Goal: Task Accomplishment & Management: Complete application form

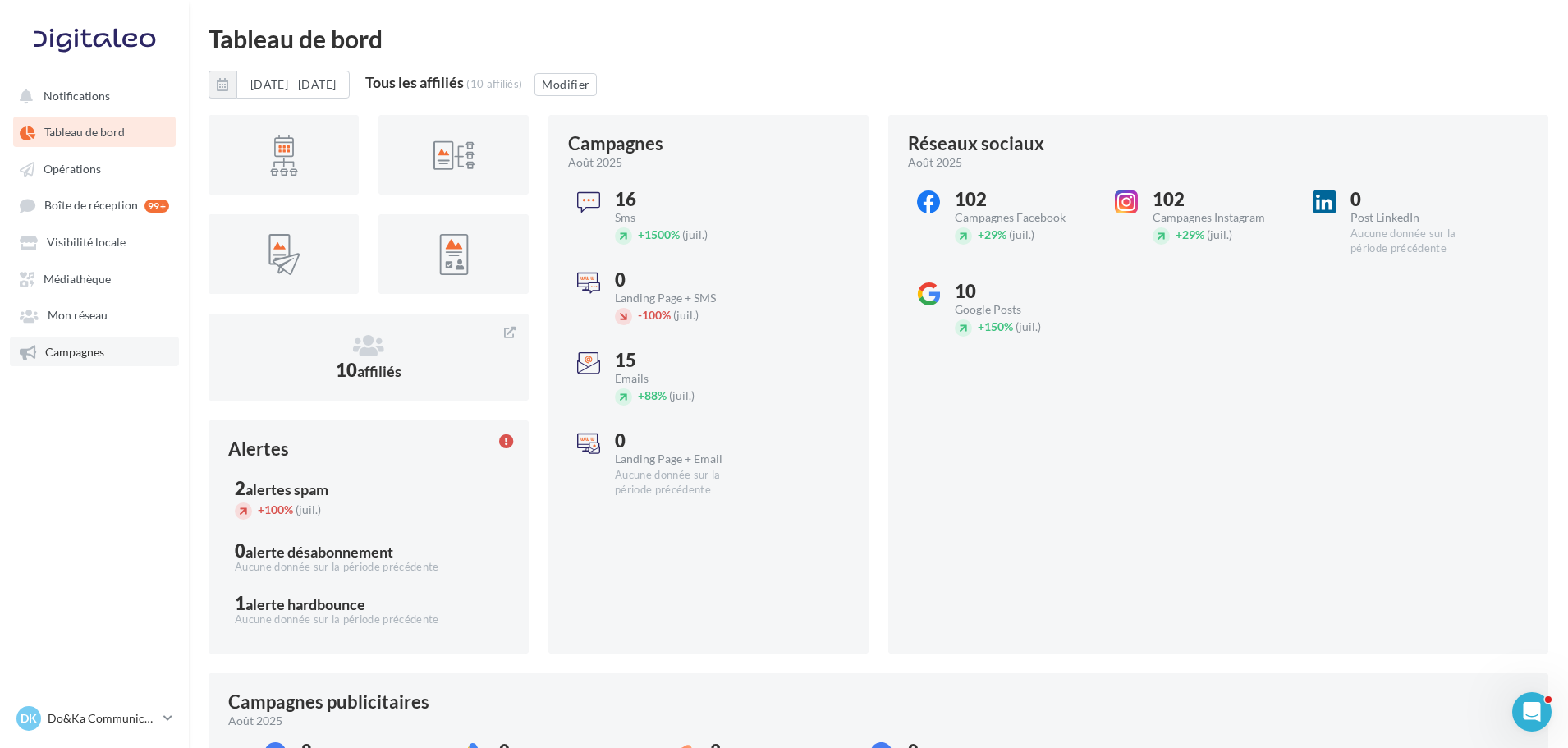
click at [49, 345] on span "Campagnes" at bounding box center [74, 352] width 59 height 14
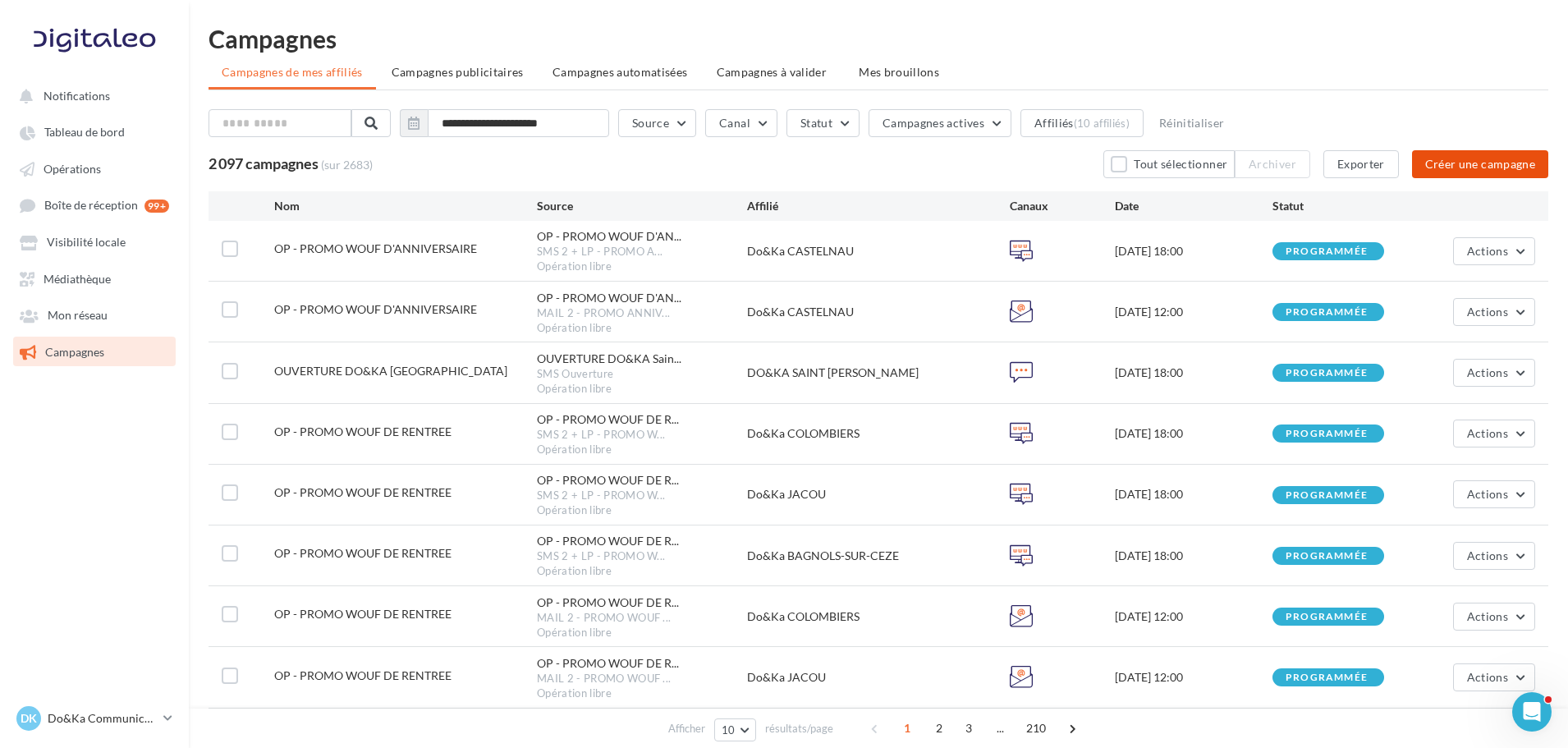
click at [1439, 171] on button "Créer une campagne" at bounding box center [1481, 165] width 136 height 28
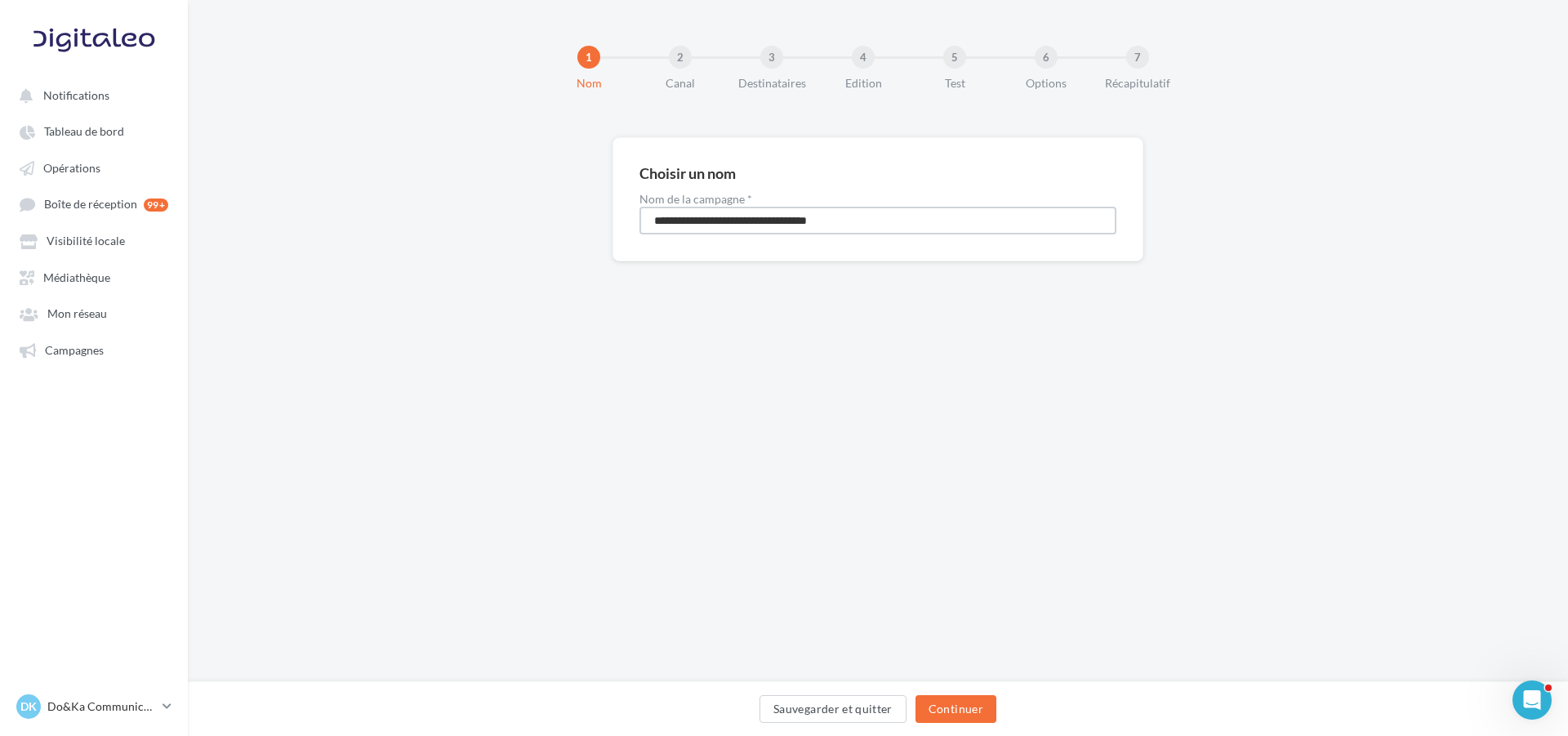
drag, startPoint x: 967, startPoint y: 214, endPoint x: 559, endPoint y: 216, distance: 408.0
click at [537, 211] on div "**********" at bounding box center [878, 225] width 1380 height 176
type input "**********"
click at [932, 698] on button "Continuer" at bounding box center [957, 710] width 81 height 28
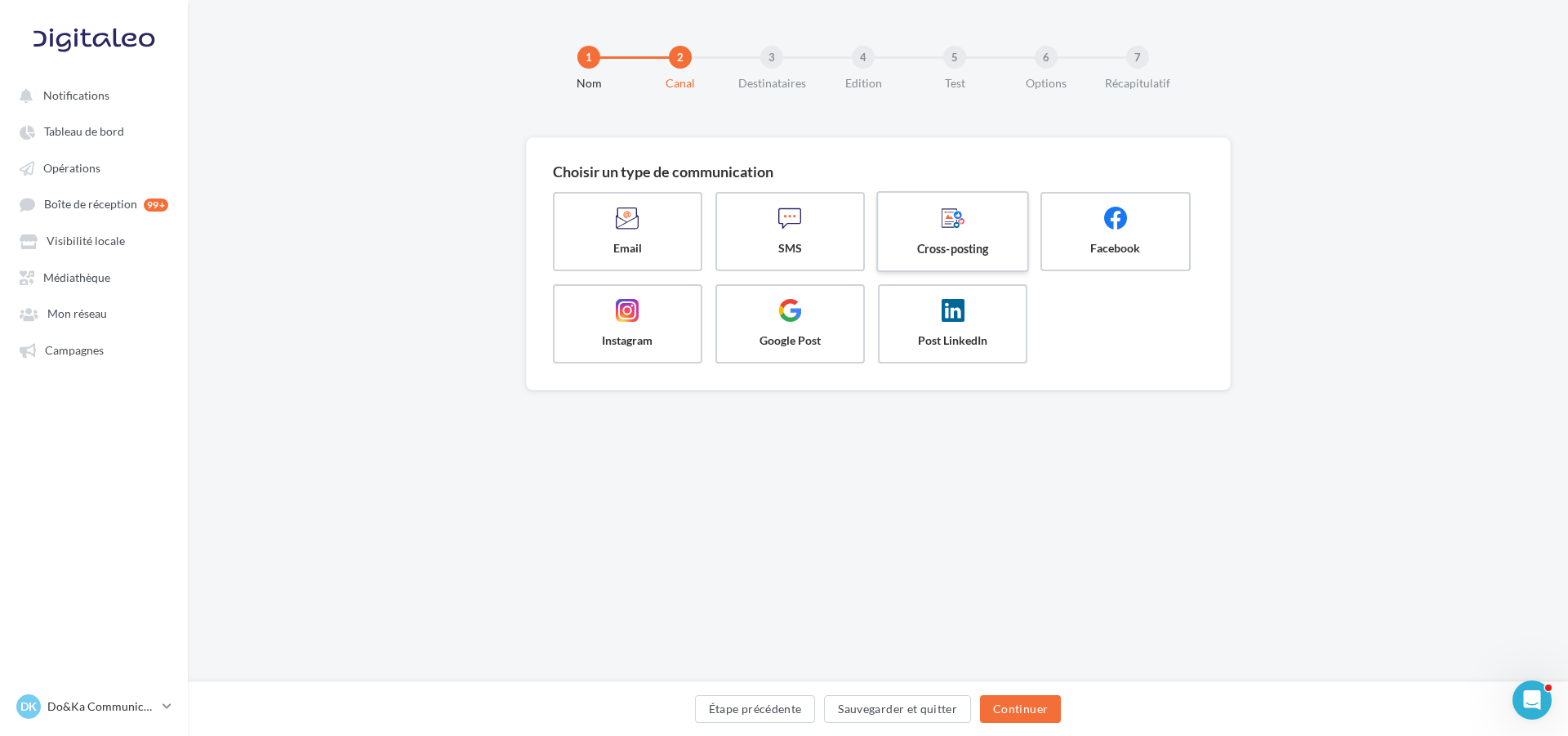
click at [994, 223] on span at bounding box center [953, 220] width 122 height 28
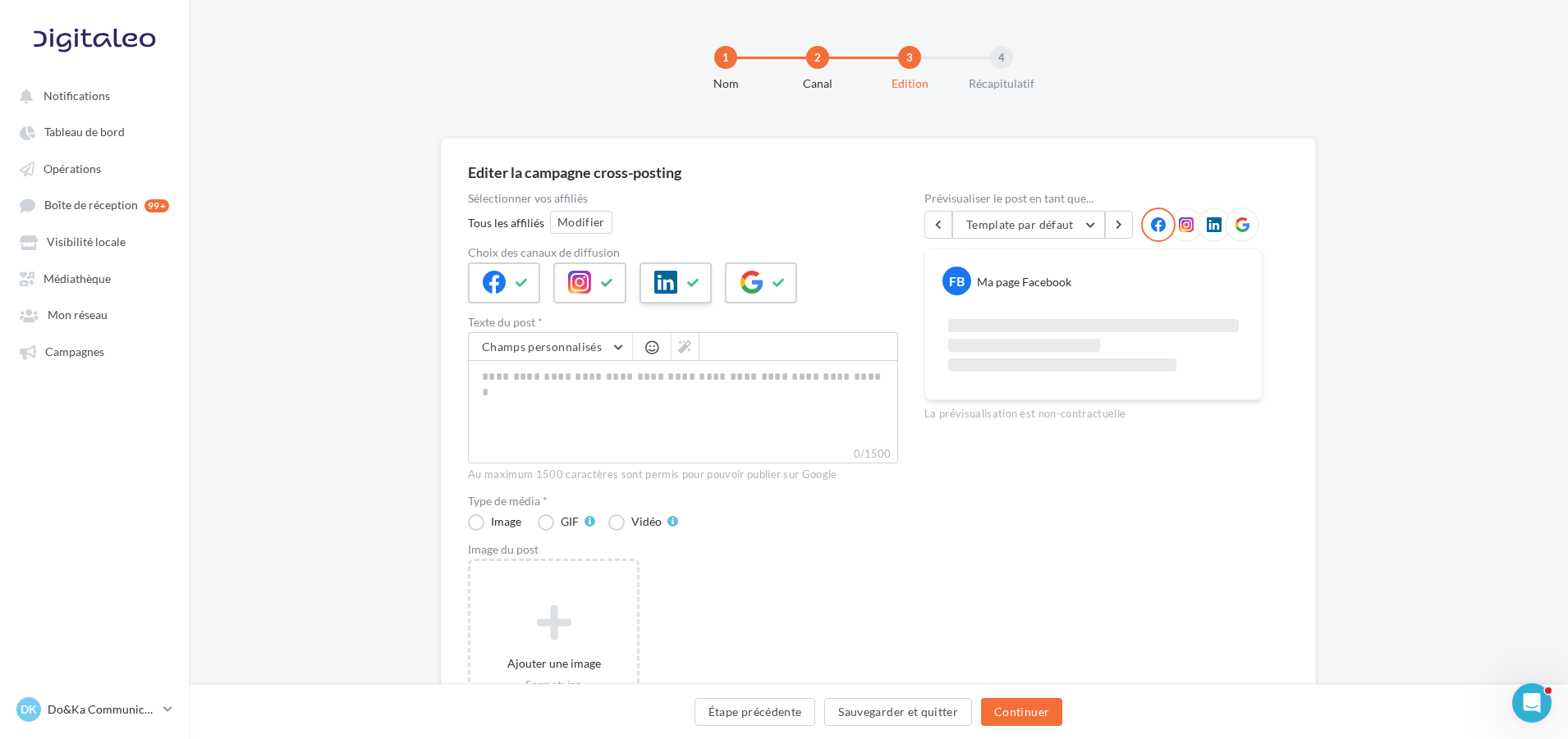
click at [697, 278] on icon at bounding box center [694, 283] width 13 height 12
click at [779, 282] on icon at bounding box center [779, 283] width 13 height 12
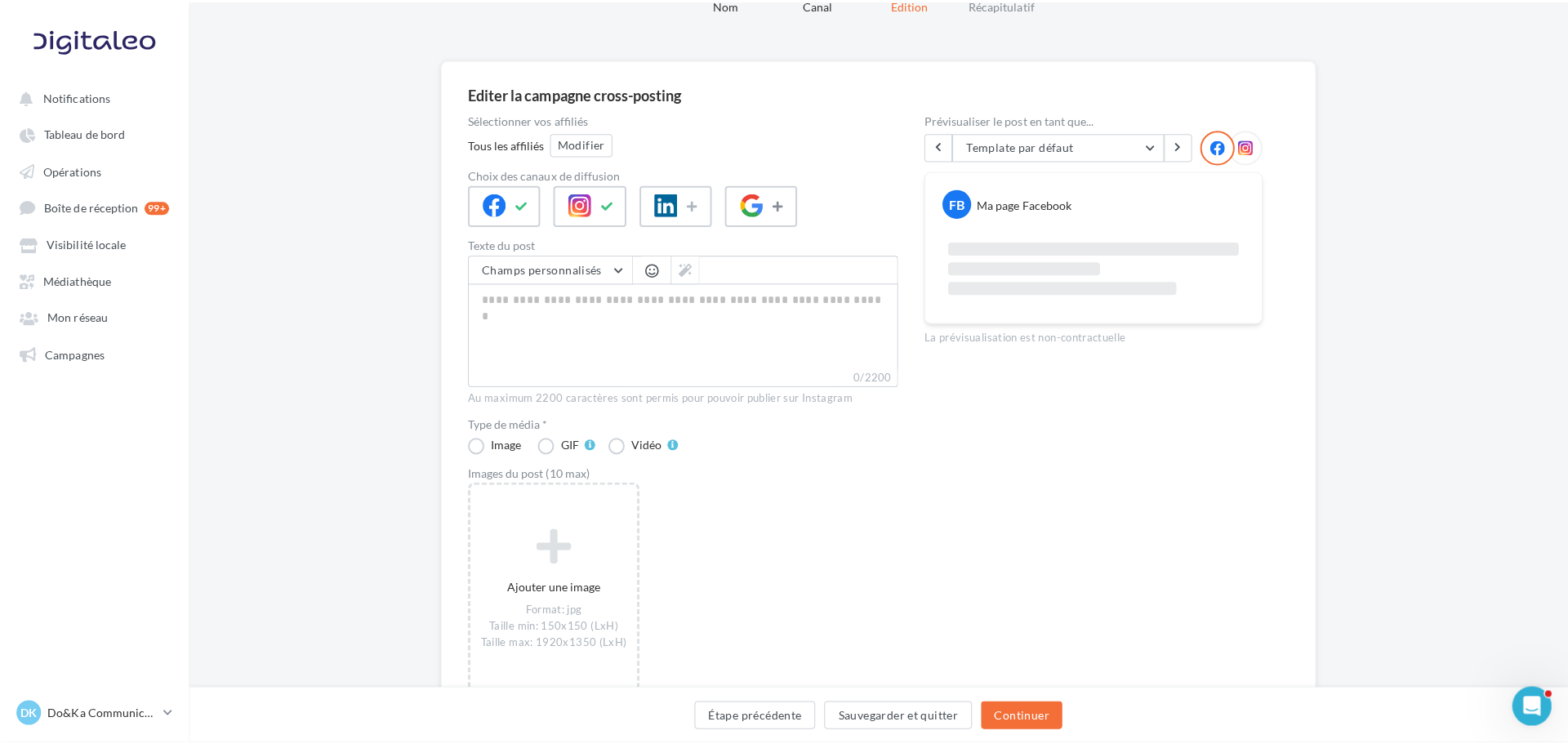
scroll to position [82, 0]
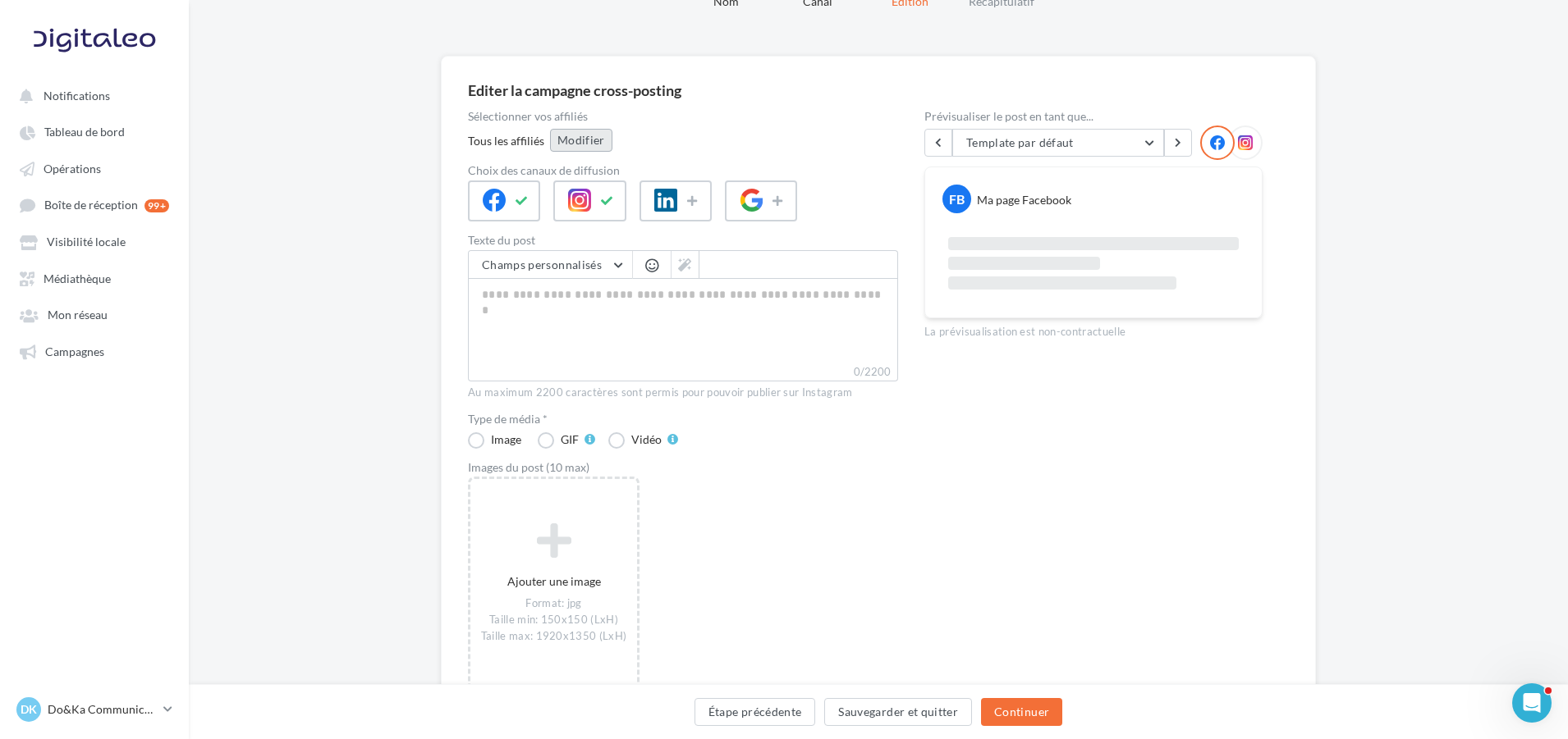
click at [559, 142] on button "Modifier" at bounding box center [581, 140] width 62 height 23
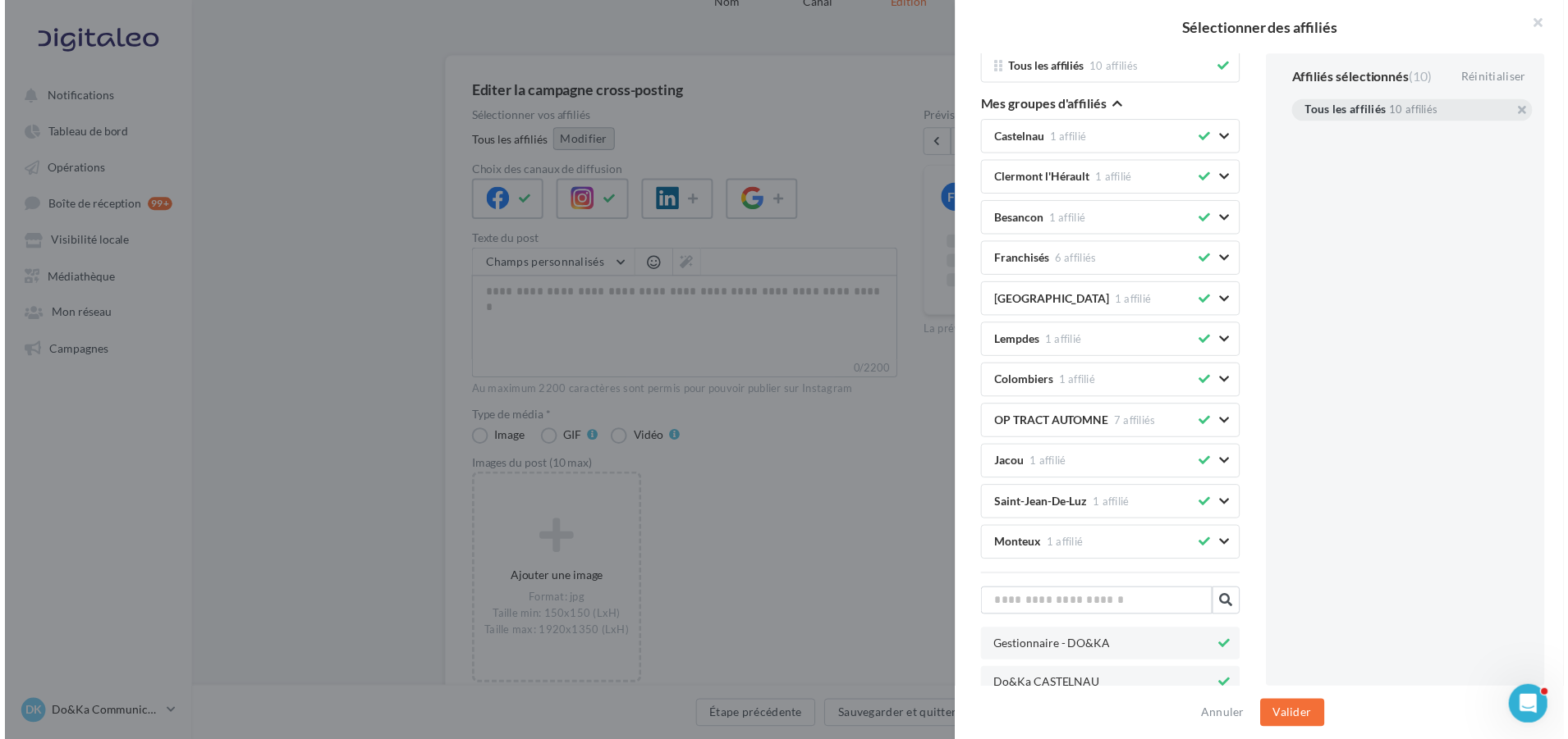
scroll to position [0, 0]
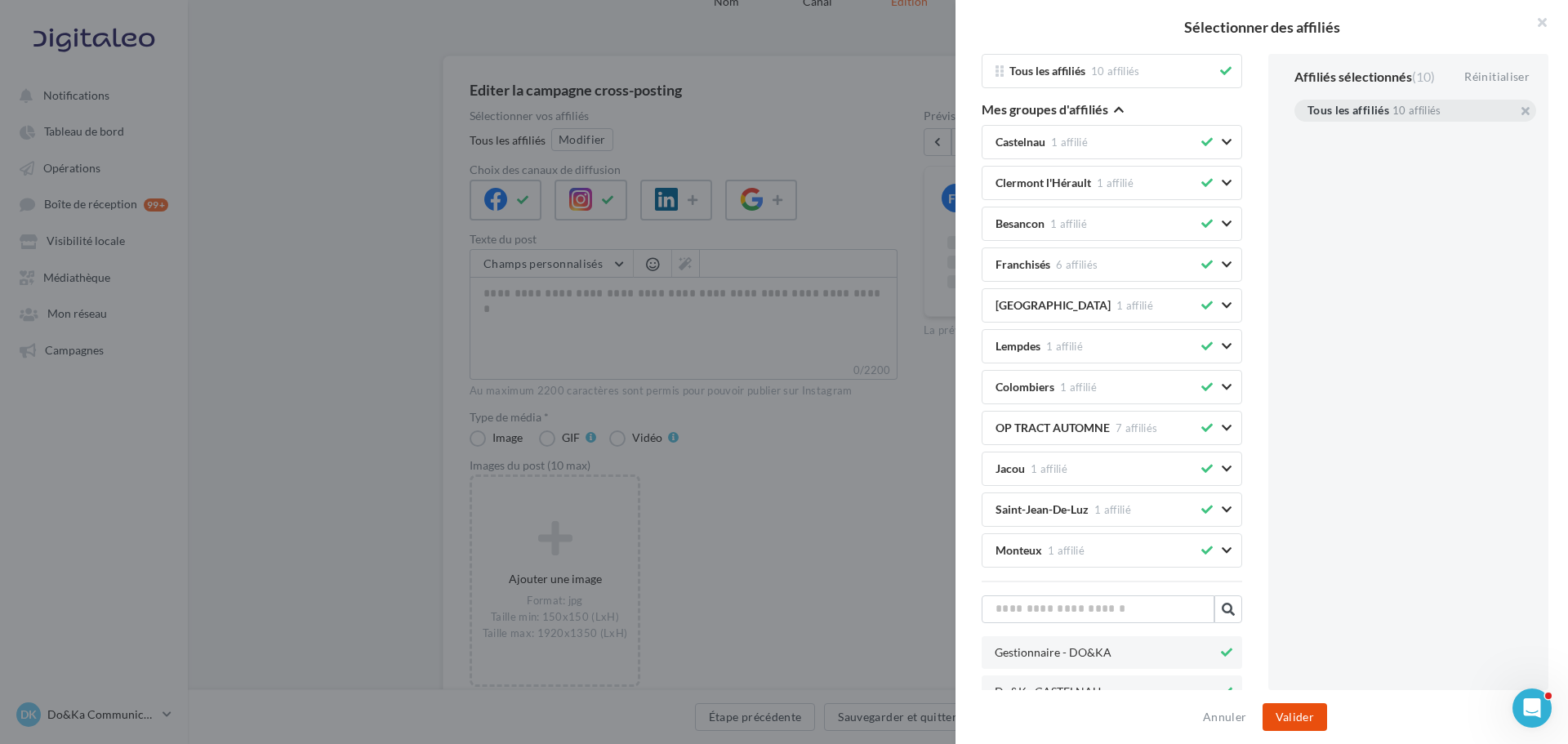
click at [1281, 715] on button "Valider" at bounding box center [1295, 718] width 65 height 28
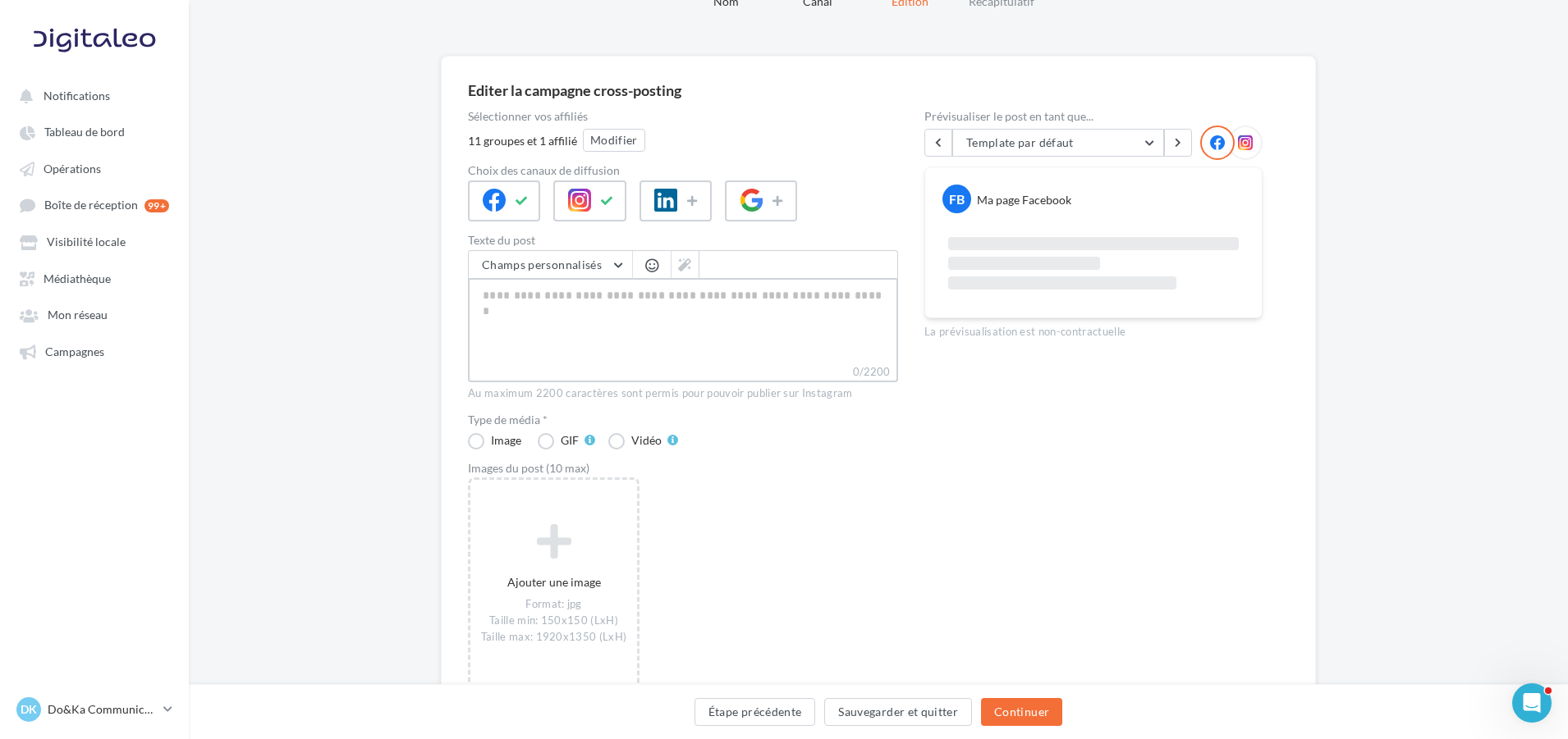
click at [571, 318] on textarea "0/2200" at bounding box center [683, 321] width 430 height 86
paste textarea "**********"
type textarea "**********"
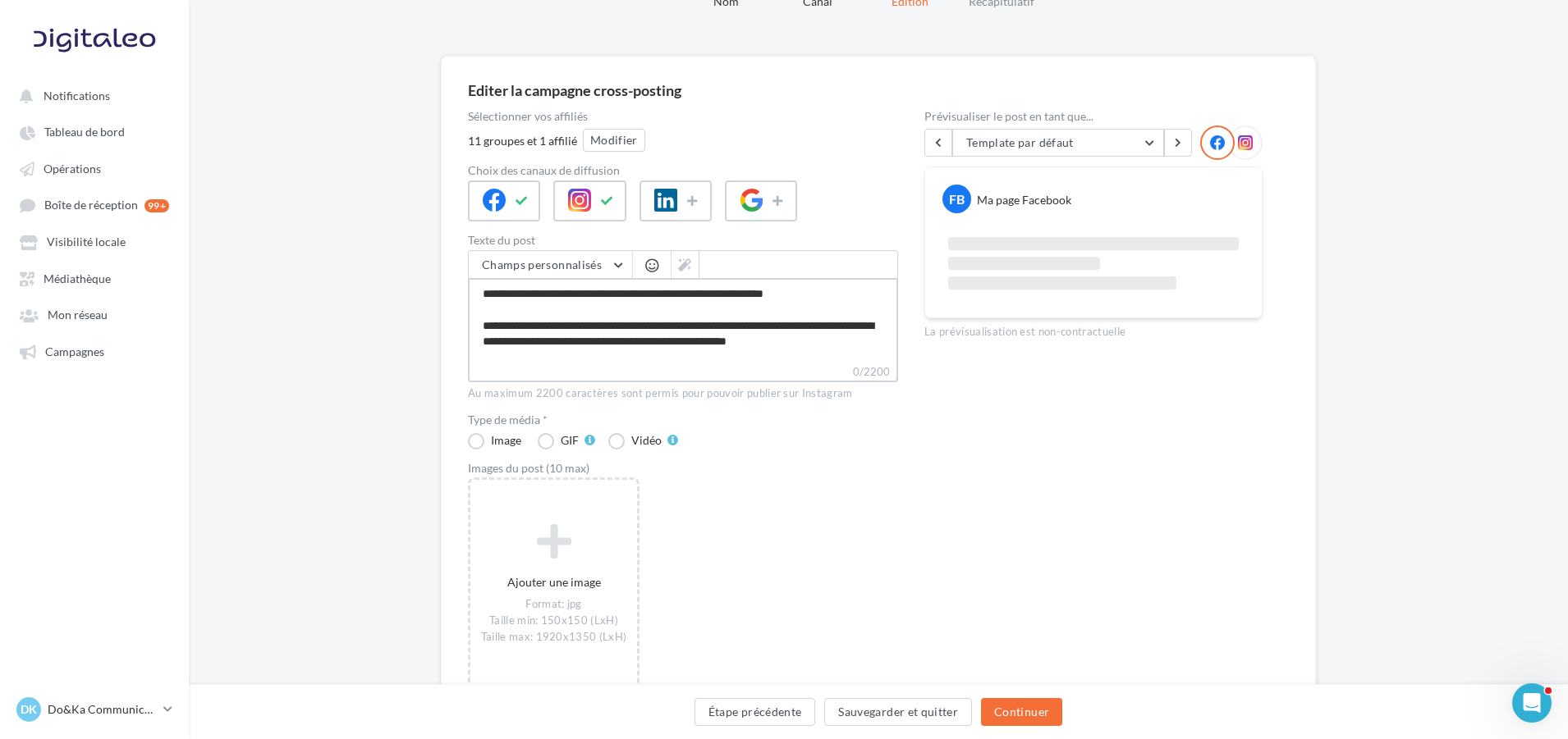
type textarea "**********"
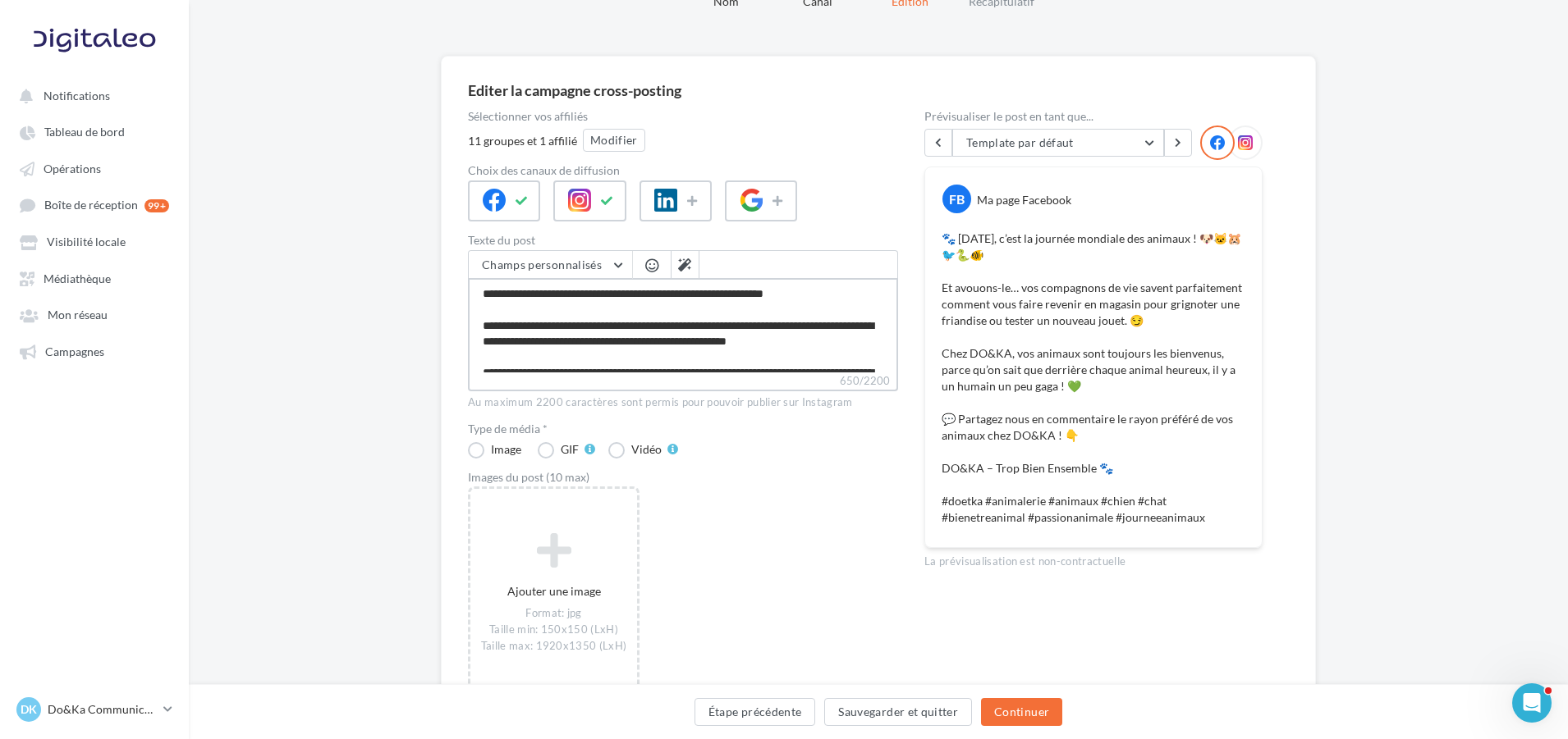
type textarea "**********"
click at [623, 448] on label "Vidéo" at bounding box center [643, 450] width 70 height 17
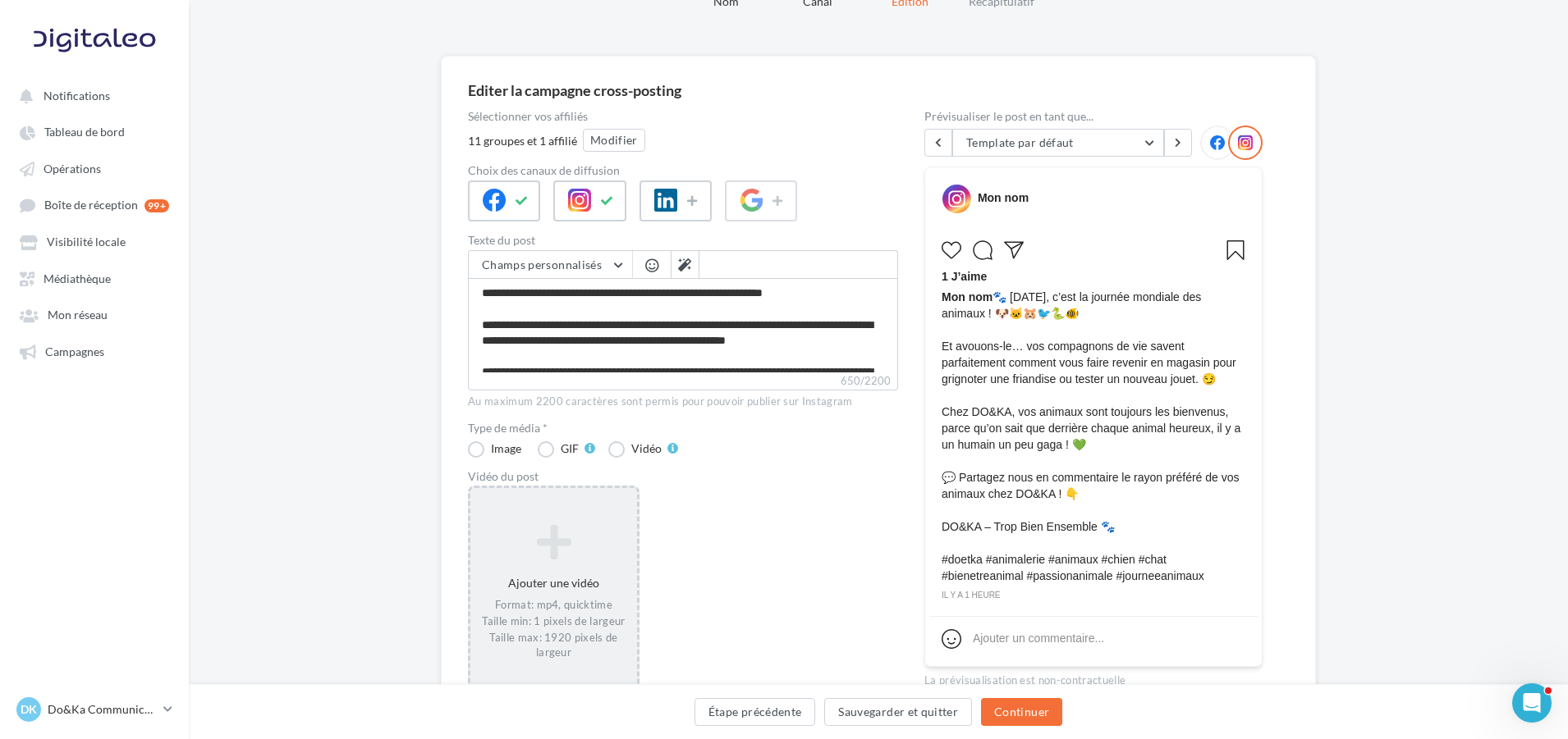
click at [513, 600] on div "Format: mp4, quicktime Taille min: 1 pixels de largeur Taille max: 1920 pixels …" at bounding box center [554, 629] width 154 height 62
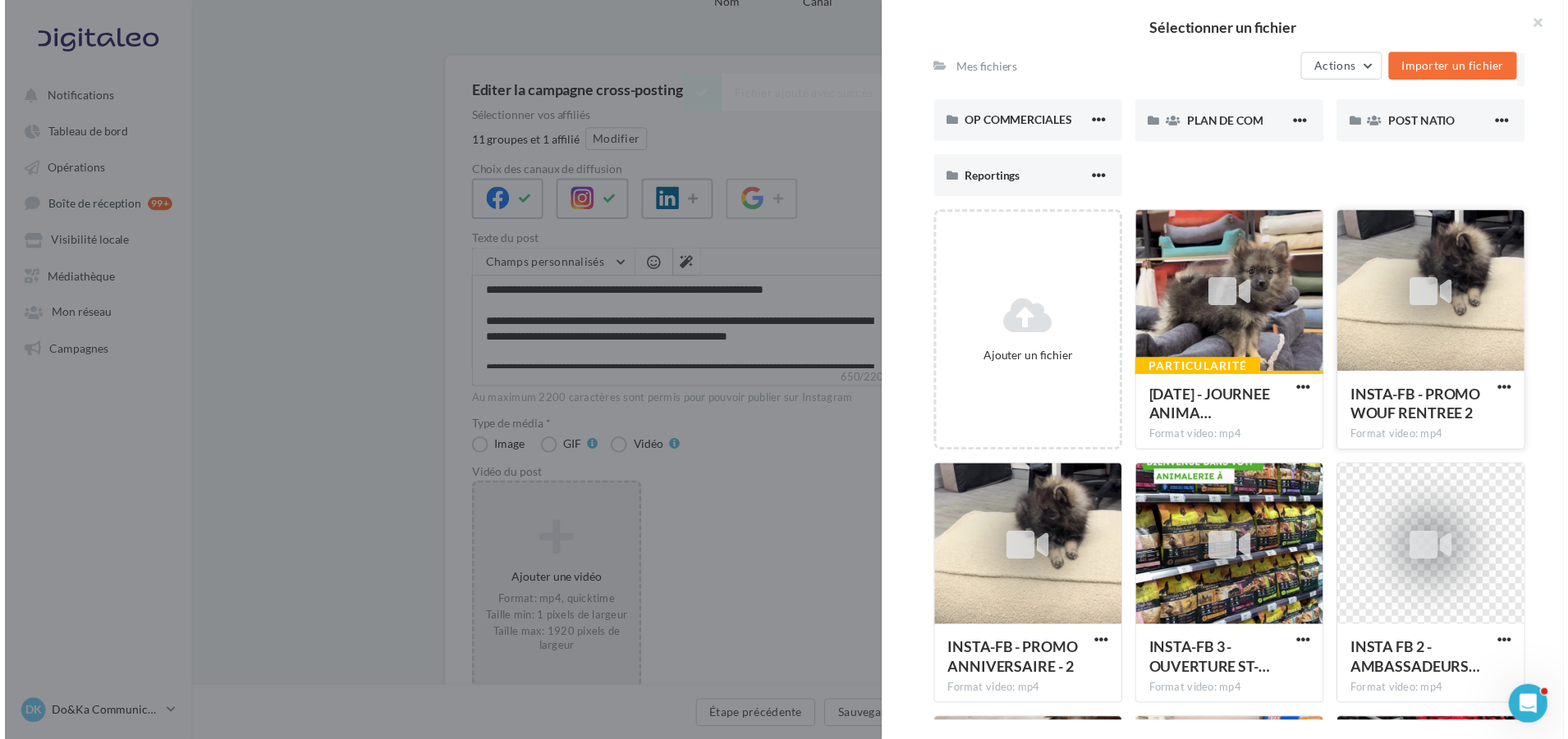
scroll to position [246, 0]
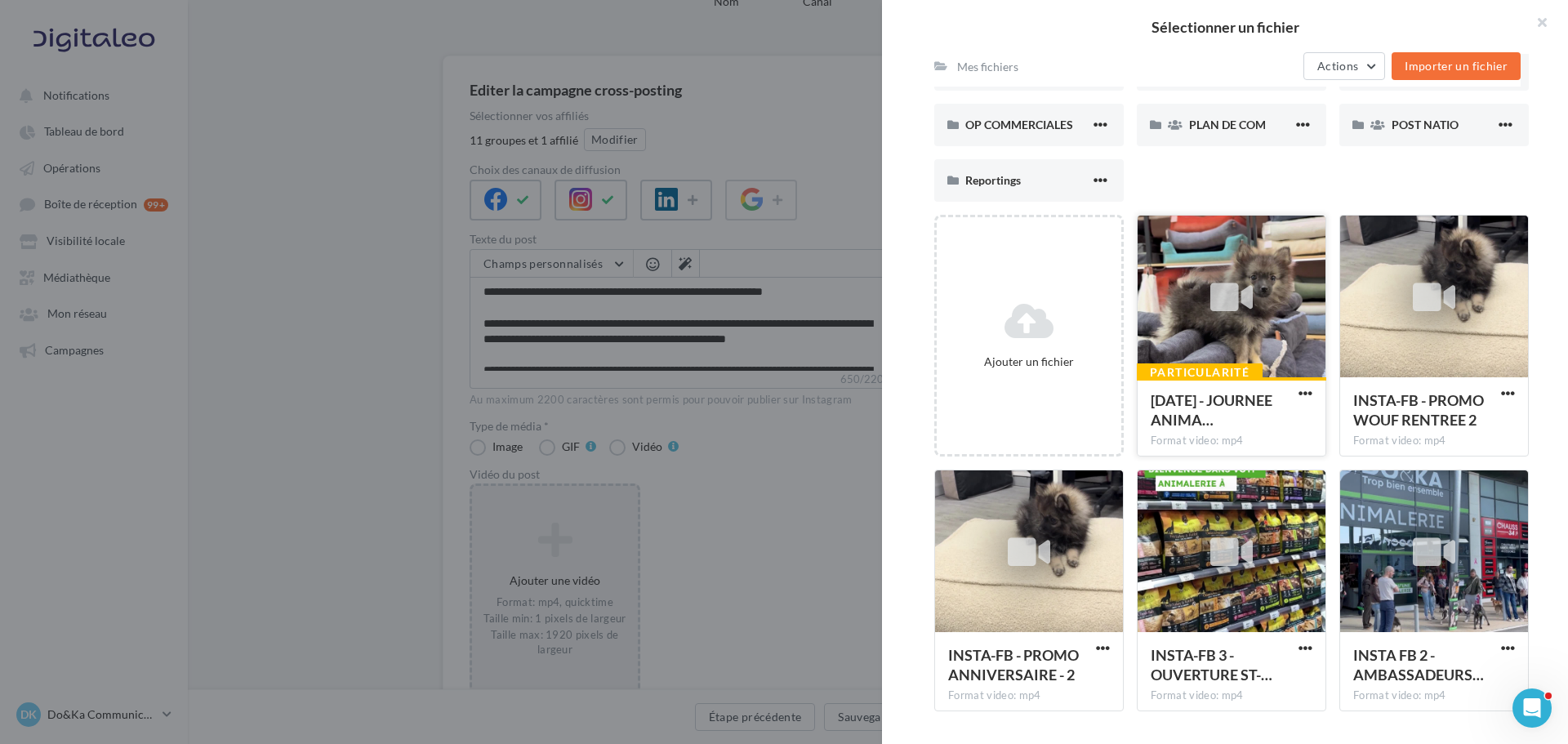
click at [1235, 340] on div at bounding box center [1231, 297] width 188 height 163
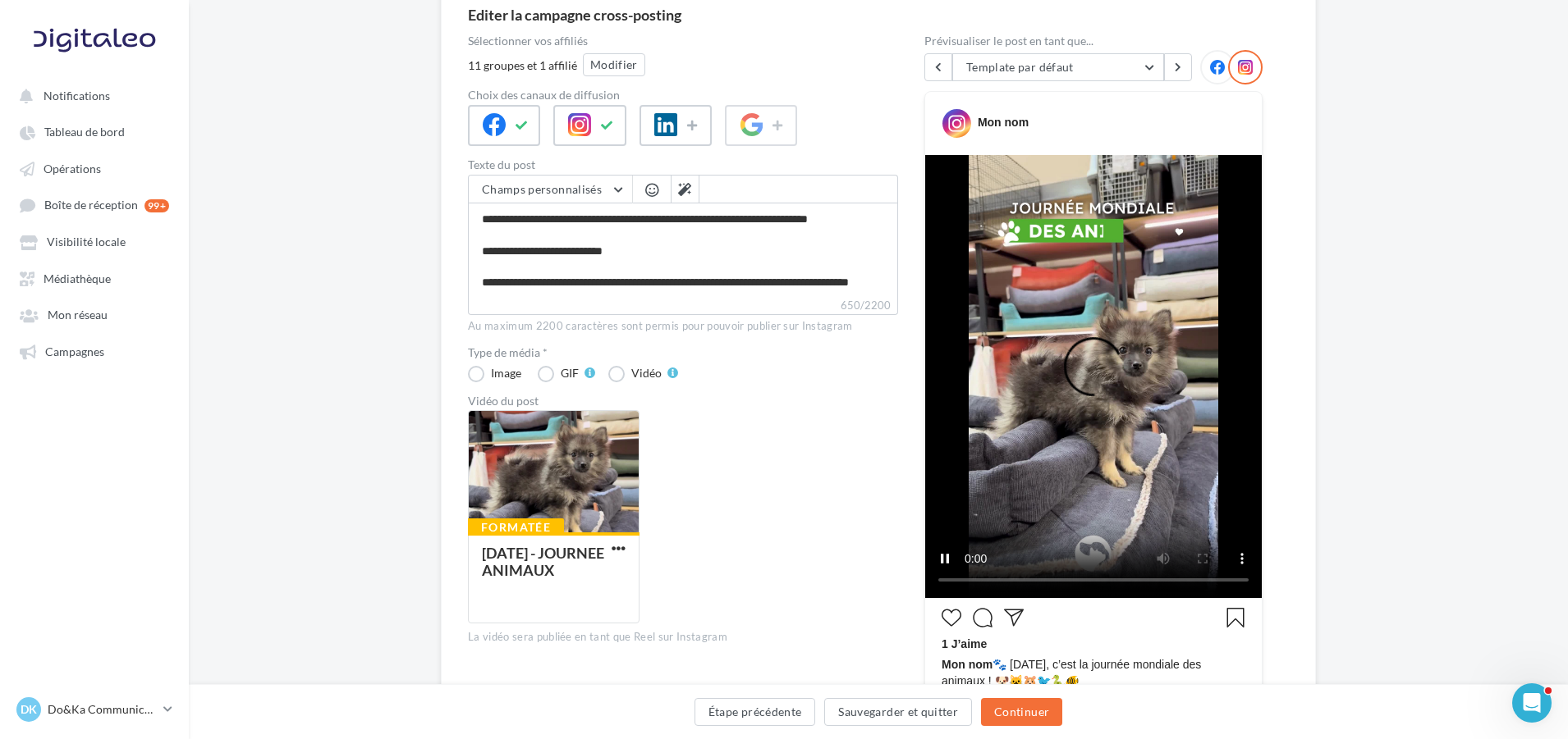
scroll to position [164, 0]
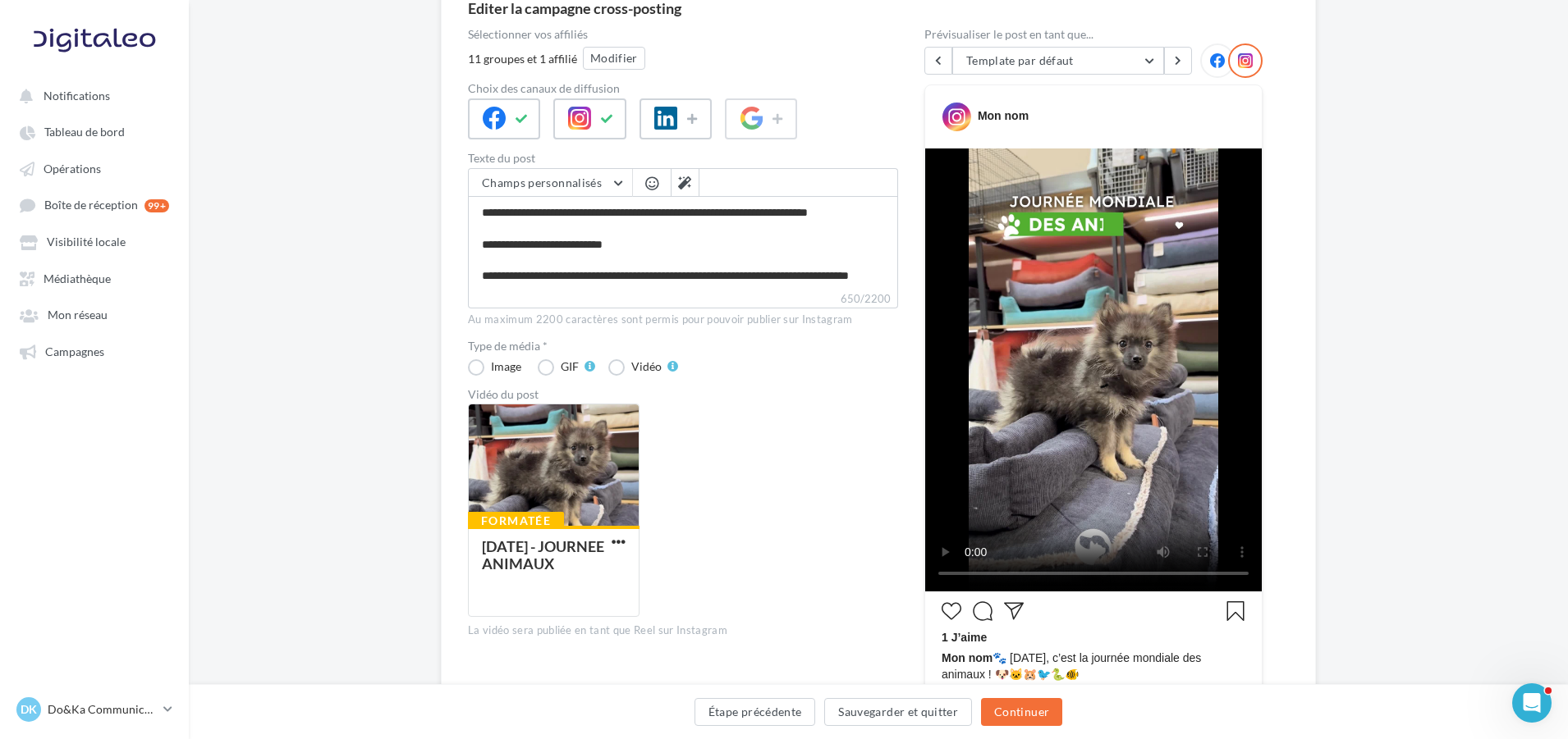
click at [1215, 56] on icon at bounding box center [1218, 61] width 15 height 15
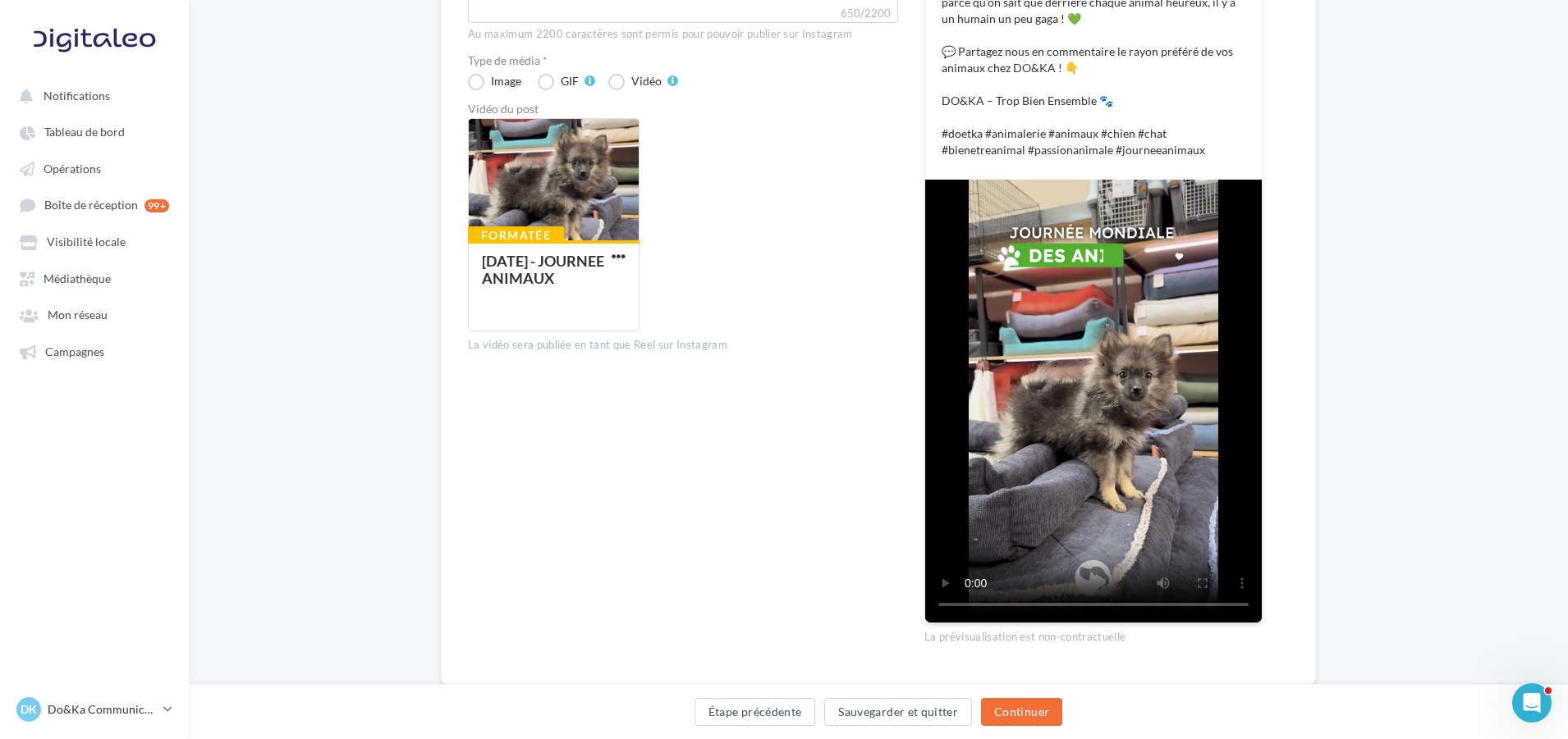
scroll to position [492, 0]
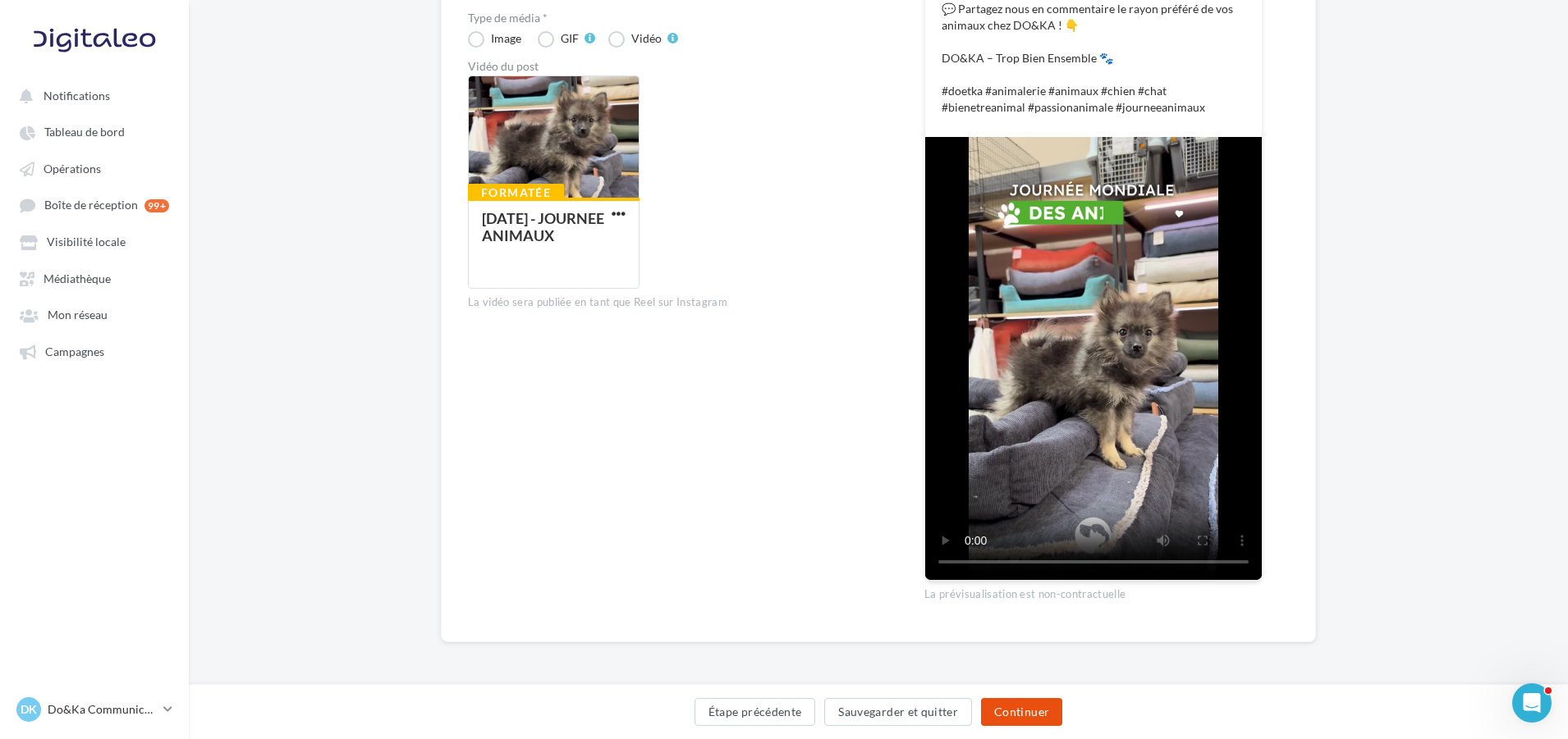
click at [1009, 706] on button "Continuer" at bounding box center [1022, 712] width 82 height 28
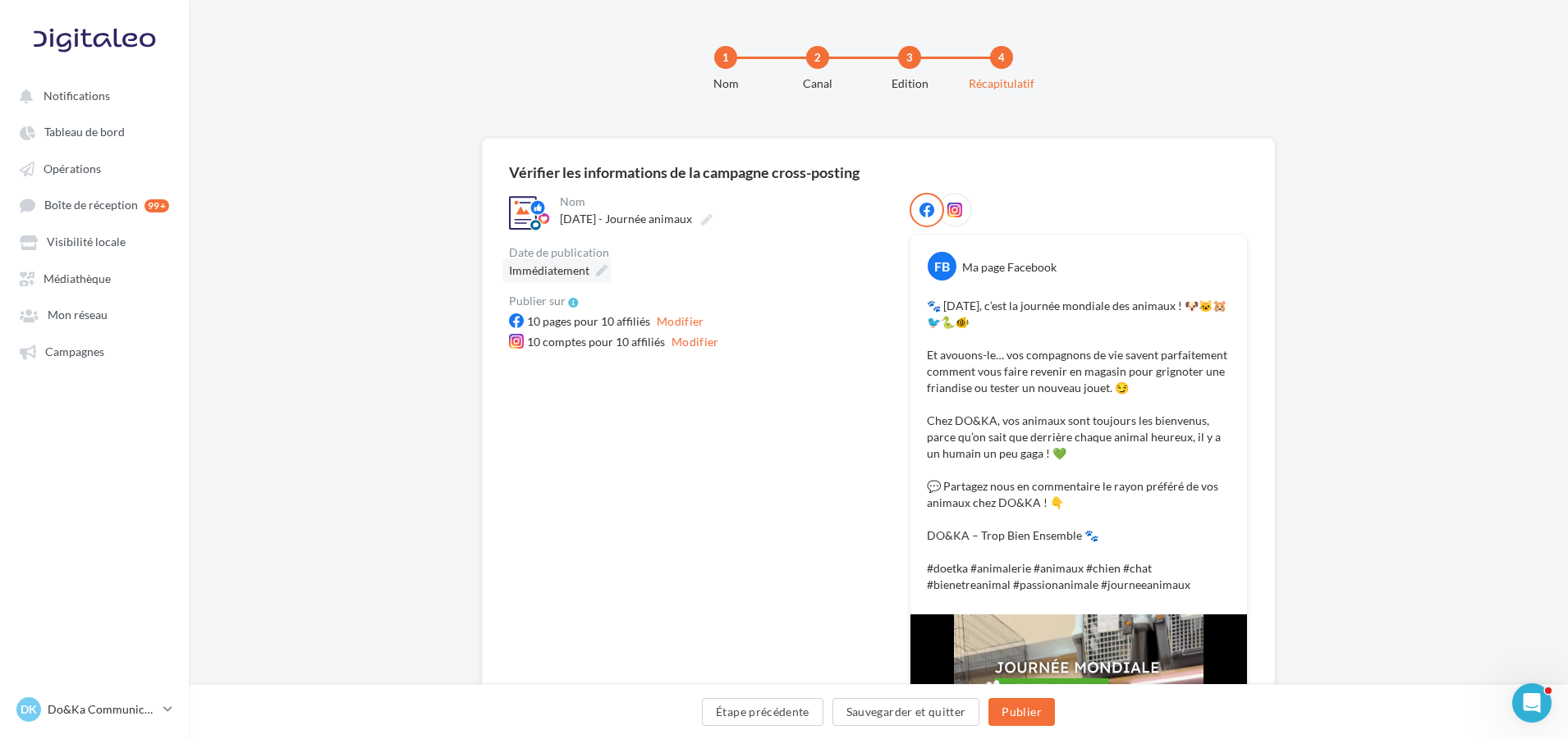
click at [597, 272] on icon at bounding box center [602, 271] width 12 height 12
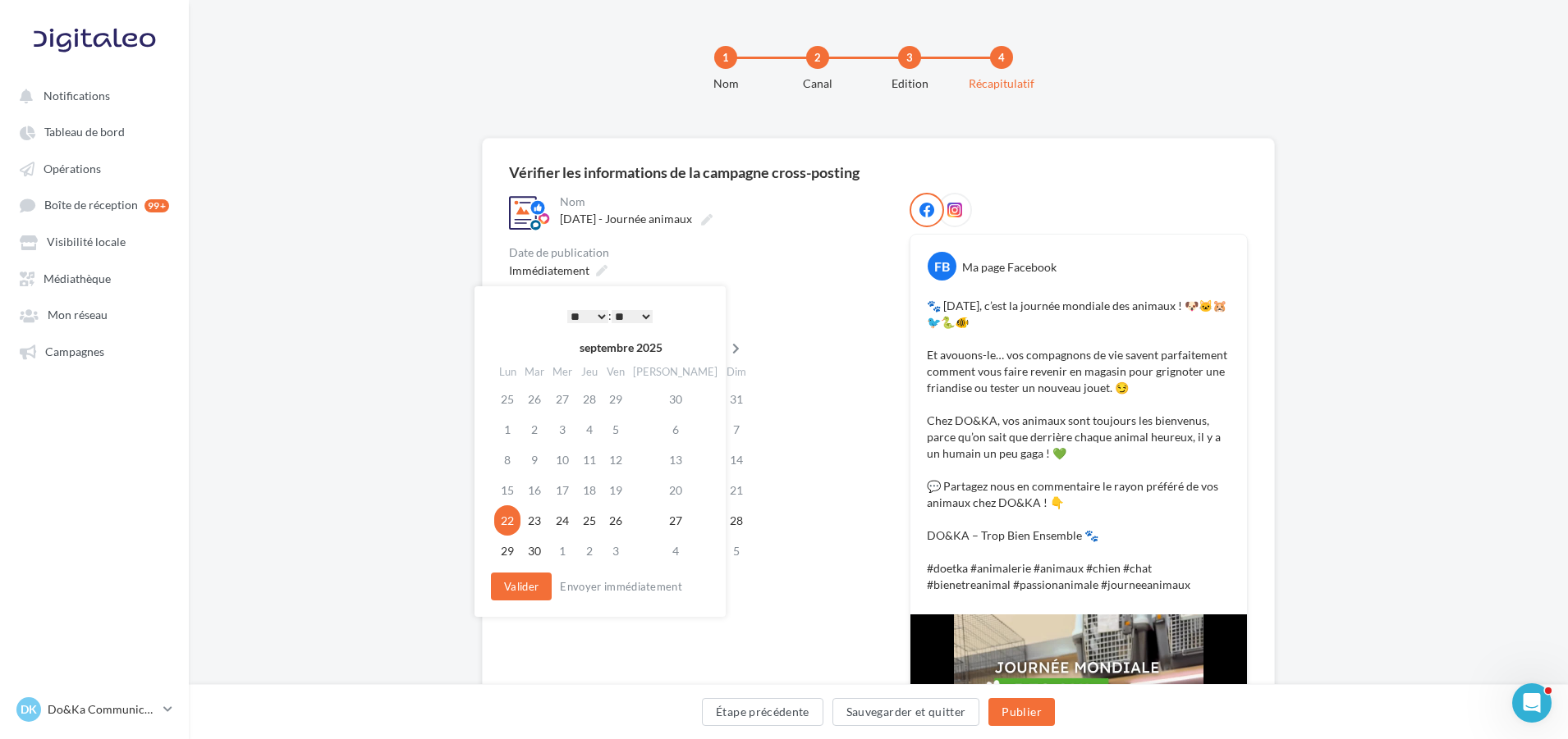
click at [726, 350] on icon at bounding box center [736, 349] width 21 height 12
click at [653, 397] on td "4" at bounding box center [678, 399] width 93 height 31
click at [601, 313] on select "* * * * * * * * * * ** ** ** ** ** ** ** ** ** ** ** ** ** **" at bounding box center [587, 317] width 41 height 13
click at [507, 593] on button "Valider" at bounding box center [521, 587] width 61 height 28
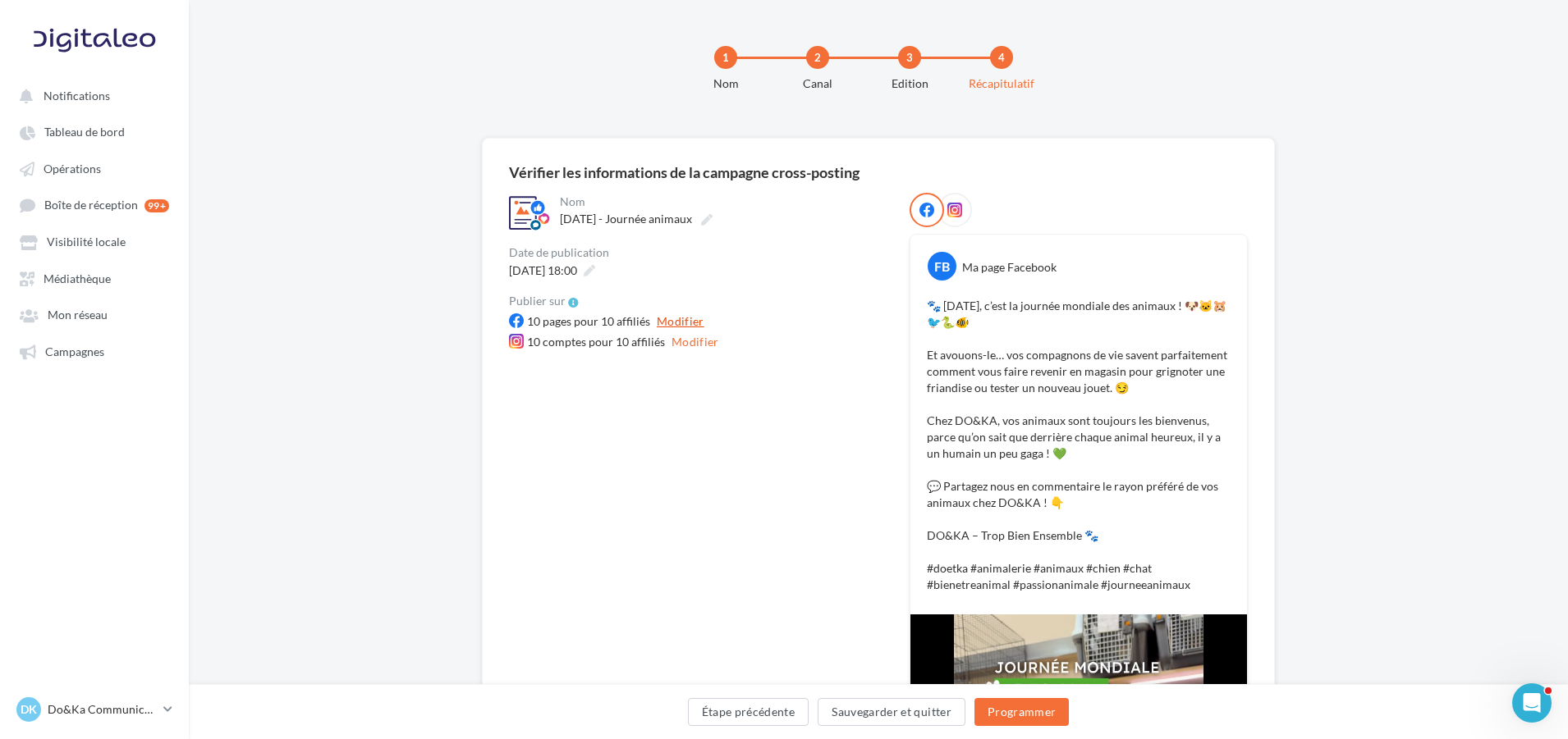
click at [675, 323] on button "Modifier" at bounding box center [680, 322] width 61 height 20
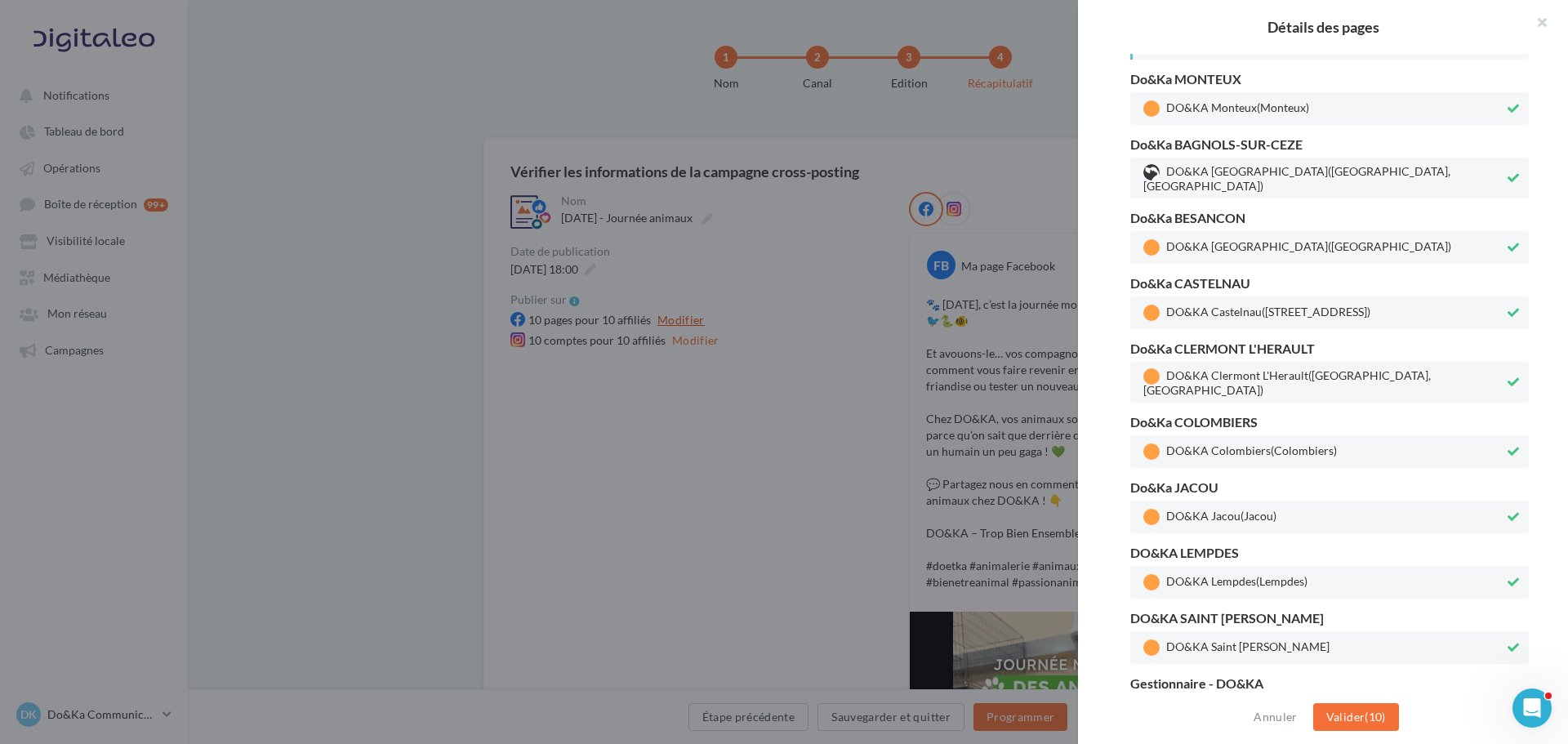
scroll to position [111, 0]
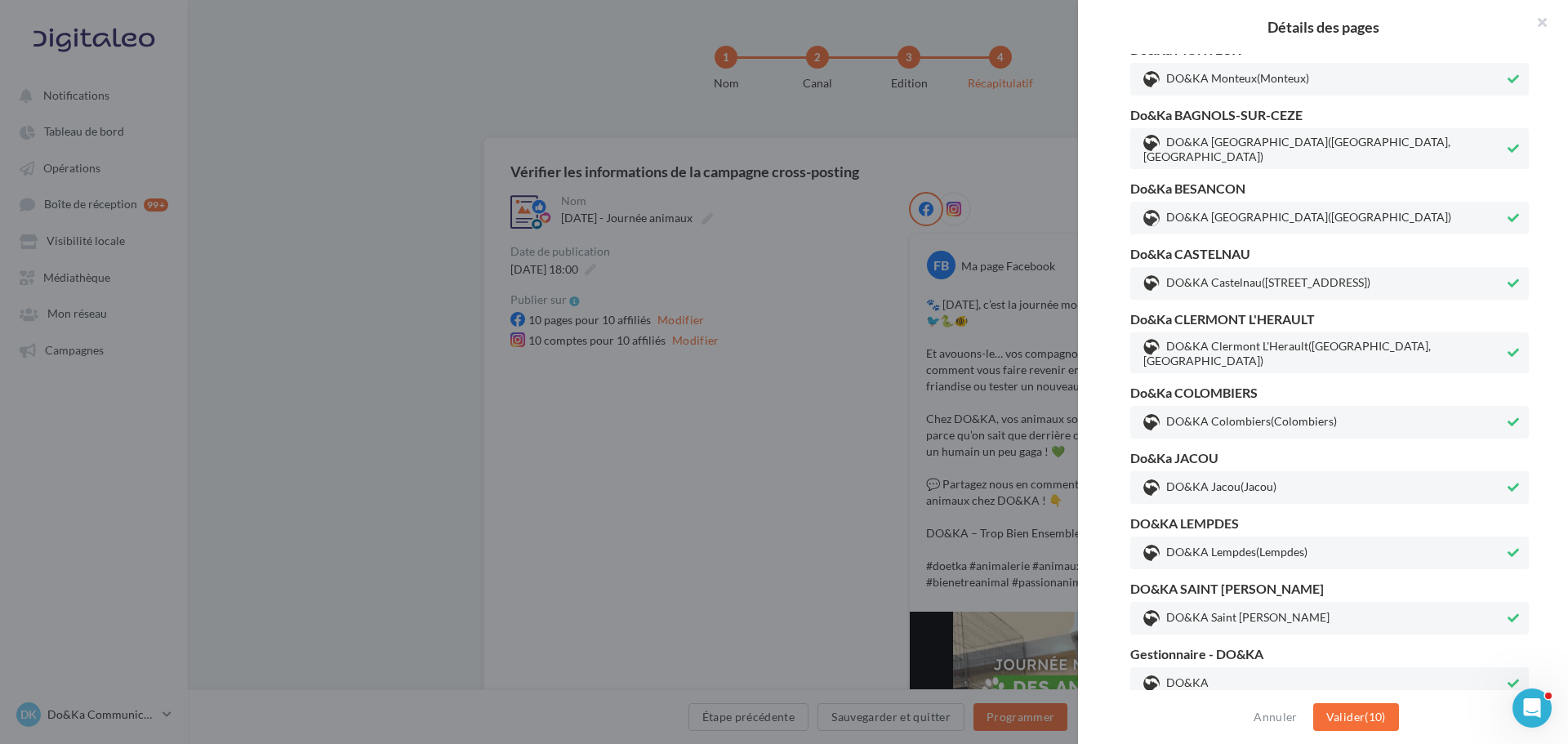
click at [1508, 482] on icon at bounding box center [1513, 487] width 12 height 12
click at [1509, 483] on icon at bounding box center [1514, 487] width 10 height 12
click at [1357, 713] on span "Valider" at bounding box center [1345, 717] width 38 height 14
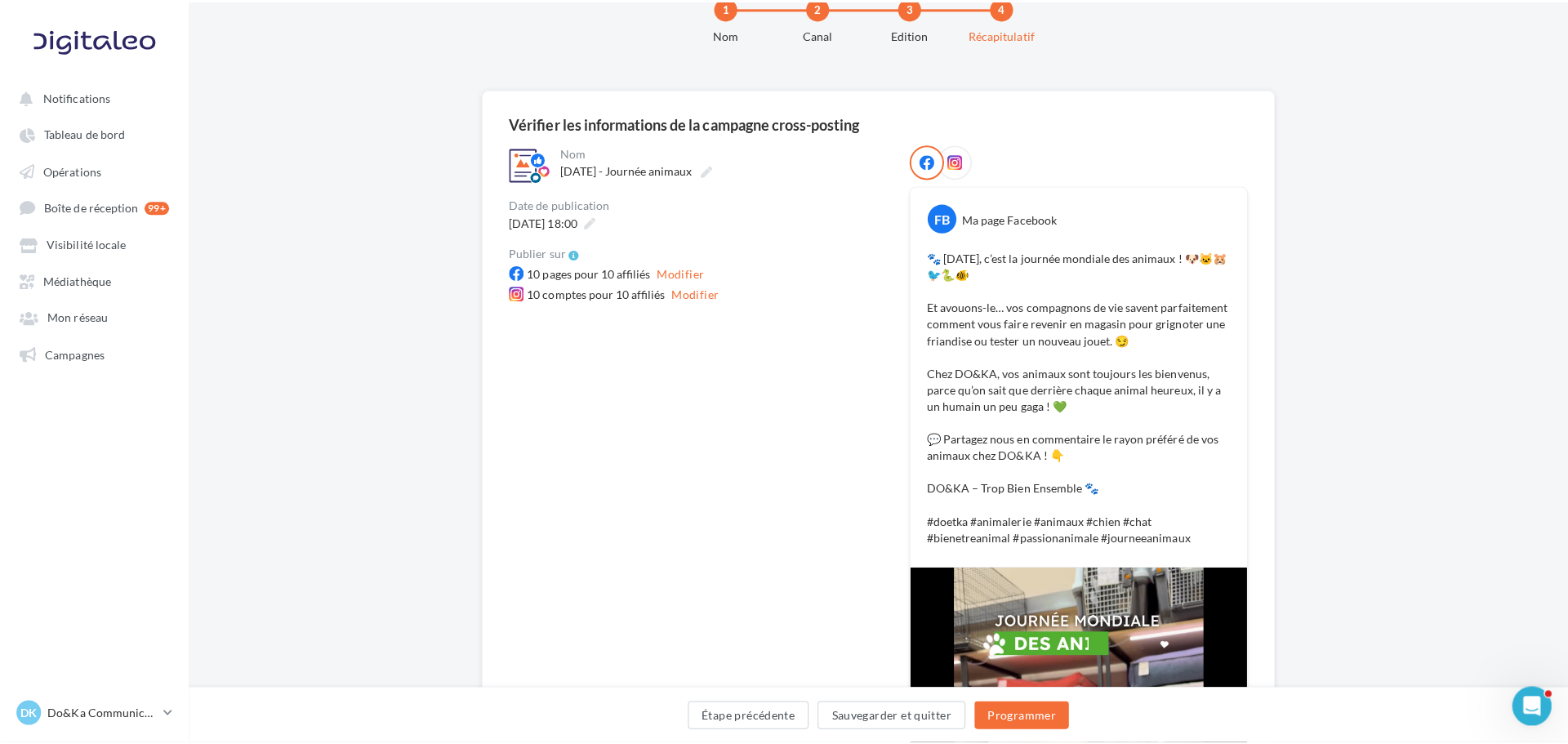
scroll to position [245, 0]
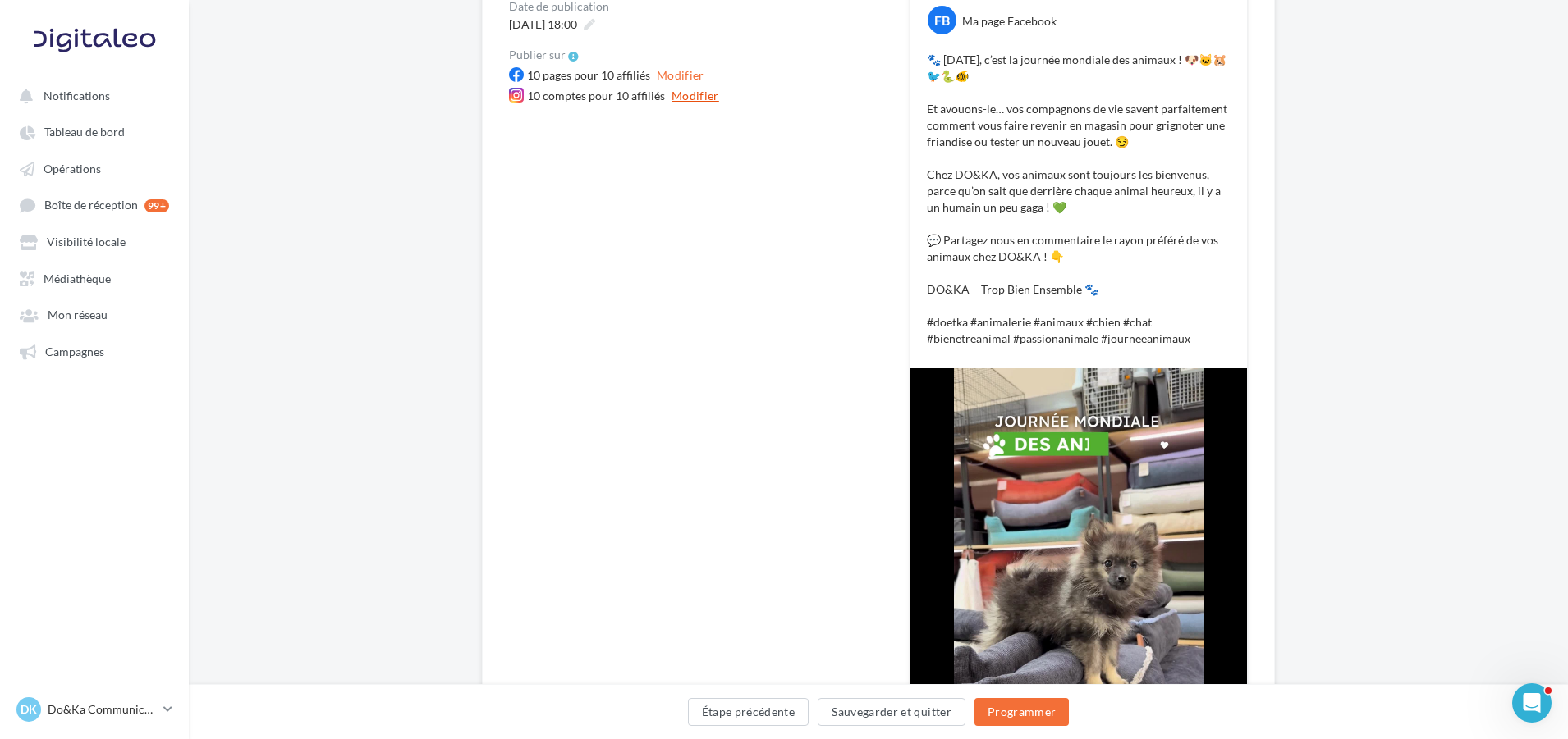
click at [685, 93] on button "Modifier" at bounding box center [695, 96] width 61 height 20
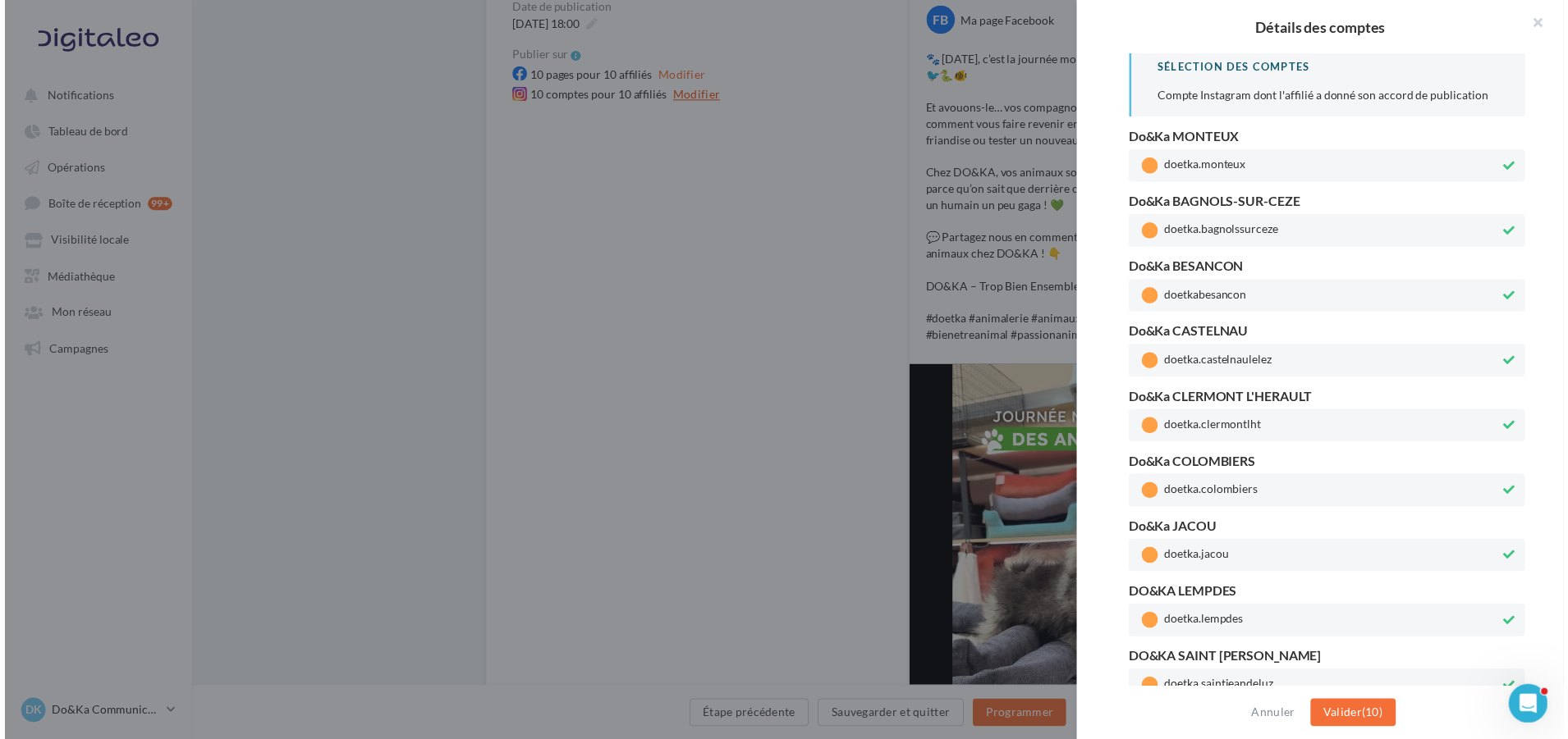
scroll to position [0, 0]
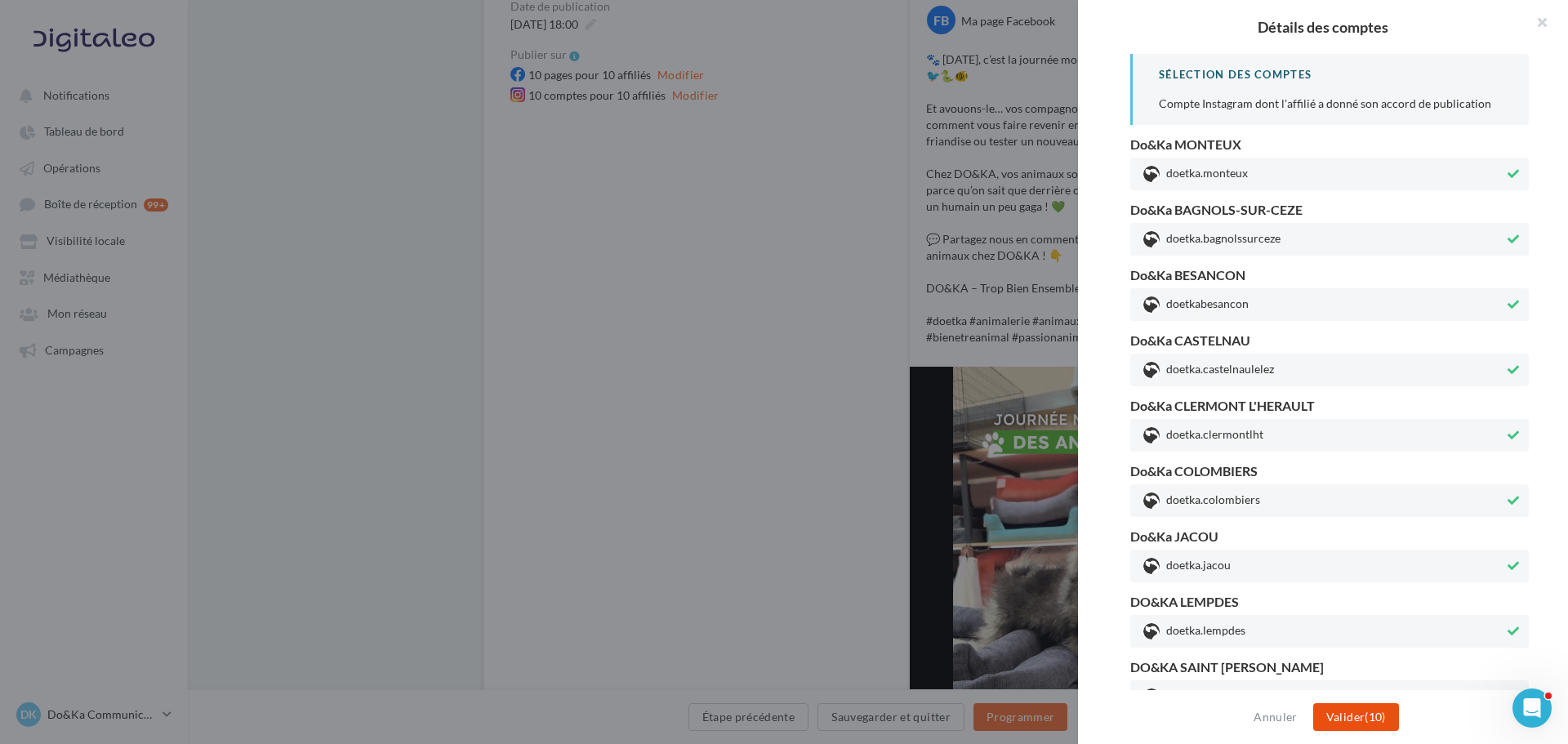
click at [1369, 724] on button "Valider (10)" at bounding box center [1356, 718] width 86 height 28
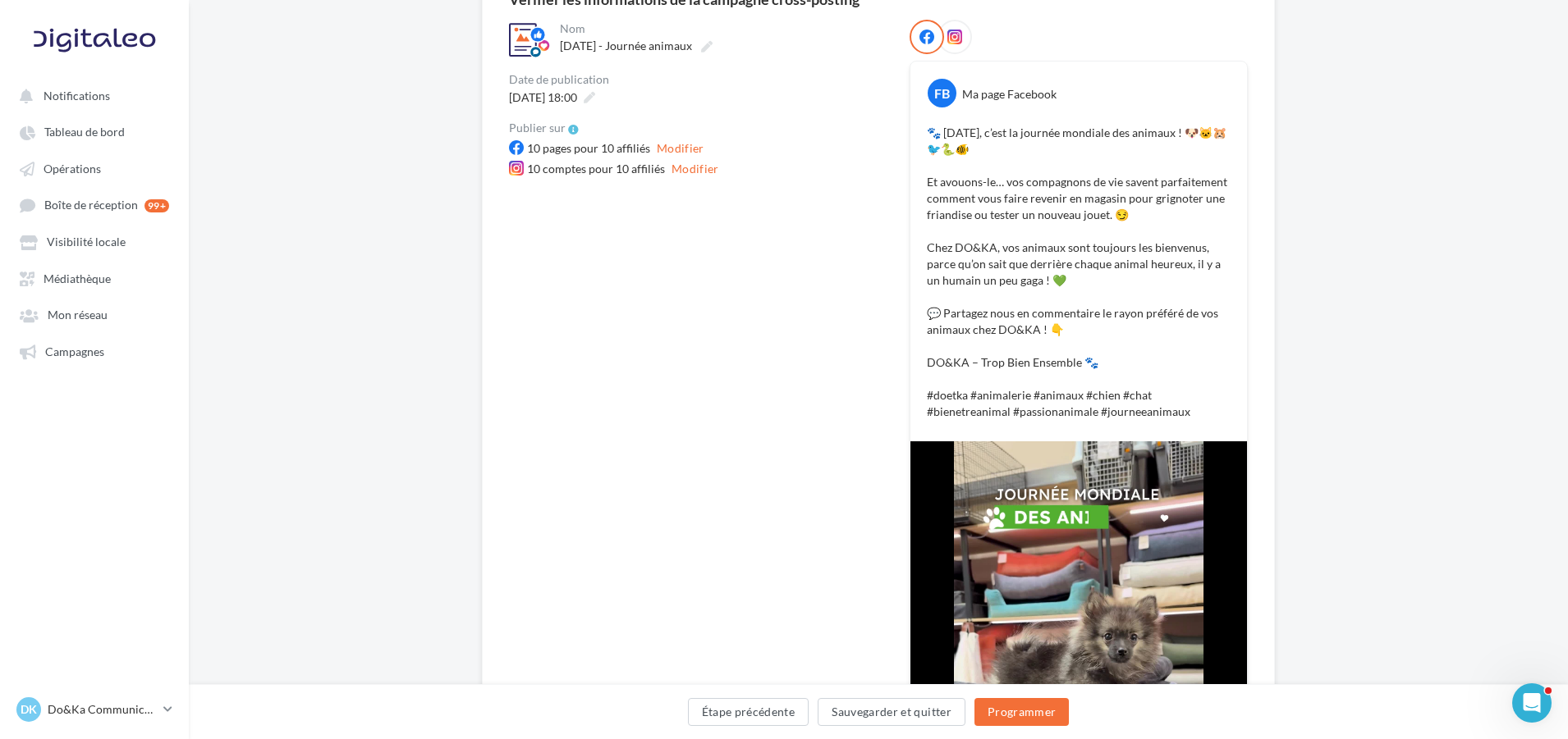
scroll to position [136, 0]
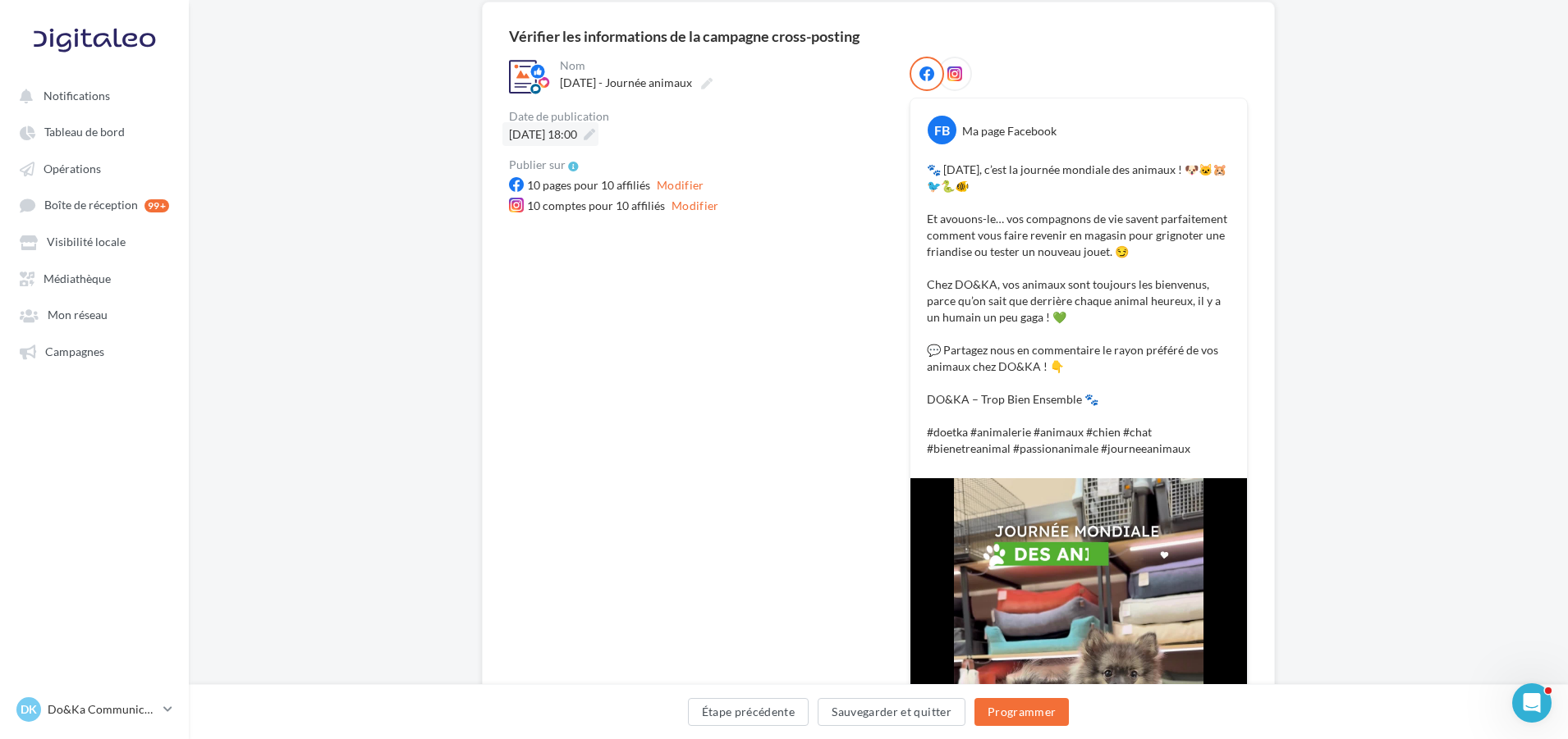
click at [596, 131] on icon at bounding box center [590, 135] width 12 height 12
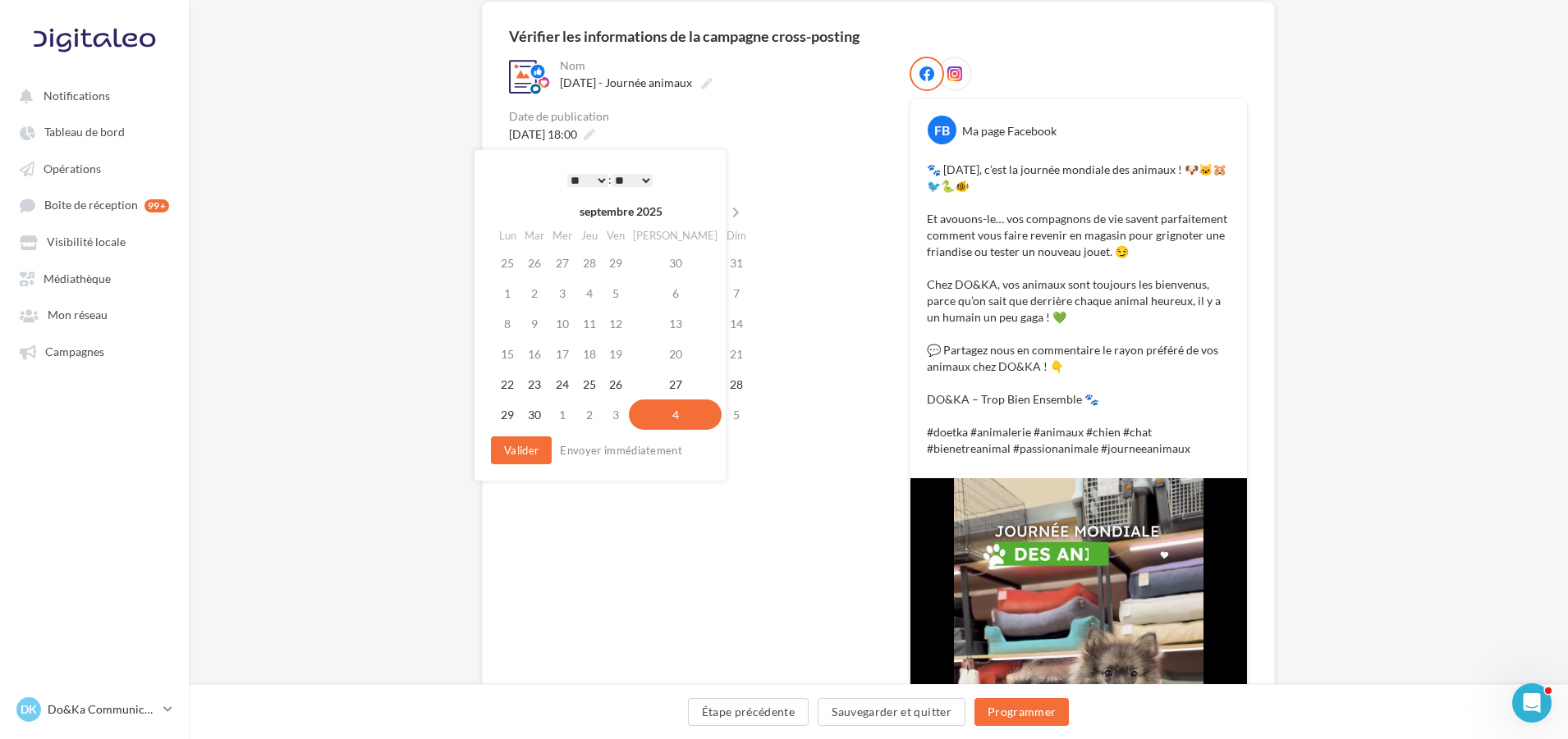
click at [583, 180] on select "* * * * * * * * * * ** ** ** ** ** ** ** ** ** ** ** ** ** **" at bounding box center [587, 180] width 41 height 13
click at [628, 188] on div "* * * * * * * * * * ** ** ** ** ** ** ** ** ** ** ** ** ** ** : ** ** ** ** ** …" at bounding box center [610, 180] width 166 height 25
click at [636, 175] on select "** ** ** ** ** **" at bounding box center [631, 180] width 41 height 13
click at [527, 454] on button "Valider" at bounding box center [521, 451] width 61 height 28
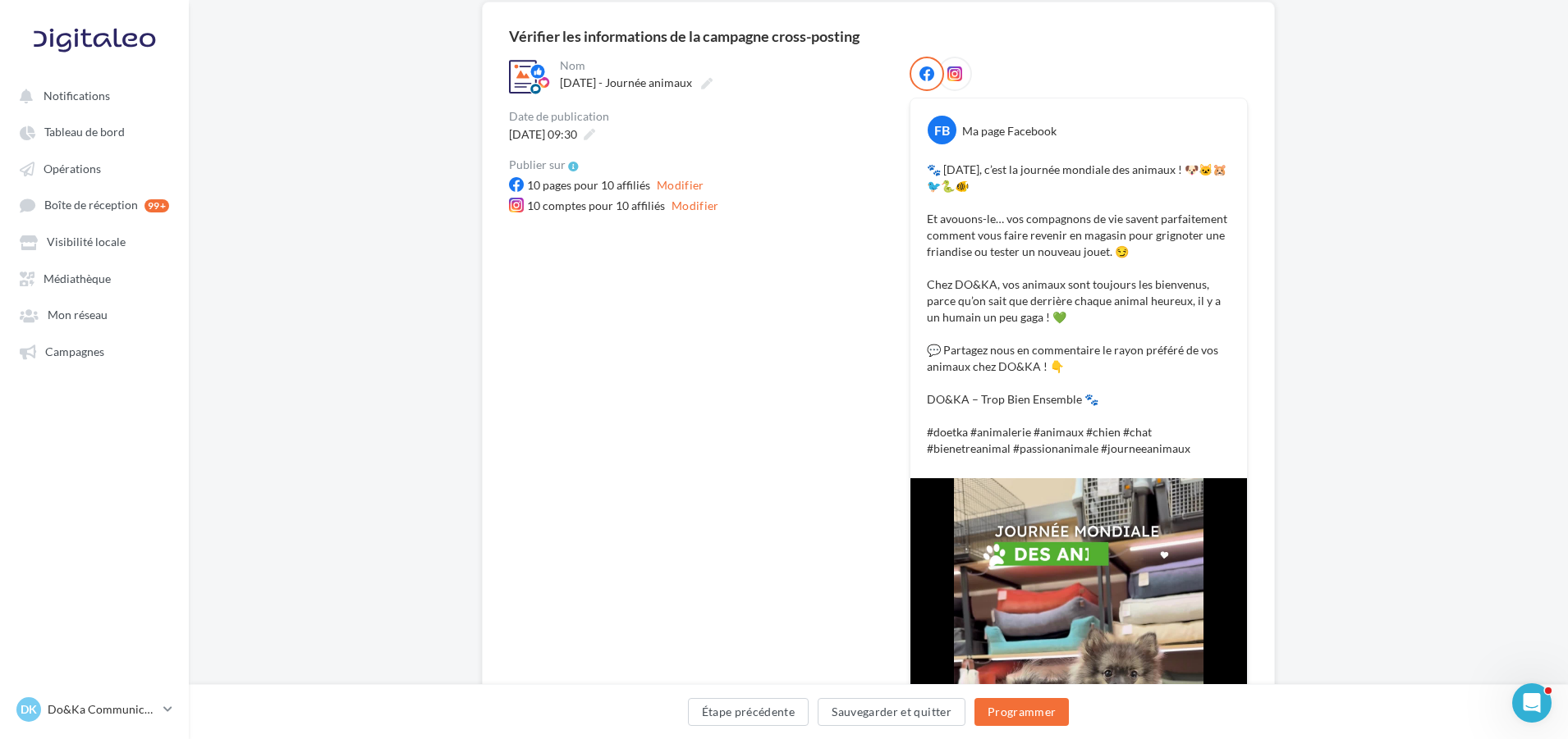
click at [961, 69] on icon at bounding box center [955, 74] width 15 height 15
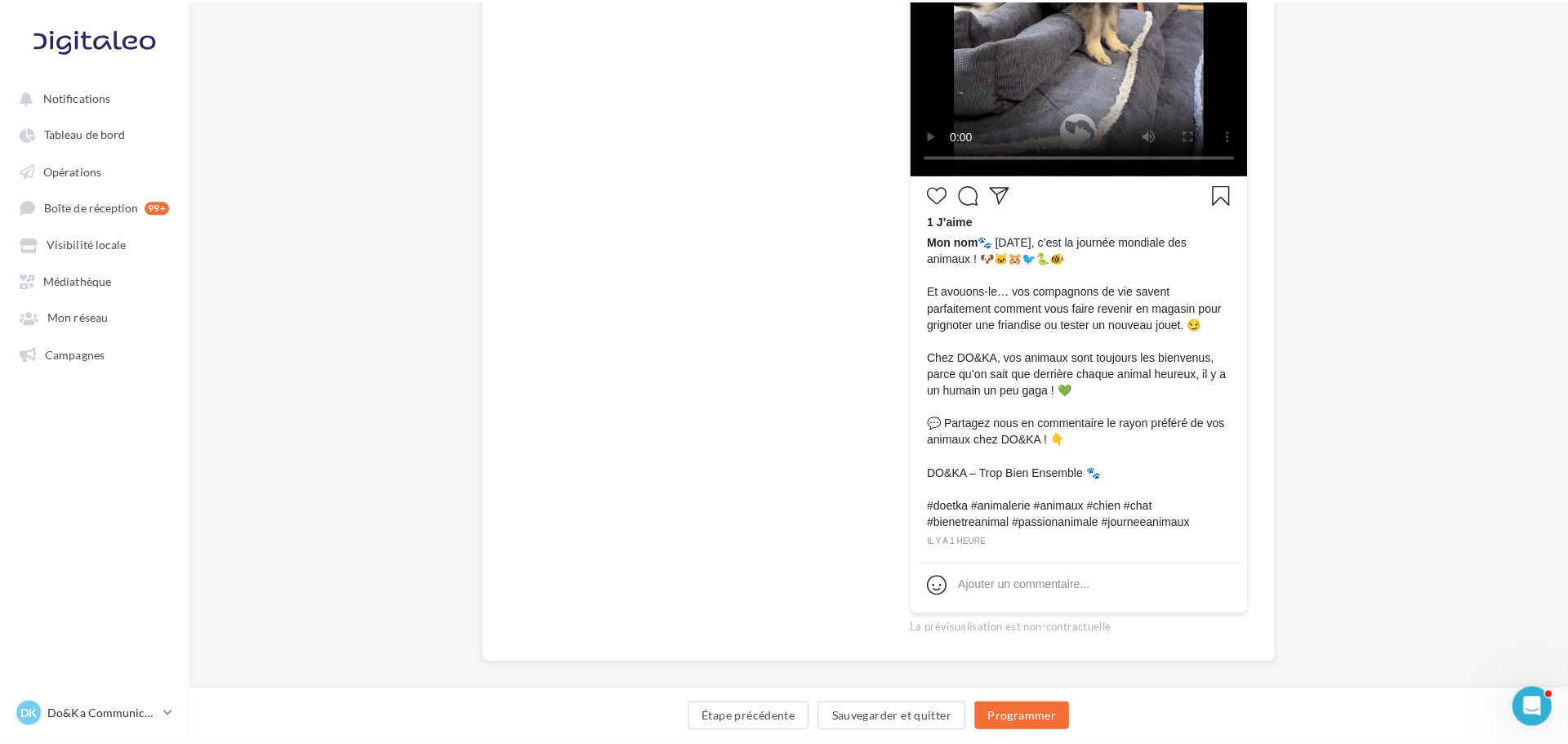
scroll to position [572, 0]
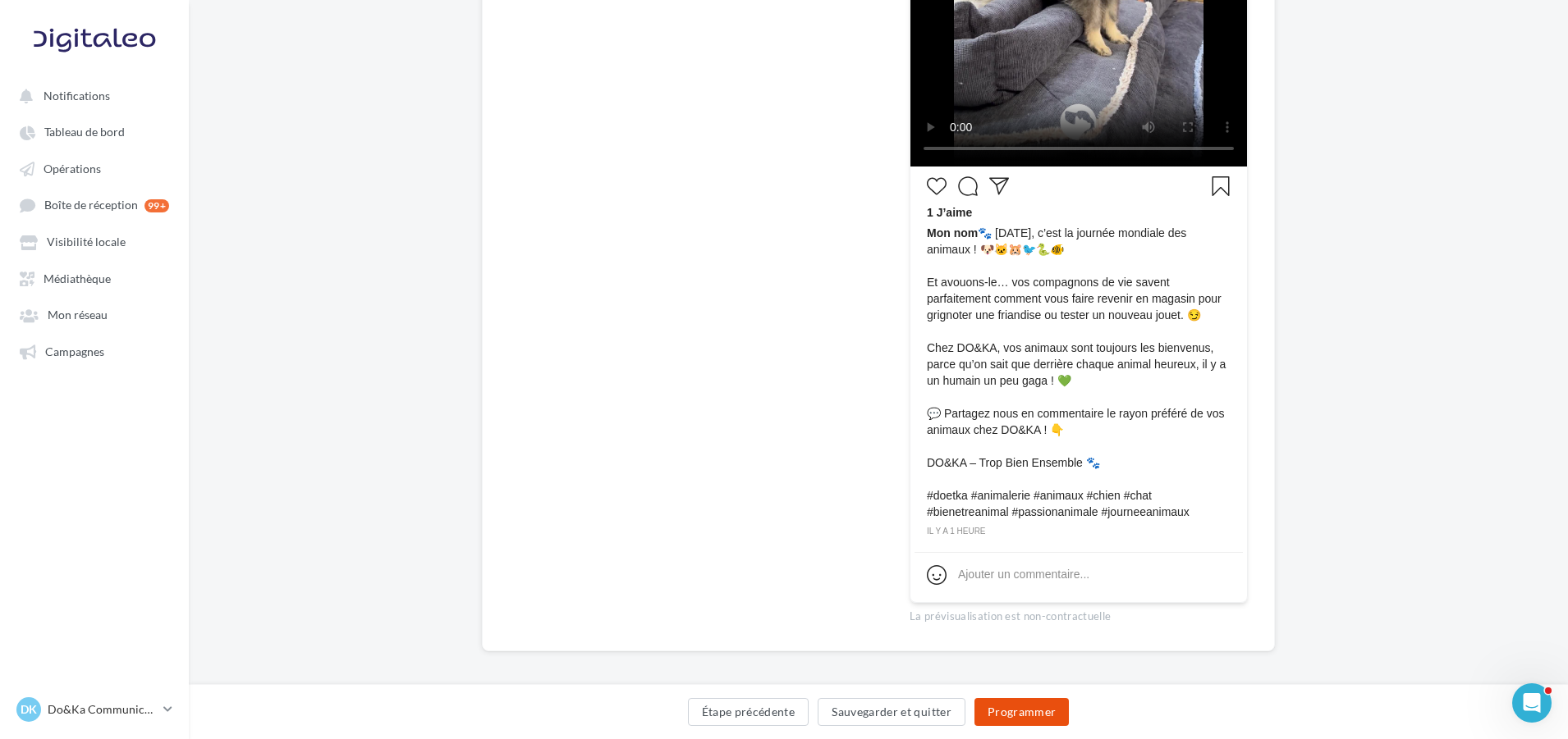
click at [1031, 717] on button "Programmer" at bounding box center [1022, 712] width 96 height 28
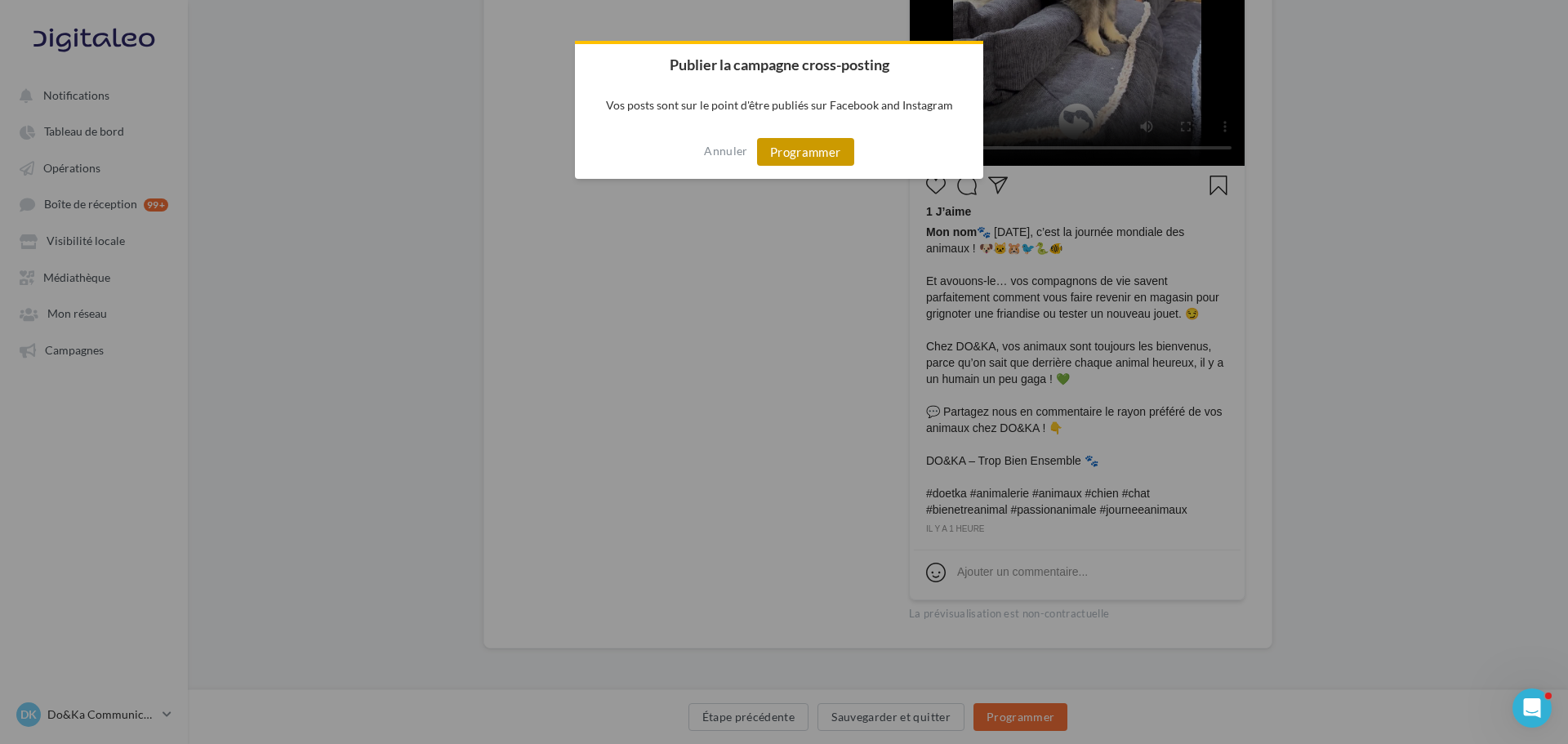
click at [784, 151] on button "Programmer" at bounding box center [805, 152] width 97 height 28
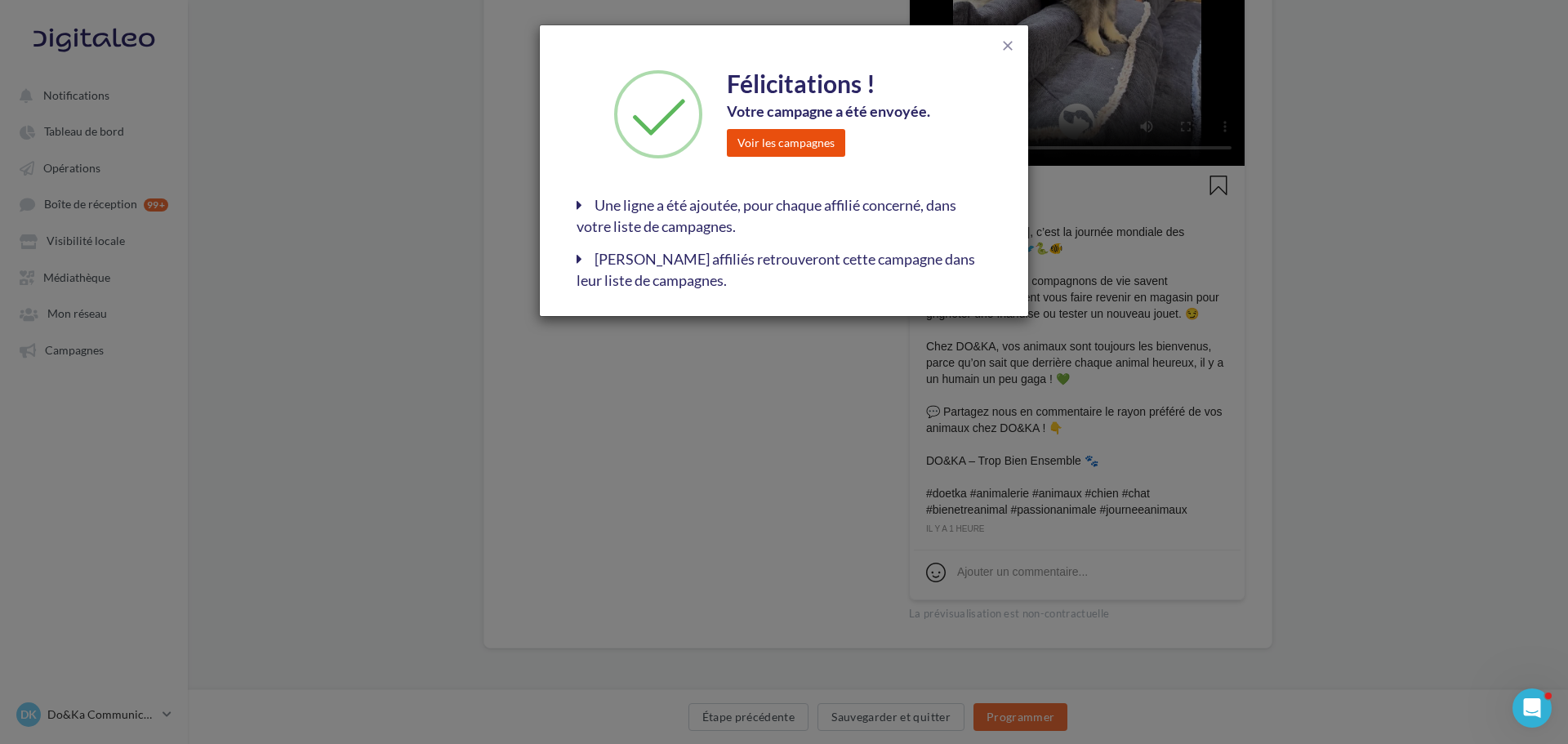
click at [787, 144] on button "Voir les campagnes" at bounding box center [786, 143] width 118 height 28
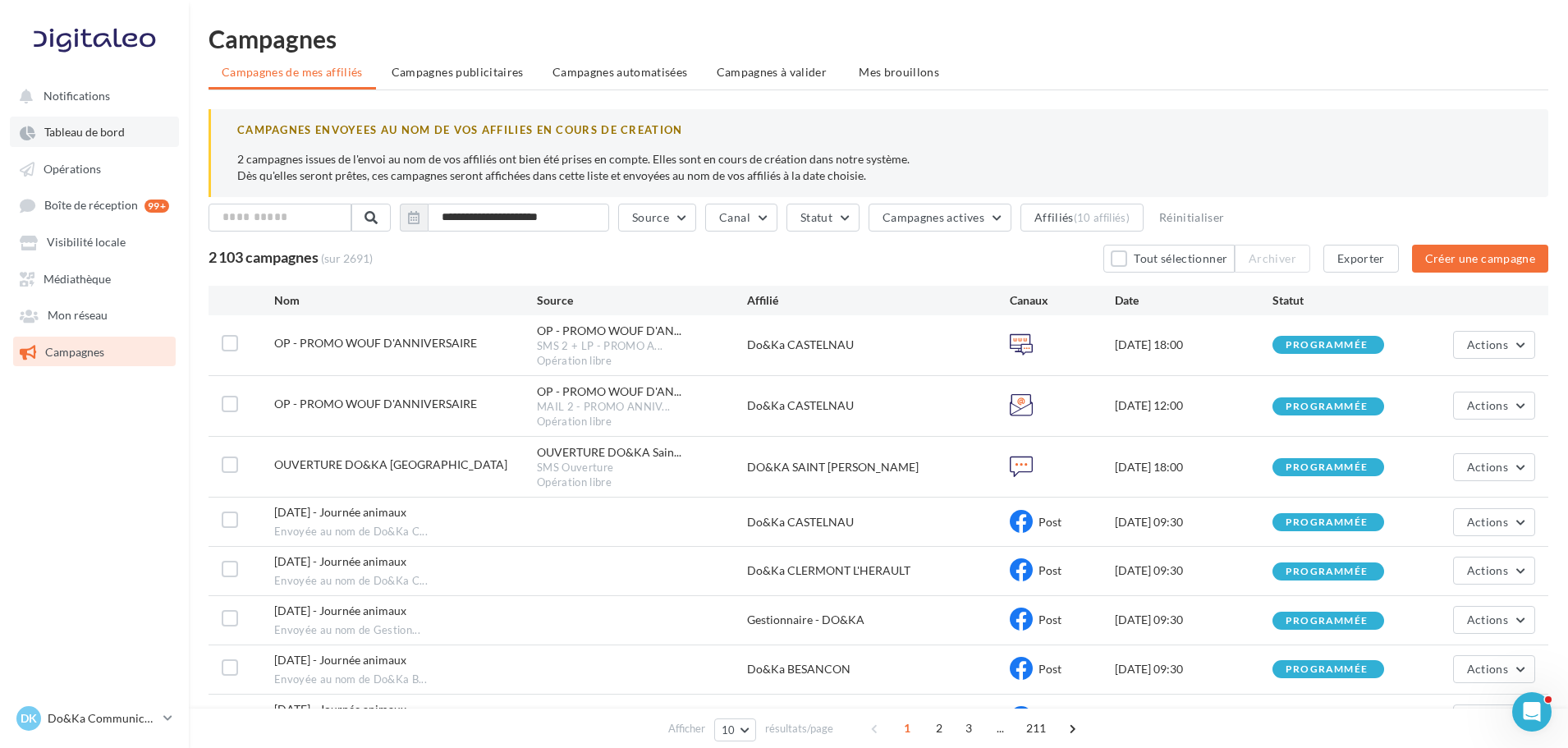
click at [77, 124] on link "Tableau de bord" at bounding box center [94, 131] width 169 height 30
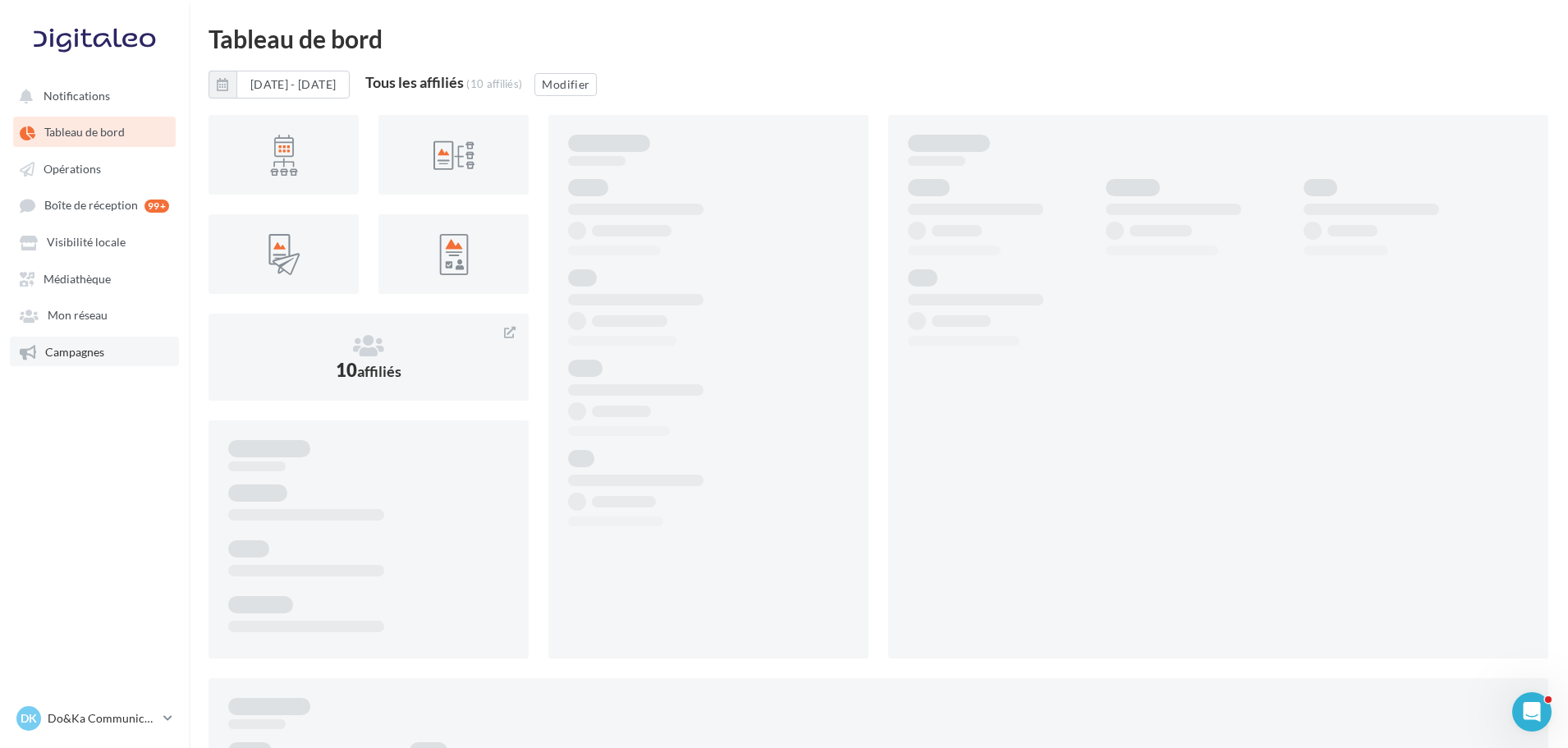
click at [62, 351] on span "Campagnes" at bounding box center [74, 352] width 59 height 14
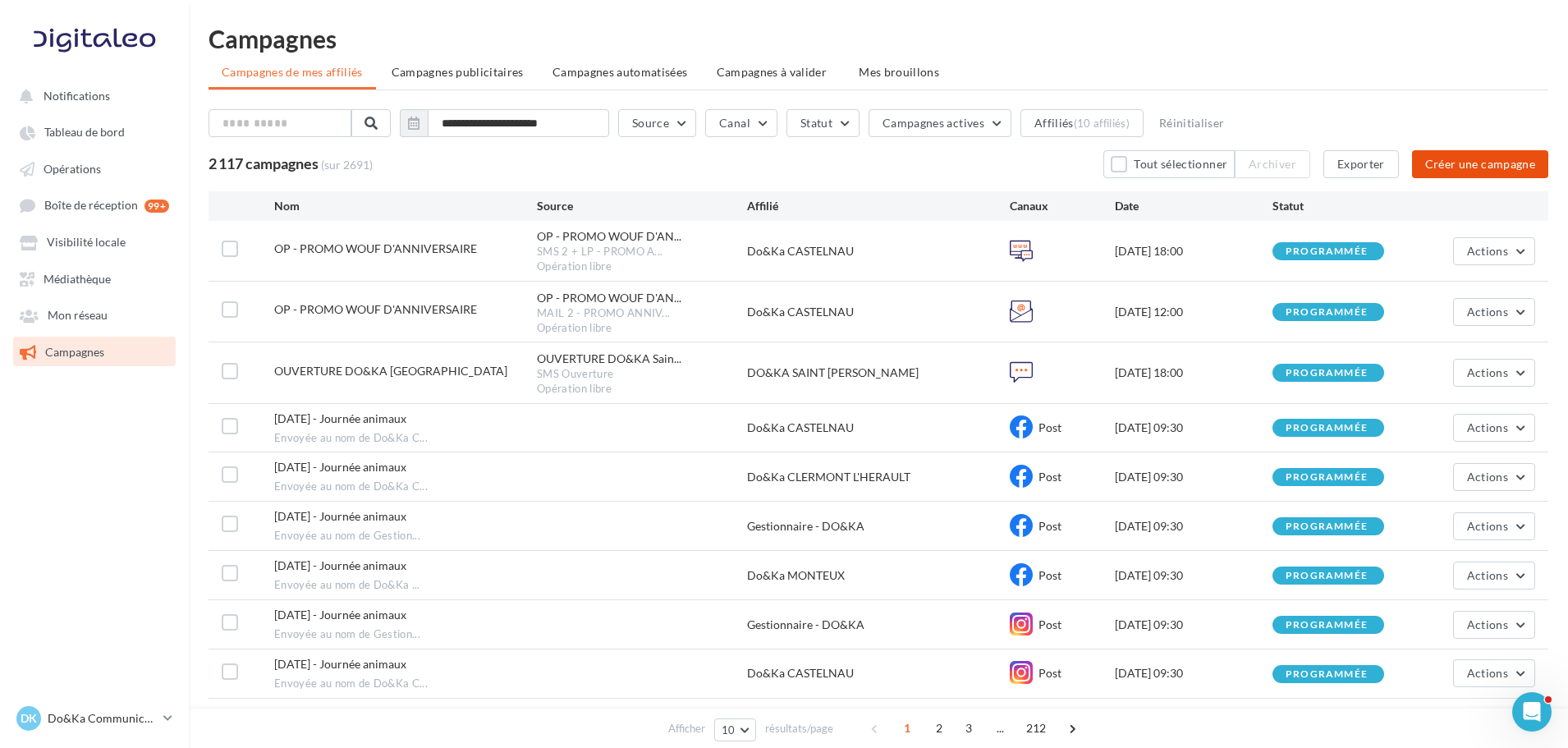
click at [1495, 157] on button "Créer une campagne" at bounding box center [1481, 165] width 136 height 28
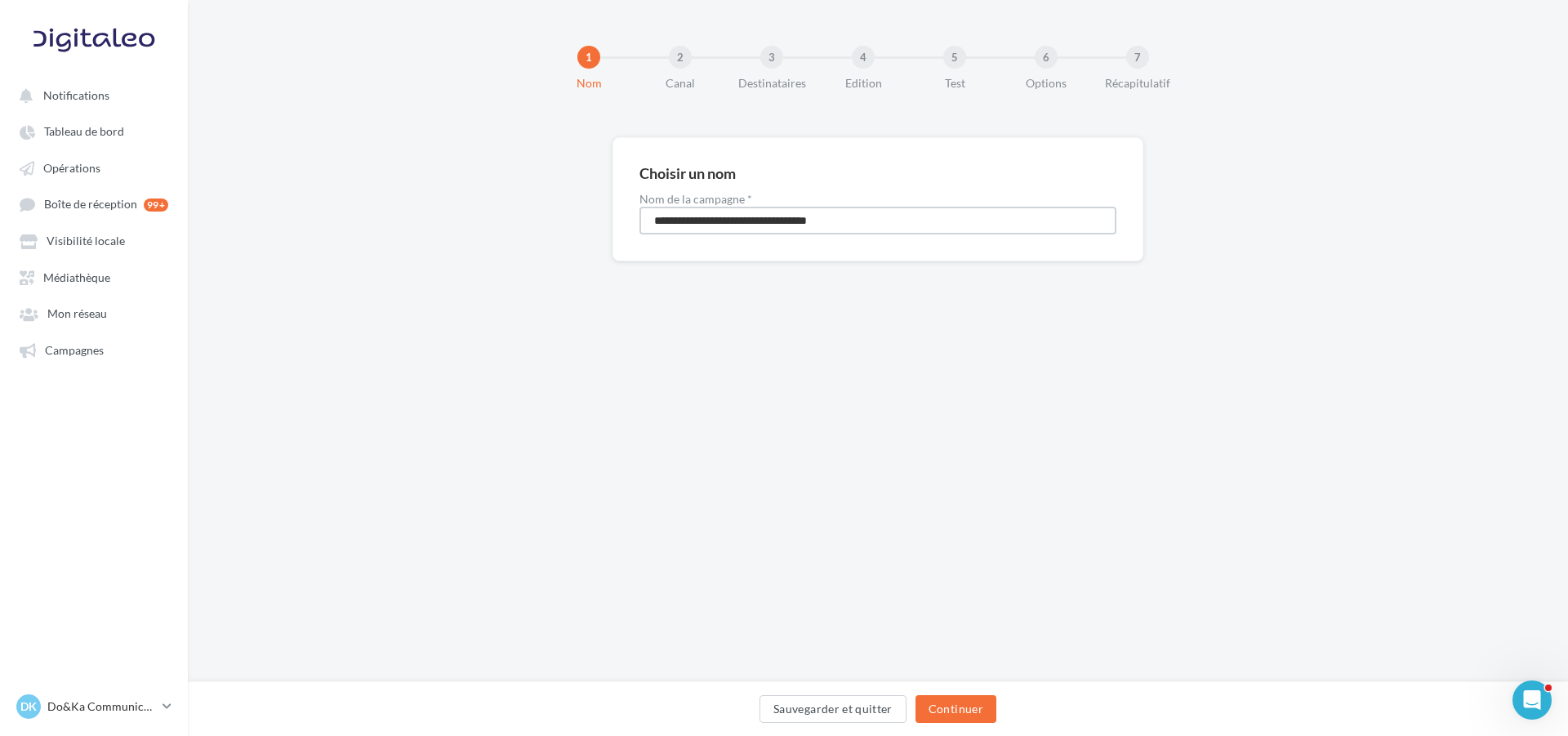
drag, startPoint x: 903, startPoint y: 215, endPoint x: 333, endPoint y: 186, distance: 570.7
click at [333, 186] on div "**********" at bounding box center [878, 225] width 1380 height 176
type input "**********"
click at [976, 712] on button "Continuer" at bounding box center [957, 710] width 81 height 28
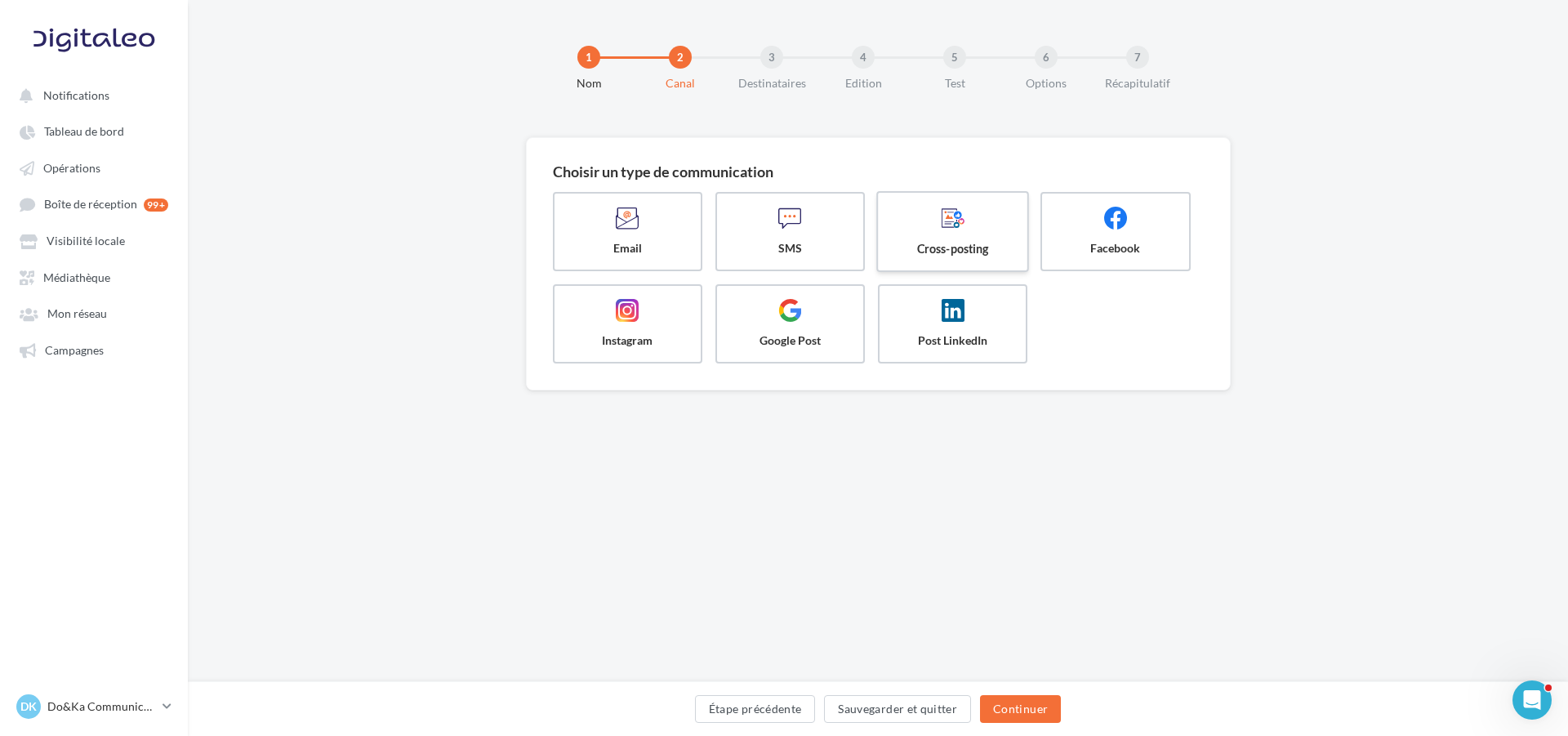
click at [932, 244] on span "Cross-posting" at bounding box center [953, 248] width 122 height 17
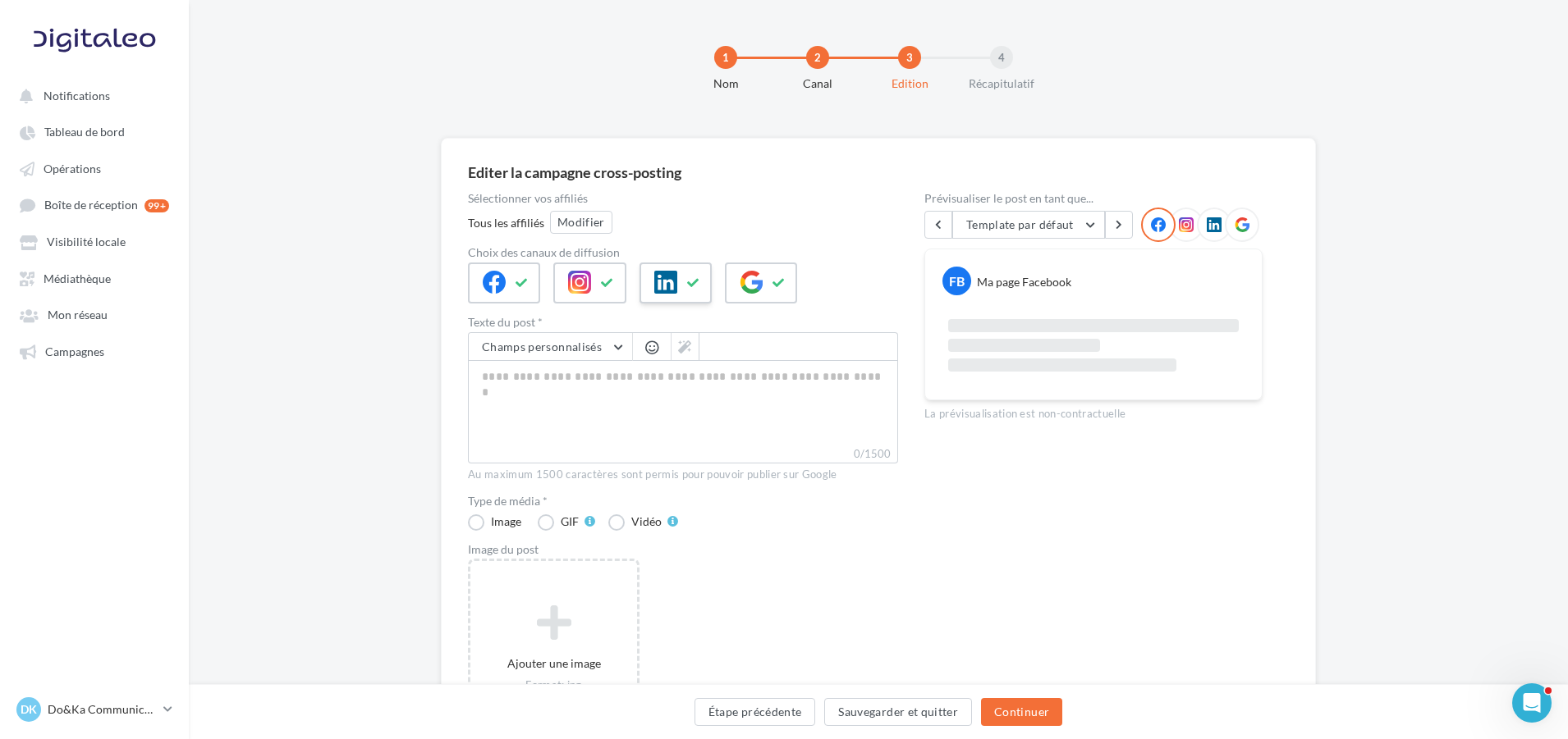
click at [684, 292] on button at bounding box center [694, 283] width 20 height 25
click at [774, 284] on icon at bounding box center [779, 283] width 13 height 12
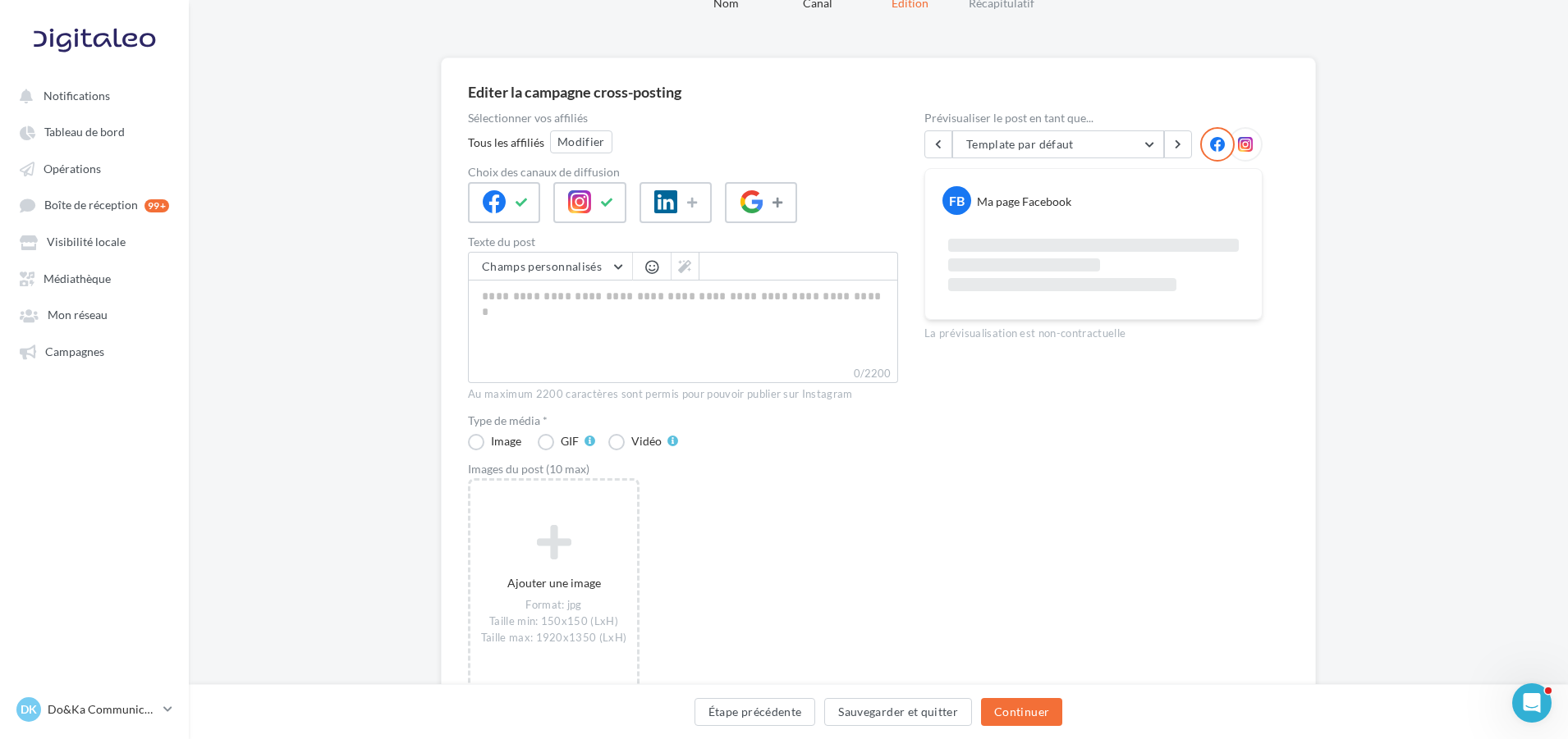
scroll to position [82, 0]
click at [644, 326] on textarea "0/2200" at bounding box center [683, 321] width 430 height 86
paste textarea "**********"
type textarea "**********"
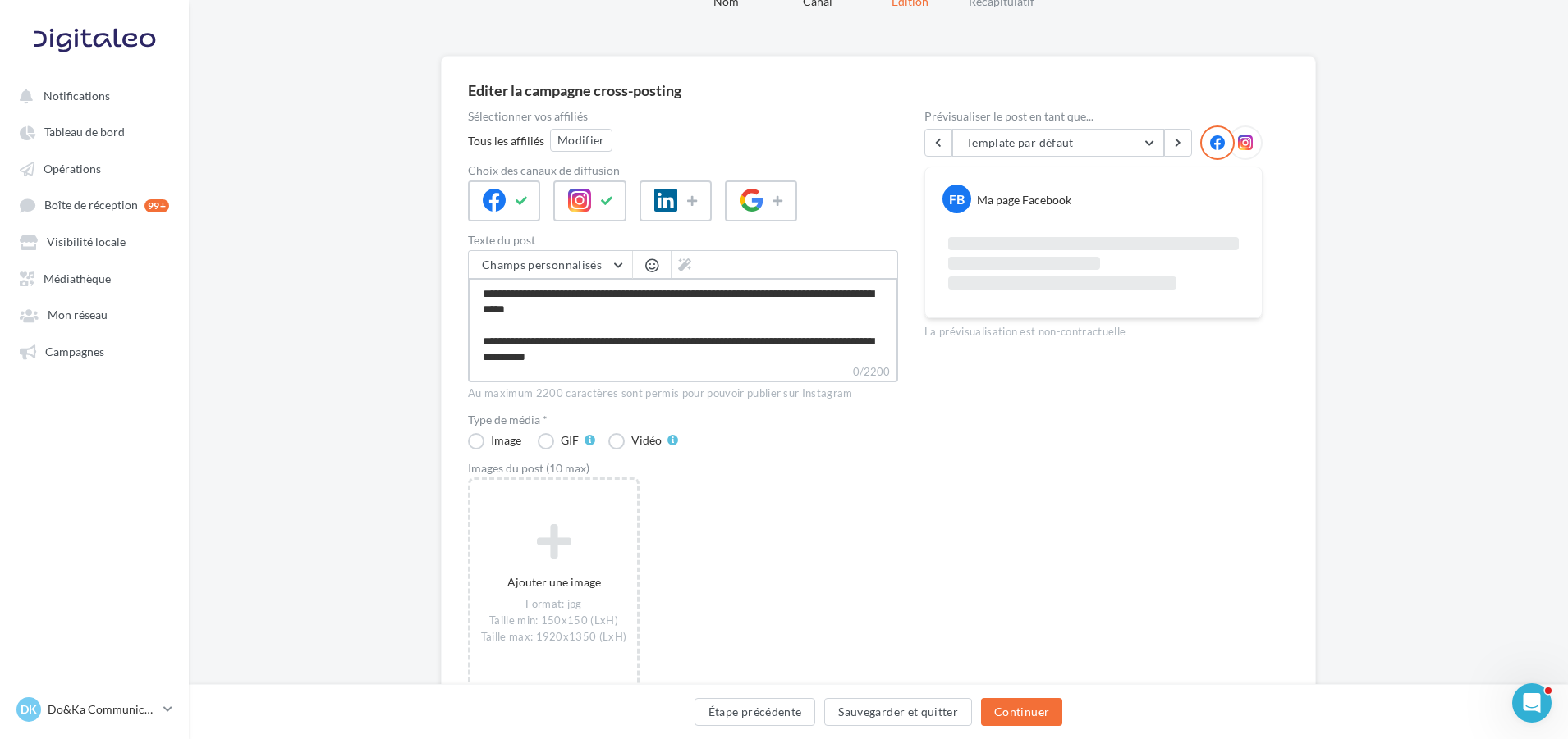
type textarea "**********"
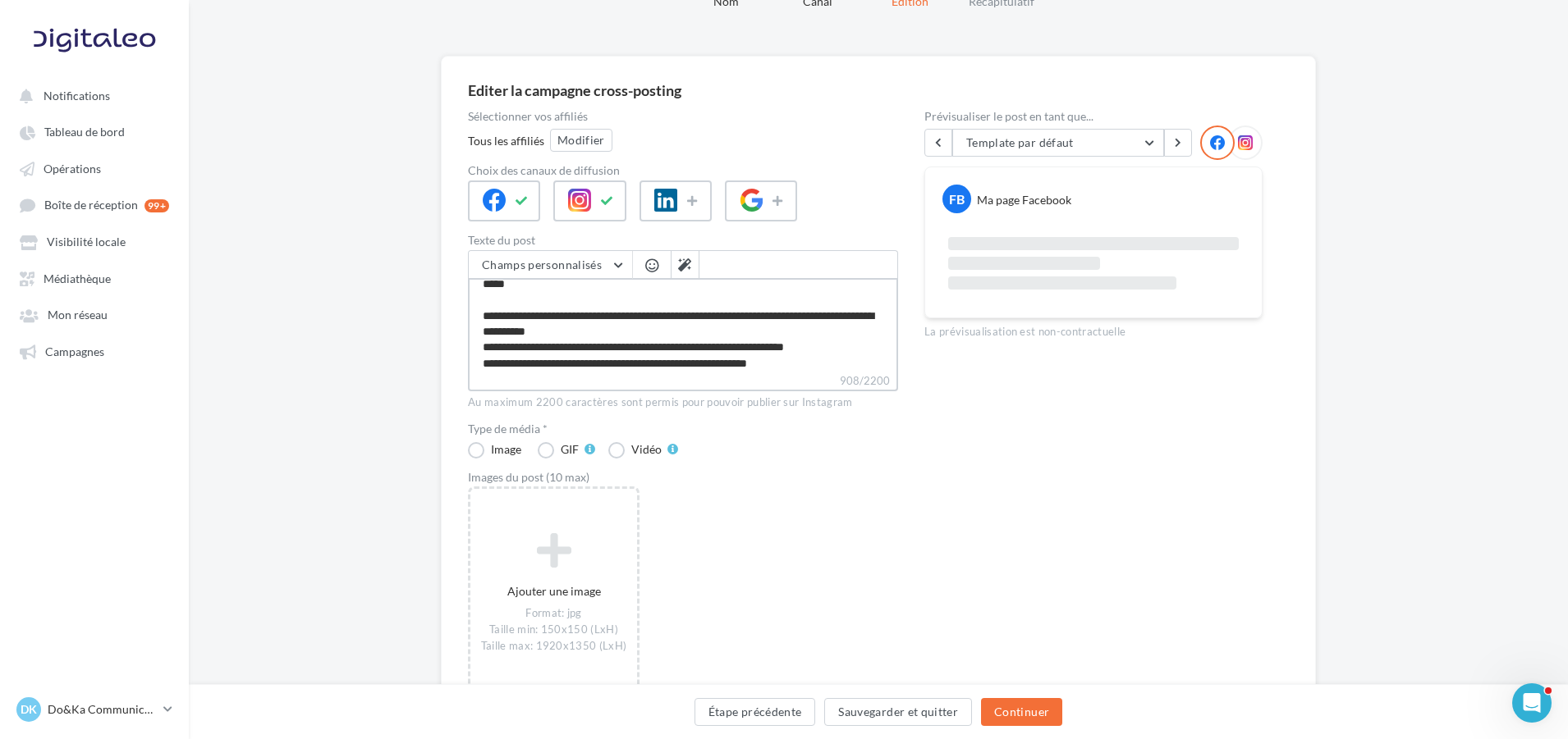
scroll to position [0, 0]
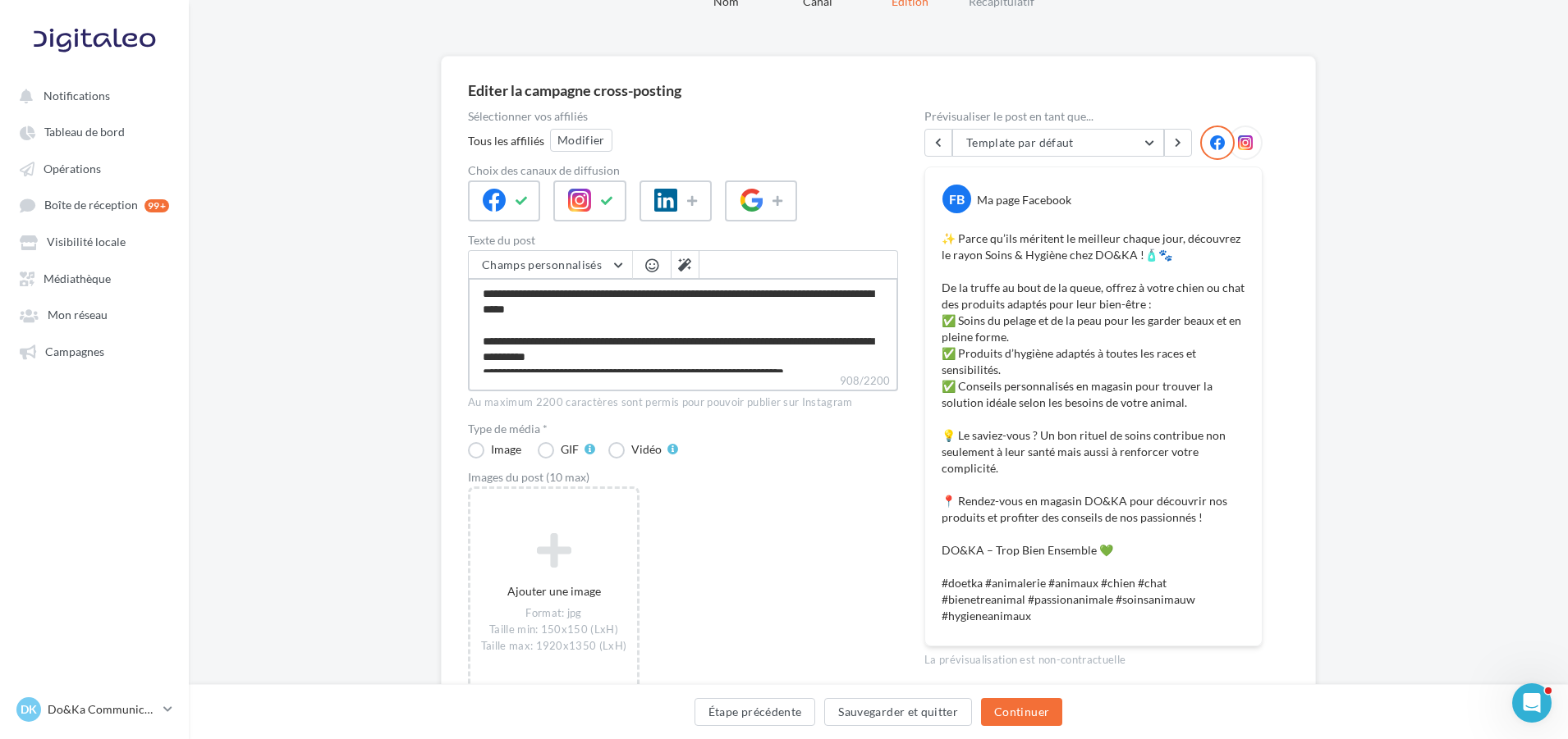
type textarea "**********"
click at [621, 455] on label "Vidéo" at bounding box center [643, 450] width 70 height 17
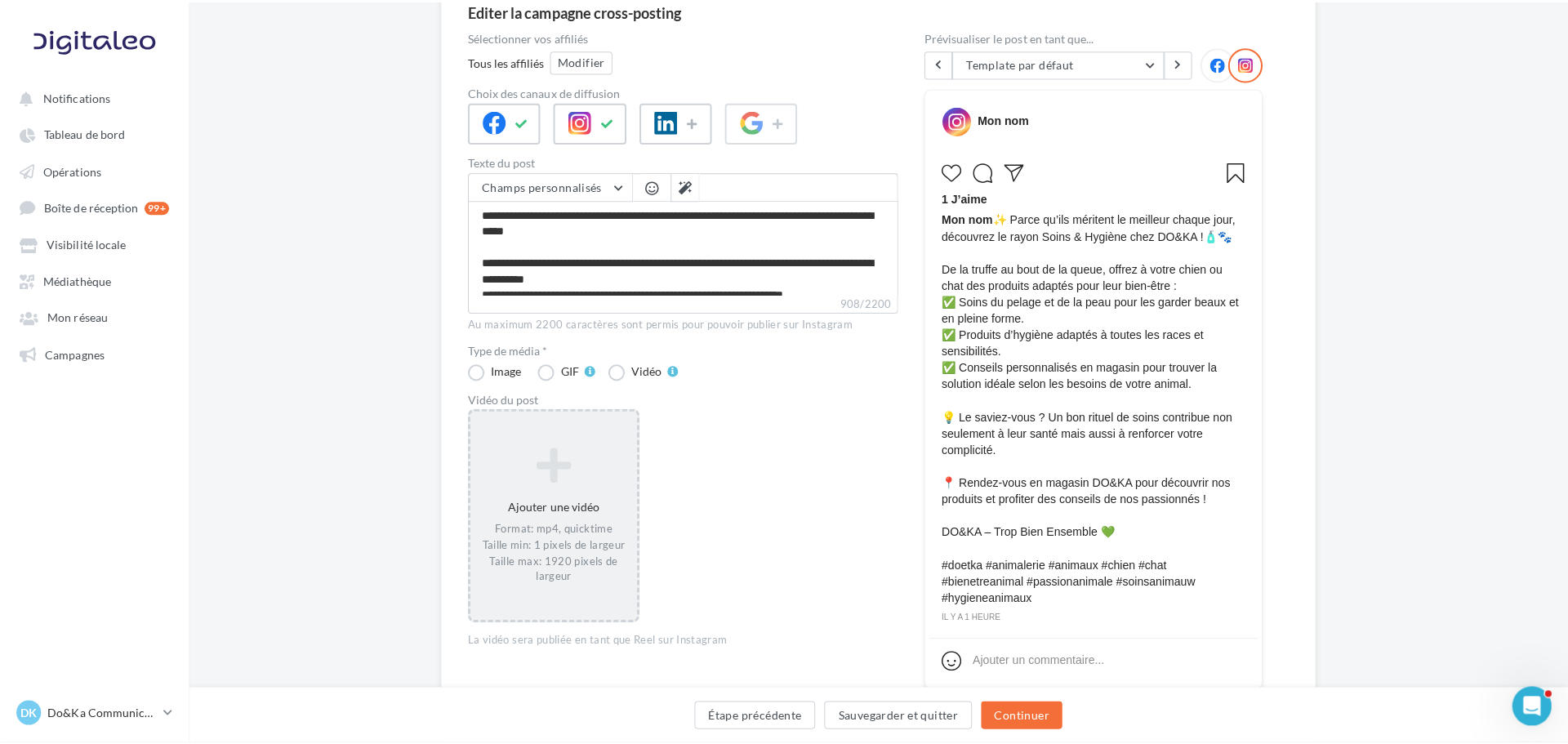
scroll to position [163, 0]
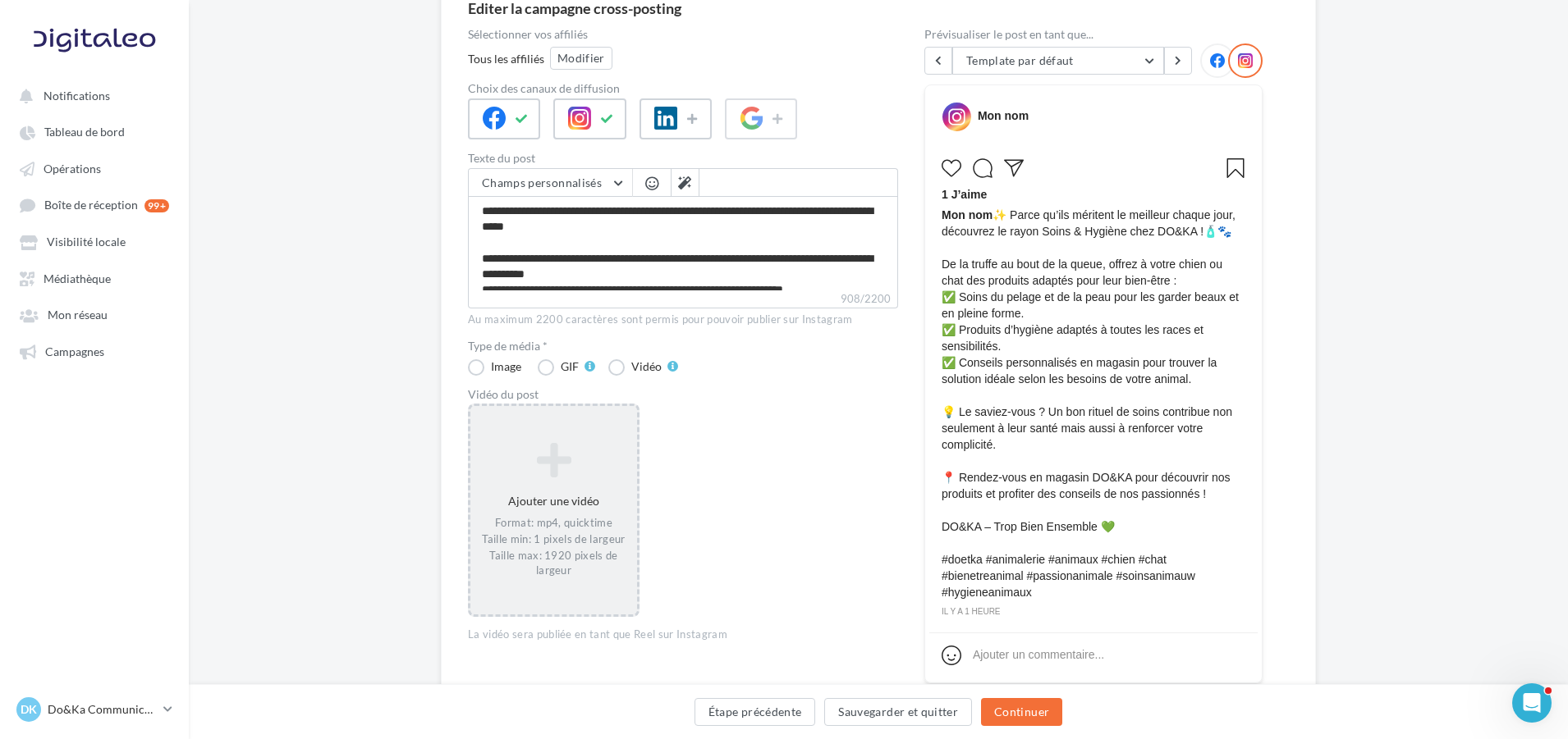
click at [580, 477] on icon at bounding box center [554, 460] width 154 height 39
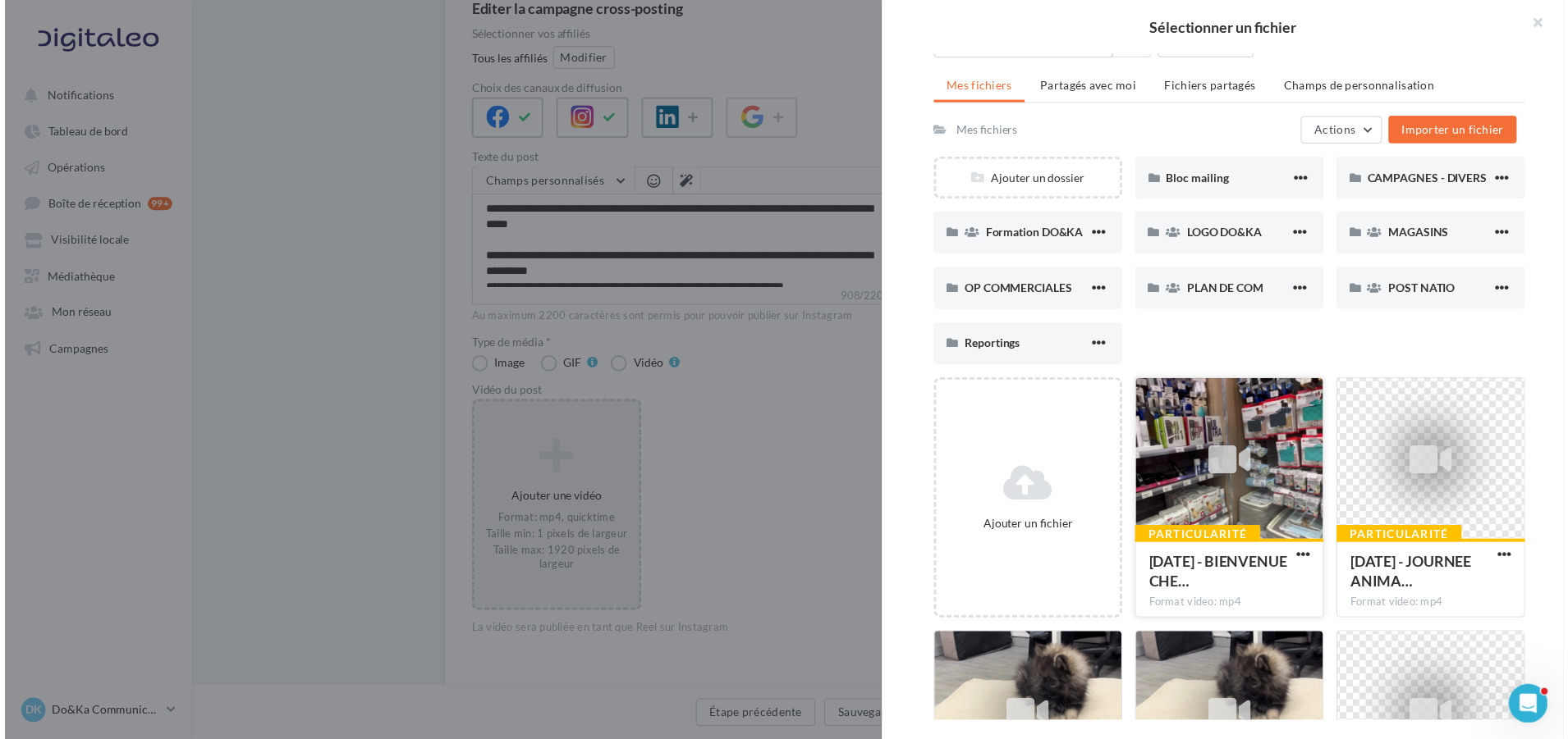
scroll to position [82, 0]
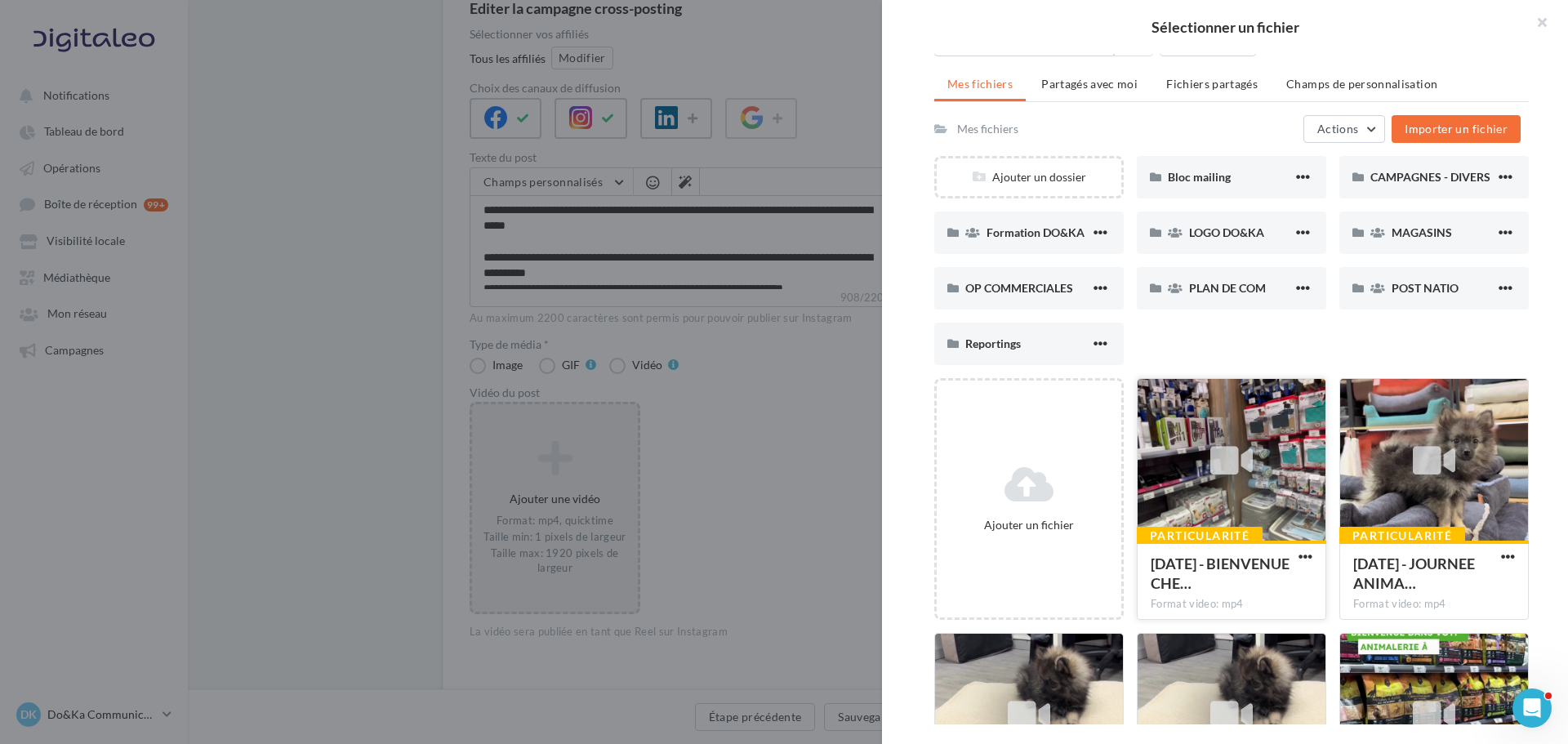
click at [1242, 464] on icon at bounding box center [1231, 460] width 42 height 37
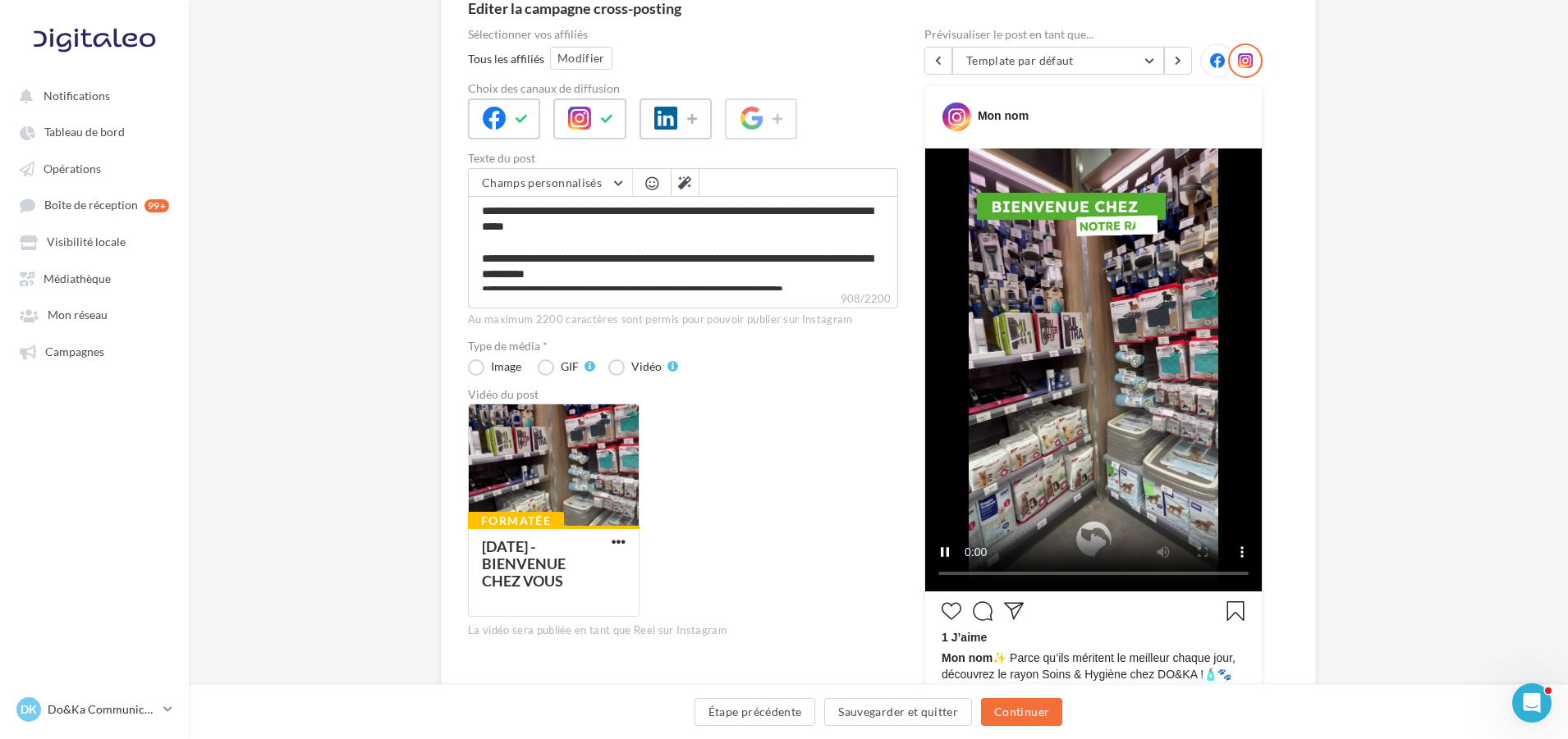
click at [1215, 52] on div at bounding box center [1217, 60] width 34 height 34
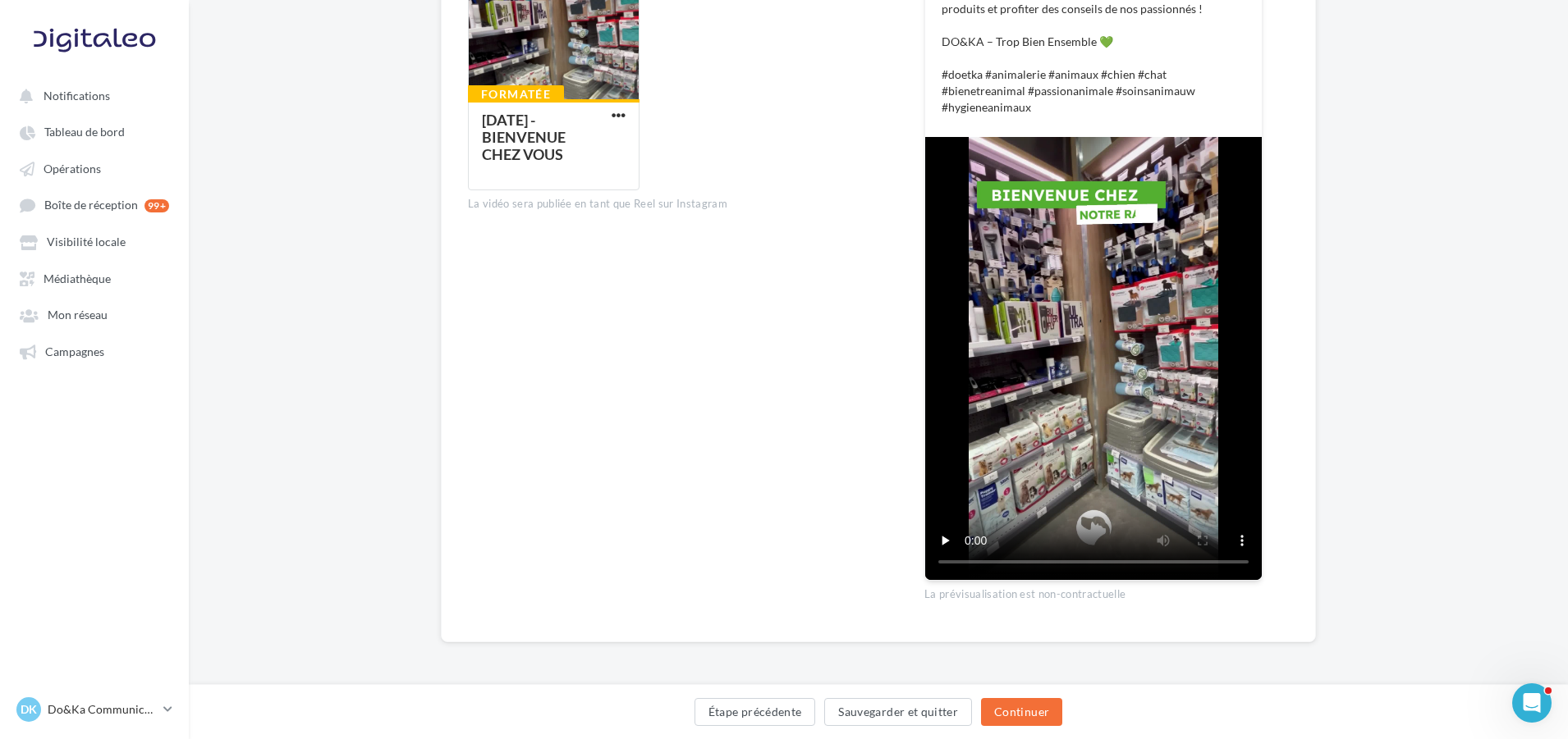
scroll to position [98, 0]
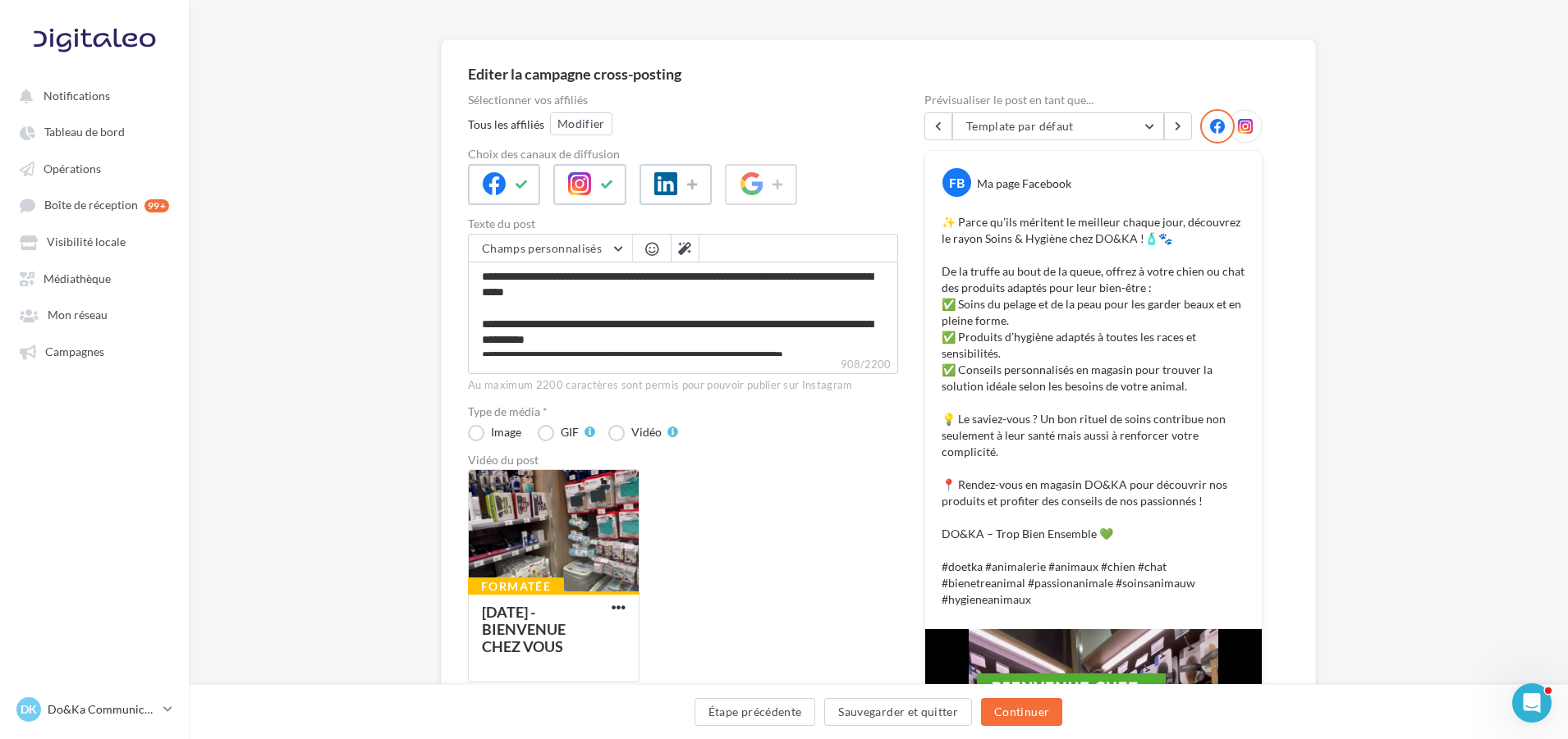
click at [1245, 121] on icon at bounding box center [1246, 126] width 15 height 15
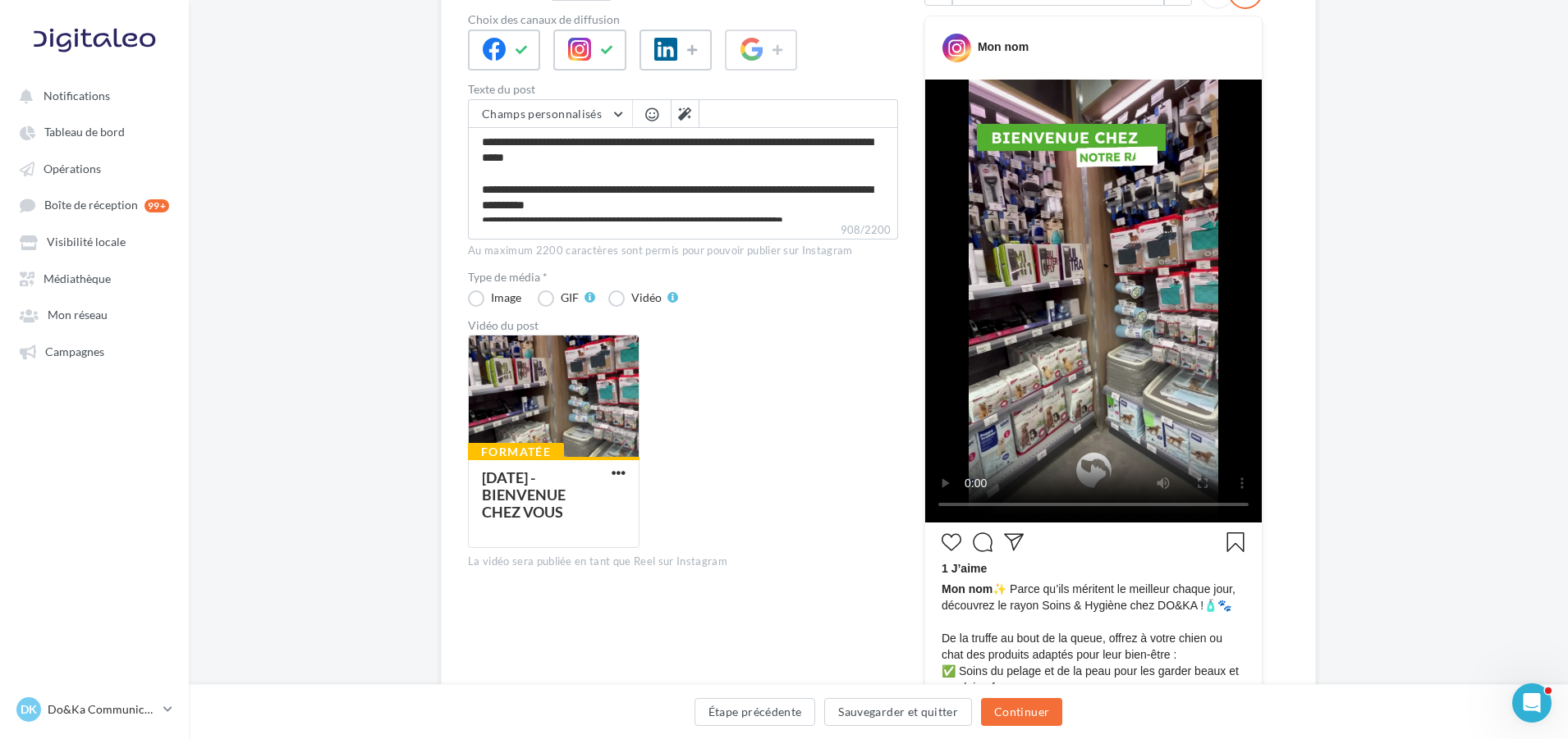
scroll to position [328, 0]
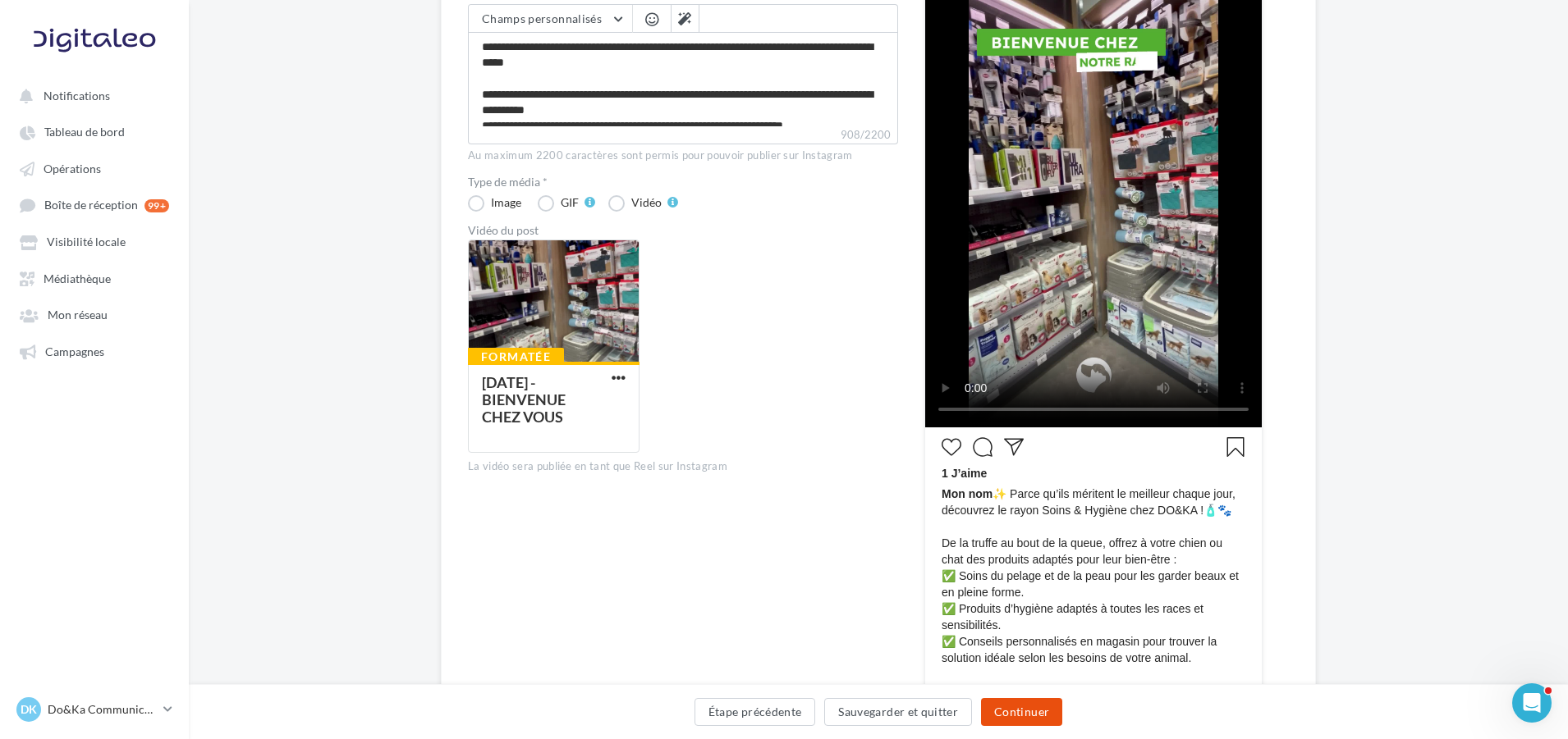
click at [1009, 712] on button "Continuer" at bounding box center [1022, 712] width 82 height 28
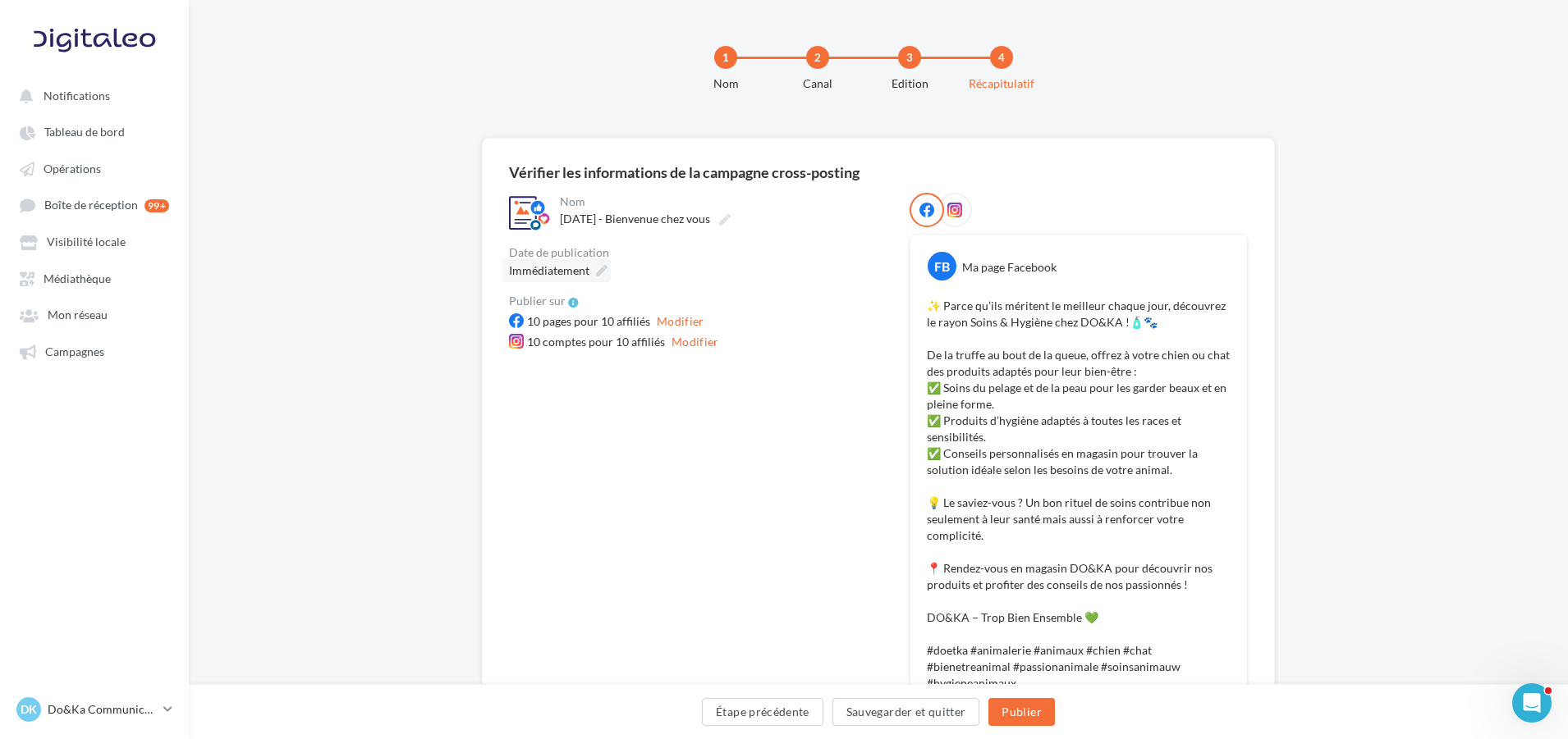
click at [600, 272] on icon at bounding box center [602, 271] width 12 height 12
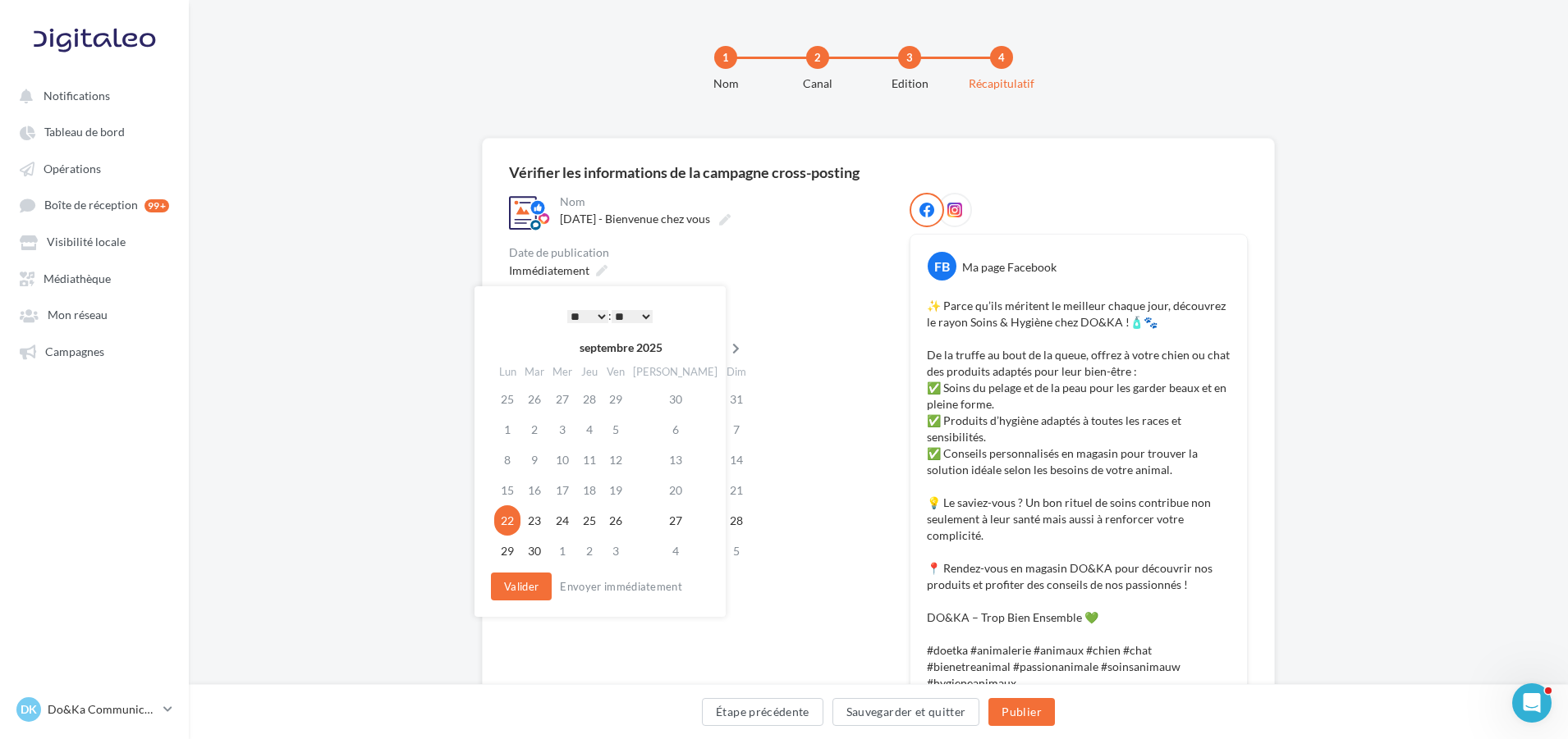
click at [726, 348] on icon at bounding box center [736, 349] width 21 height 12
click at [546, 432] on td "7" at bounding box center [537, 430] width 28 height 31
click at [576, 316] on select "* * * * * * * * * * ** ** ** ** ** ** ** ** ** ** ** ** ** **" at bounding box center [587, 317] width 41 height 13
click at [622, 314] on select "** ** ** ** ** **" at bounding box center [631, 317] width 41 height 13
click at [522, 579] on button "Valider" at bounding box center [521, 587] width 61 height 28
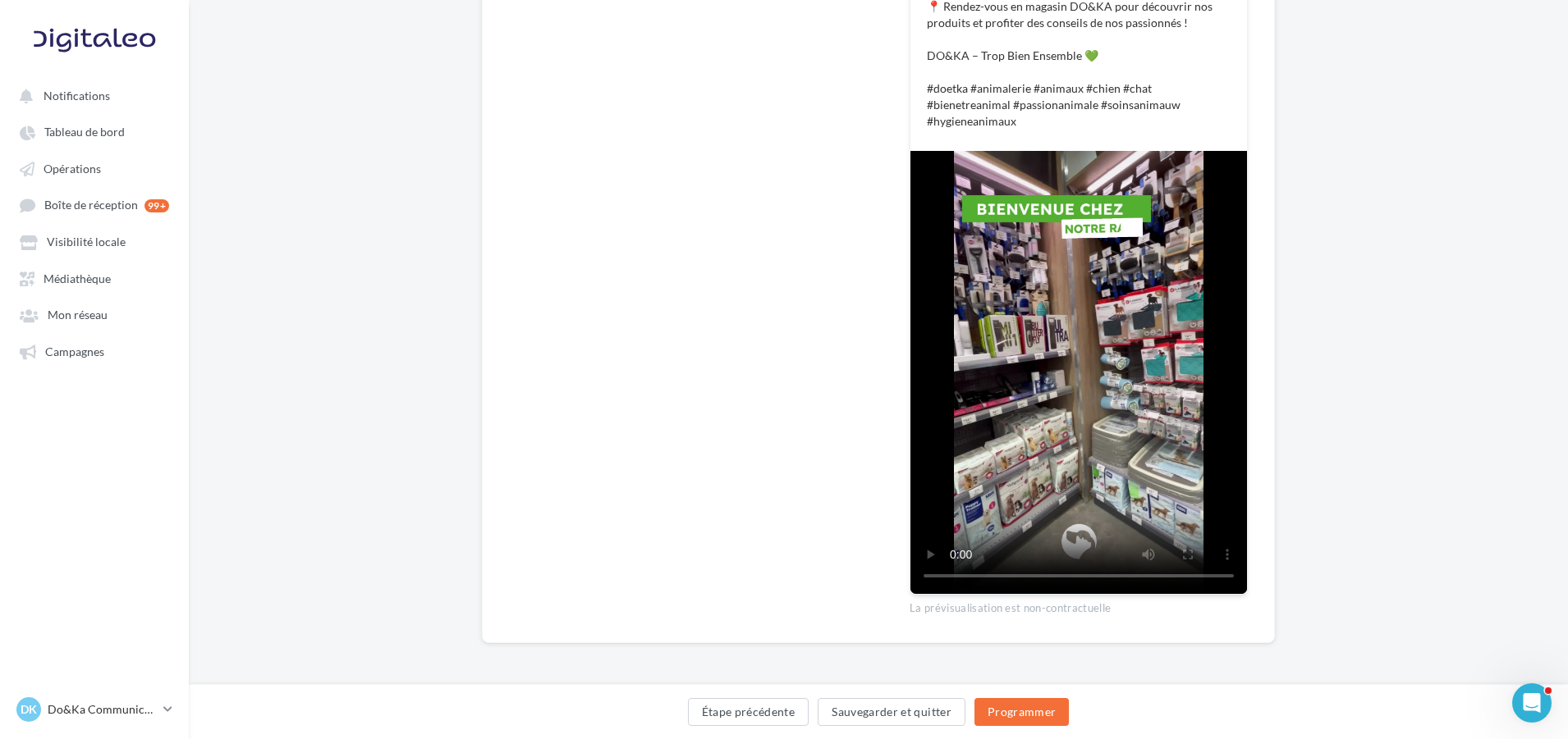
scroll to position [563, 0]
click at [1026, 717] on button "Programmer" at bounding box center [1022, 712] width 96 height 28
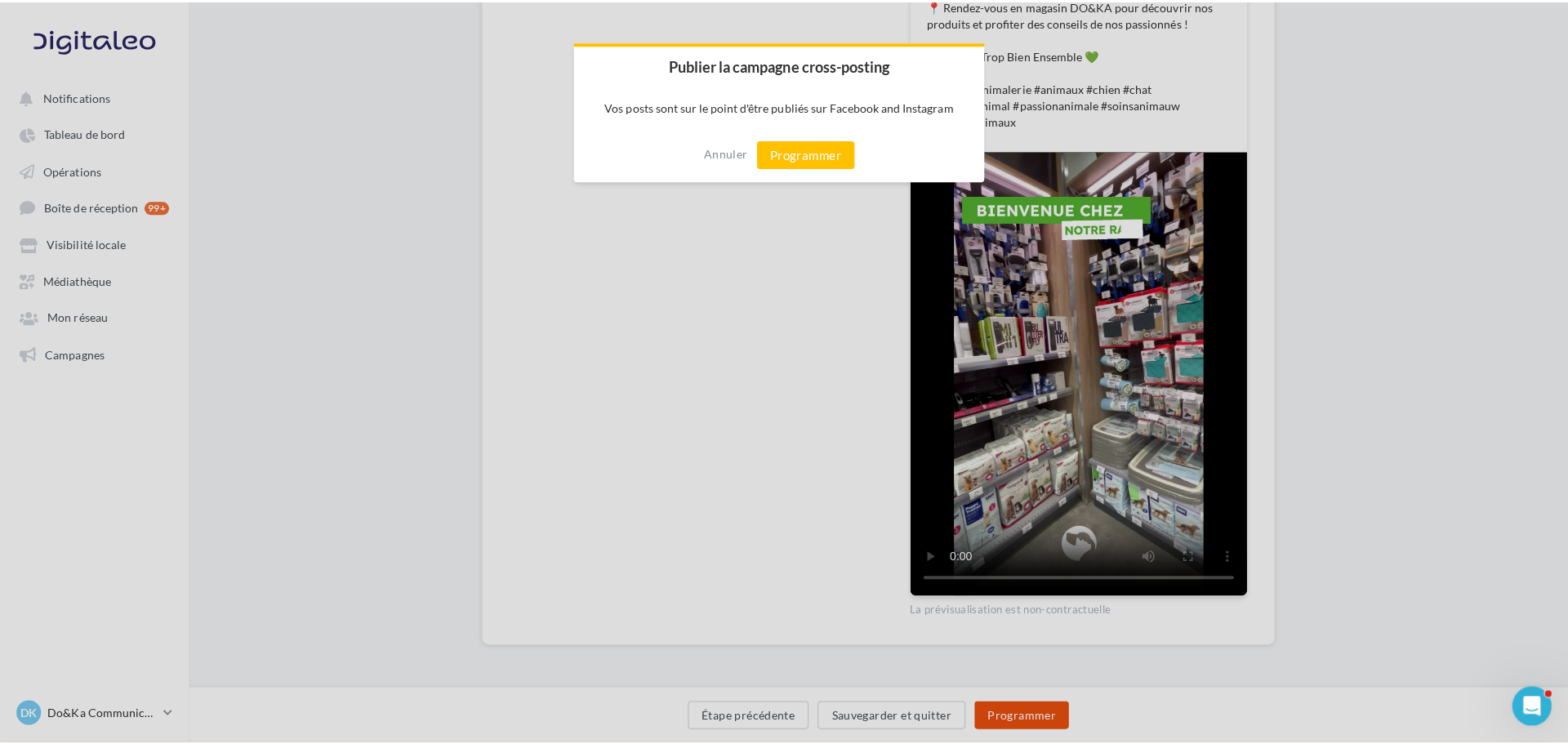
scroll to position [552, 0]
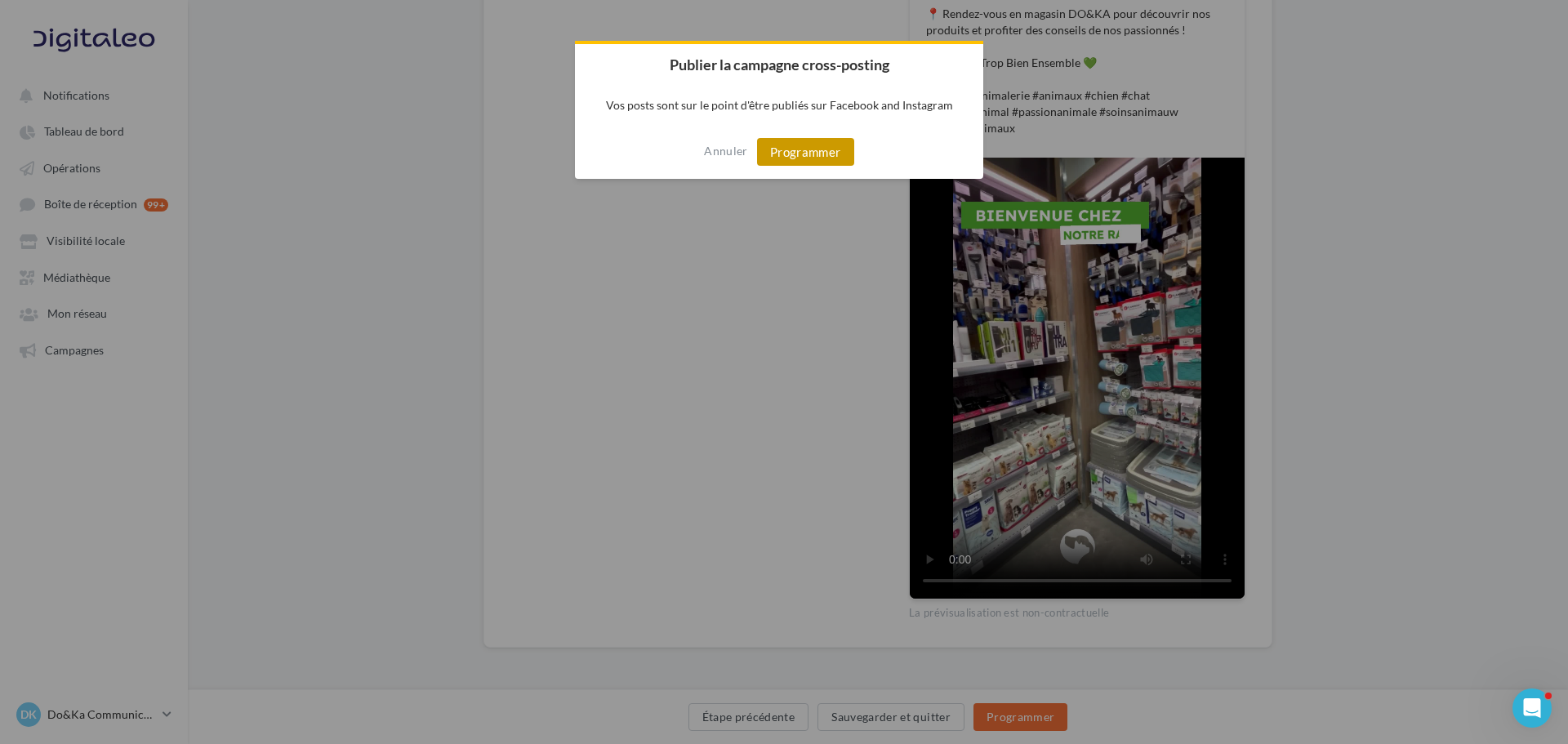
click at [796, 156] on button "Programmer" at bounding box center [805, 152] width 97 height 28
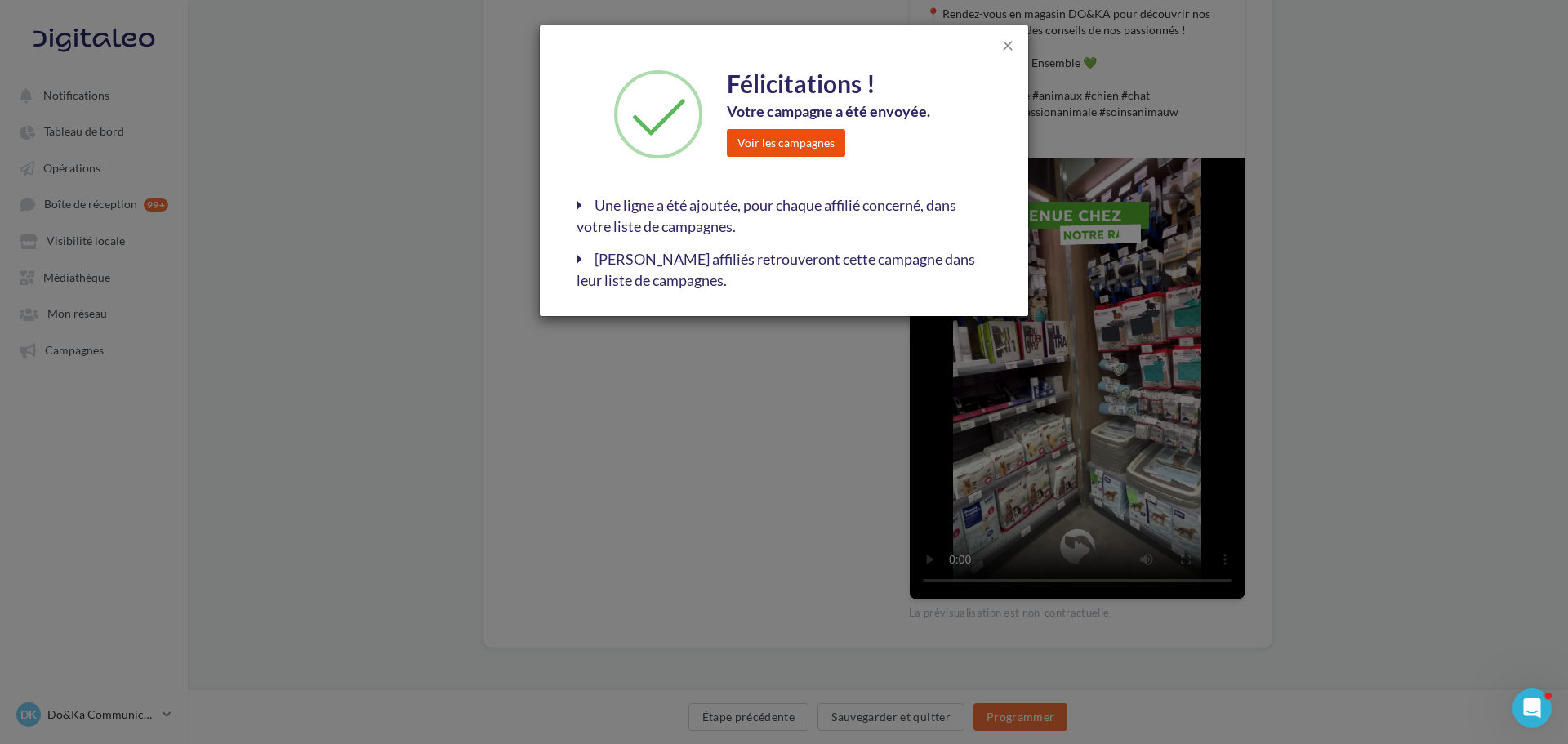
click at [843, 143] on button "Voir les campagnes" at bounding box center [786, 143] width 118 height 28
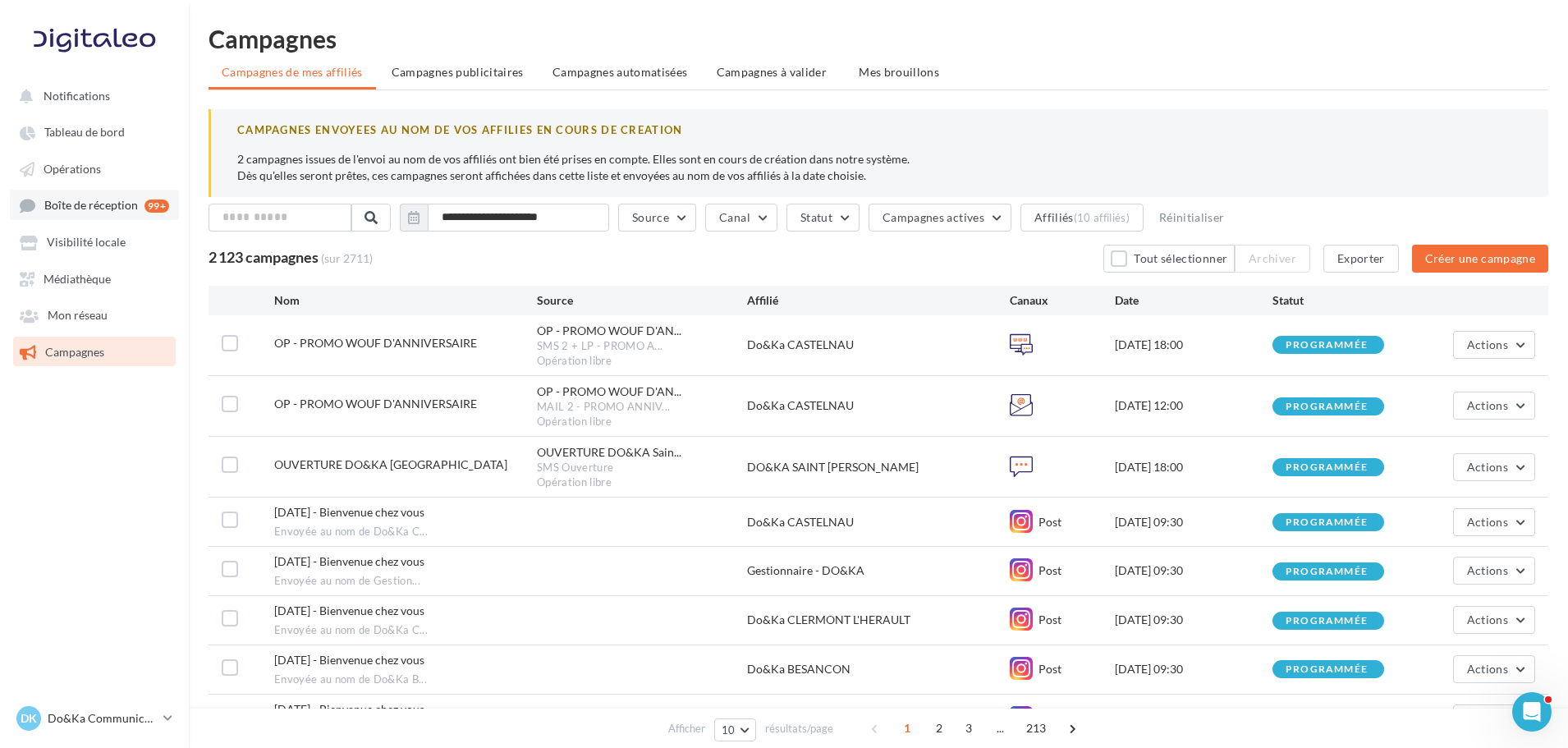
click at [72, 203] on span "Boîte de réception" at bounding box center [91, 206] width 94 height 14
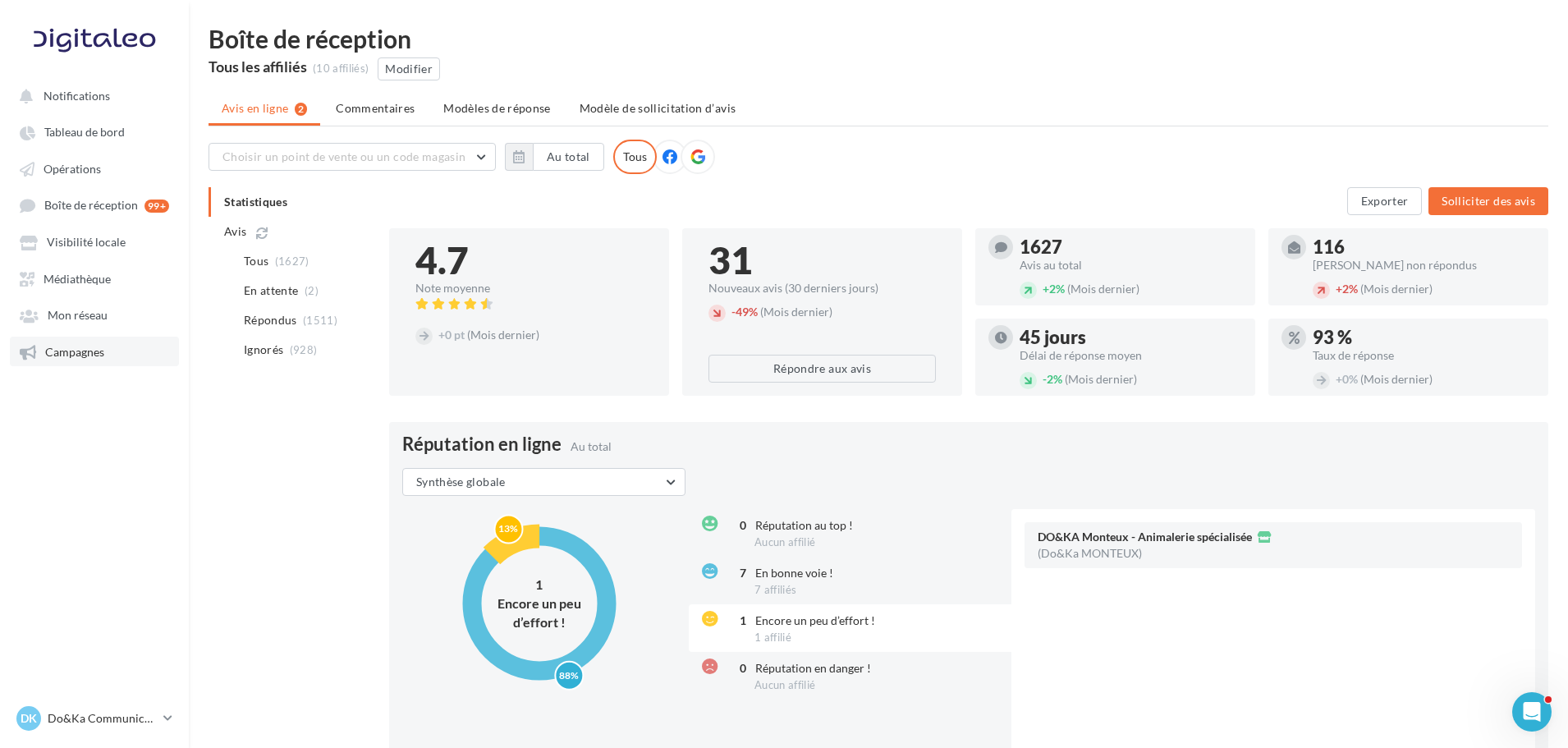
click at [77, 346] on span "Campagnes" at bounding box center [74, 352] width 59 height 14
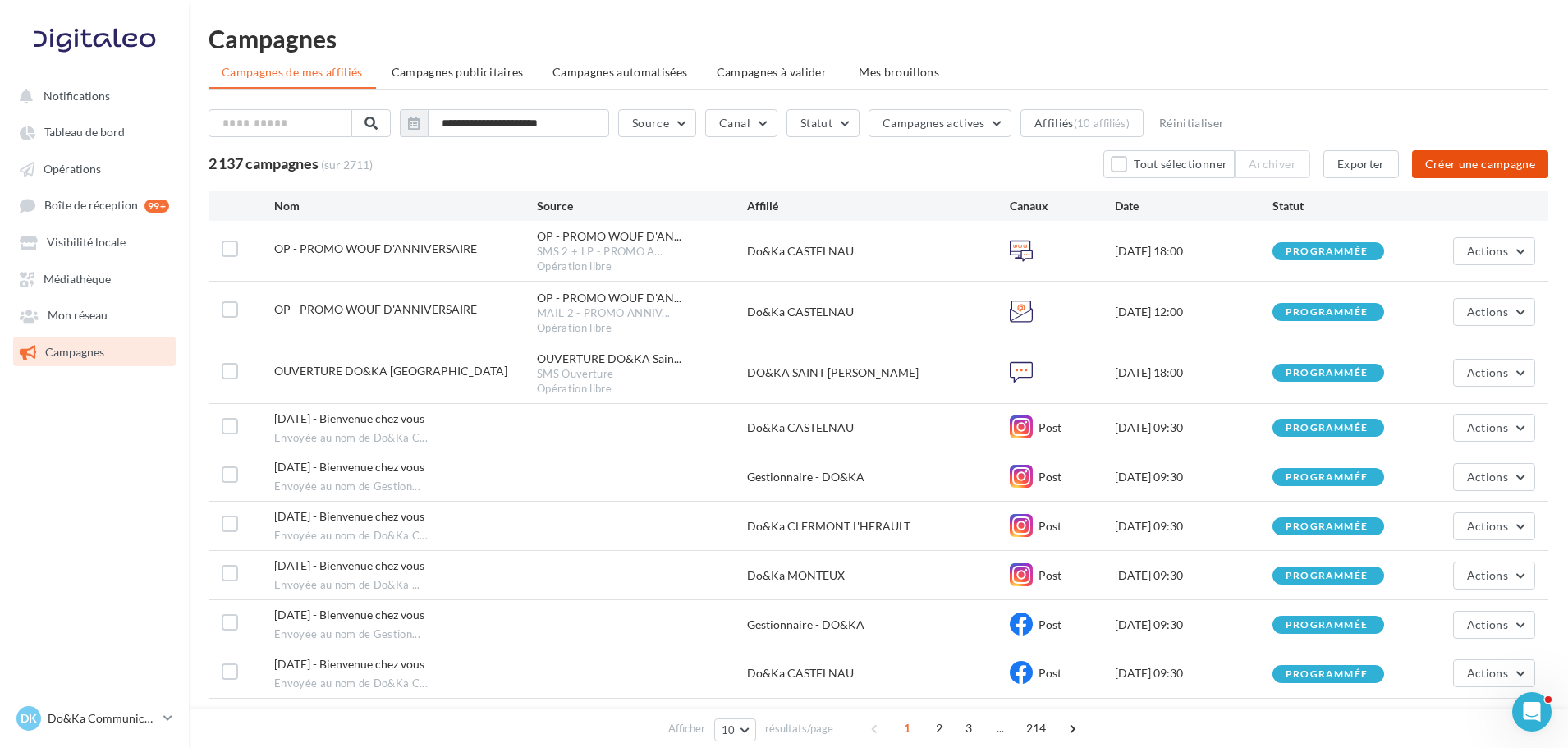
click at [1474, 168] on button "Créer une campagne" at bounding box center [1481, 165] width 136 height 28
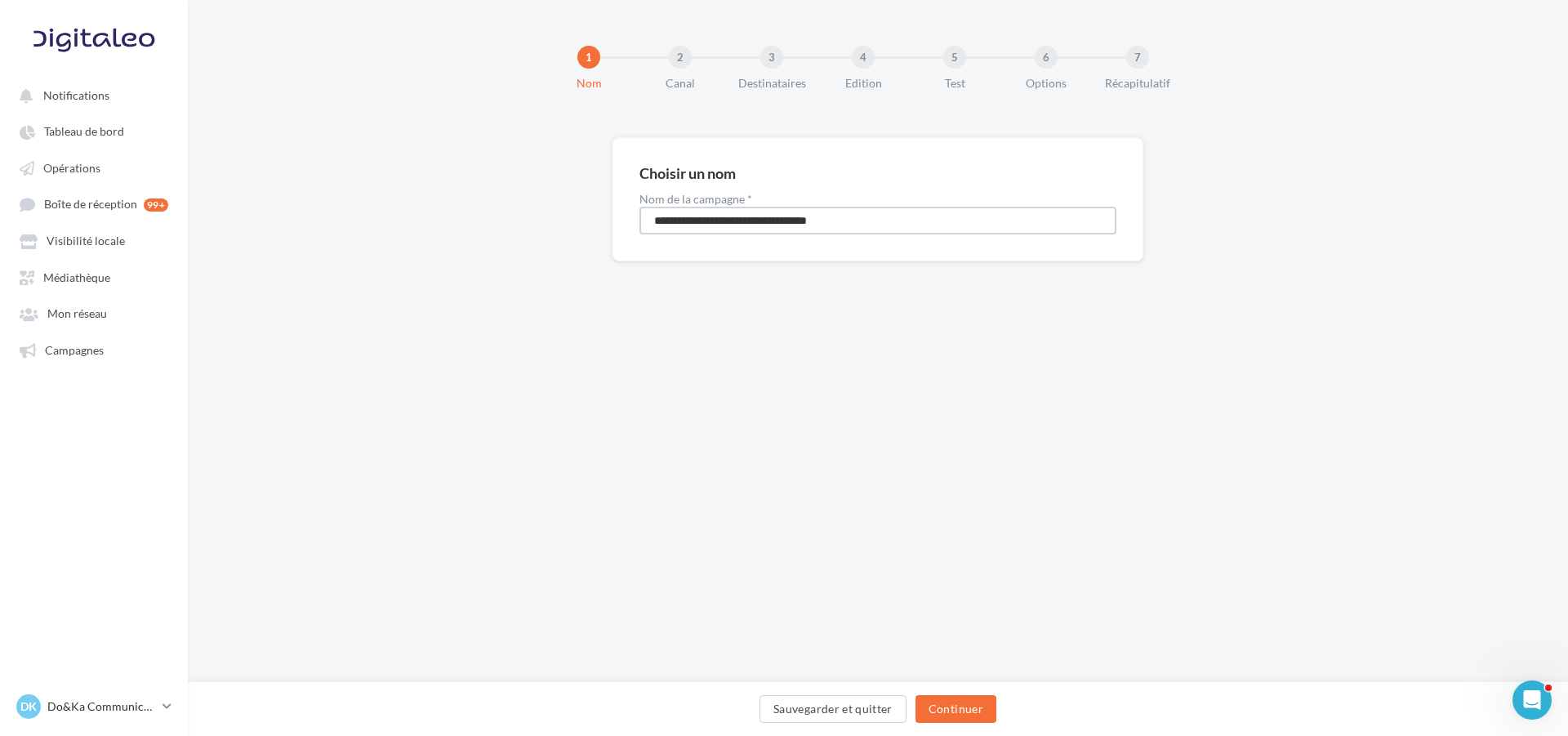
drag, startPoint x: 878, startPoint y: 225, endPoint x: 407, endPoint y: 203, distance: 471.5
click at [407, 203] on div "**********" at bounding box center [878, 225] width 1380 height 176
type input "**********"
click at [945, 698] on button "Continuer" at bounding box center [957, 710] width 81 height 28
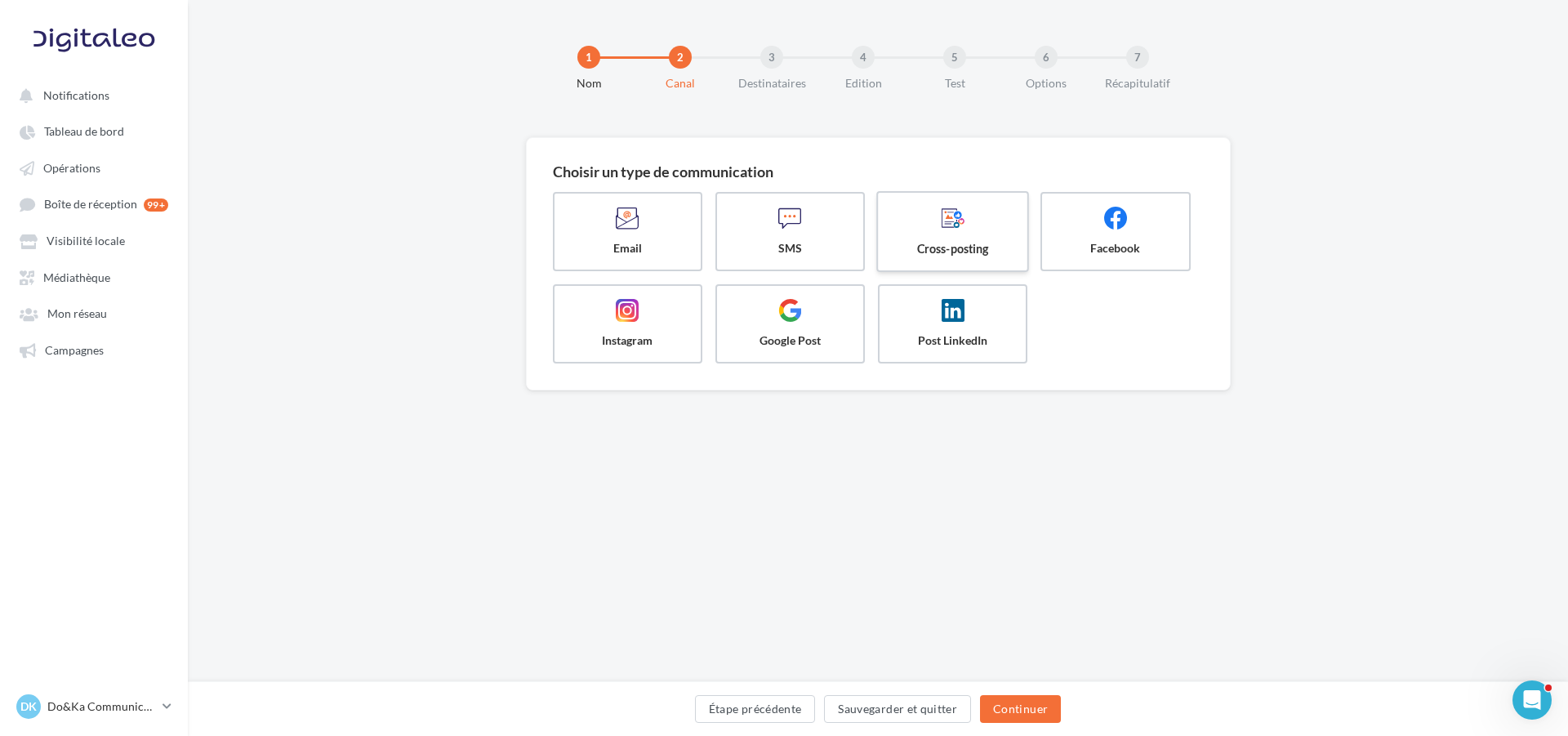
click at [980, 217] on span at bounding box center [953, 220] width 122 height 28
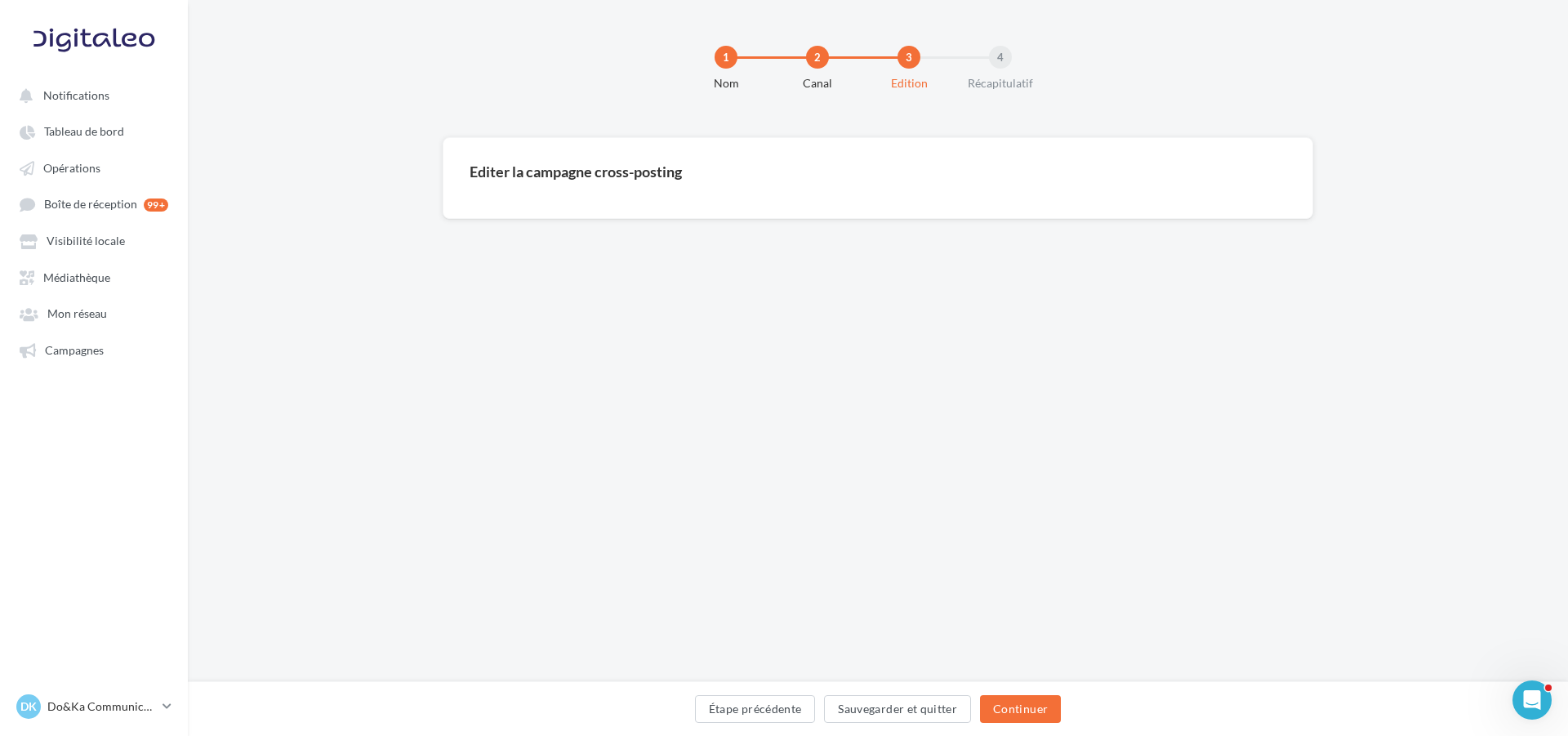
click at [1000, 701] on button "Continuer" at bounding box center [1021, 710] width 81 height 28
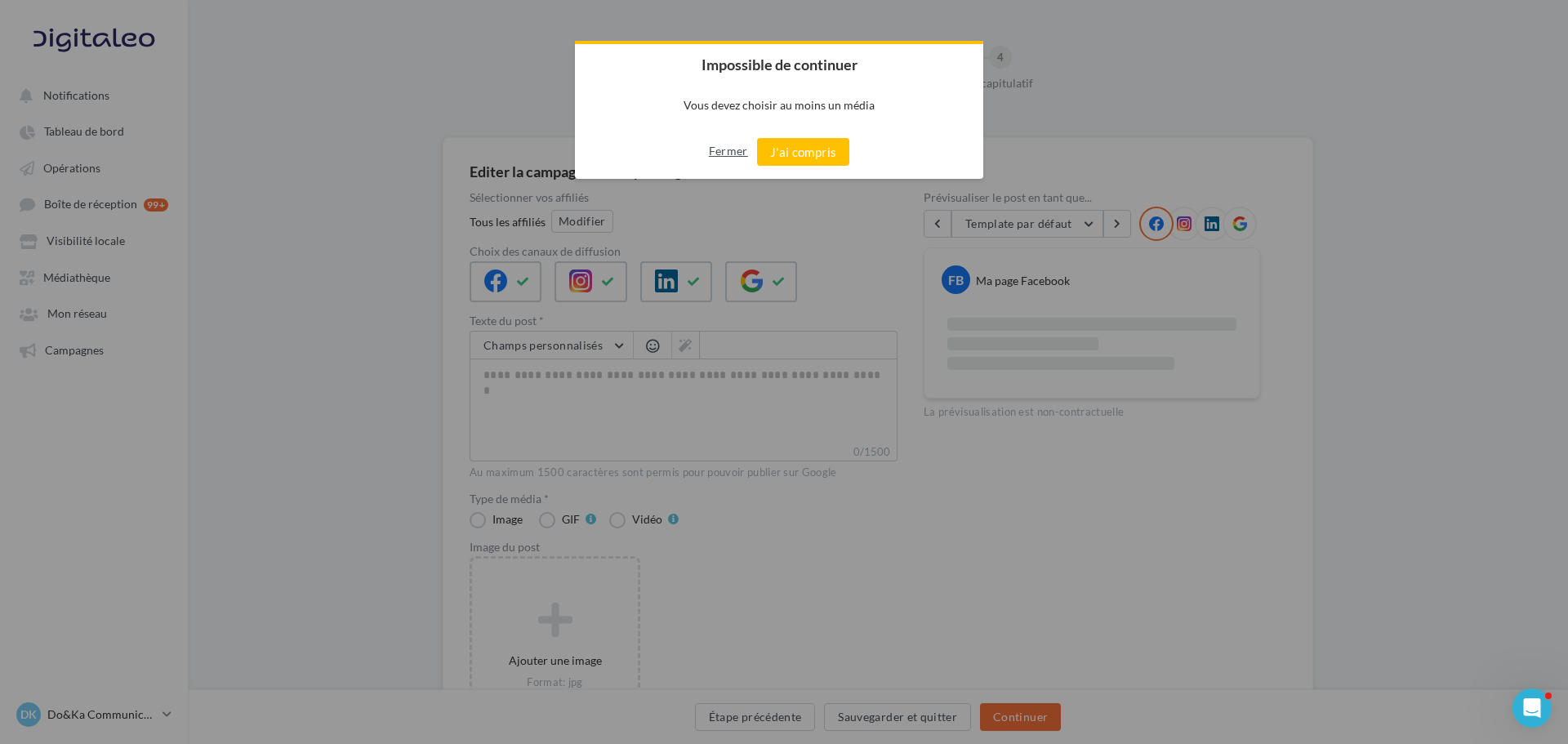
click at [726, 149] on button "Fermer" at bounding box center [728, 151] width 39 height 26
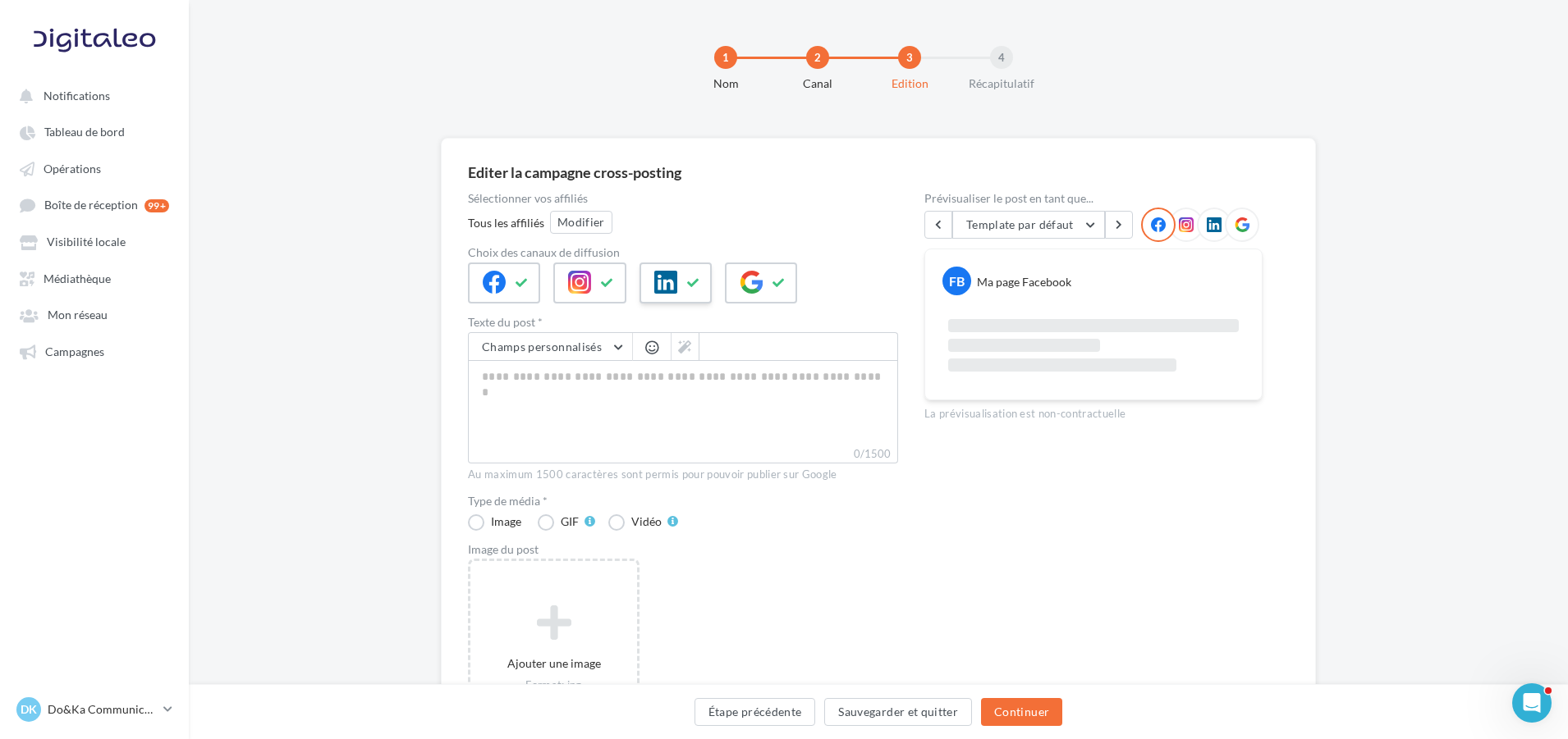
click at [665, 285] on icon at bounding box center [666, 283] width 23 height 23
click at [781, 278] on icon at bounding box center [779, 283] width 13 height 12
click at [571, 401] on textarea "0/2200" at bounding box center [683, 402] width 430 height 86
paste textarea "**********"
type textarea "**********"
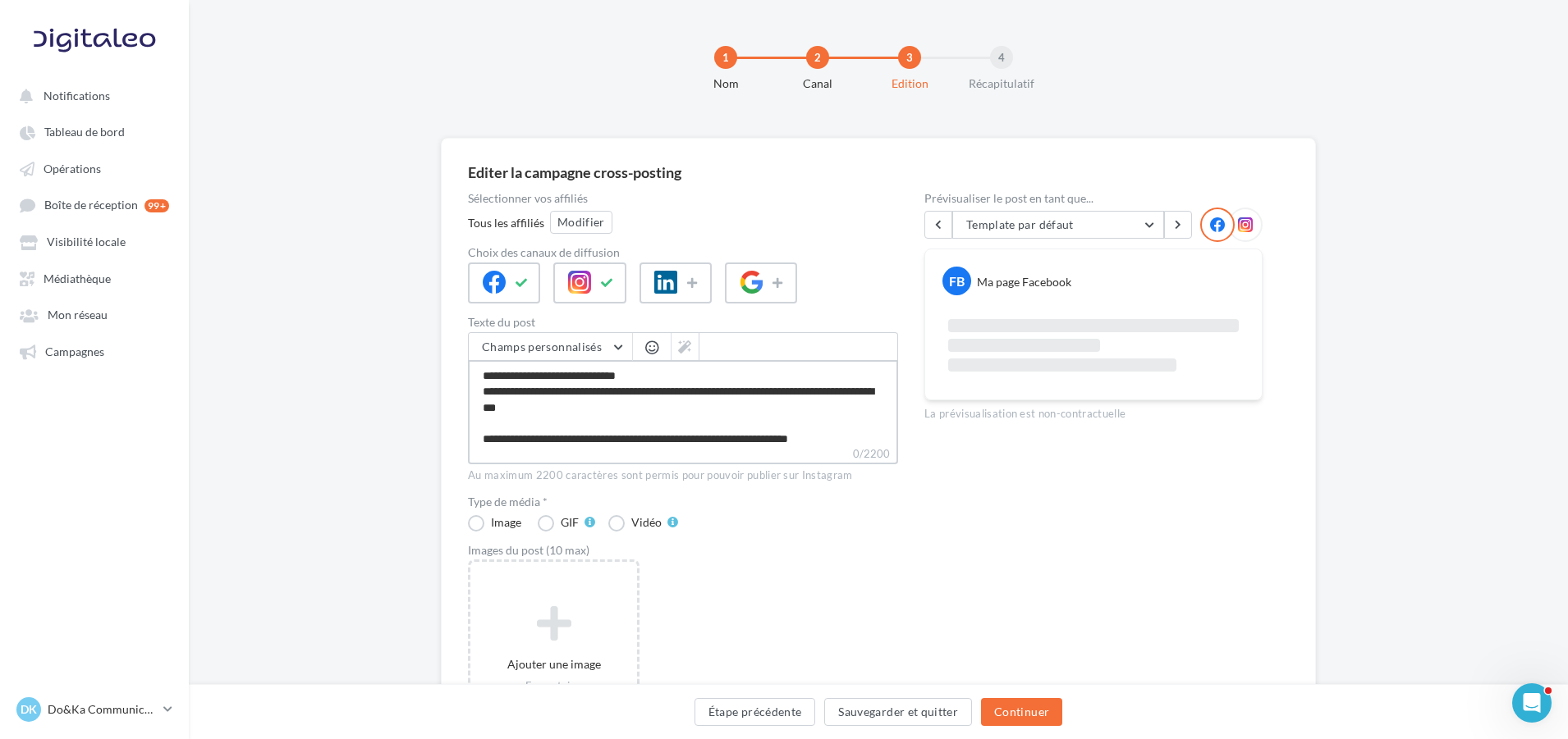
type textarea "**********"
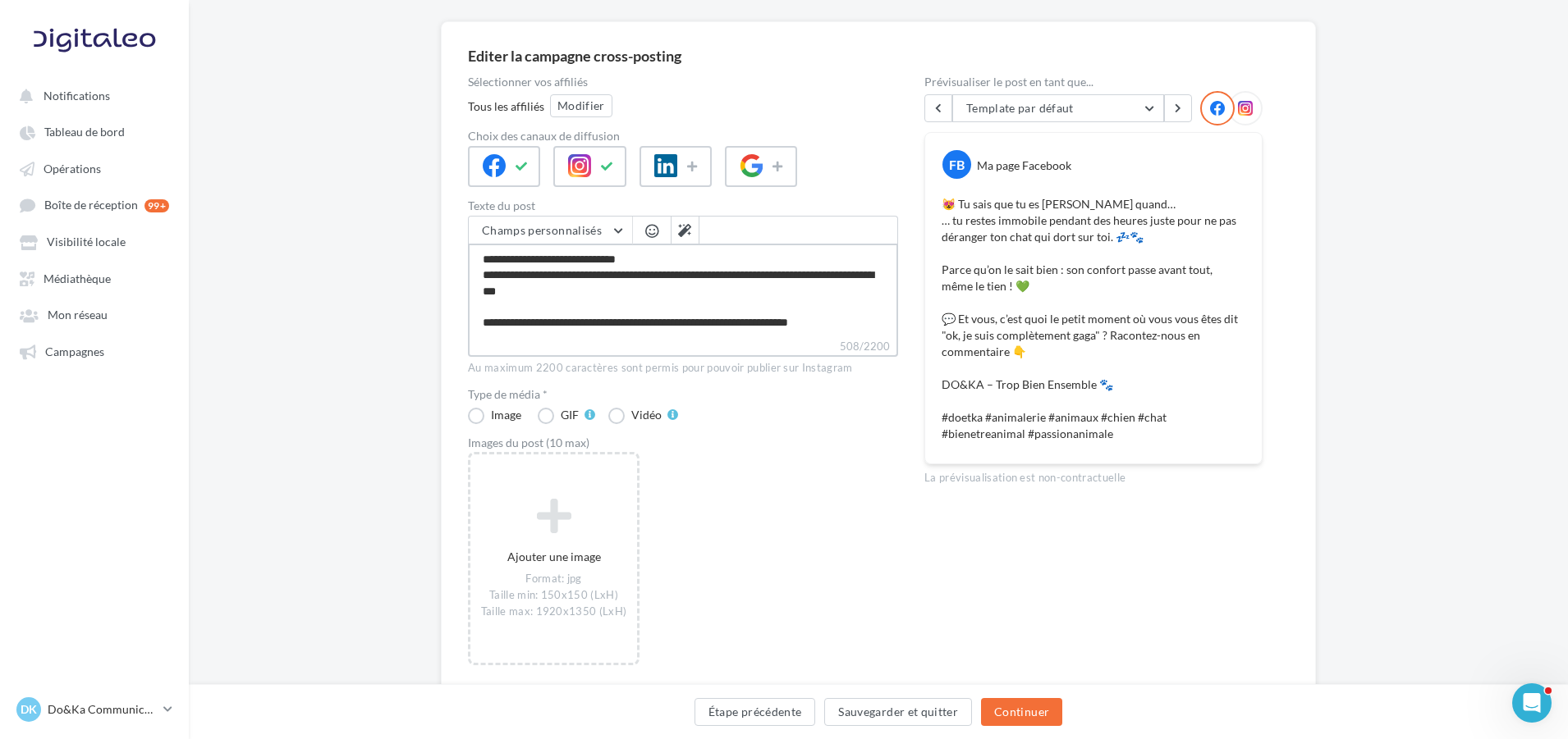
scroll to position [177, 0]
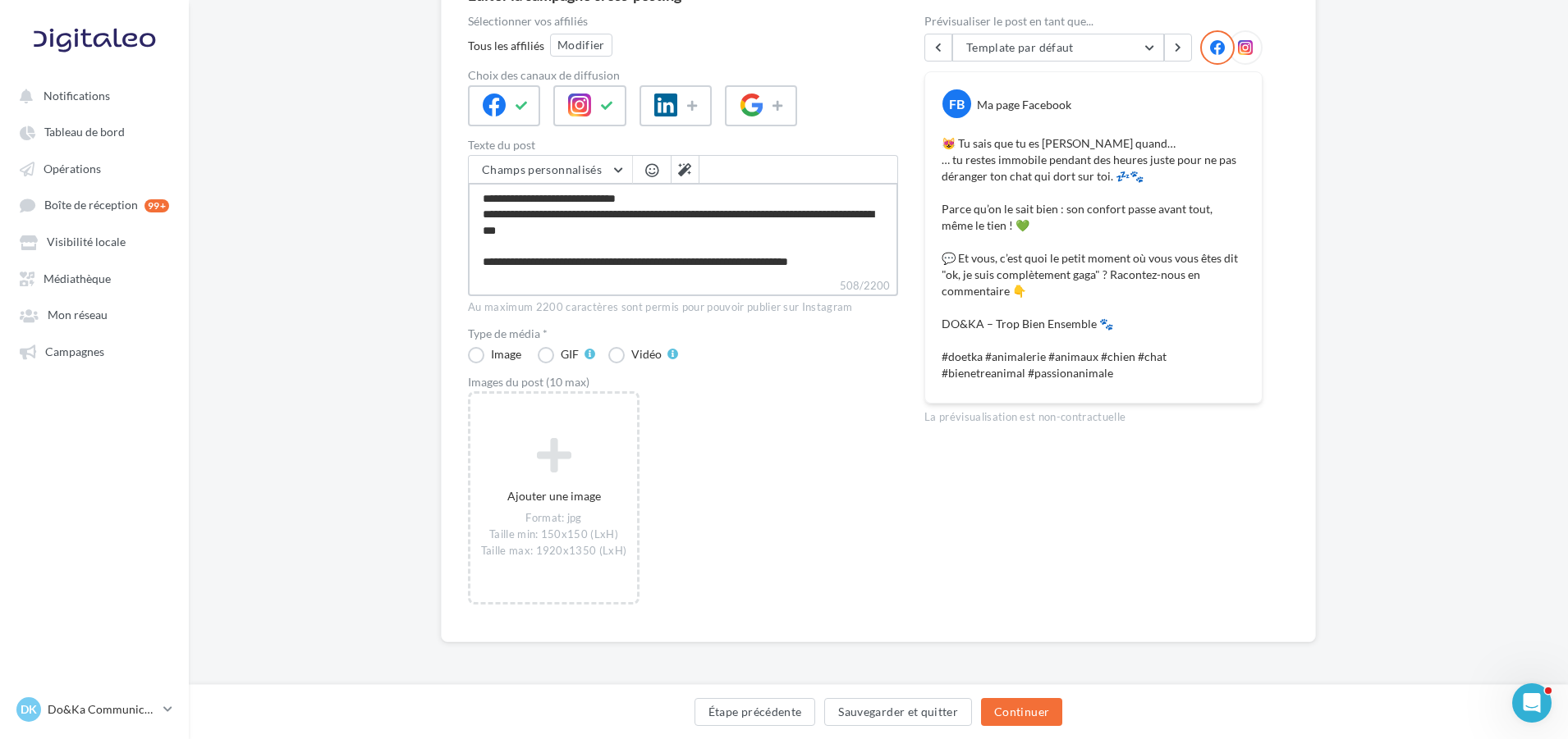
type textarea "**********"
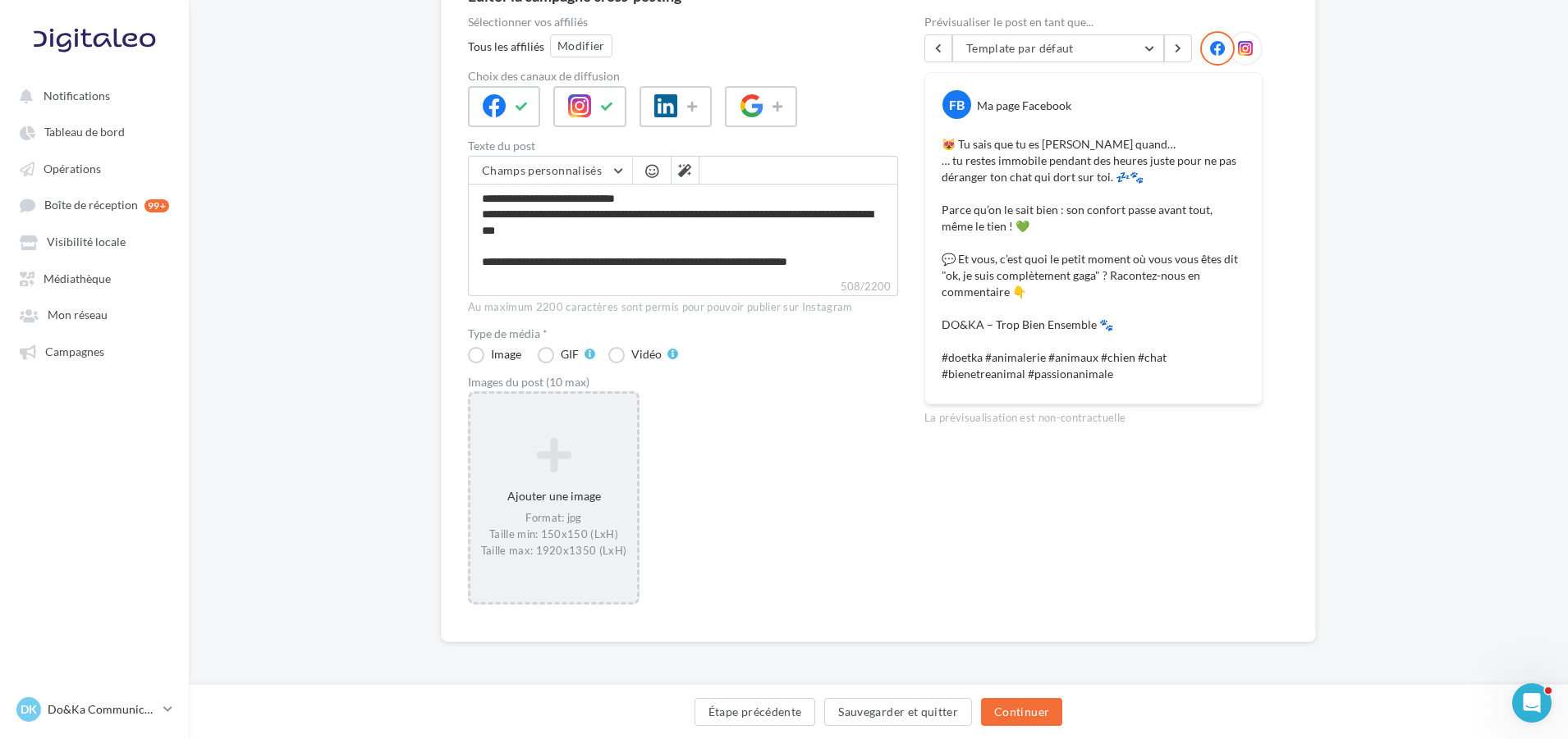
click at [553, 547] on div "Format: jpg Taille min: 150x150 (LxH) Taille max: 1920x1350 (LxH)" at bounding box center [554, 535] width 154 height 47
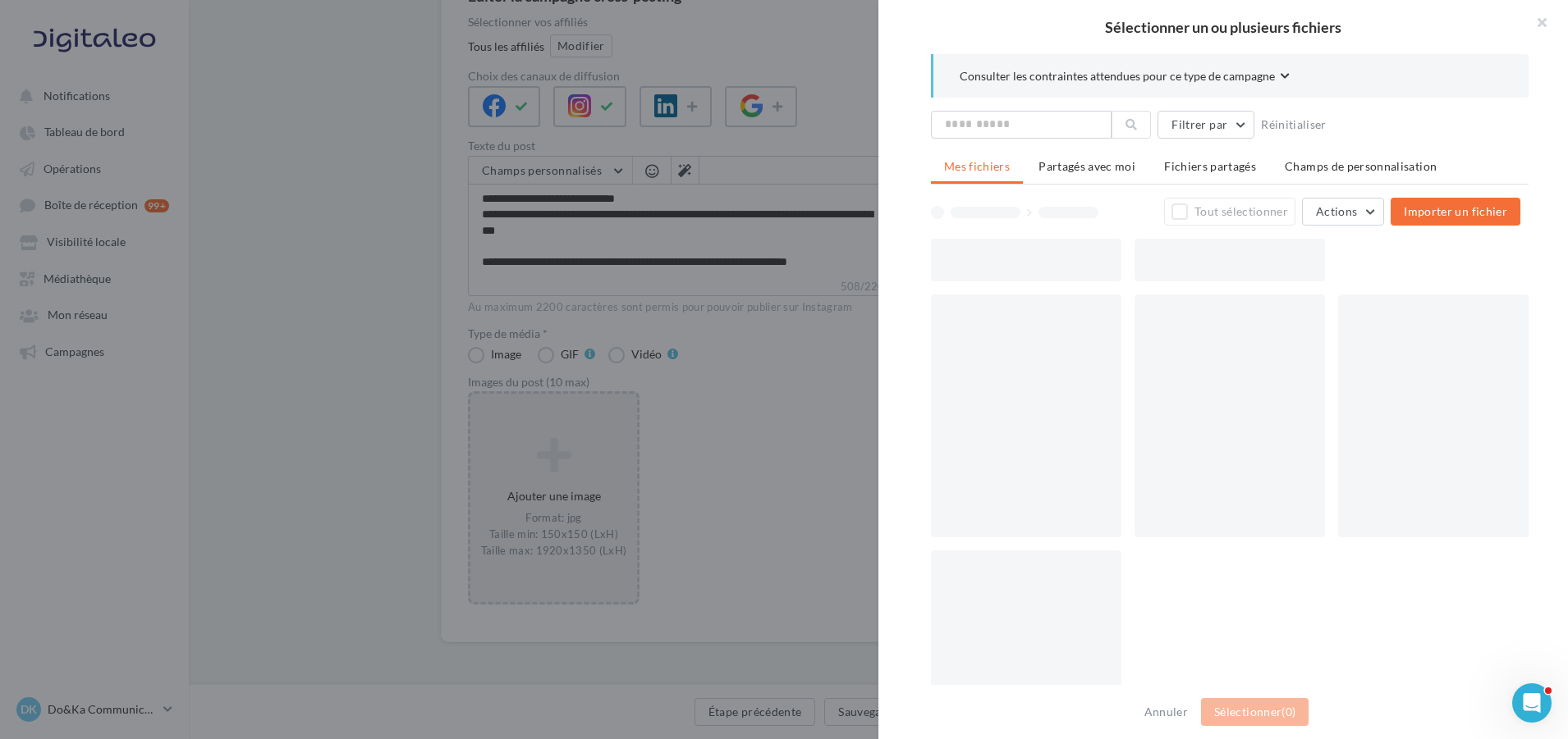
scroll to position [168, 0]
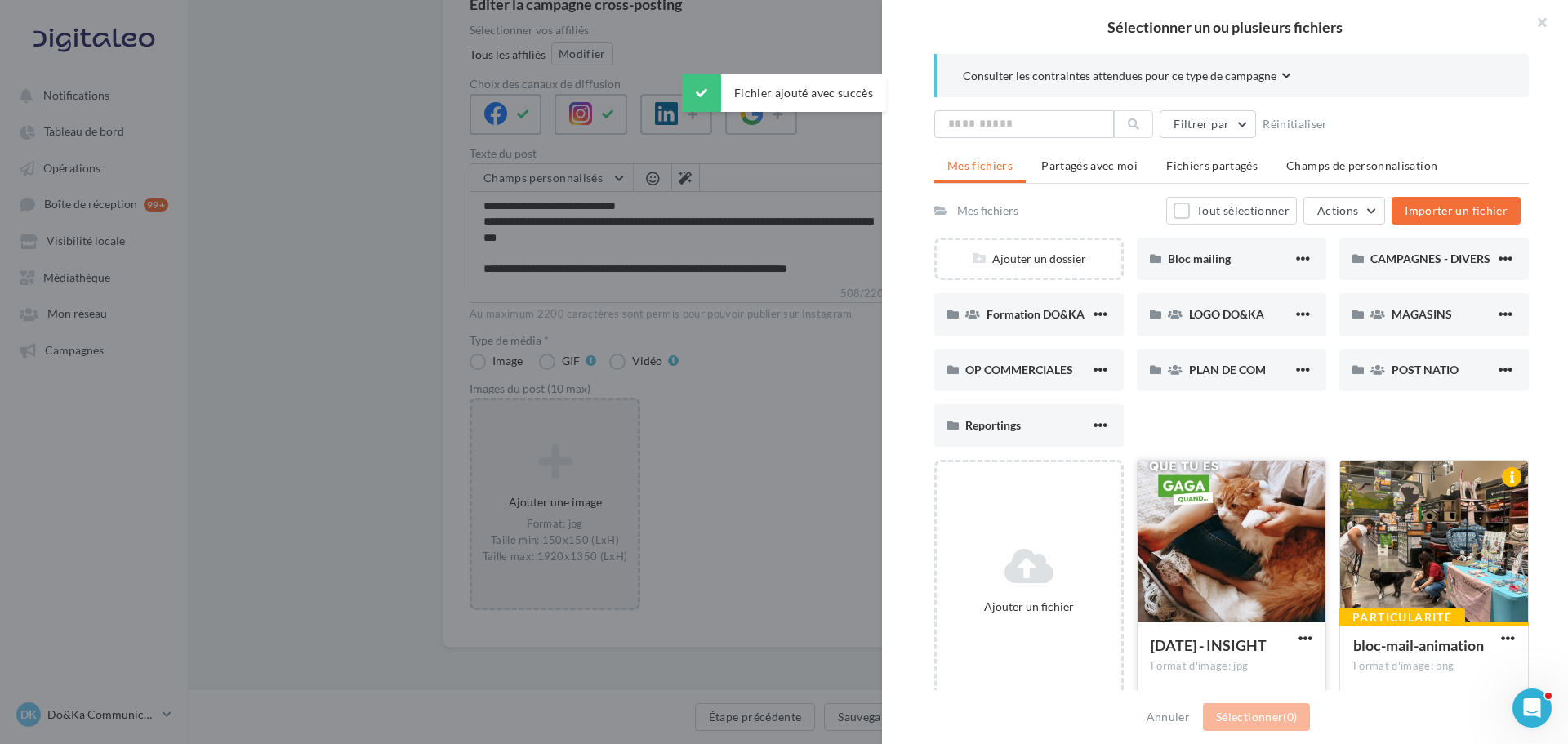
click at [1280, 518] on div at bounding box center [1231, 542] width 188 height 163
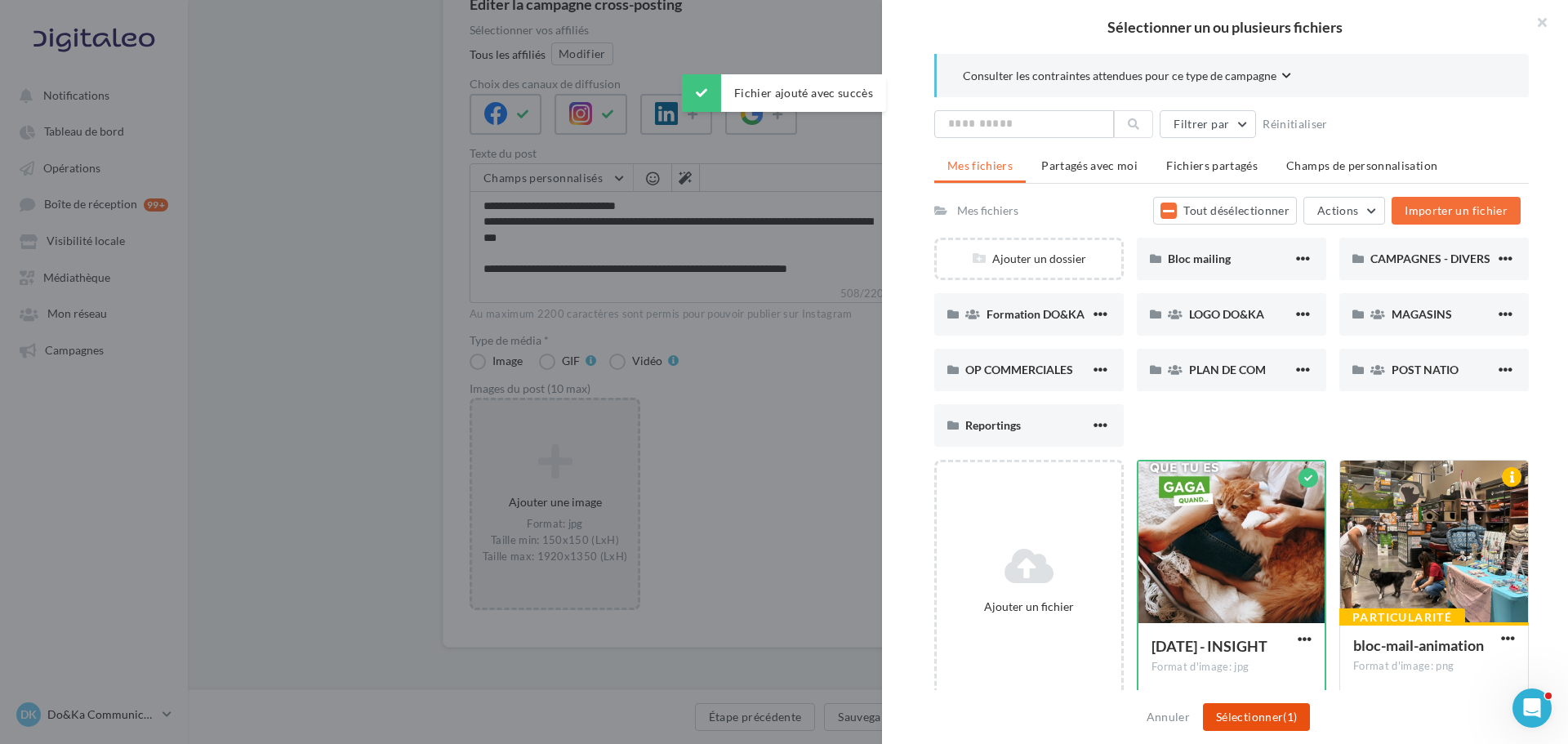
click at [1249, 719] on button "Sélectionner (1)" at bounding box center [1256, 718] width 107 height 28
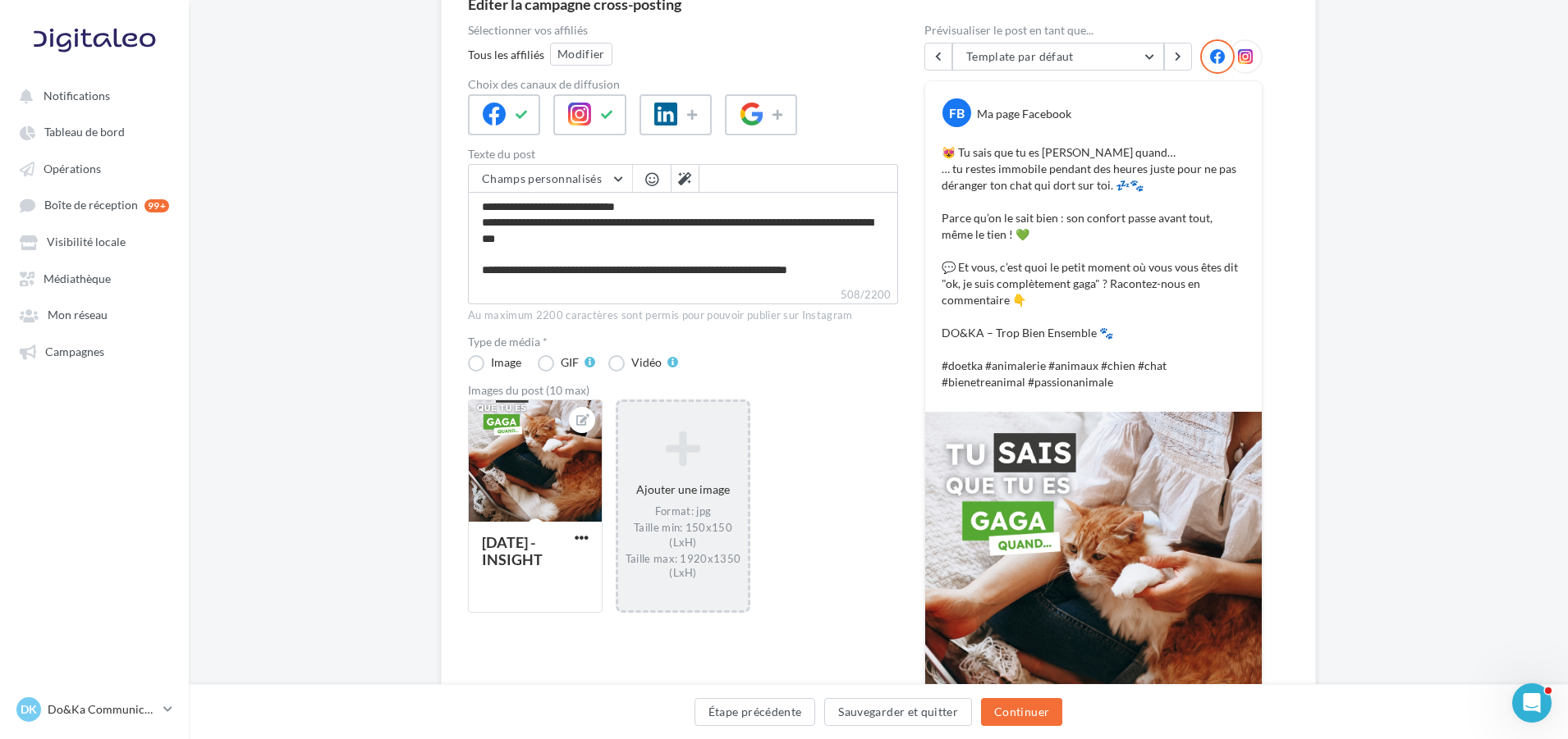
click at [1248, 57] on icon at bounding box center [1246, 57] width 15 height 15
click at [1245, 58] on icon at bounding box center [1246, 57] width 15 height 15
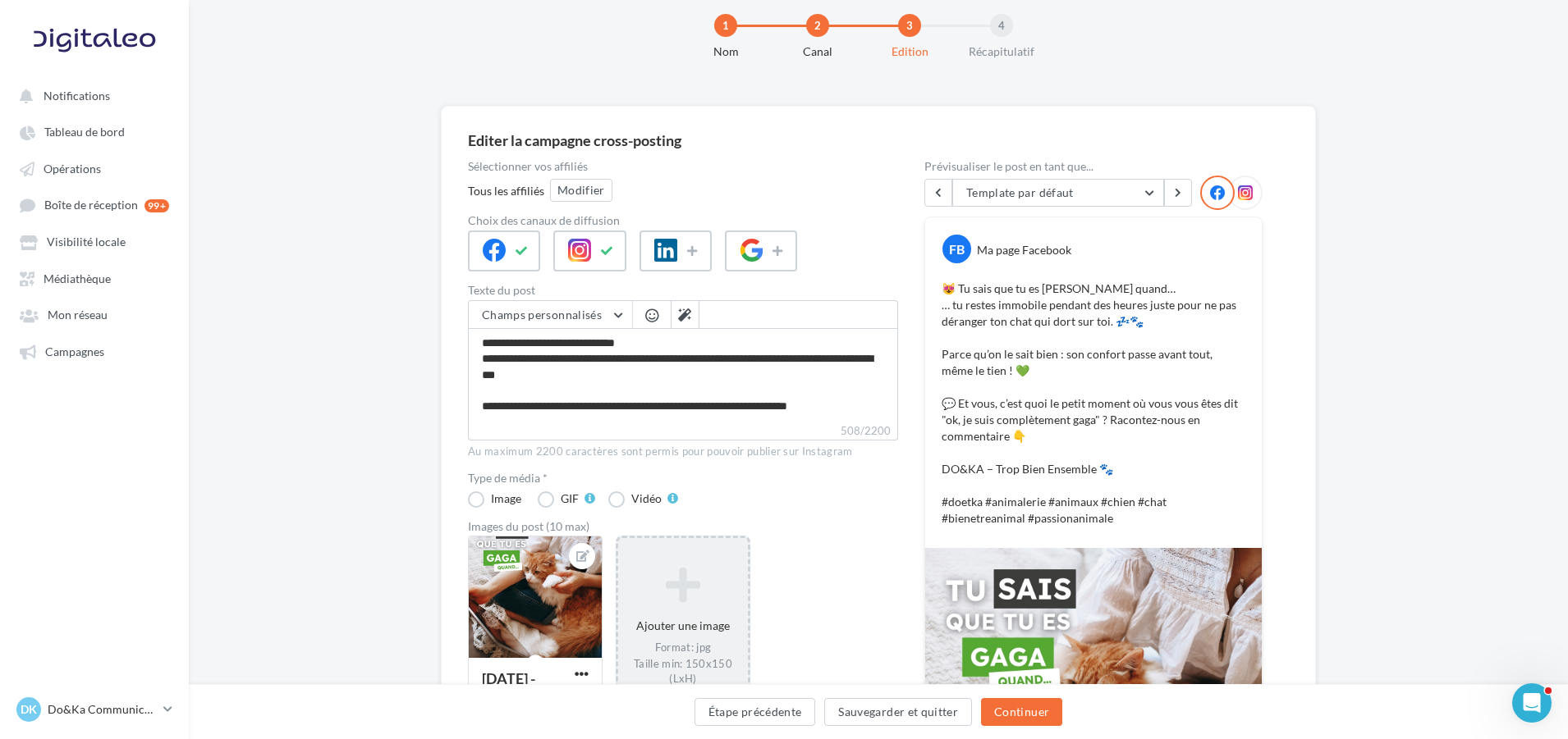
scroll to position [0, 0]
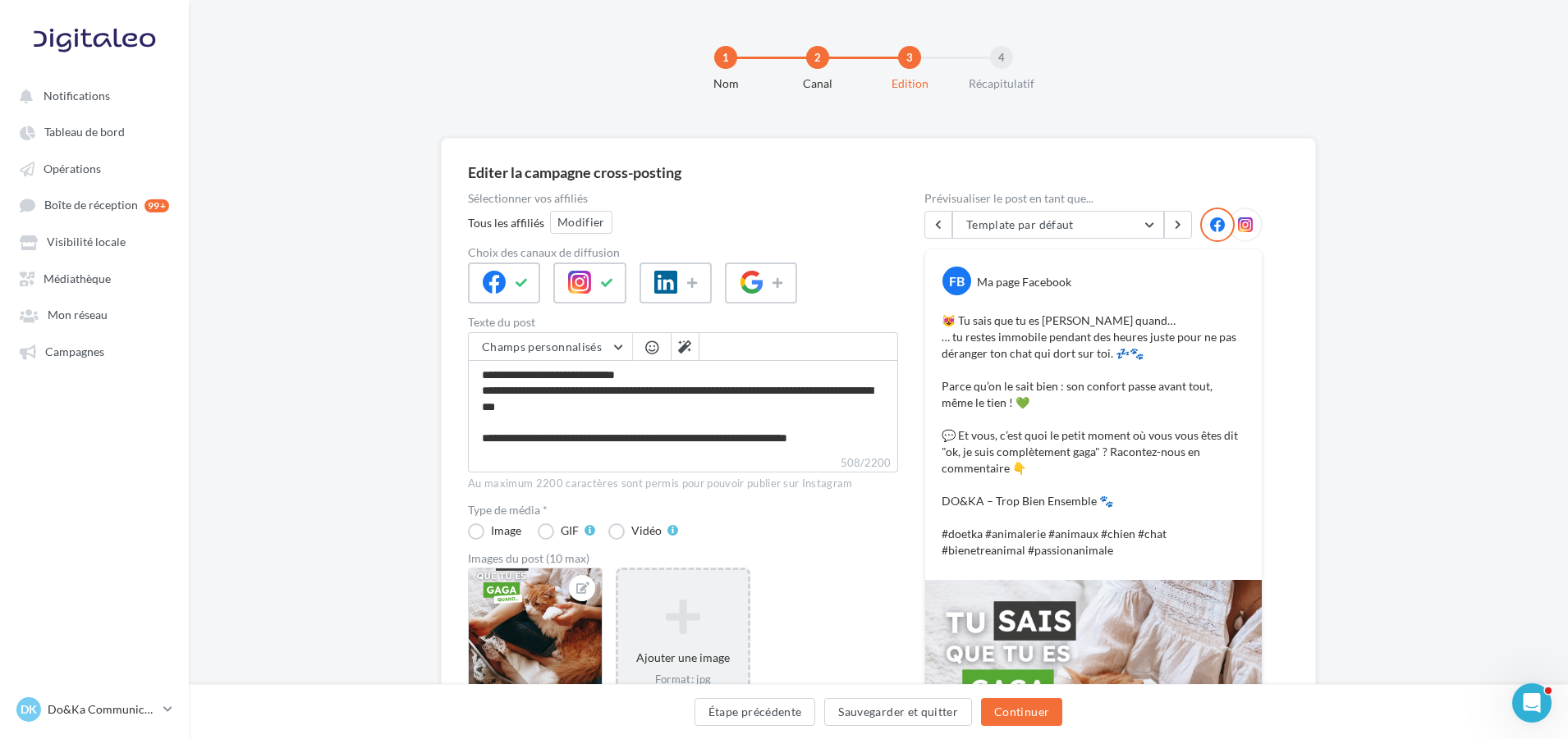
click at [1248, 224] on icon at bounding box center [1246, 225] width 15 height 15
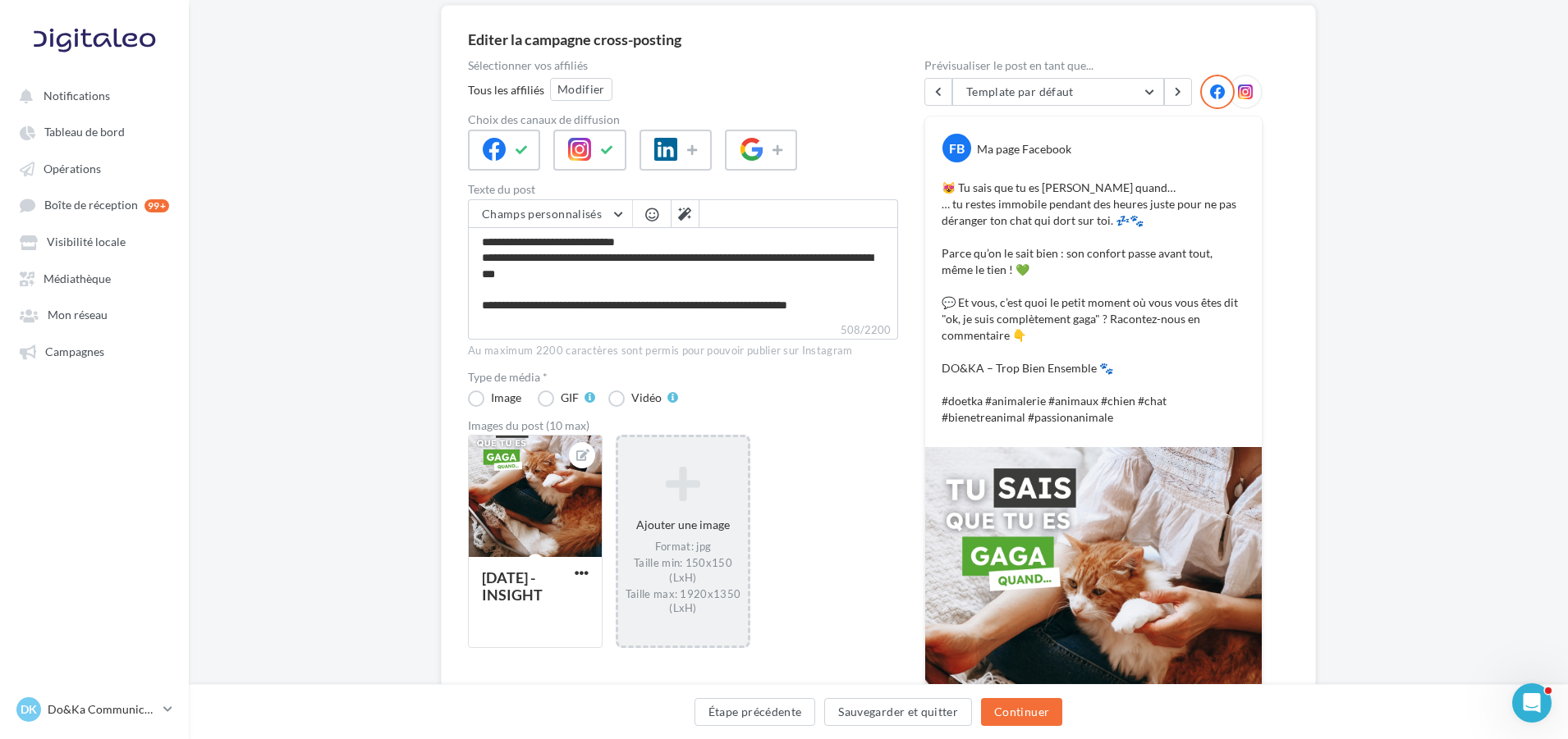
scroll to position [92, 0]
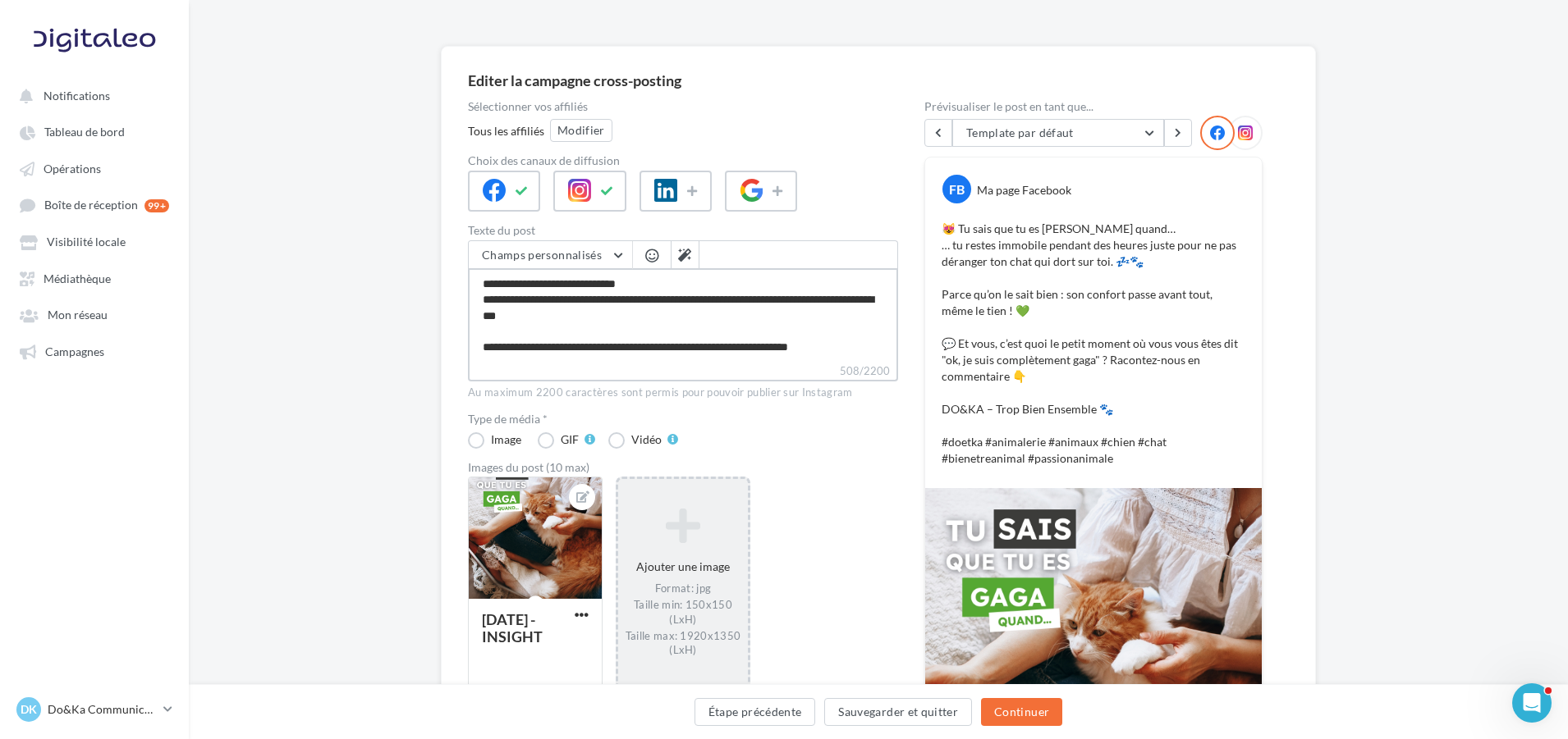
click at [635, 324] on textarea "**********" at bounding box center [683, 316] width 430 height 95
click at [571, 371] on label "508/2200" at bounding box center [683, 372] width 430 height 18
click at [571, 362] on textarea "**********" at bounding box center [683, 316] width 430 height 95
click at [556, 366] on label "508/2200" at bounding box center [683, 372] width 430 height 18
click at [556, 362] on textarea "**********" at bounding box center [683, 316] width 430 height 95
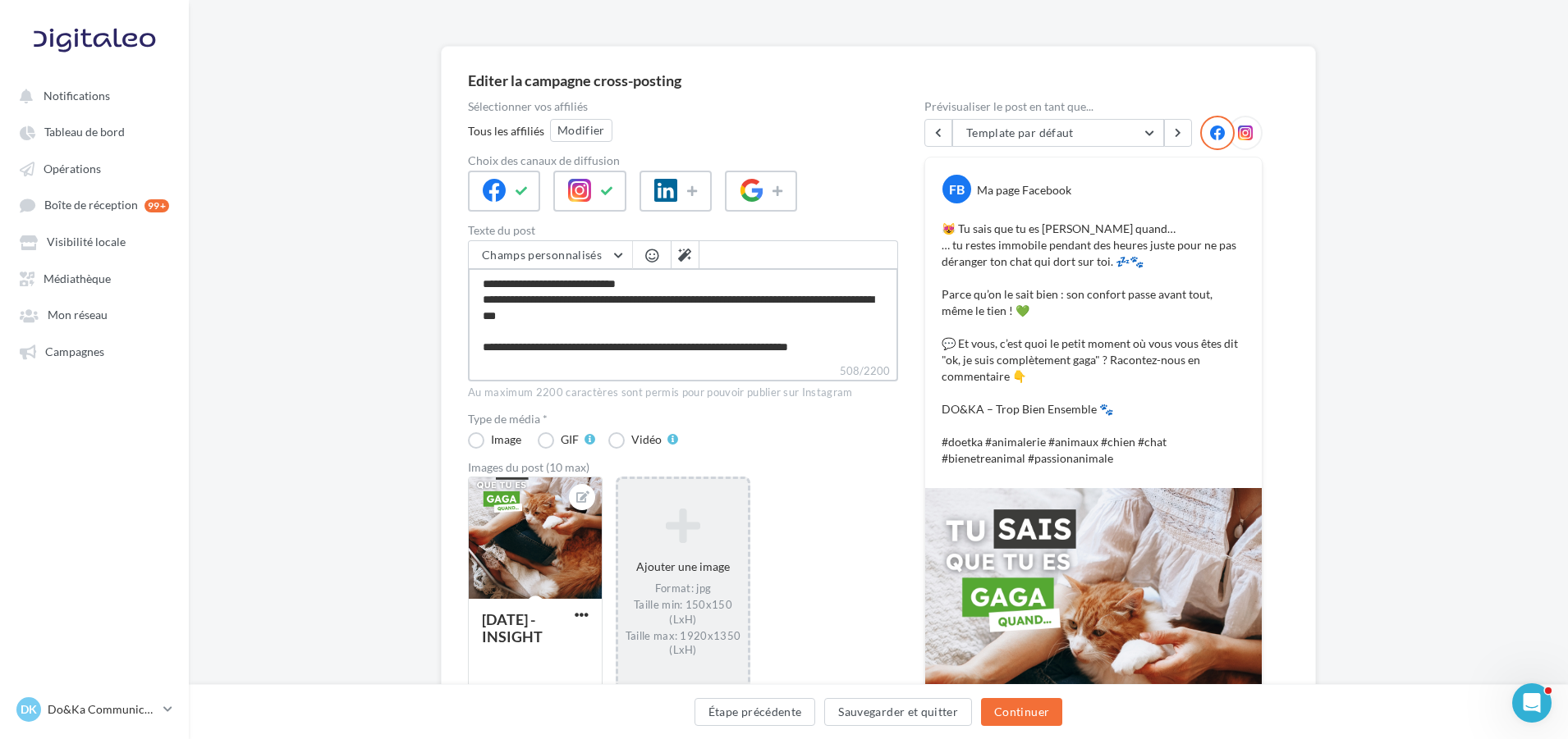
click at [606, 332] on textarea "**********" at bounding box center [683, 316] width 430 height 95
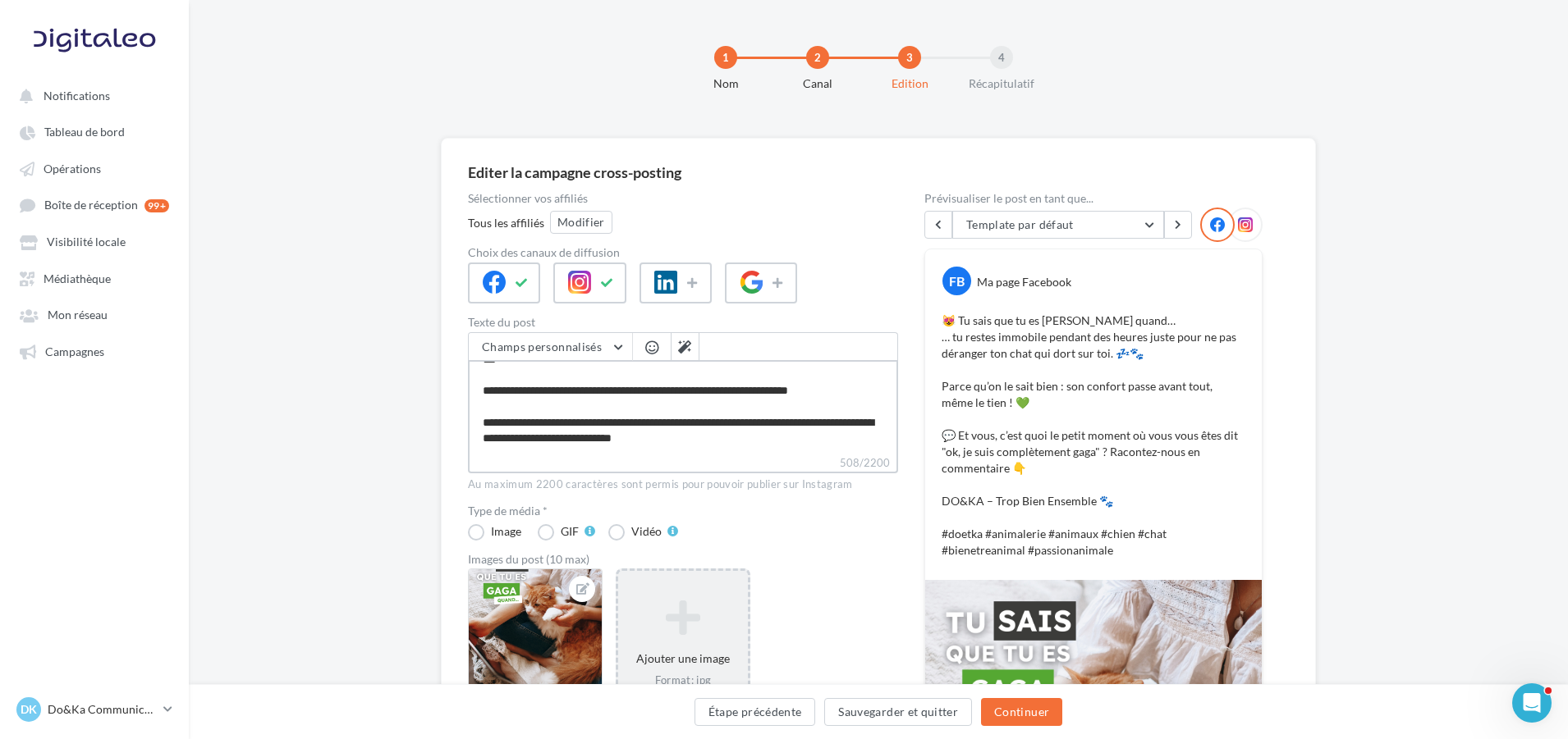
scroll to position [43, 0]
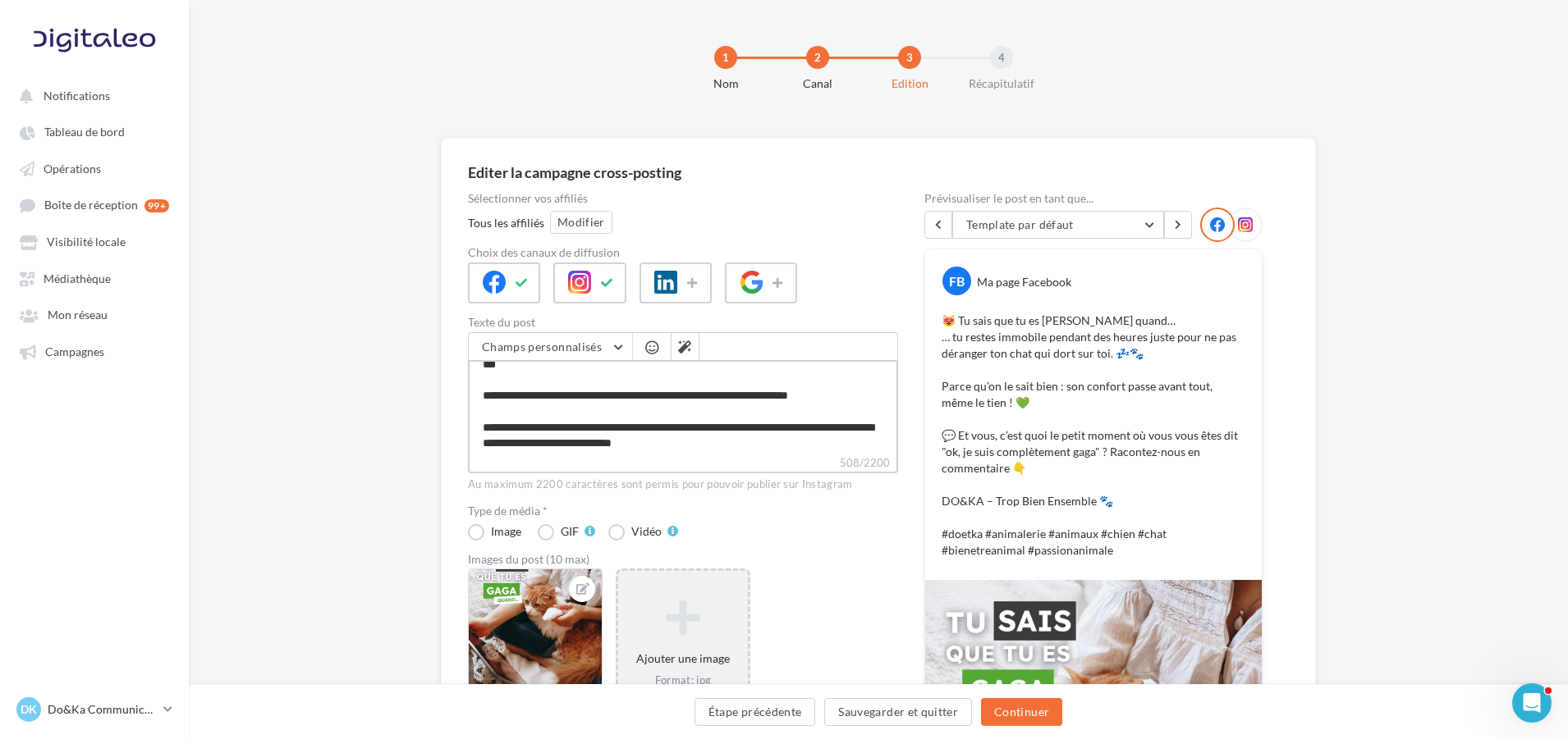
click at [617, 451] on textarea "**********" at bounding box center [683, 407] width 430 height 95
drag, startPoint x: 618, startPoint y: 446, endPoint x: 382, endPoint y: 395, distance: 241.4
click at [382, 395] on div "Editer la campagne cross-posting Sélectionner vos affiliés Tous les affiliés Mo…" at bounding box center [878, 627] width 1379 height 978
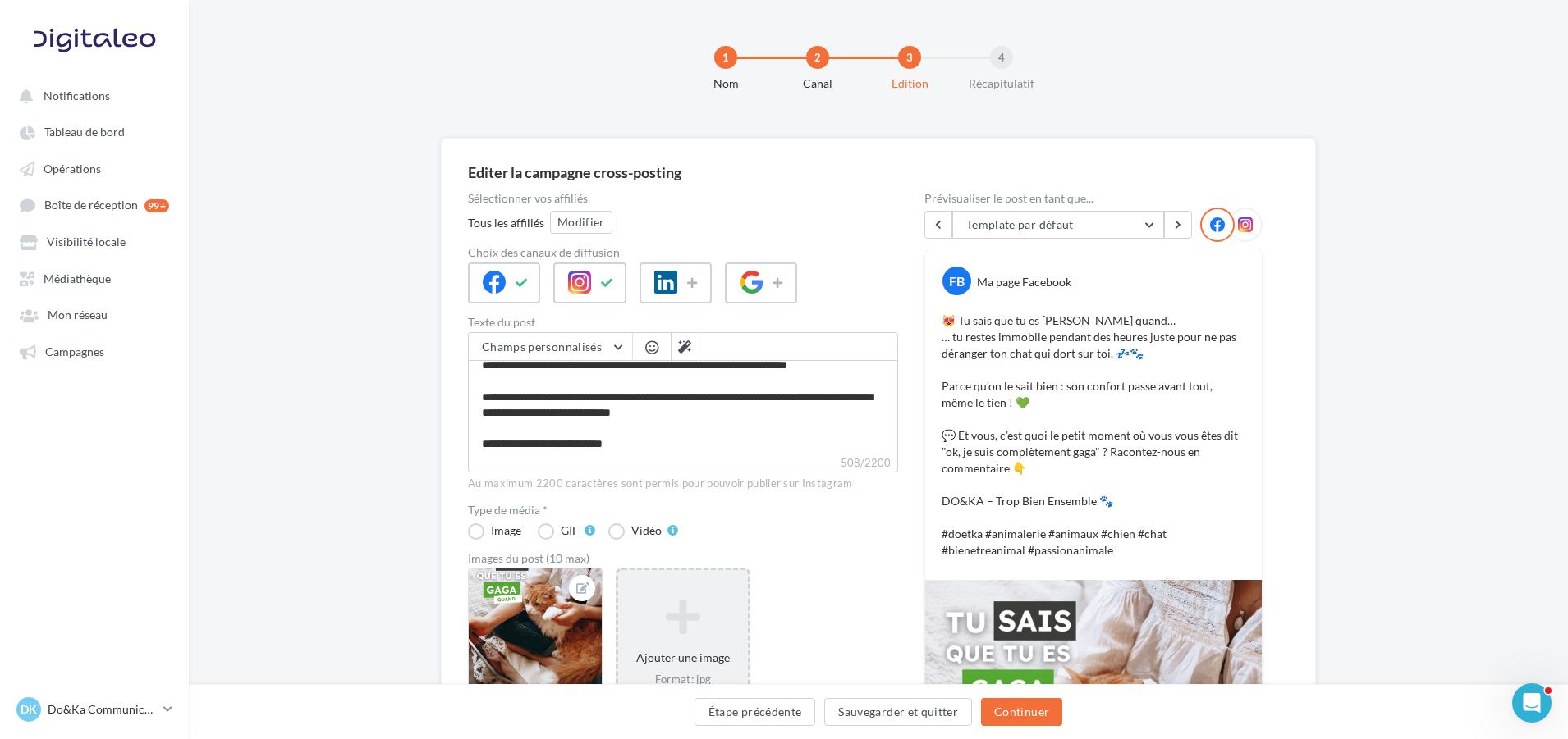
scroll to position [109, 0]
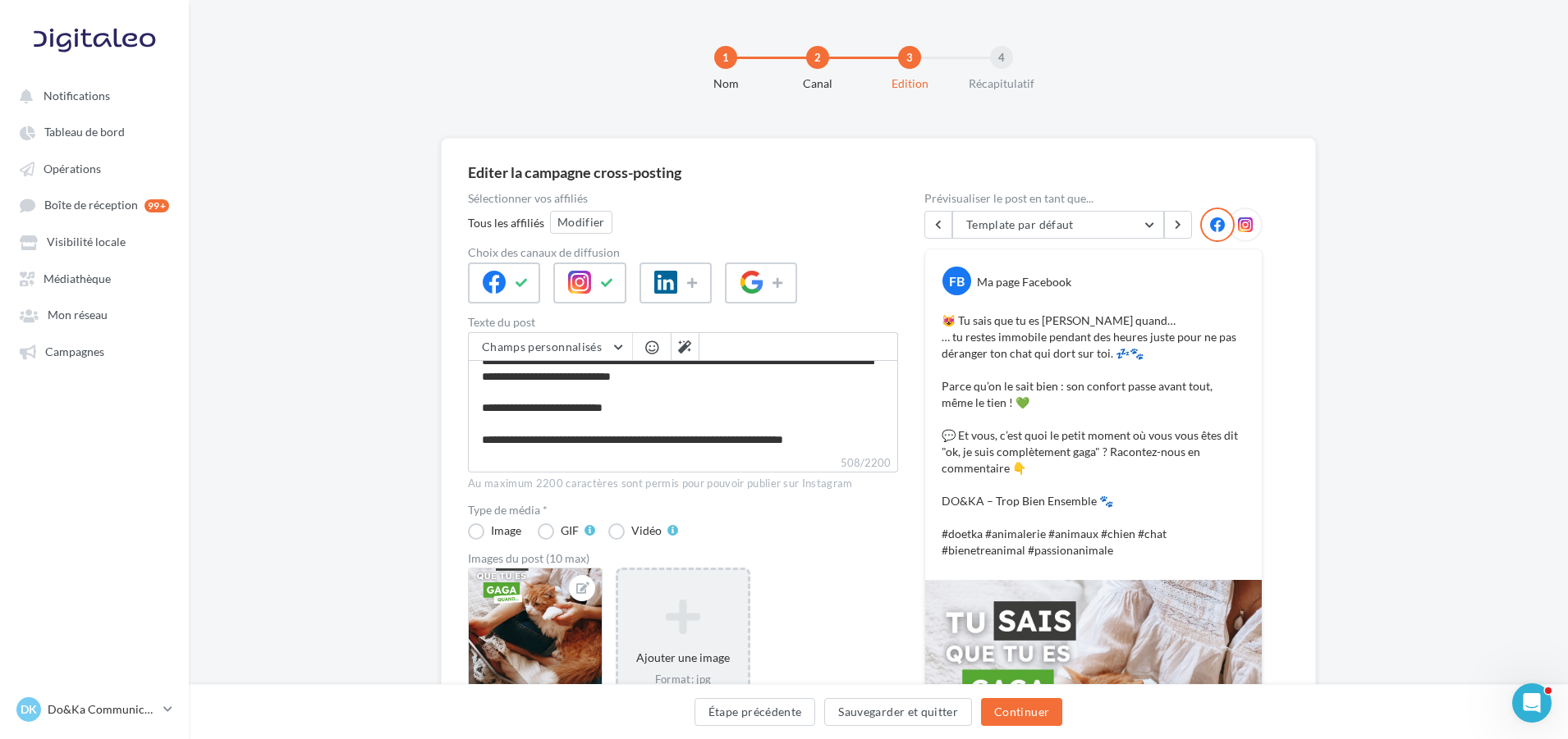
click at [1240, 225] on icon at bounding box center [1246, 225] width 15 height 15
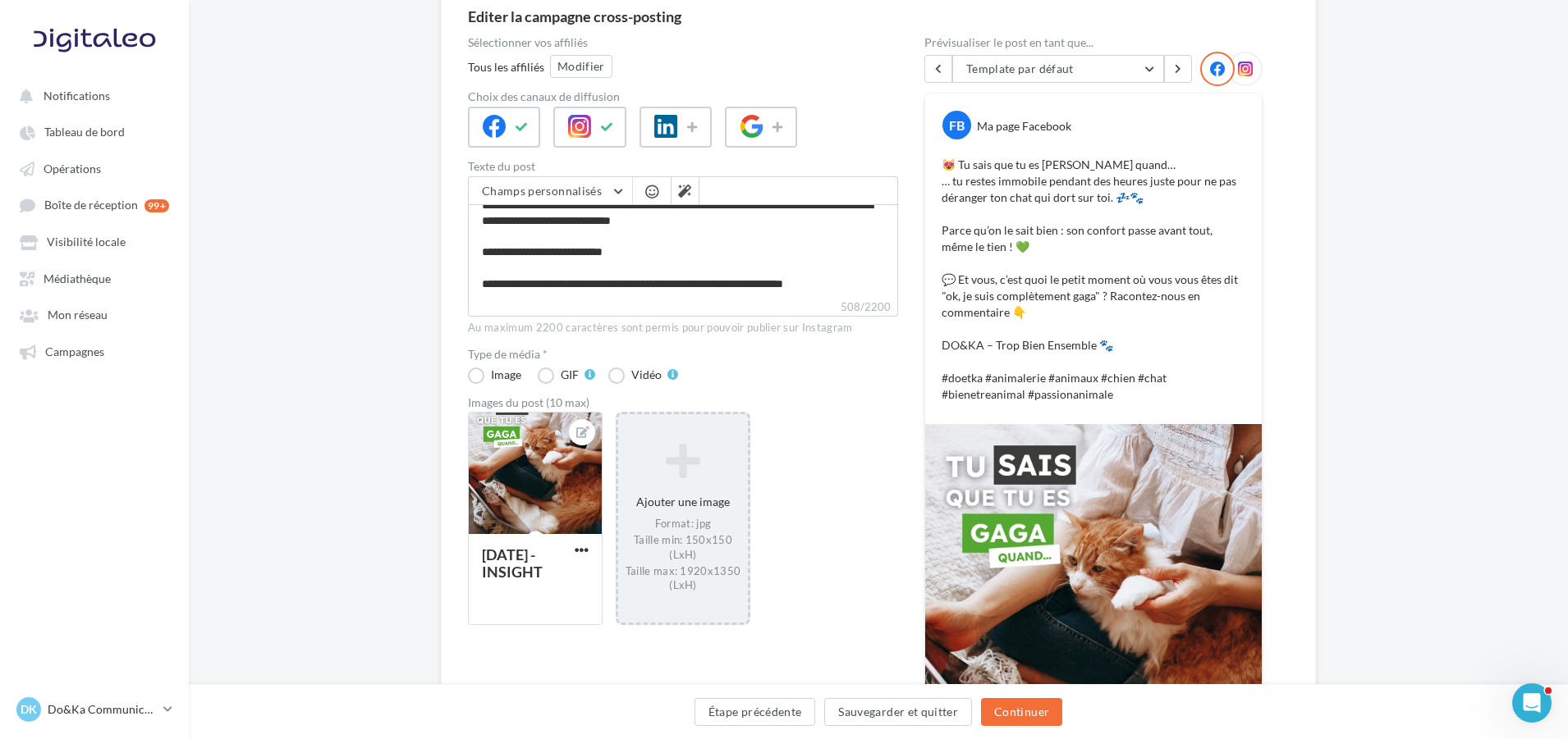
scroll to position [246, 0]
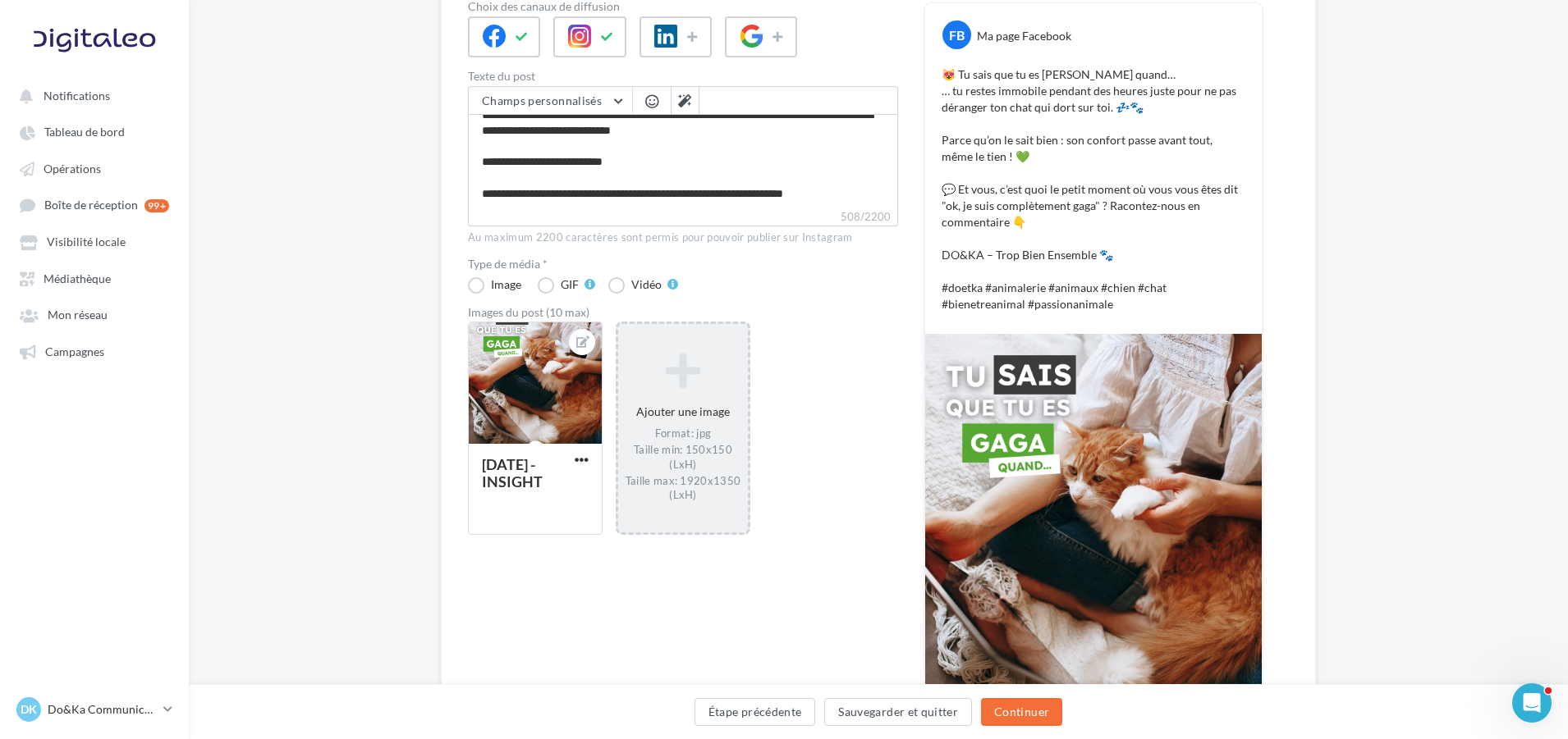
click at [1086, 211] on p "😻 Tu sais que tu es gaga quand… … tu restes immobile pendant des heures juste p…" at bounding box center [1093, 190] width 304 height 246
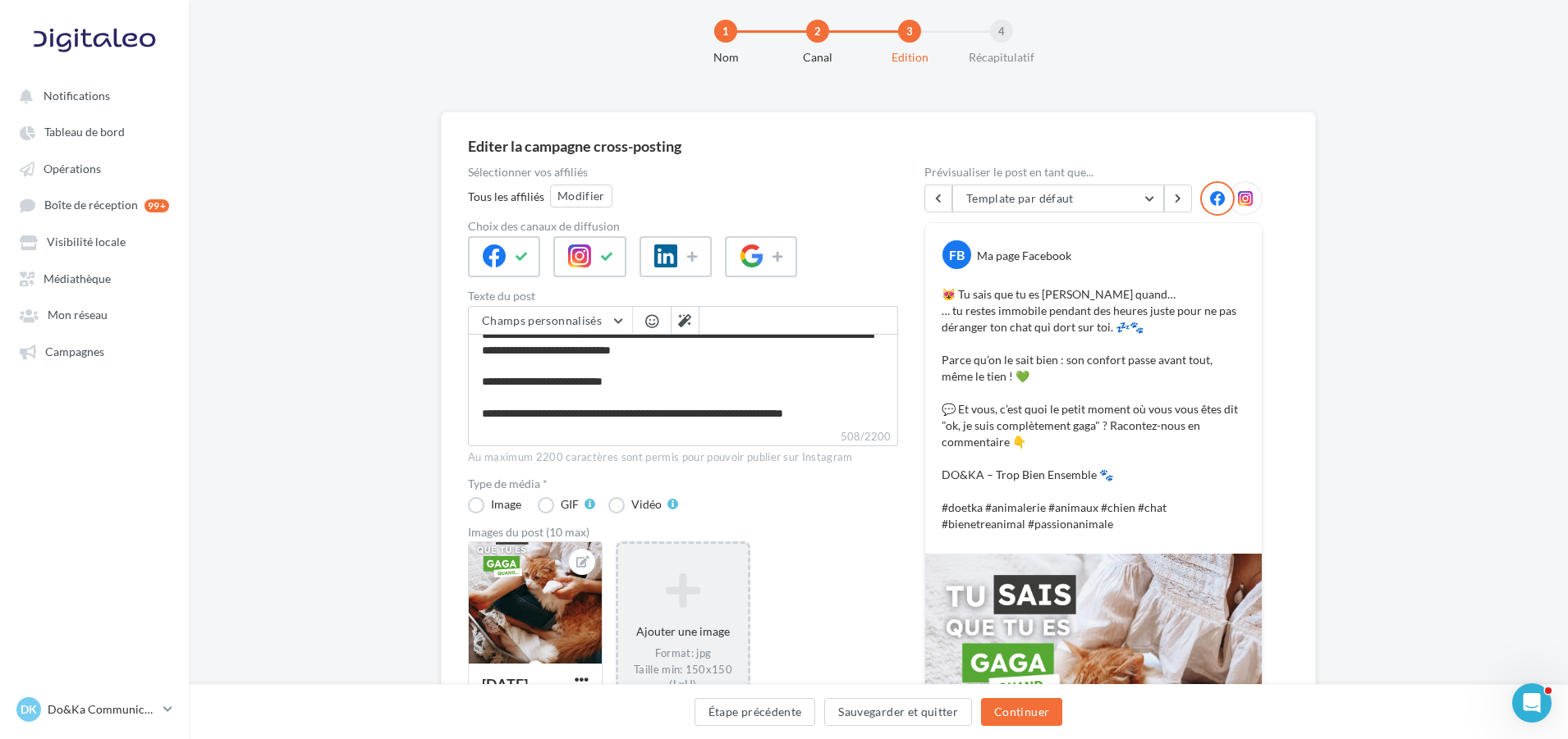
scroll to position [0, 0]
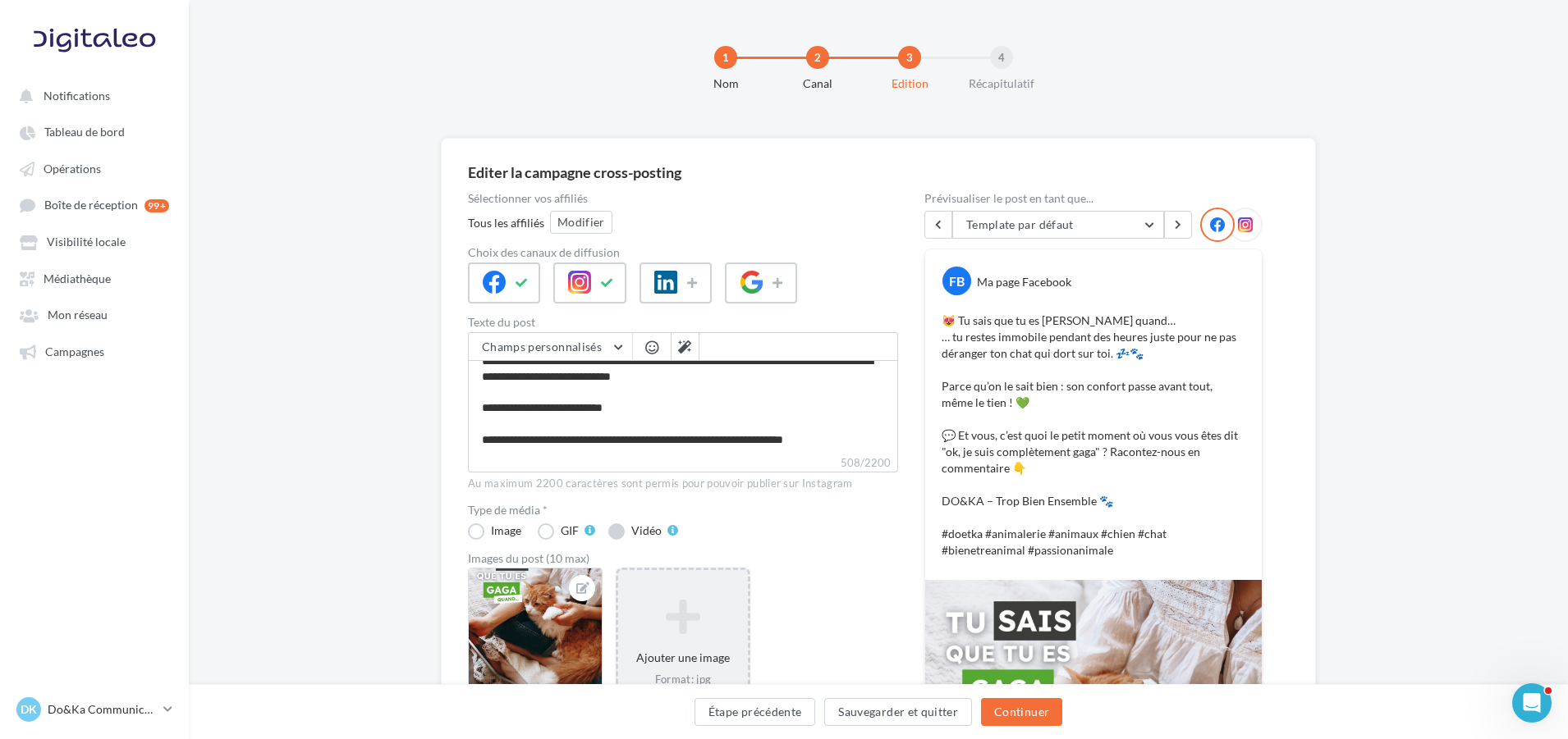
click at [624, 530] on label "Vidéo" at bounding box center [643, 532] width 70 height 17
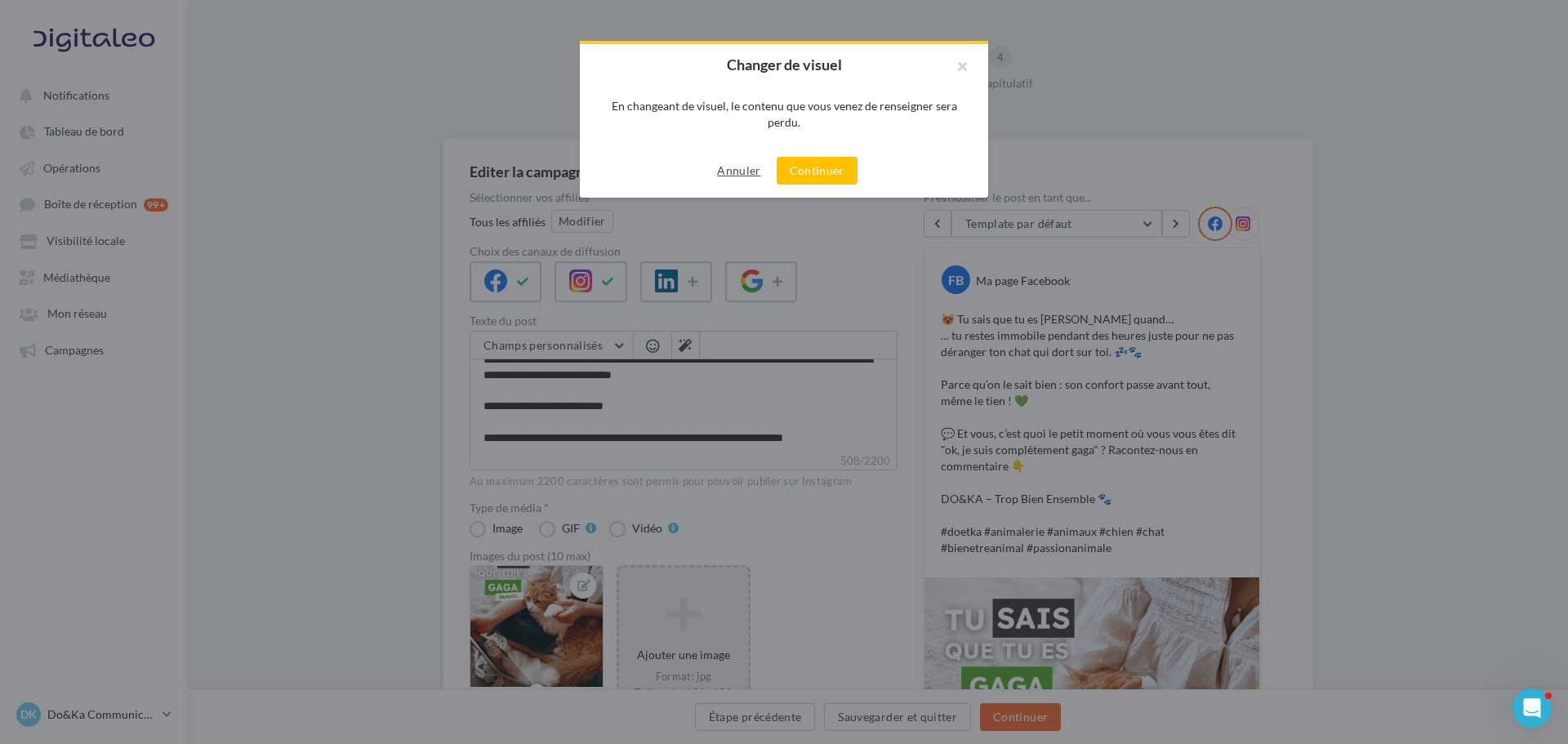
click at [741, 172] on button "Annuler" at bounding box center [739, 170] width 56 height 20
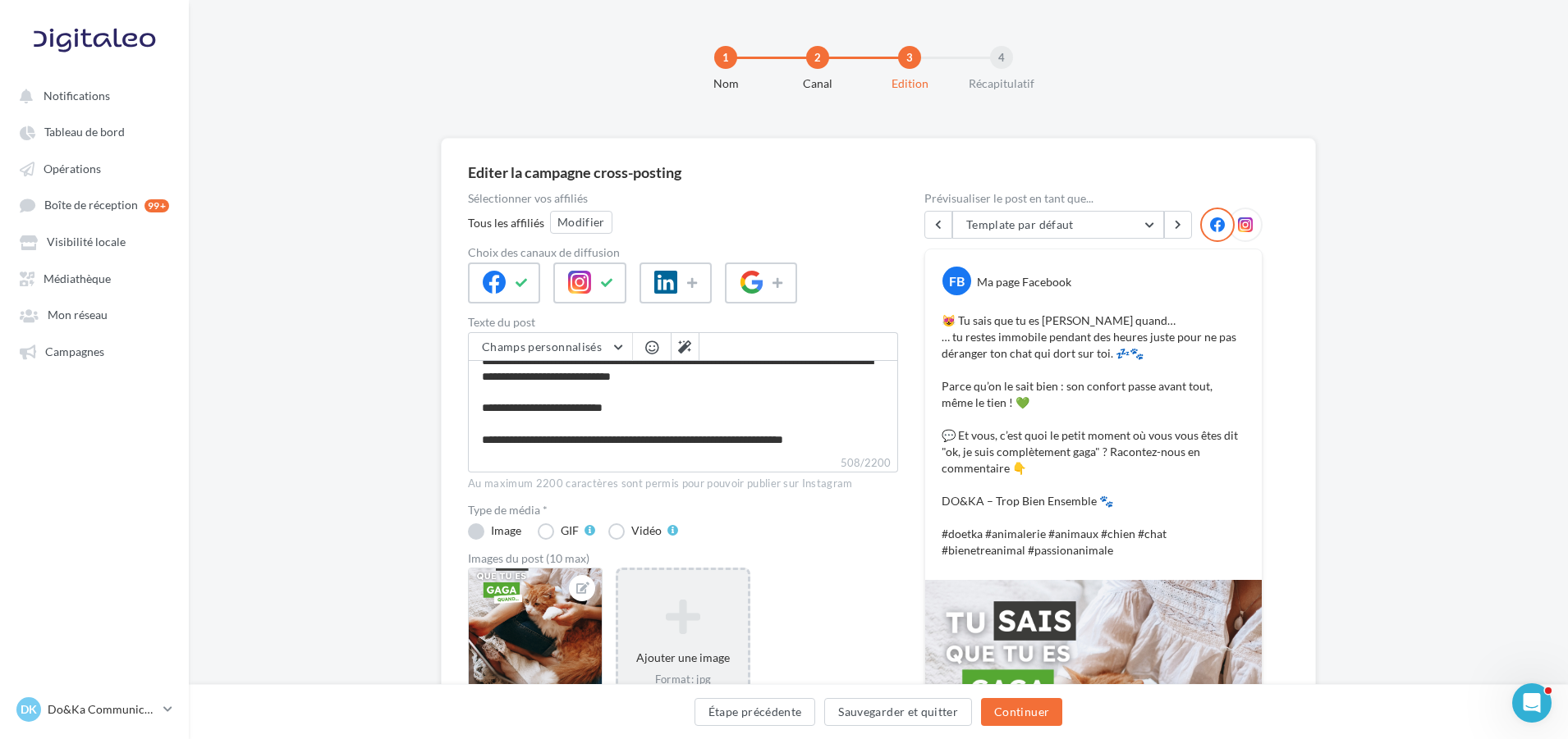
click at [480, 525] on label "Image" at bounding box center [497, 532] width 57 height 17
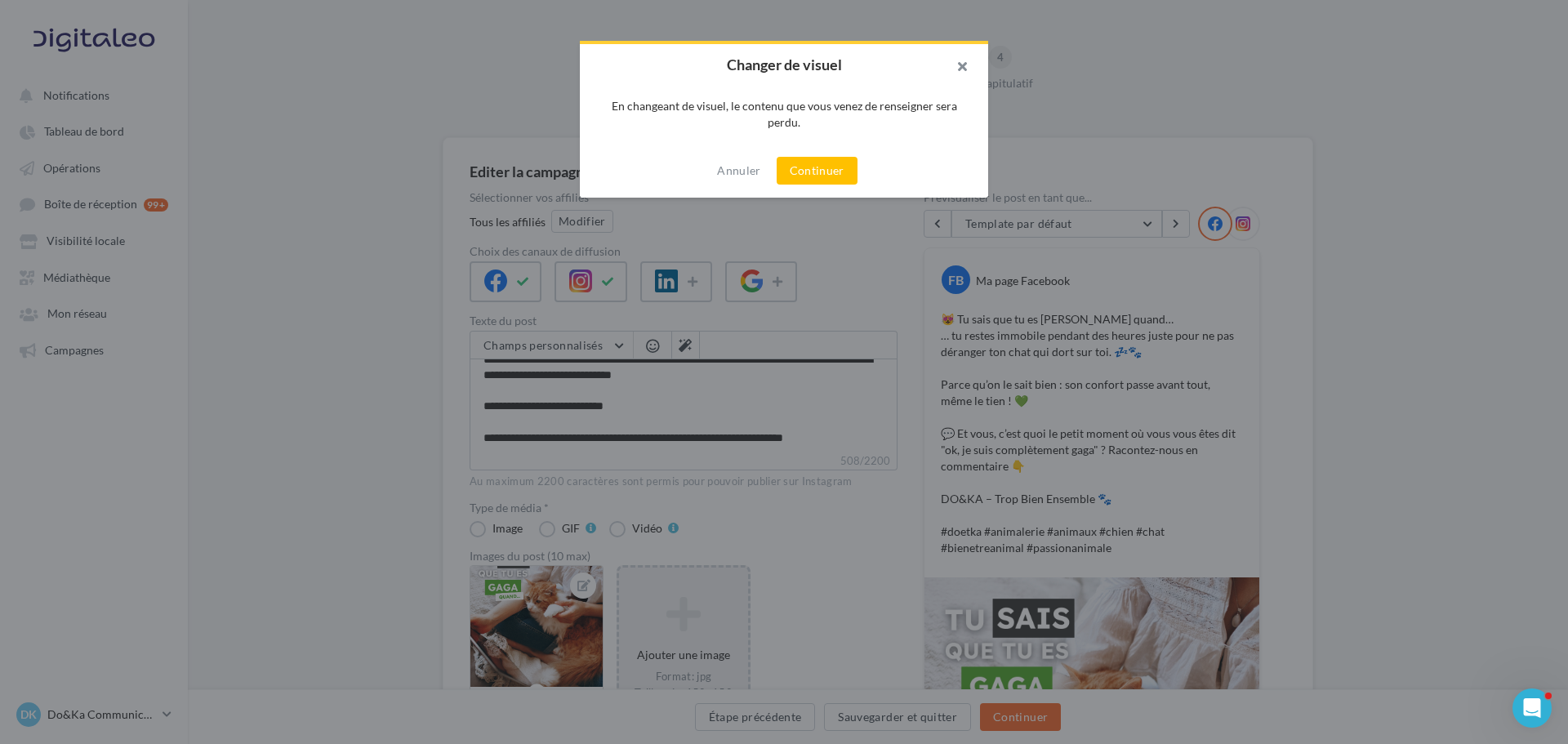
click at [955, 73] on button "button" at bounding box center [955, 68] width 65 height 49
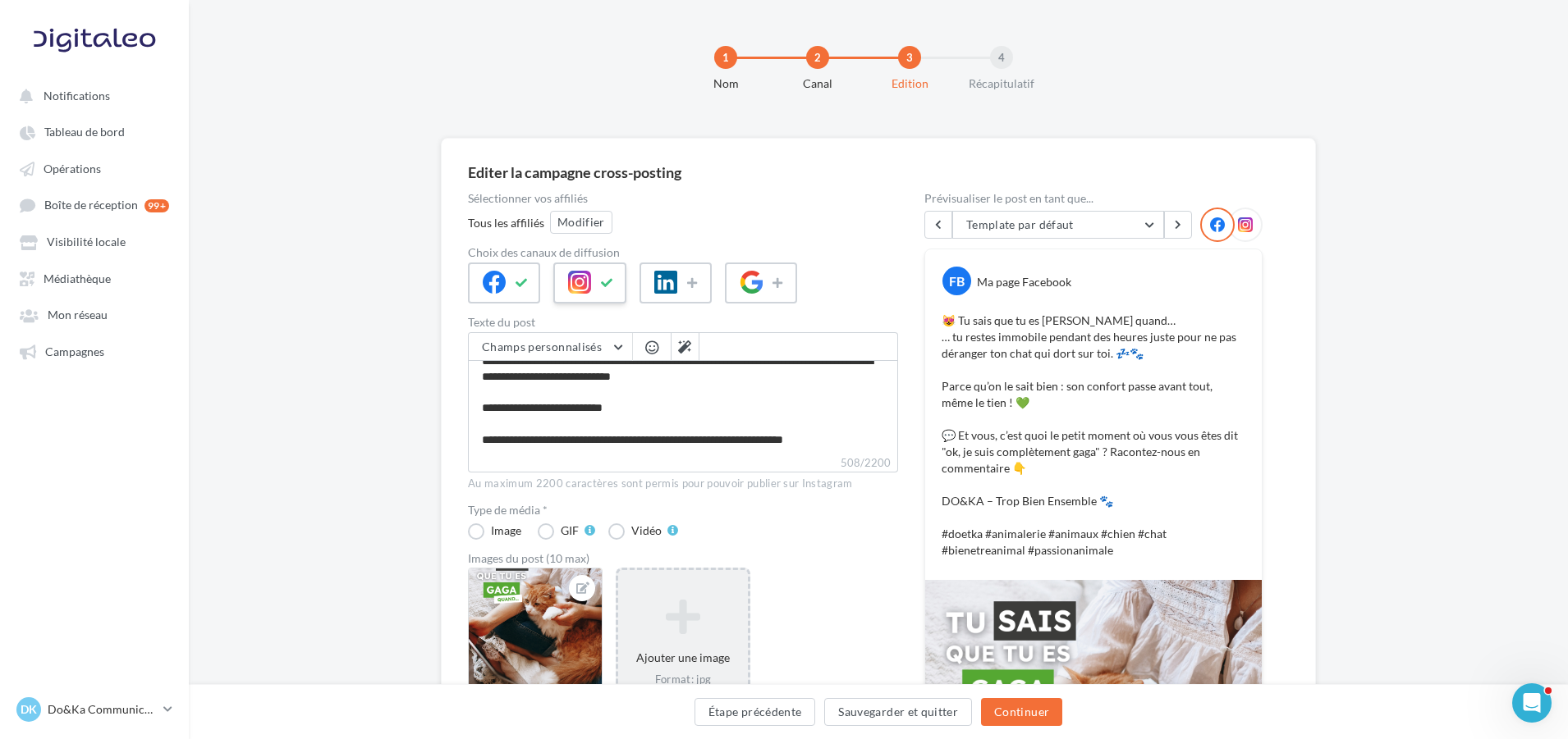
click at [610, 269] on div at bounding box center [589, 283] width 72 height 41
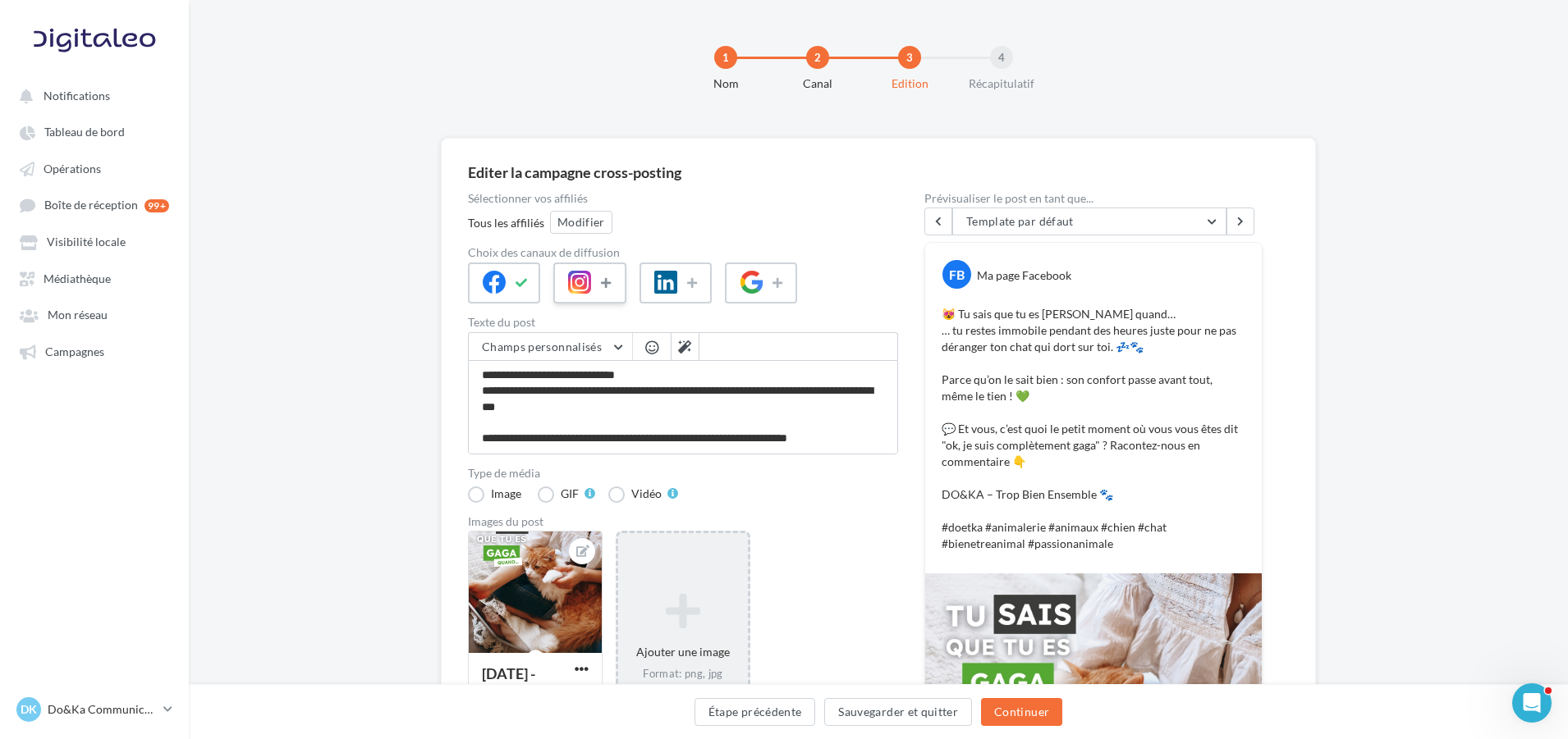
click at [606, 292] on button at bounding box center [608, 283] width 20 height 25
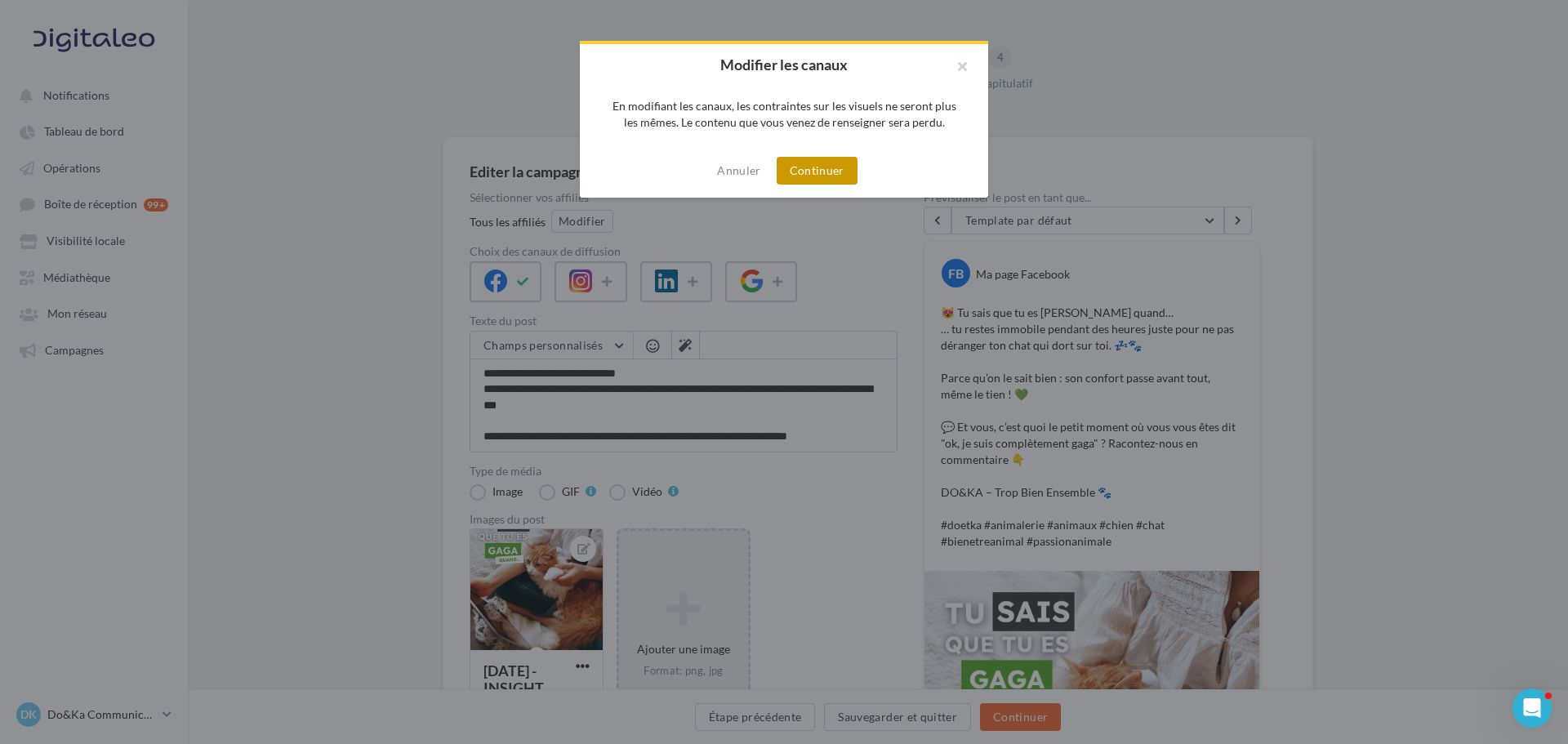
click at [825, 181] on button "Continuer" at bounding box center [818, 171] width 81 height 28
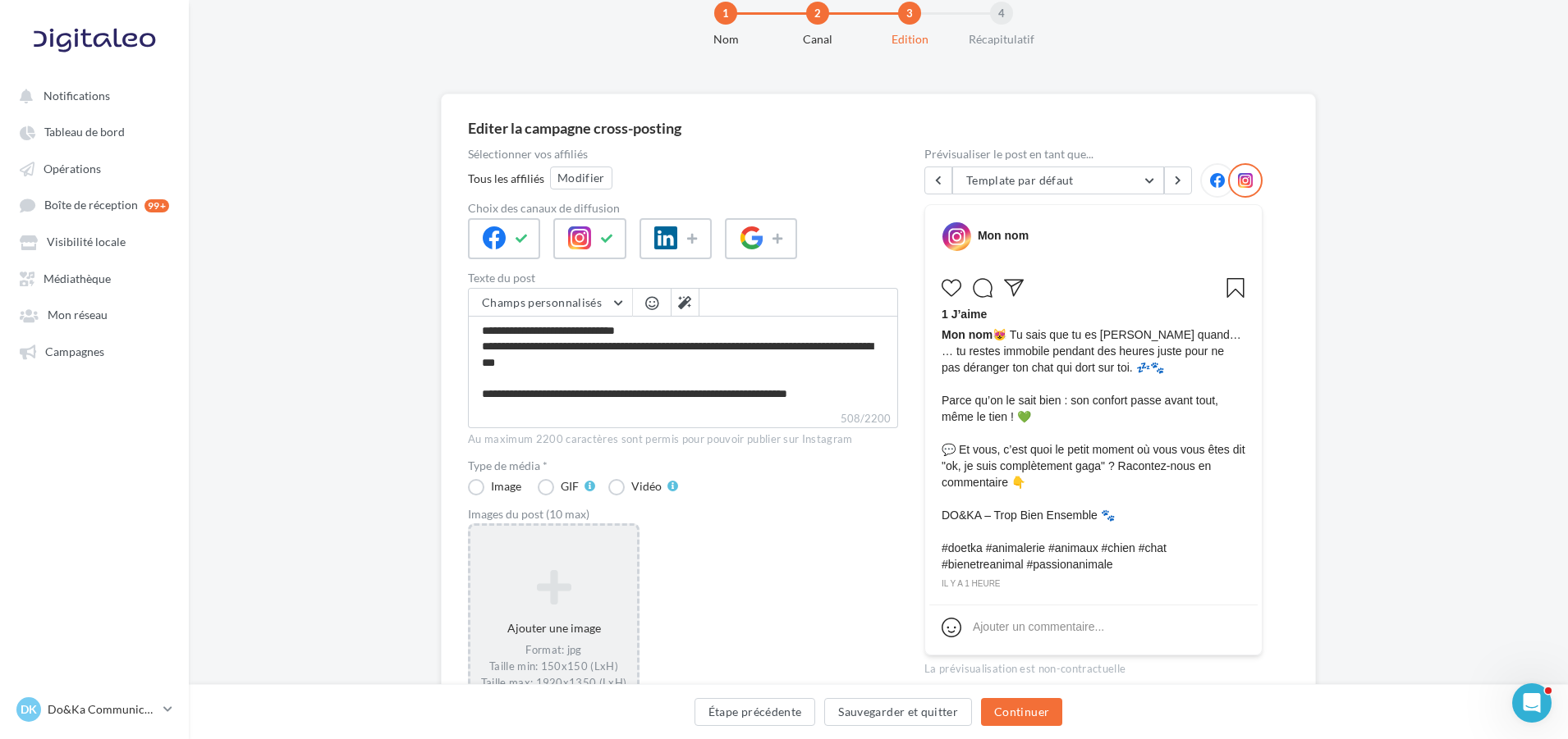
scroll to position [164, 0]
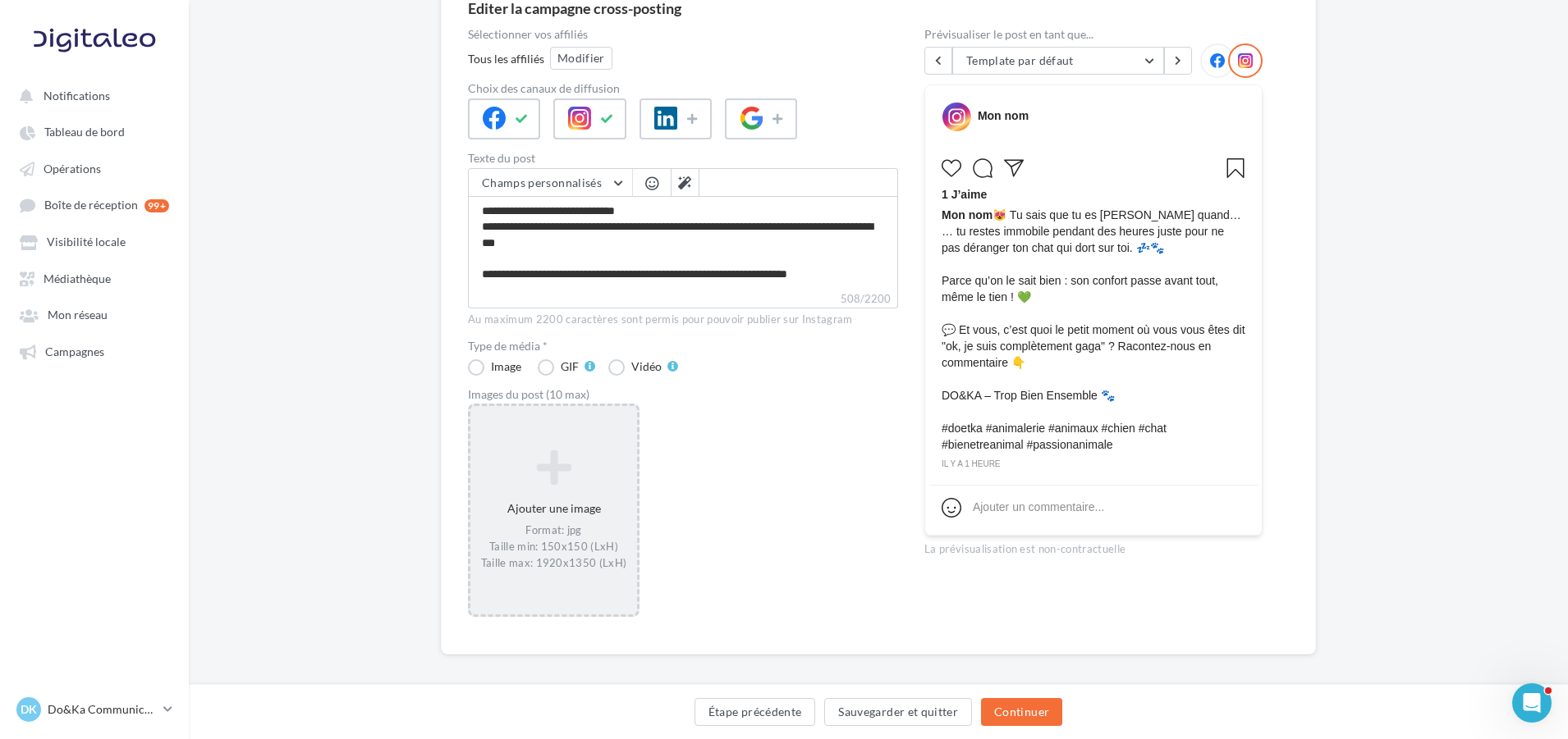
click at [529, 511] on div "Ajouter une image Format: jpg Taille min: 150x150 (LxH) Taille max: 1920x1350 (…" at bounding box center [554, 510] width 166 height 138
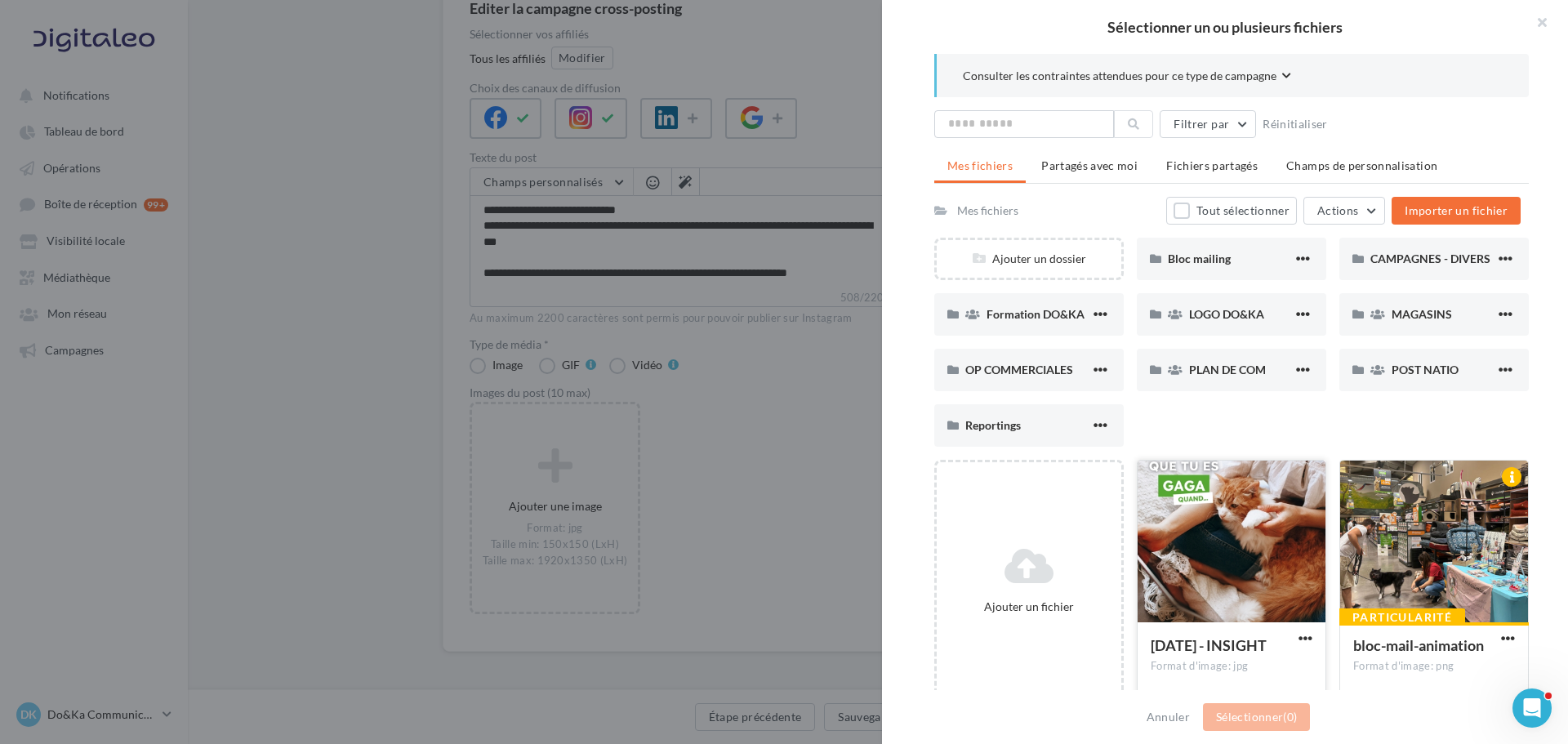
click at [1162, 536] on div at bounding box center [1231, 542] width 188 height 163
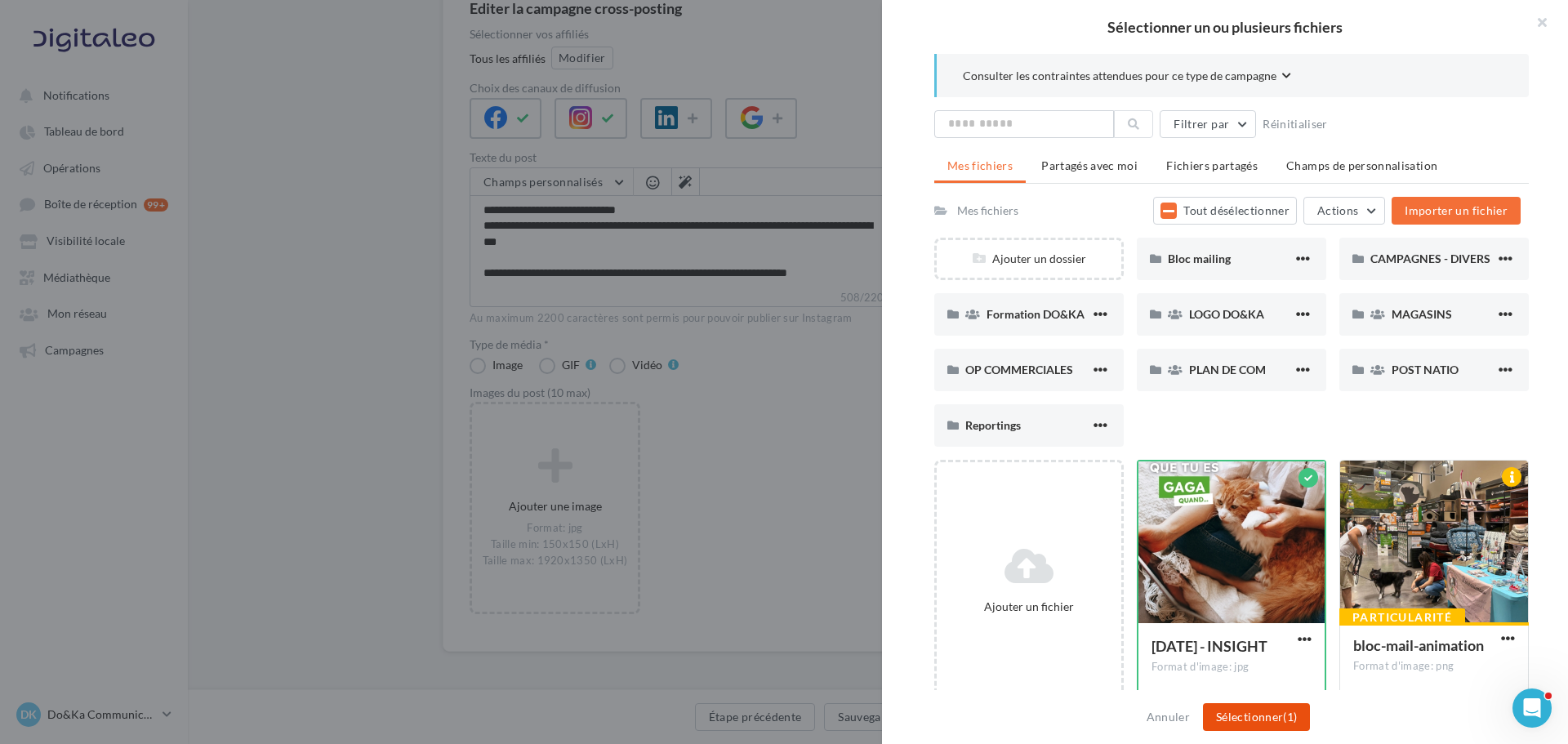
click at [1218, 708] on button "Sélectionner (1)" at bounding box center [1256, 718] width 107 height 28
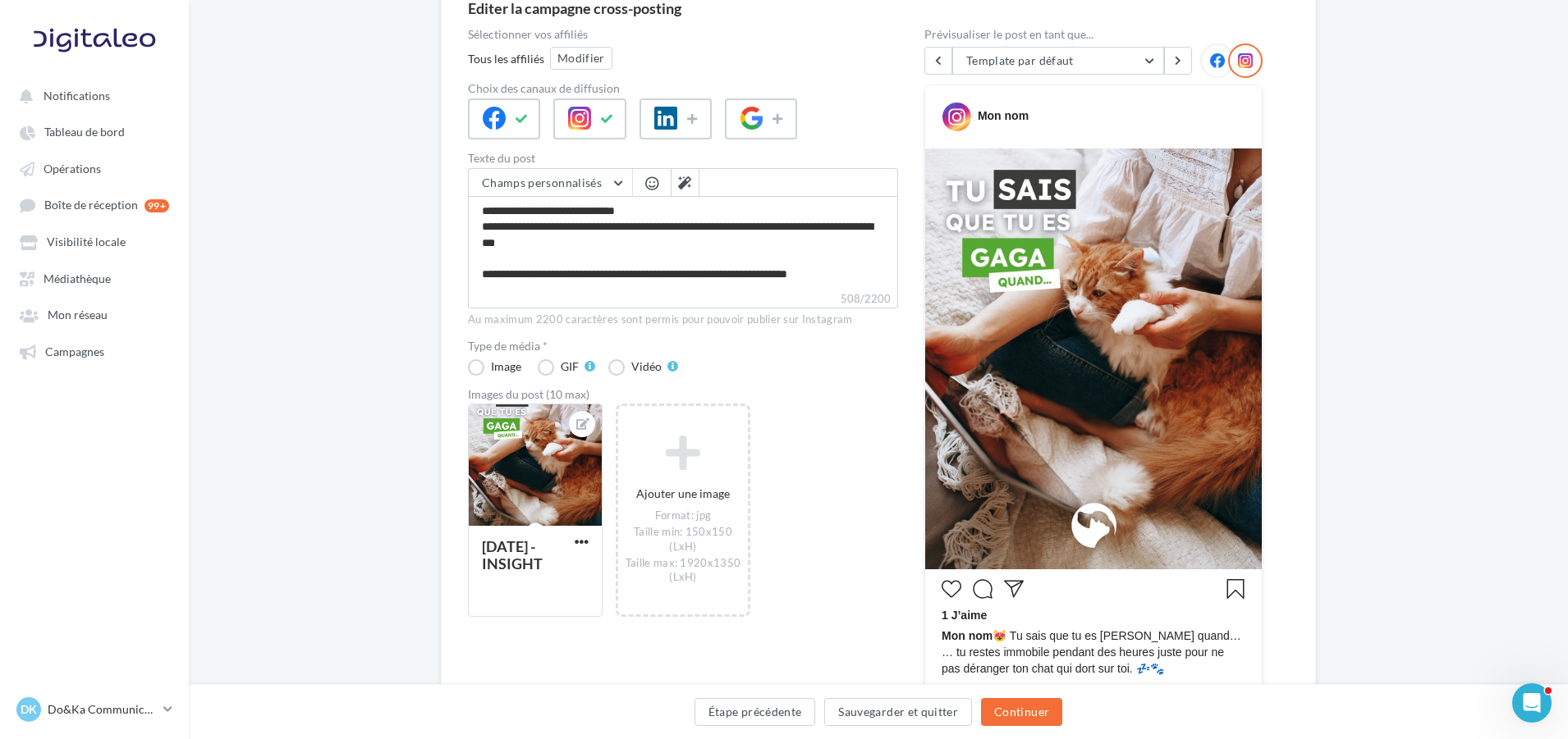
click at [1216, 57] on icon at bounding box center [1218, 61] width 15 height 15
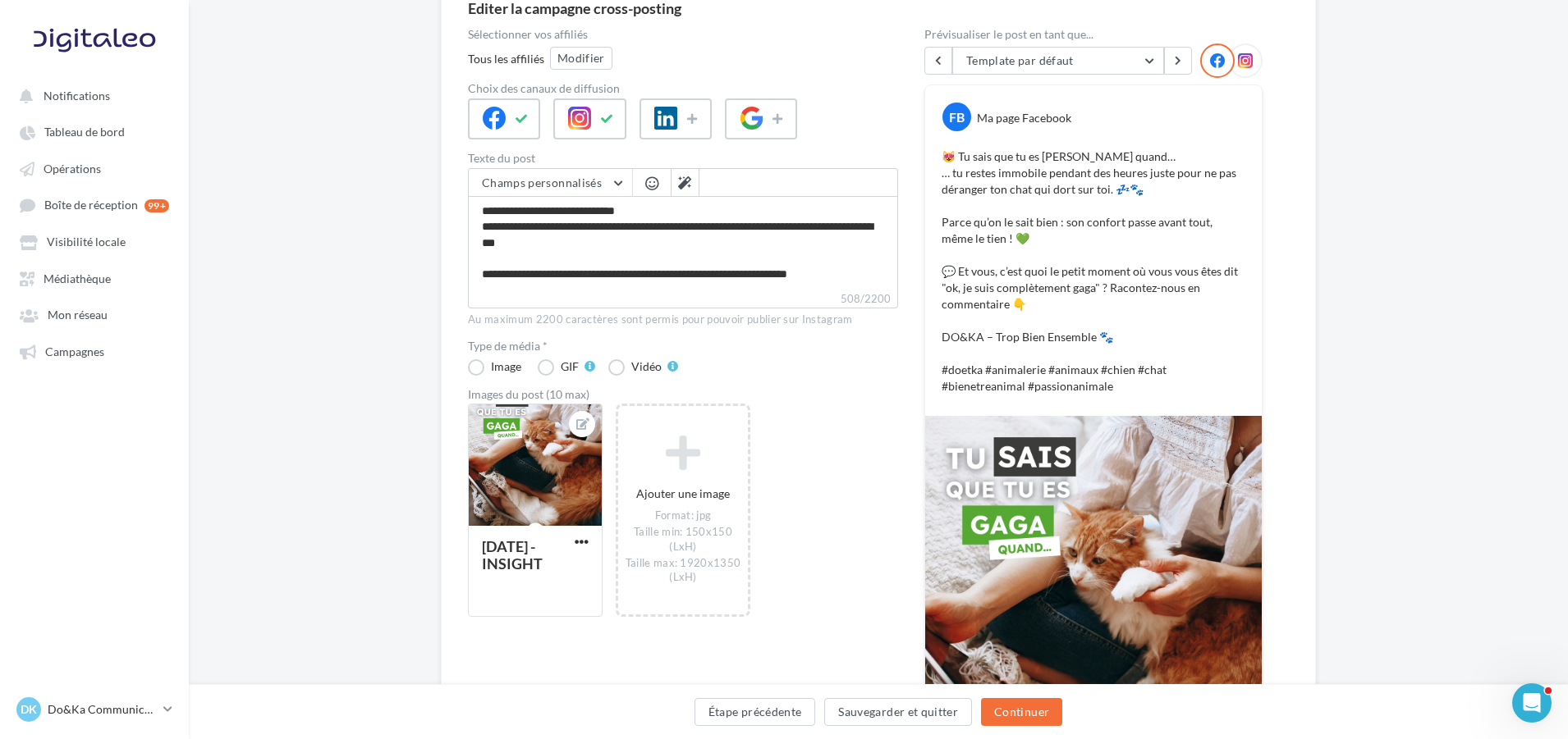
click at [1252, 65] on icon at bounding box center [1246, 61] width 15 height 15
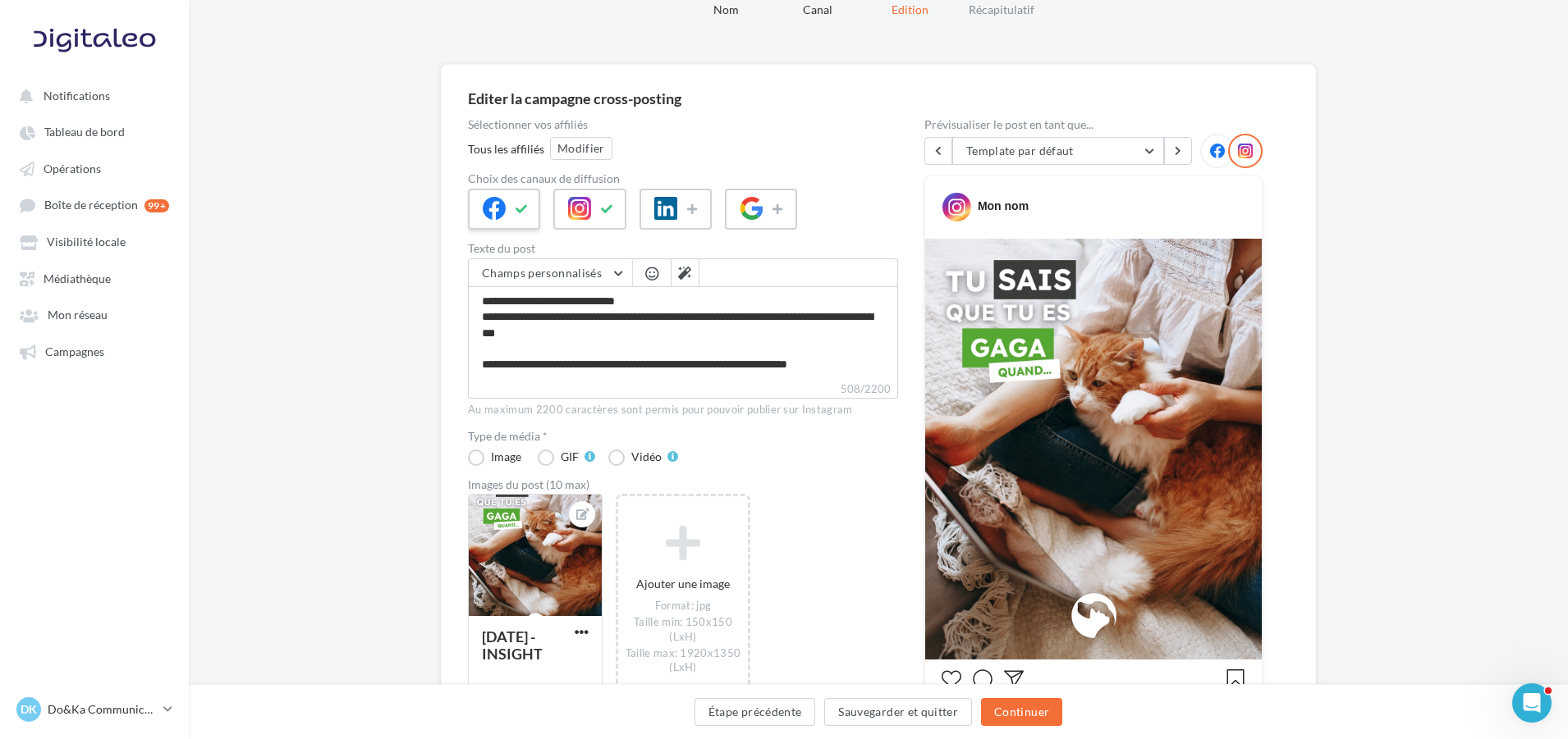
scroll to position [246, 0]
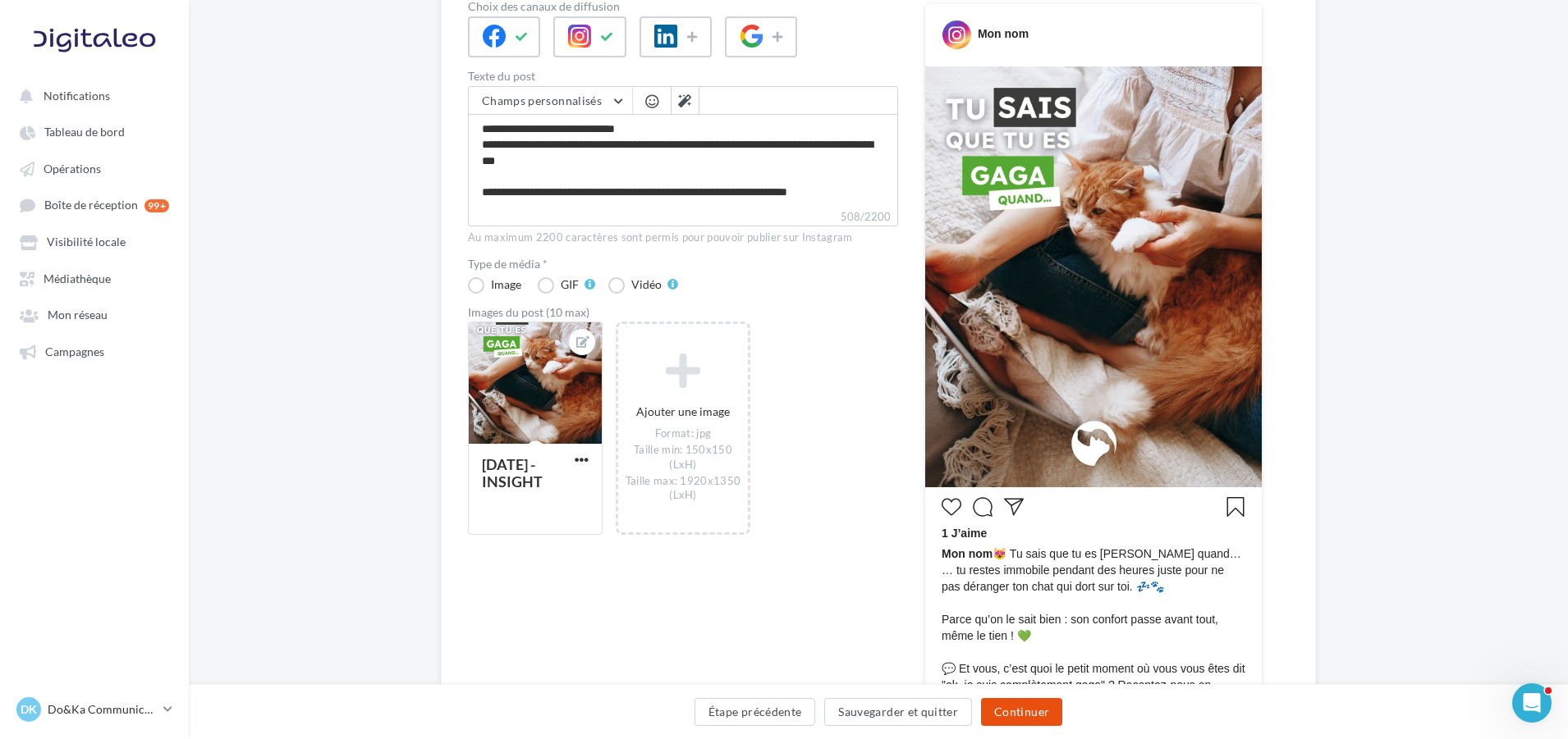
click at [1024, 707] on button "Continuer" at bounding box center [1022, 712] width 82 height 28
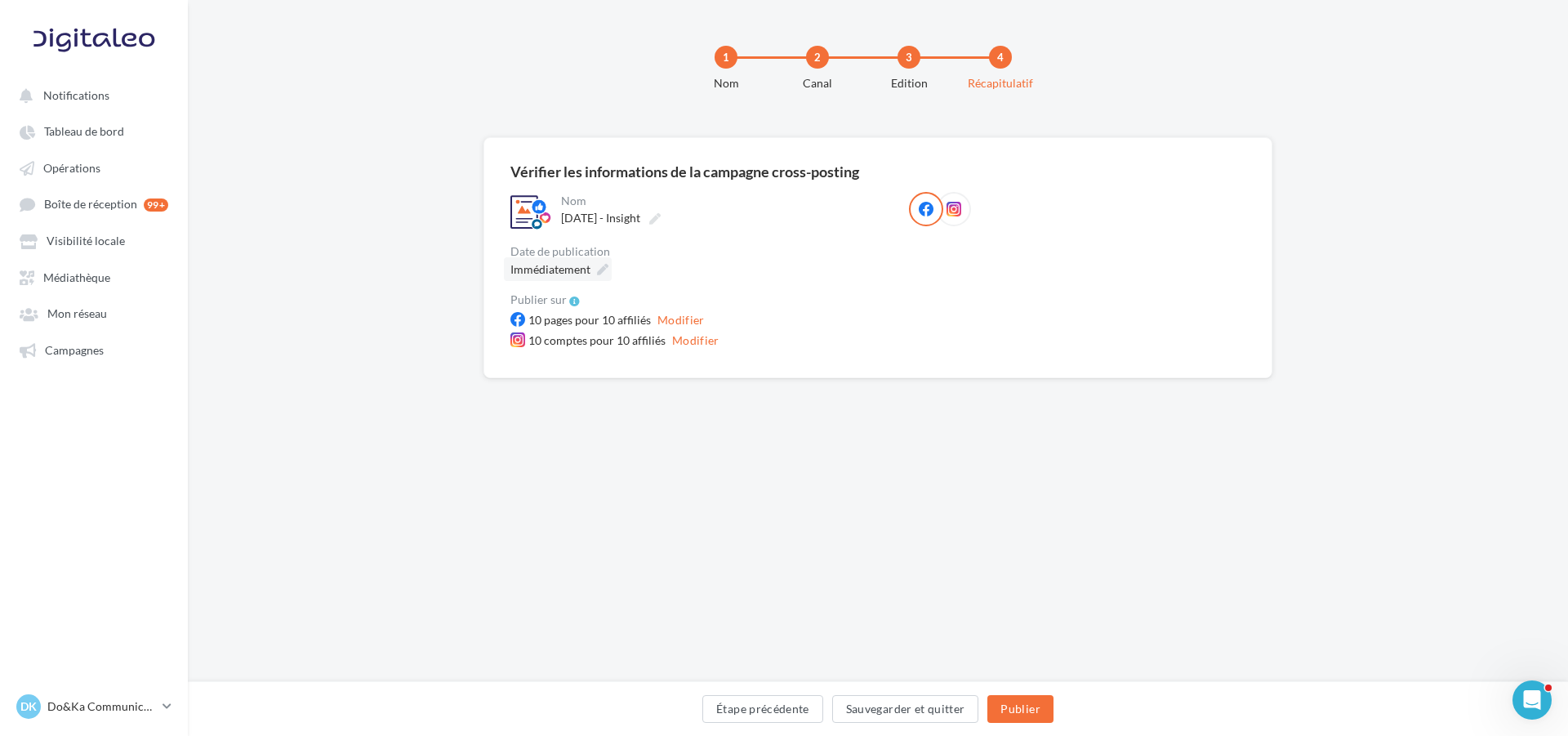
click at [593, 271] on div "Immédiatement" at bounding box center [558, 269] width 108 height 24
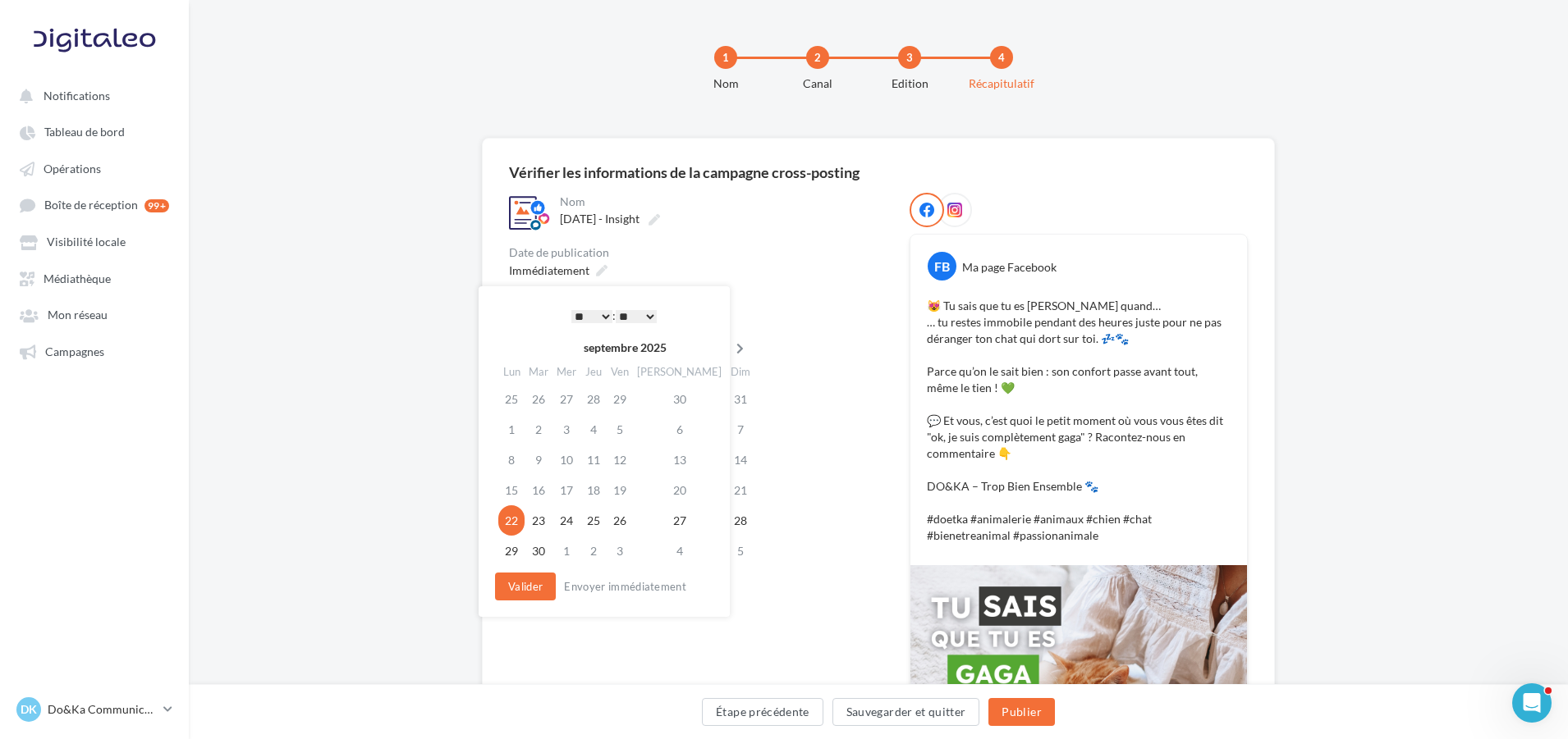
click at [726, 342] on th at bounding box center [740, 348] width 29 height 25
click at [594, 430] on td "9" at bounding box center [592, 430] width 27 height 31
click at [576, 315] on select "* * * * * * * * * * ** ** ** ** ** ** ** ** ** ** ** ** ** **" at bounding box center [587, 317] width 41 height 13
click at [631, 313] on select "** ** ** ** ** **" at bounding box center [631, 317] width 41 height 13
click at [522, 584] on button "Valider" at bounding box center [521, 587] width 61 height 28
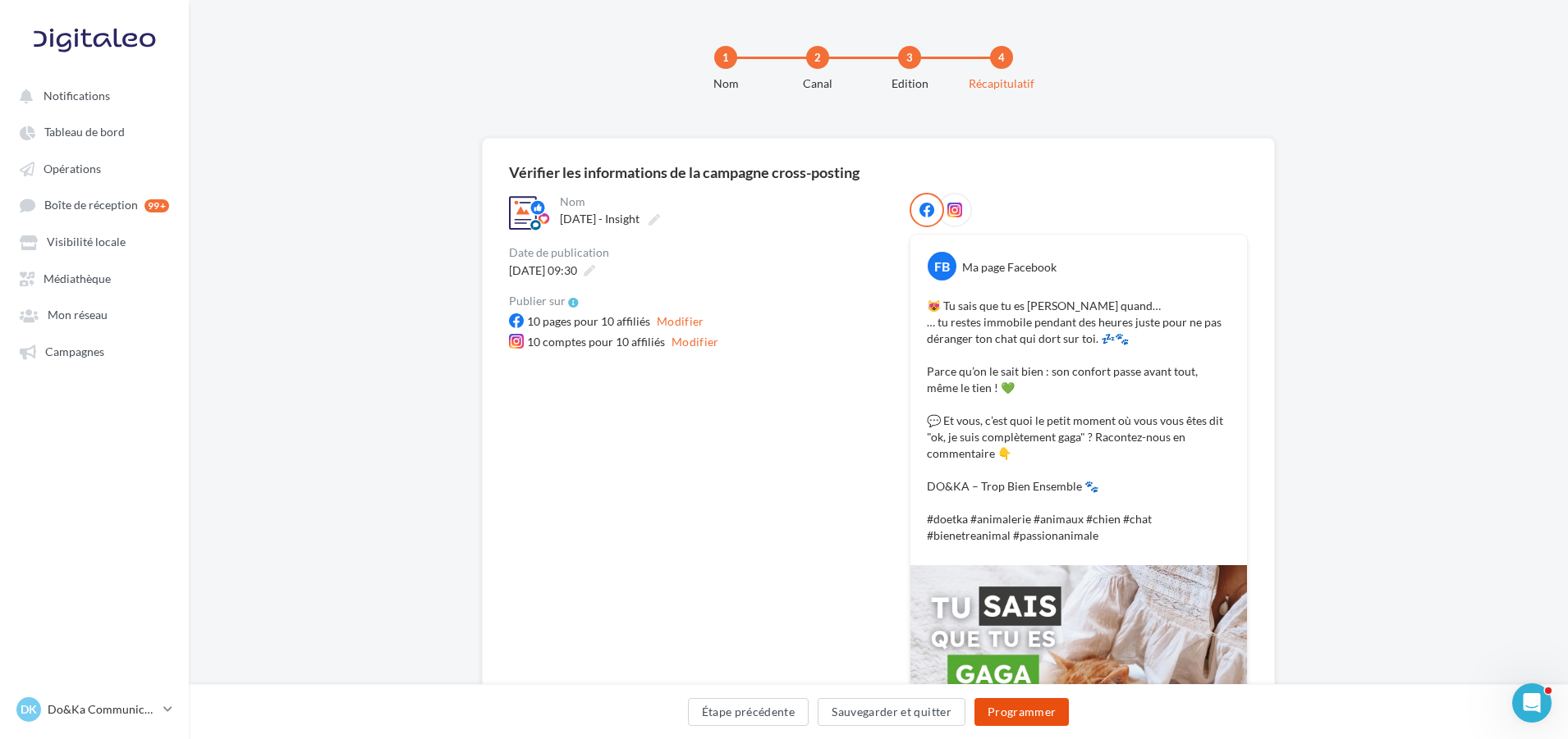
click at [1017, 714] on button "Programmer" at bounding box center [1022, 712] width 96 height 28
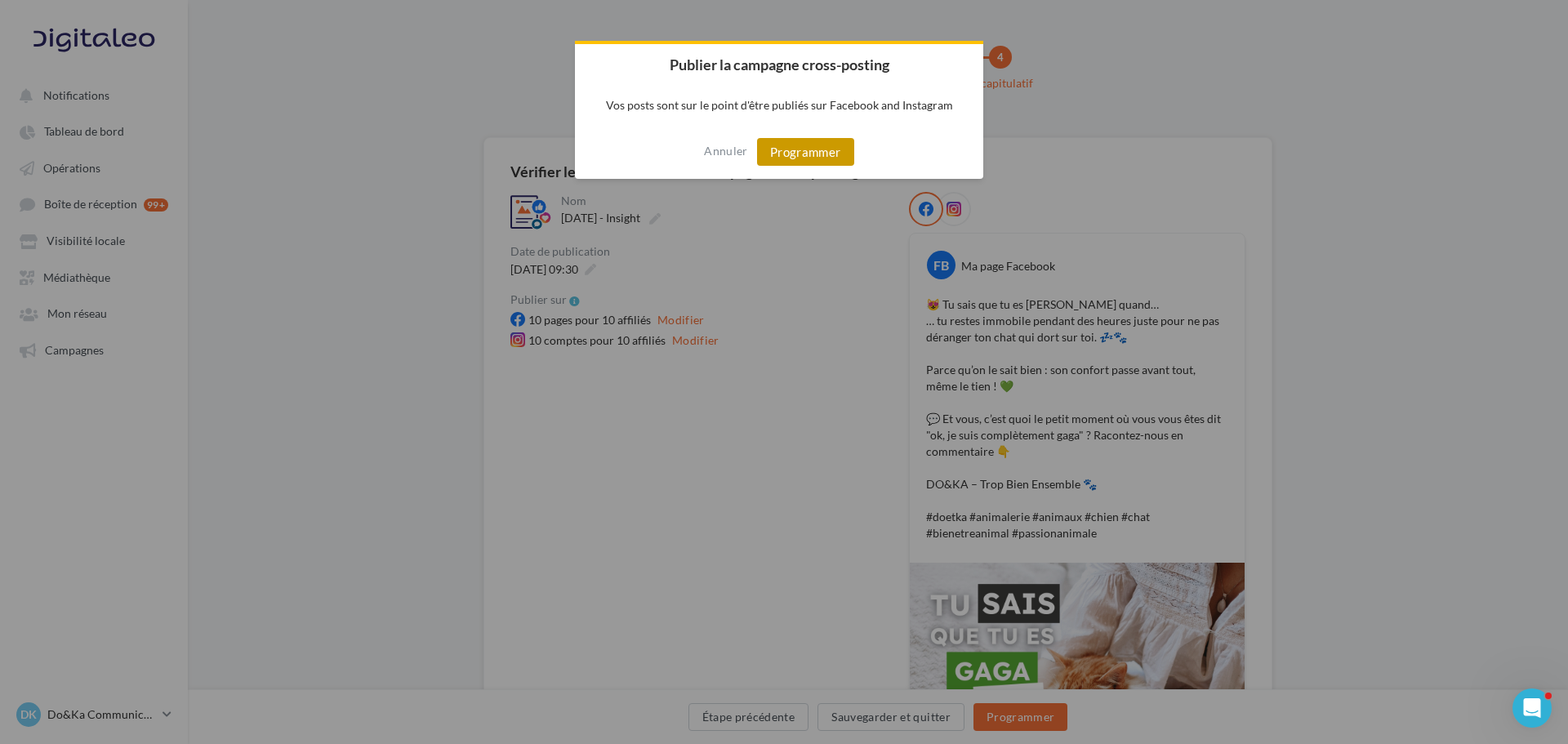
click at [813, 160] on button "Programmer" at bounding box center [805, 152] width 97 height 28
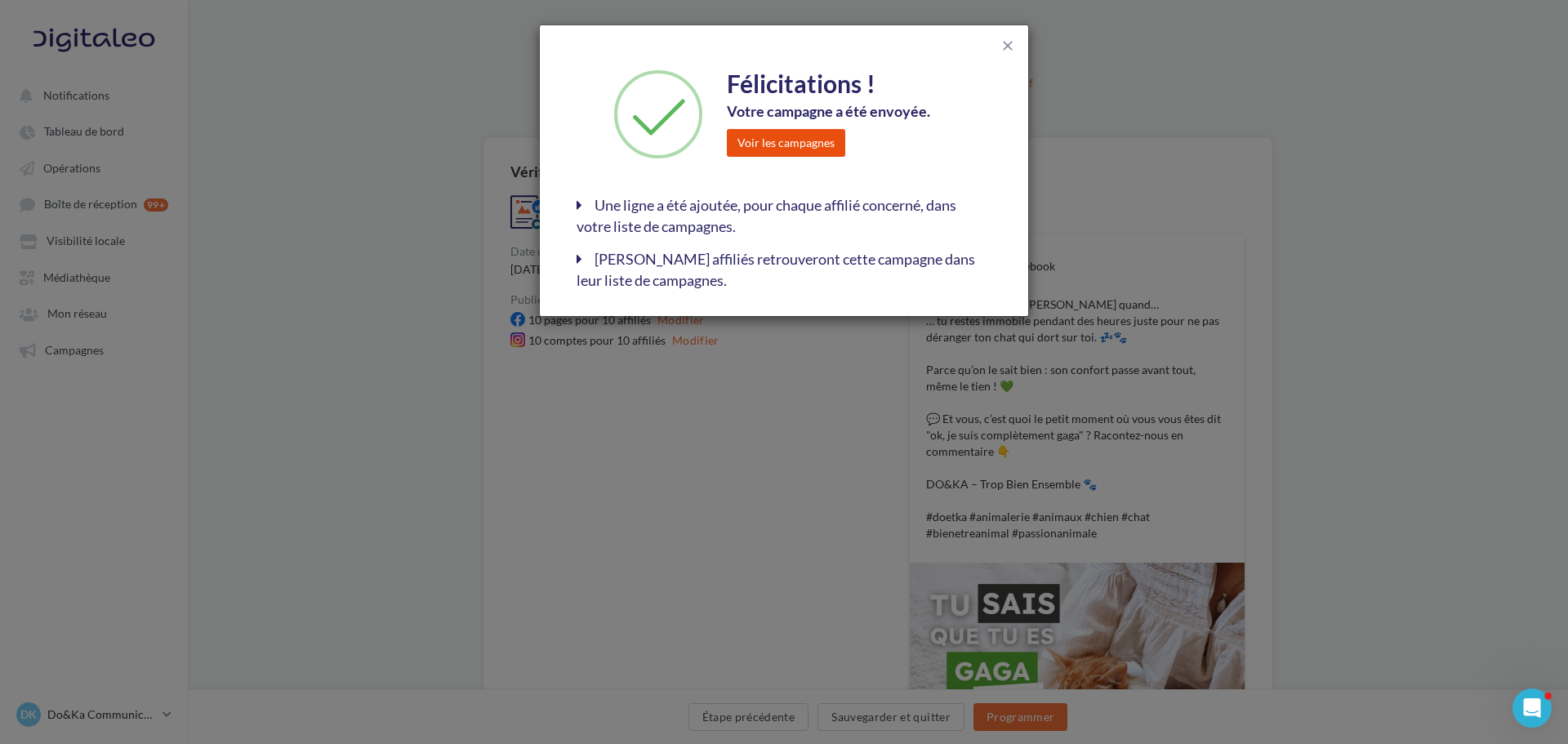
click at [803, 145] on button "Voir les campagnes" at bounding box center [786, 143] width 118 height 28
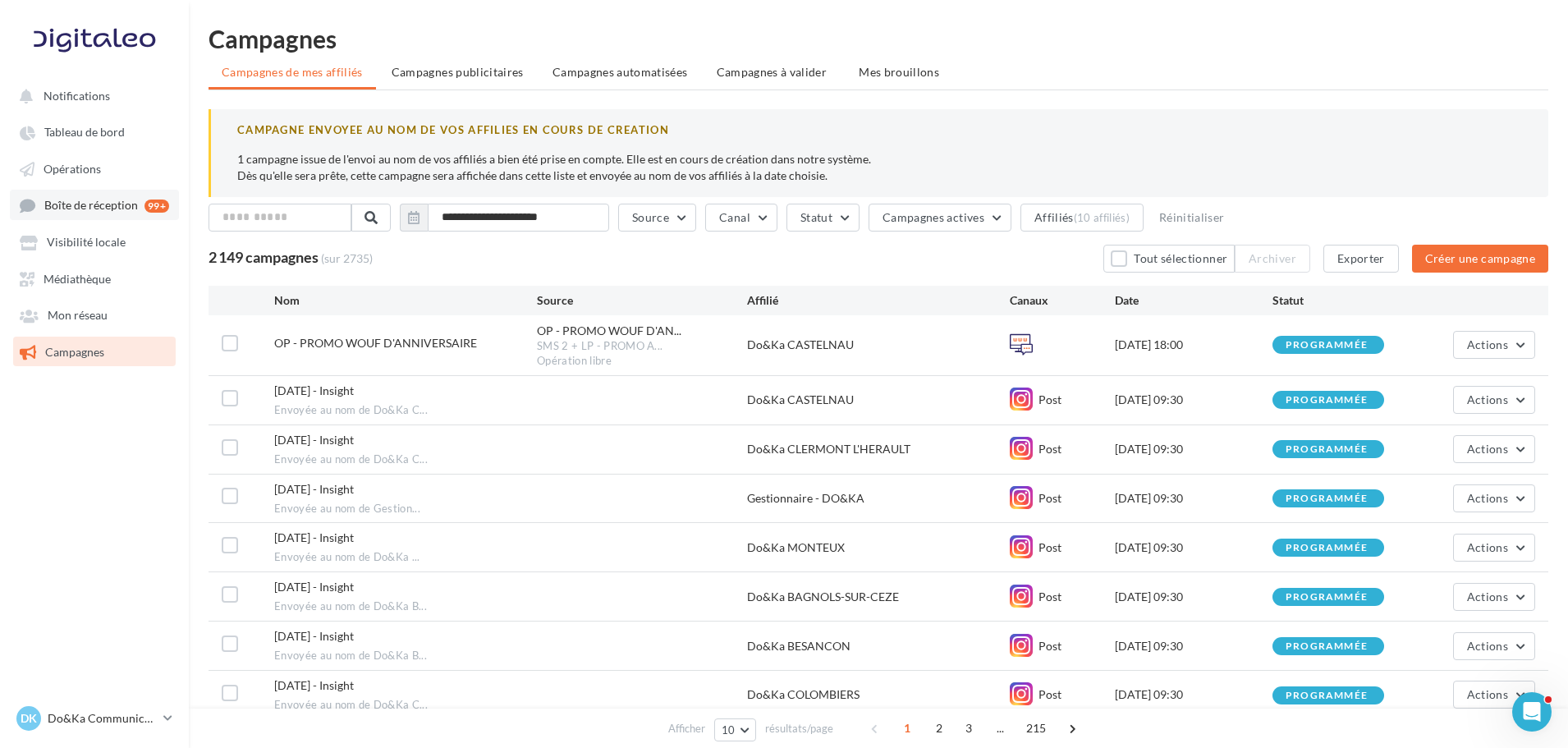
click at [58, 214] on link "Boîte de réception 99+" at bounding box center [94, 205] width 169 height 31
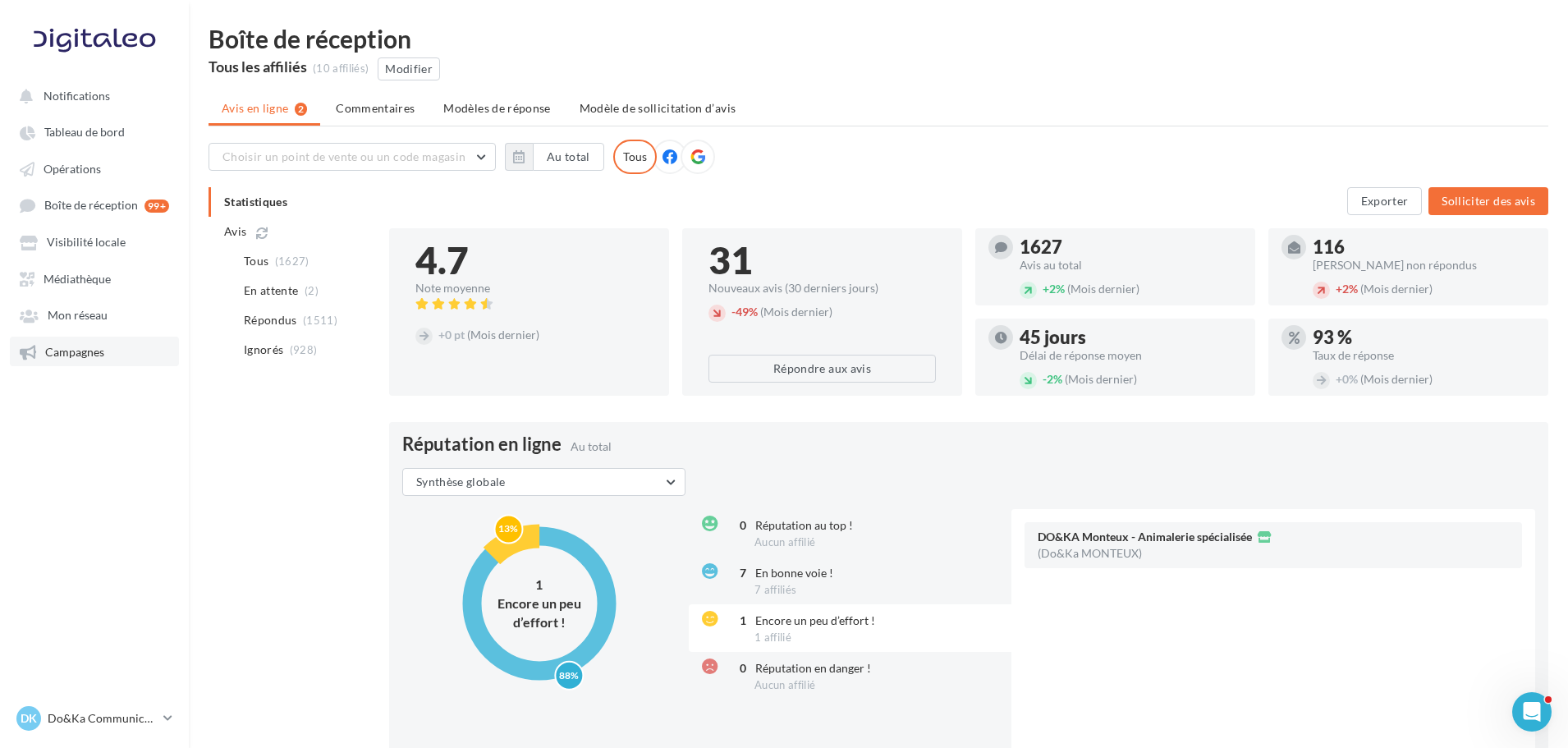
click at [89, 353] on span "Campagnes" at bounding box center [74, 352] width 59 height 14
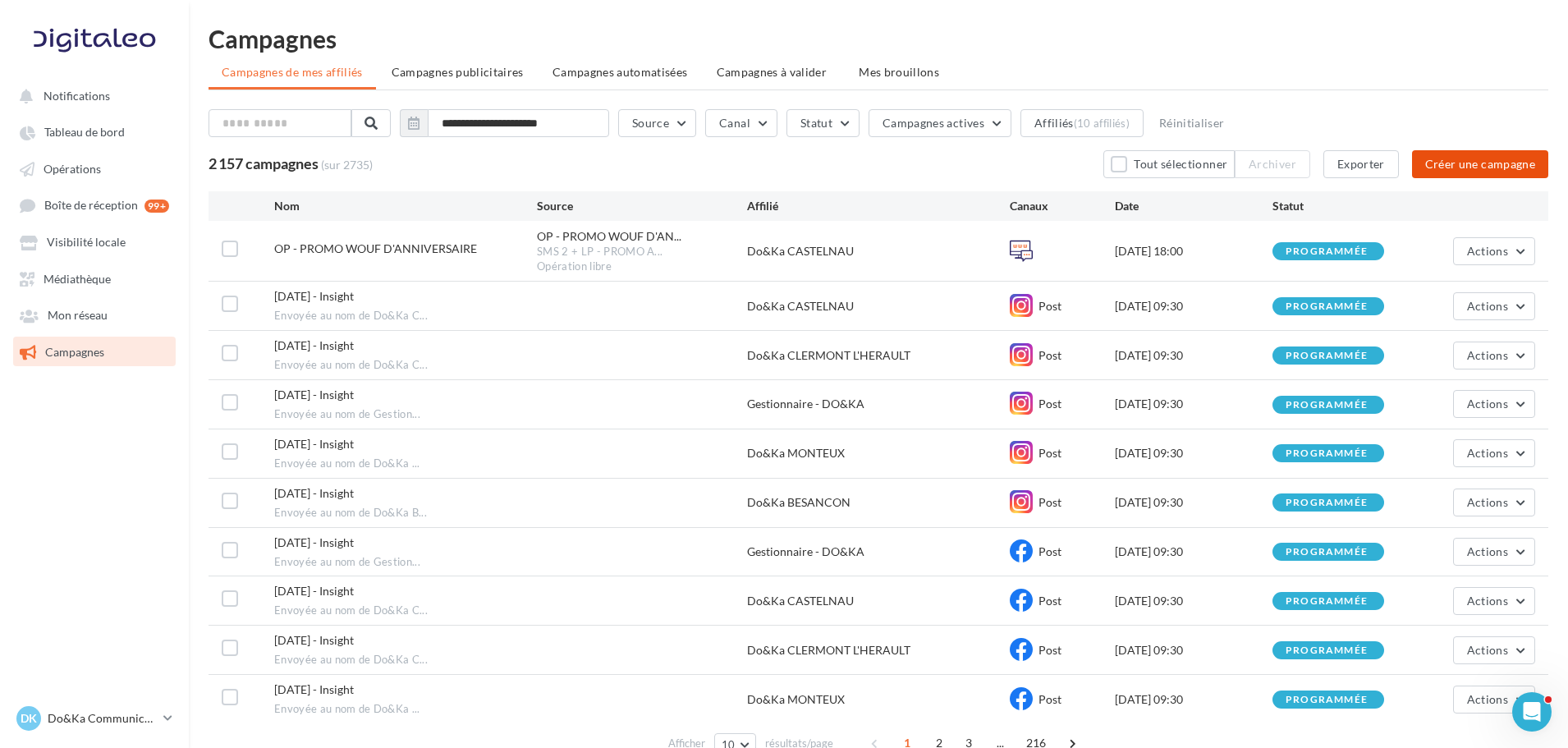
click at [1439, 164] on button "Créer une campagne" at bounding box center [1481, 165] width 136 height 28
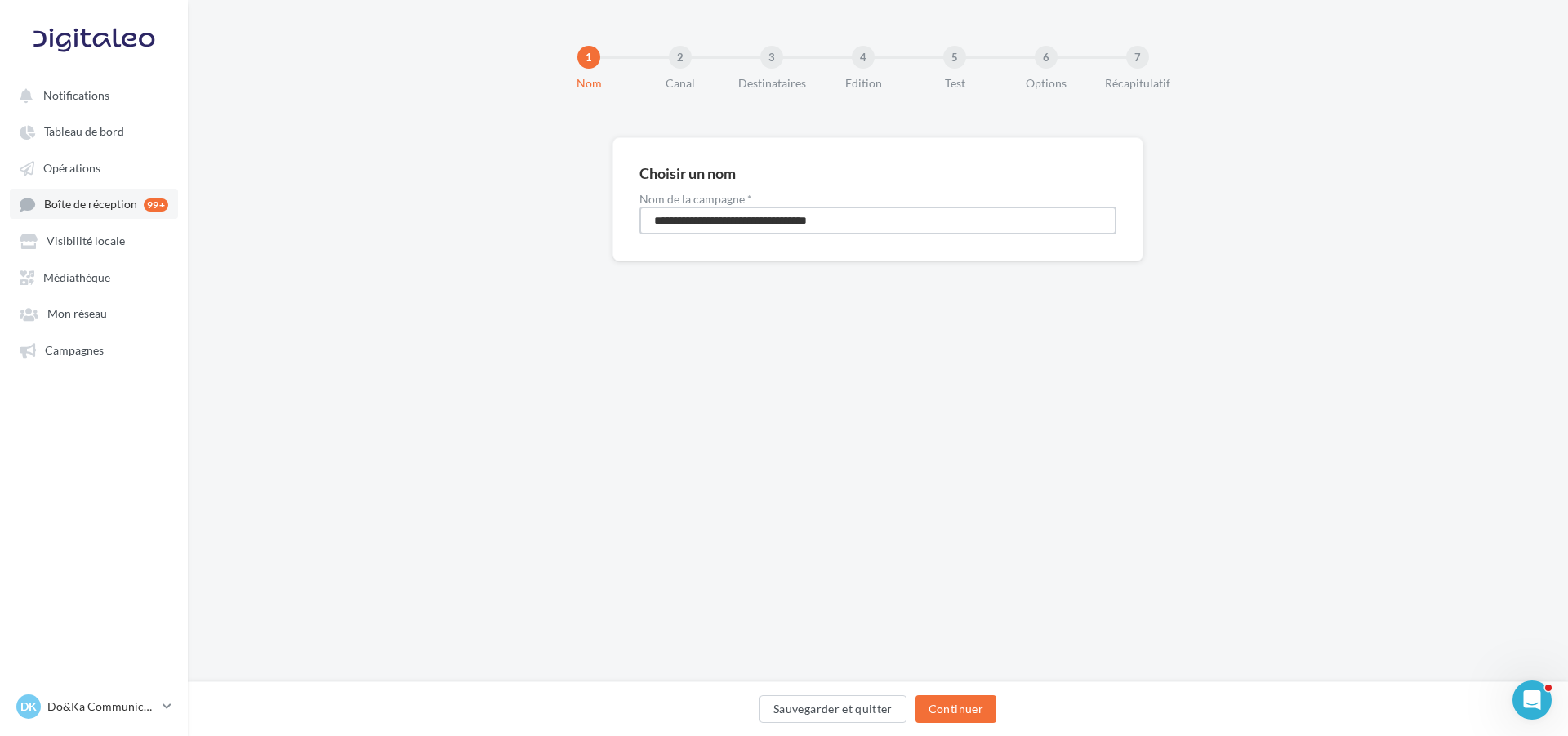
drag, startPoint x: 892, startPoint y: 225, endPoint x: 125, endPoint y: 209, distance: 767.2
click at [126, 209] on div "Notifications Tableau de bord Opérations" at bounding box center [784, 368] width 1568 height 736
type input "**********"
click at [955, 710] on button "Continuer" at bounding box center [957, 710] width 81 height 28
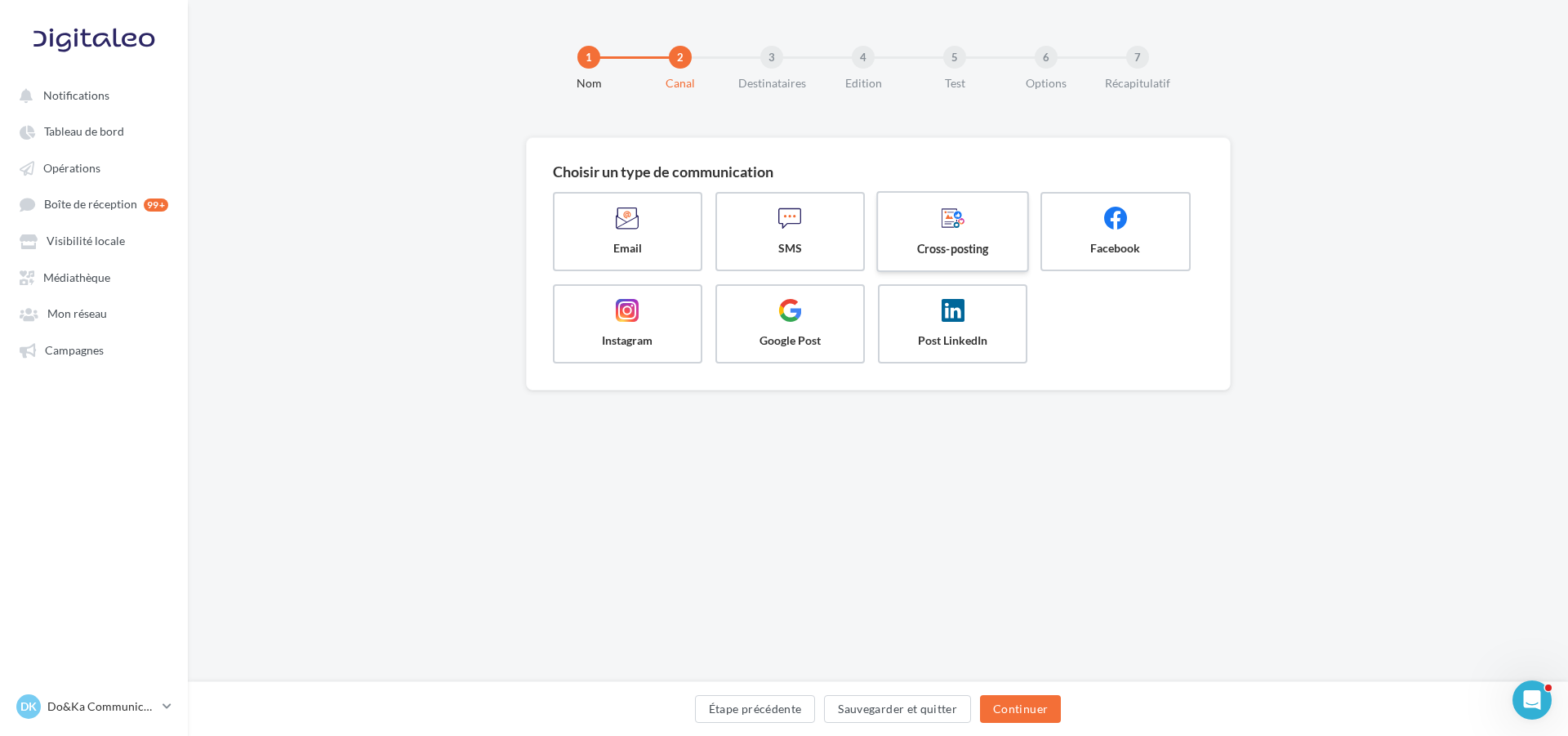
click at [961, 250] on span "Cross-posting" at bounding box center [953, 248] width 122 height 17
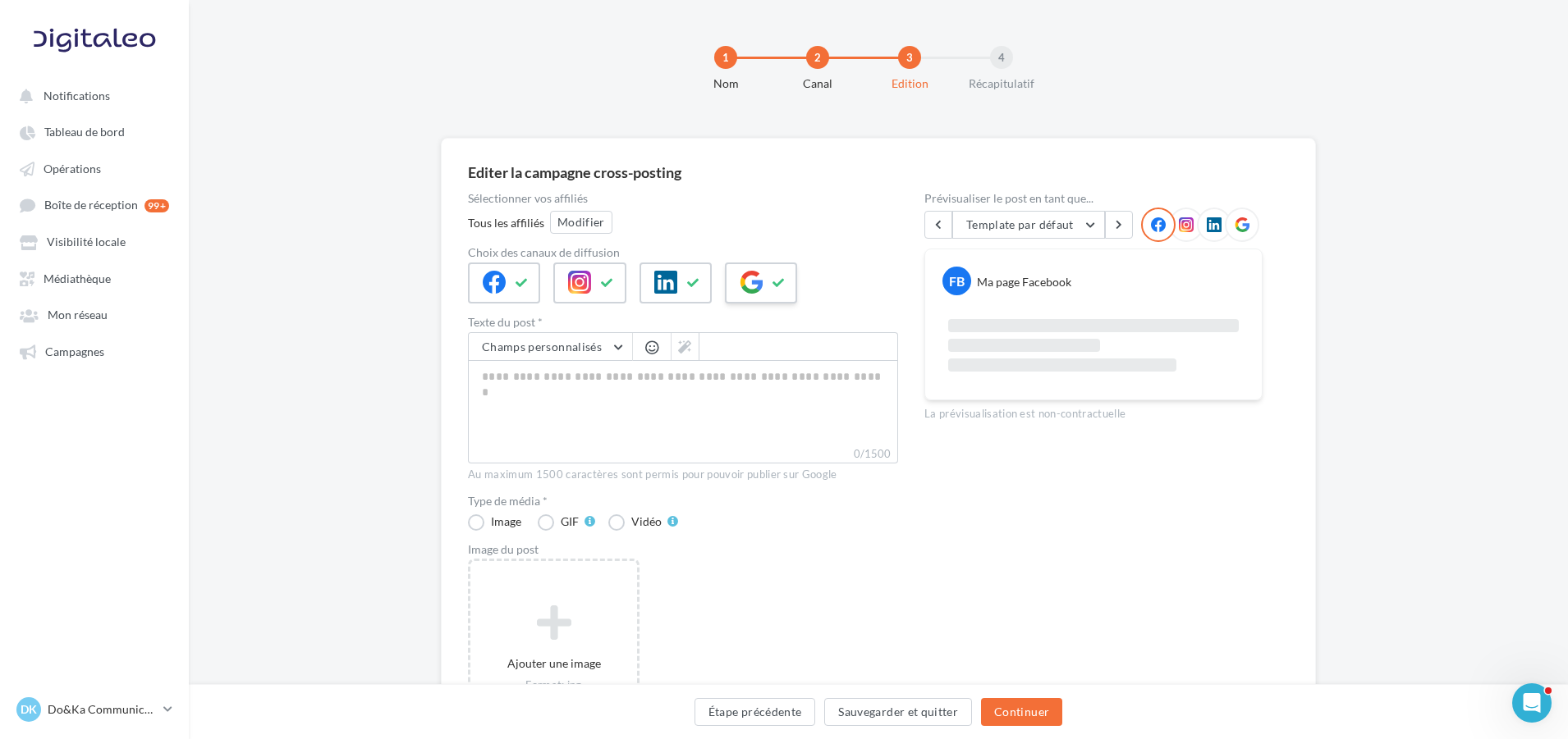
click at [784, 278] on icon at bounding box center [779, 283] width 13 height 12
click at [692, 278] on icon at bounding box center [694, 283] width 13 height 12
click at [577, 376] on textarea "0/2200" at bounding box center [683, 402] width 430 height 86
paste textarea "**********"
type textarea "**********"
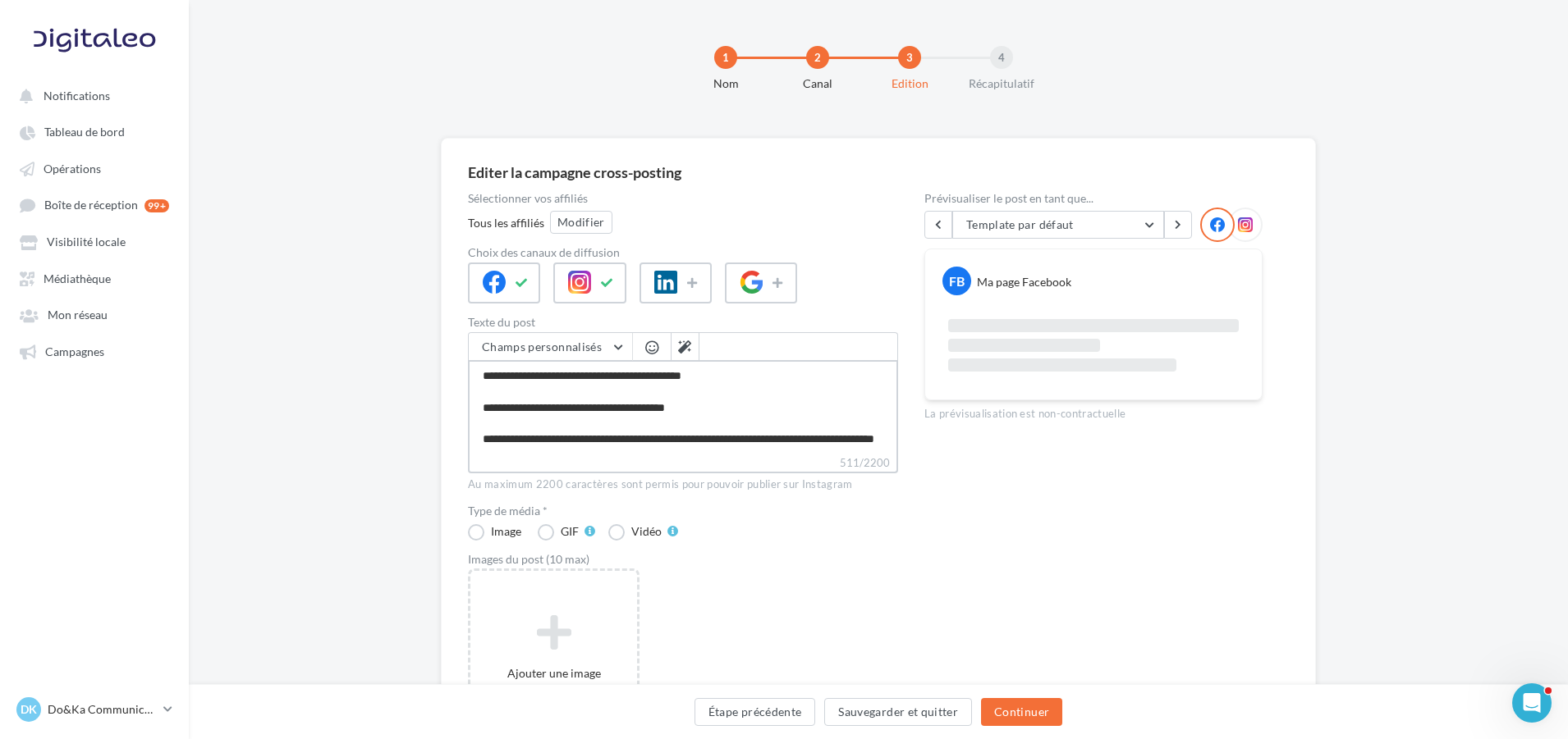
type textarea "**********"
click at [333, 349] on div "Editer la campagne cross-posting Sélectionner vos affiliés Tous les affiliés Mo…" at bounding box center [878, 505] width 1379 height 734
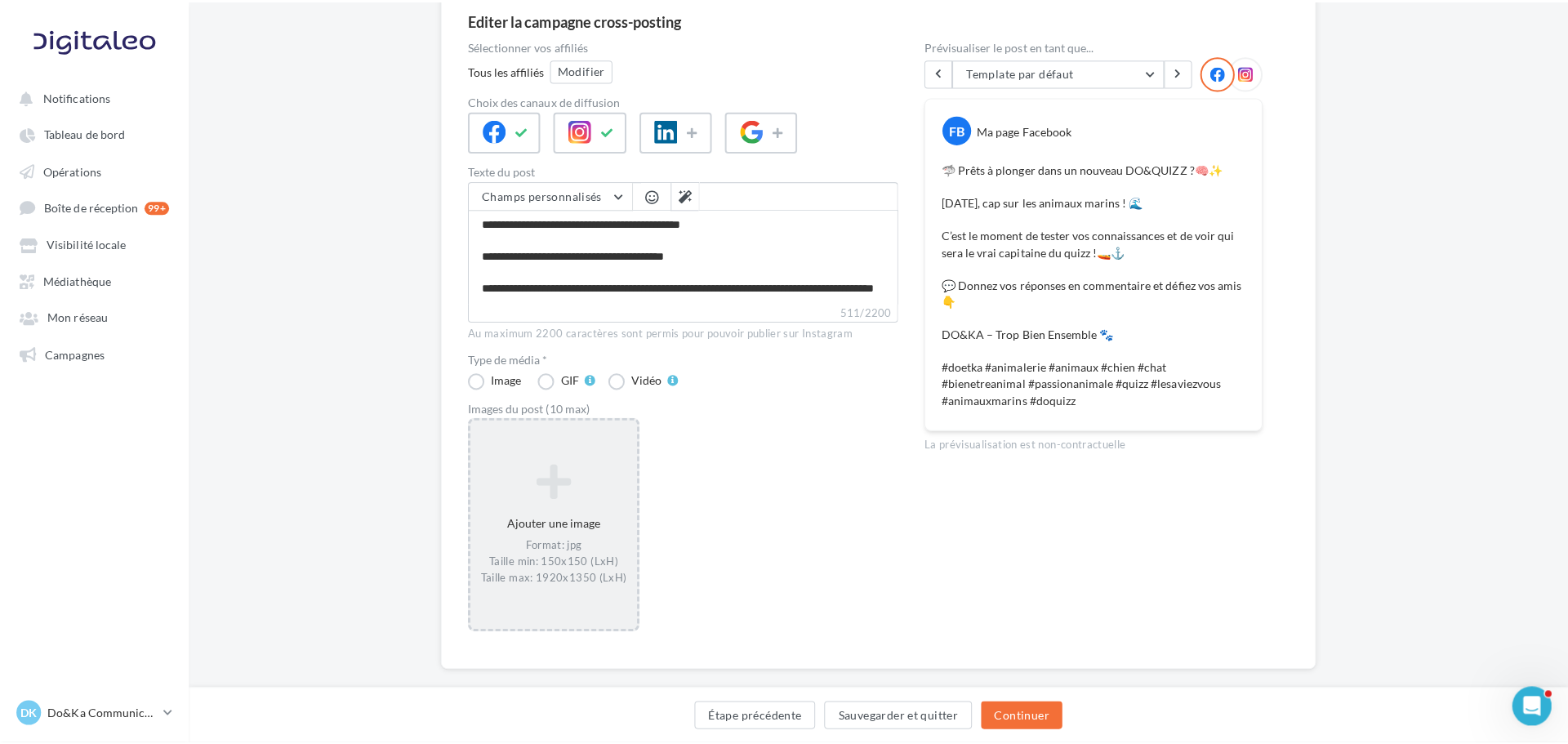
scroll to position [163, 0]
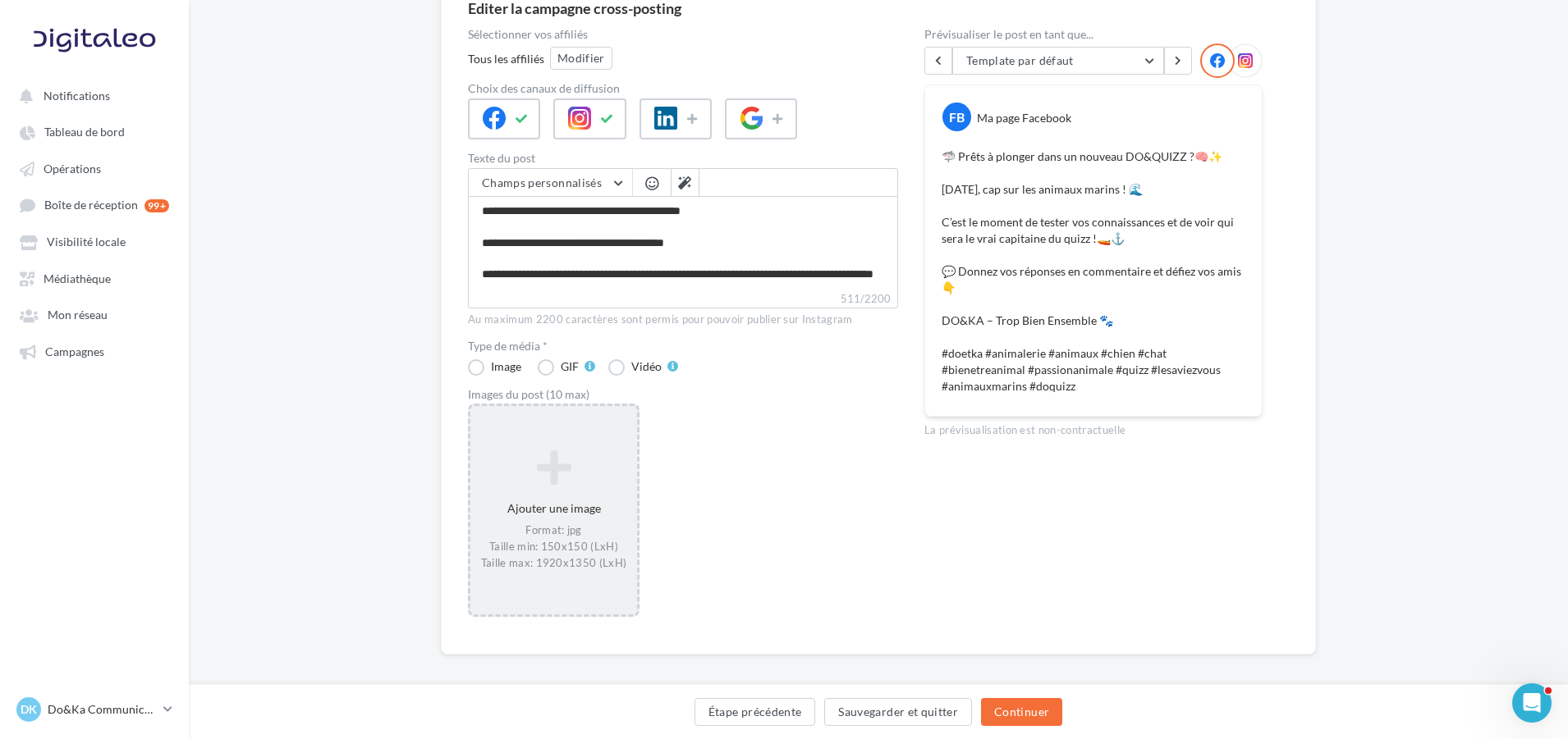
click at [531, 466] on icon at bounding box center [554, 467] width 154 height 39
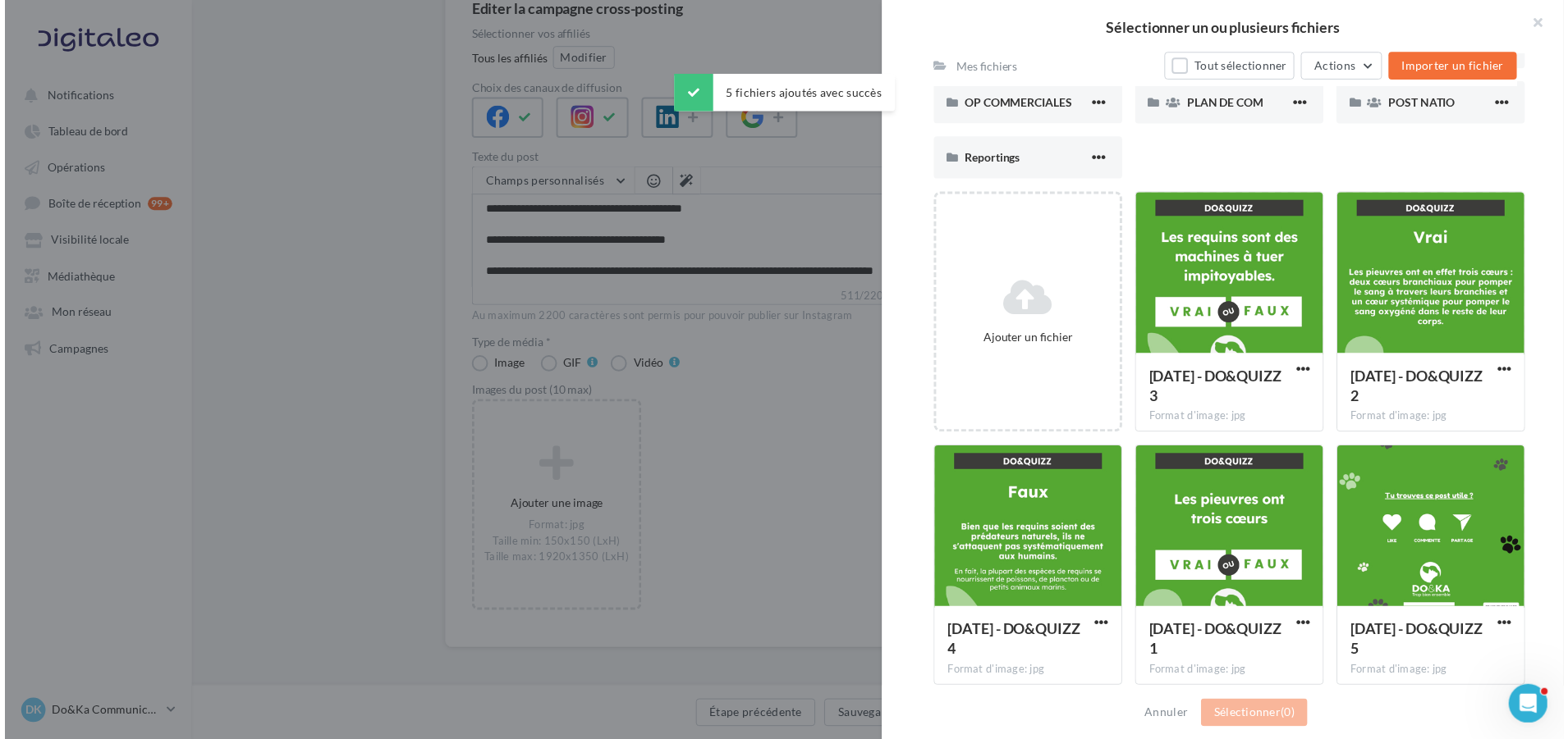
scroll to position [279, 0]
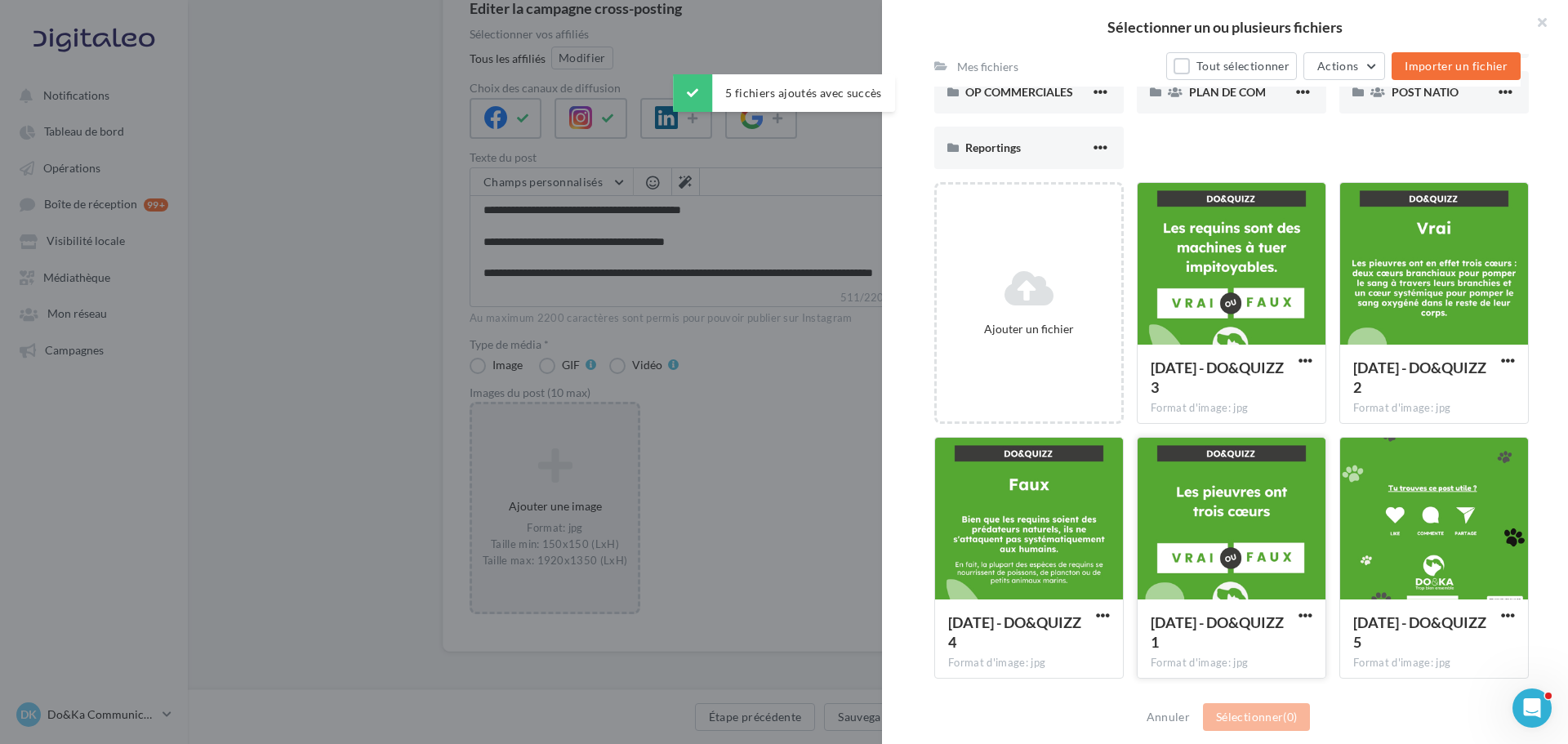
click at [1190, 541] on div at bounding box center [1231, 519] width 188 height 163
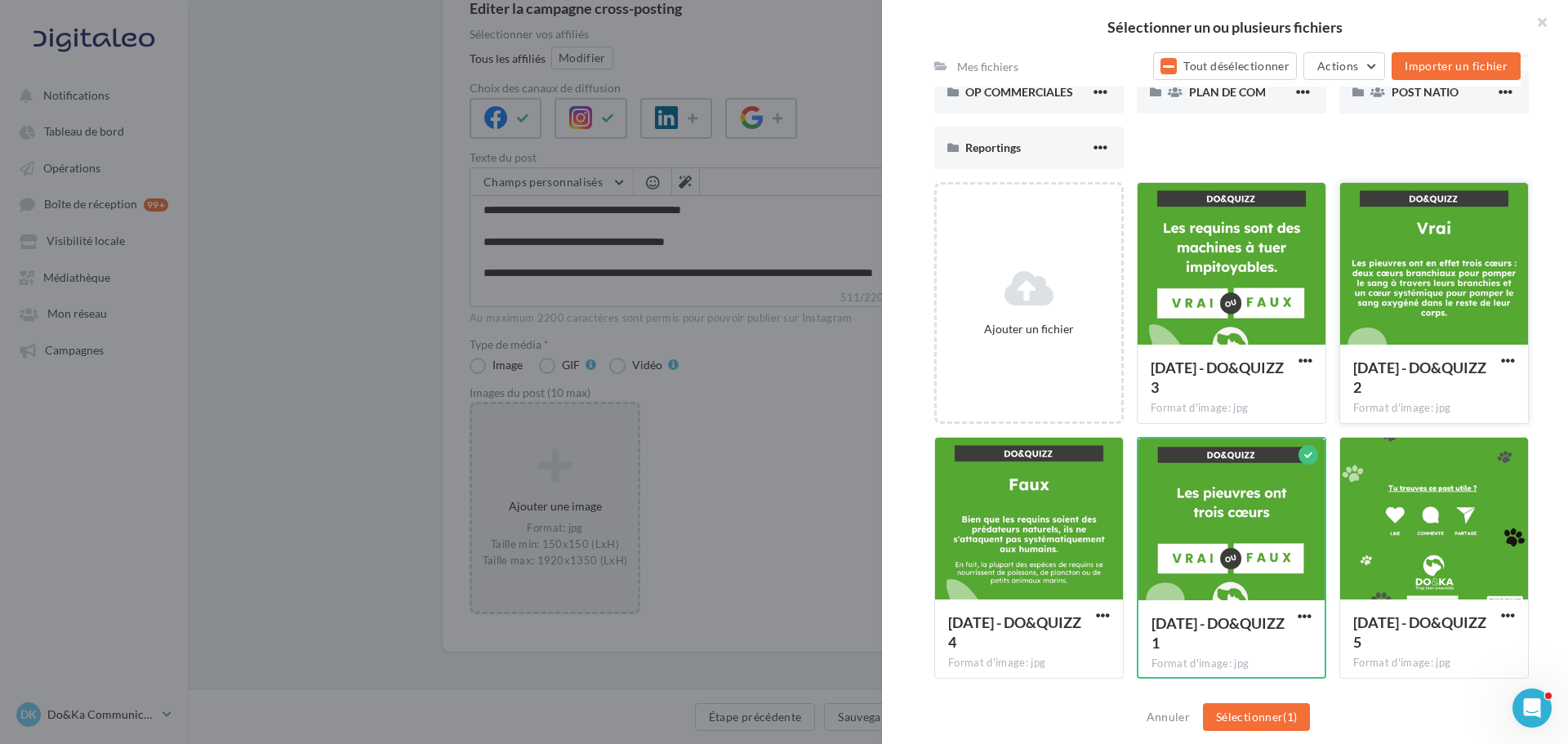
click at [1379, 334] on div at bounding box center [1434, 264] width 188 height 163
click at [1225, 329] on div at bounding box center [1231, 264] width 188 height 163
click at [1050, 541] on div at bounding box center [1029, 519] width 188 height 163
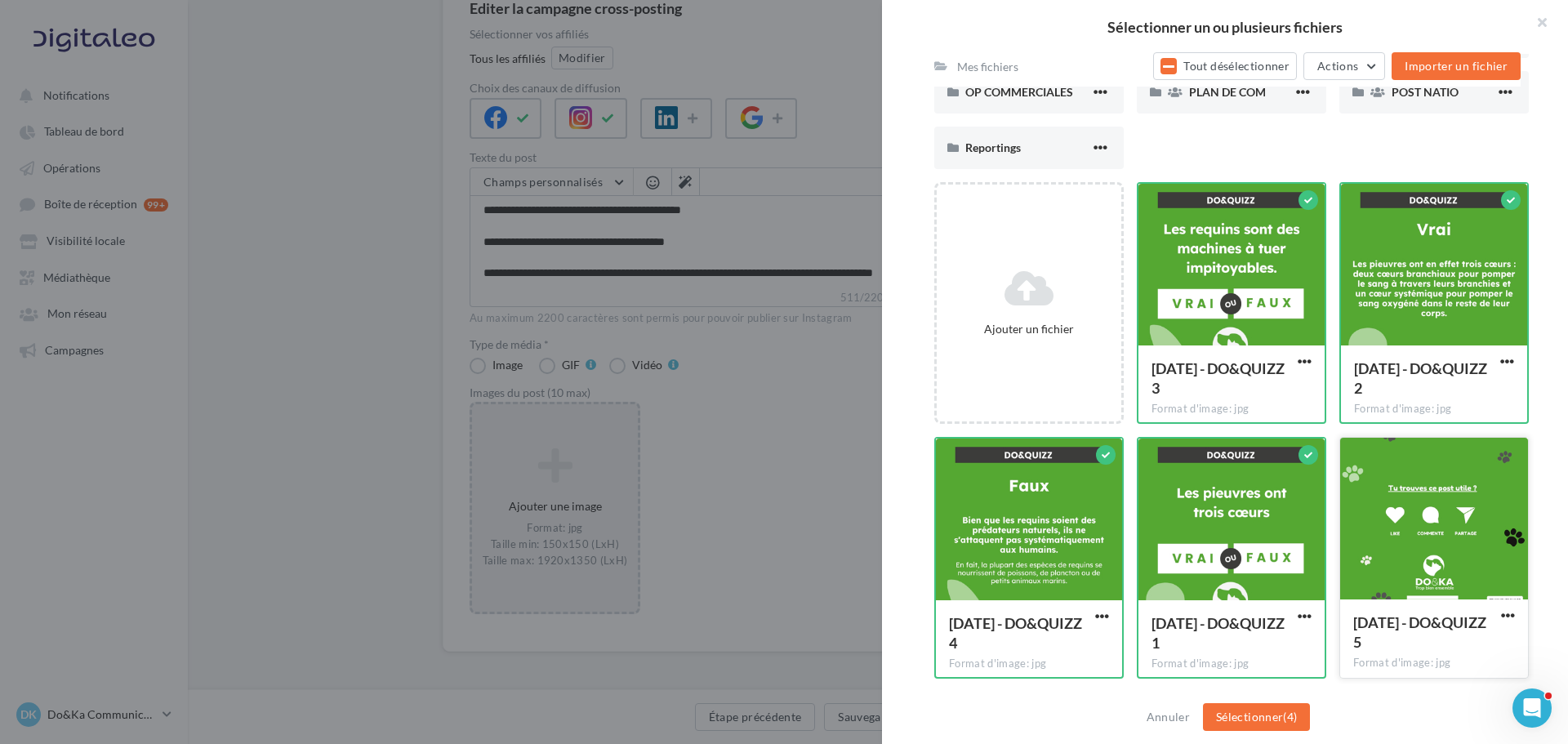
click at [1437, 528] on div at bounding box center [1434, 519] width 188 height 163
click at [1290, 712] on span "(5)" at bounding box center [1290, 717] width 14 height 14
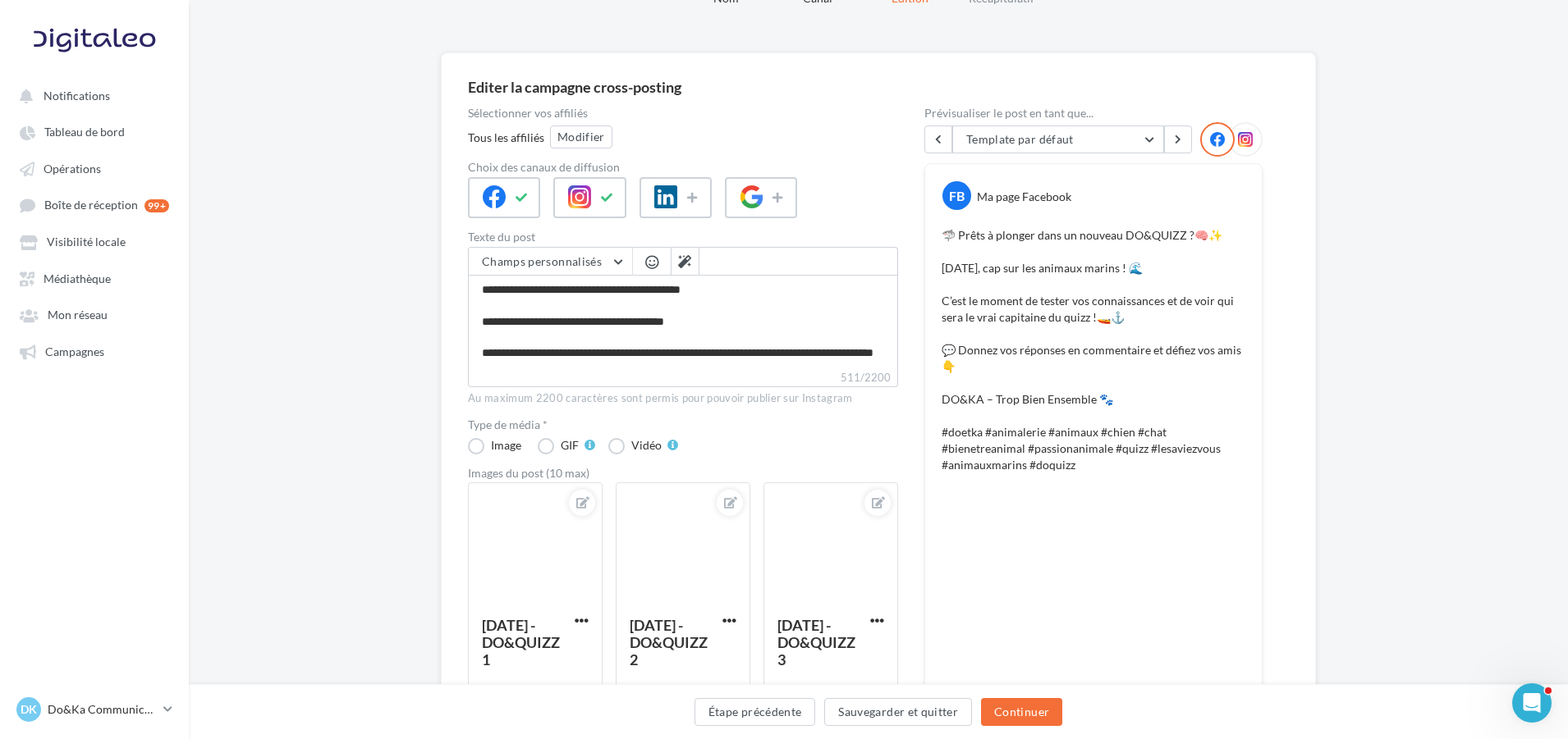
scroll to position [82, 0]
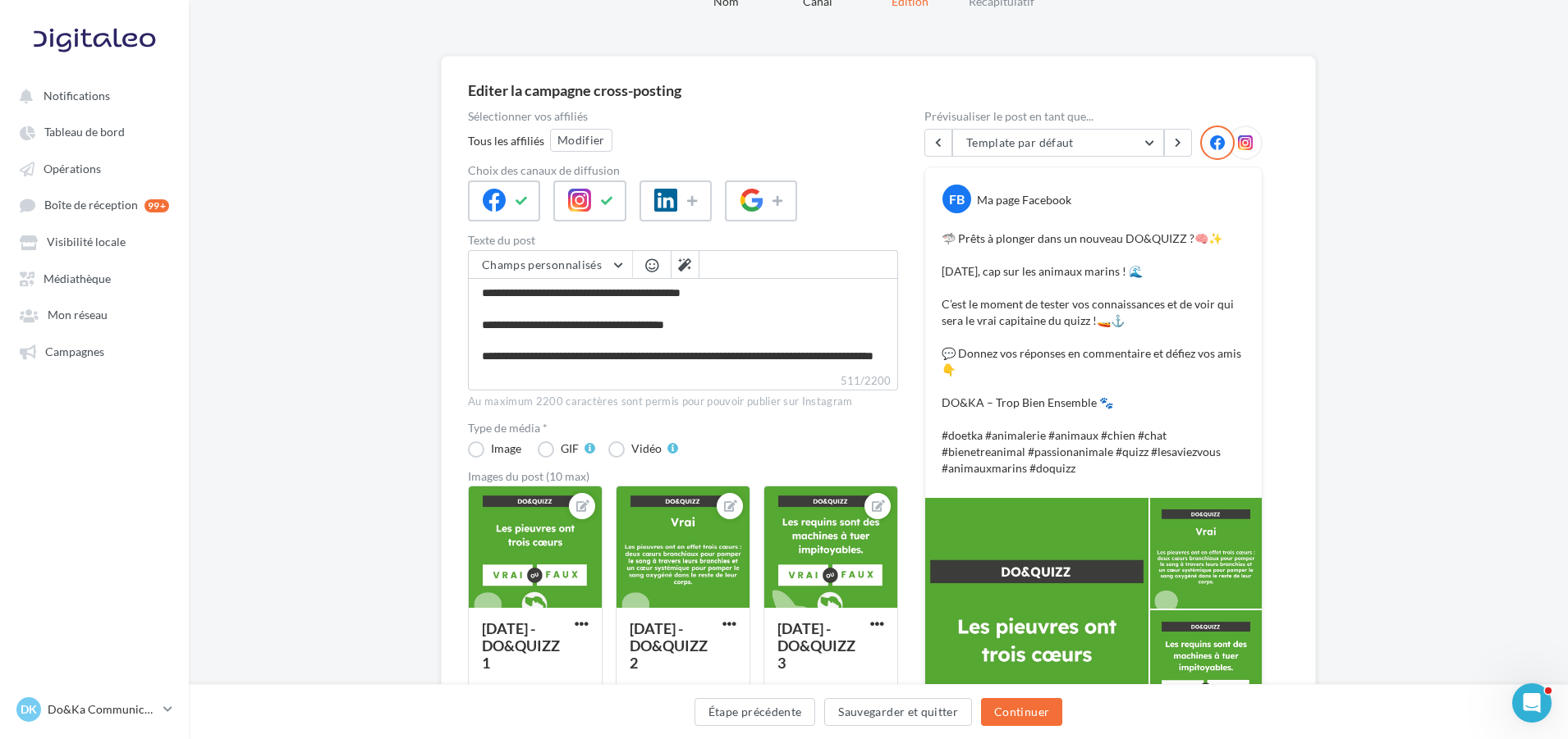
click at [1246, 143] on icon at bounding box center [1246, 143] width 15 height 15
click at [1234, 137] on div at bounding box center [1217, 142] width 34 height 34
click at [1240, 140] on icon at bounding box center [1246, 143] width 15 height 15
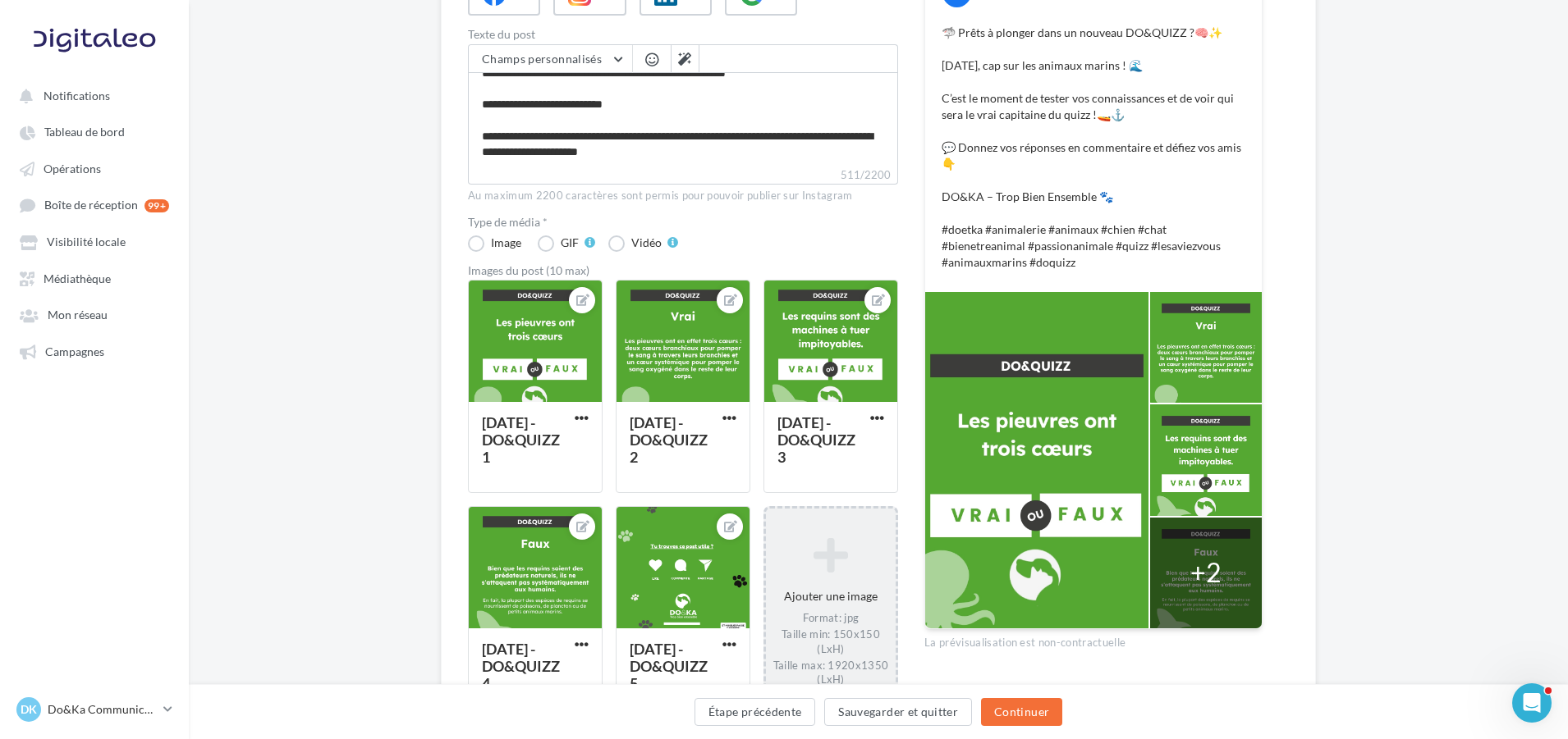
scroll to position [328, 0]
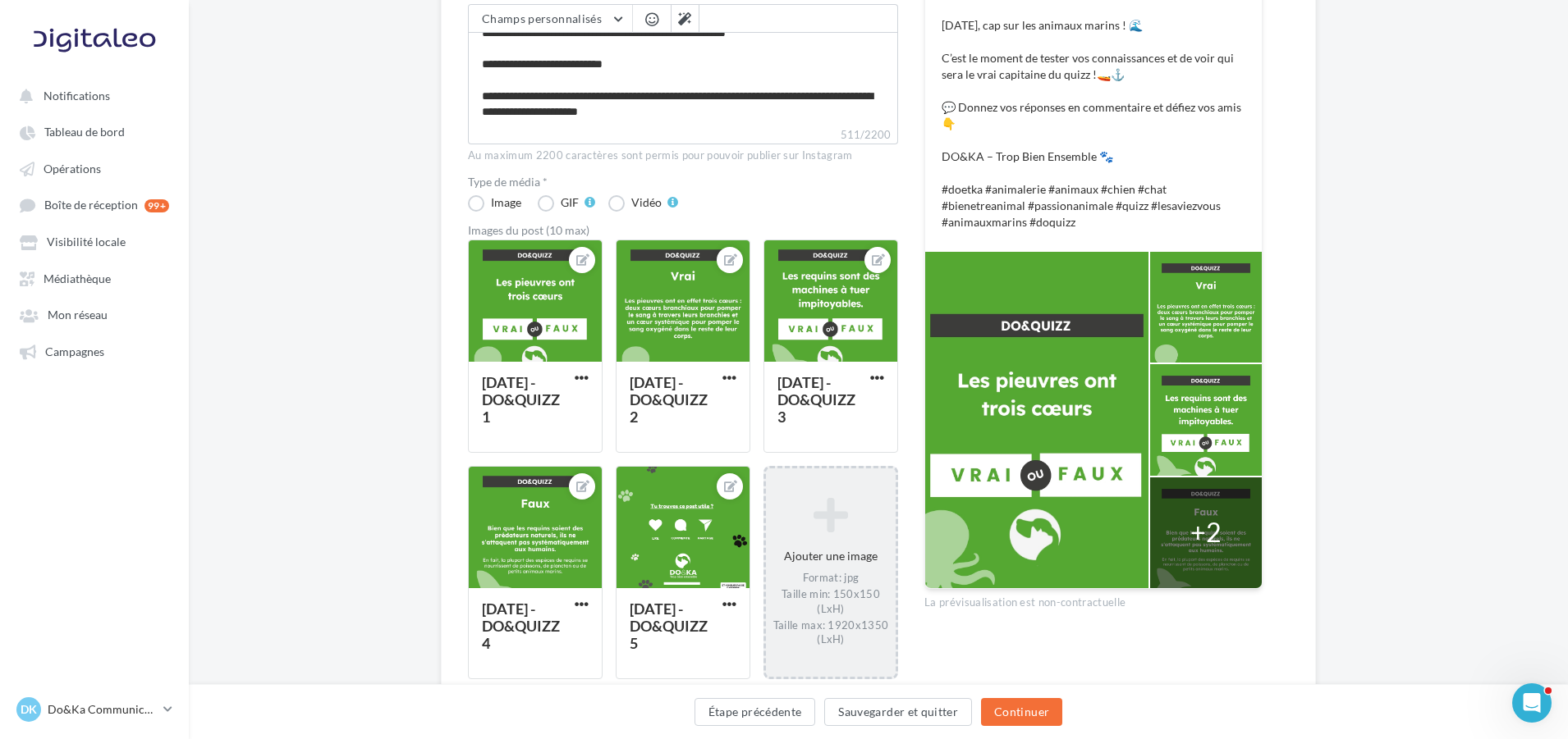
click at [1198, 539] on div "+2" at bounding box center [1206, 532] width 32 height 37
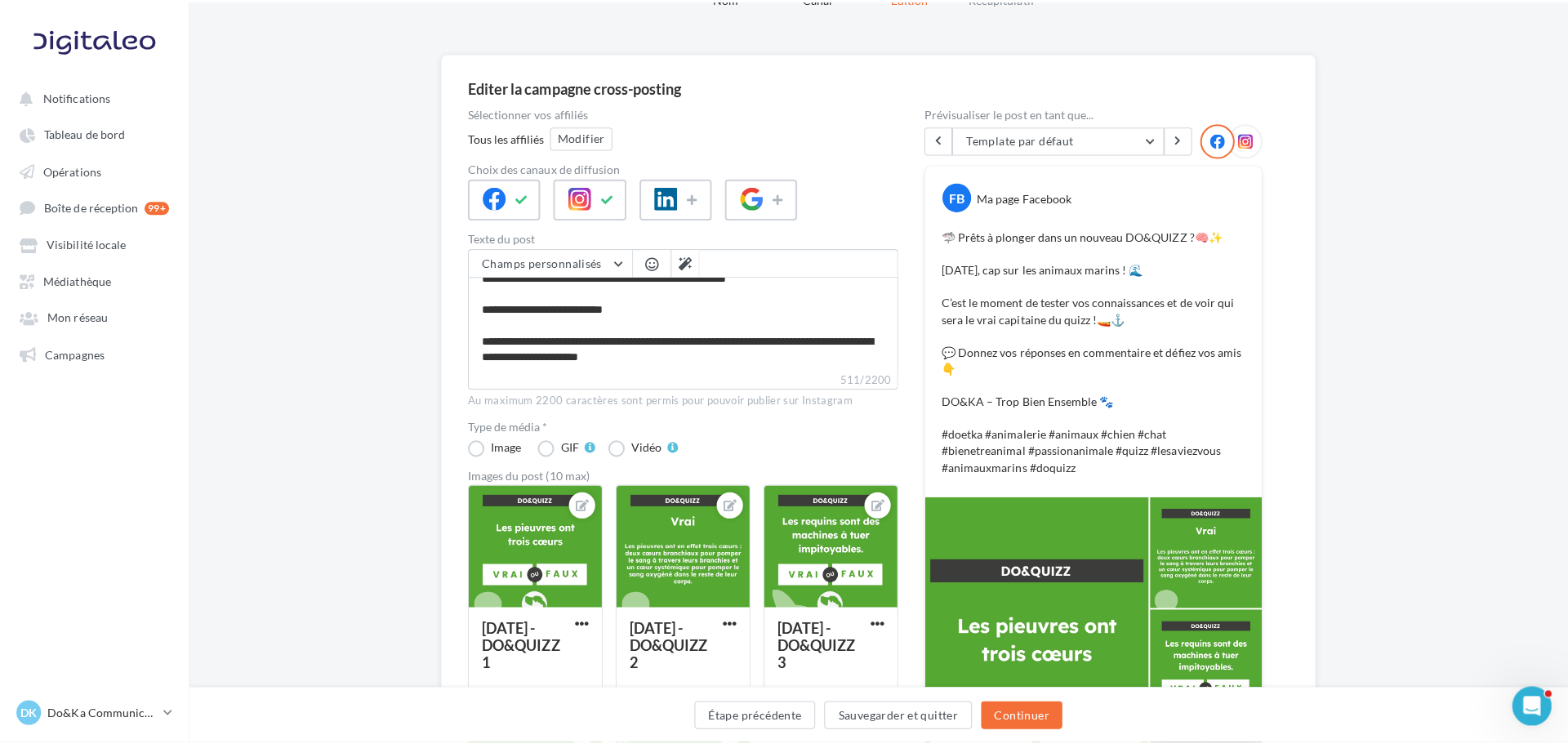
scroll to position [82, 0]
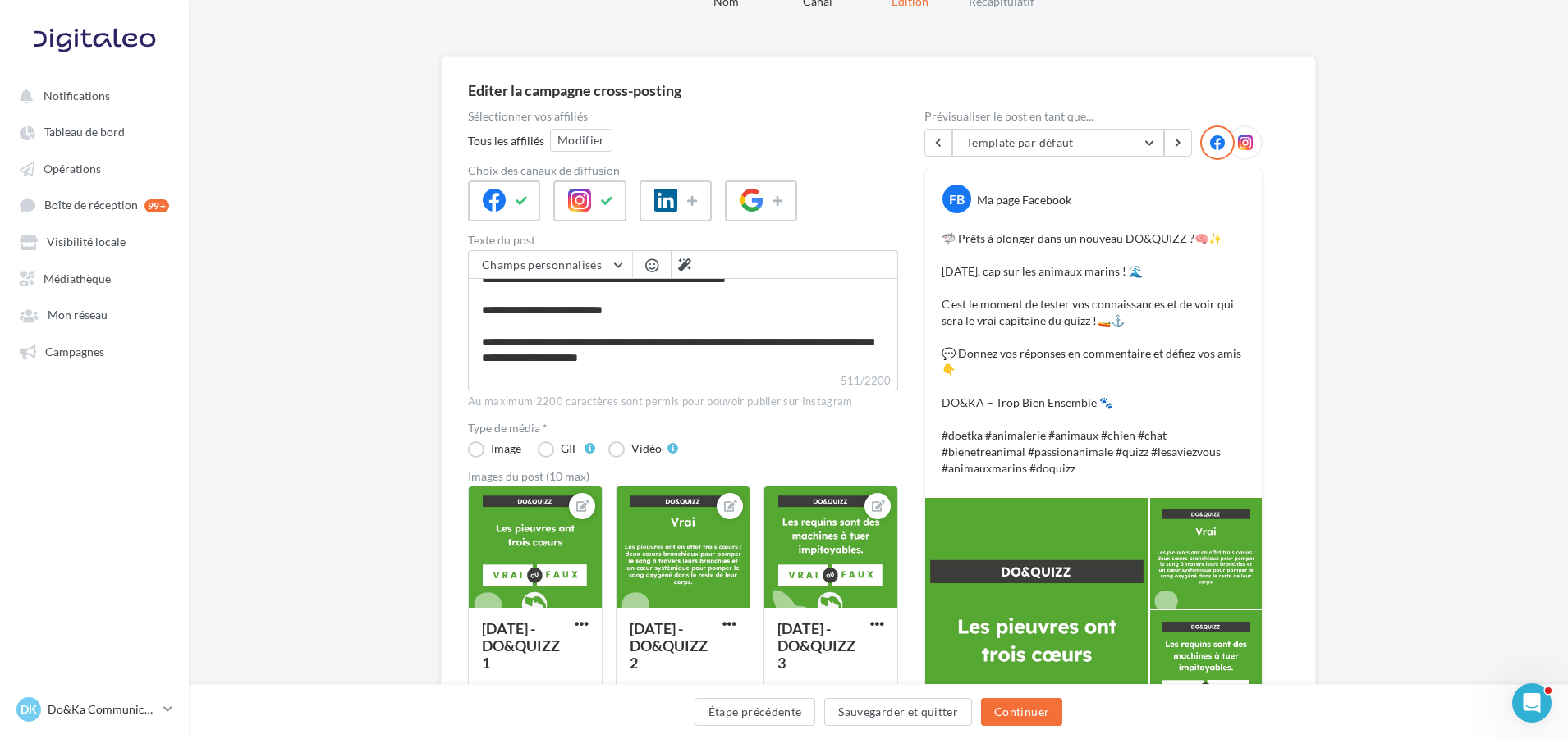
click at [1237, 143] on div at bounding box center [1245, 142] width 34 height 34
click at [1244, 145] on icon at bounding box center [1246, 143] width 15 height 15
click at [613, 199] on icon at bounding box center [608, 201] width 13 height 12
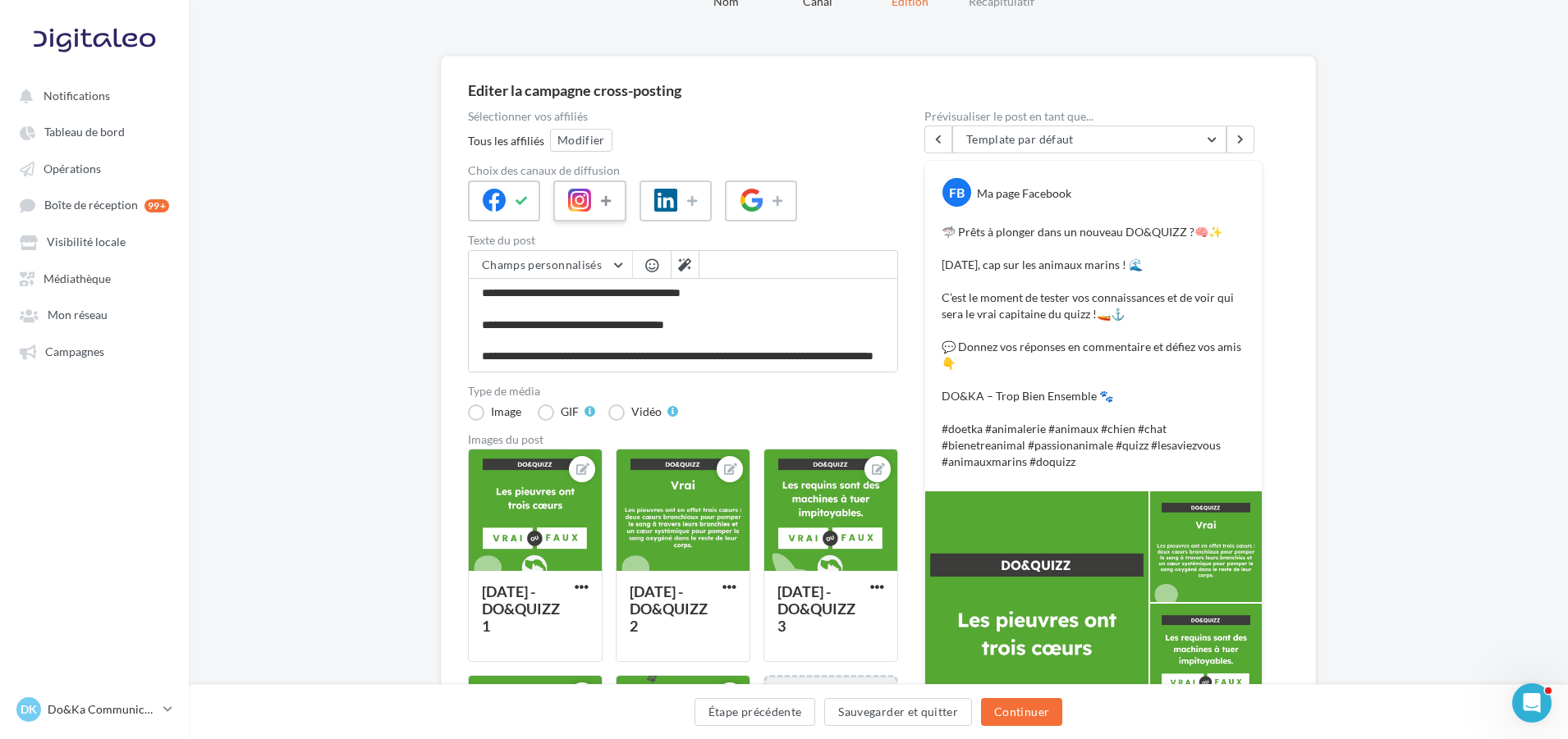
click at [600, 193] on button at bounding box center [608, 201] width 20 height 25
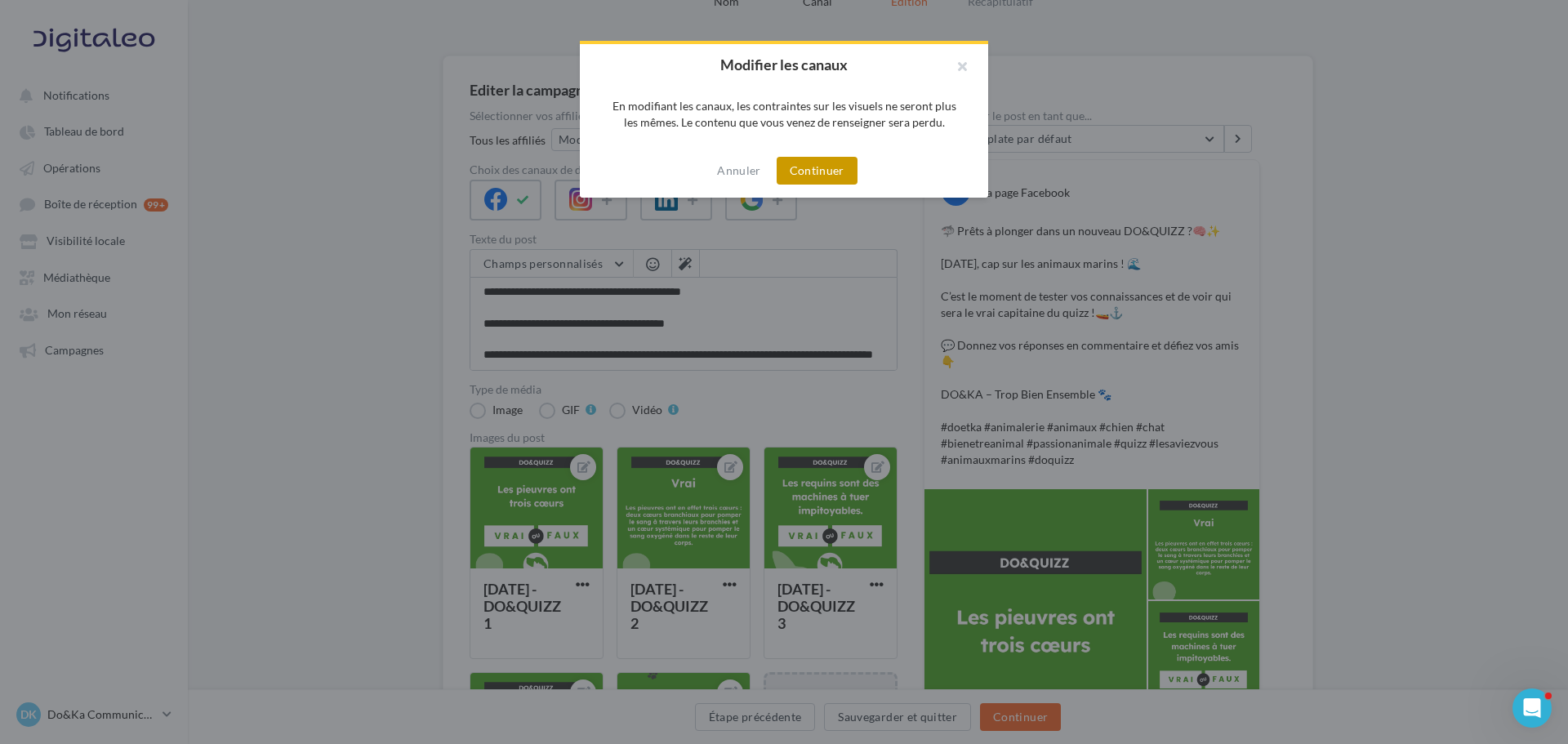
click at [823, 170] on button "Continuer" at bounding box center [818, 171] width 81 height 28
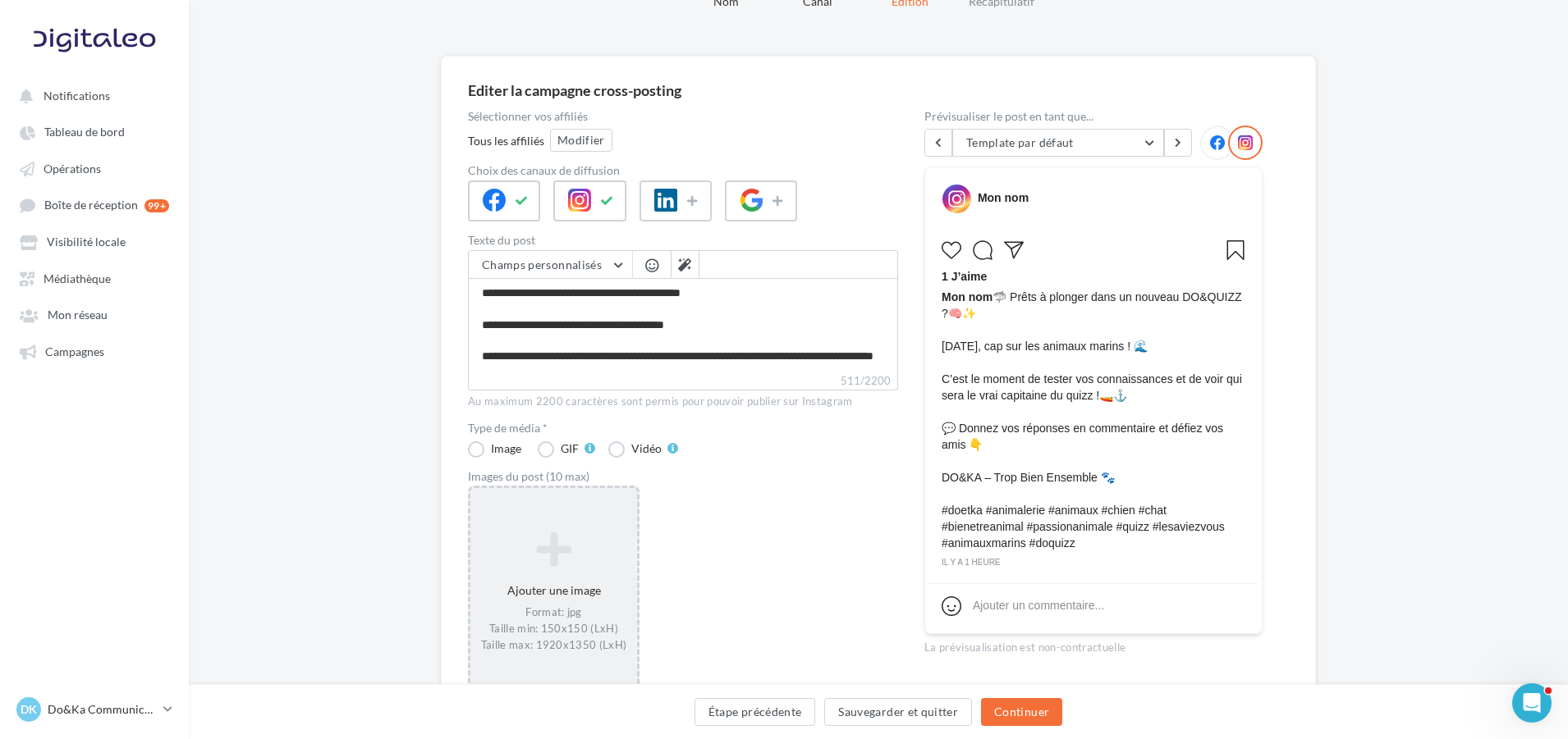
click at [562, 544] on icon at bounding box center [554, 549] width 154 height 39
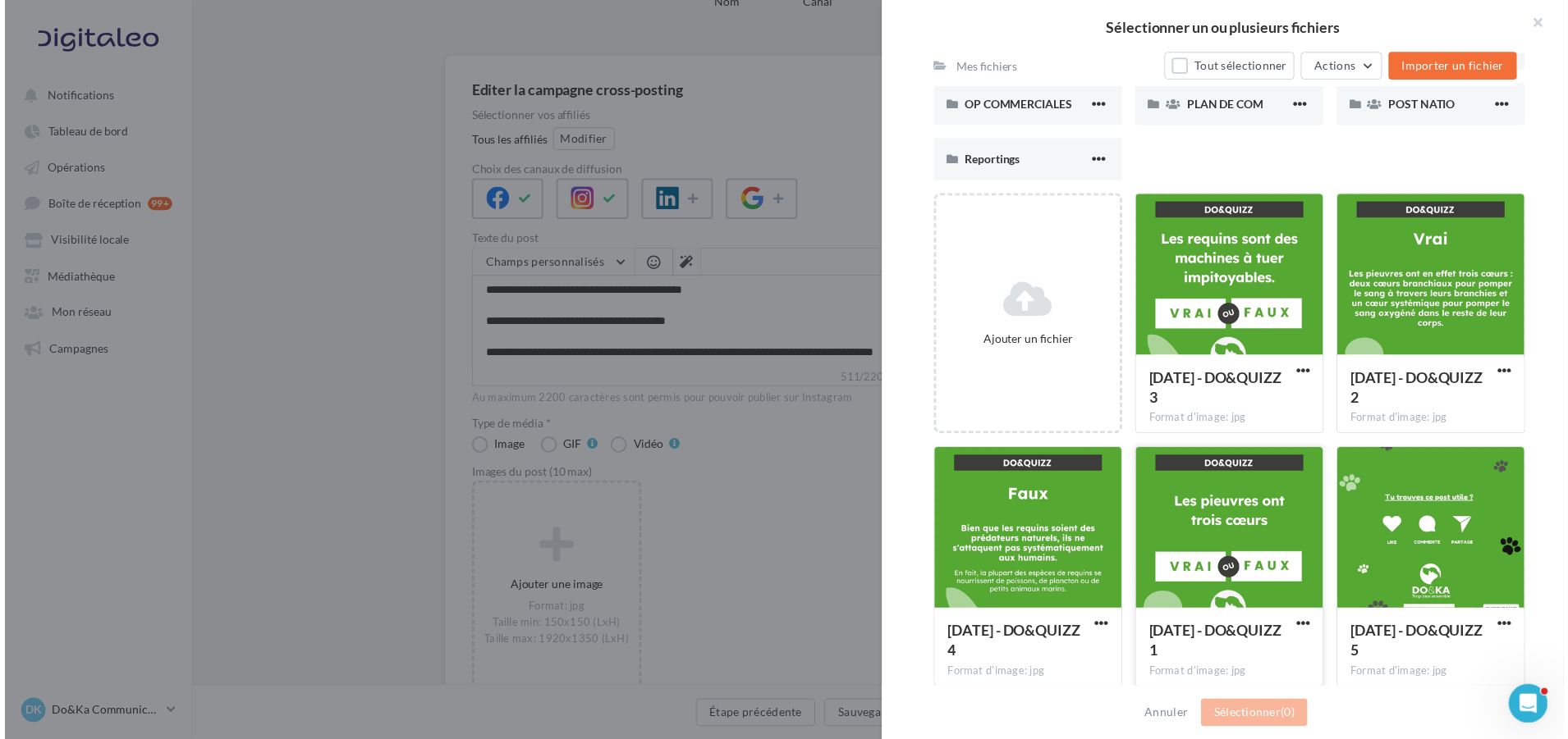
scroll to position [279, 0]
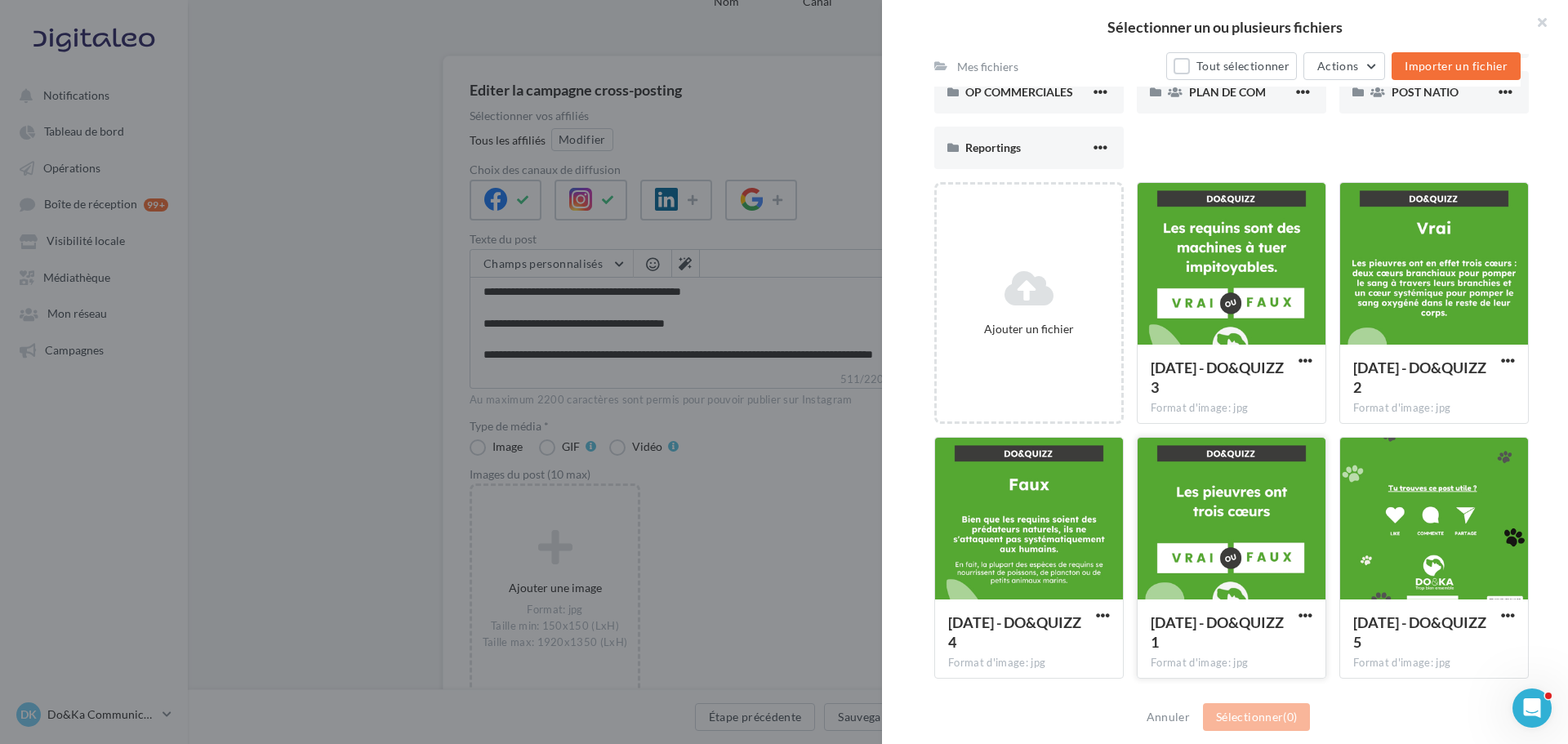
click at [1206, 544] on div at bounding box center [1231, 519] width 188 height 163
click at [1403, 288] on div at bounding box center [1434, 264] width 188 height 163
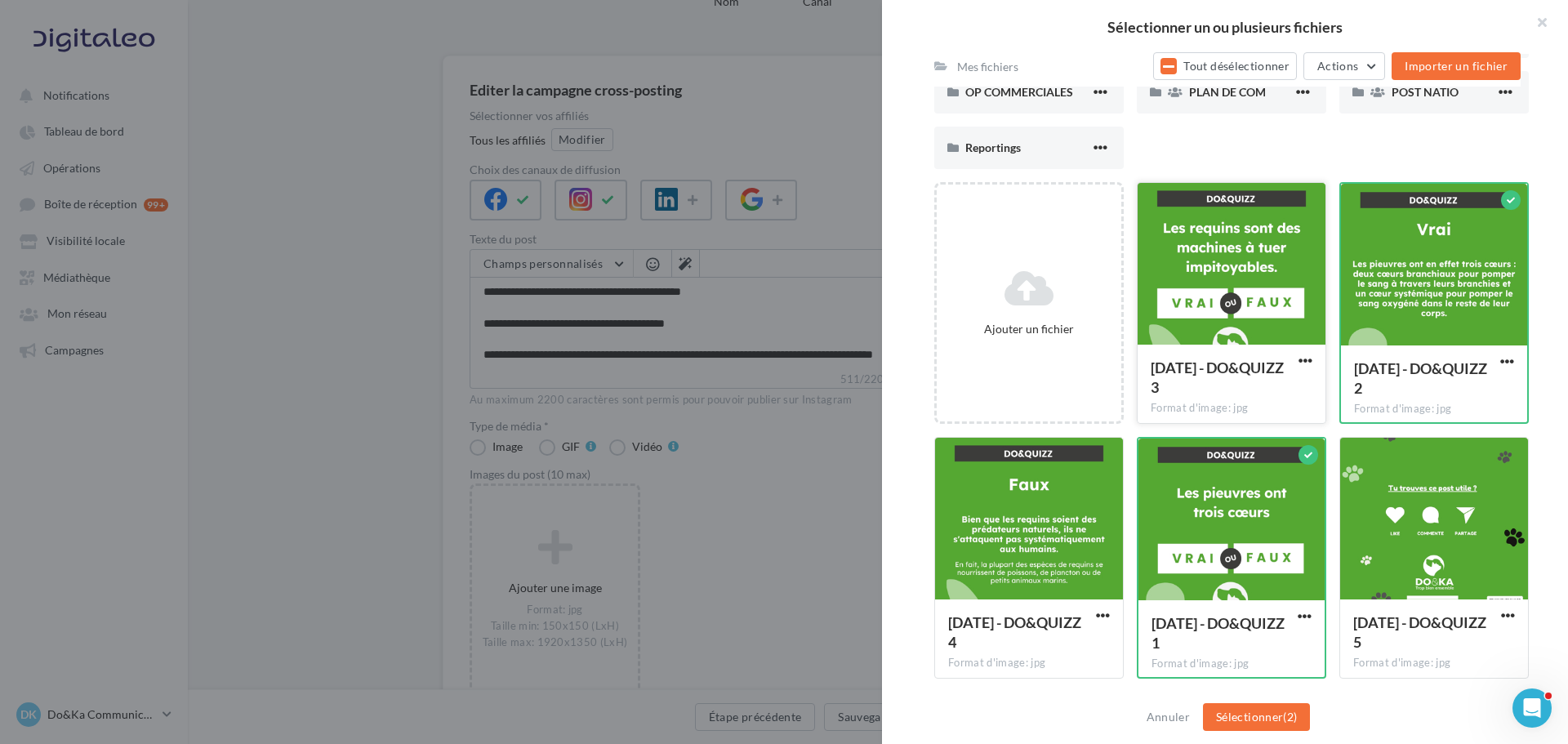
click at [1189, 324] on div at bounding box center [1231, 264] width 188 height 163
click at [1026, 558] on div at bounding box center [1029, 519] width 188 height 163
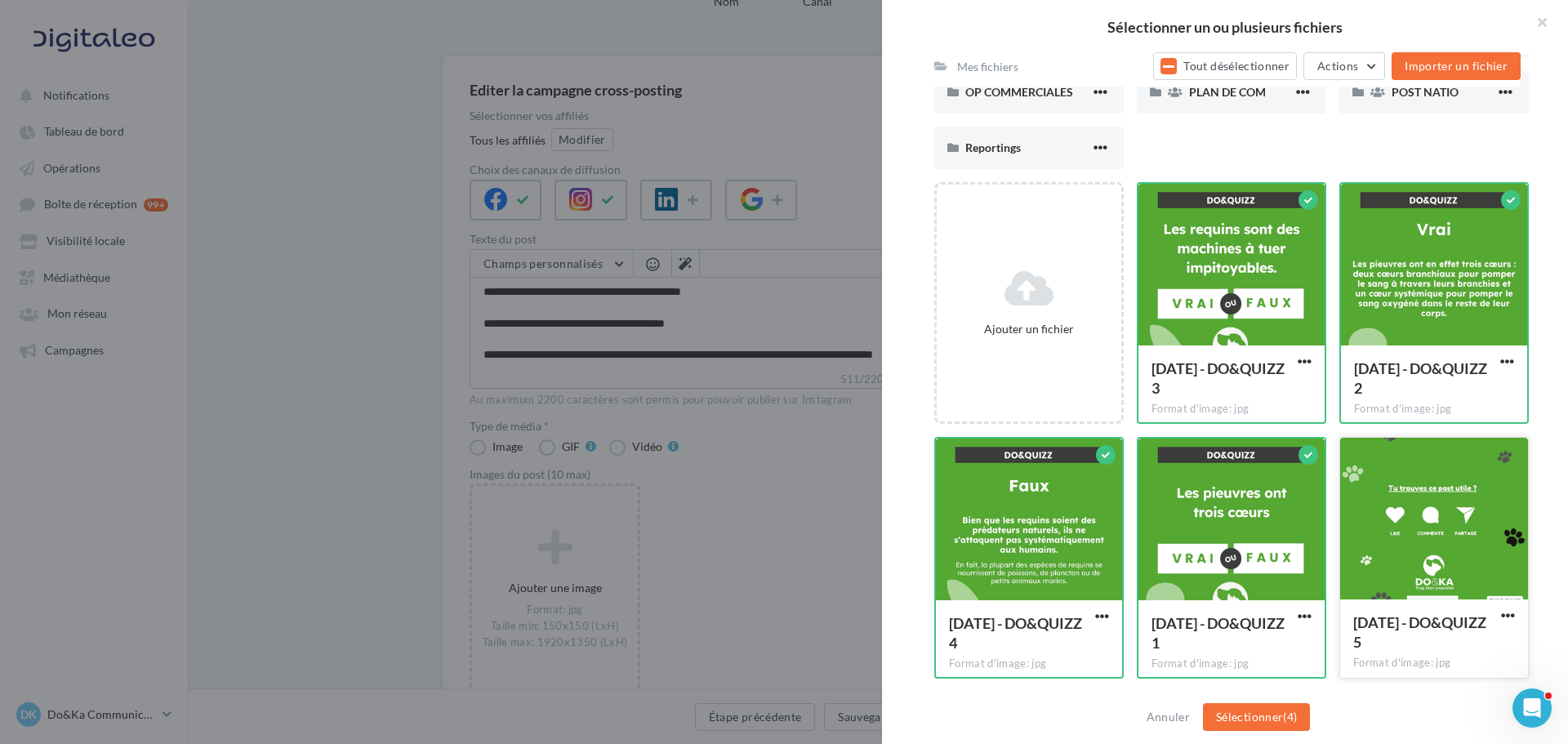
click at [1379, 559] on div at bounding box center [1434, 519] width 188 height 163
click at [1273, 715] on button "Sélectionner (5)" at bounding box center [1256, 718] width 107 height 28
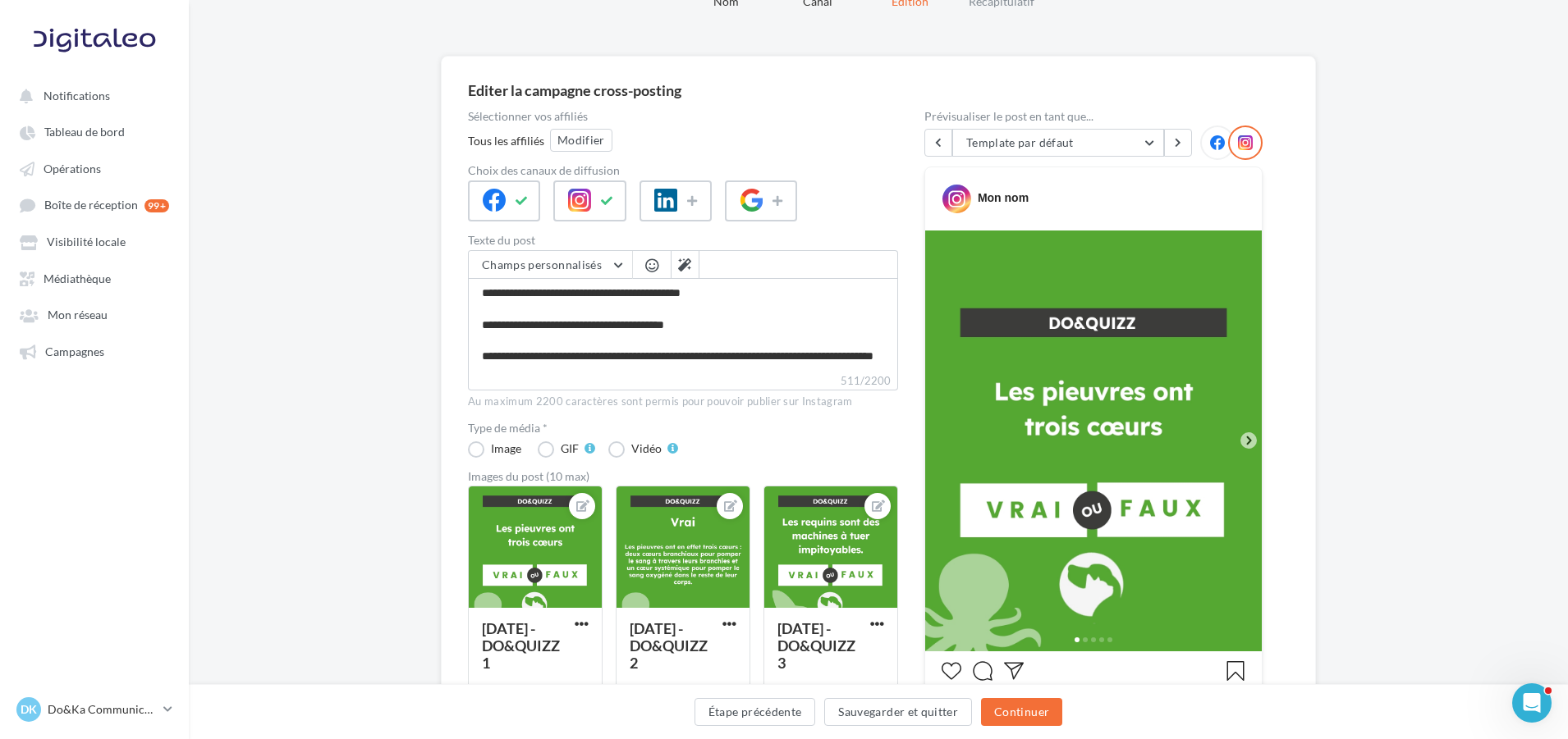
click at [1247, 441] on icon at bounding box center [1249, 441] width 15 height 15
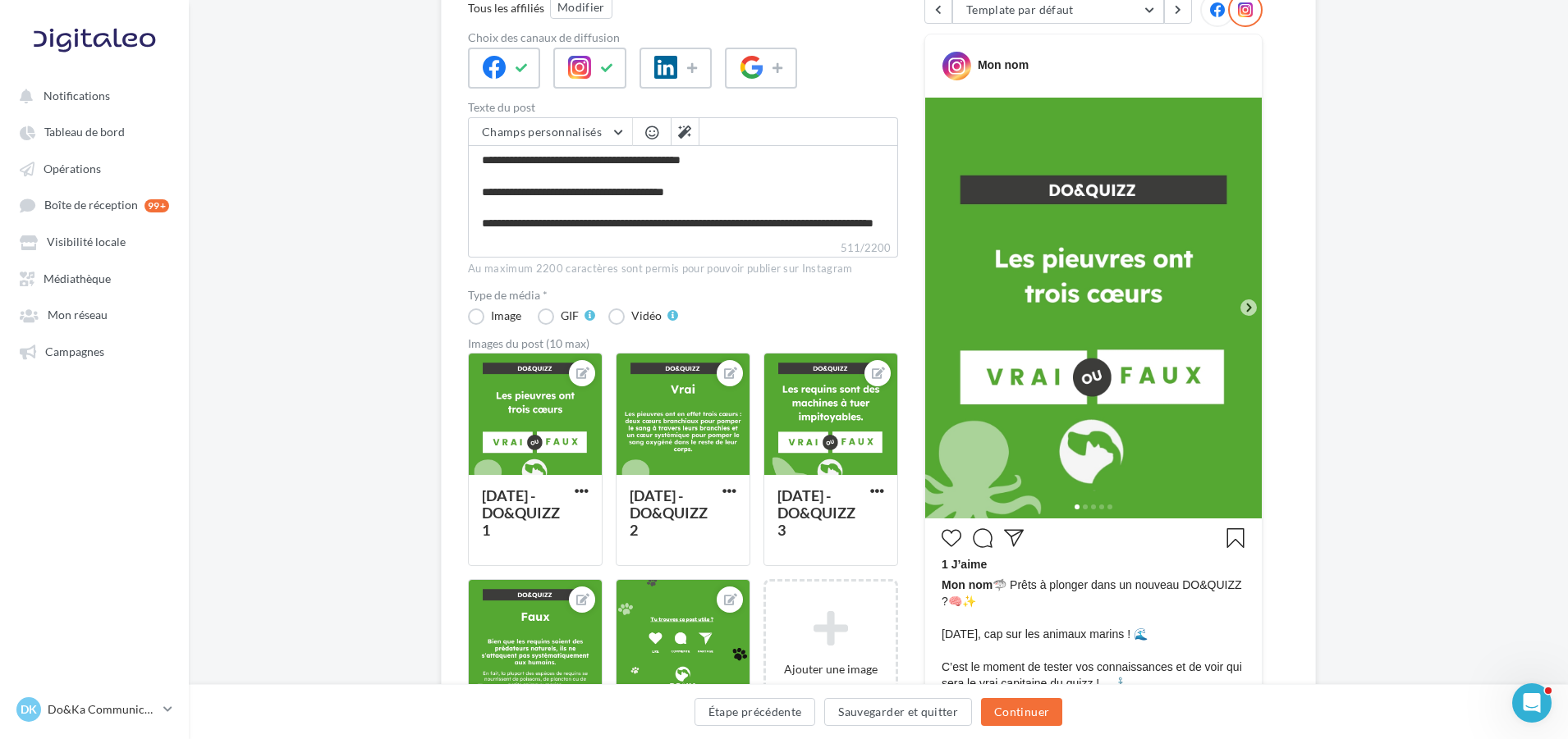
scroll to position [63, 0]
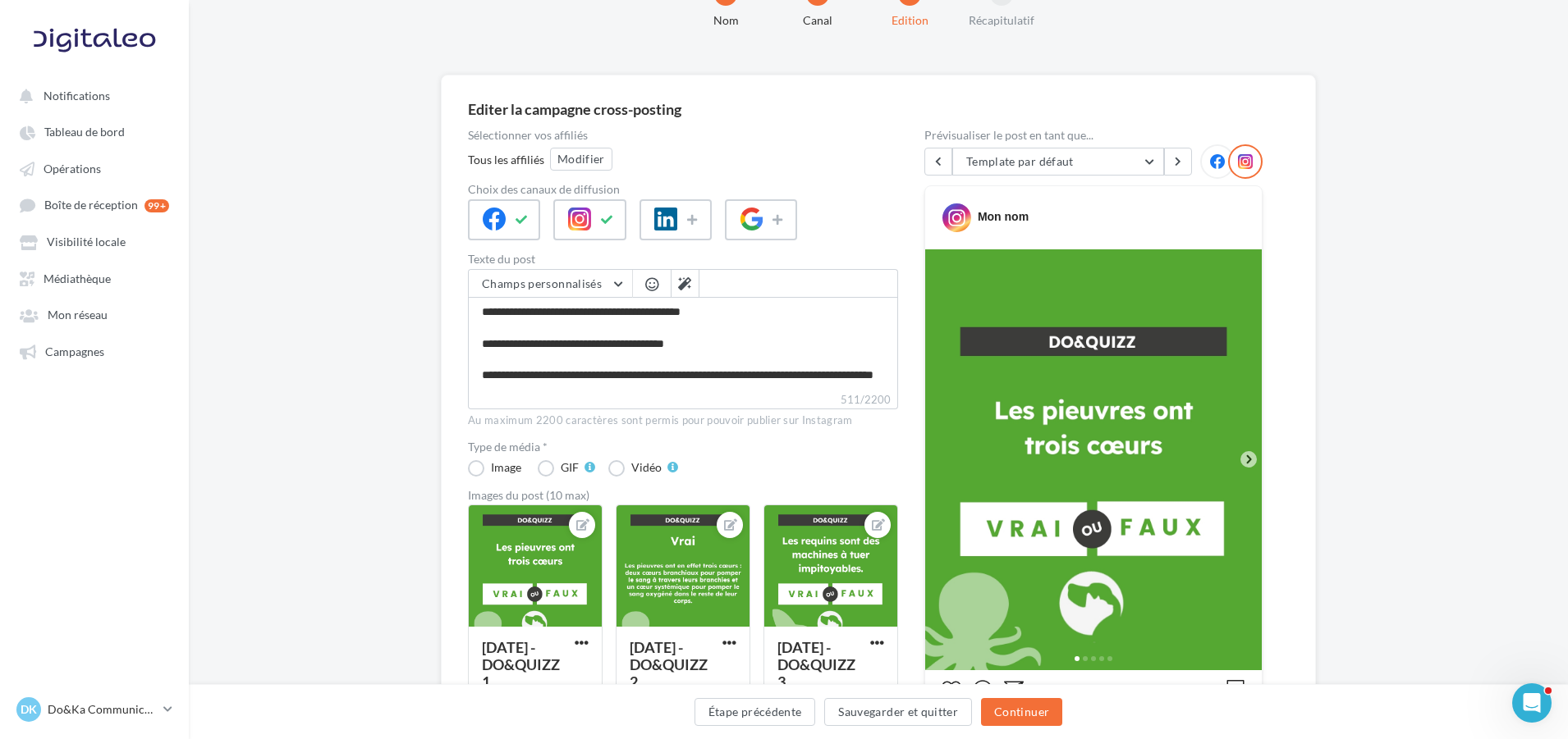
click at [1214, 163] on icon at bounding box center [1218, 162] width 15 height 15
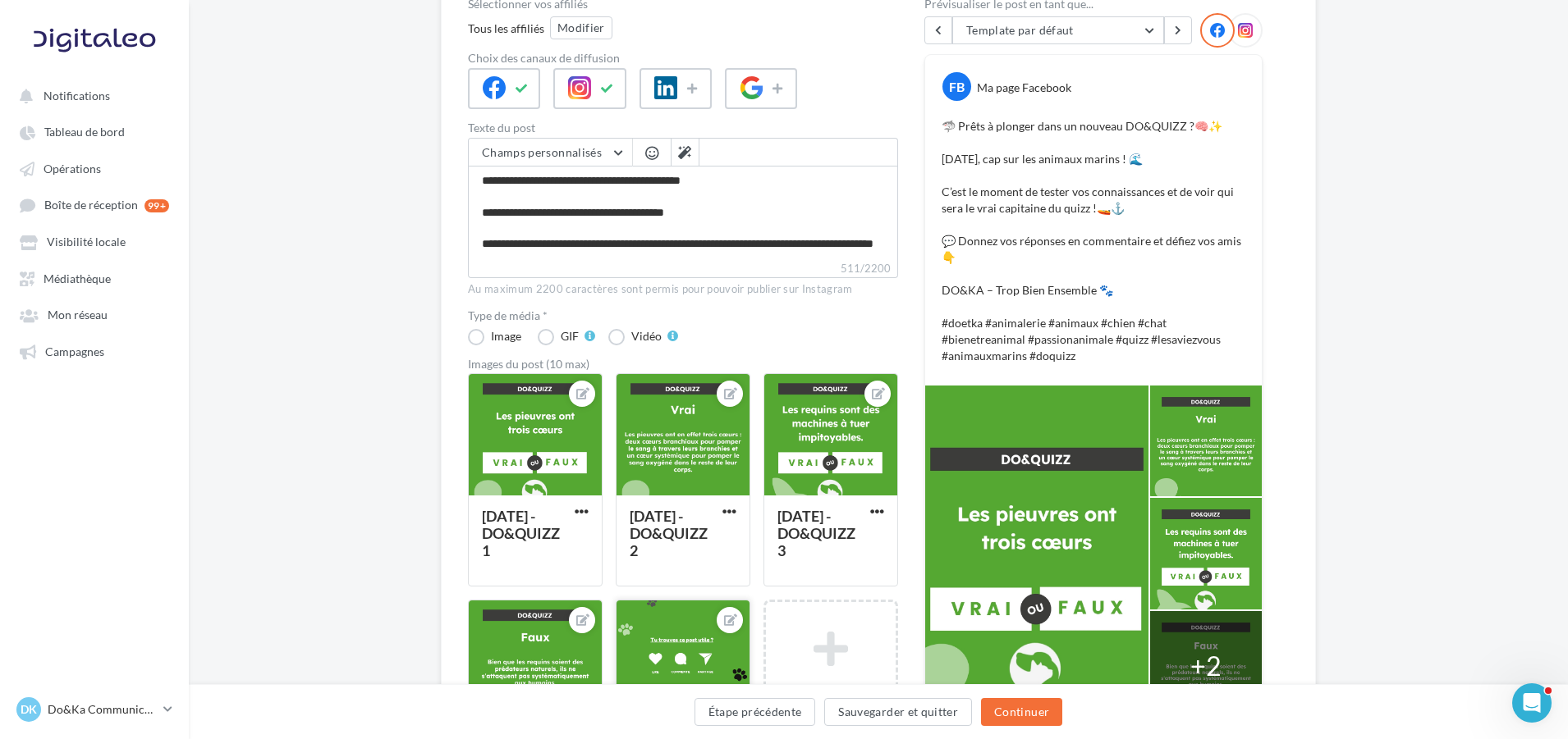
scroll to position [145, 0]
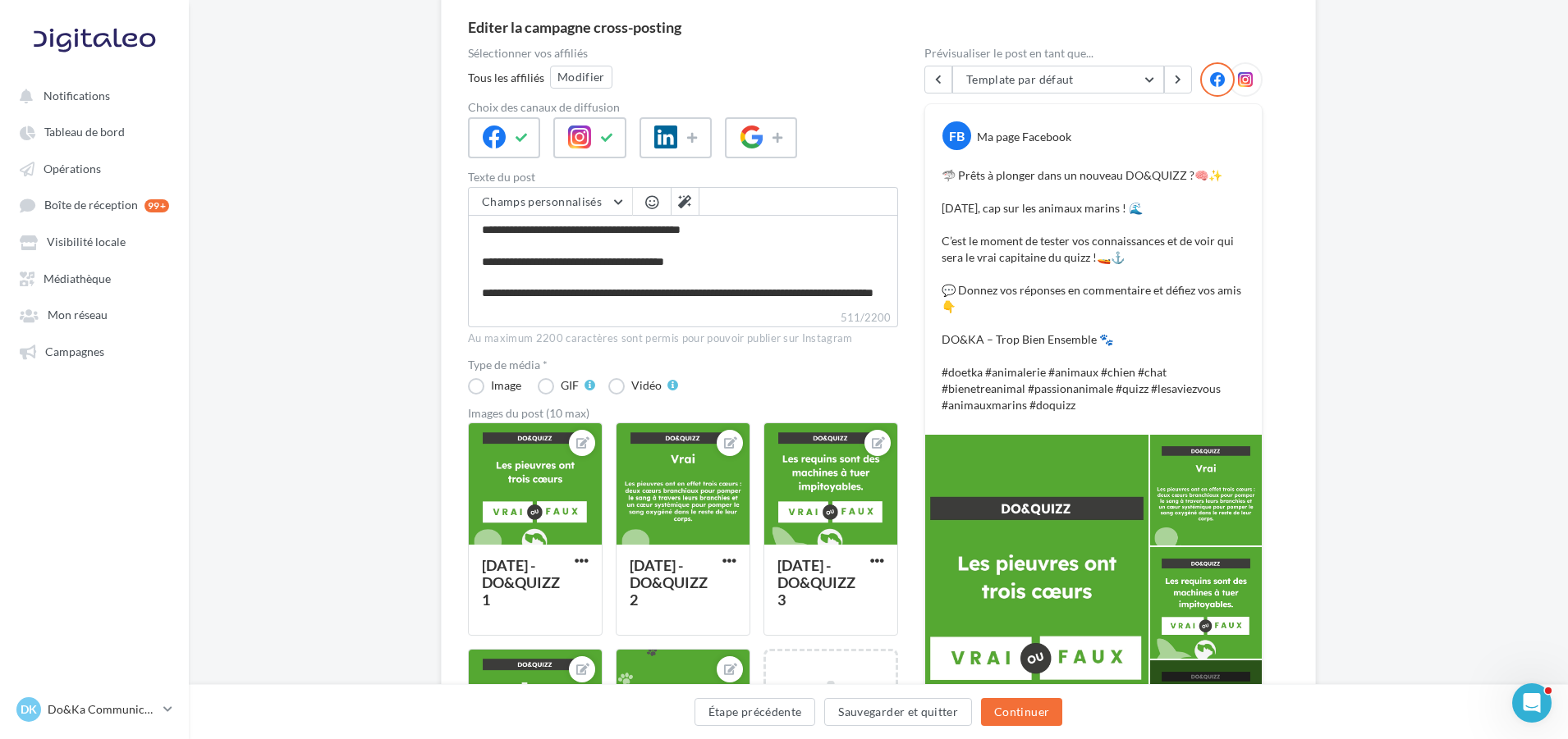
click at [1247, 77] on icon at bounding box center [1246, 80] width 15 height 15
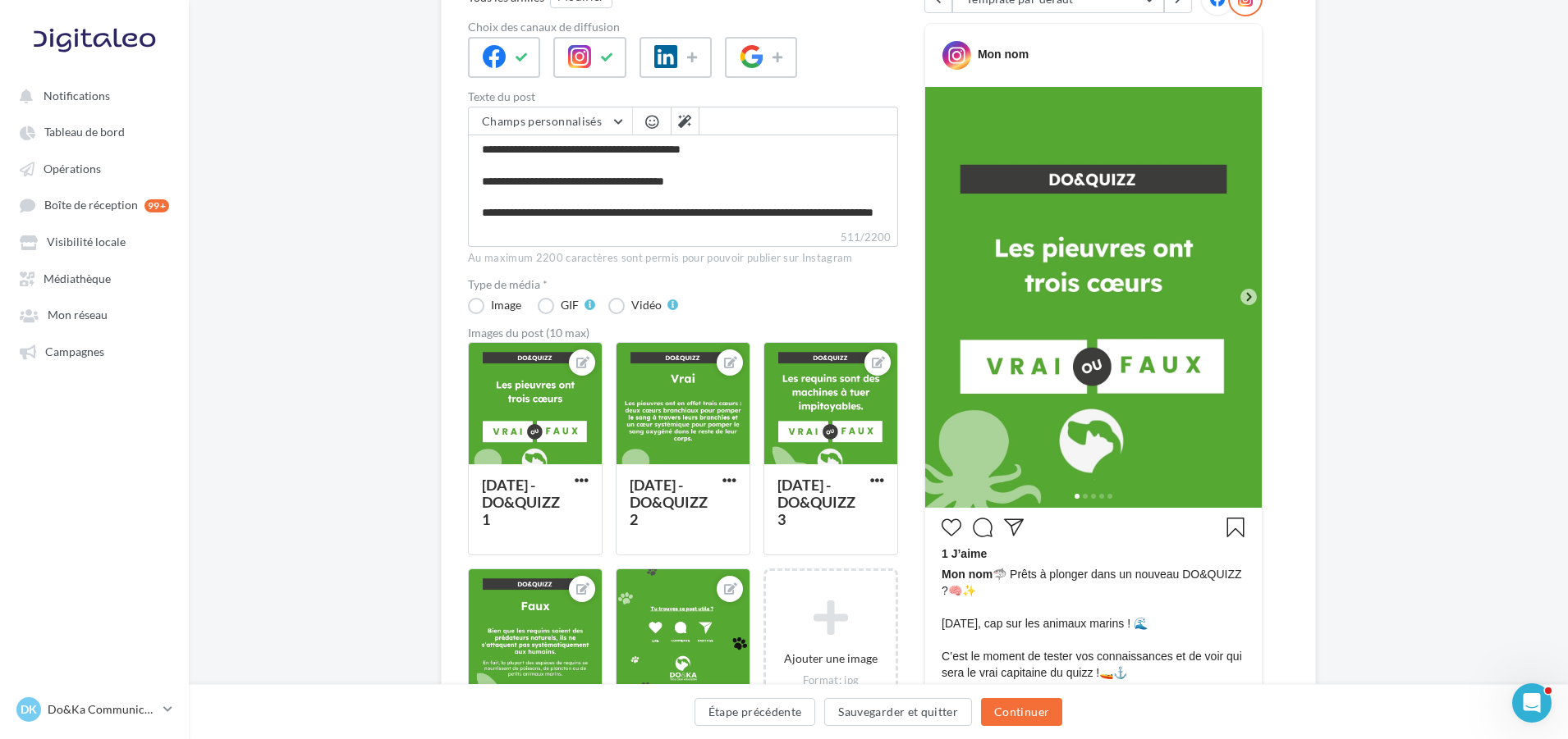
scroll to position [227, 0]
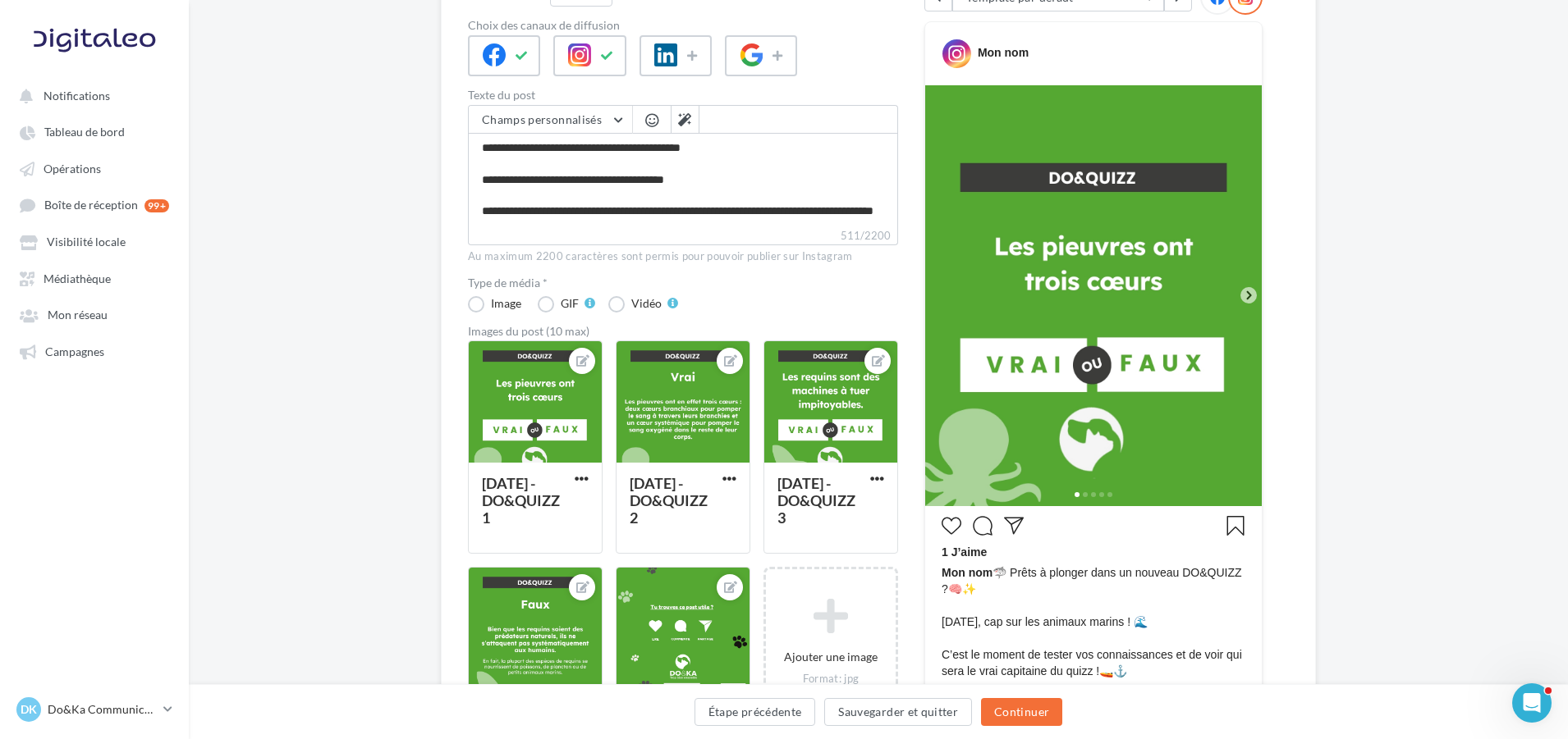
click at [1243, 296] on icon at bounding box center [1249, 295] width 15 height 15
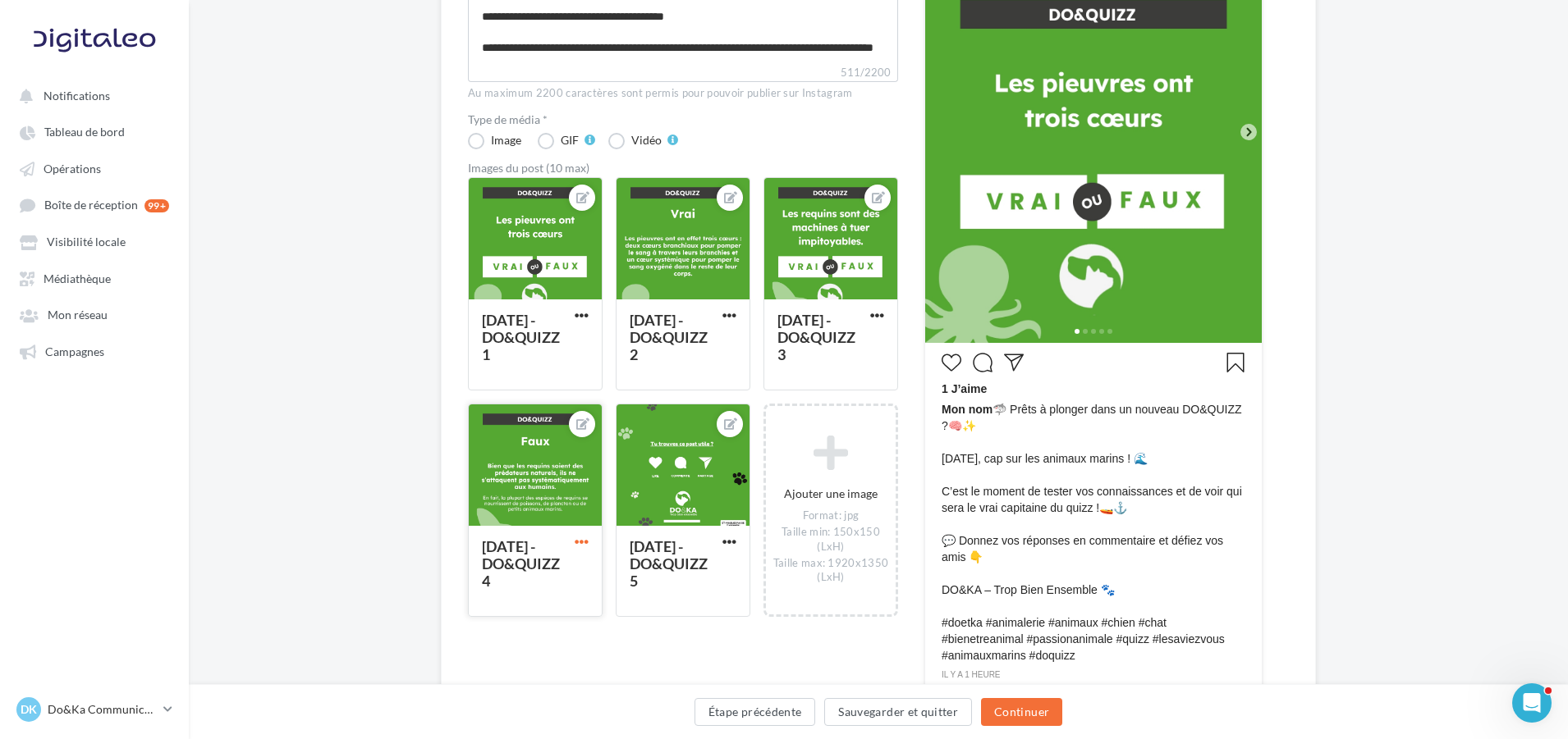
scroll to position [392, 0]
click at [1011, 707] on button "Continuer" at bounding box center [1022, 712] width 82 height 28
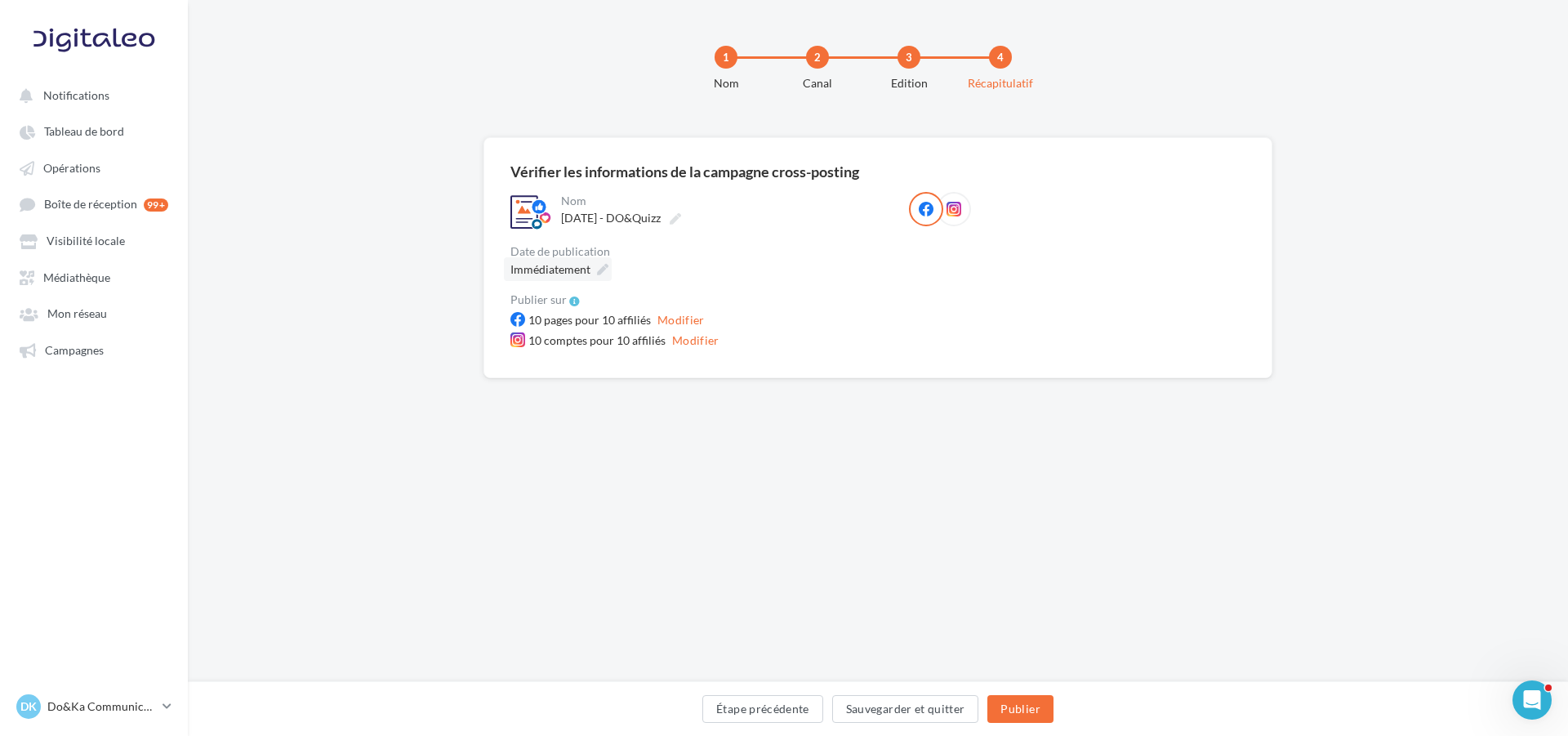
click at [597, 267] on icon at bounding box center [603, 270] width 12 height 12
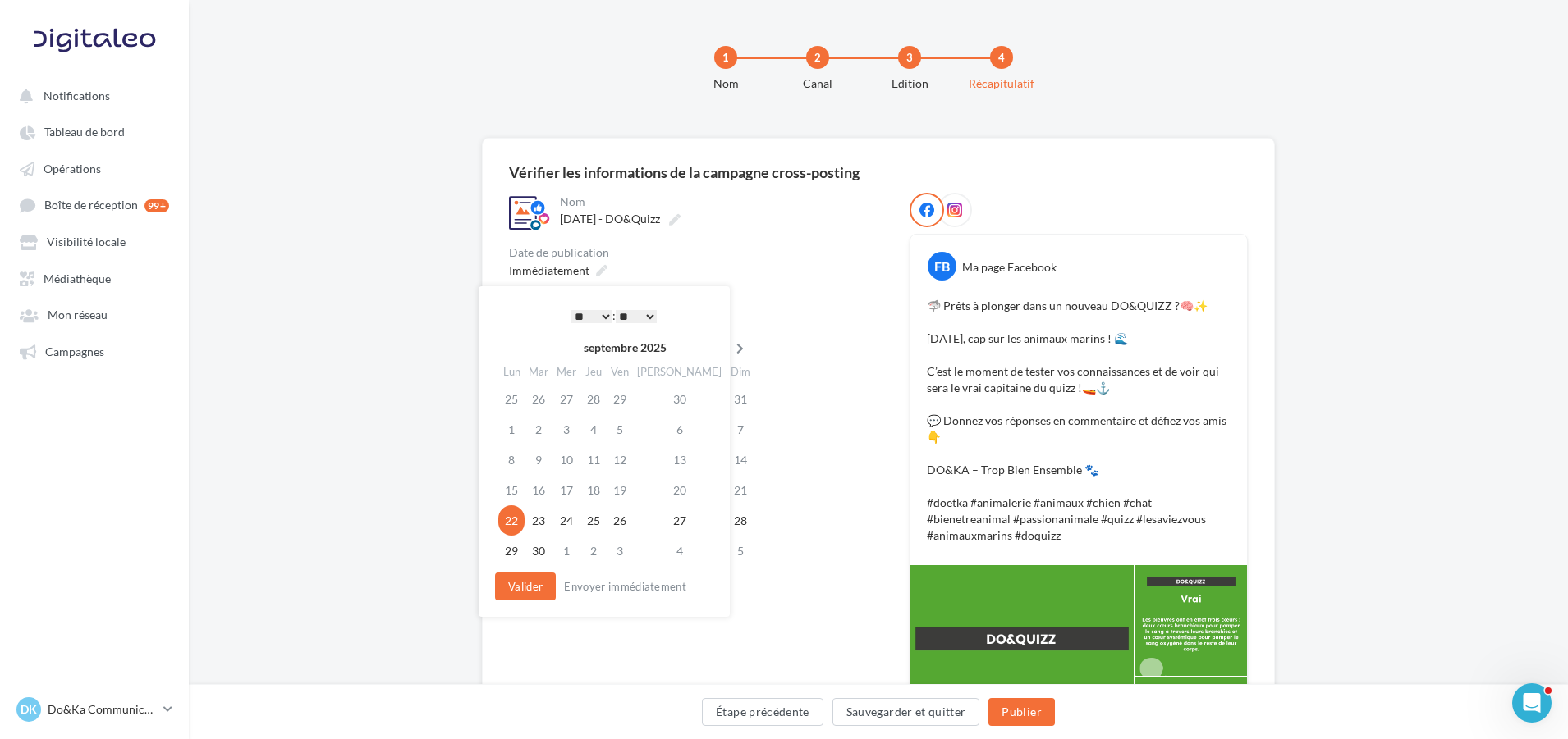
click at [730, 346] on icon at bounding box center [740, 349] width 21 height 12
click at [542, 470] on td "14" at bounding box center [537, 460] width 28 height 31
click at [576, 319] on select "* * * * * * * * * * ** ** ** ** ** ** ** ** ** ** ** ** ** **" at bounding box center [587, 317] width 41 height 13
click at [631, 316] on select "** ** ** ** ** **" at bounding box center [631, 317] width 41 height 13
click at [526, 587] on button "Valider" at bounding box center [521, 587] width 61 height 28
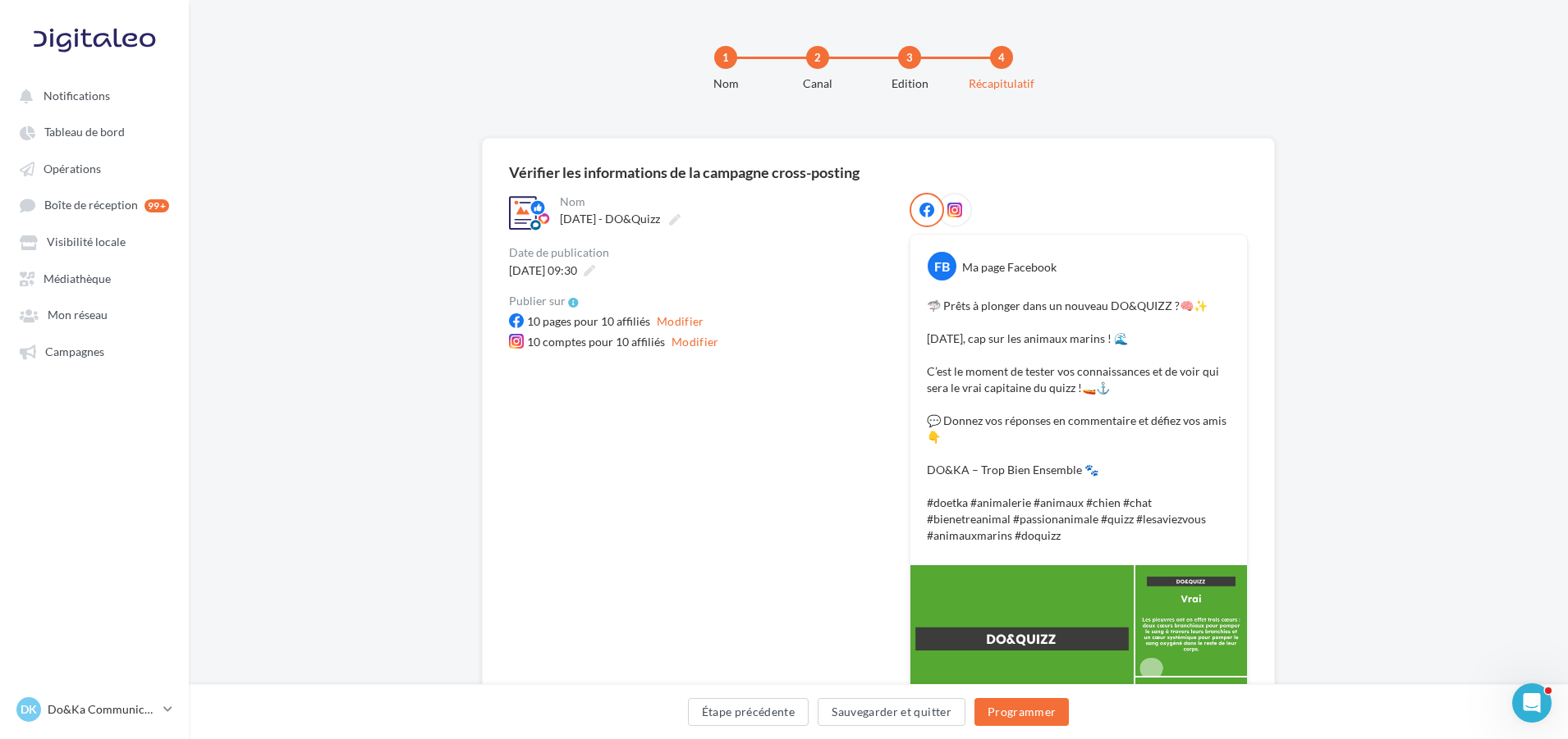
click at [951, 215] on icon at bounding box center [955, 210] width 15 height 15
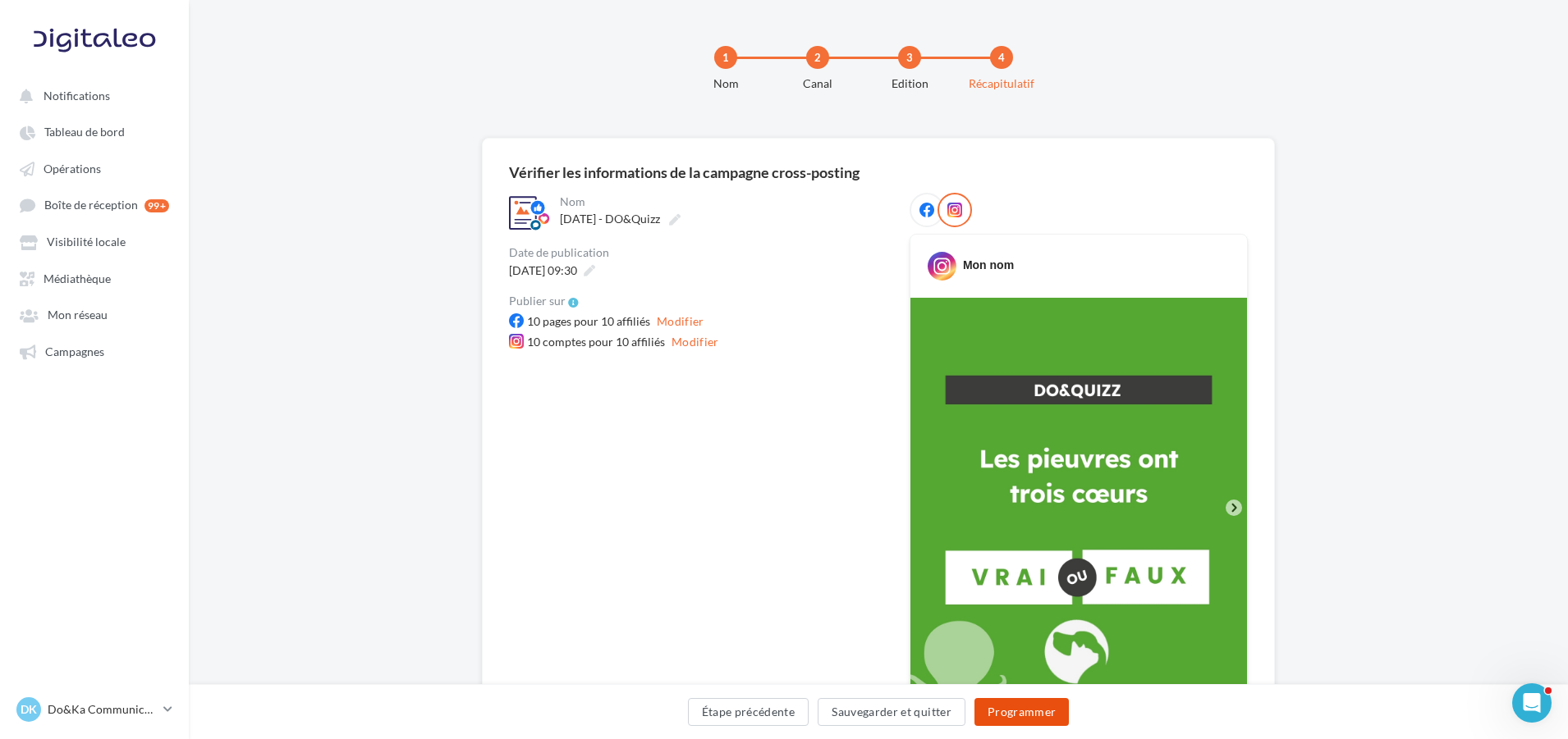
click at [1026, 710] on button "Programmer" at bounding box center [1022, 712] width 96 height 28
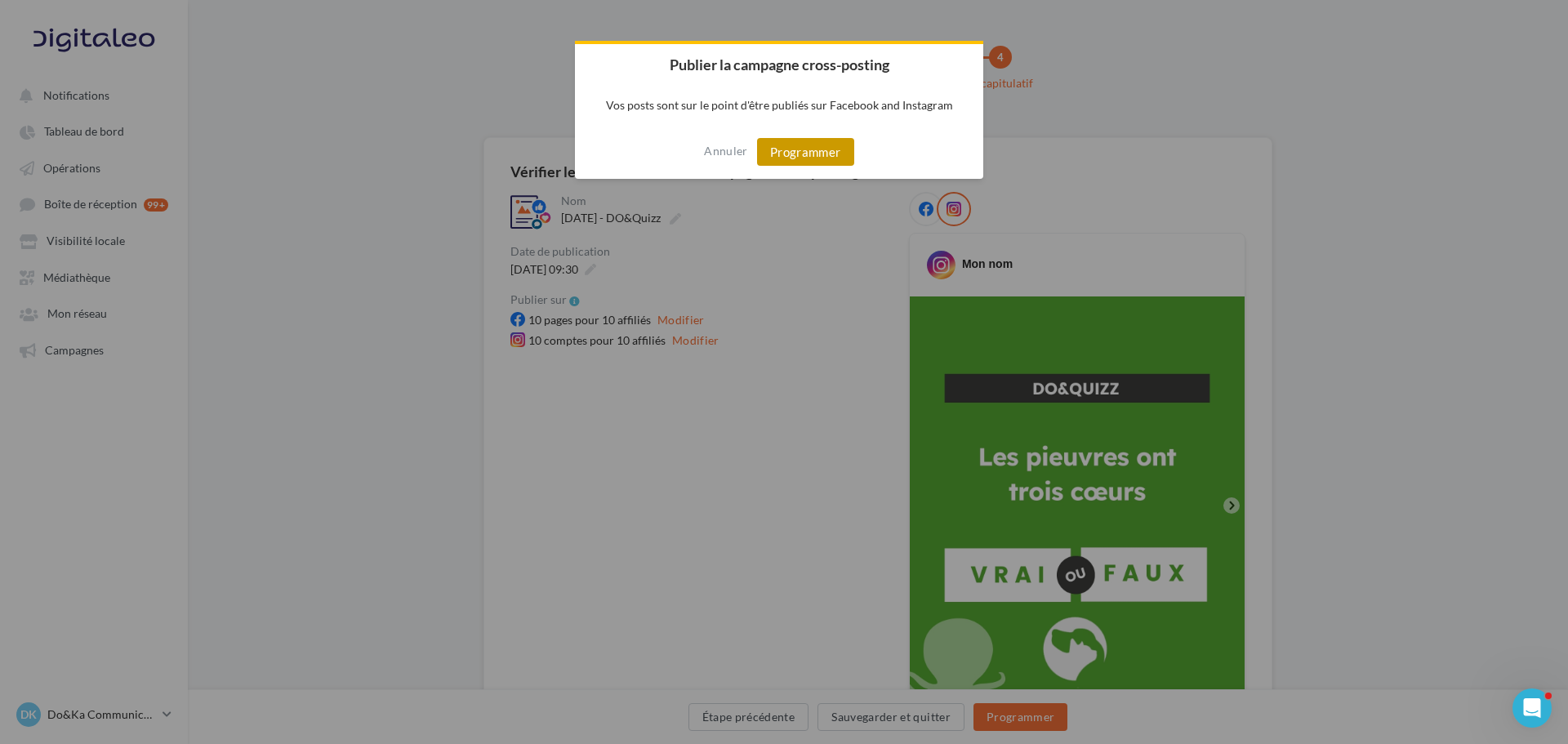
click at [813, 145] on button "Programmer" at bounding box center [805, 152] width 97 height 28
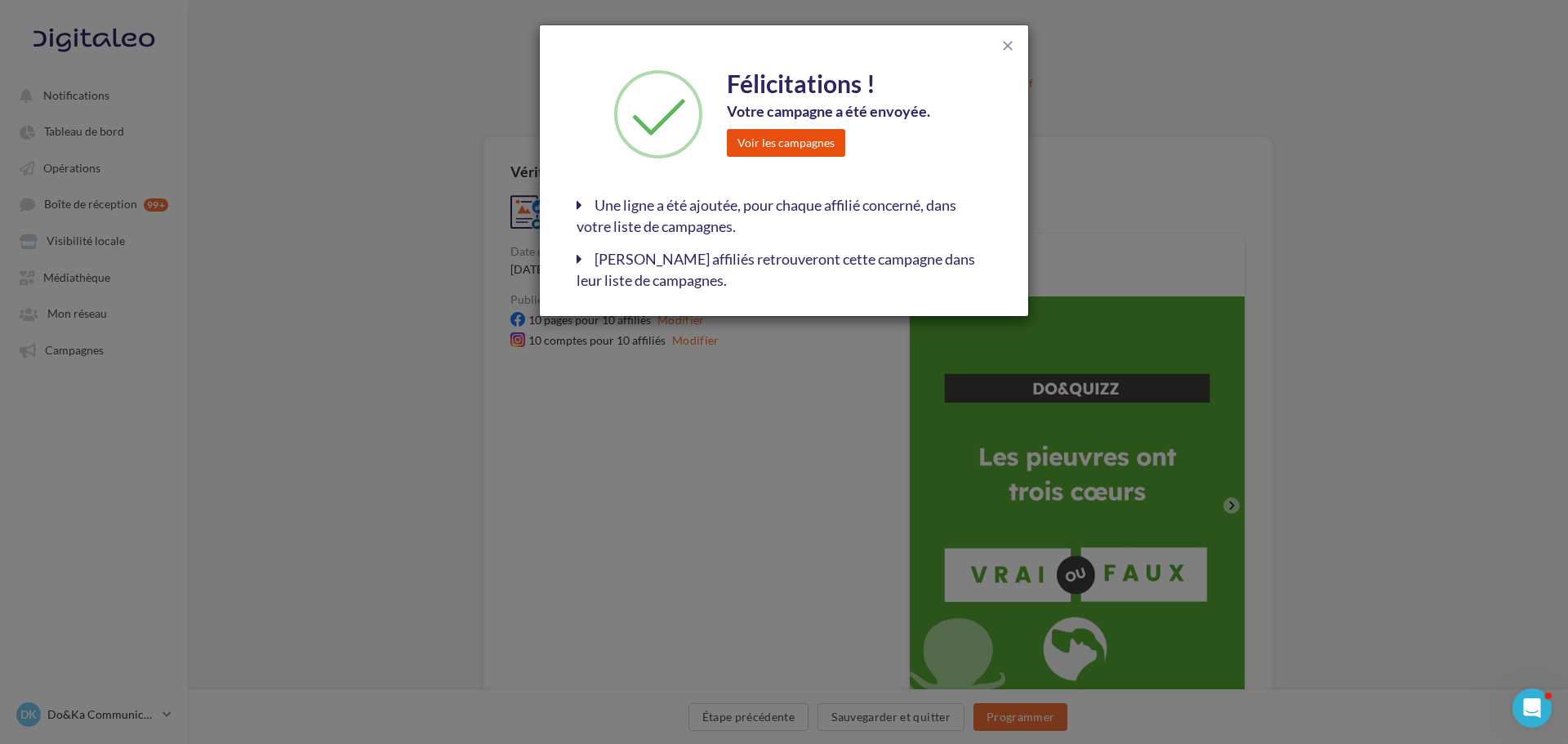
click at [803, 152] on button "Voir les campagnes" at bounding box center [786, 143] width 118 height 28
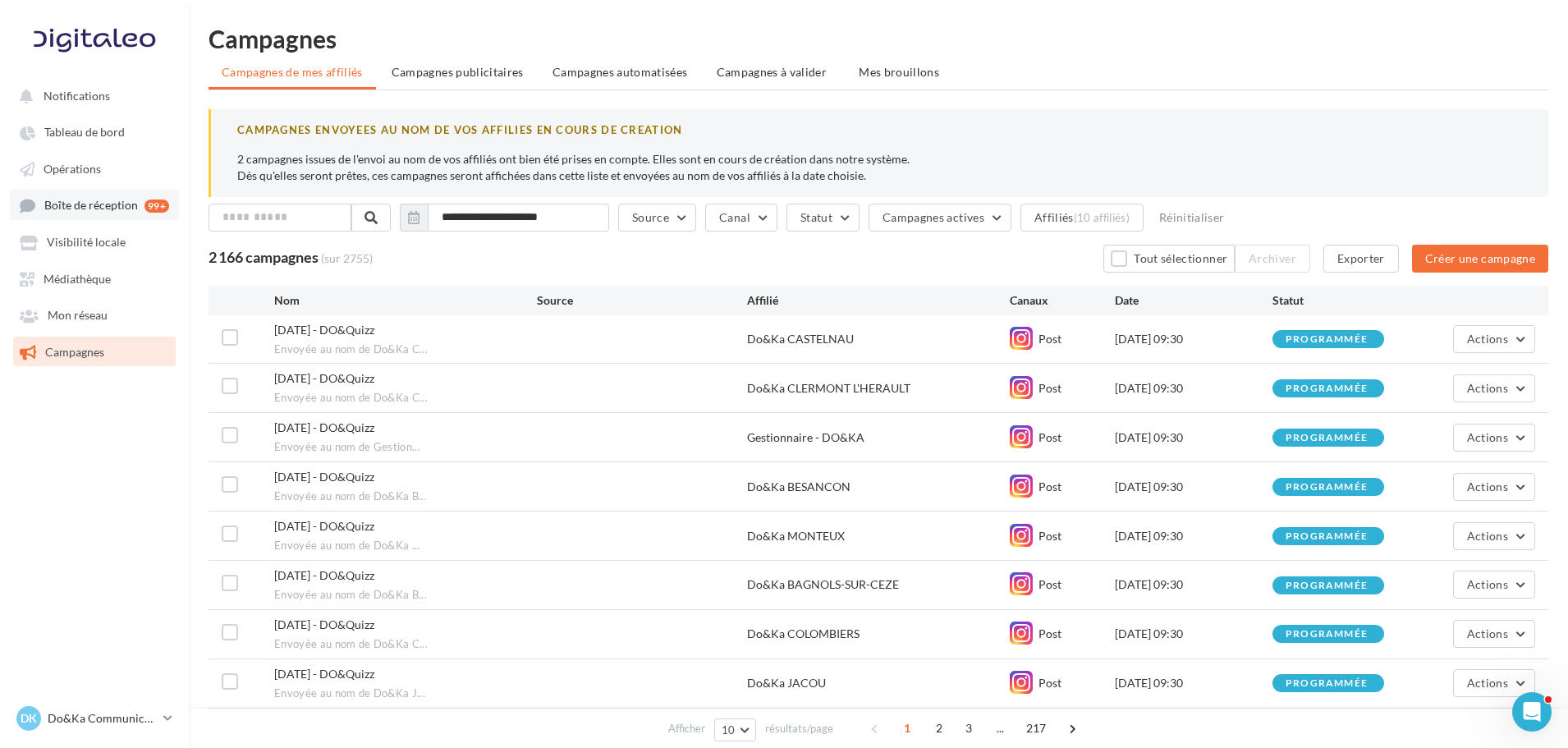
click at [86, 214] on link "Boîte de réception 99+" at bounding box center [94, 205] width 169 height 31
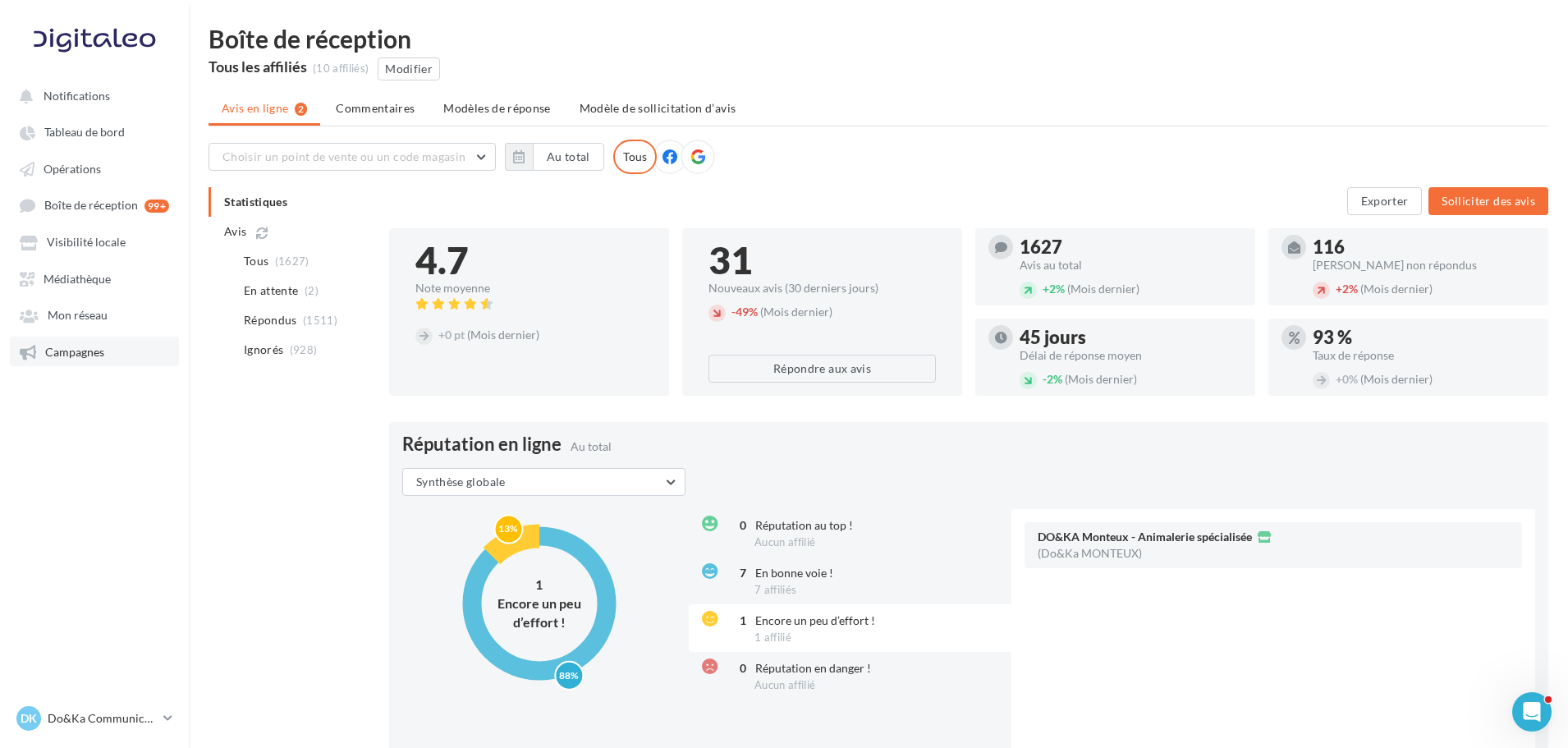
click at [72, 352] on span "Campagnes" at bounding box center [74, 352] width 59 height 14
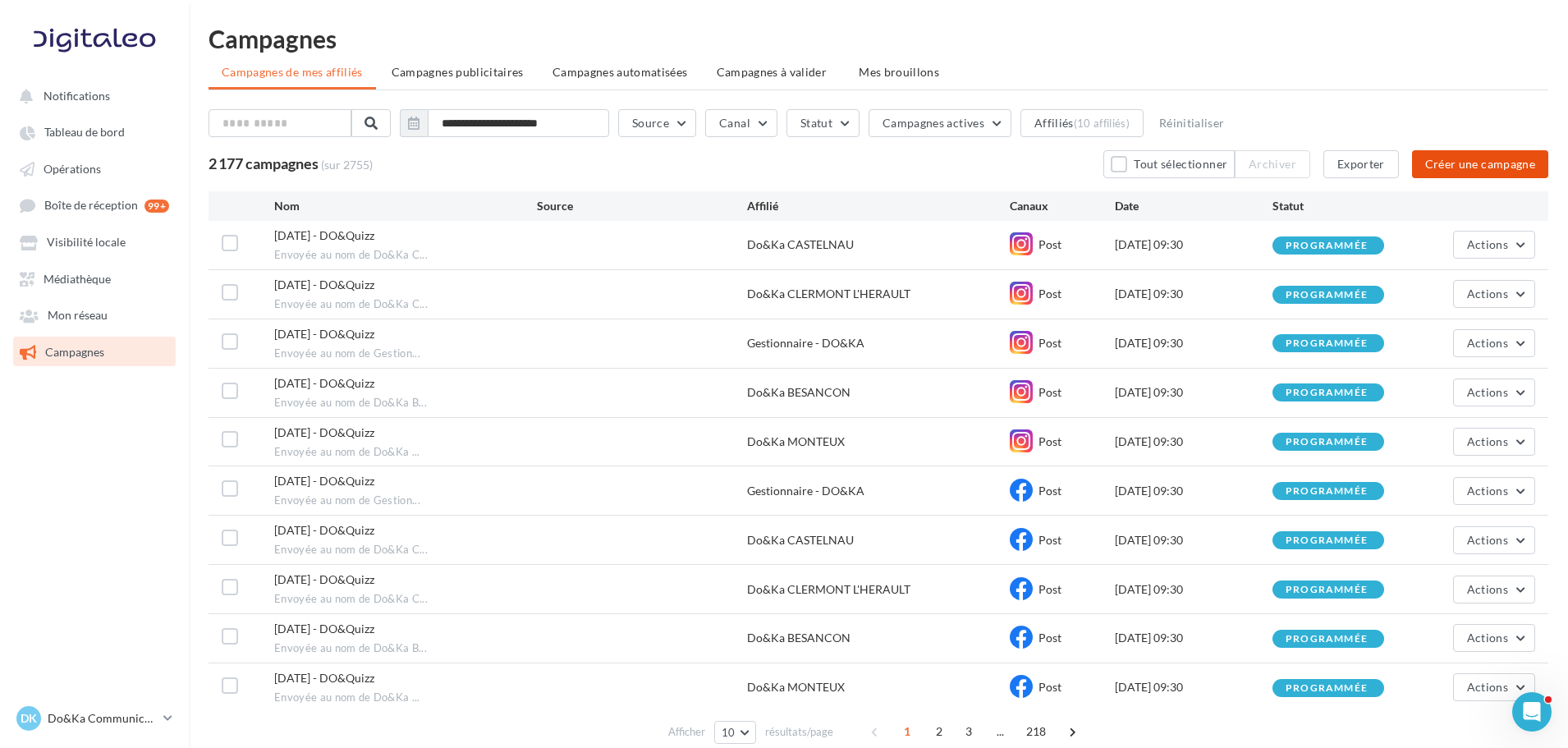
click at [1473, 170] on button "Créer une campagne" at bounding box center [1481, 165] width 136 height 28
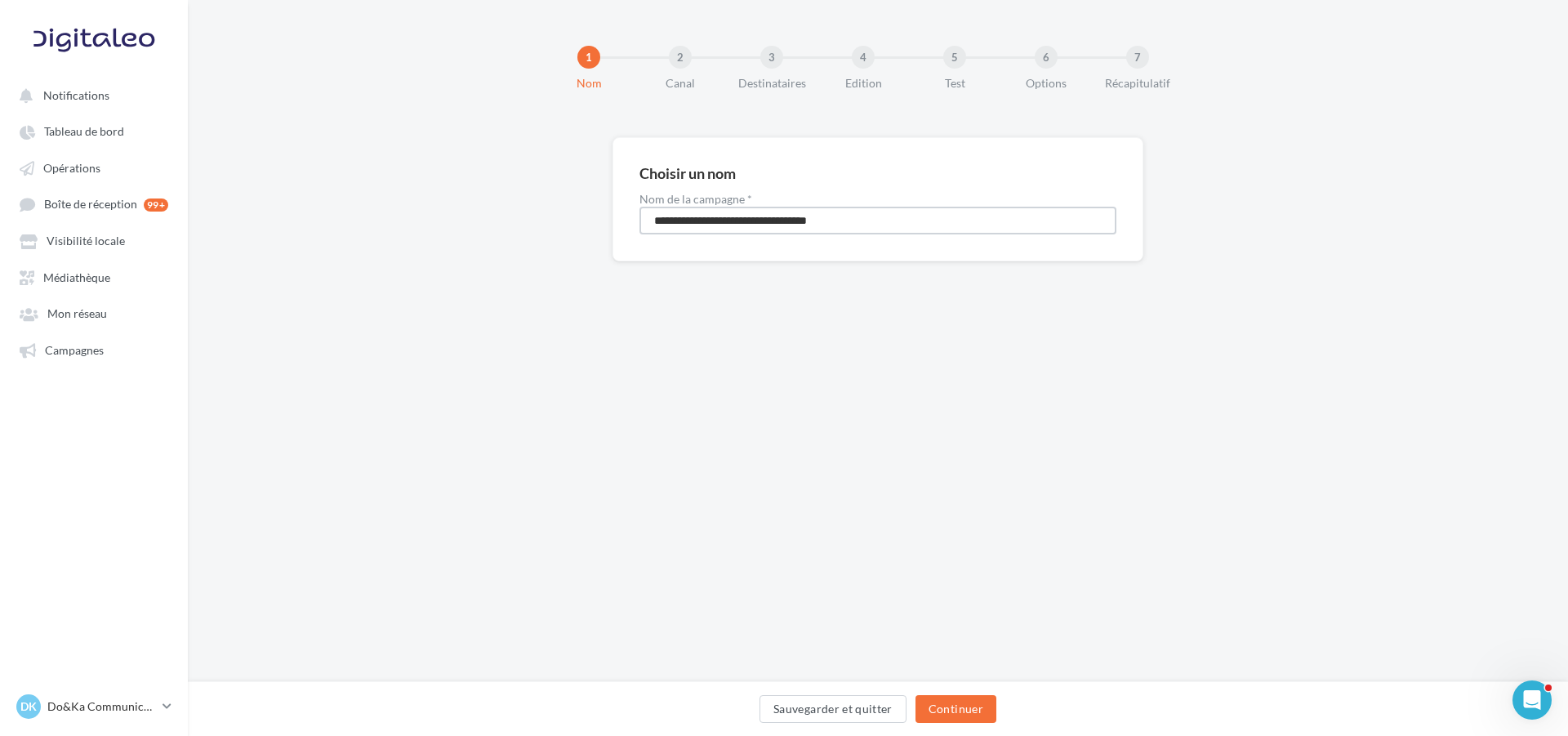
click at [836, 219] on input "**********" at bounding box center [878, 221] width 477 height 28
type input "**********"
click at [948, 711] on button "Continuer" at bounding box center [957, 710] width 81 height 28
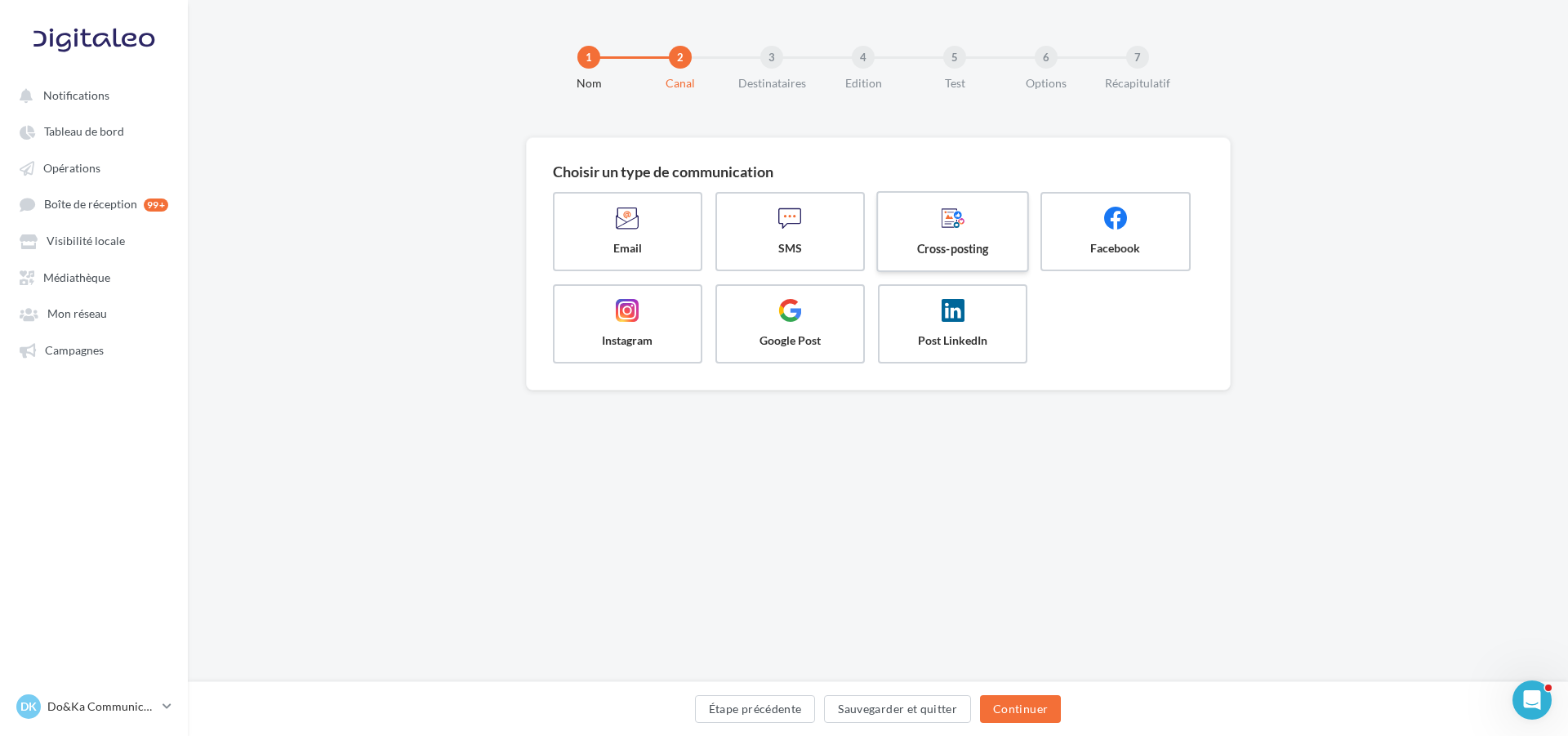
click at [898, 217] on span at bounding box center [953, 220] width 122 height 28
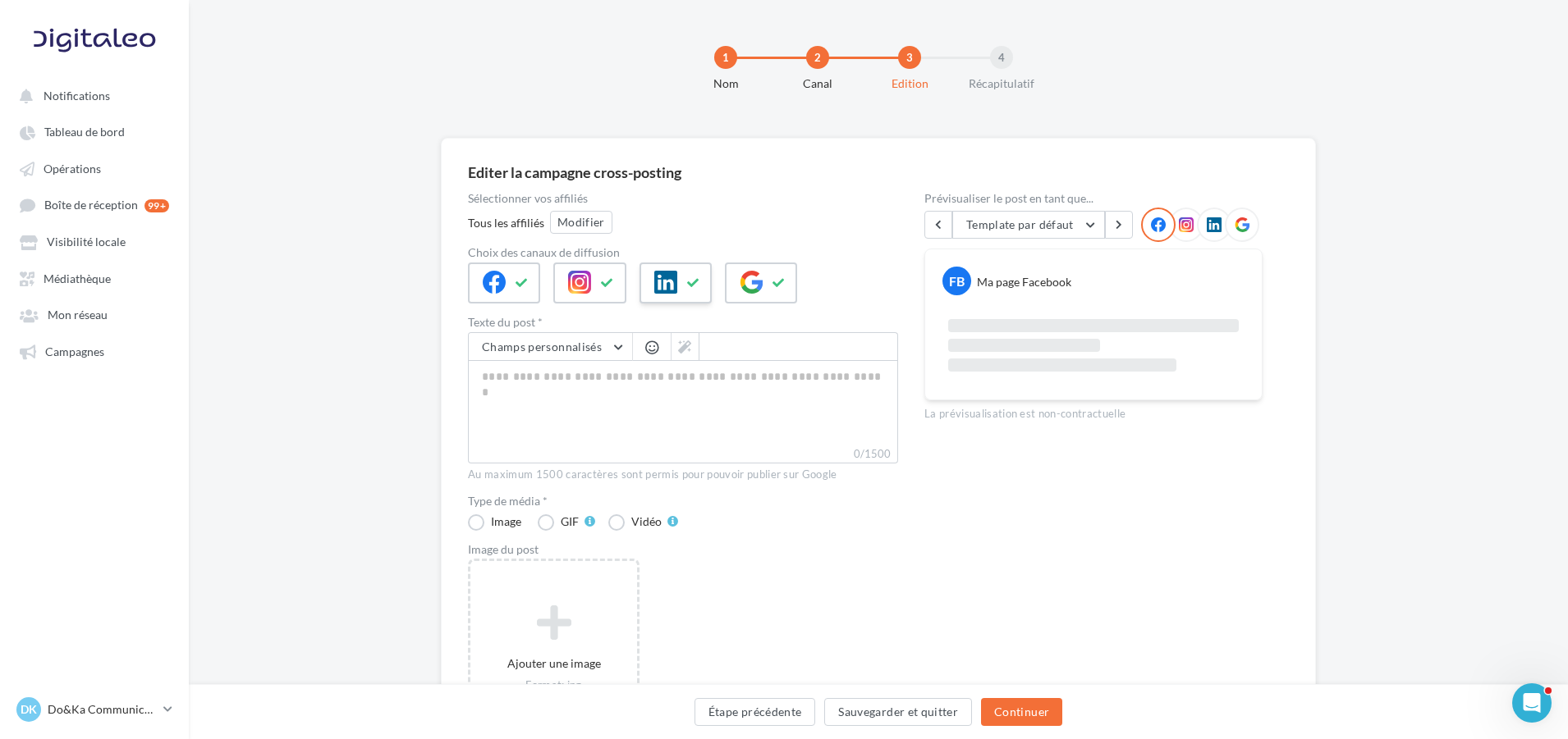
click at [700, 274] on button at bounding box center [694, 283] width 20 height 25
click at [774, 282] on icon at bounding box center [779, 283] width 13 height 12
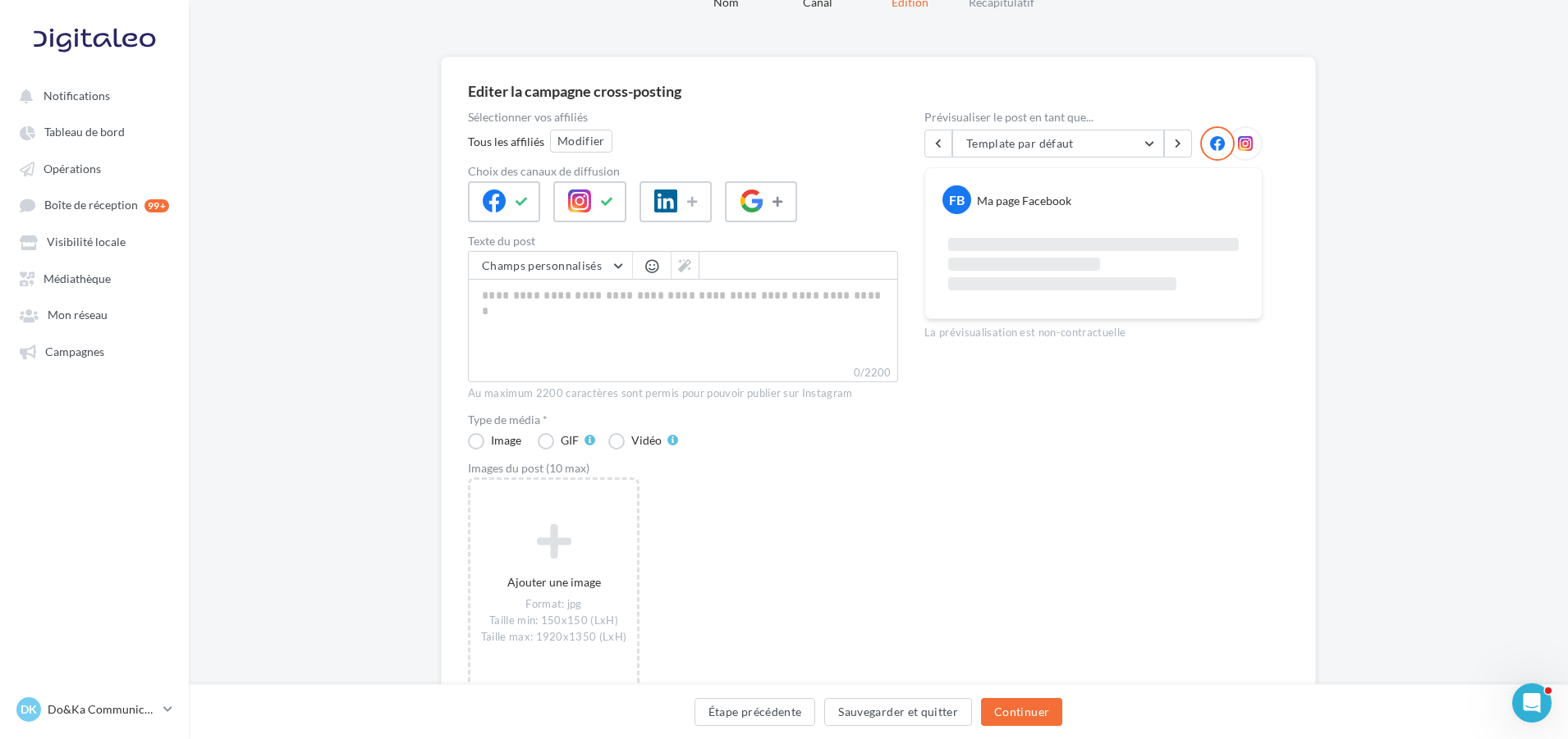
scroll to position [82, 0]
click at [624, 323] on textarea "0/2200" at bounding box center [683, 321] width 430 height 86
paste textarea "**********"
type textarea "**********"
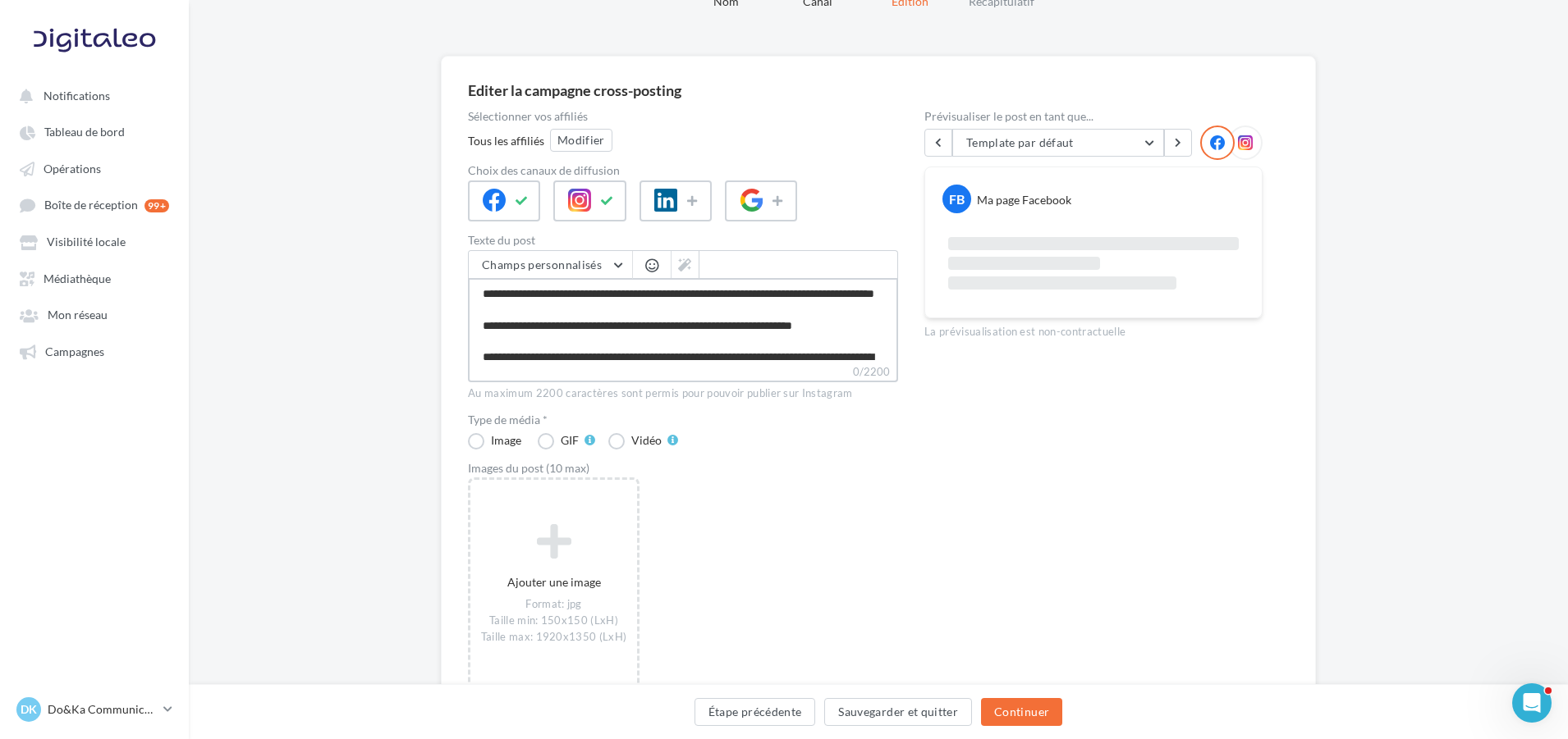
scroll to position [165, 0]
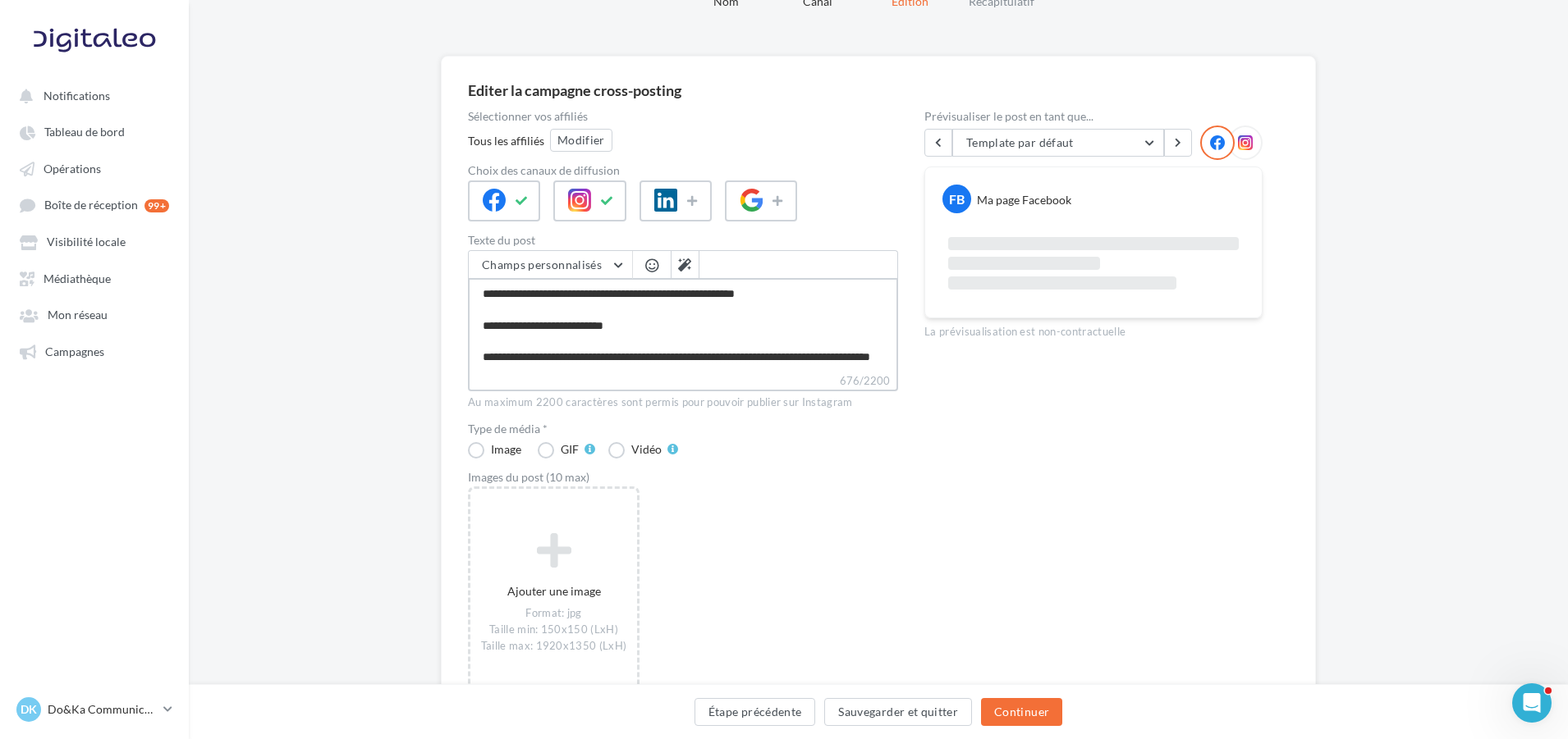
type textarea "**********"
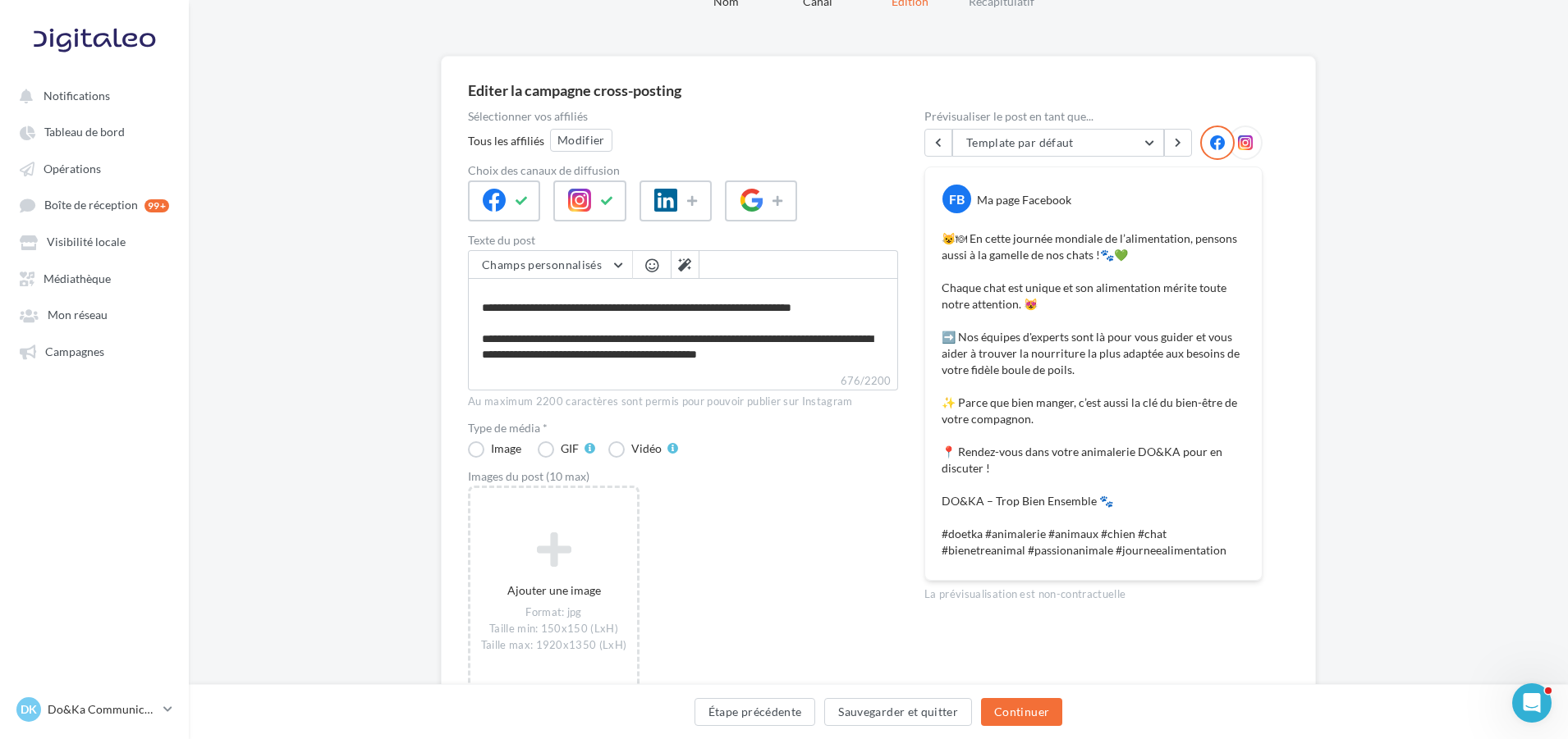
scroll to position [0, 0]
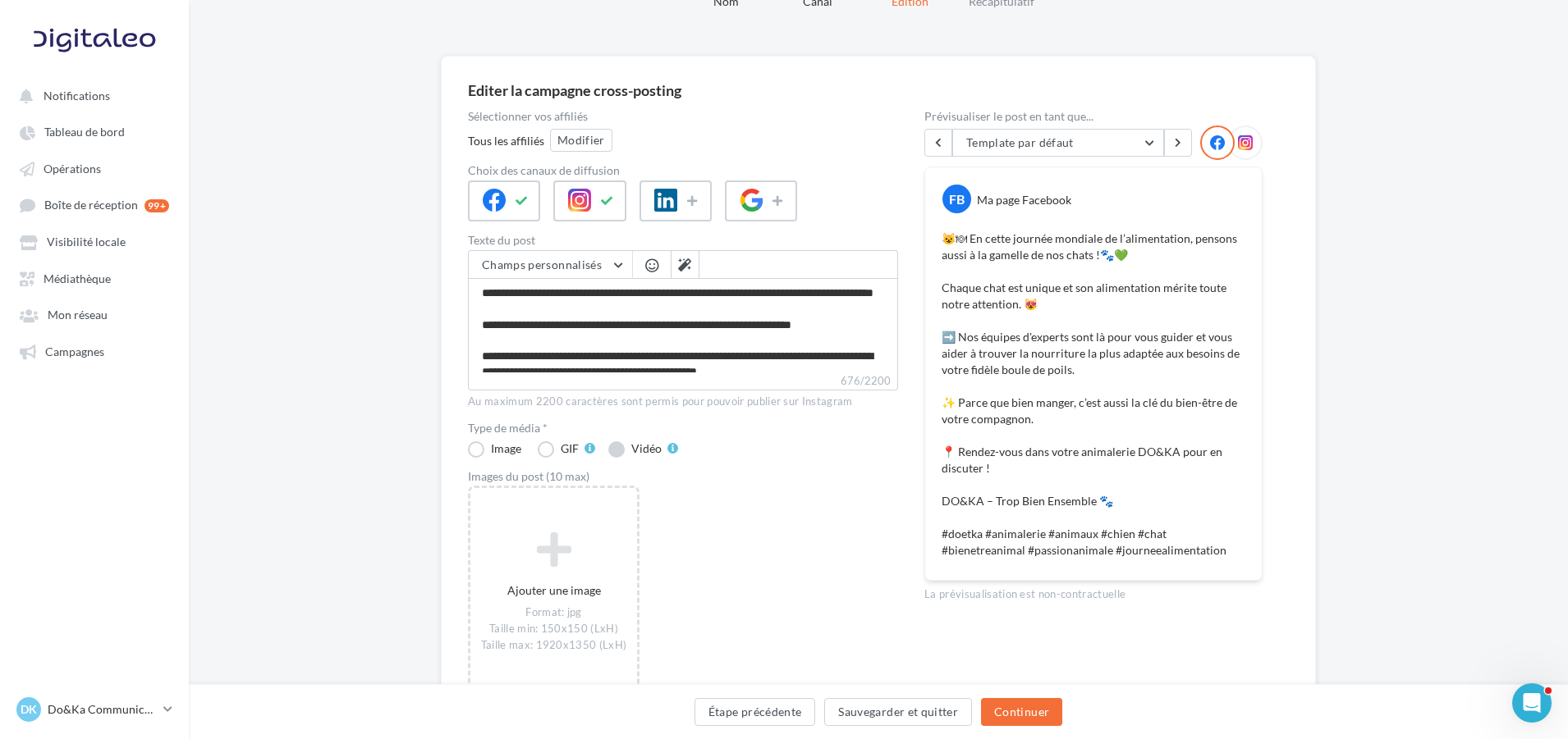
click at [622, 452] on label "Vidéo" at bounding box center [643, 450] width 70 height 17
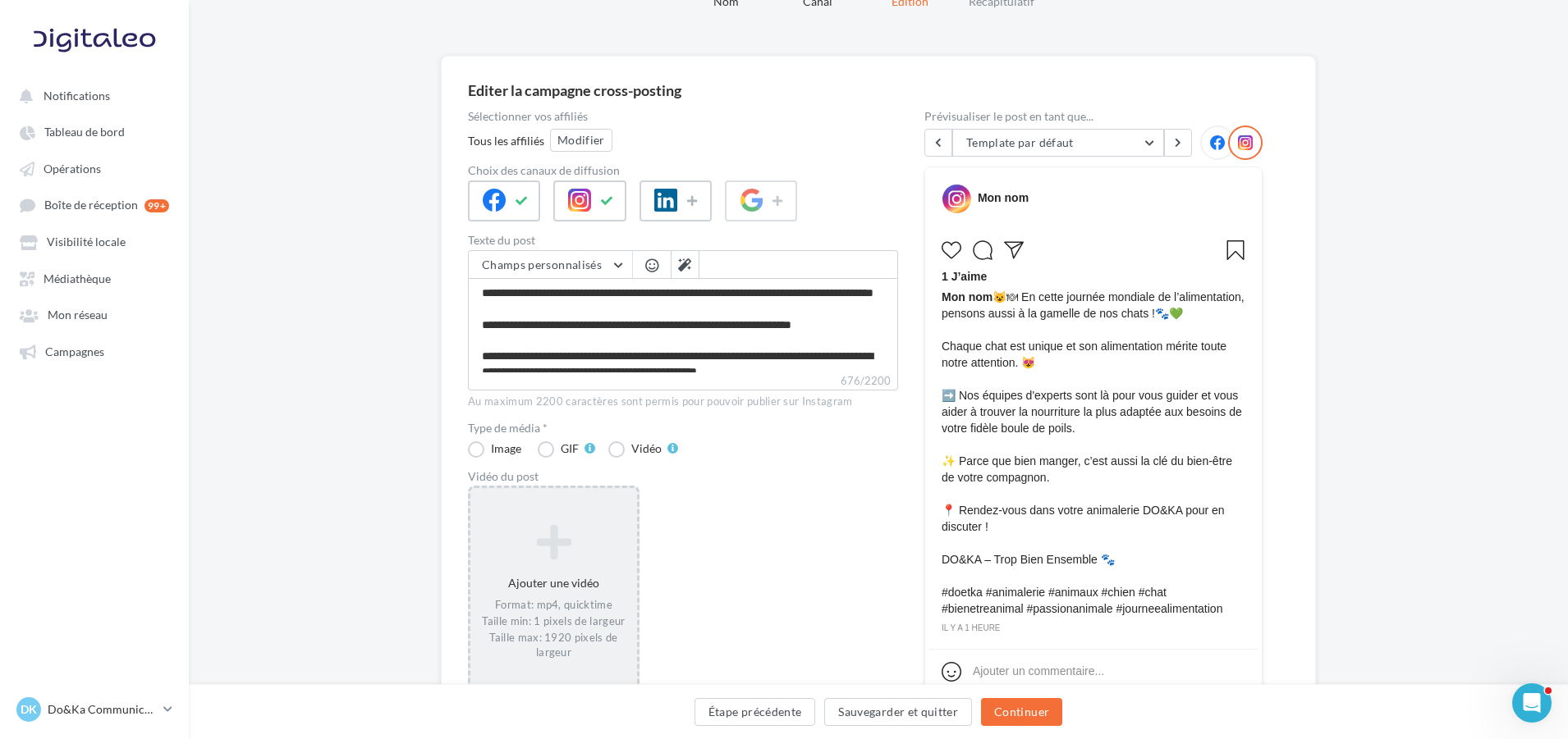
click at [564, 539] on icon at bounding box center [554, 542] width 154 height 39
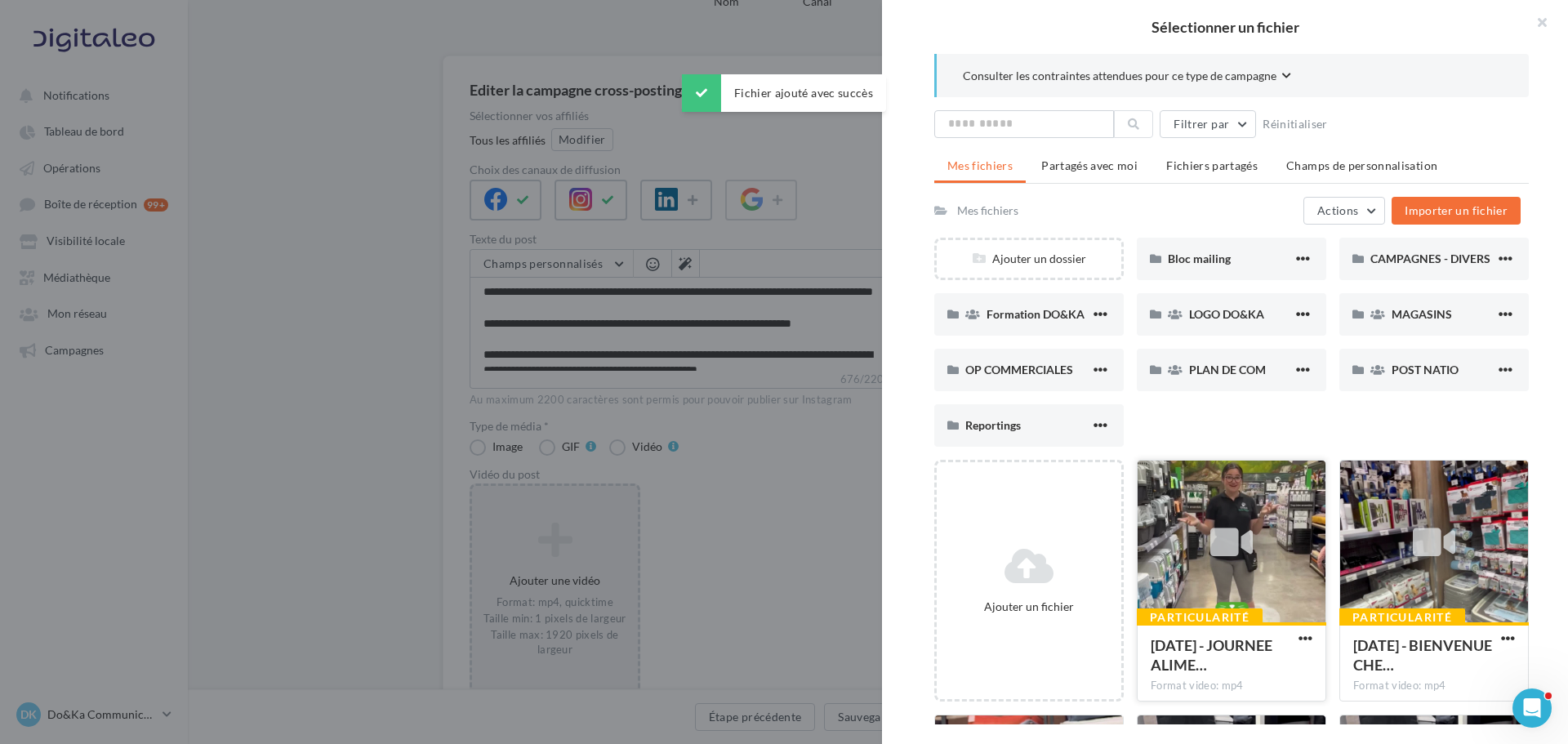
click at [1206, 509] on div at bounding box center [1231, 542] width 188 height 163
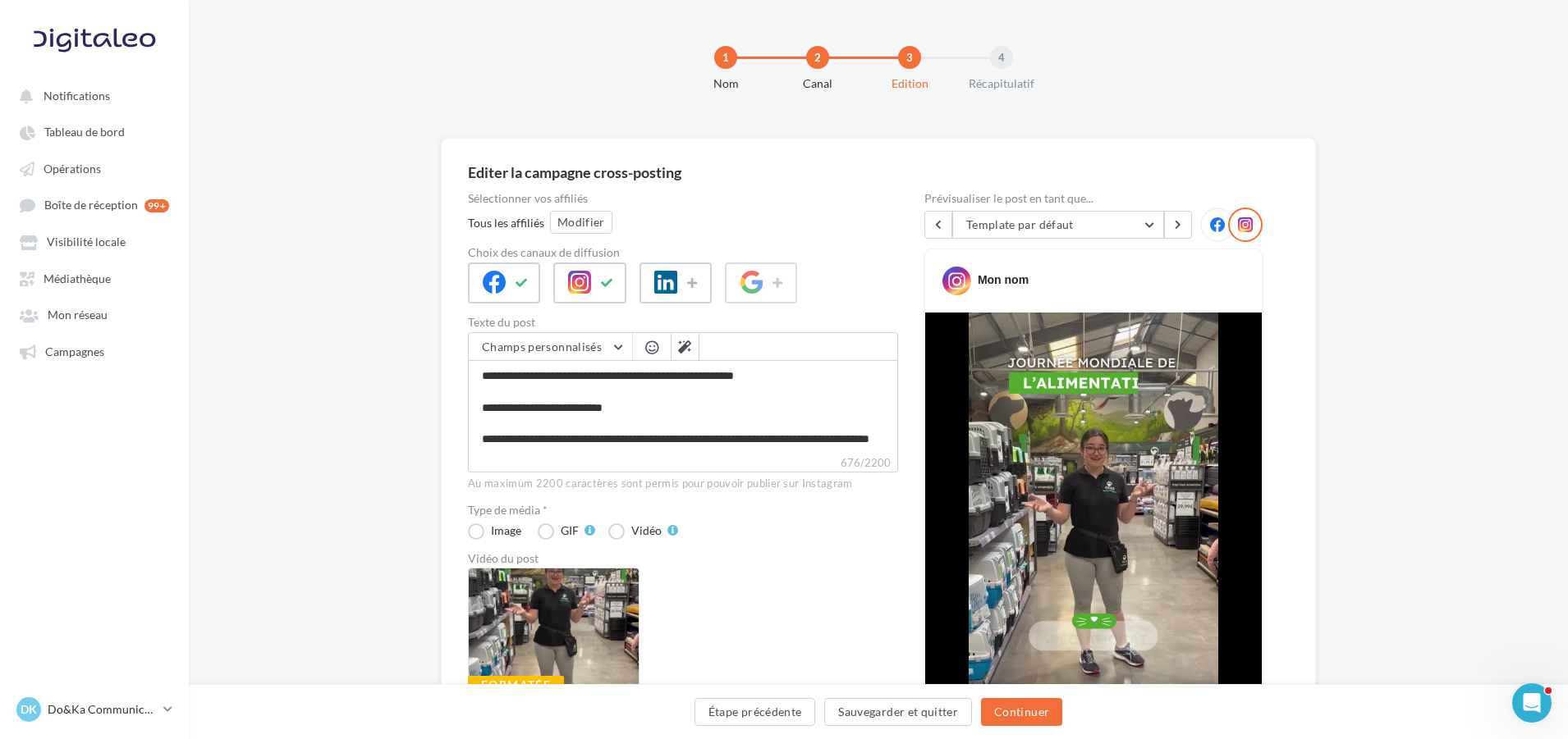
click at [1209, 215] on div at bounding box center [1217, 224] width 34 height 34
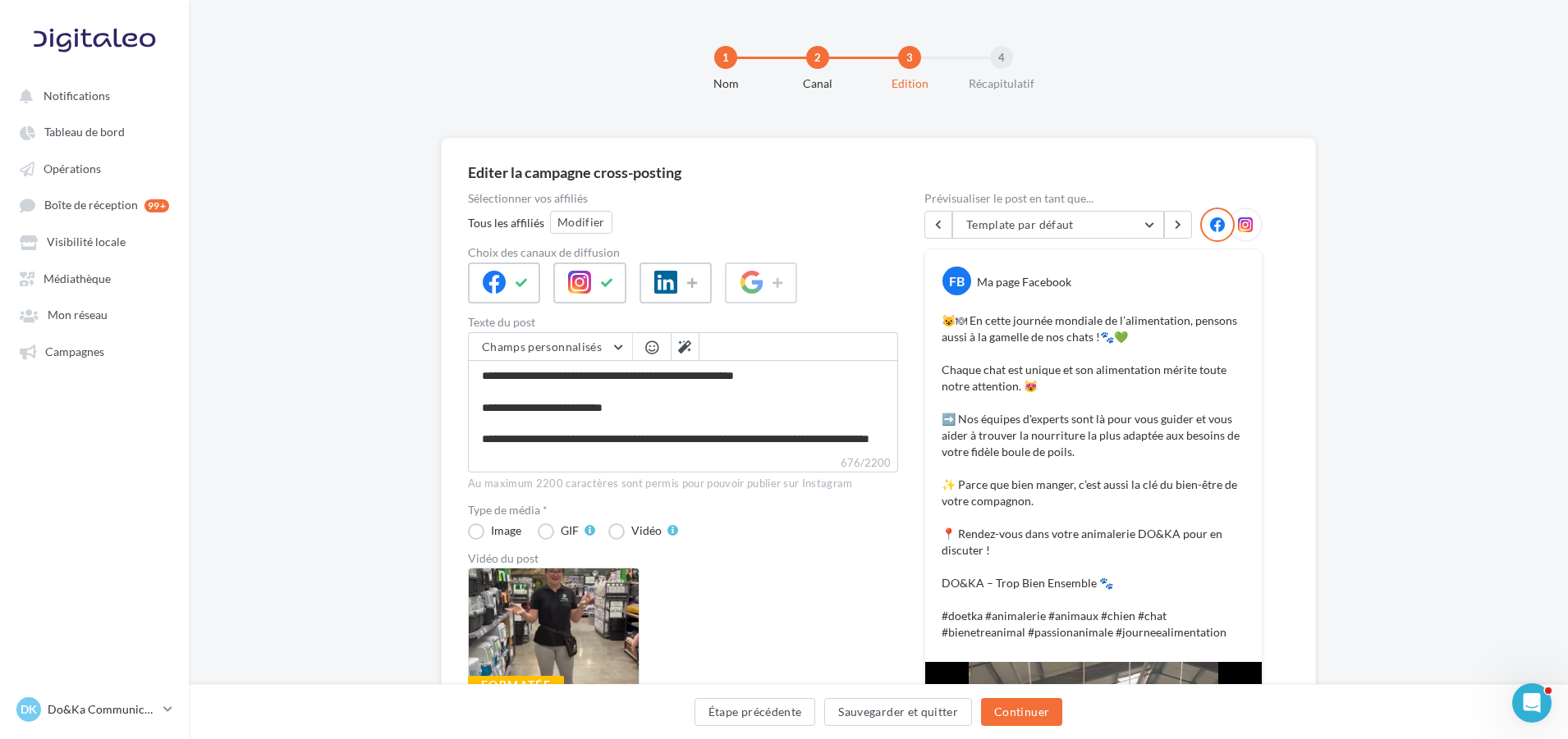
click at [1241, 227] on icon at bounding box center [1246, 225] width 15 height 15
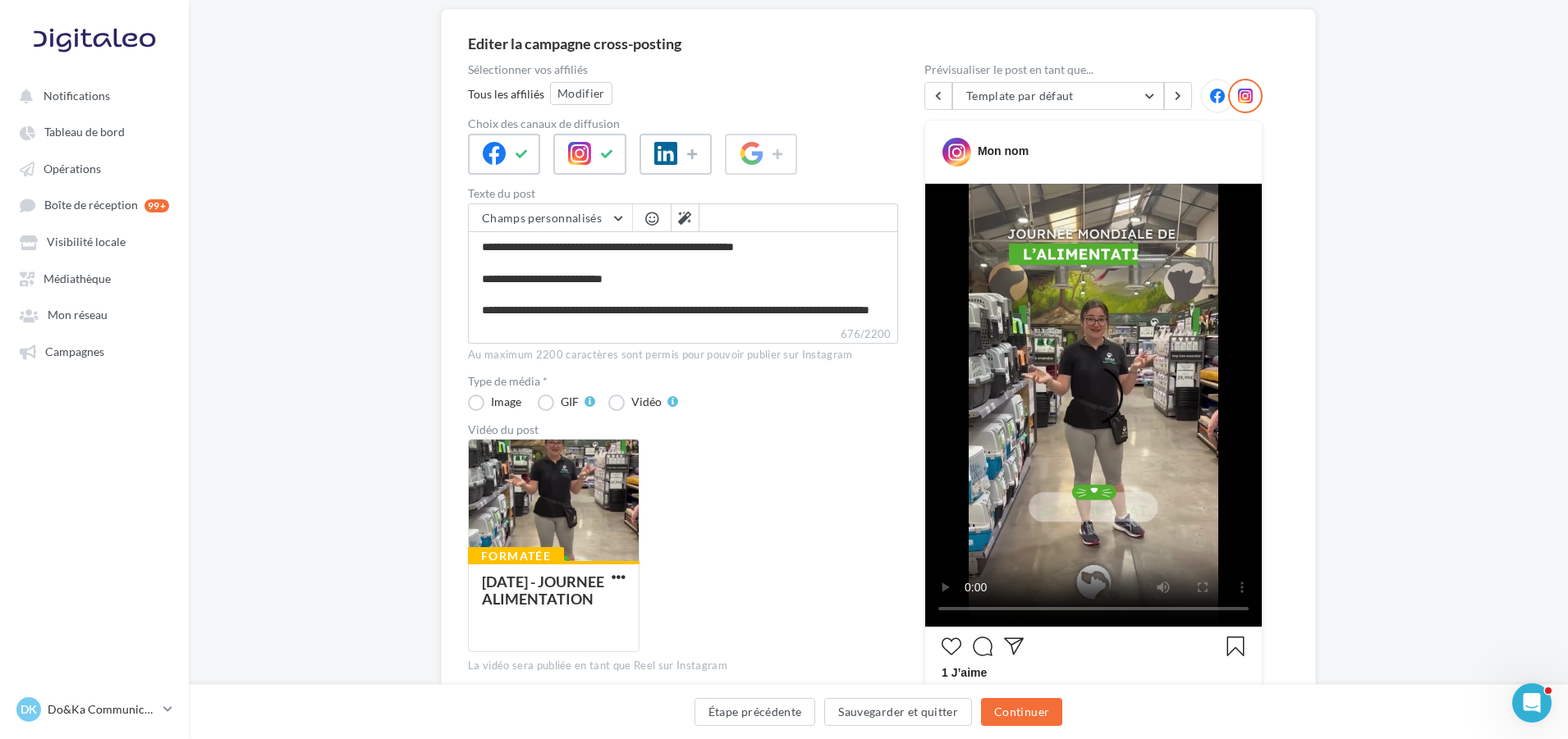
scroll to position [164, 0]
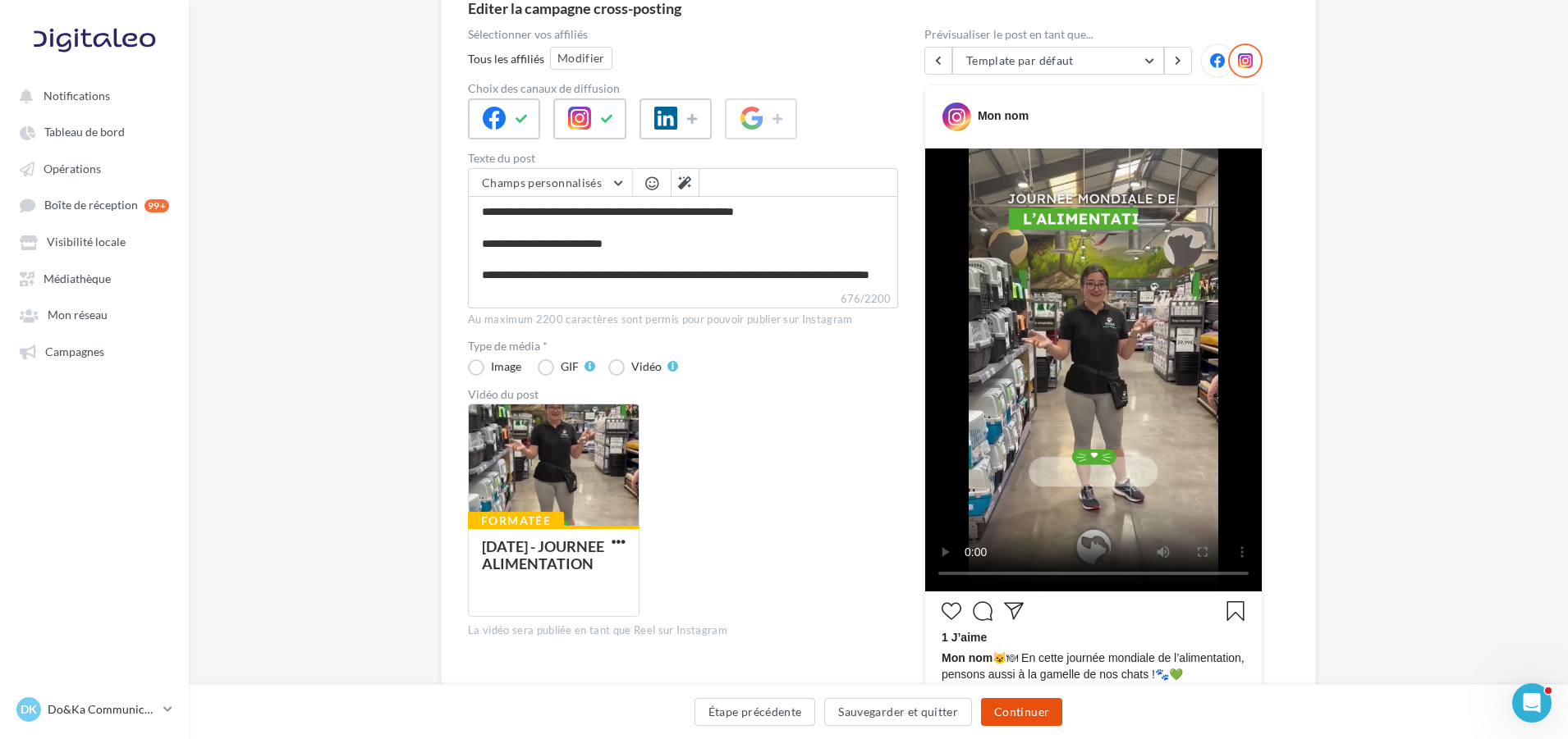
click at [1037, 716] on button "Continuer" at bounding box center [1022, 712] width 82 height 28
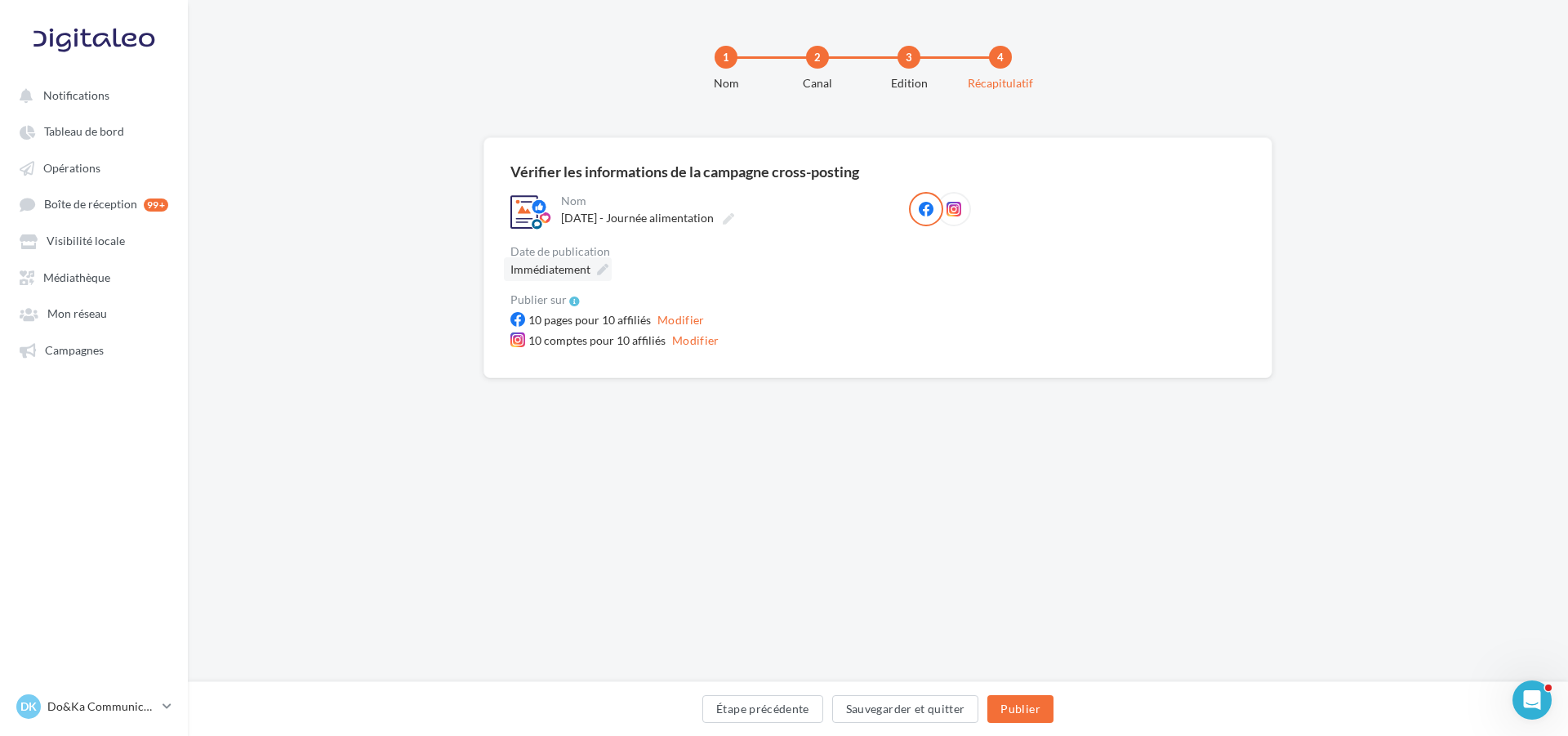
click at [604, 267] on icon at bounding box center [603, 270] width 12 height 12
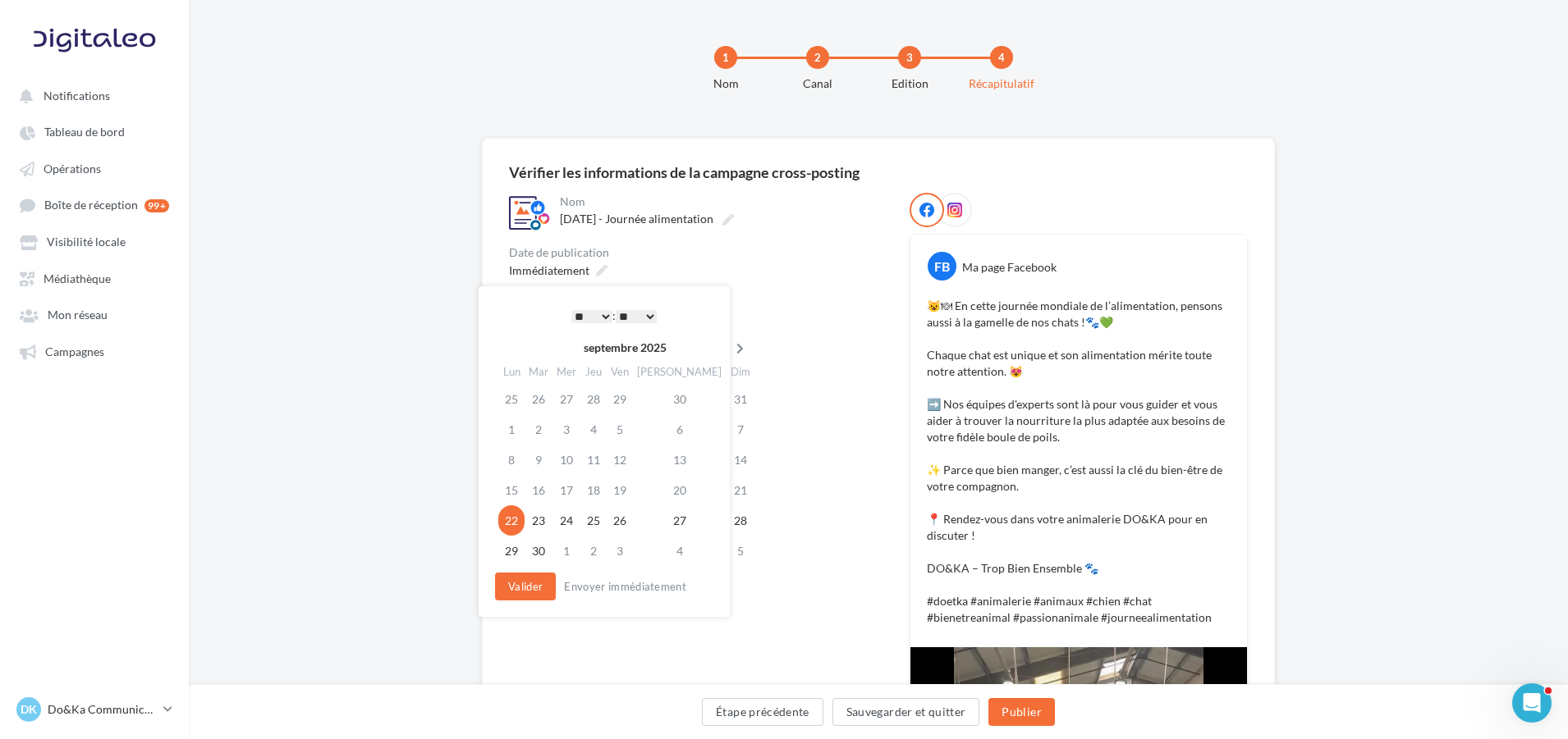
click at [730, 352] on icon at bounding box center [740, 349] width 21 height 12
click at [596, 457] on td "16" at bounding box center [592, 460] width 27 height 31
click at [576, 316] on select "* * * * * * * * * * ** ** ** ** ** ** ** ** ** ** ** ** ** **" at bounding box center [587, 317] width 41 height 13
drag, startPoint x: 641, startPoint y: 312, endPoint x: 639, endPoint y: 322, distance: 10.2
click at [641, 312] on select "** ** ** ** ** **" at bounding box center [631, 317] width 41 height 13
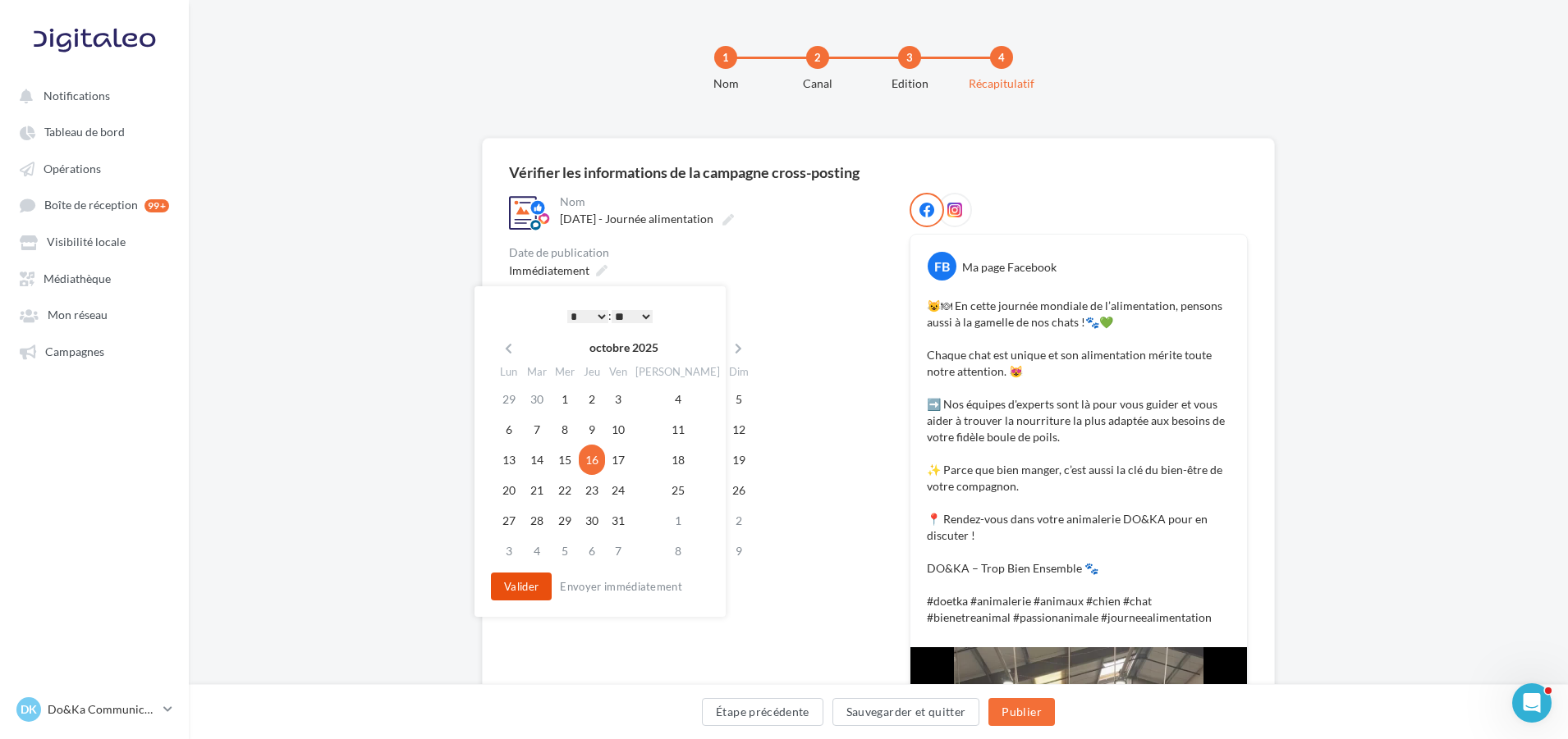
click at [533, 584] on button "Valider" at bounding box center [521, 587] width 61 height 28
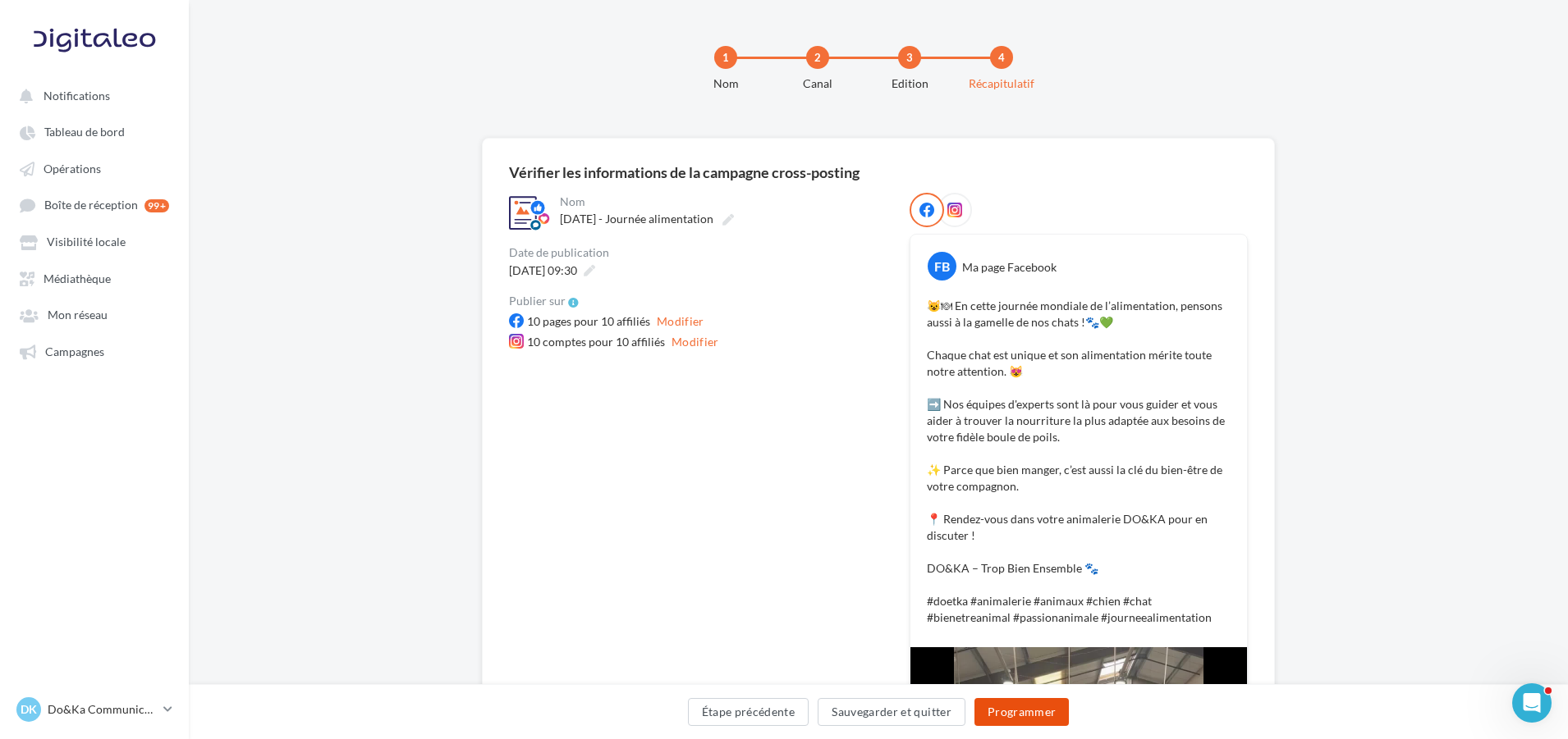
click at [1020, 712] on button "Programmer" at bounding box center [1022, 712] width 96 height 28
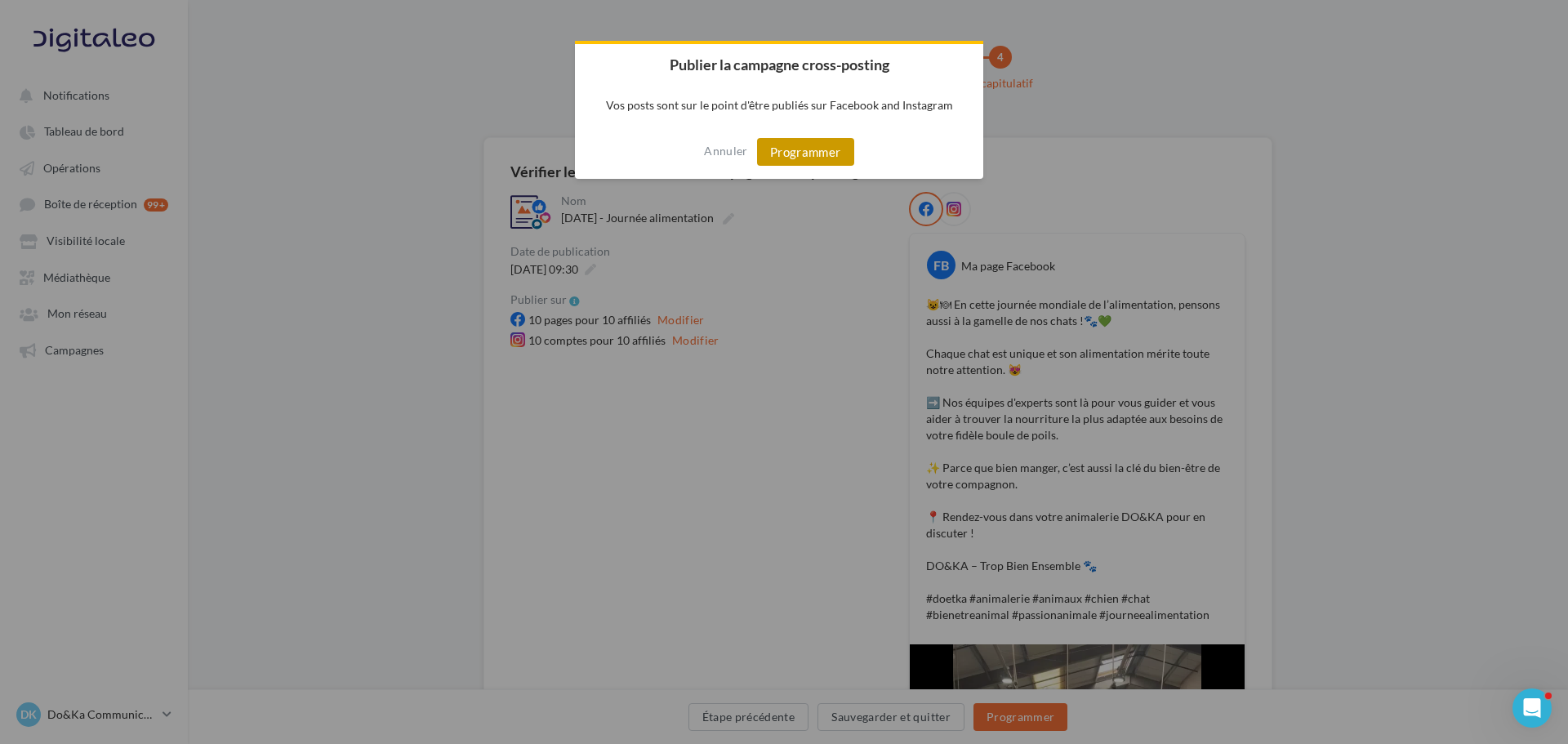
click at [818, 159] on button "Programmer" at bounding box center [805, 152] width 97 height 28
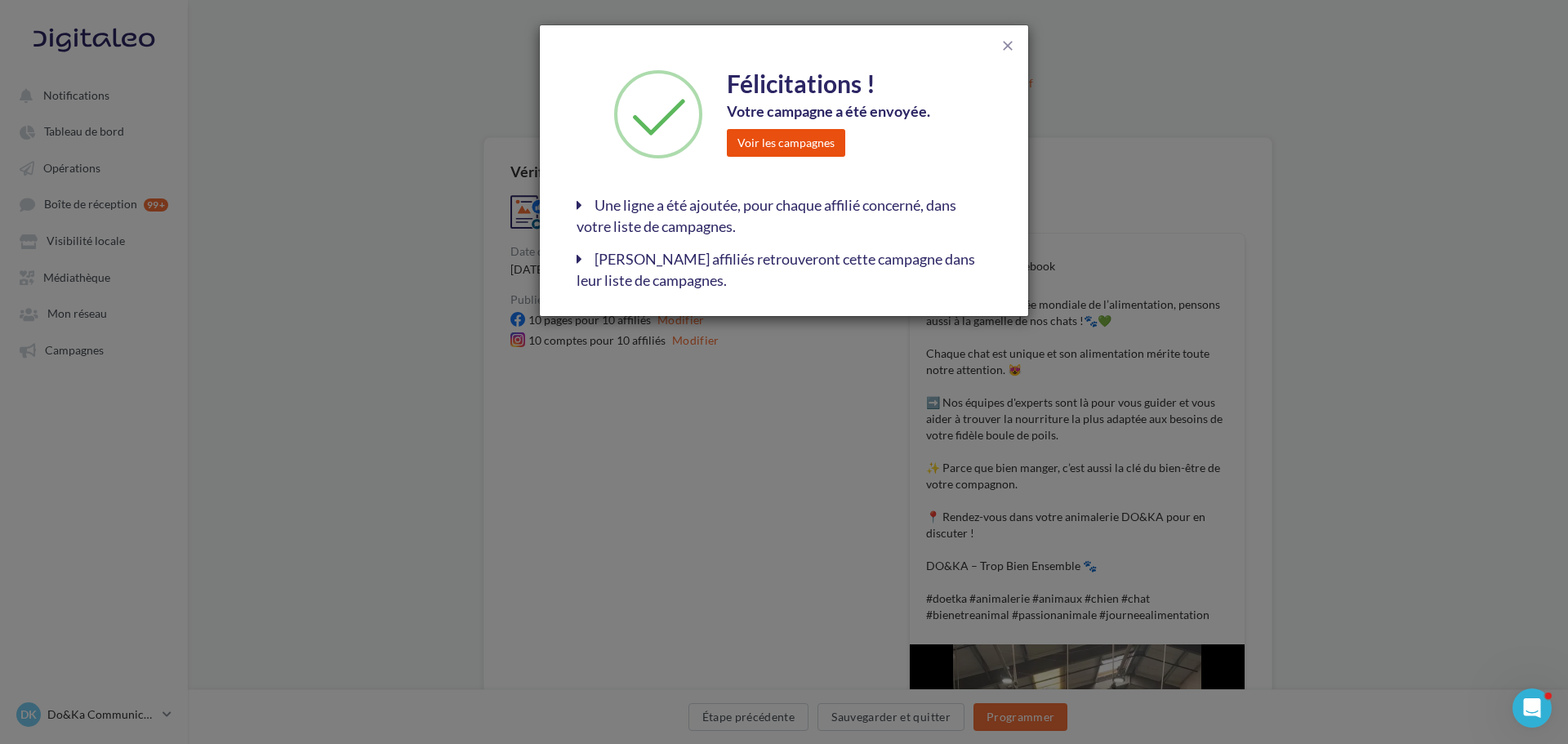
click at [765, 146] on button "Voir les campagnes" at bounding box center [786, 143] width 118 height 28
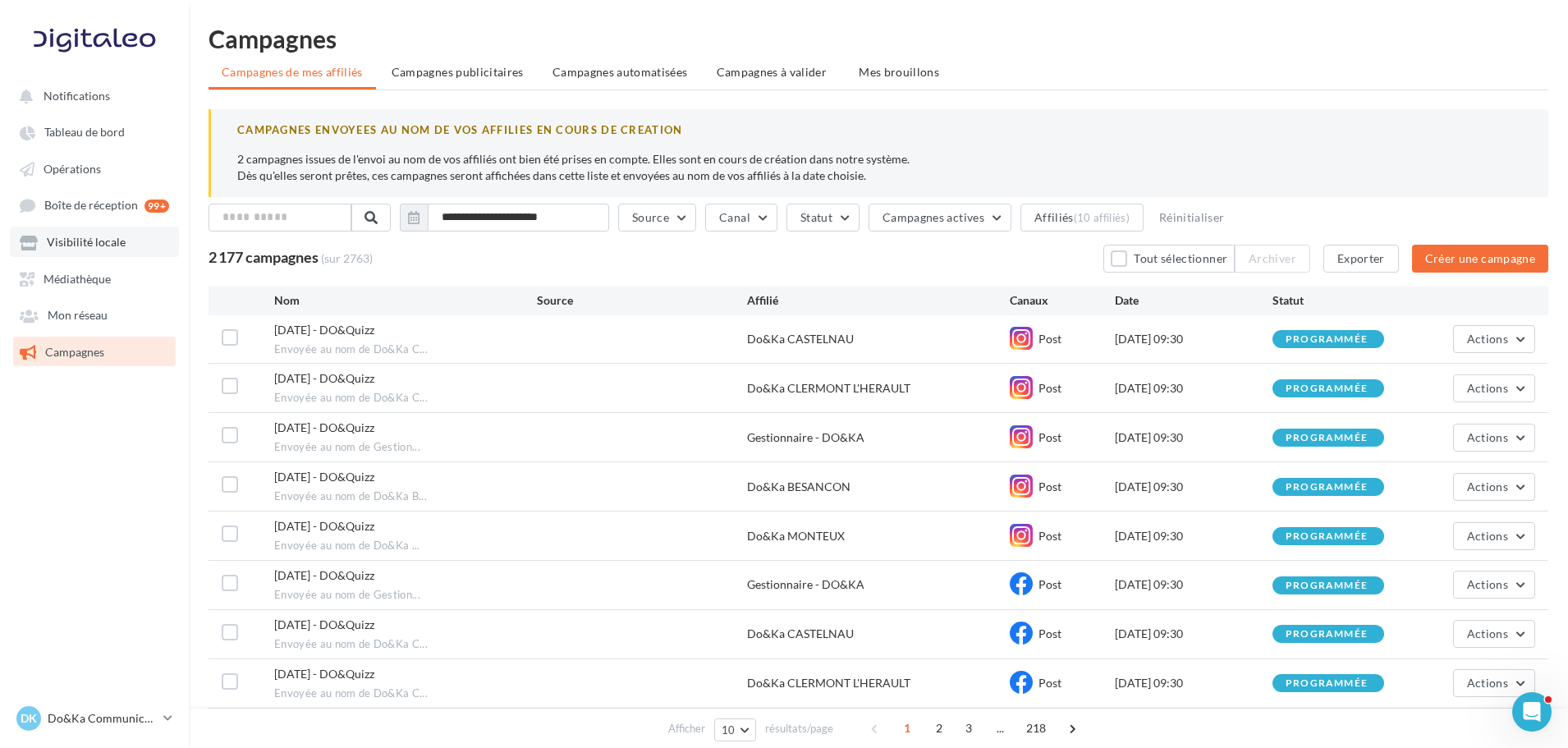
drag, startPoint x: 73, startPoint y: 220, endPoint x: 82, endPoint y: 241, distance: 22.8
click at [73, 220] on link "Boîte de réception 99+" at bounding box center [94, 205] width 169 height 31
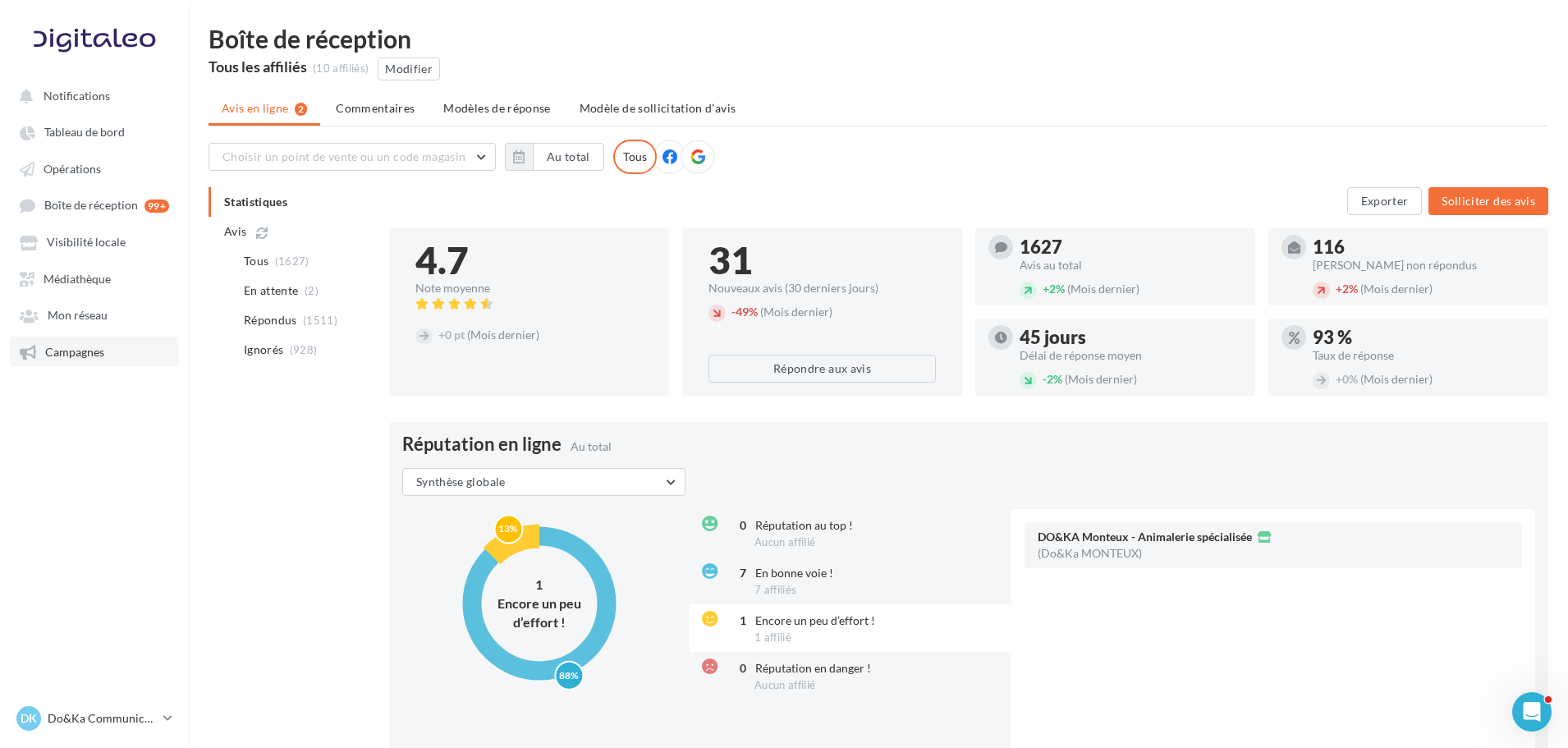
click at [118, 356] on link "Campagnes" at bounding box center [94, 352] width 169 height 30
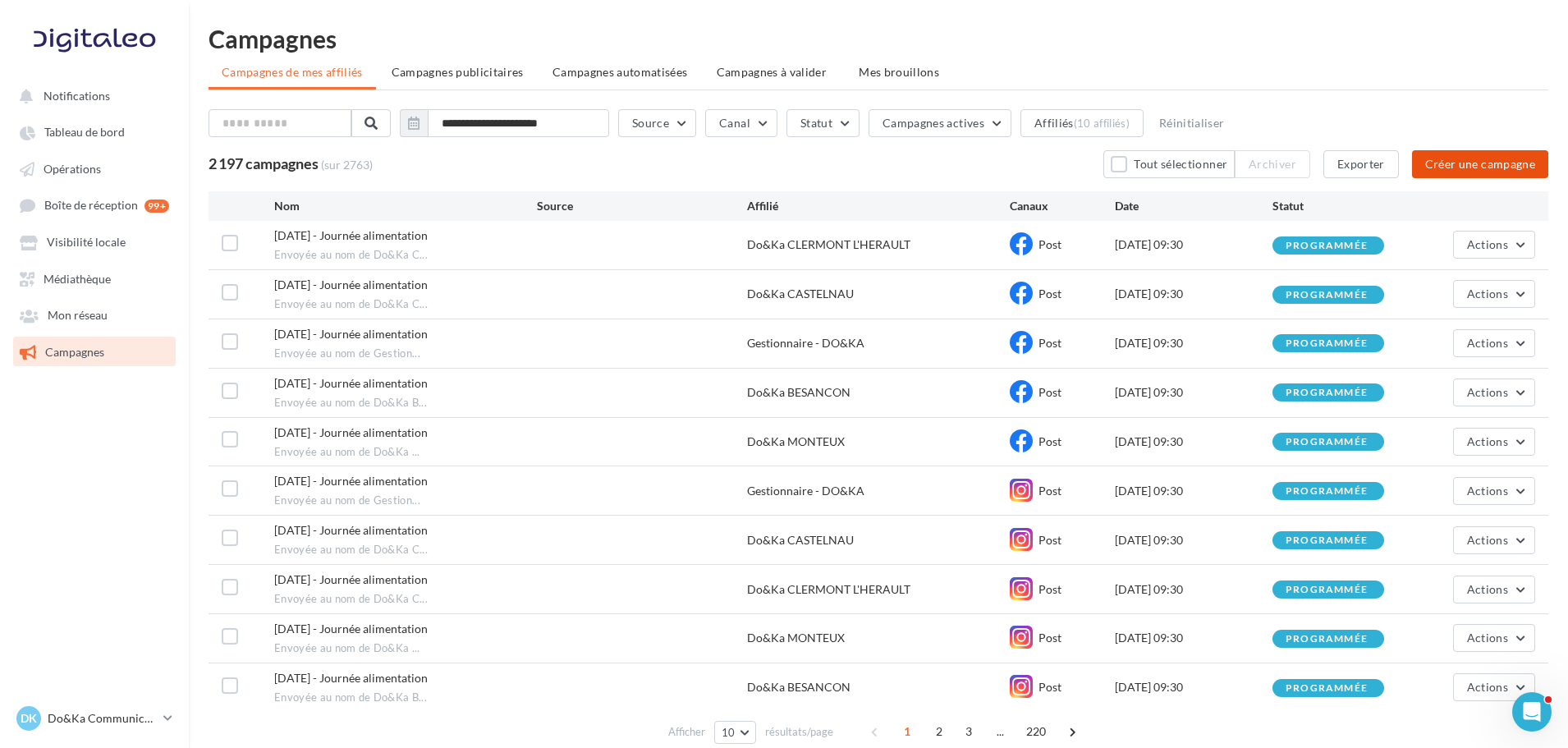
click at [1468, 171] on button "Créer une campagne" at bounding box center [1481, 165] width 136 height 28
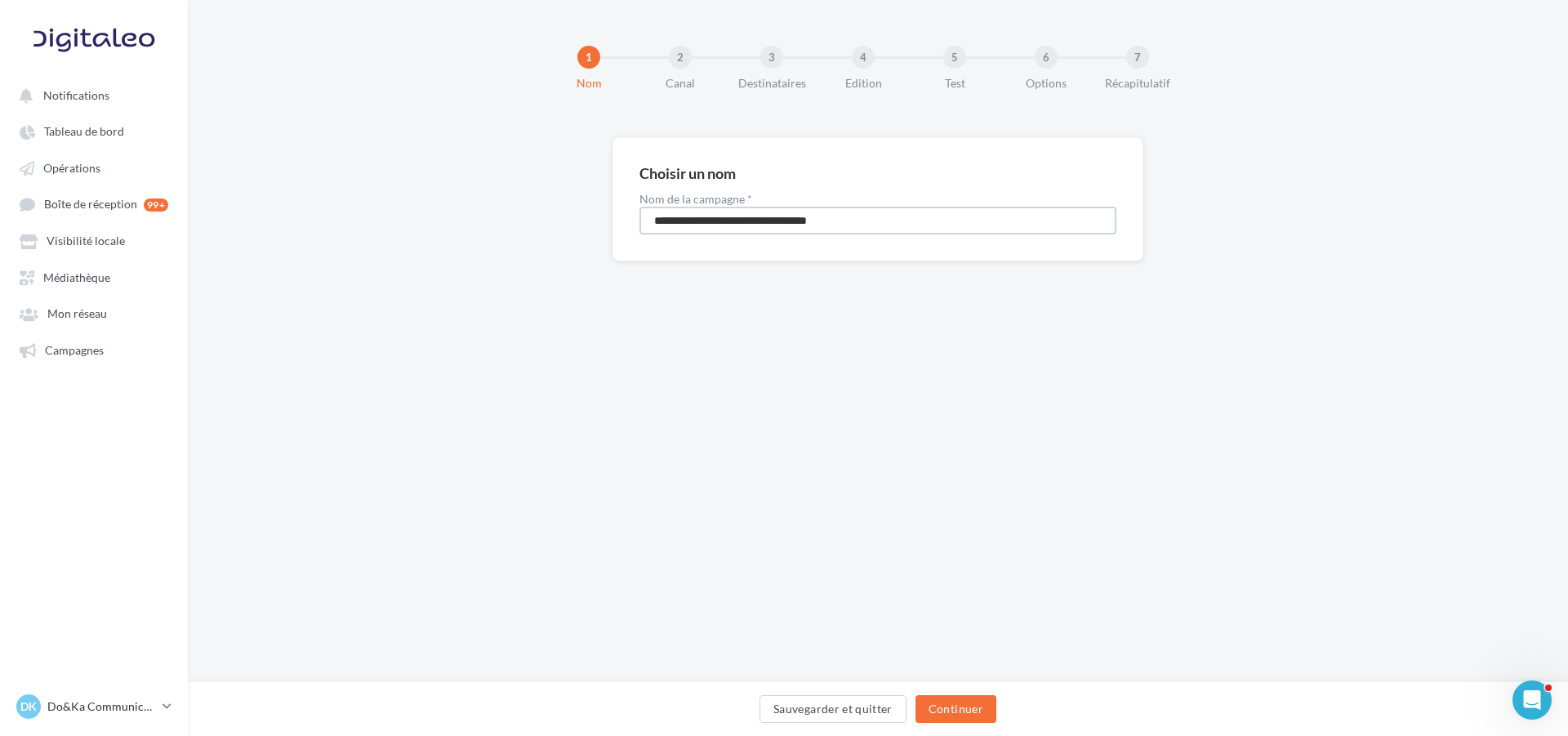
click at [830, 214] on input "**********" at bounding box center [878, 221] width 477 height 28
click at [651, 213] on input "**********" at bounding box center [878, 221] width 477 height 28
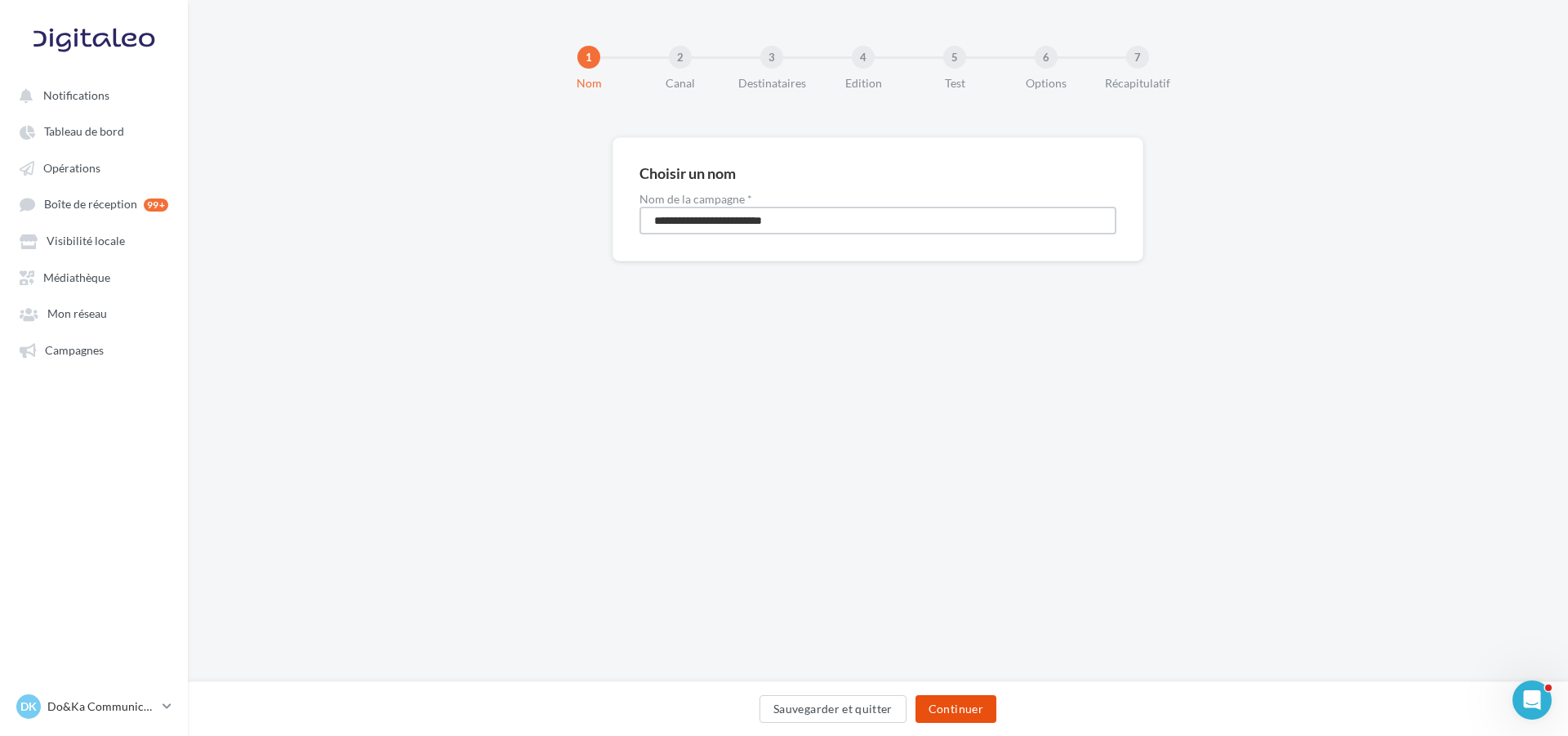
type input "**********"
click at [967, 712] on button "Continuer" at bounding box center [957, 710] width 81 height 28
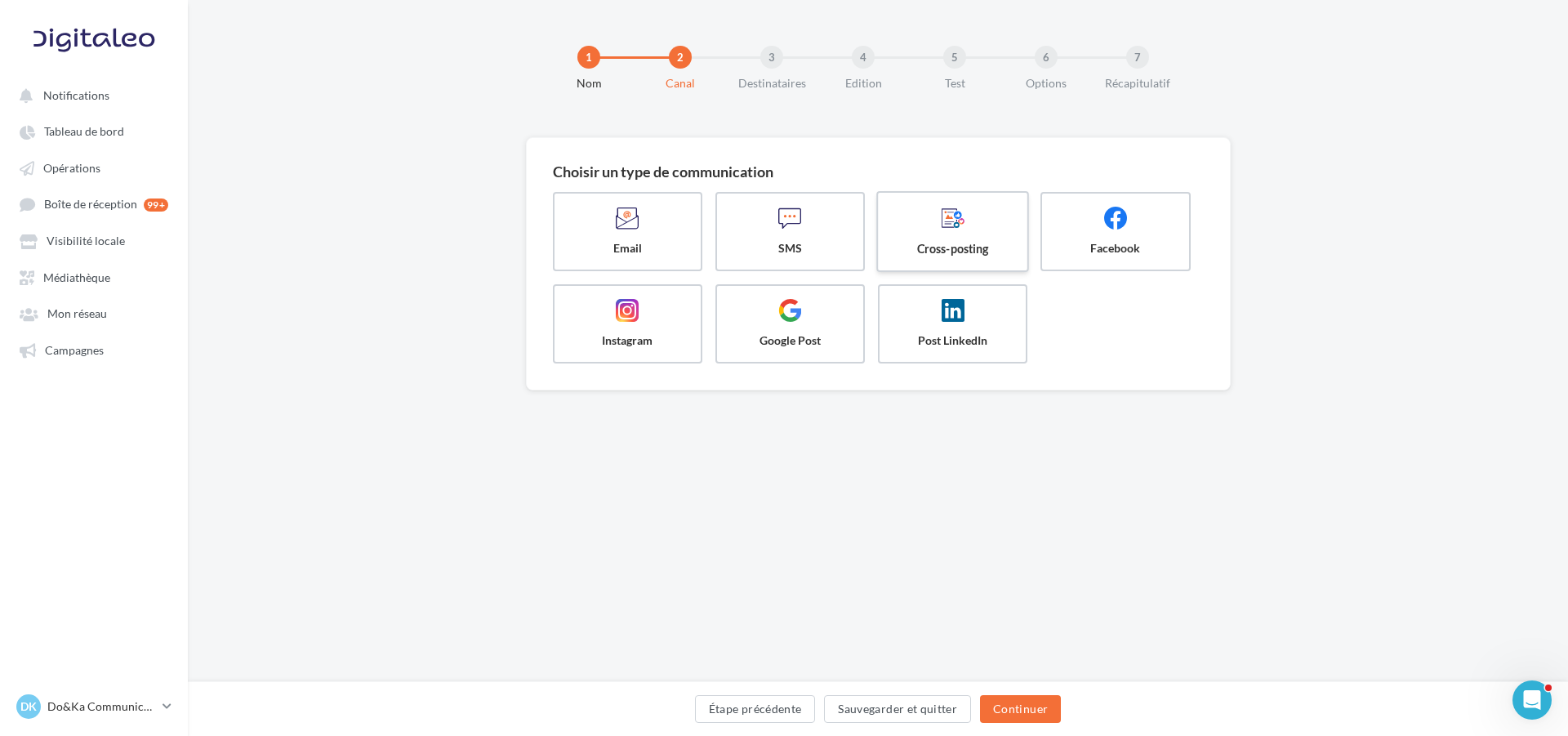
click at [979, 219] on span at bounding box center [953, 220] width 122 height 28
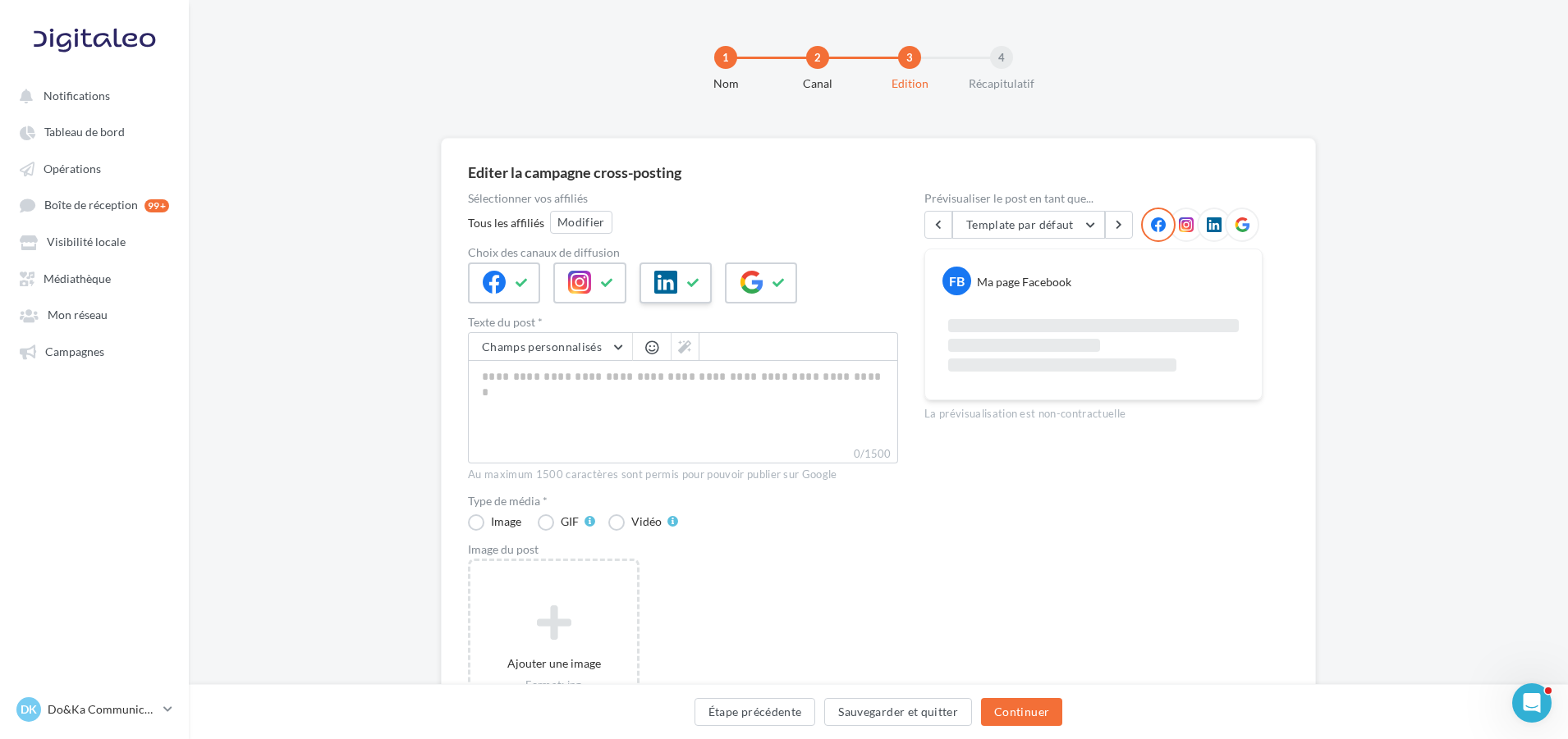
click at [697, 278] on icon at bounding box center [694, 283] width 13 height 12
click at [781, 278] on icon at bounding box center [779, 283] width 13 height 12
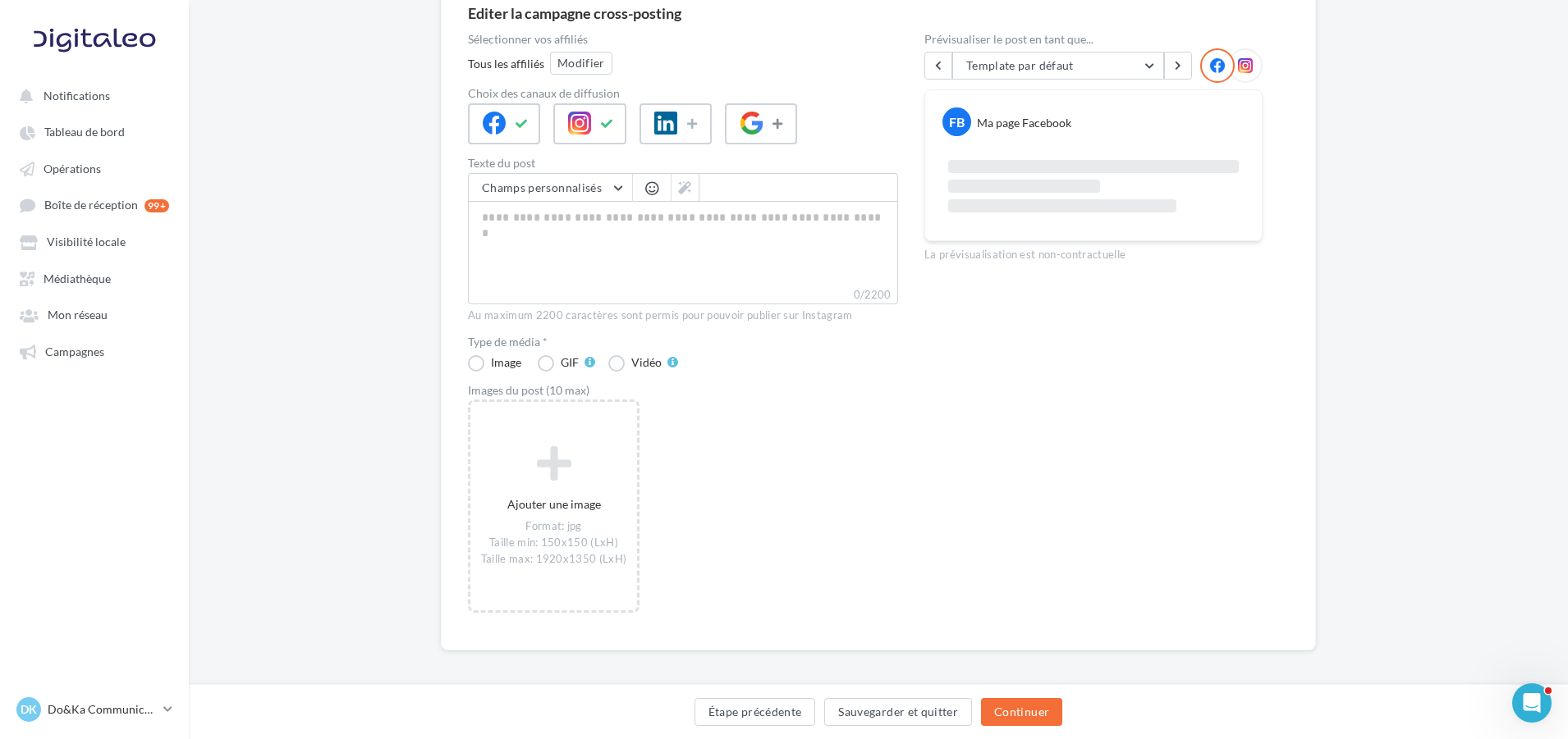
scroll to position [164, 0]
click at [534, 240] on textarea "0/2200" at bounding box center [683, 239] width 430 height 86
paste textarea "**********"
type textarea "**********"
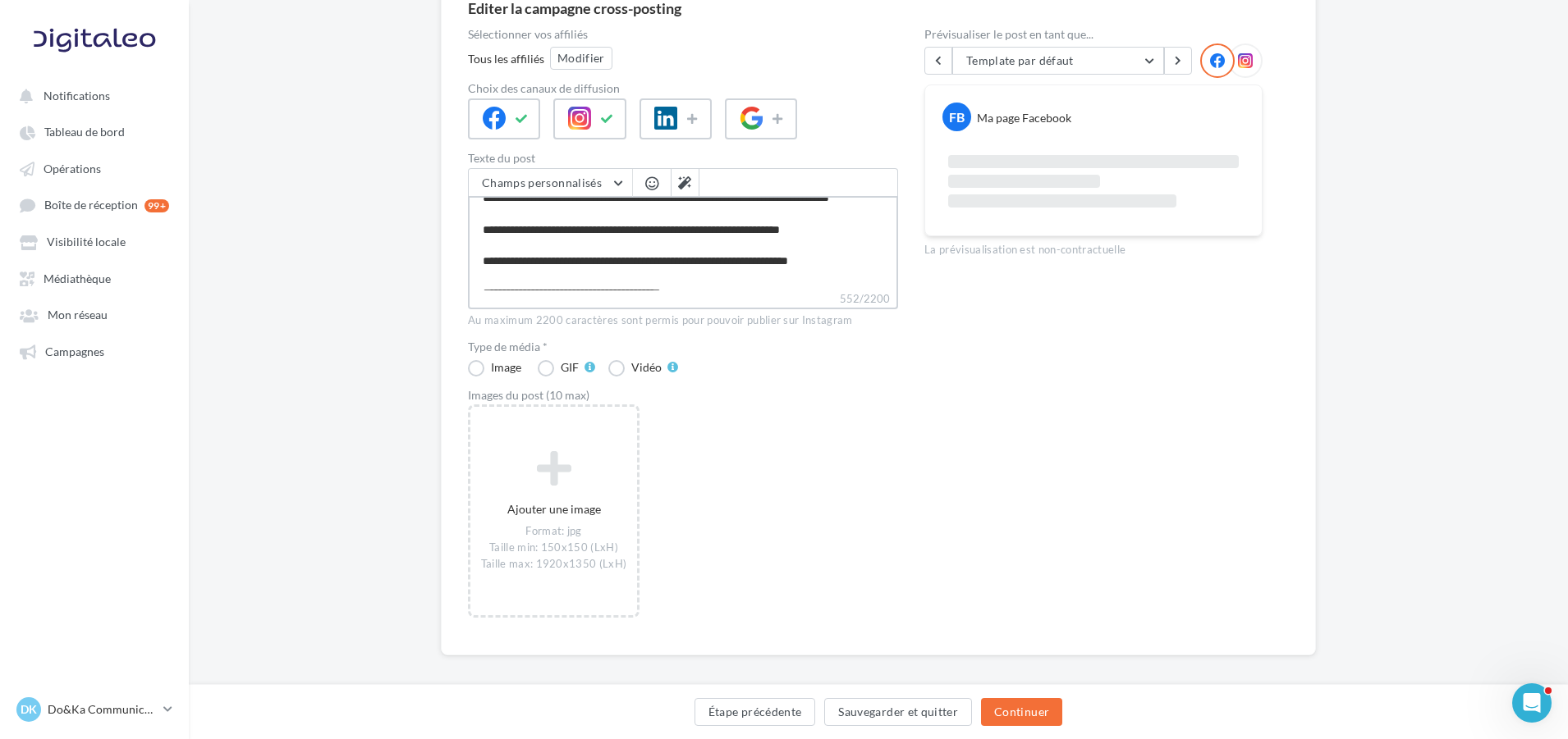
scroll to position [0, 0]
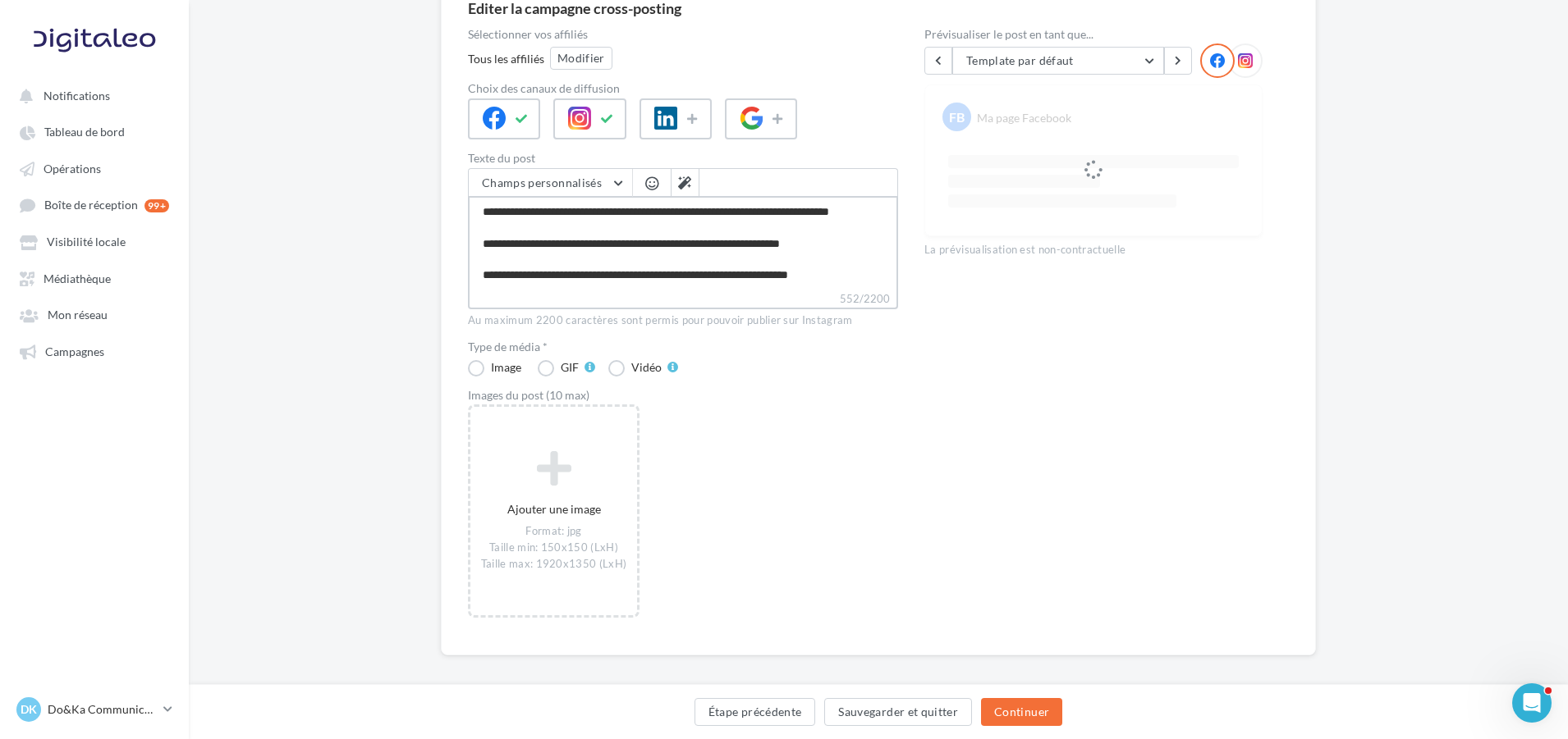
type textarea "**********"
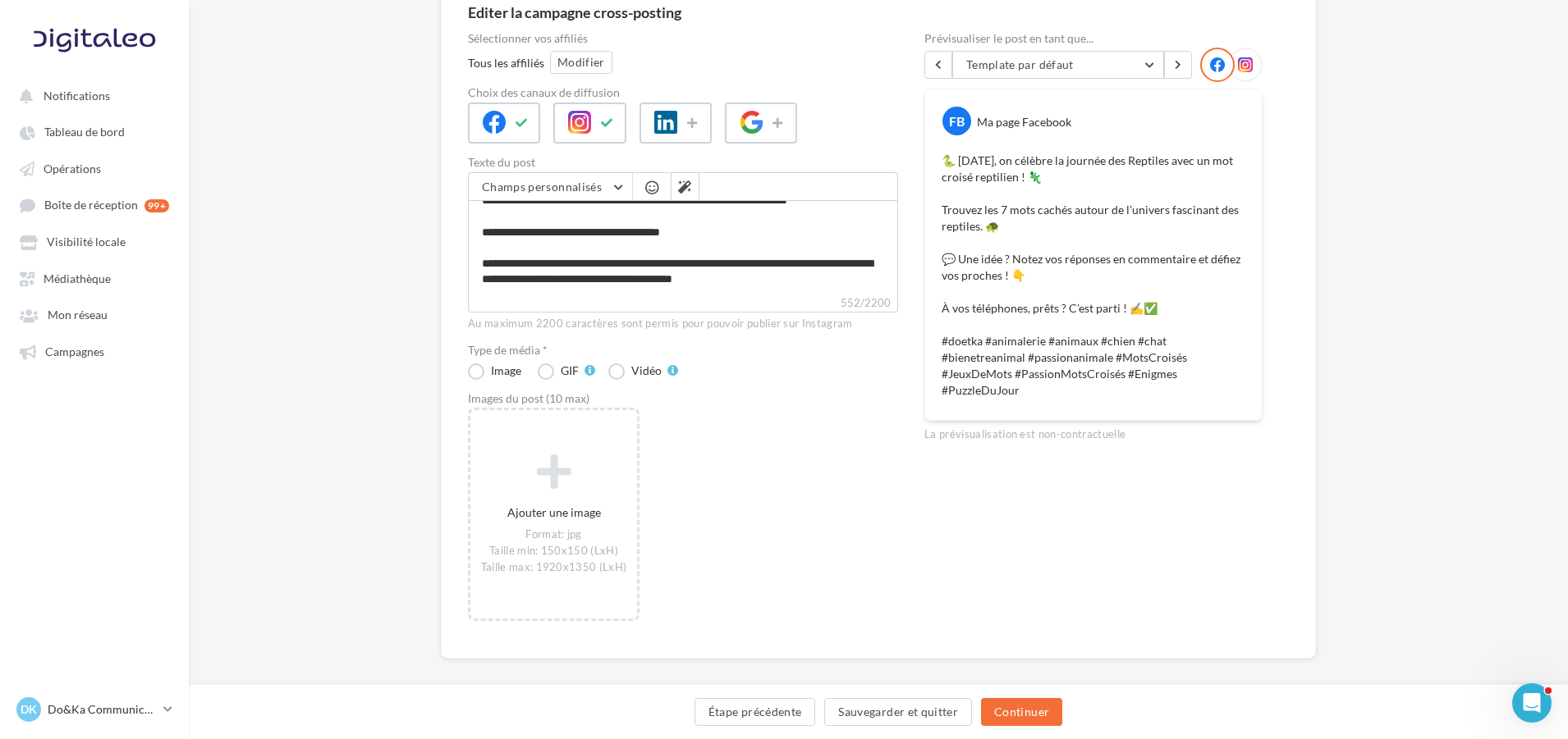
scroll to position [164, 0]
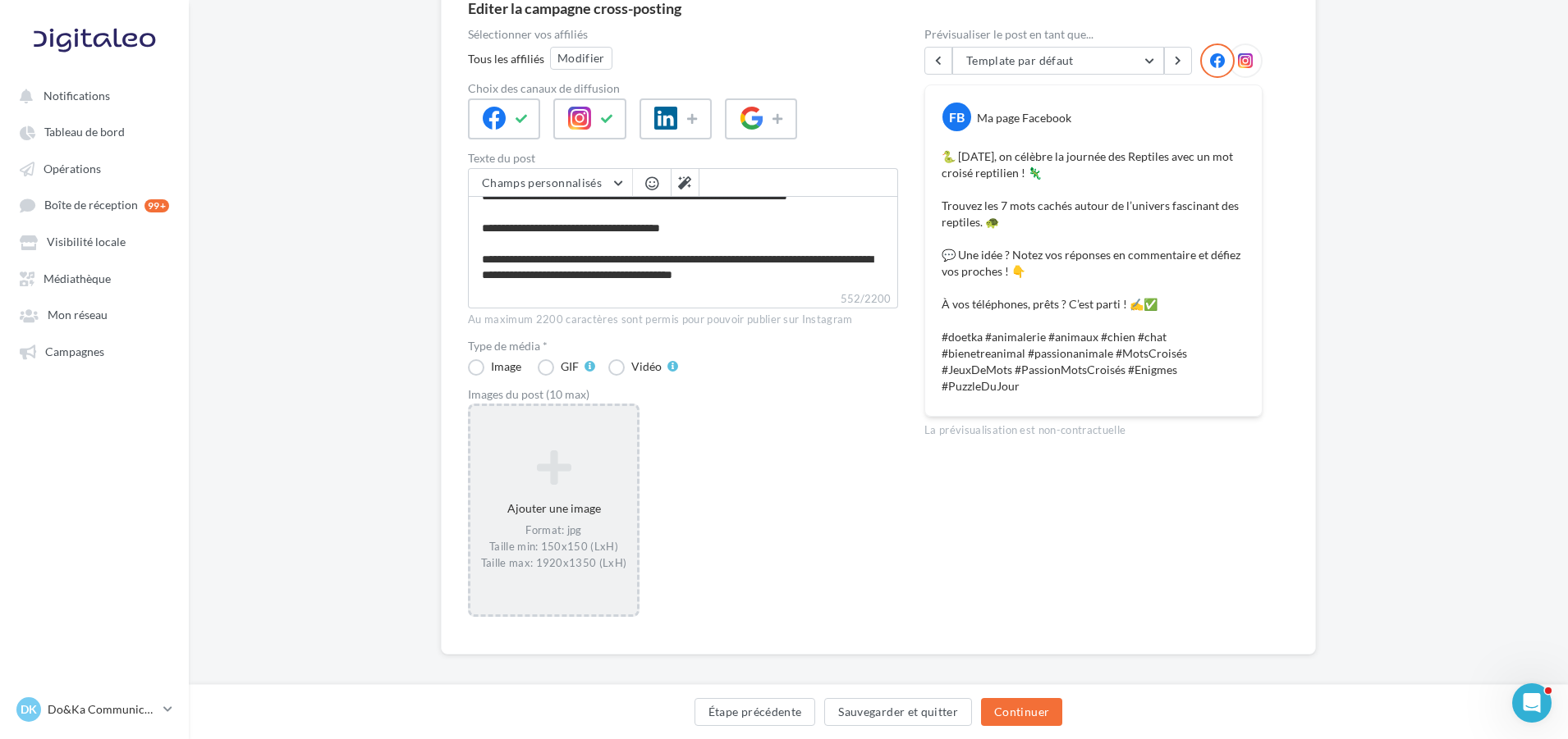
click at [566, 520] on div "Ajouter une image Format: jpg Taille min: 150x150 (LxH) Taille max: 1920x1350 (…" at bounding box center [554, 510] width 166 height 138
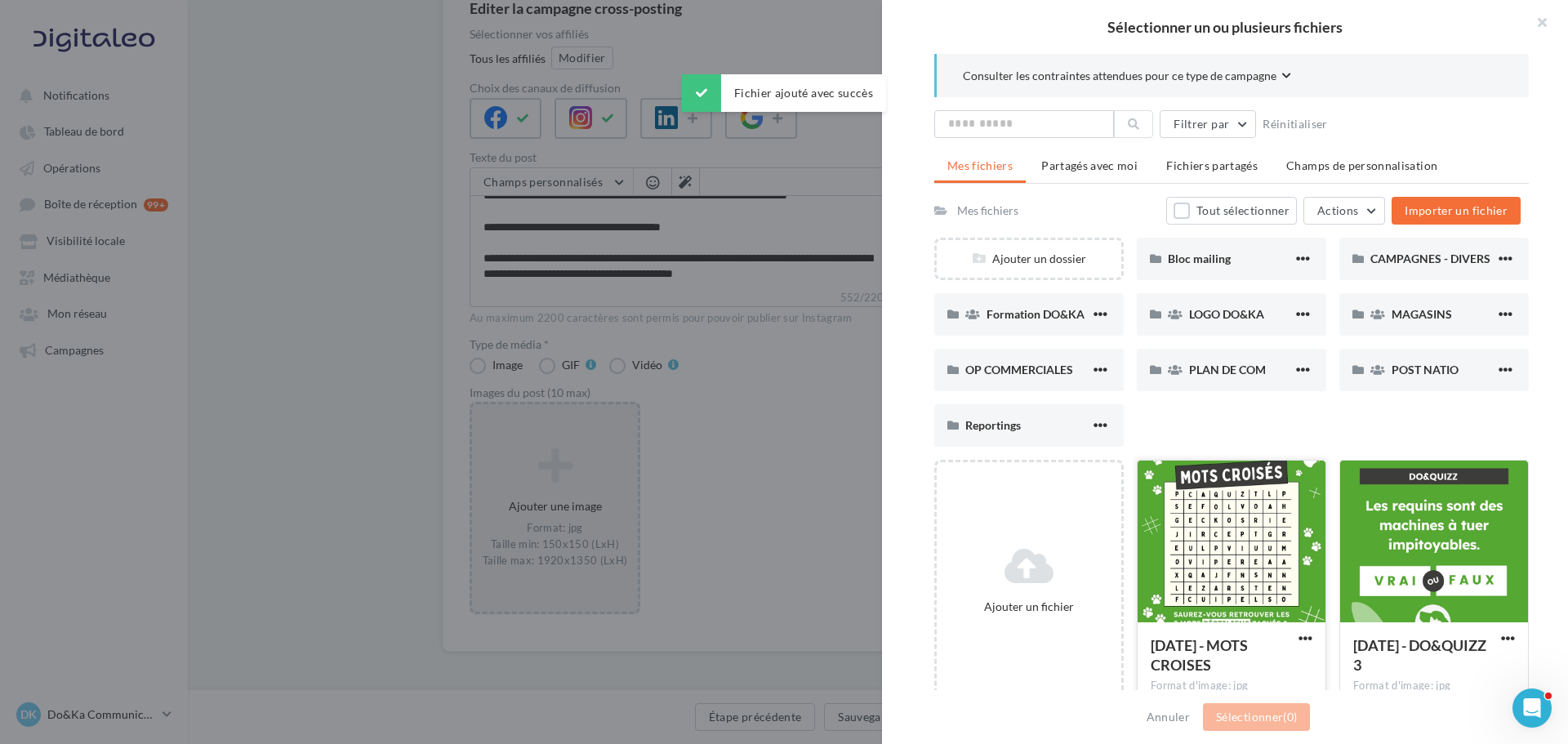
click at [1251, 550] on div at bounding box center [1231, 542] width 188 height 163
click at [1263, 703] on button "Sélectionner (1)" at bounding box center [1256, 718] width 107 height 28
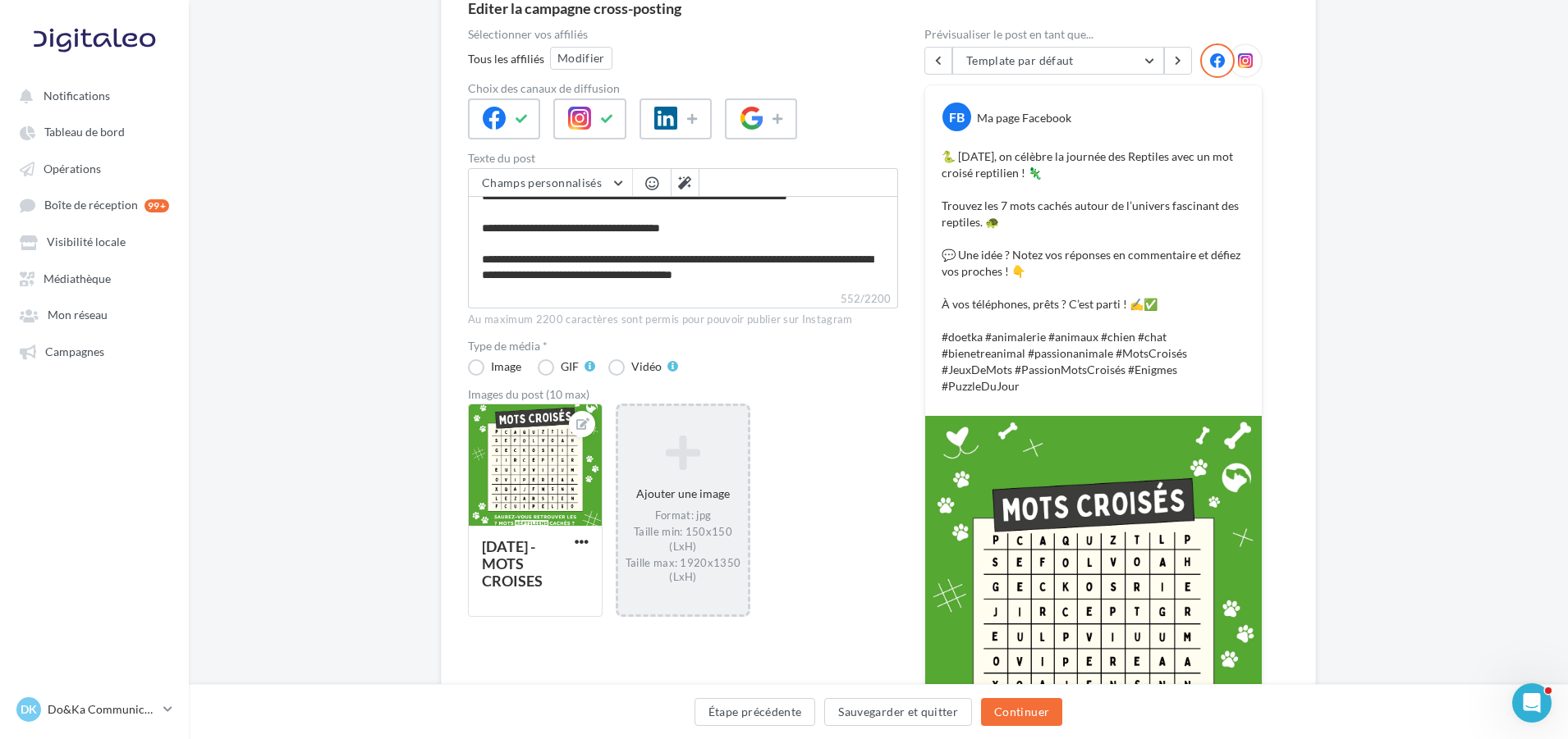
click at [1251, 67] on icon at bounding box center [1246, 61] width 15 height 15
click at [1246, 71] on div at bounding box center [1245, 60] width 34 height 34
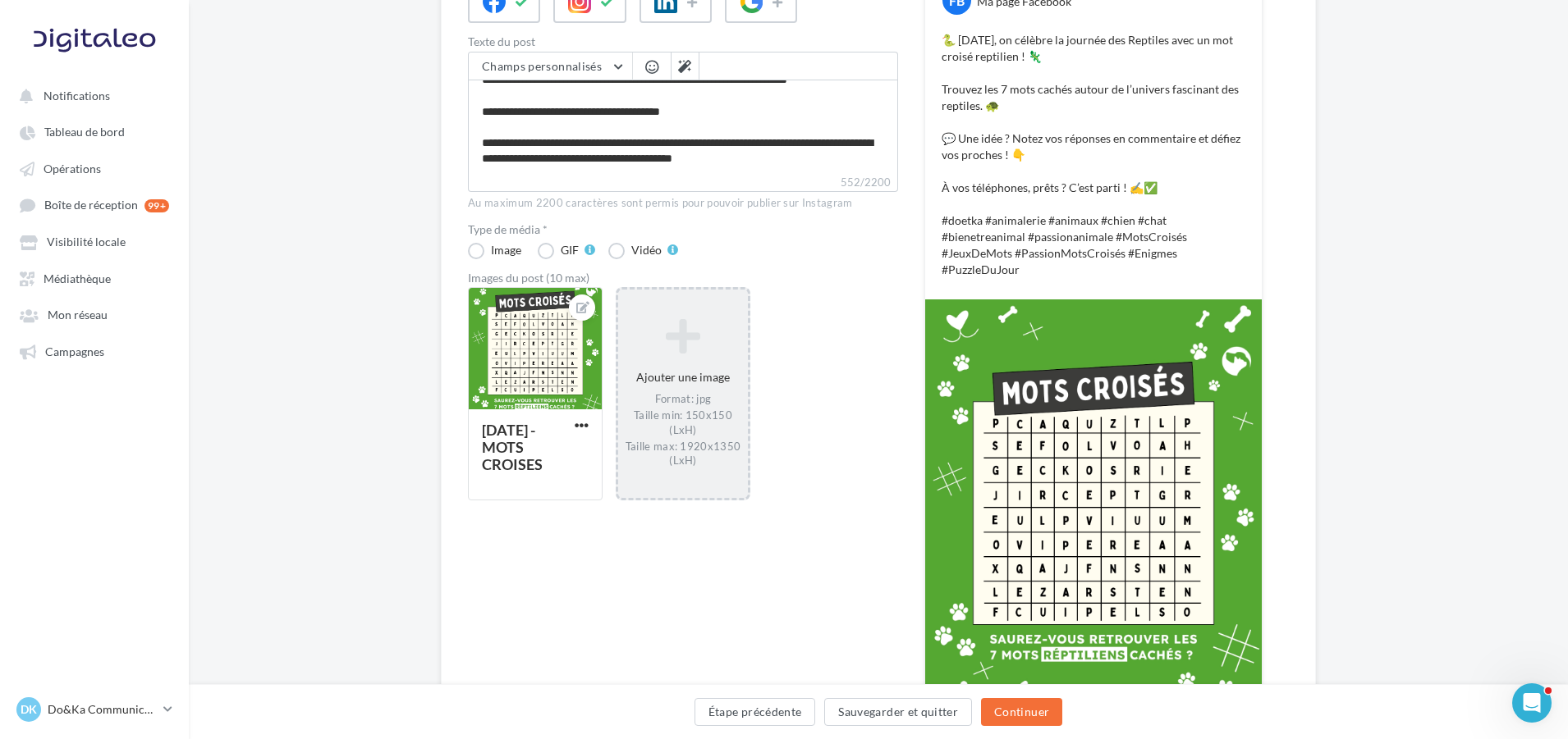
scroll to position [10, 0]
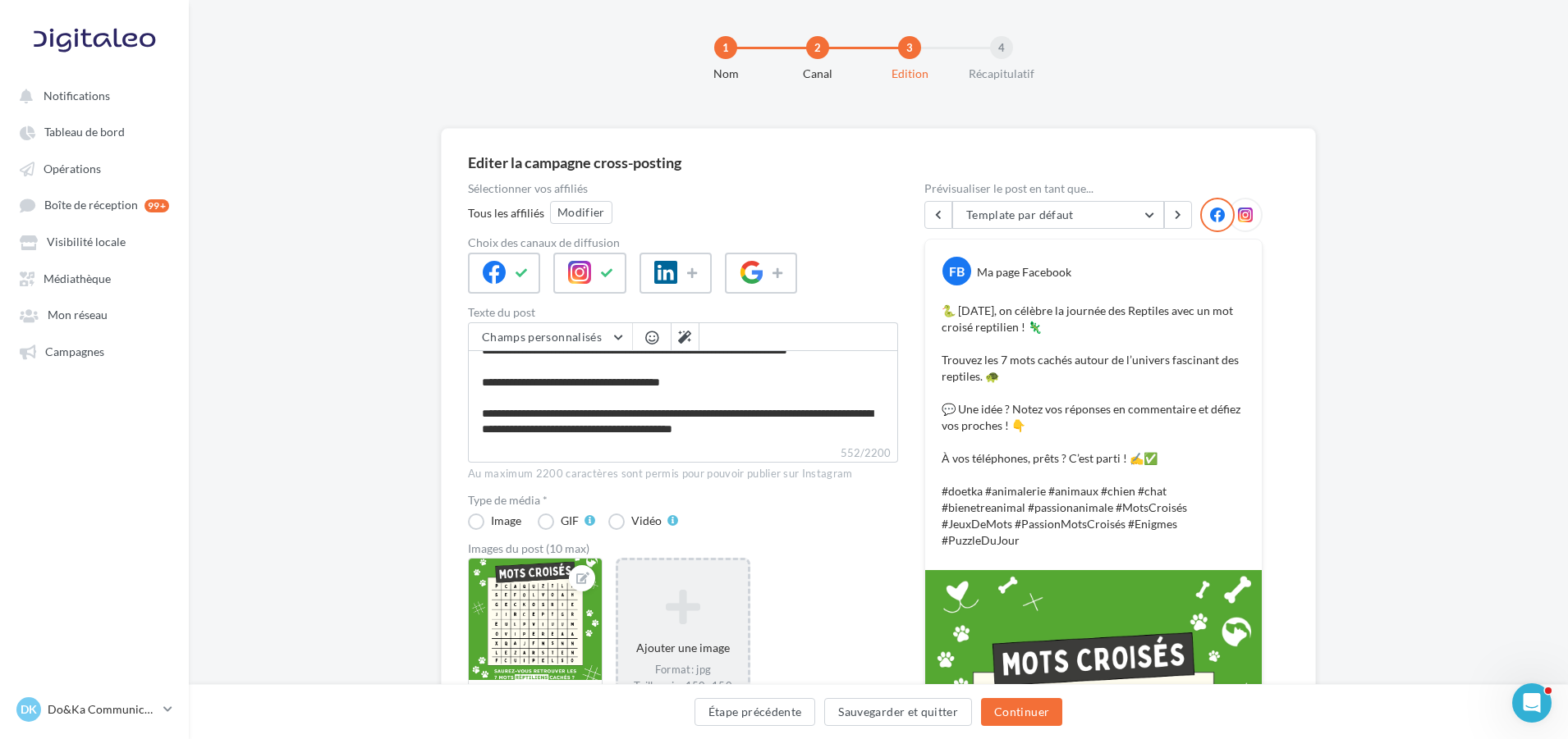
click at [1254, 219] on div at bounding box center [1245, 214] width 34 height 34
click at [606, 278] on icon at bounding box center [608, 273] width 13 height 12
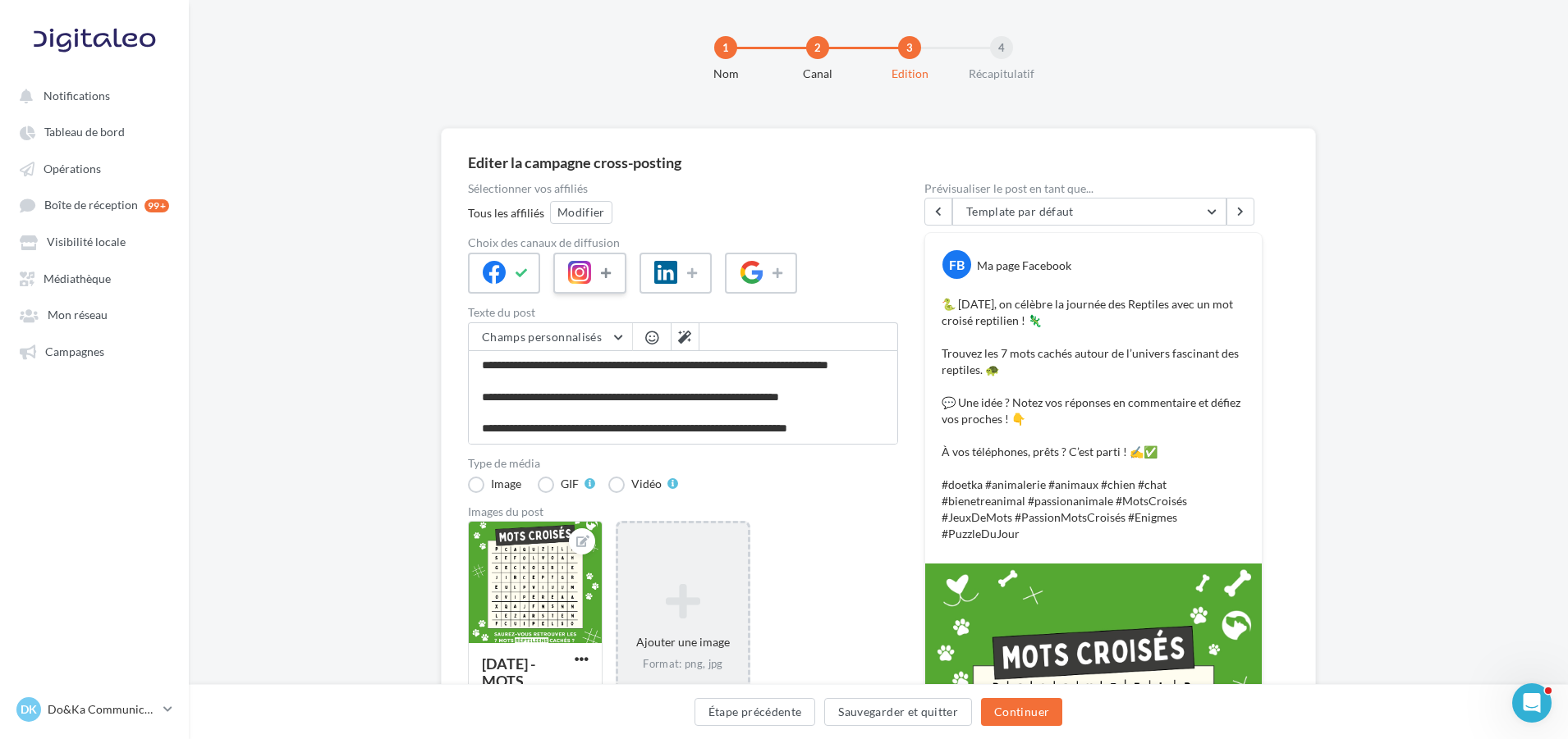
click at [606, 278] on icon at bounding box center [608, 273] width 13 height 12
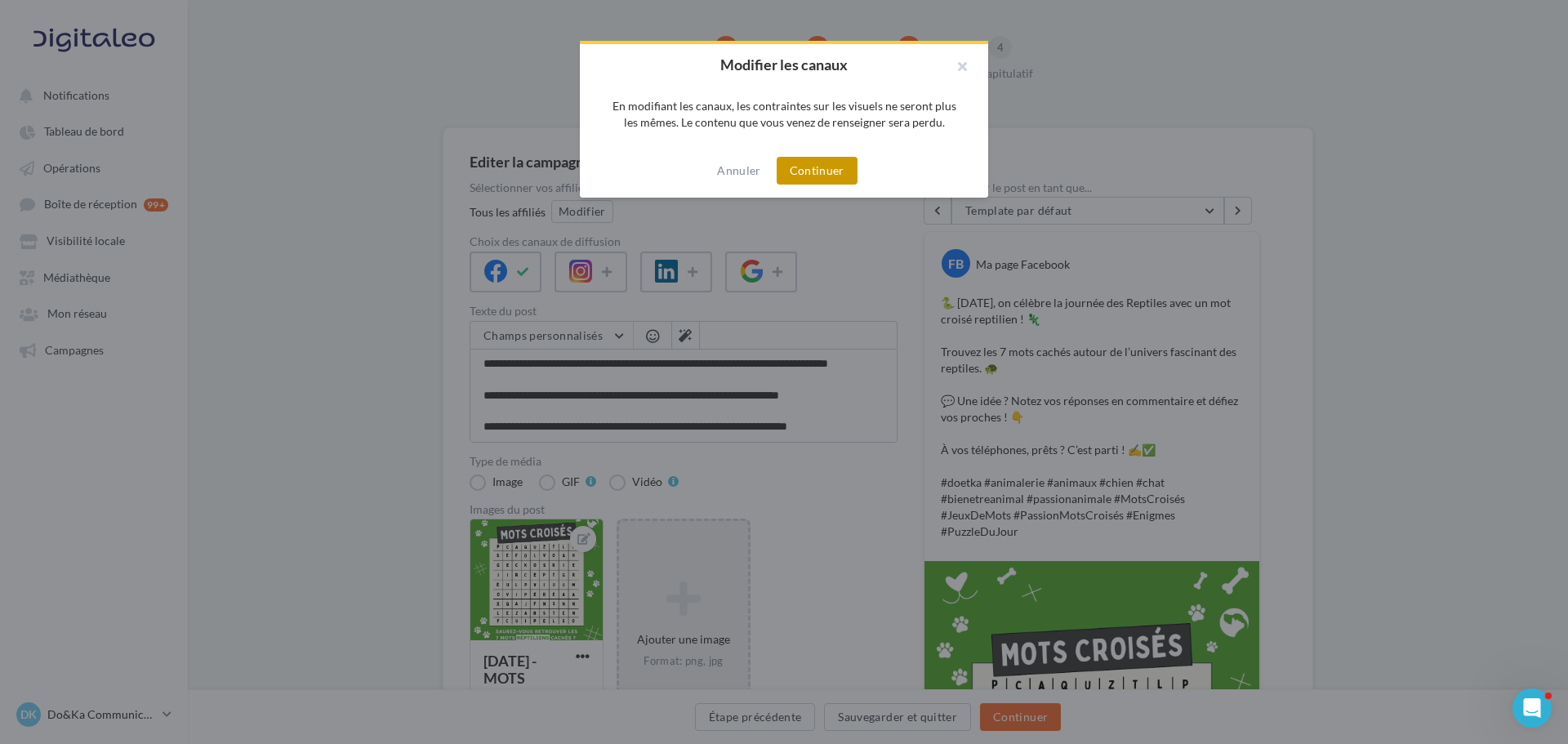
click at [842, 173] on button "Continuer" at bounding box center [818, 171] width 81 height 28
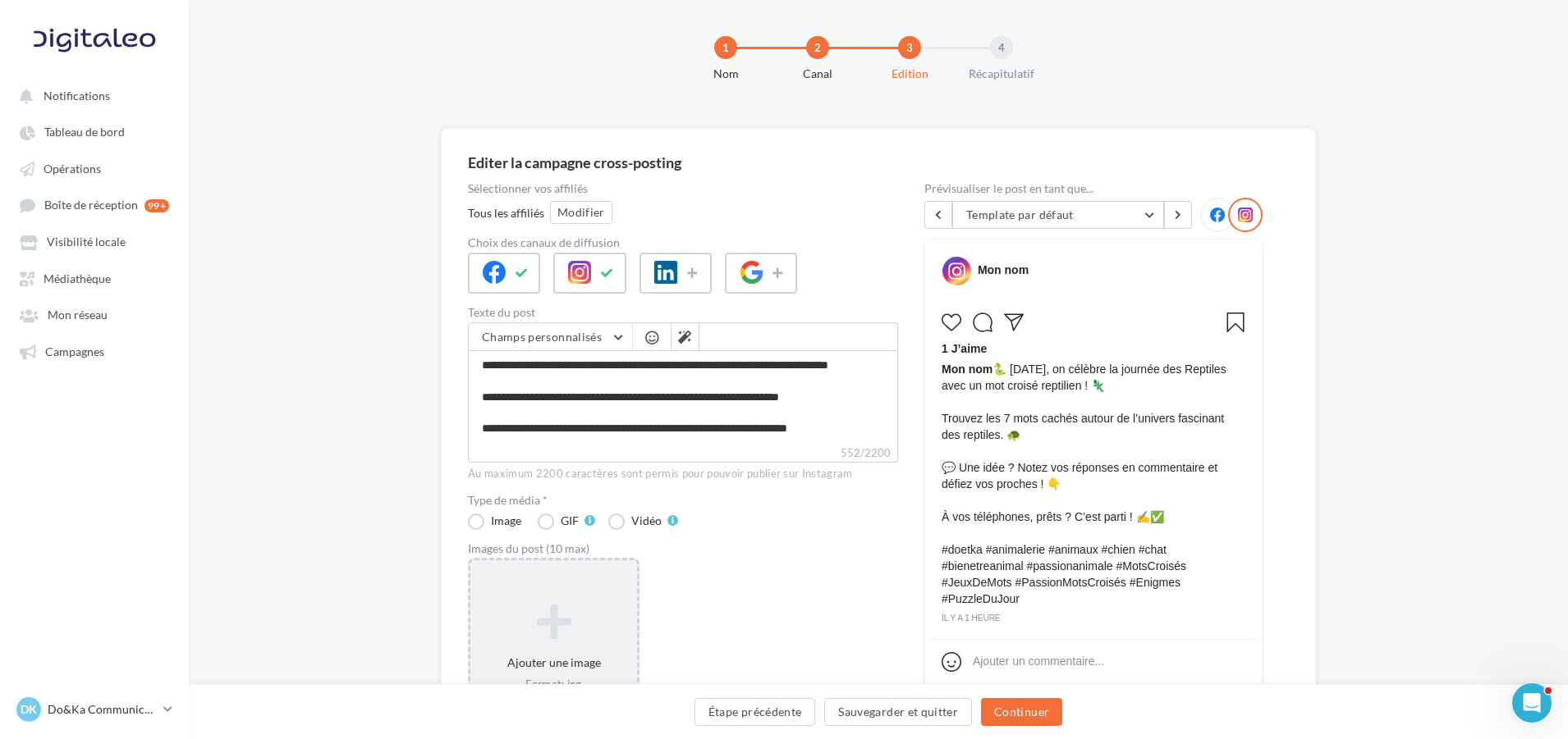
click at [556, 589] on div "Ajouter une image Format: jpg Taille min: 150x150 (LxH) Taille max: 1920x1350 (…" at bounding box center [554, 664] width 171 height 214
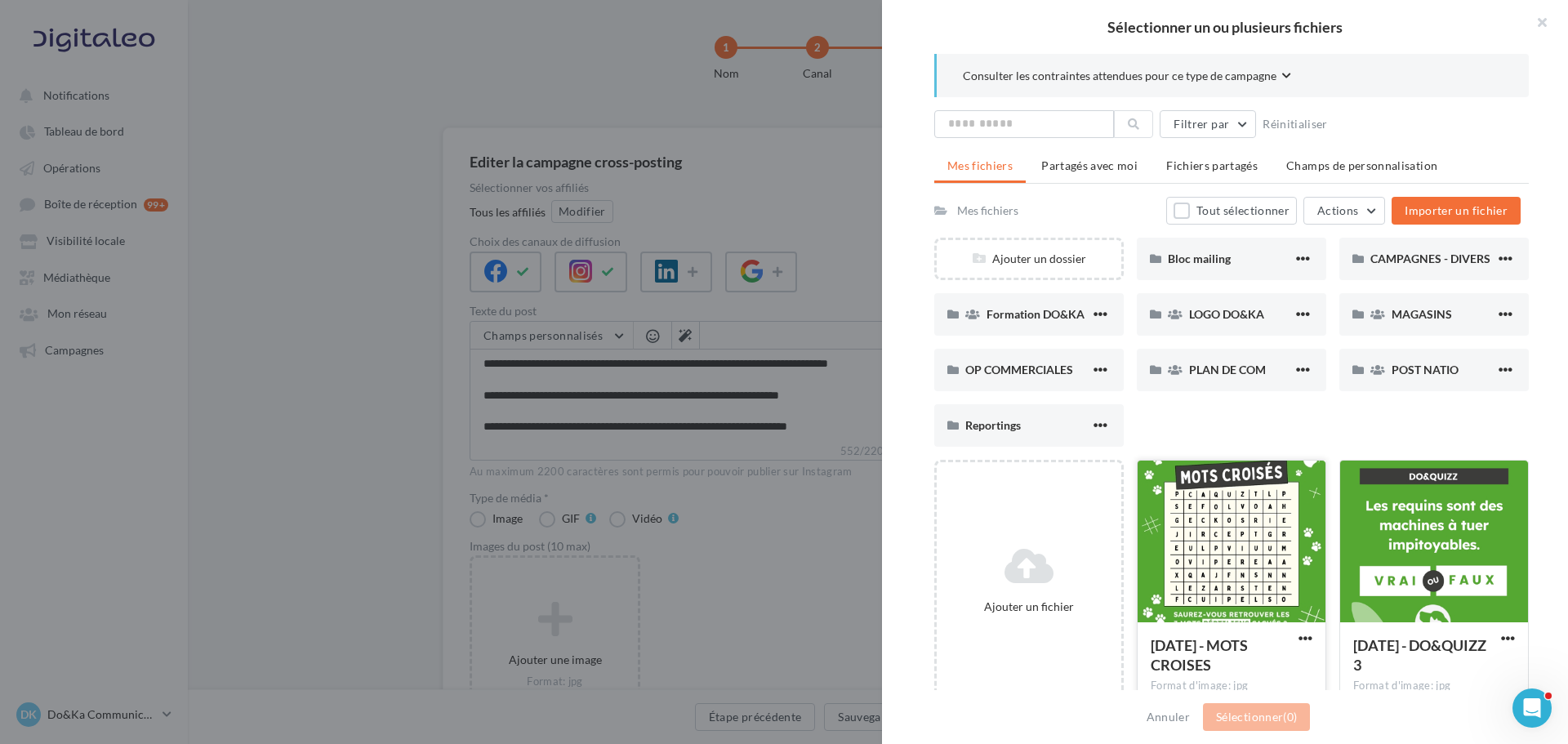
click at [1205, 524] on div at bounding box center [1231, 542] width 188 height 163
click at [1226, 722] on button "Sélectionner (1)" at bounding box center [1256, 718] width 107 height 28
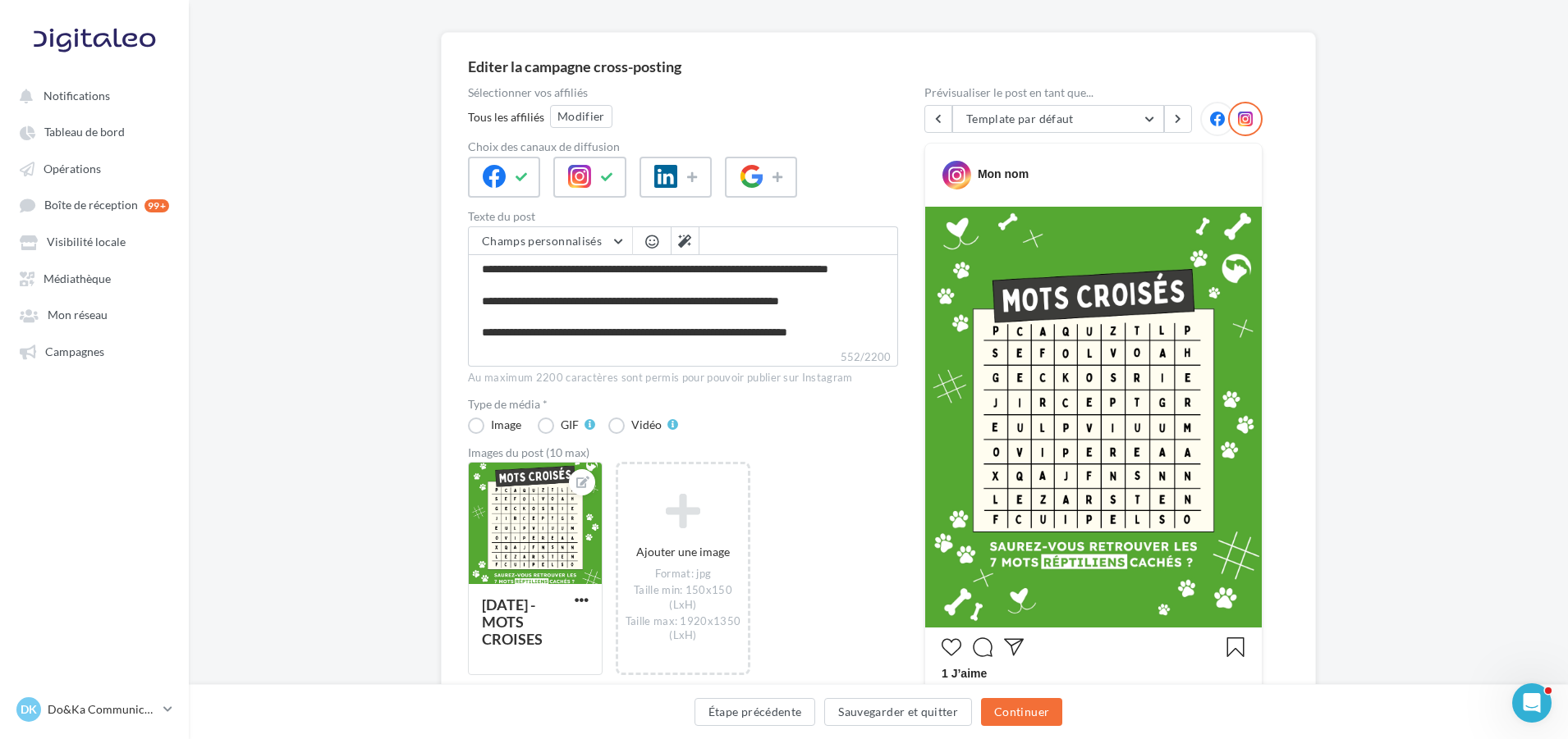
scroll to position [92, 0]
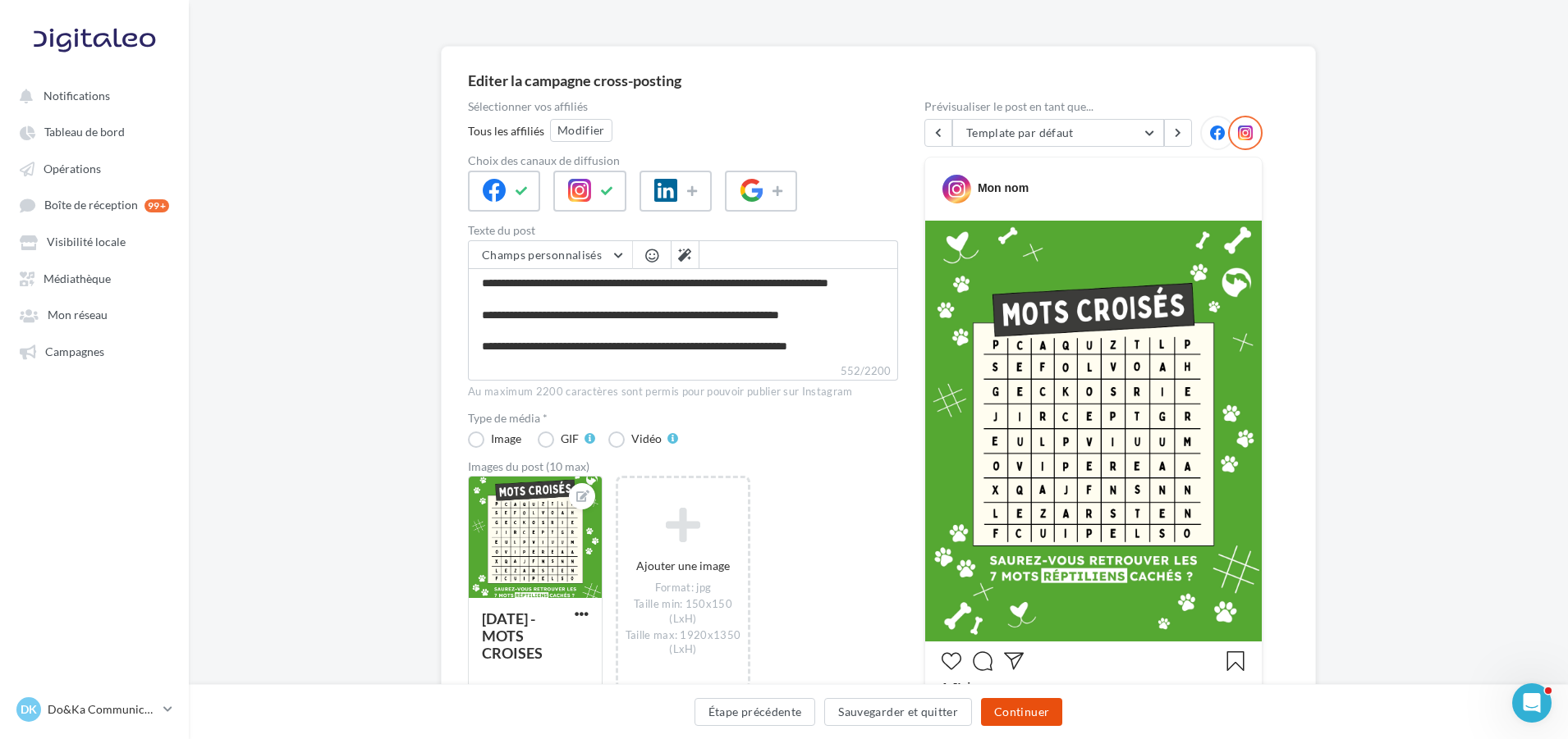
click at [1040, 714] on button "Continuer" at bounding box center [1022, 712] width 82 height 28
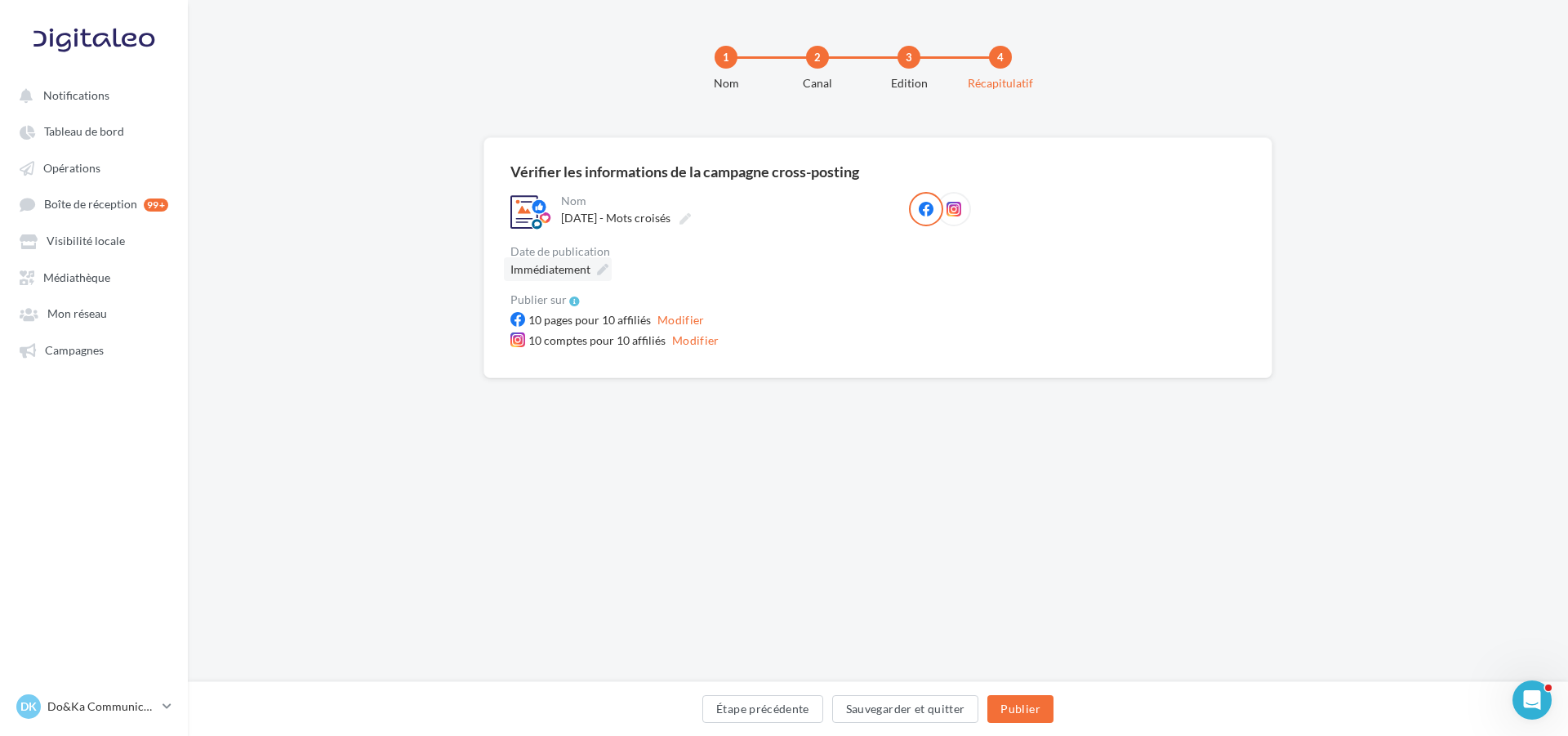
click at [596, 262] on div "Immédiatement" at bounding box center [558, 269] width 108 height 24
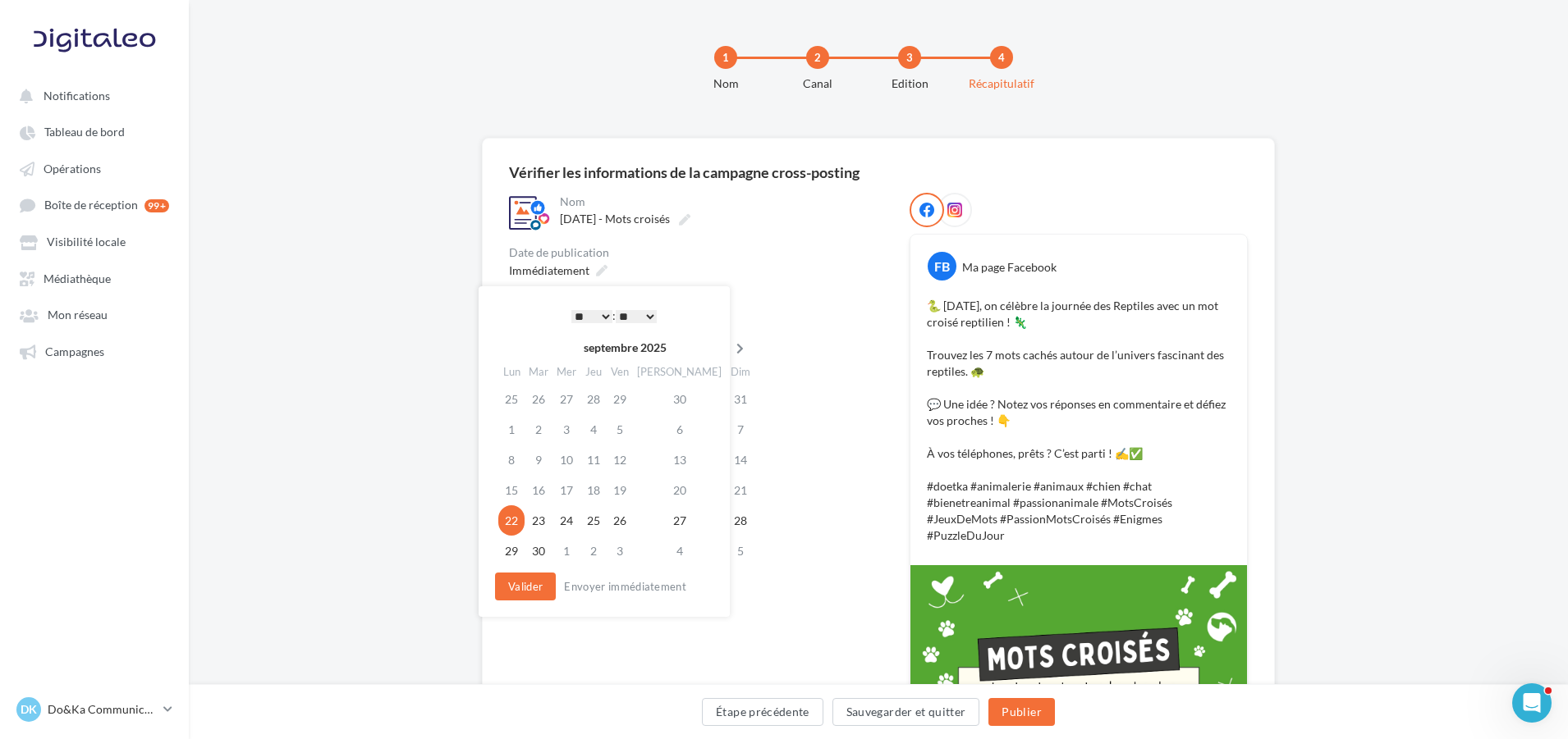
click at [730, 353] on icon at bounding box center [740, 349] width 21 height 12
click at [528, 498] on td "21" at bounding box center [537, 490] width 28 height 31
click at [577, 314] on select "* * * * * * * * * * ** ** ** ** ** ** ** ** ** ** ** ** ** **" at bounding box center [587, 317] width 41 height 13
click at [583, 313] on select "* * * * * * * * * * ** ** ** ** ** ** ** ** ** ** ** ** ** **" at bounding box center [587, 317] width 41 height 13
click at [636, 318] on select "** ** ** ** ** **" at bounding box center [631, 317] width 41 height 13
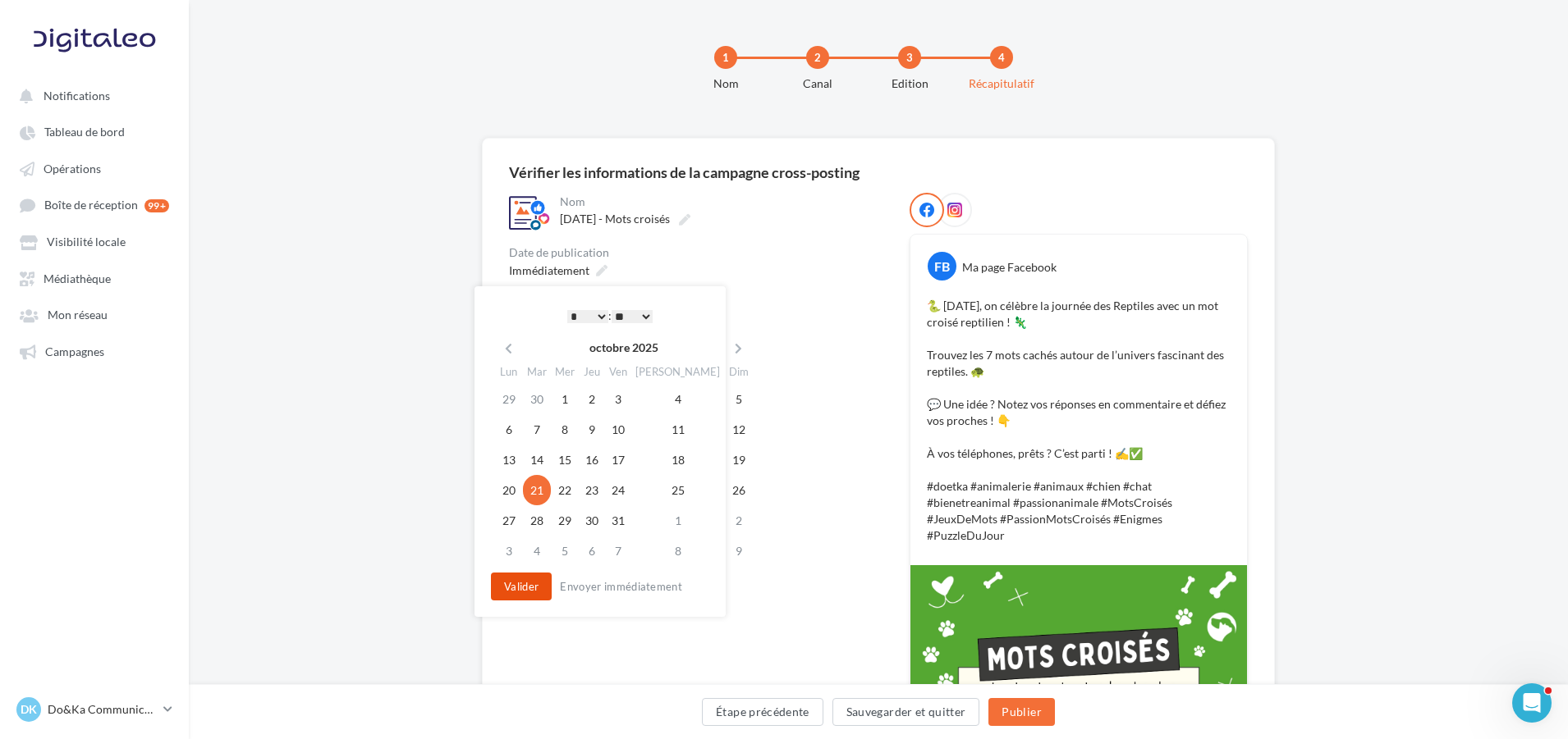
click at [530, 582] on button "Valider" at bounding box center [521, 587] width 61 height 28
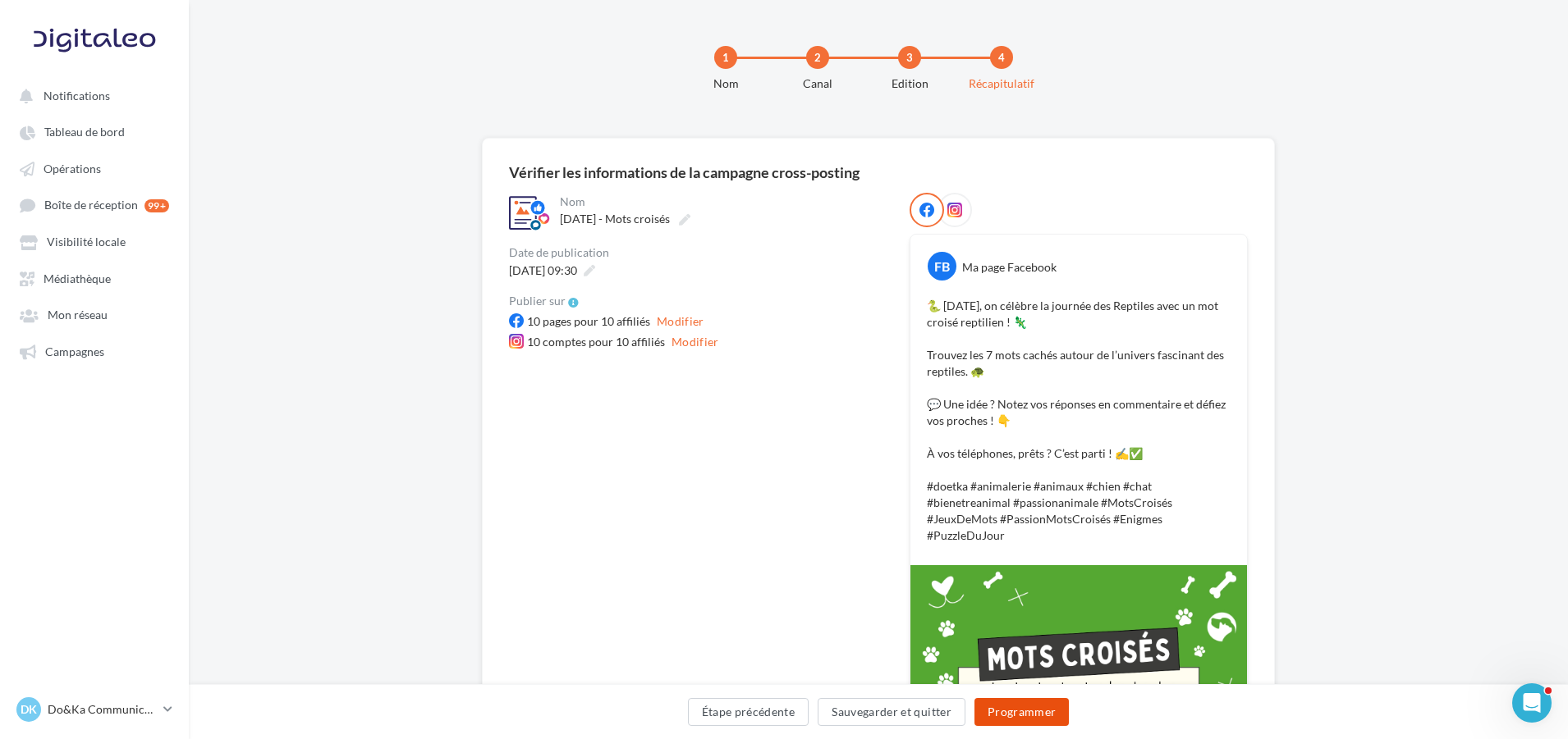
click at [1018, 712] on button "Programmer" at bounding box center [1022, 712] width 96 height 28
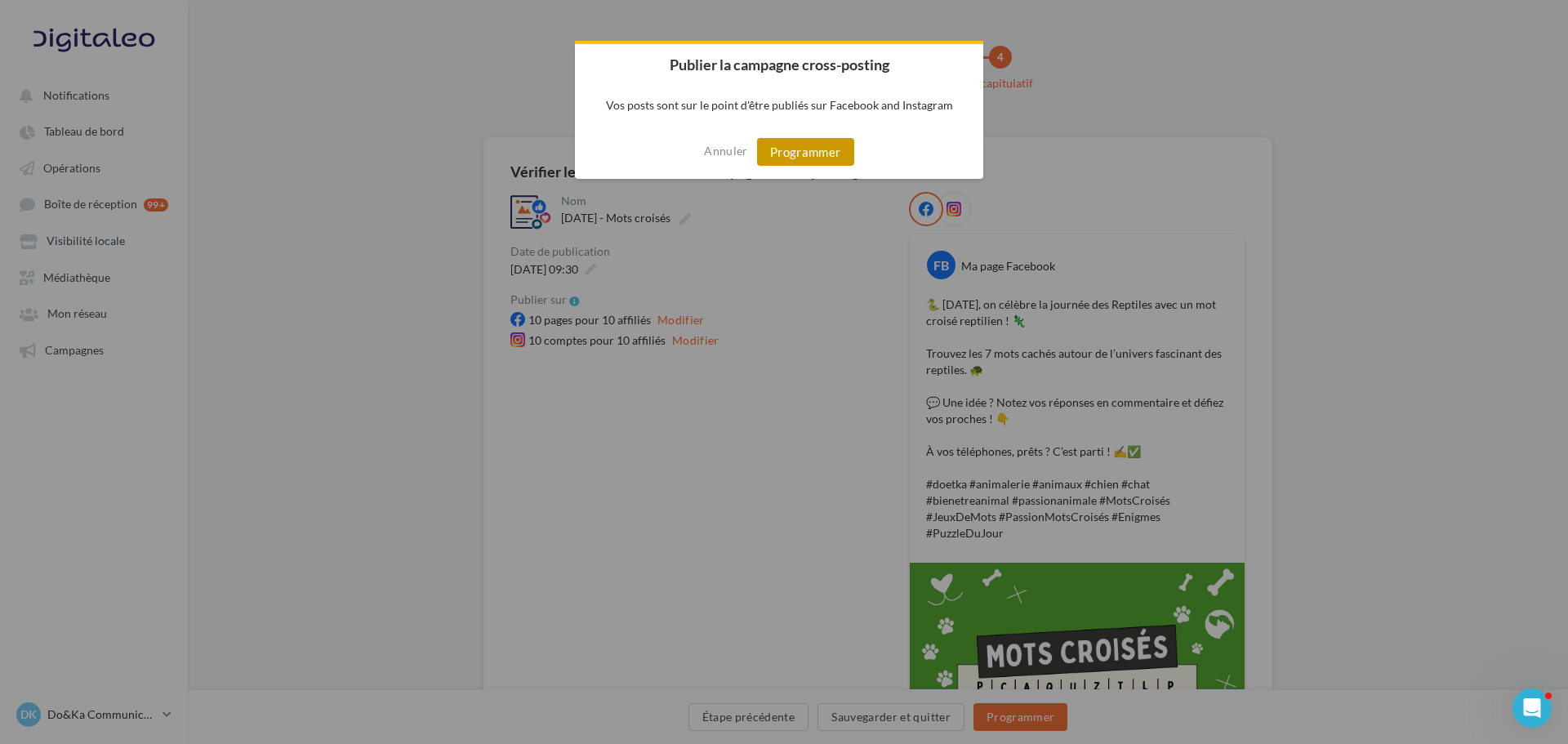
click at [832, 147] on button "Programmer" at bounding box center [805, 152] width 97 height 28
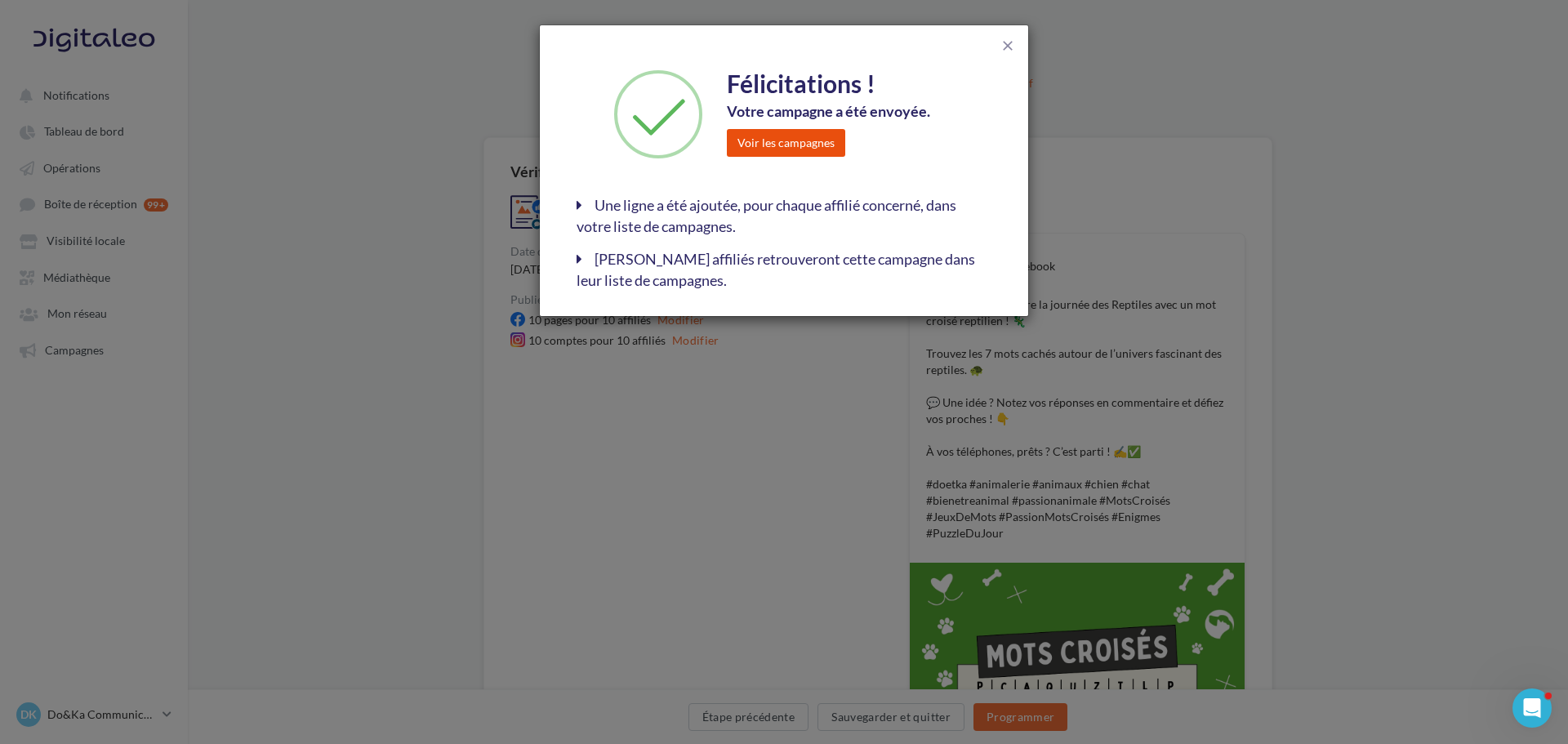
click at [785, 141] on button "Voir les campagnes" at bounding box center [786, 143] width 118 height 28
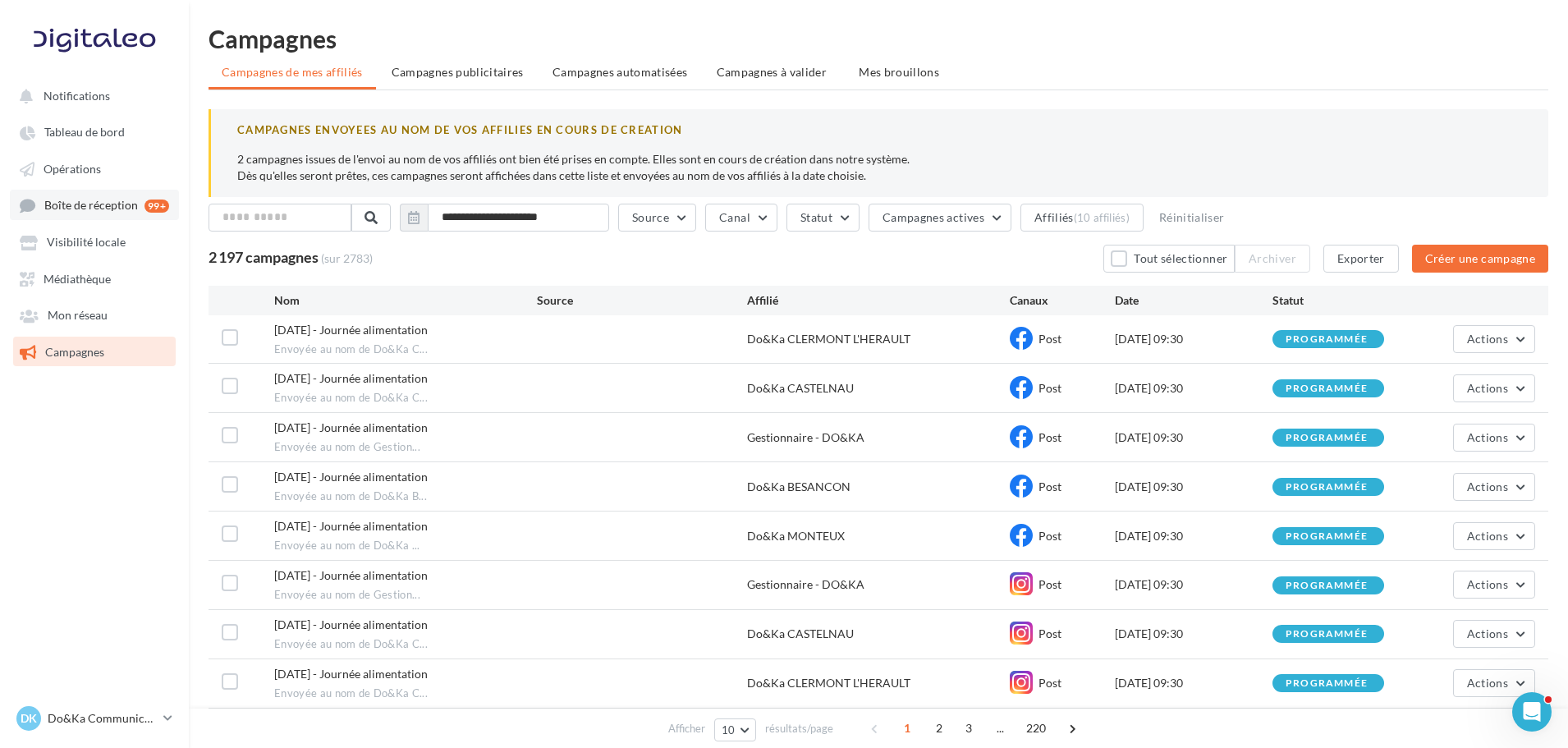
click at [80, 197] on link "Boîte de réception 99+" at bounding box center [94, 205] width 169 height 31
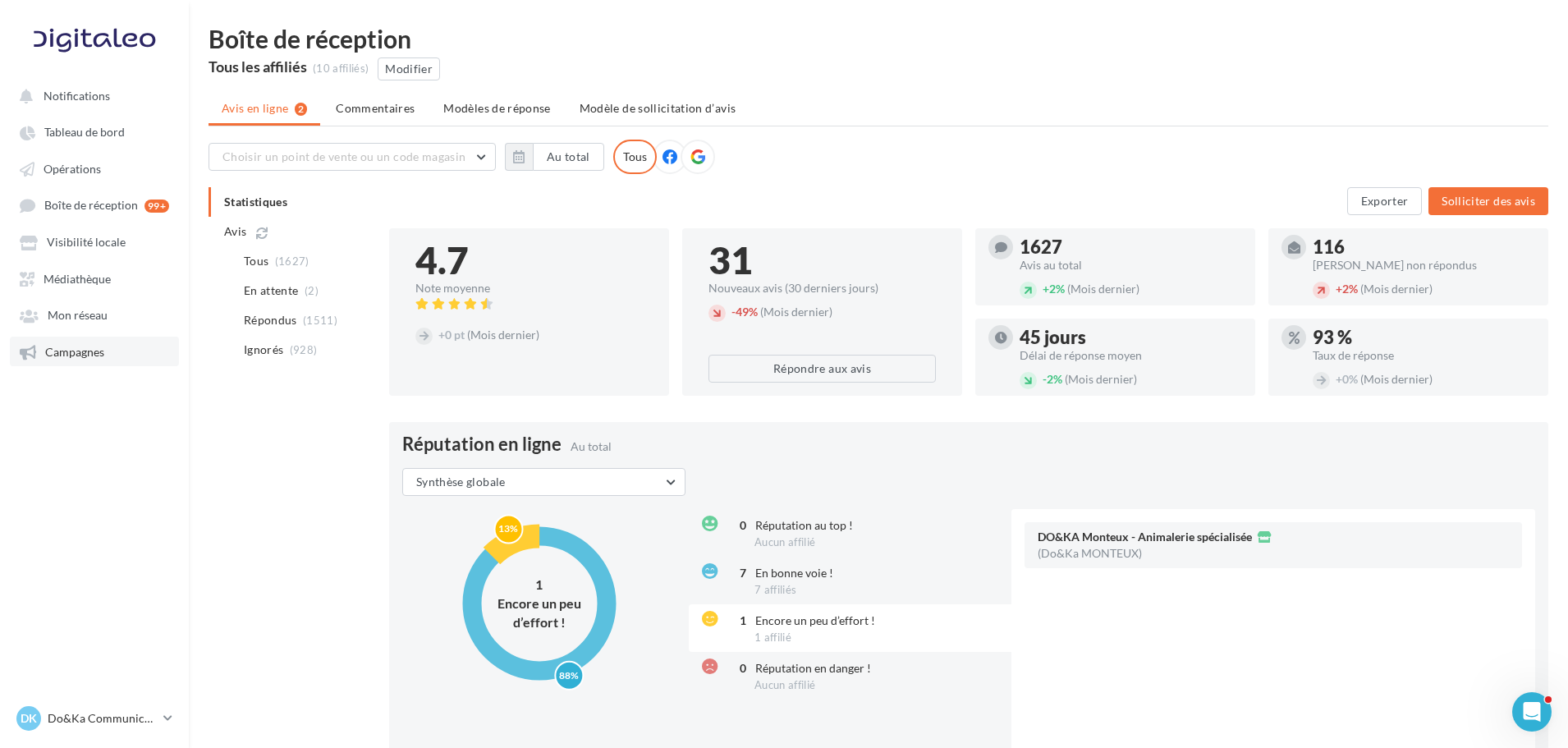
click at [88, 349] on span "Campagnes" at bounding box center [74, 352] width 59 height 14
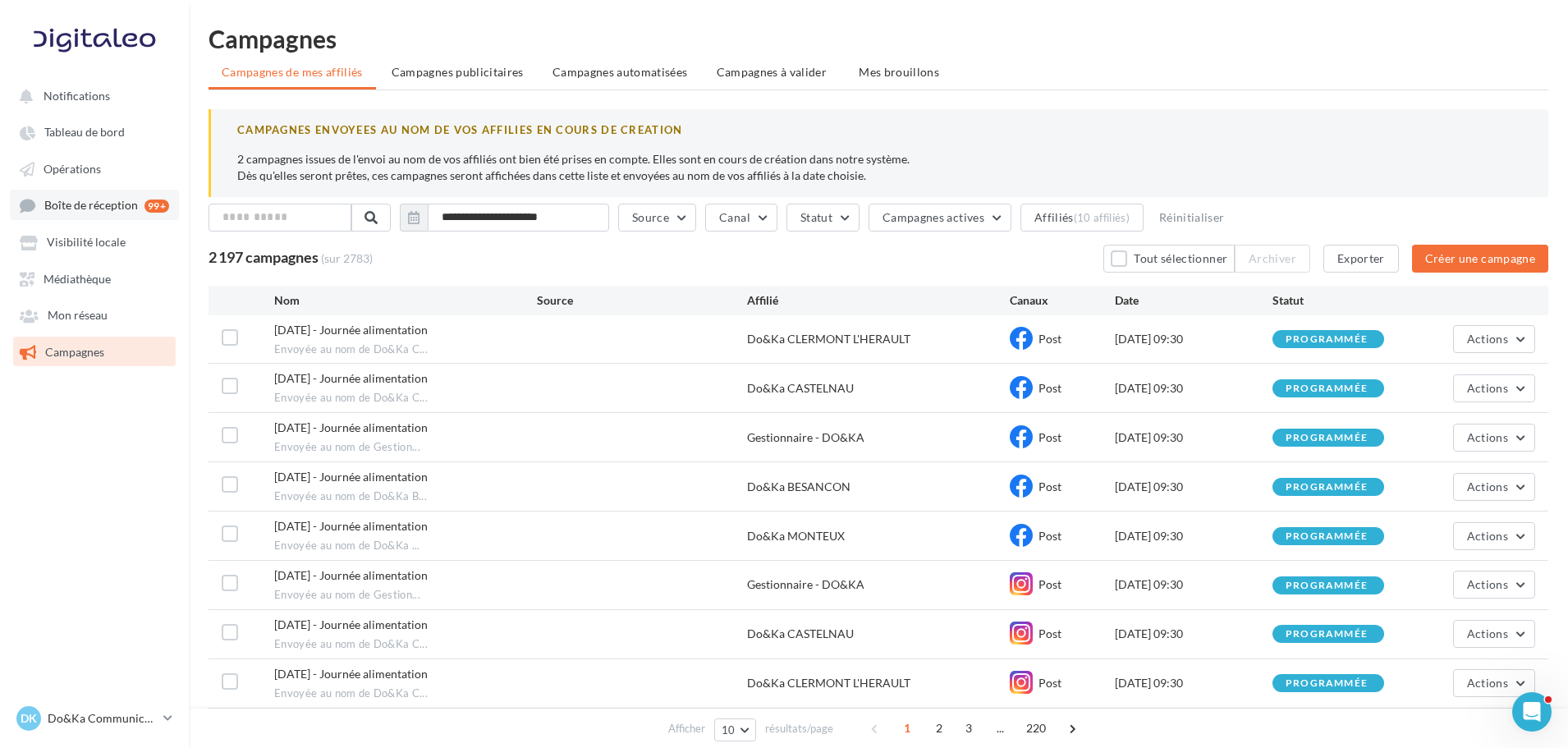
click at [108, 210] on span "Boîte de réception" at bounding box center [91, 206] width 94 height 14
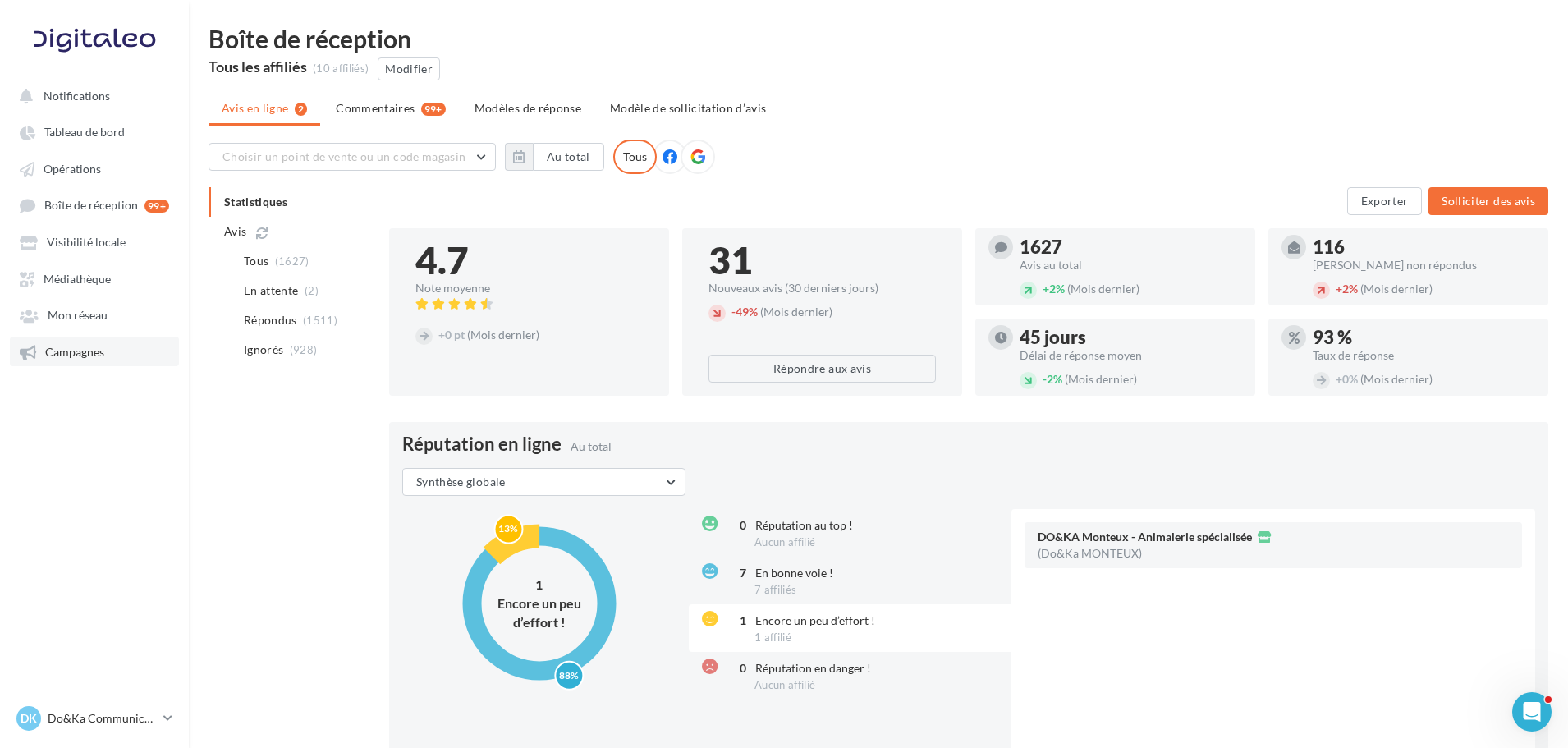
click at [76, 353] on span "Campagnes" at bounding box center [74, 352] width 59 height 14
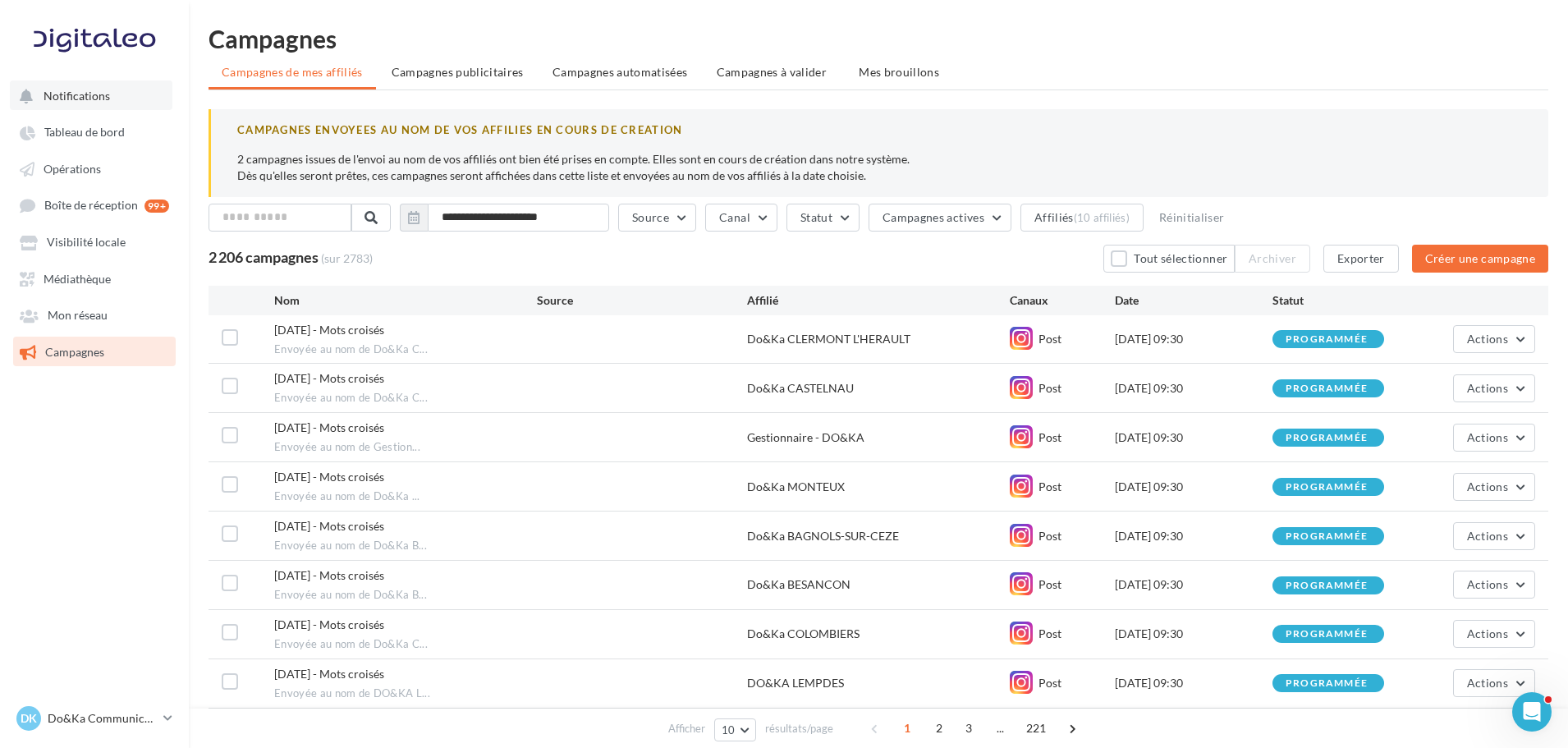
click at [83, 105] on button "Notifications" at bounding box center [91, 96] width 162 height 30
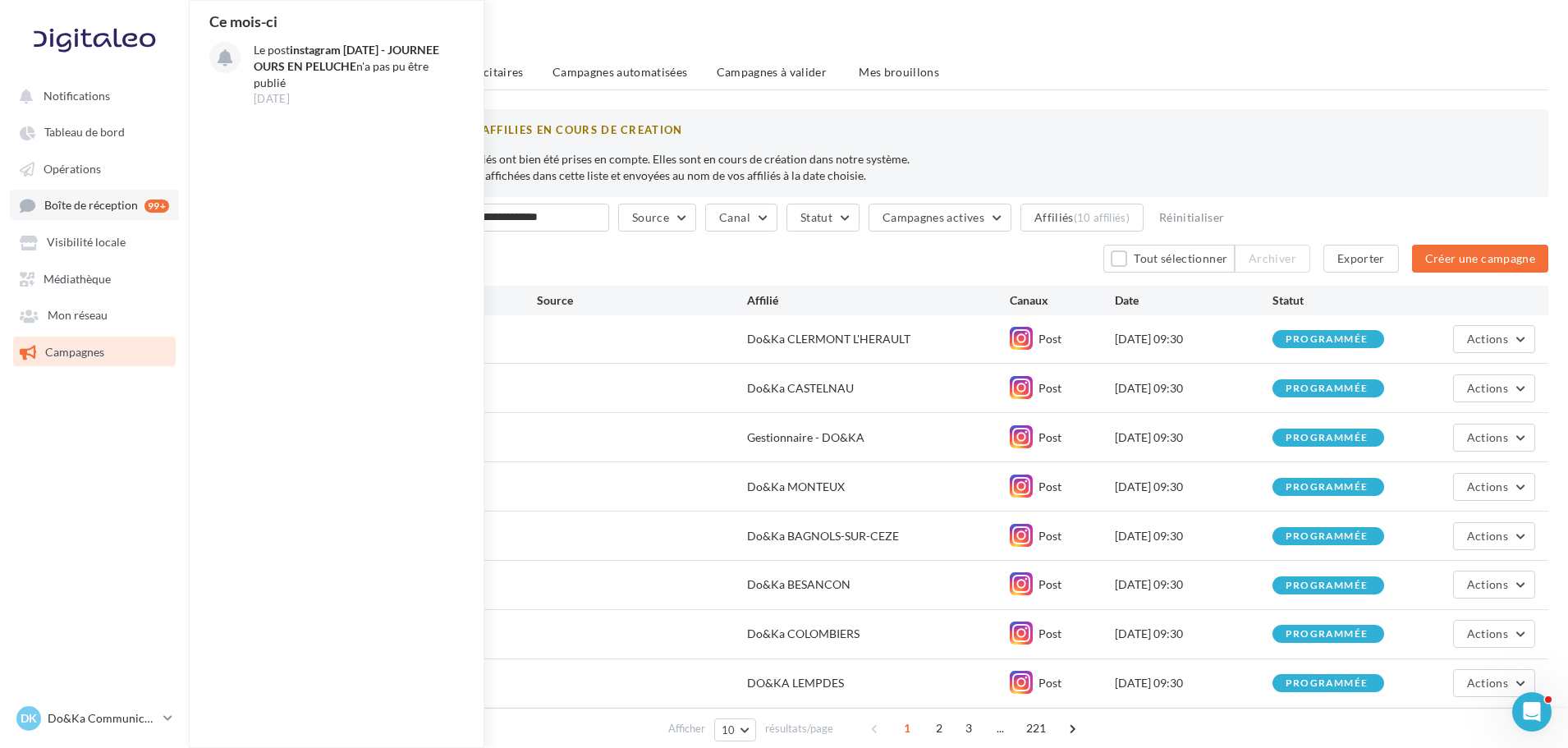
click at [90, 205] on span "Boîte de réception" at bounding box center [91, 206] width 94 height 14
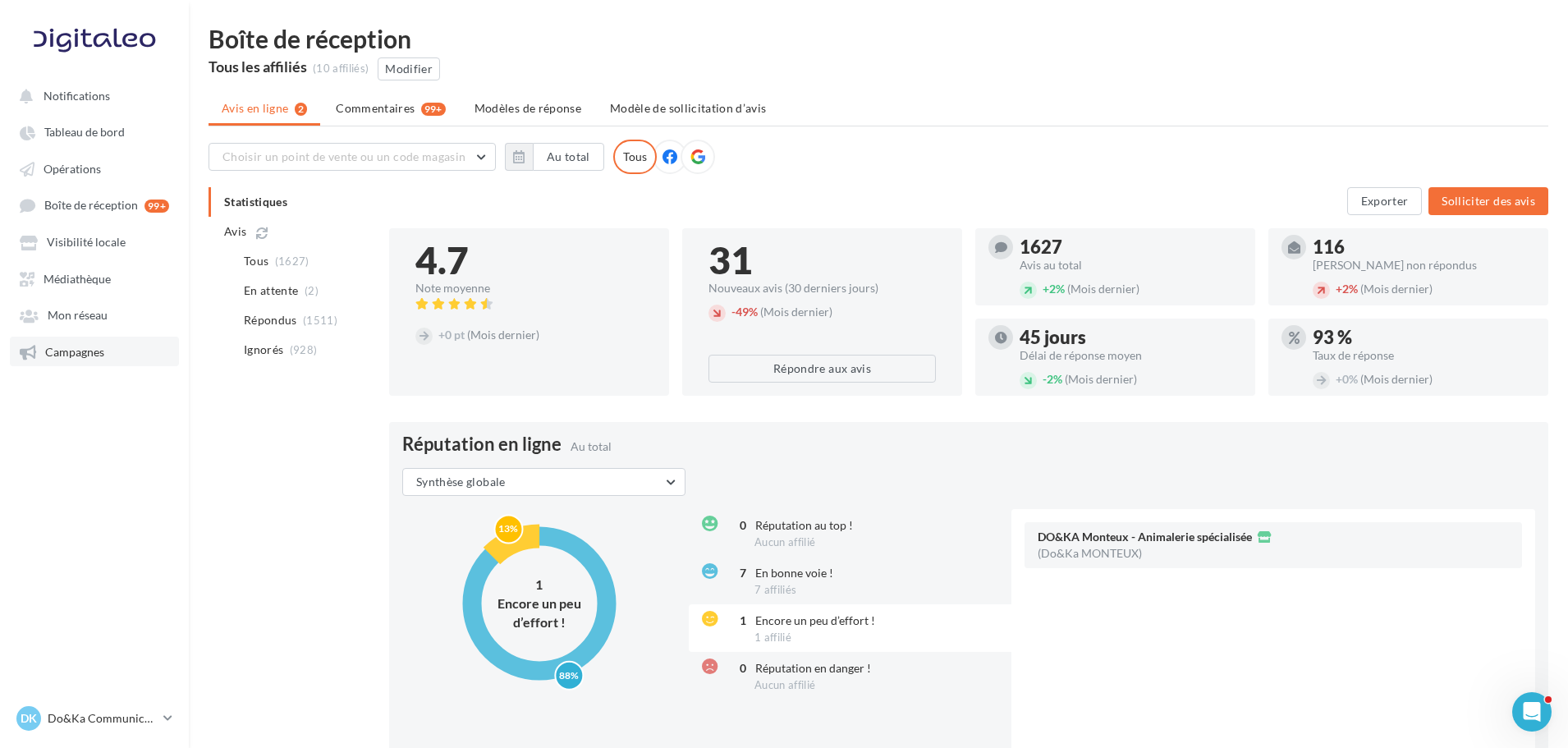
click at [86, 355] on span "Campagnes" at bounding box center [74, 352] width 59 height 14
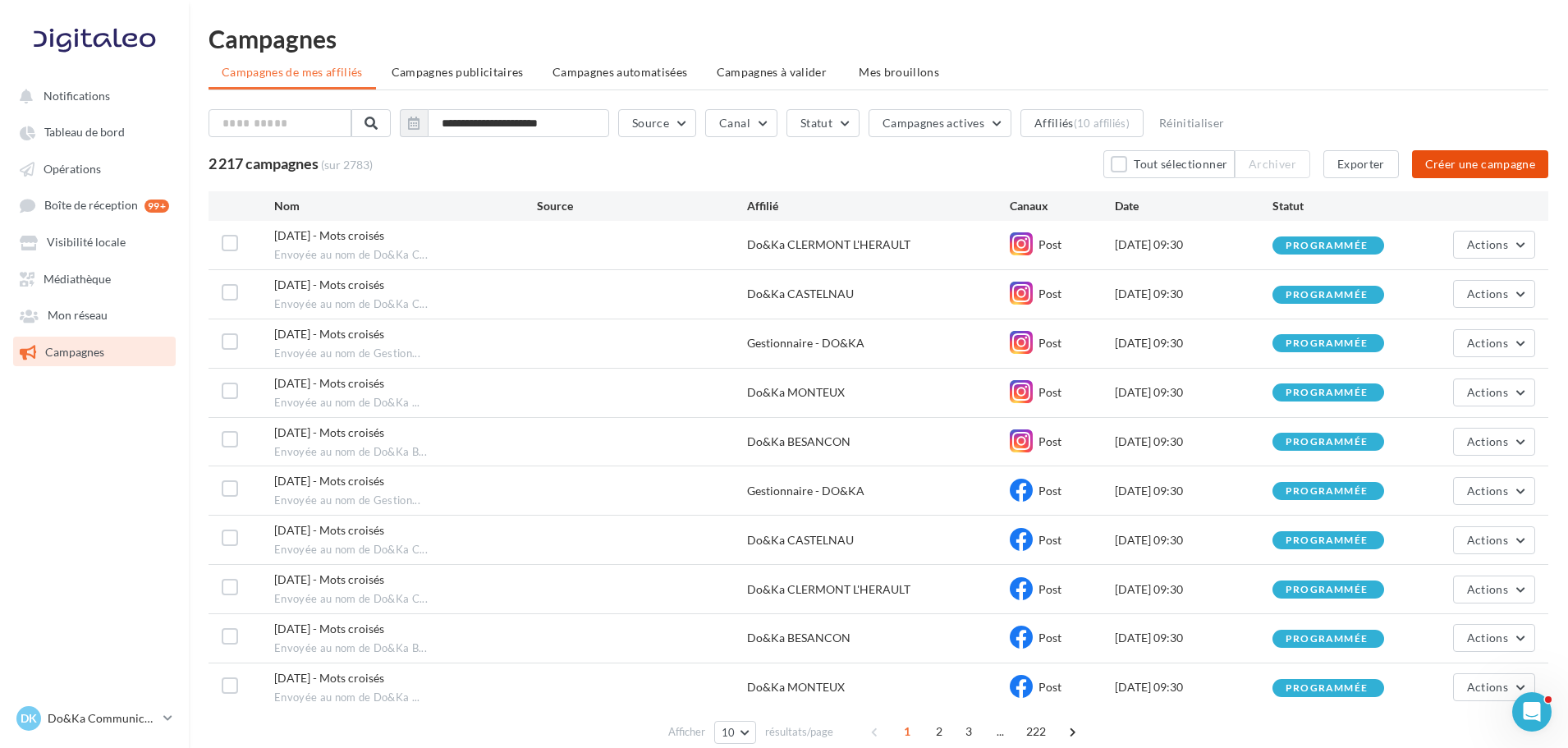
click at [1494, 175] on button "Créer une campagne" at bounding box center [1481, 165] width 136 height 28
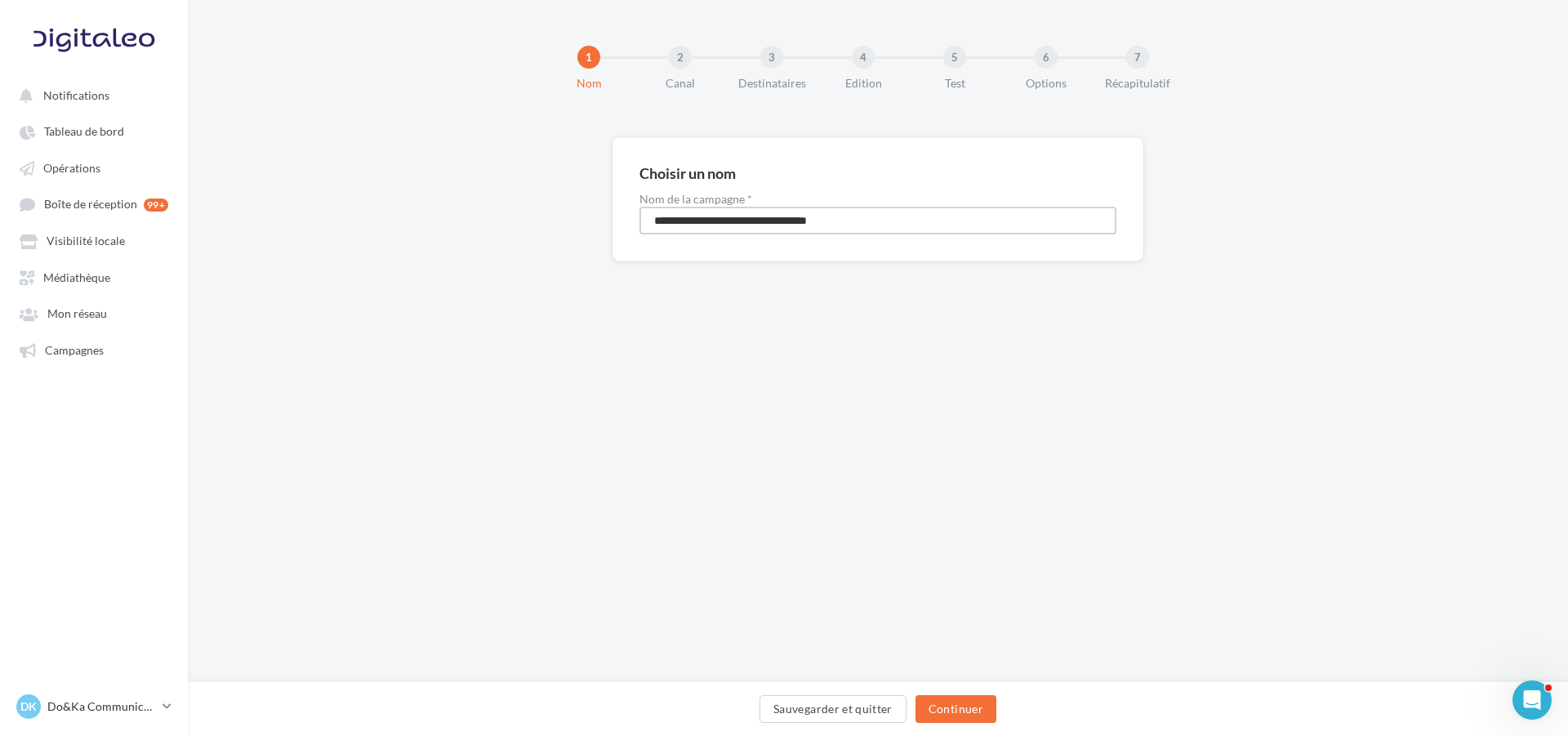
click at [799, 223] on input "**********" at bounding box center [878, 221] width 477 height 28
type input "**********"
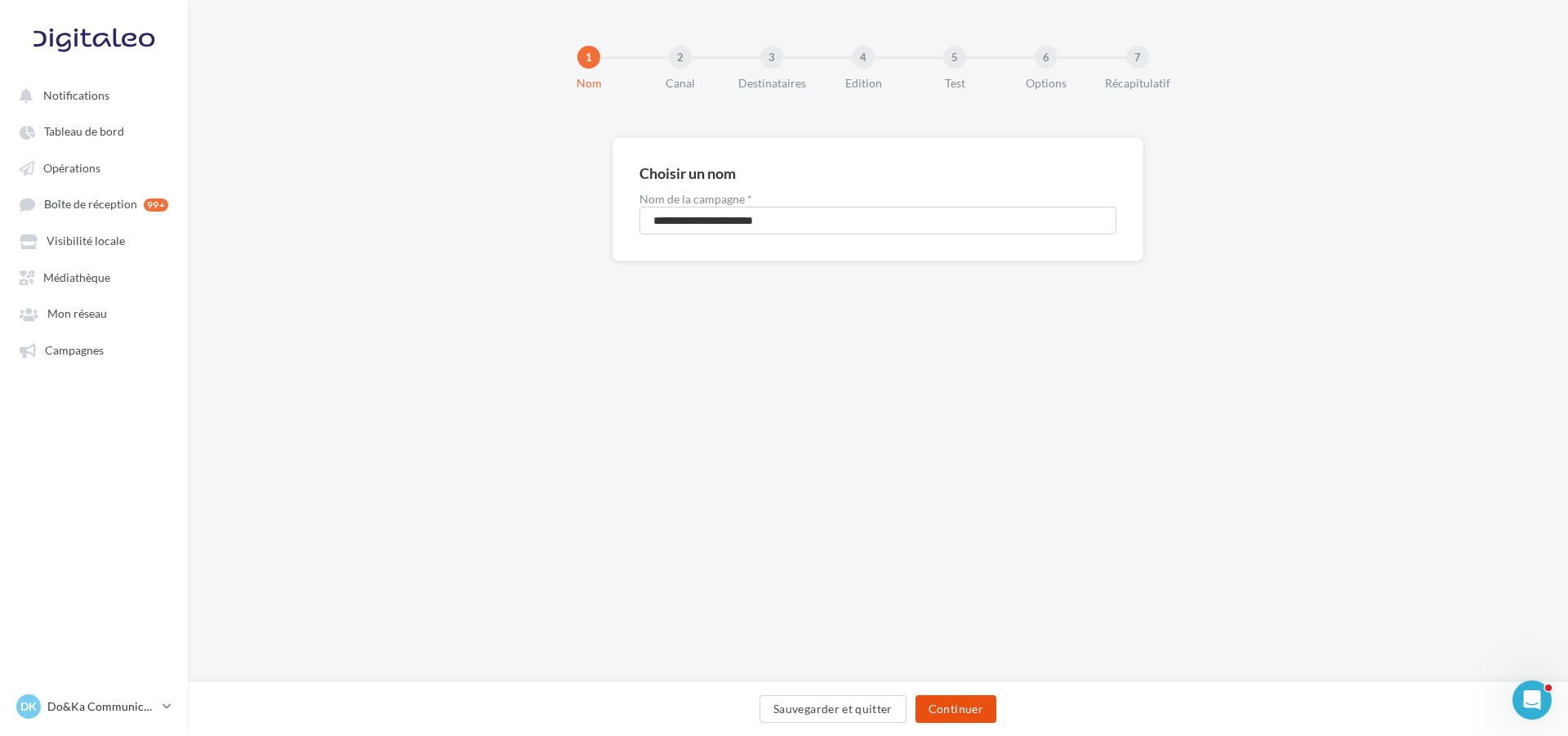
click at [927, 705] on button "Continuer" at bounding box center [957, 710] width 81 height 28
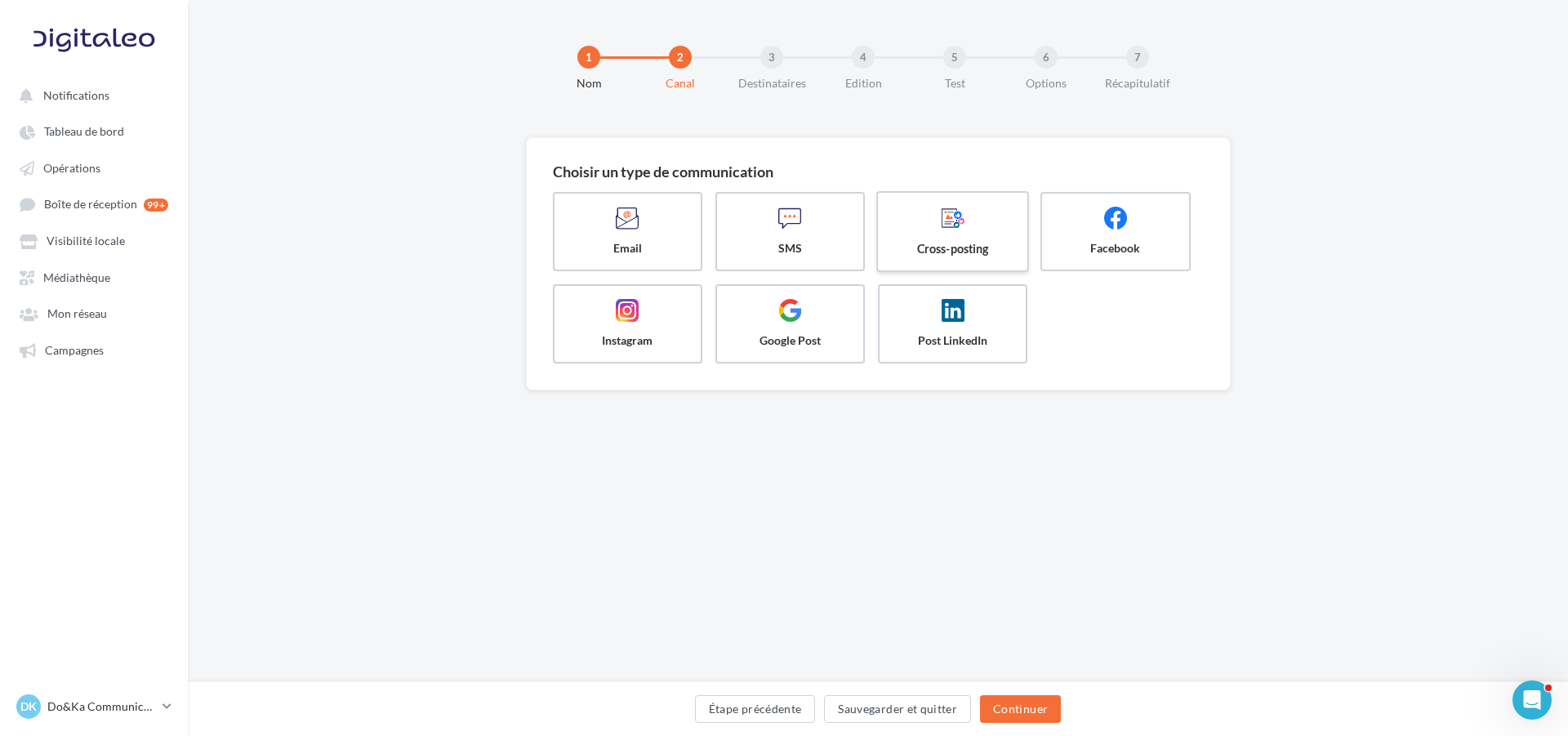
click at [929, 245] on span "Cross-posting" at bounding box center [953, 248] width 122 height 17
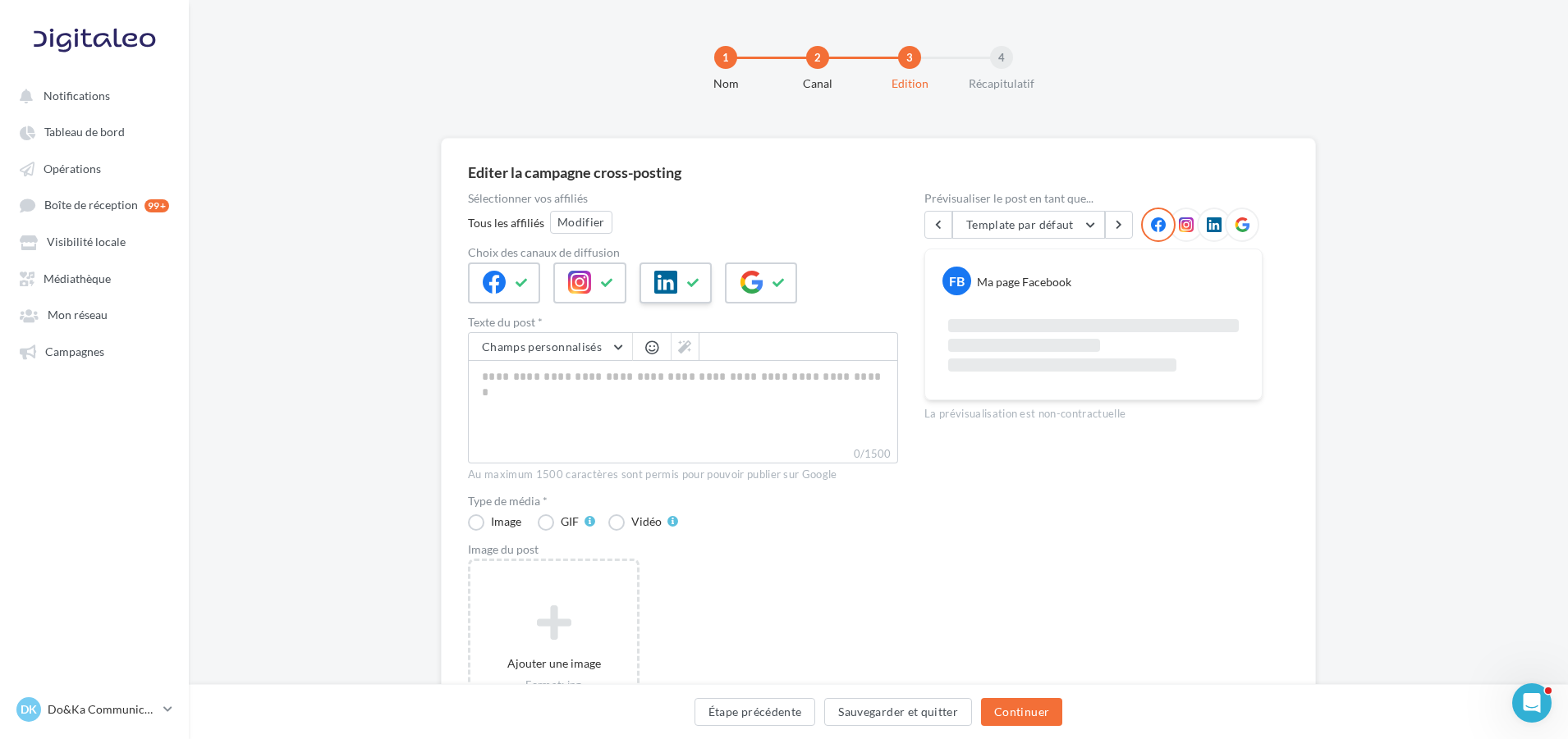
click at [689, 282] on icon at bounding box center [694, 283] width 13 height 12
click at [778, 278] on icon at bounding box center [779, 283] width 13 height 12
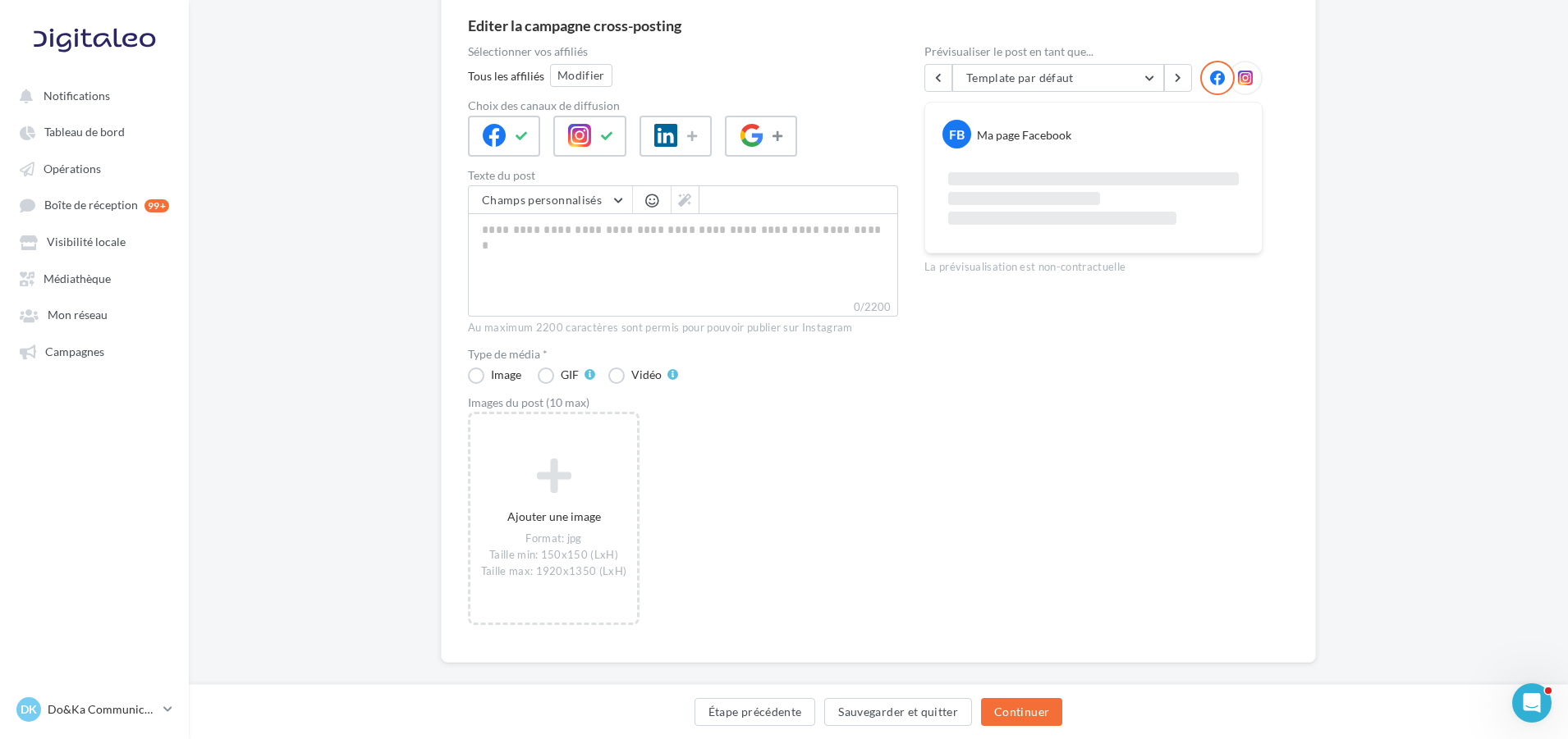
scroll to position [164, 0]
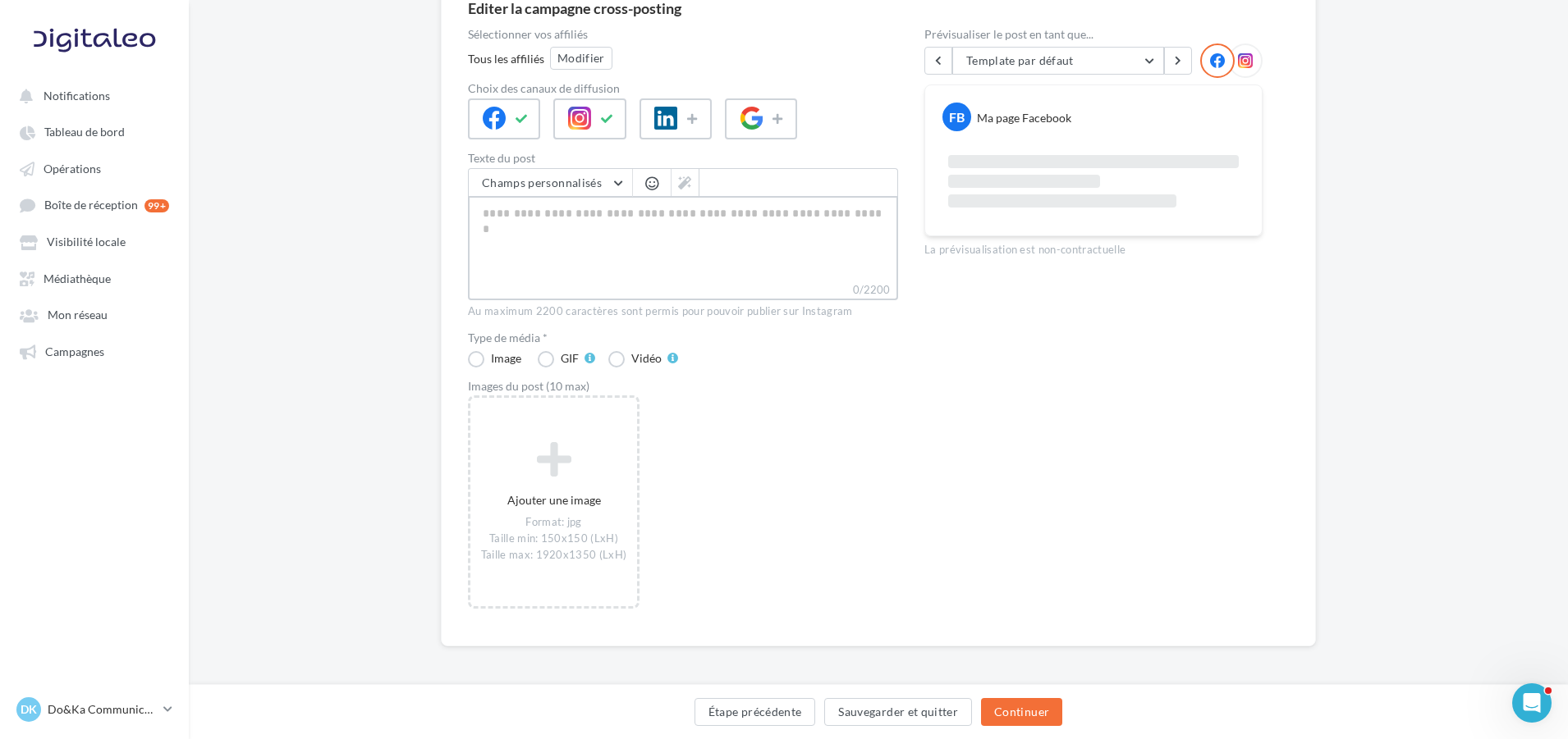
click at [631, 233] on textarea "0/2200" at bounding box center [683, 239] width 430 height 86
paste textarea "**********"
type textarea "**********"
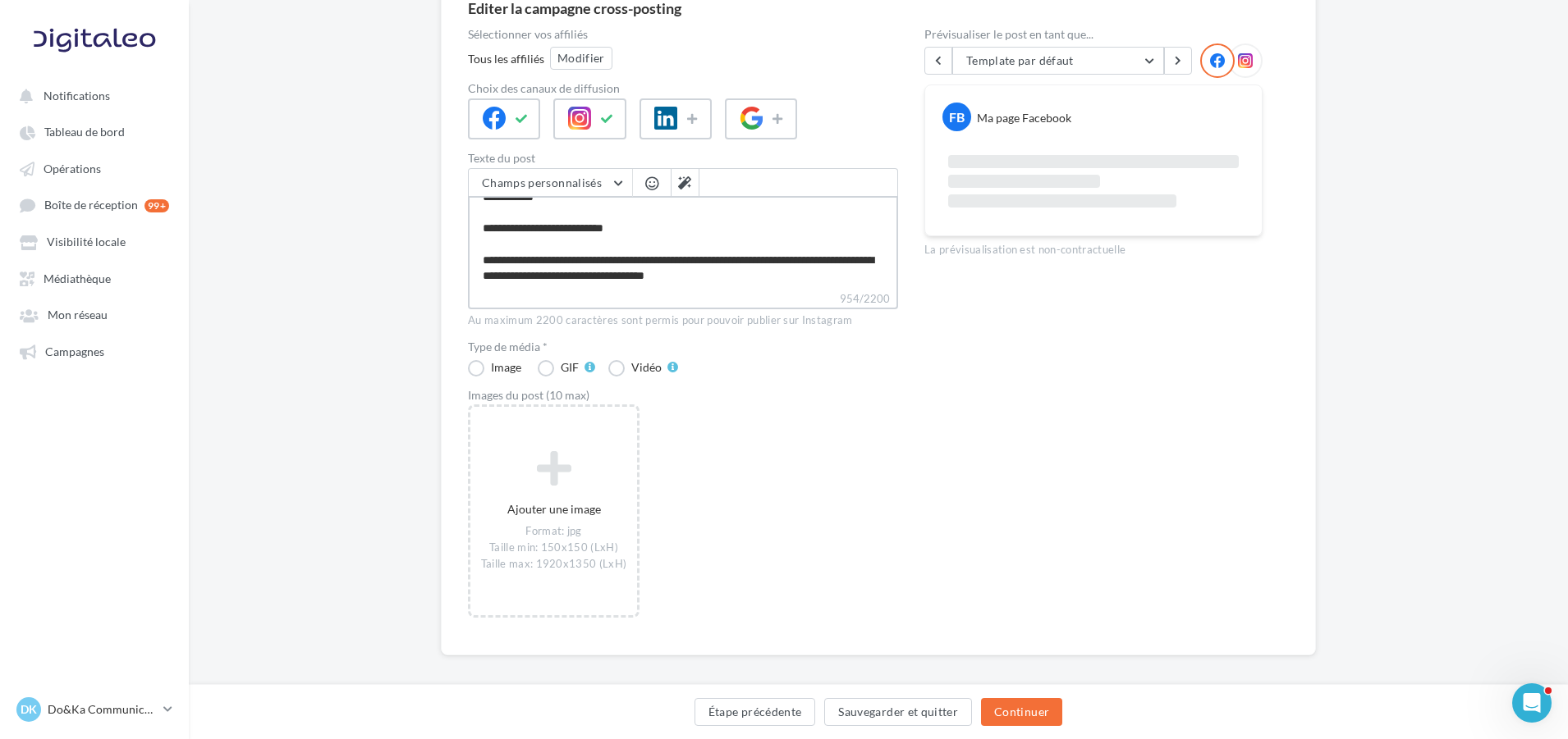
type textarea "**********"
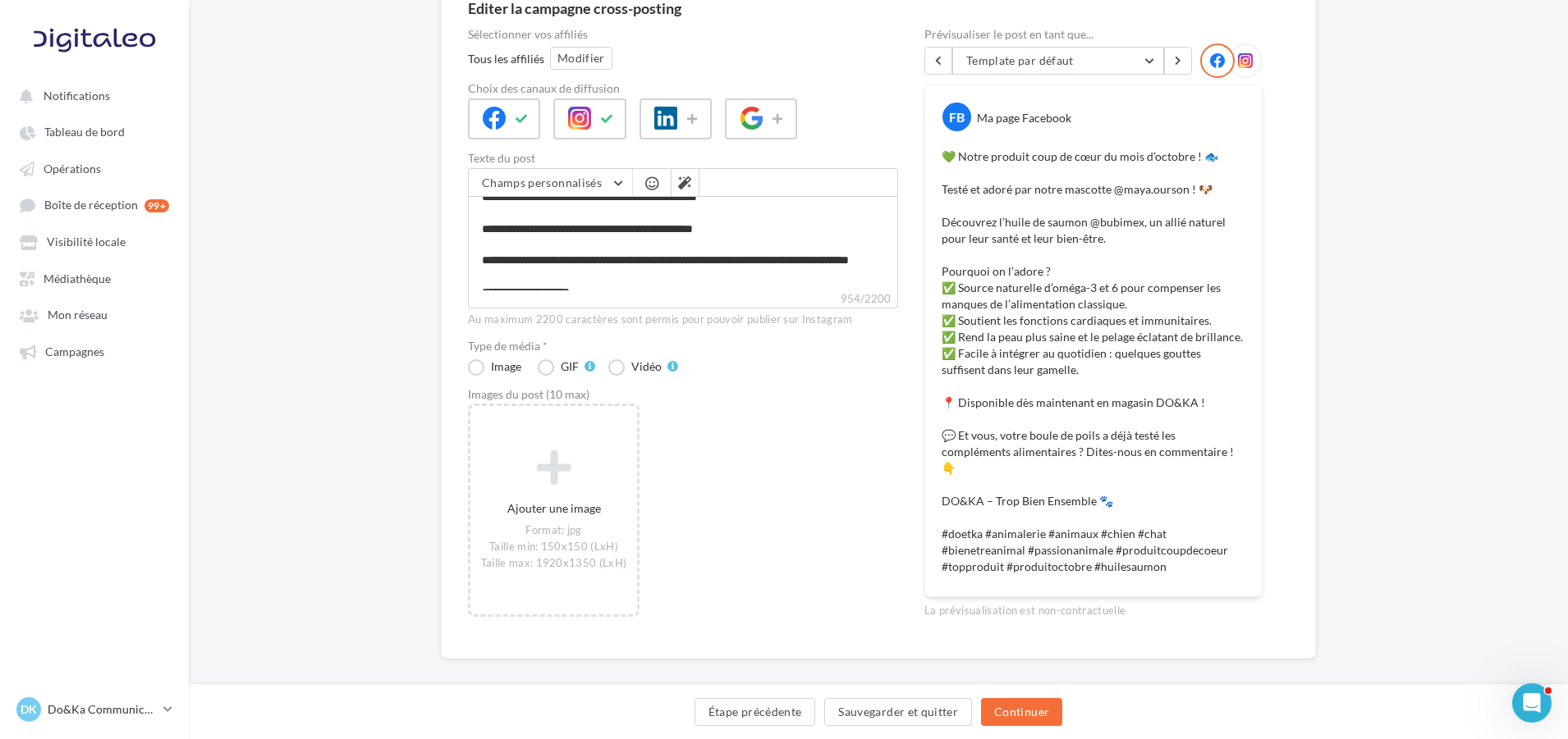
scroll to position [0, 0]
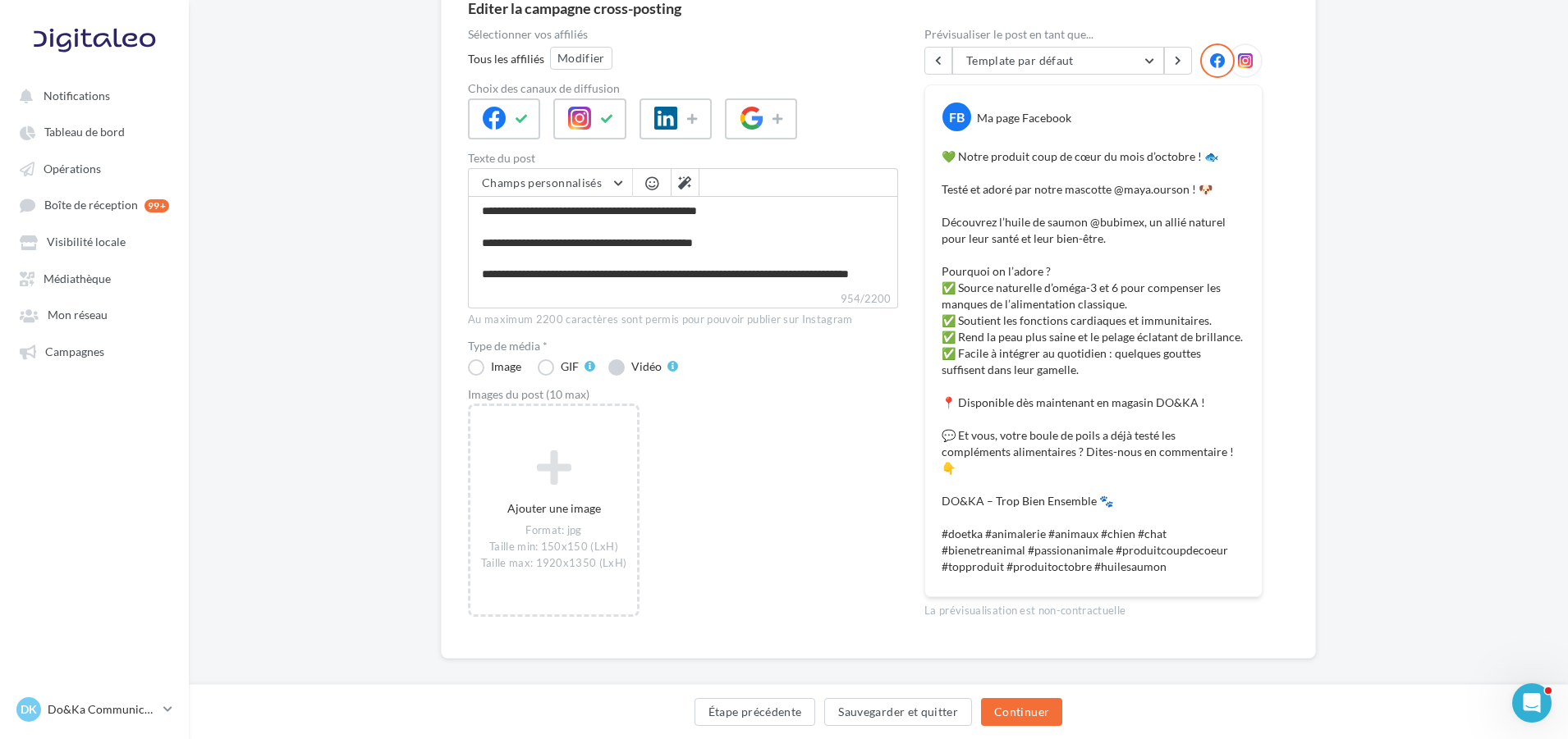
click at [613, 371] on label "Vidéo" at bounding box center [643, 367] width 70 height 17
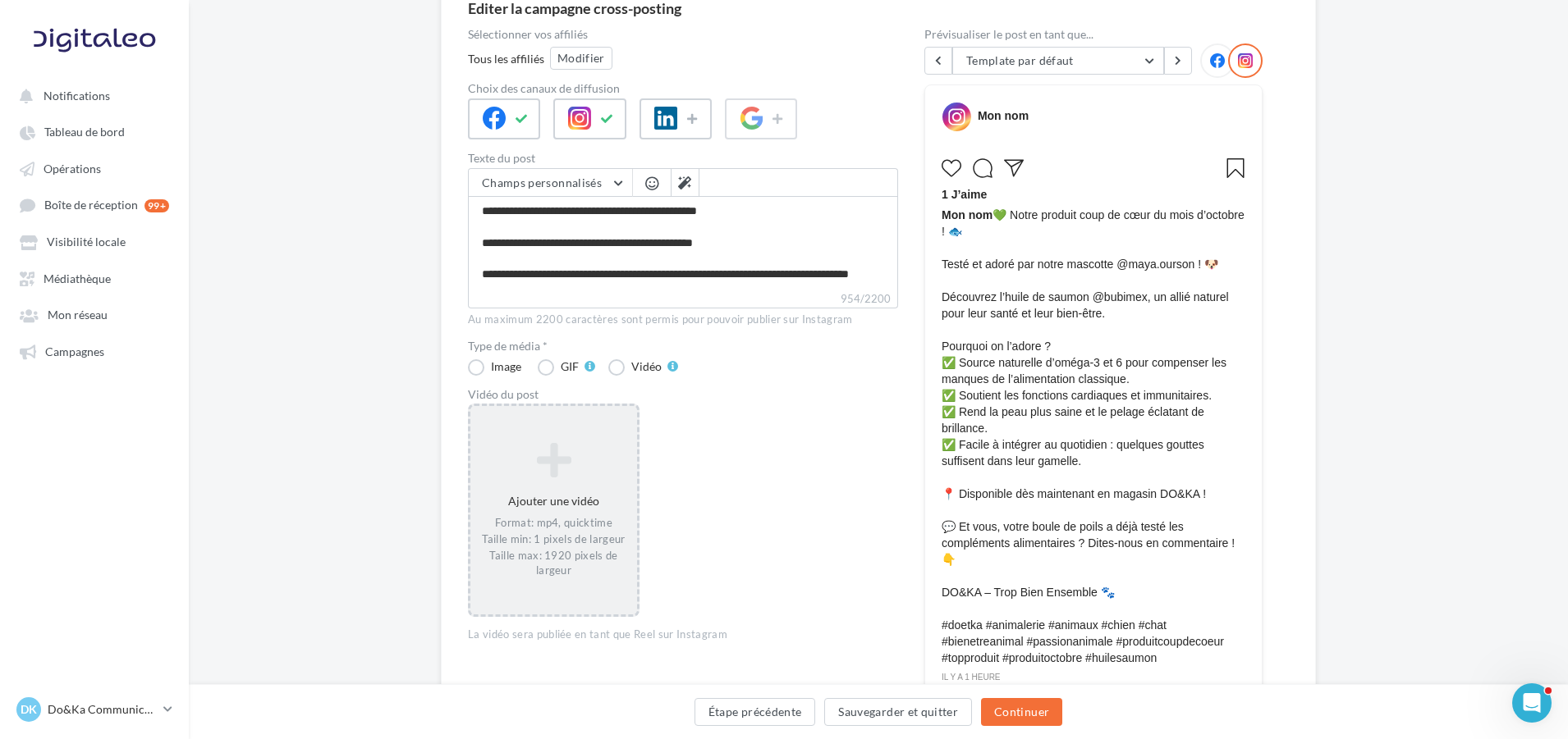
click at [562, 525] on div "Format: mp4, quicktime Taille min: 1 pixels de largeur Taille max: 1920 pixels …" at bounding box center [554, 547] width 154 height 62
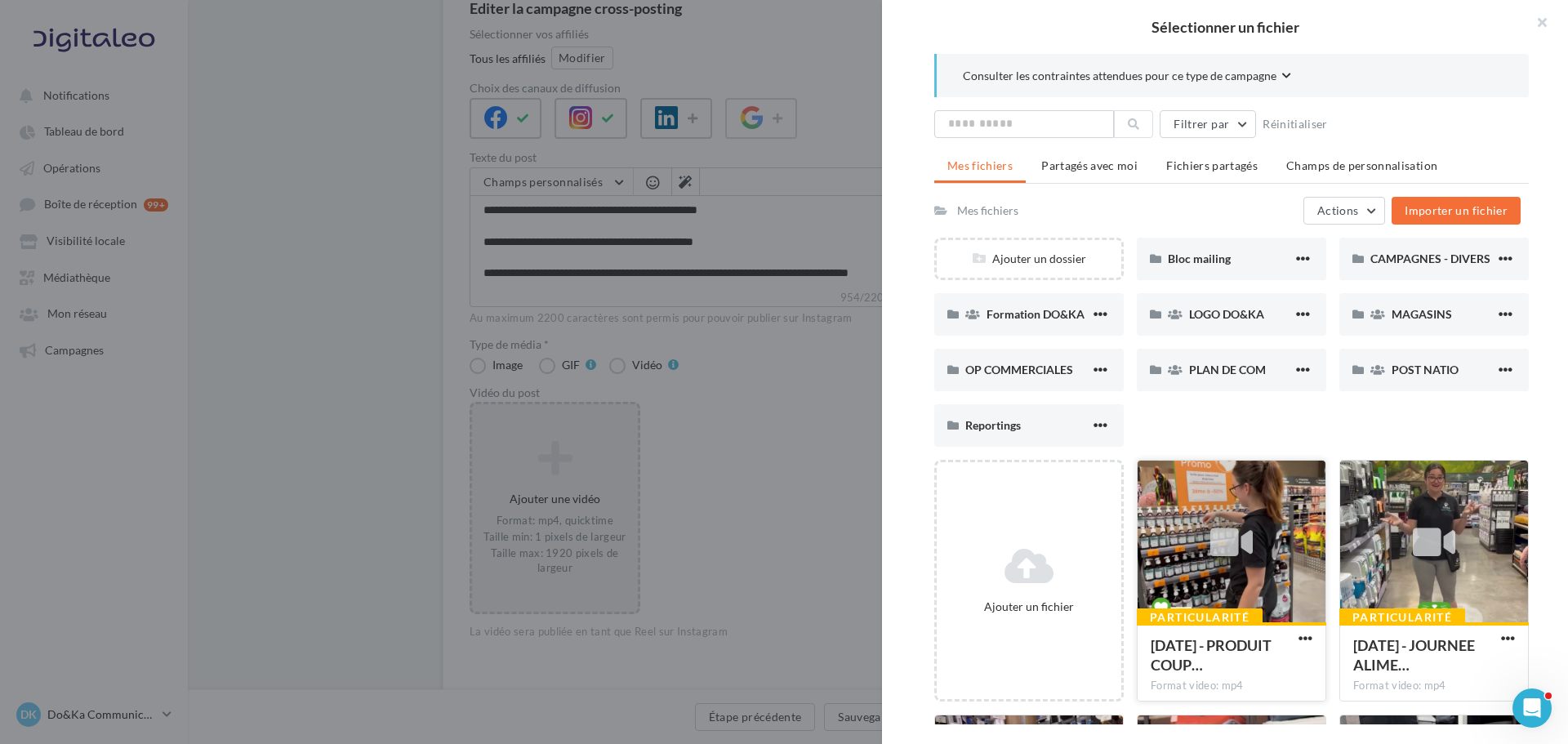
click at [1213, 559] on icon at bounding box center [1231, 542] width 42 height 37
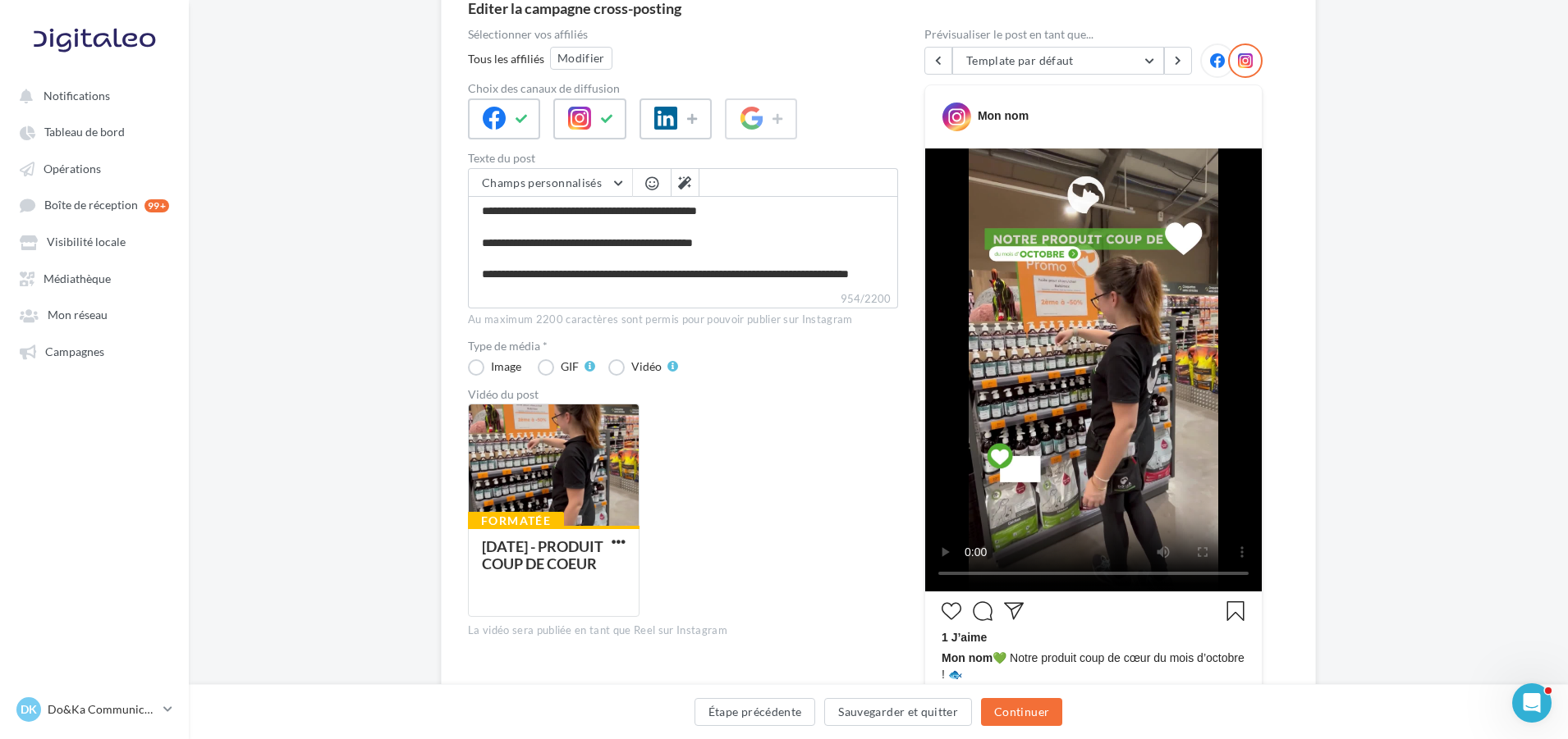
click at [1217, 66] on icon at bounding box center [1218, 61] width 15 height 15
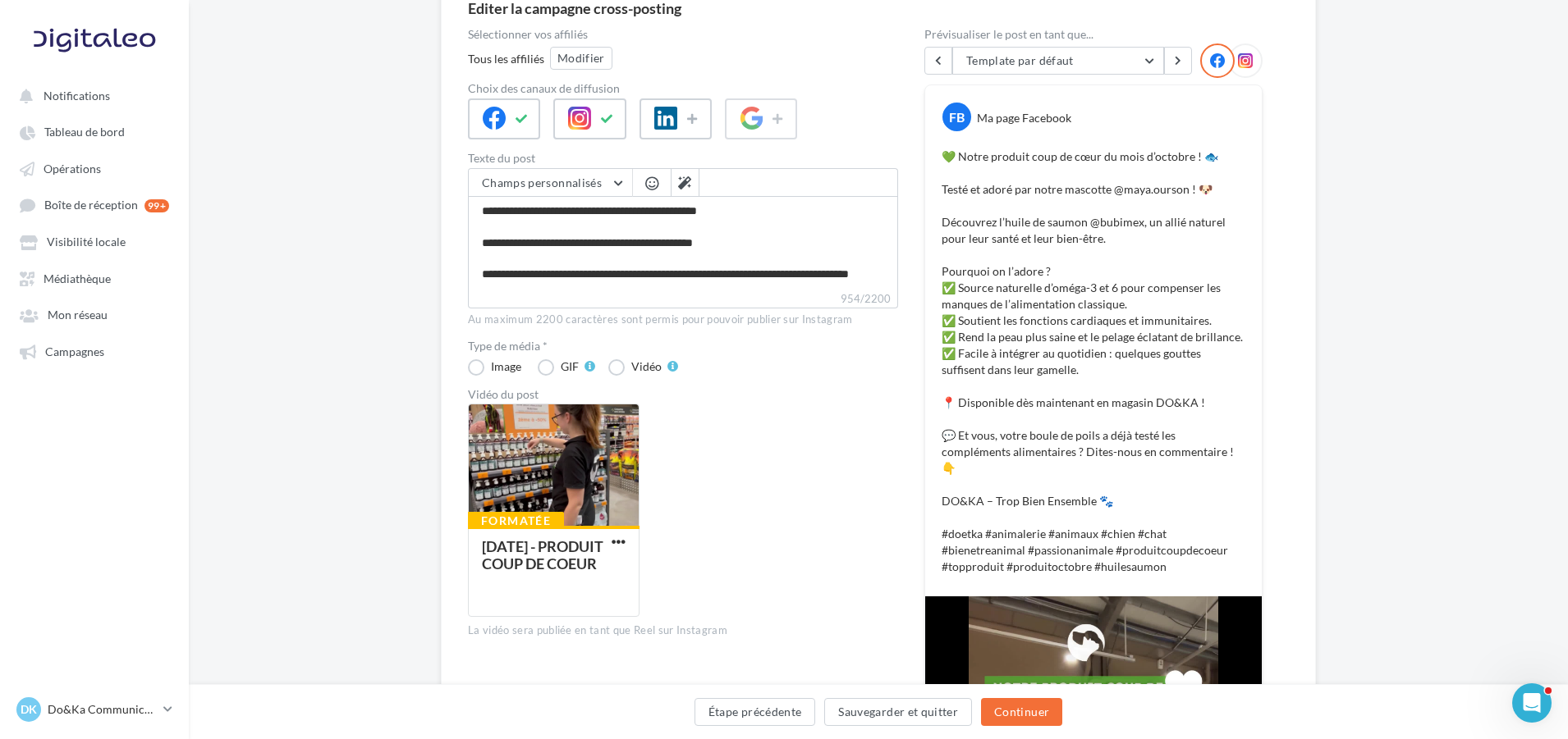
click at [1240, 60] on icon at bounding box center [1246, 61] width 15 height 15
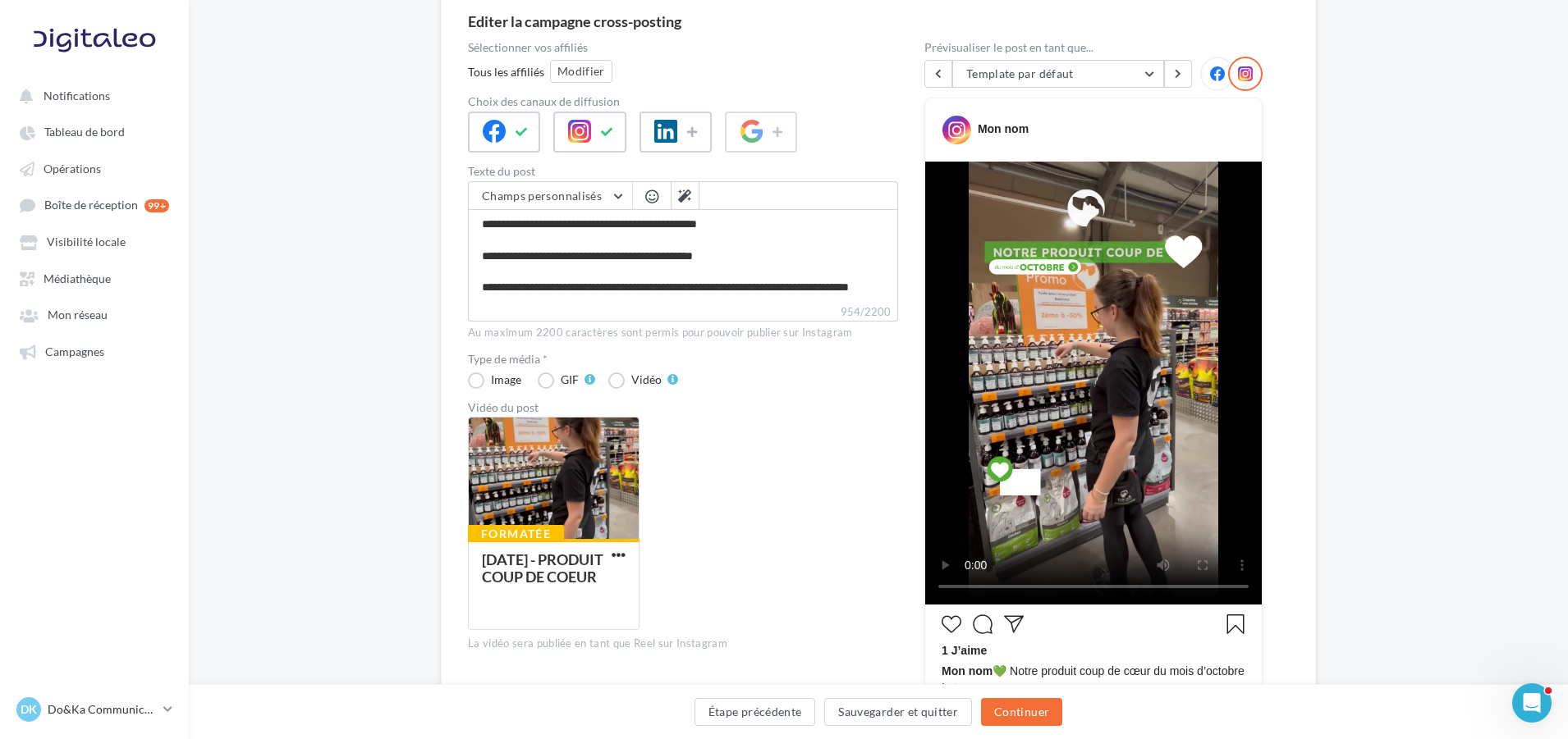
scroll to position [164, 0]
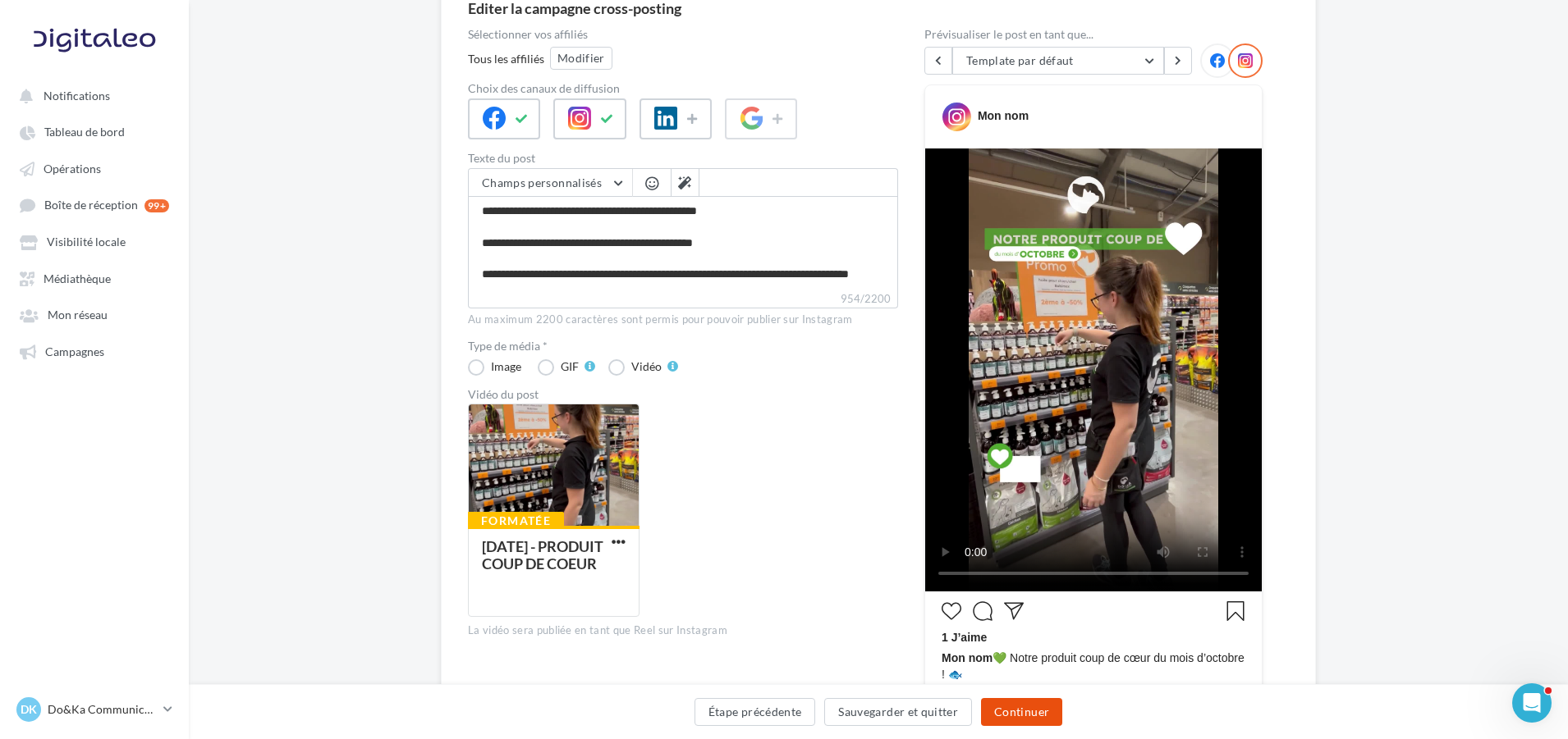
click at [1025, 715] on button "Continuer" at bounding box center [1022, 712] width 82 height 28
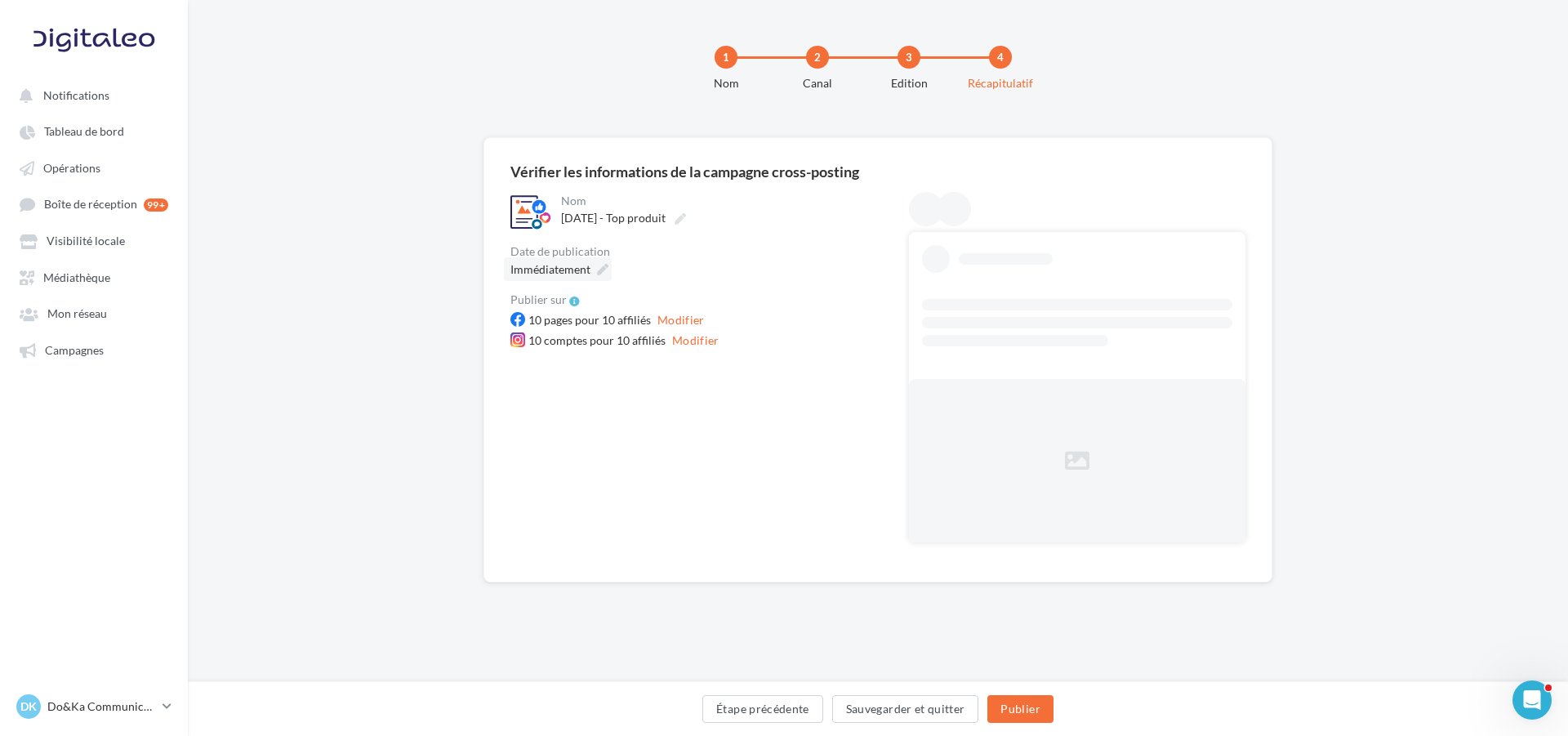
click at [596, 262] on div "Immédiatement" at bounding box center [558, 269] width 108 height 24
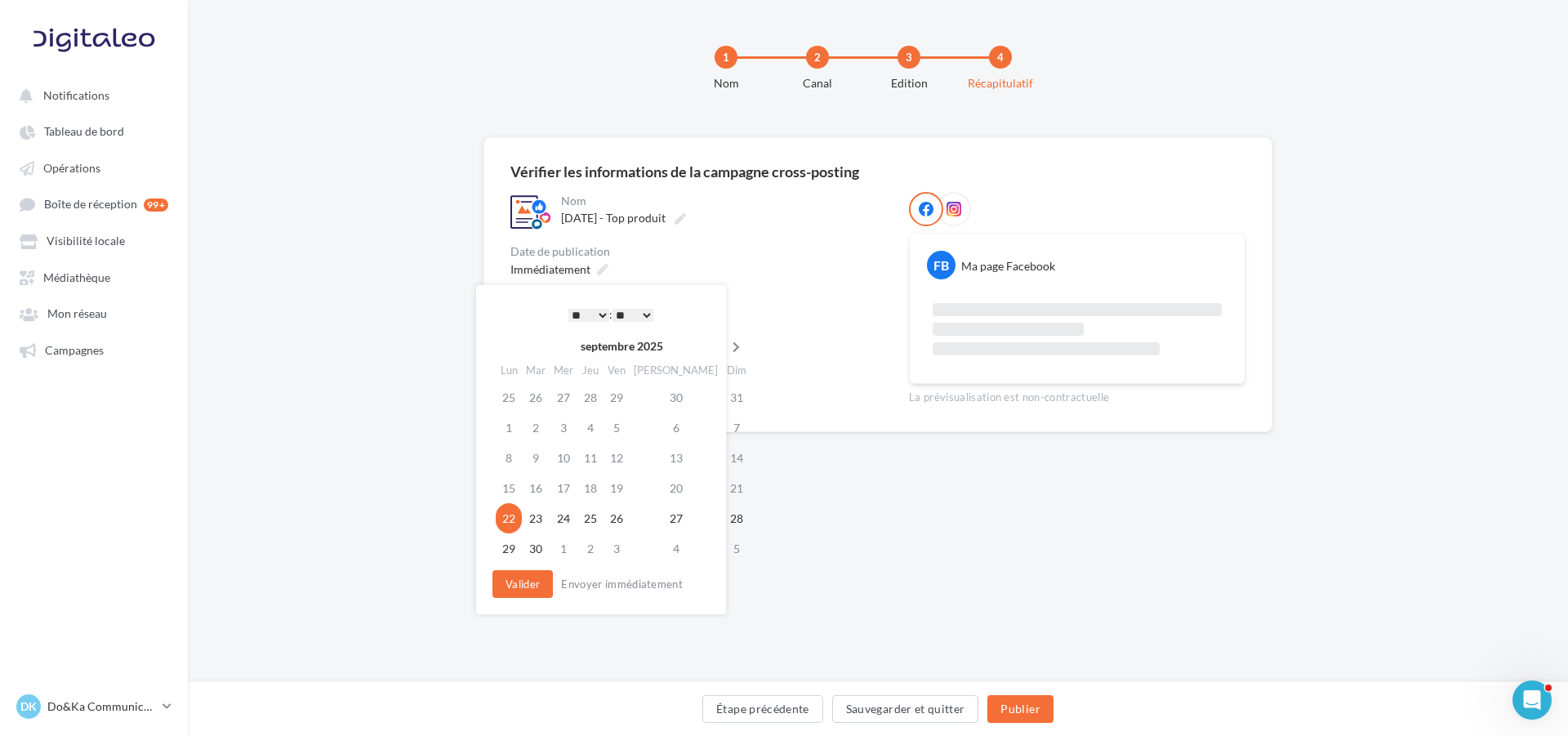
click at [726, 349] on icon at bounding box center [736, 348] width 21 height 12
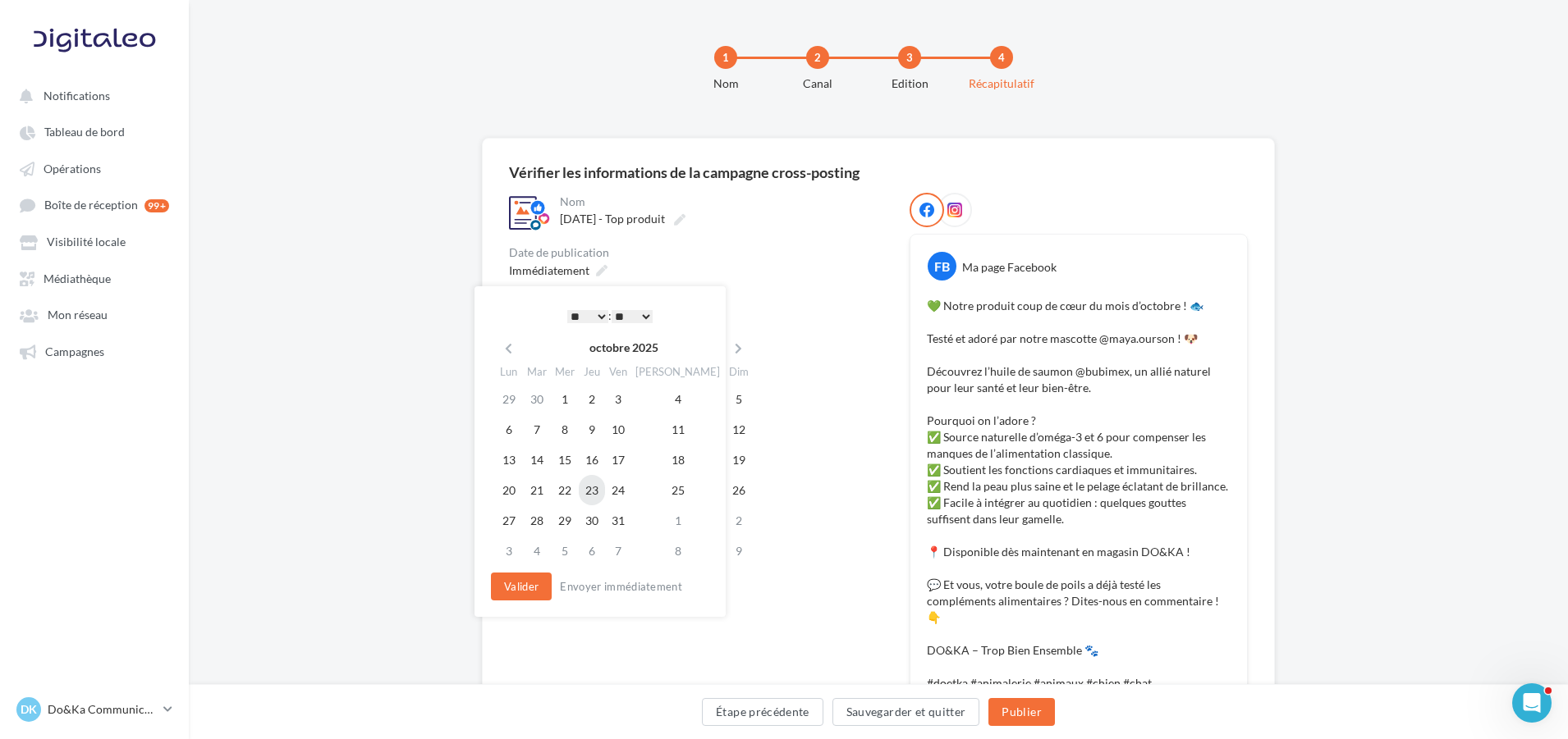
click at [602, 490] on td "23" at bounding box center [592, 490] width 27 height 31
click at [574, 319] on select "* * * * * * * * * * ** ** ** ** ** ** ** ** ** ** ** ** ** **" at bounding box center [587, 317] width 41 height 13
click at [628, 323] on select "** ** ** ** ** **" at bounding box center [631, 317] width 41 height 13
click at [536, 581] on button "Valider" at bounding box center [521, 587] width 61 height 28
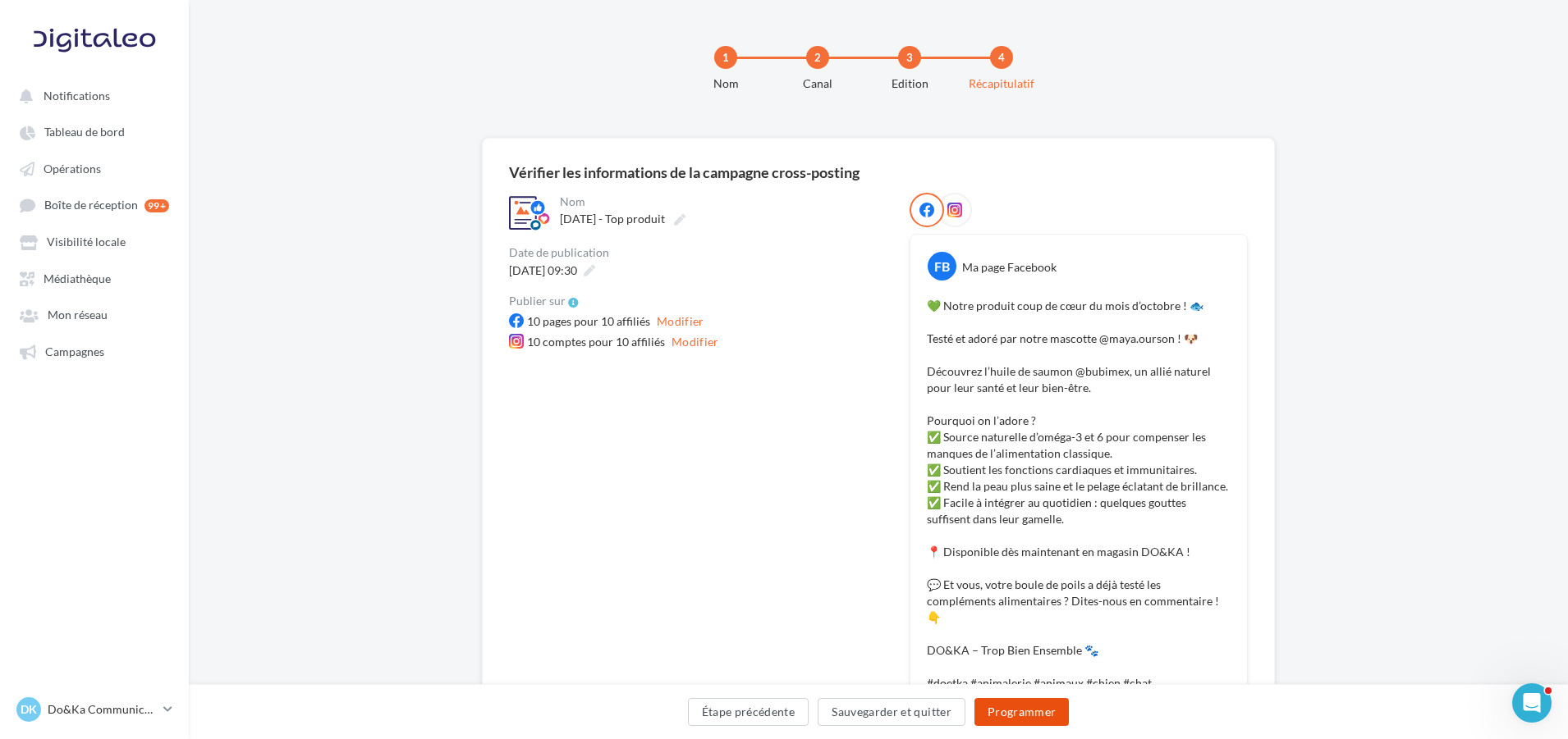
click at [1004, 710] on button "Programmer" at bounding box center [1022, 712] width 96 height 28
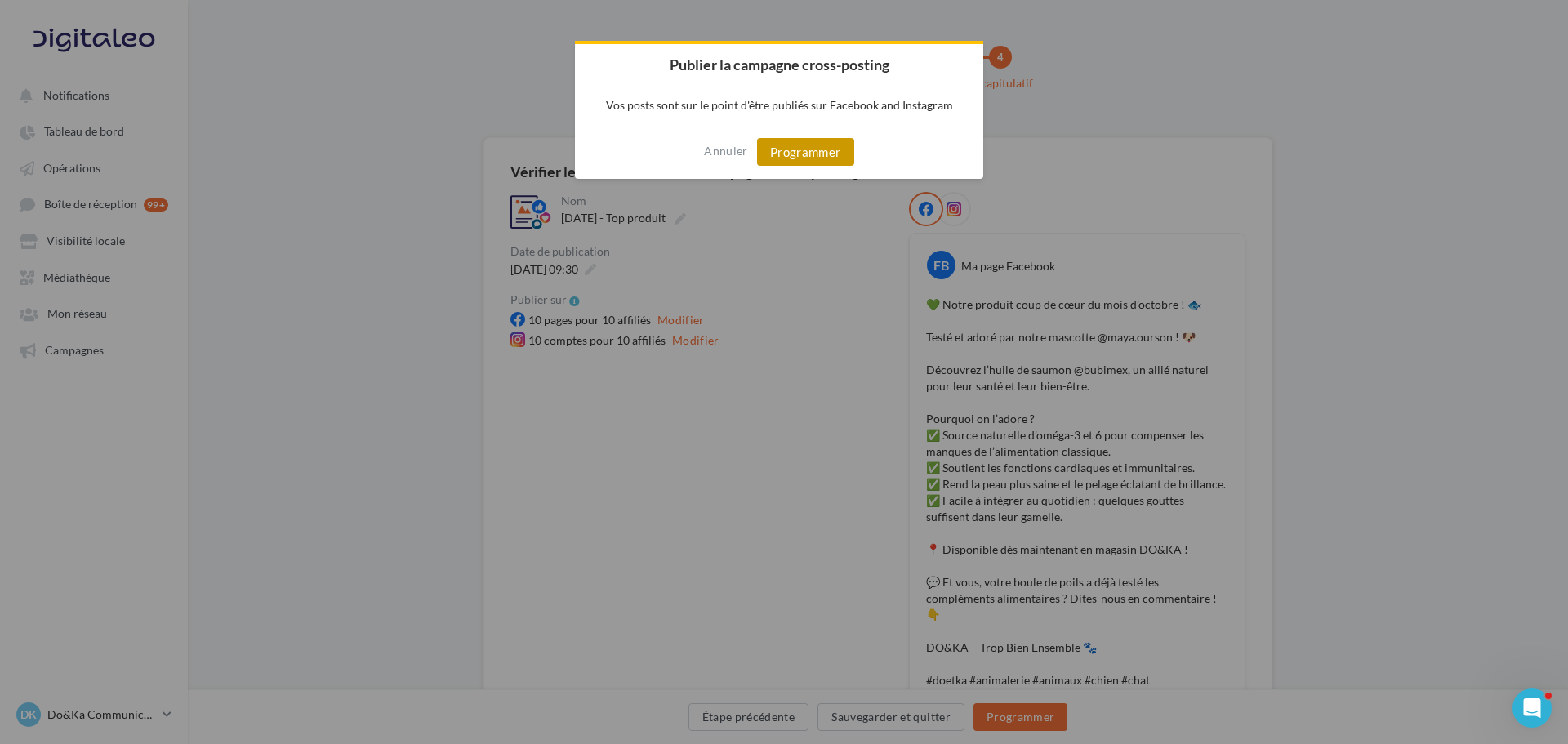
click at [827, 148] on button "Programmer" at bounding box center [805, 152] width 97 height 28
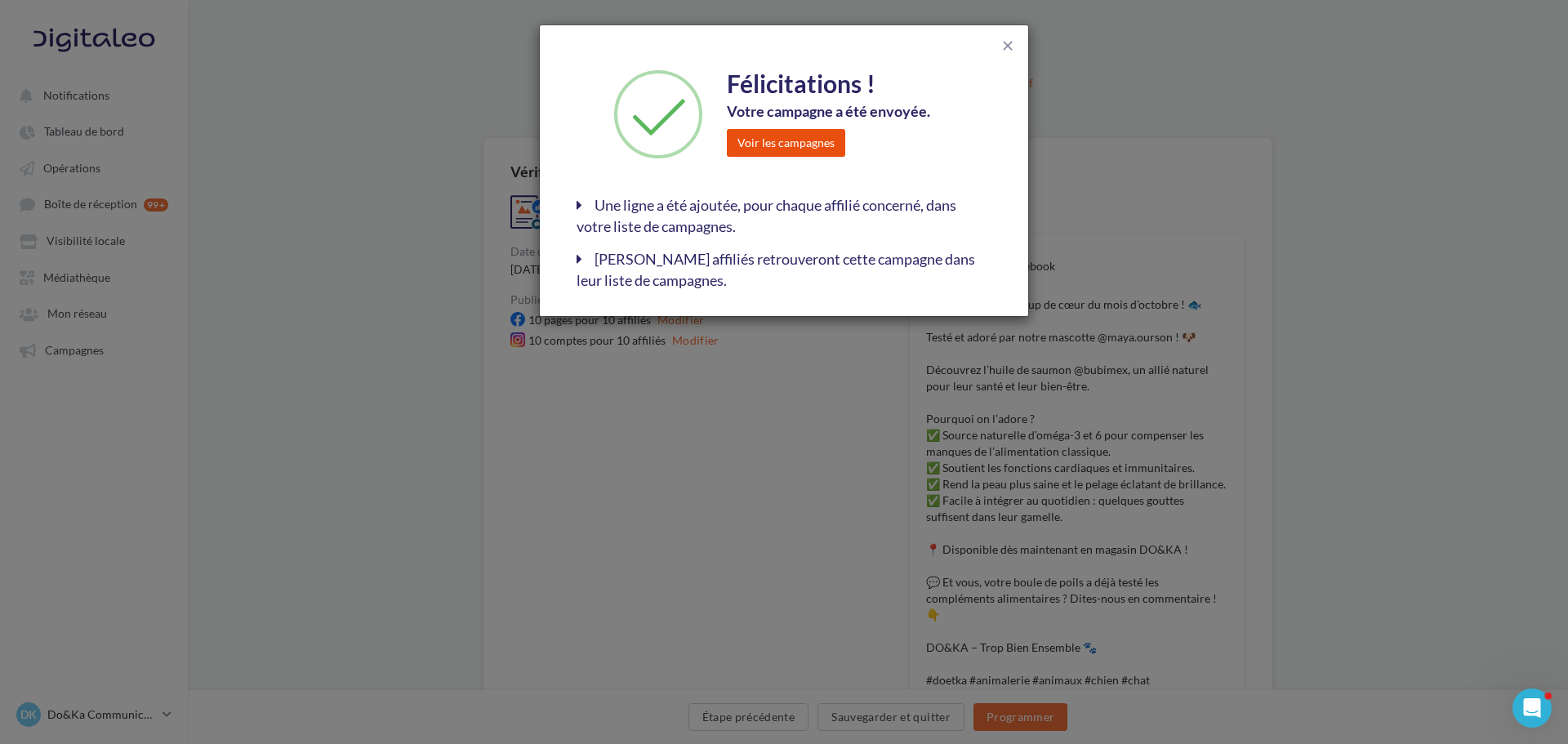
click at [773, 132] on button "Voir les campagnes" at bounding box center [786, 143] width 118 height 28
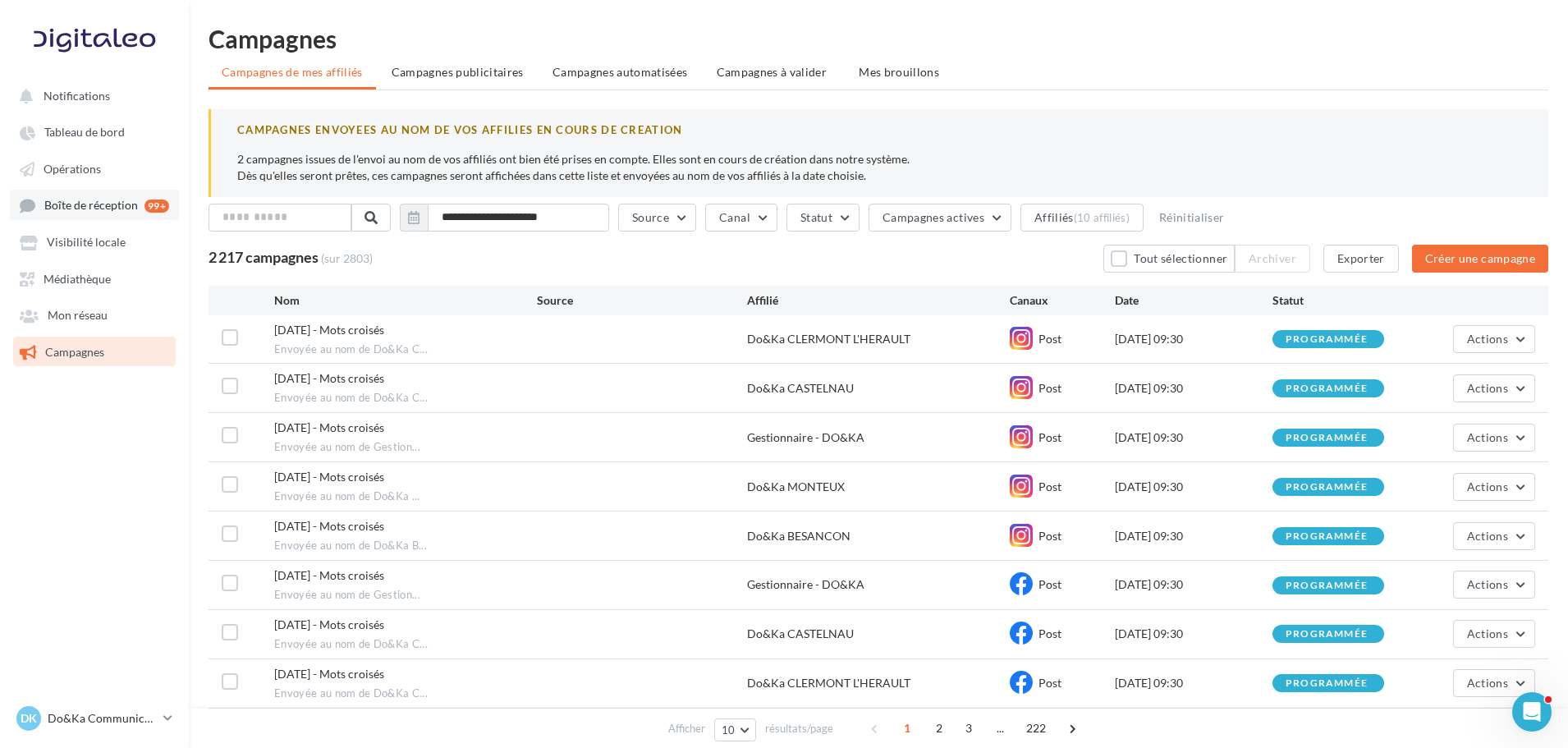
click at [145, 218] on link "Boîte de réception 99+" at bounding box center [94, 205] width 169 height 31
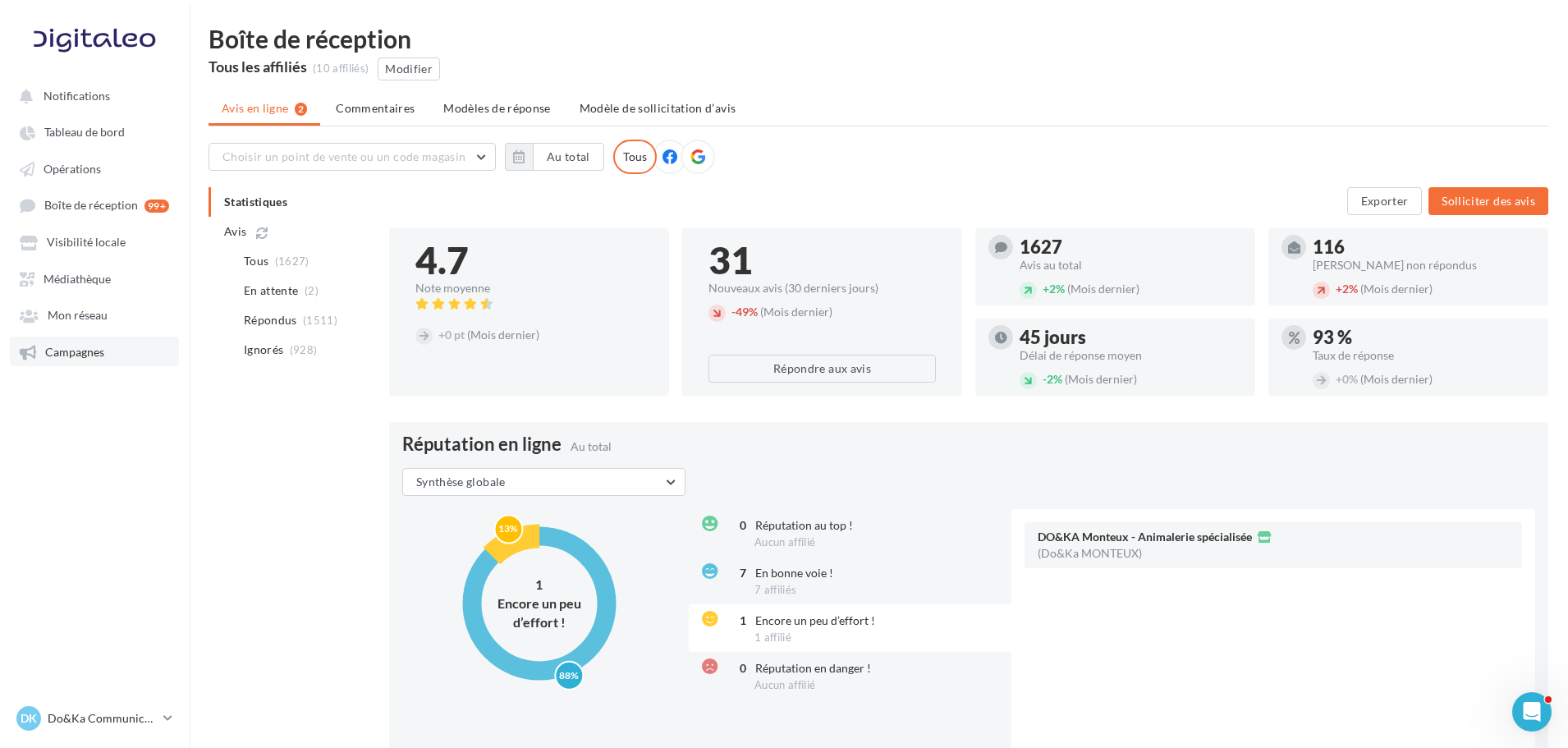
click at [92, 349] on span "Campagnes" at bounding box center [74, 352] width 59 height 14
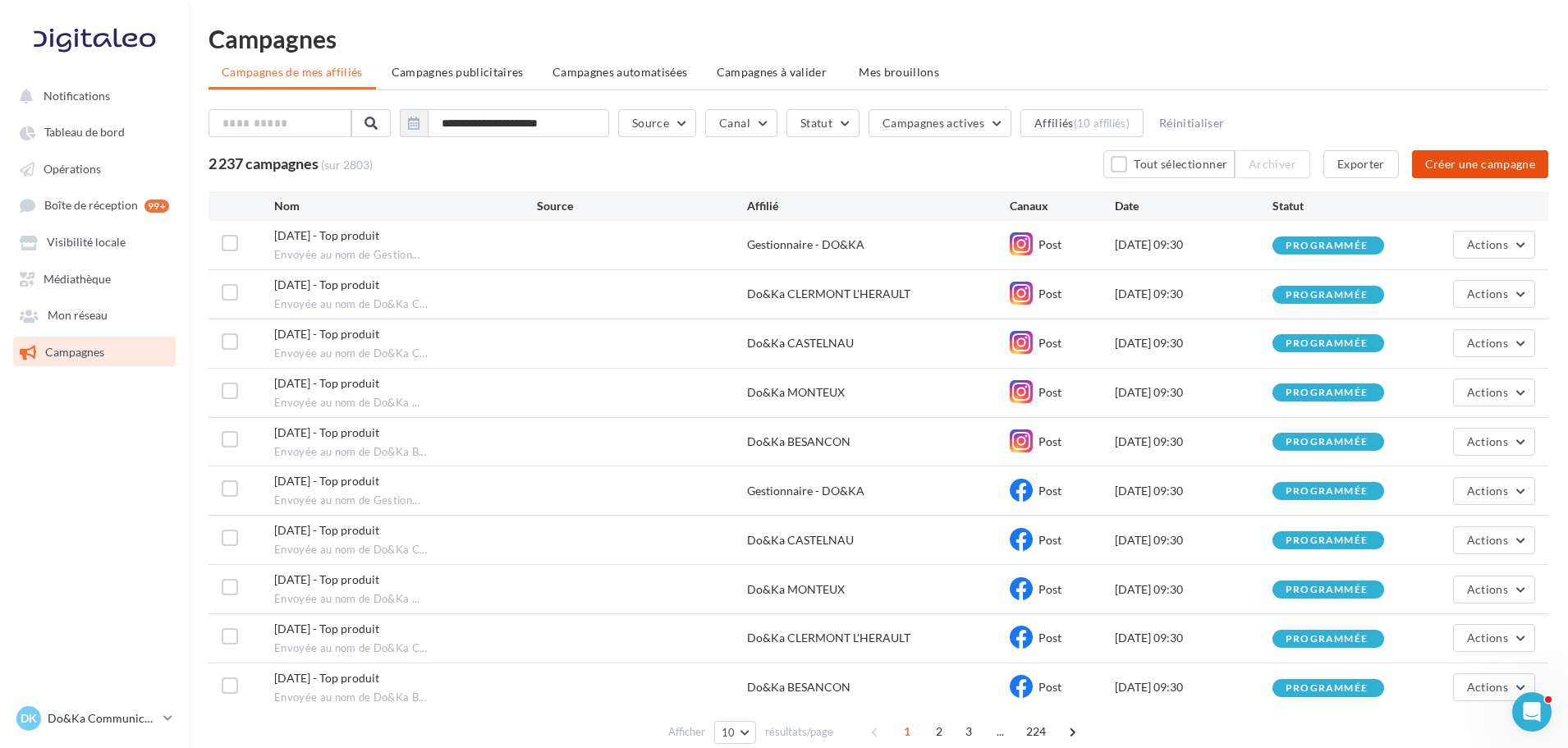
click at [1444, 166] on button "Créer une campagne" at bounding box center [1481, 165] width 136 height 28
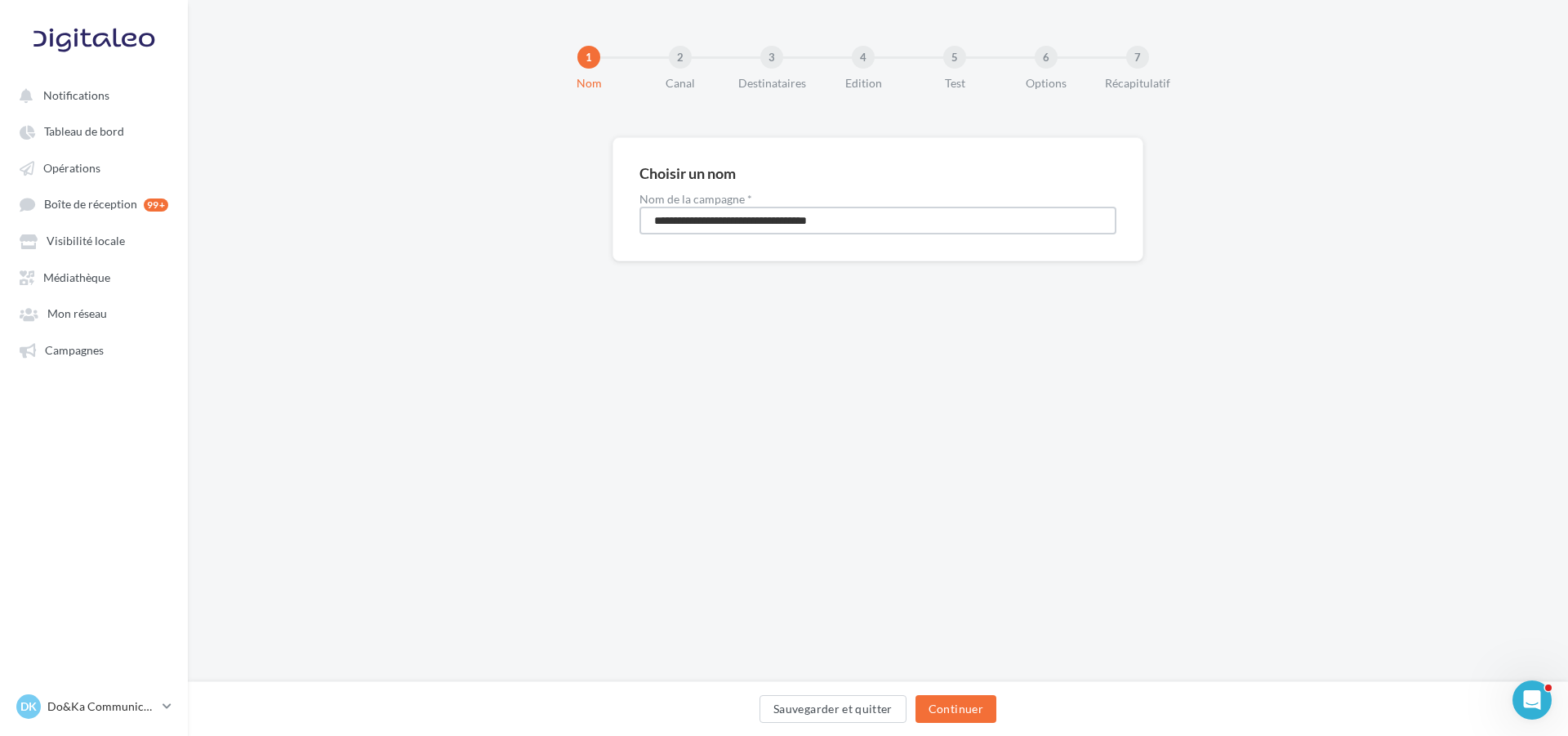
click at [796, 222] on input "**********" at bounding box center [878, 221] width 477 height 28
type input "**********"
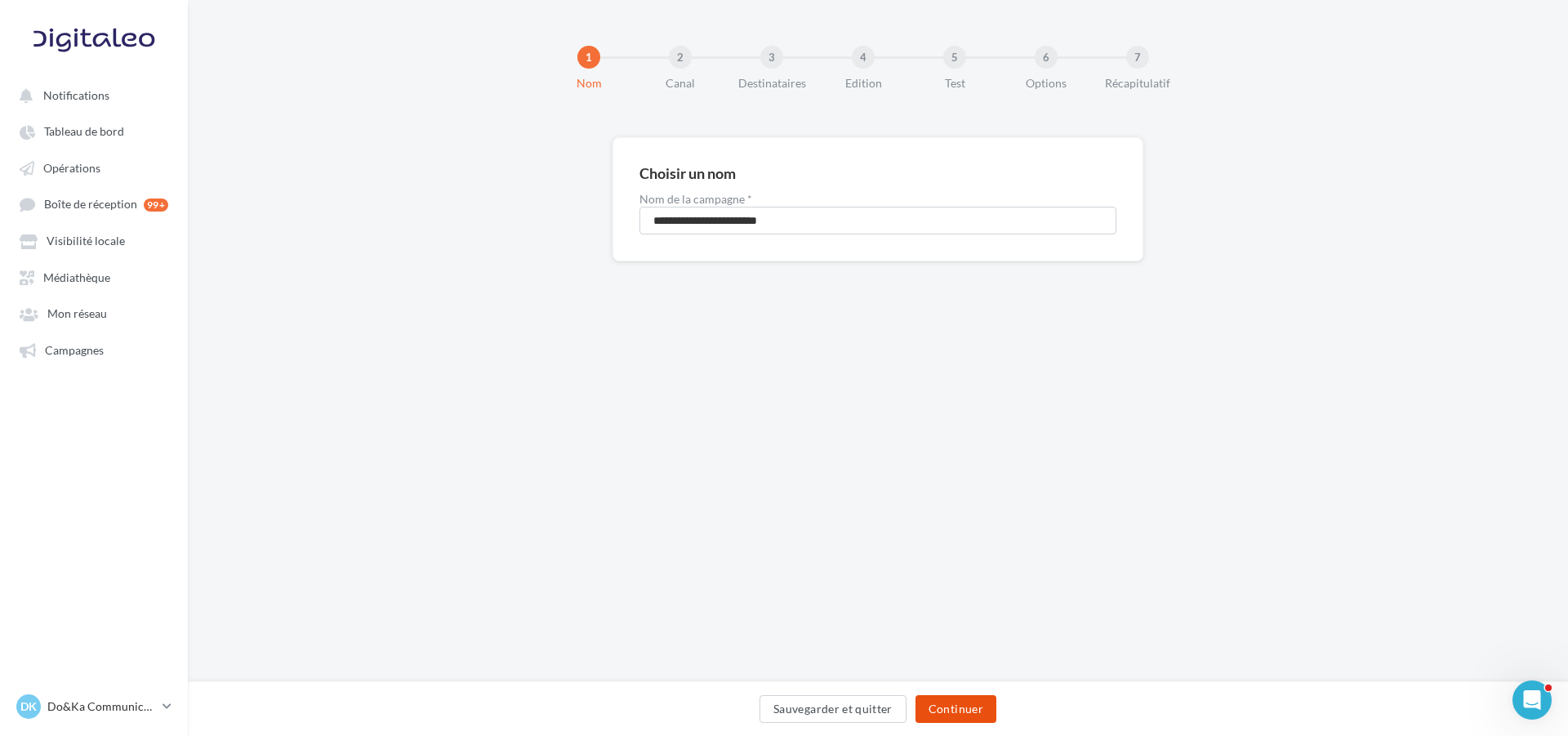
click at [944, 709] on button "Continuer" at bounding box center [957, 710] width 81 height 28
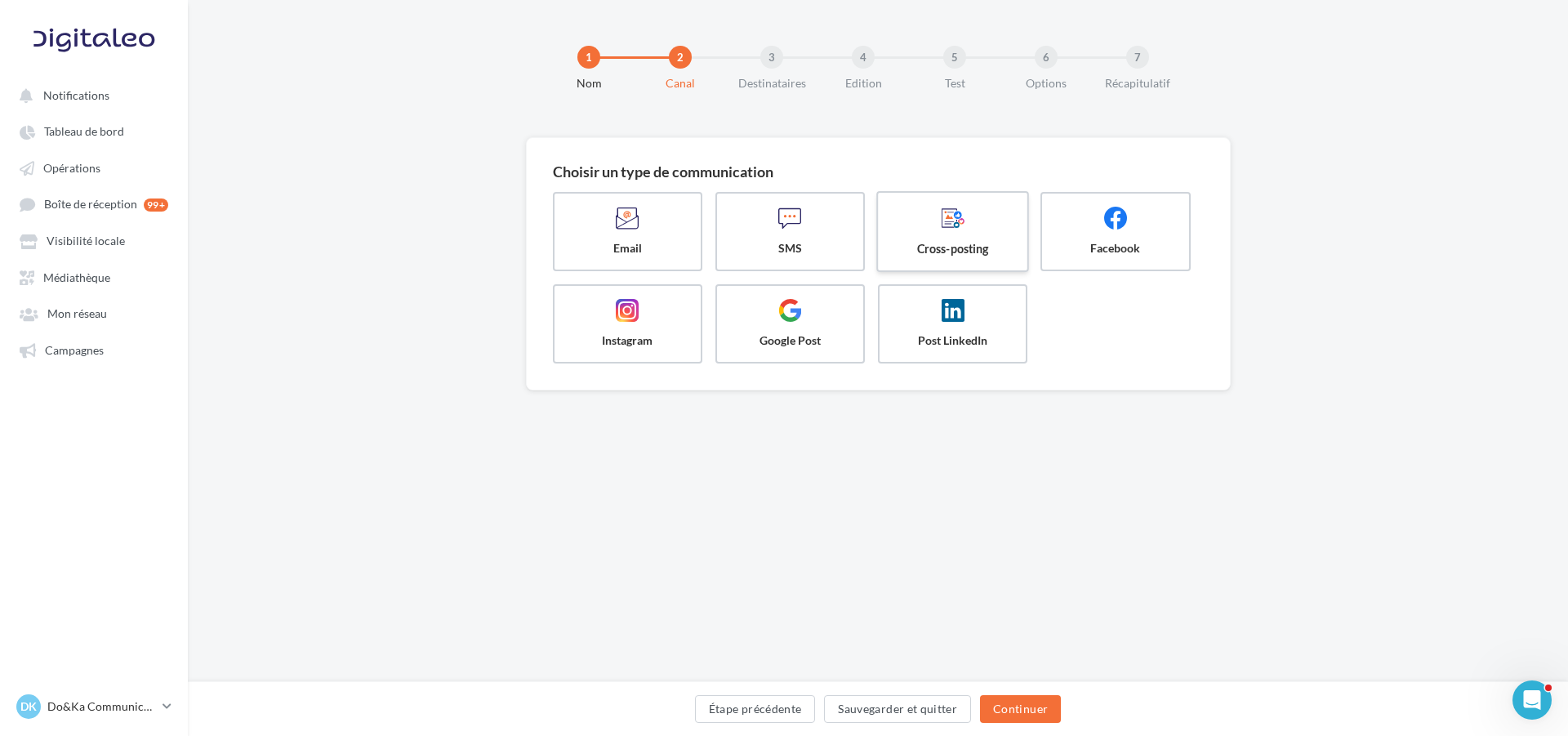
click at [927, 238] on label "Cross-posting" at bounding box center [952, 232] width 153 height 81
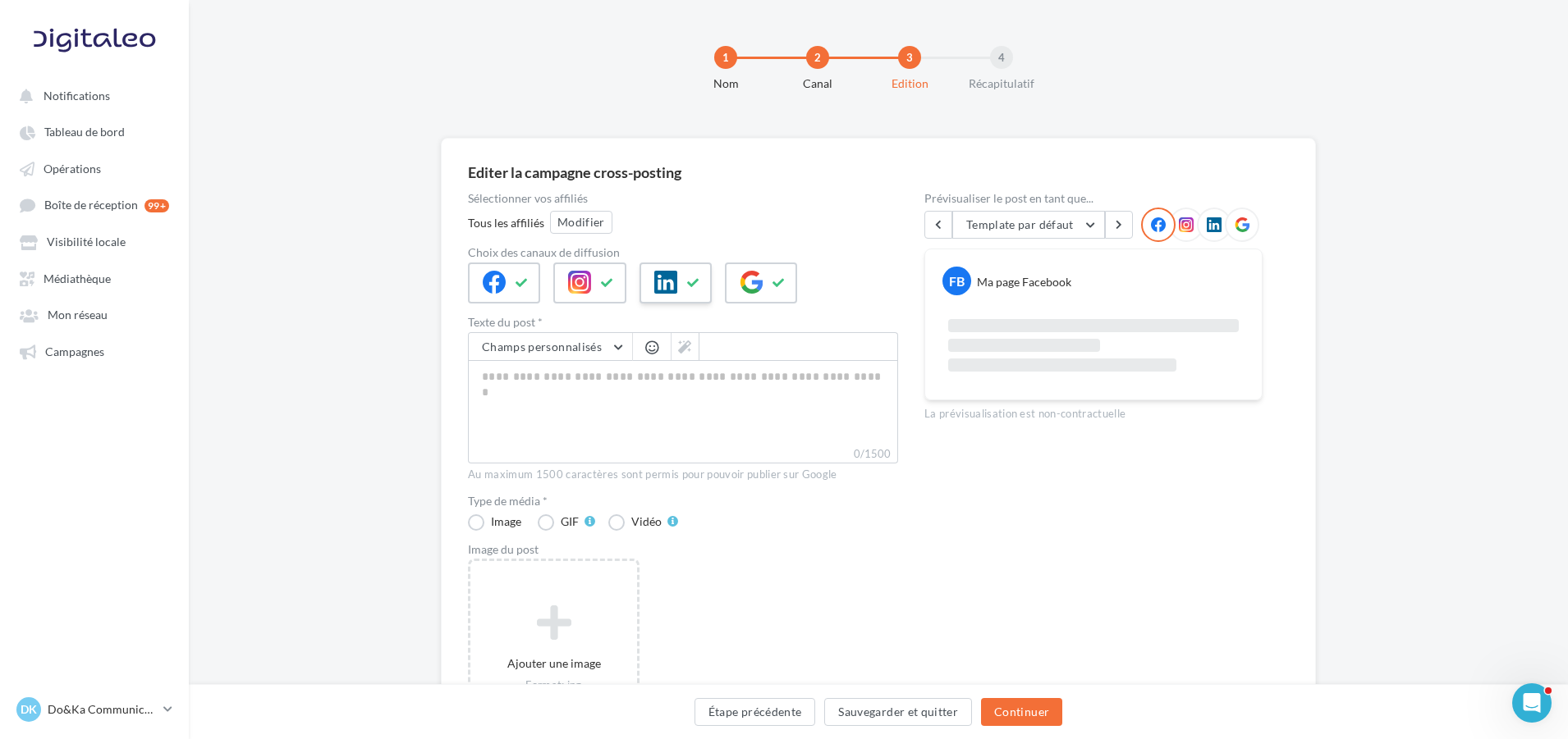
click at [698, 285] on icon at bounding box center [694, 283] width 13 height 12
click at [770, 285] on button at bounding box center [779, 283] width 20 height 25
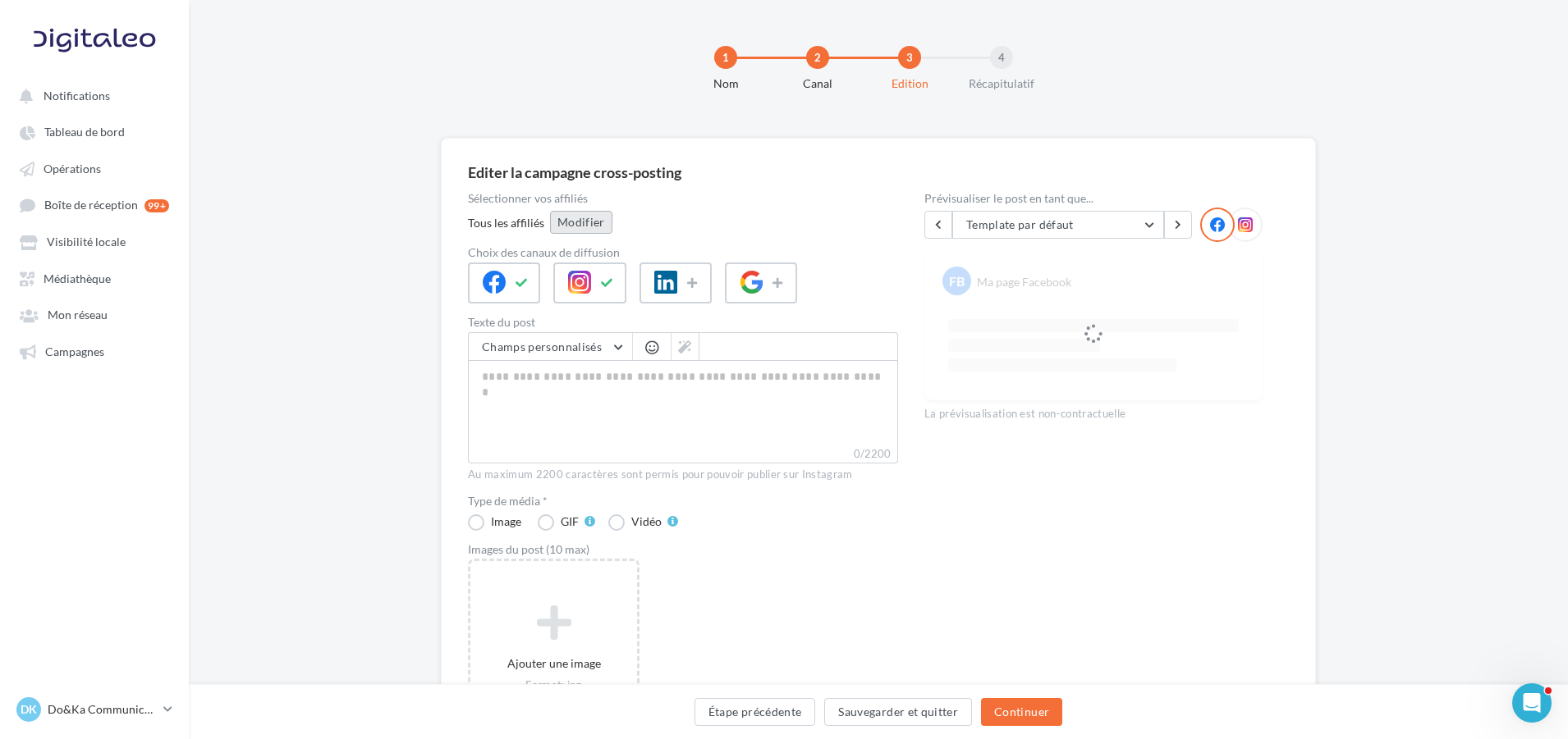
click at [572, 229] on button "Modifier" at bounding box center [581, 223] width 62 height 23
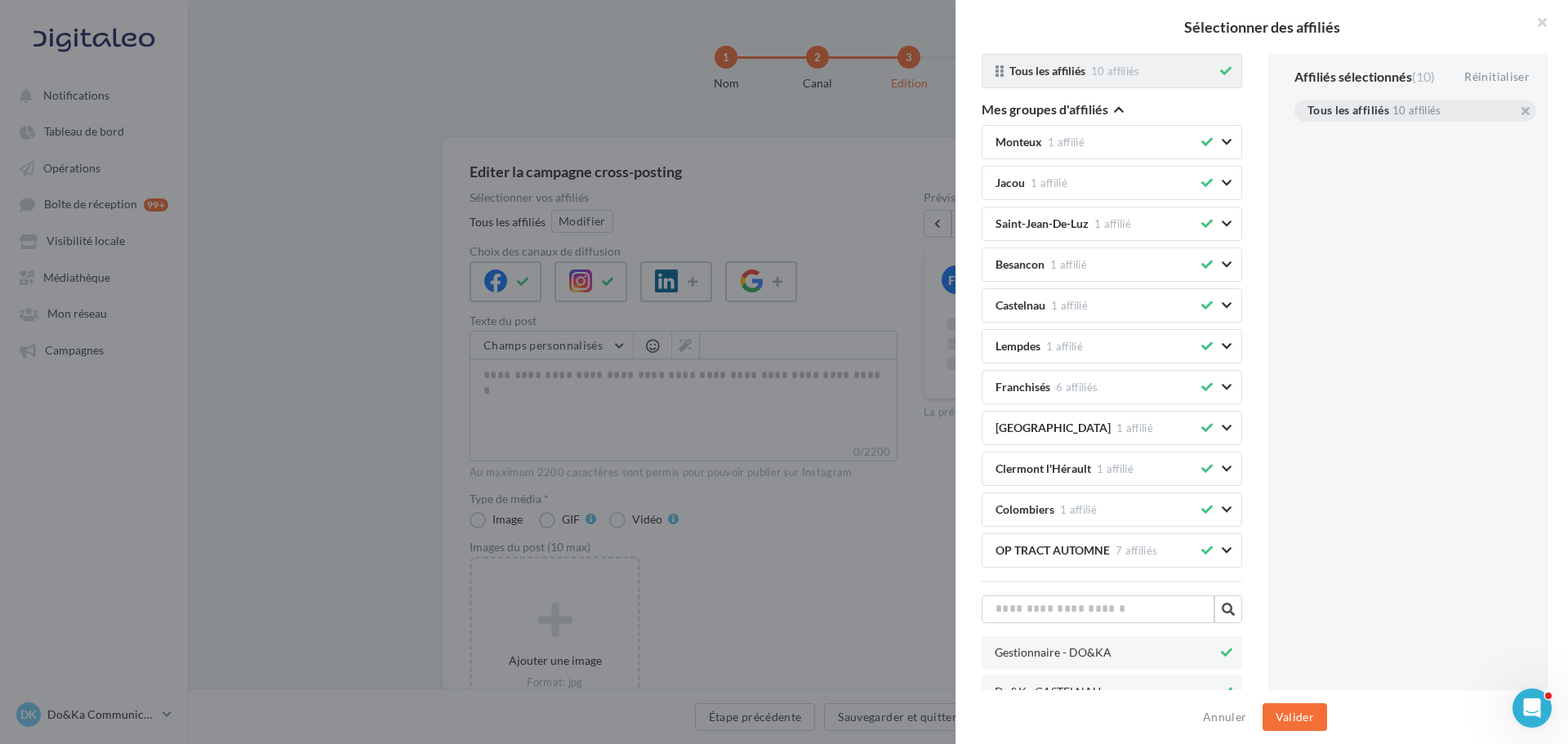
click at [1220, 70] on icon at bounding box center [1226, 71] width 12 height 12
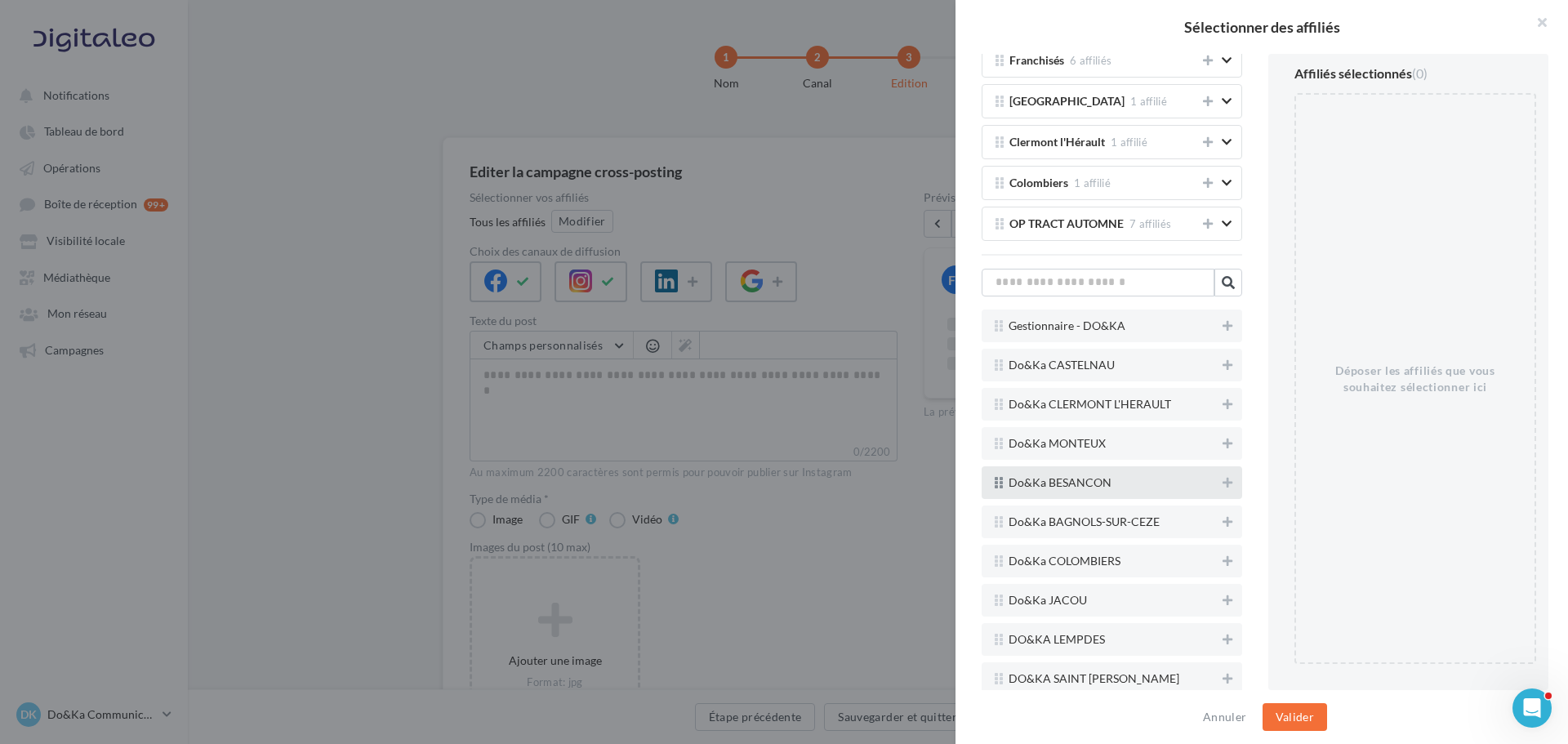
scroll to position [332, 0]
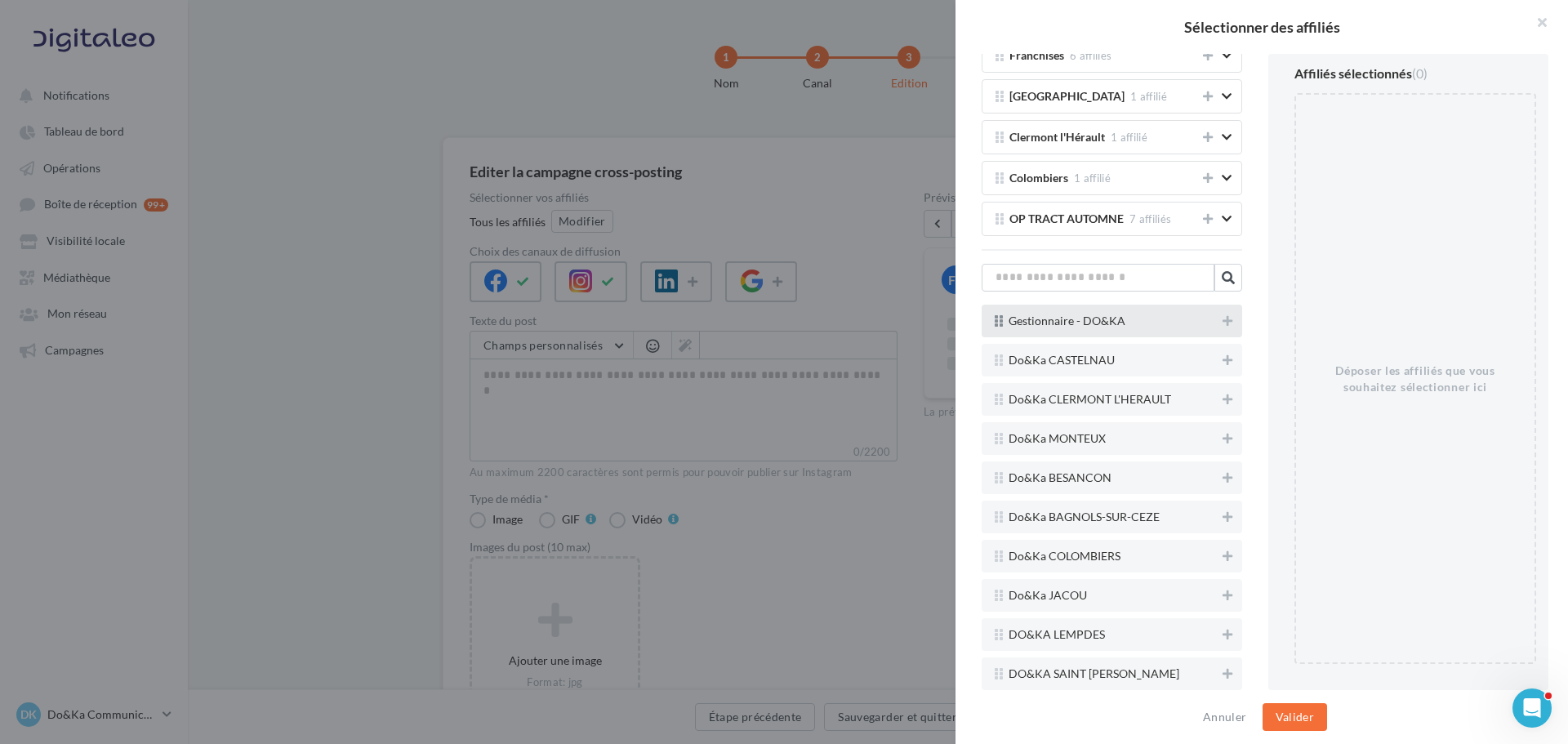
click at [1220, 331] on div at bounding box center [1228, 323] width 17 height 23
click at [1223, 325] on icon at bounding box center [1228, 321] width 10 height 12
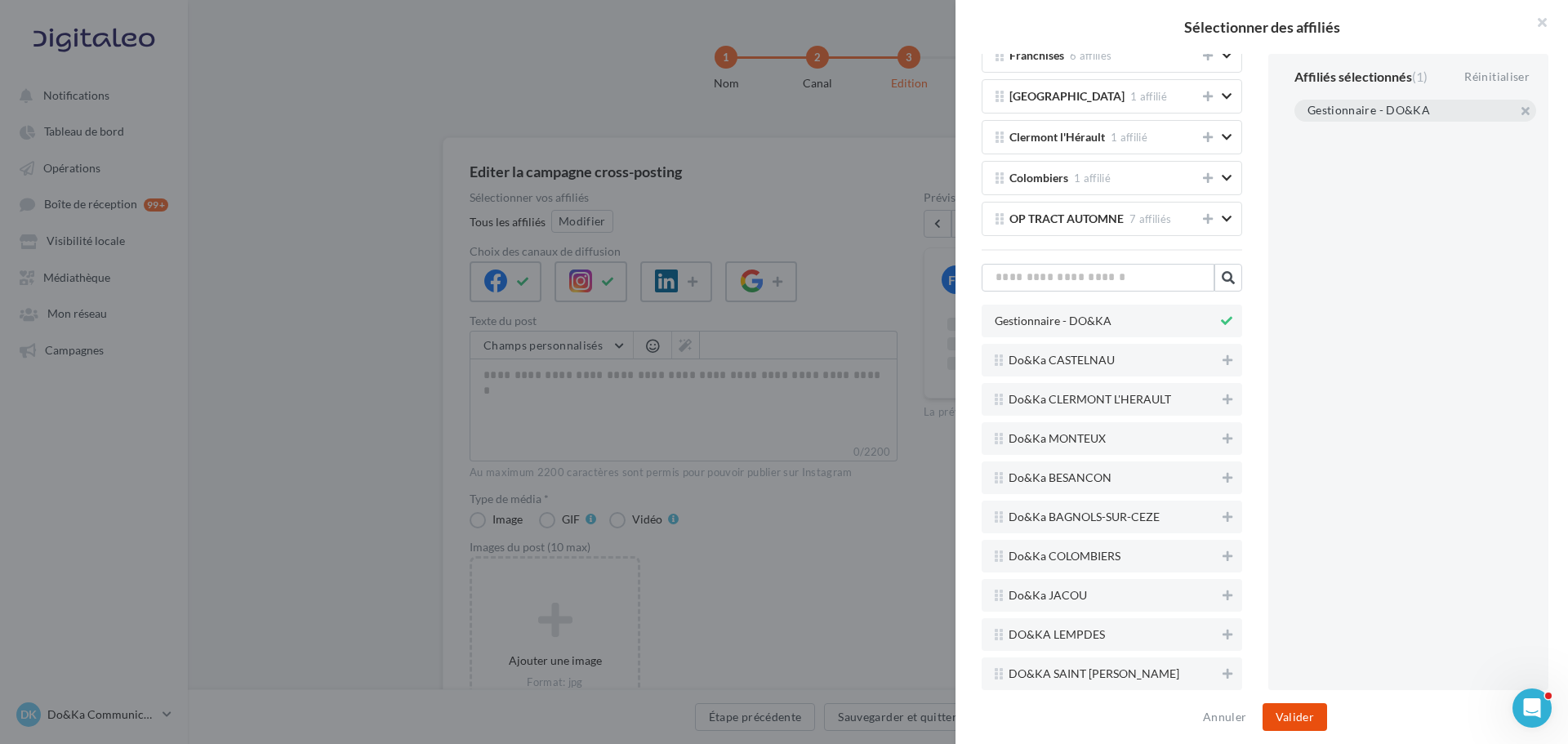
click at [1314, 722] on button "Valider" at bounding box center [1295, 718] width 65 height 28
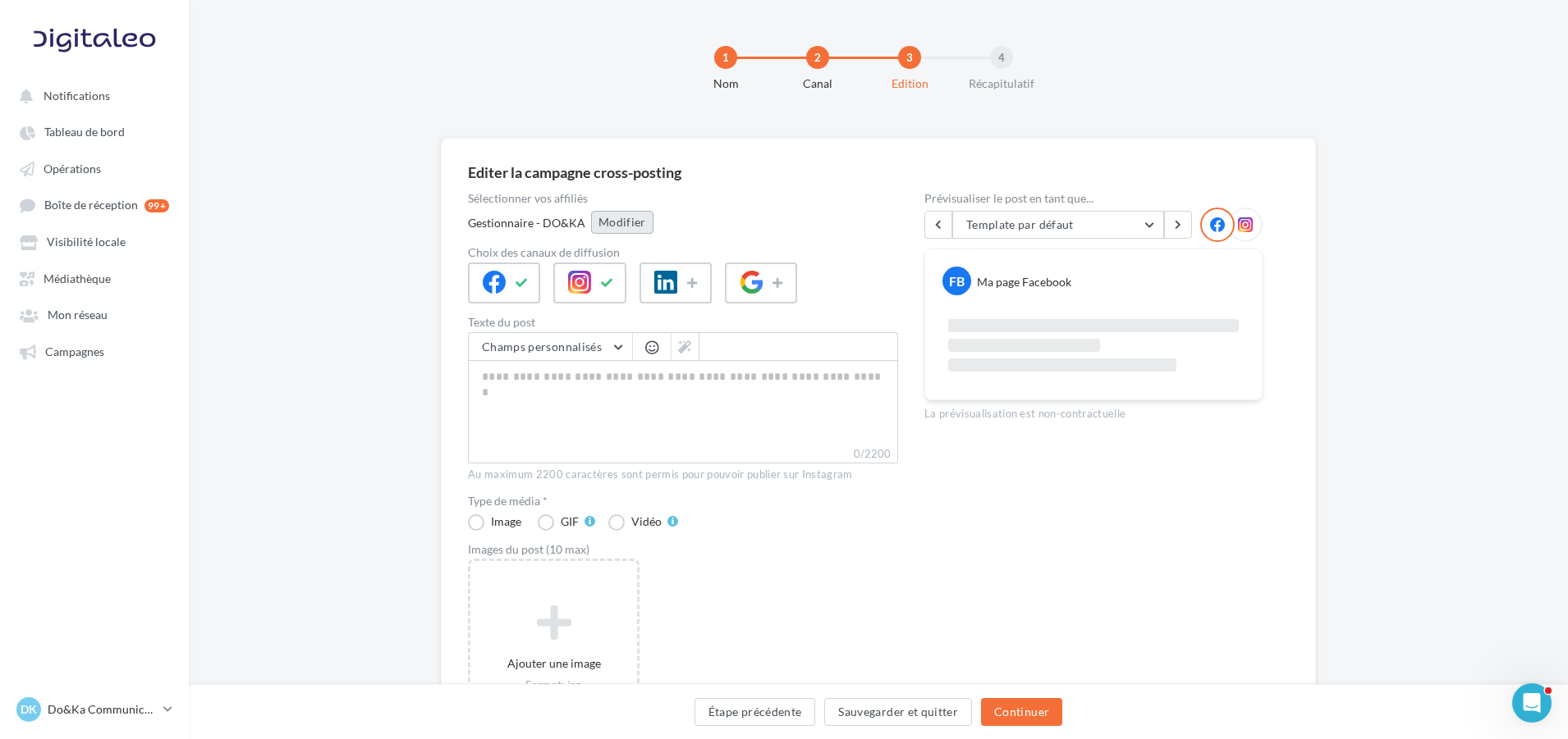
click at [603, 219] on button "Modifier" at bounding box center [622, 223] width 62 height 23
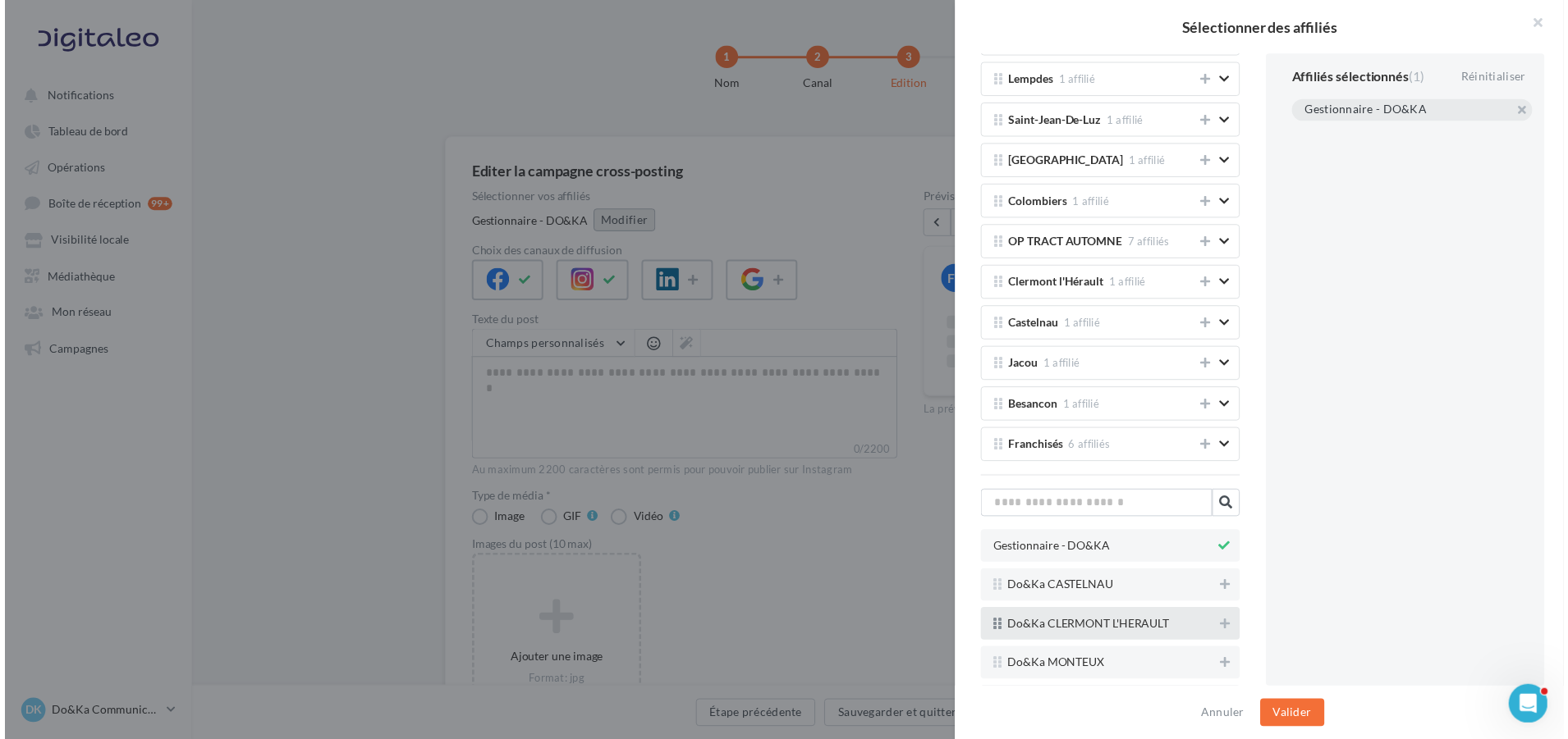
scroll to position [246, 0]
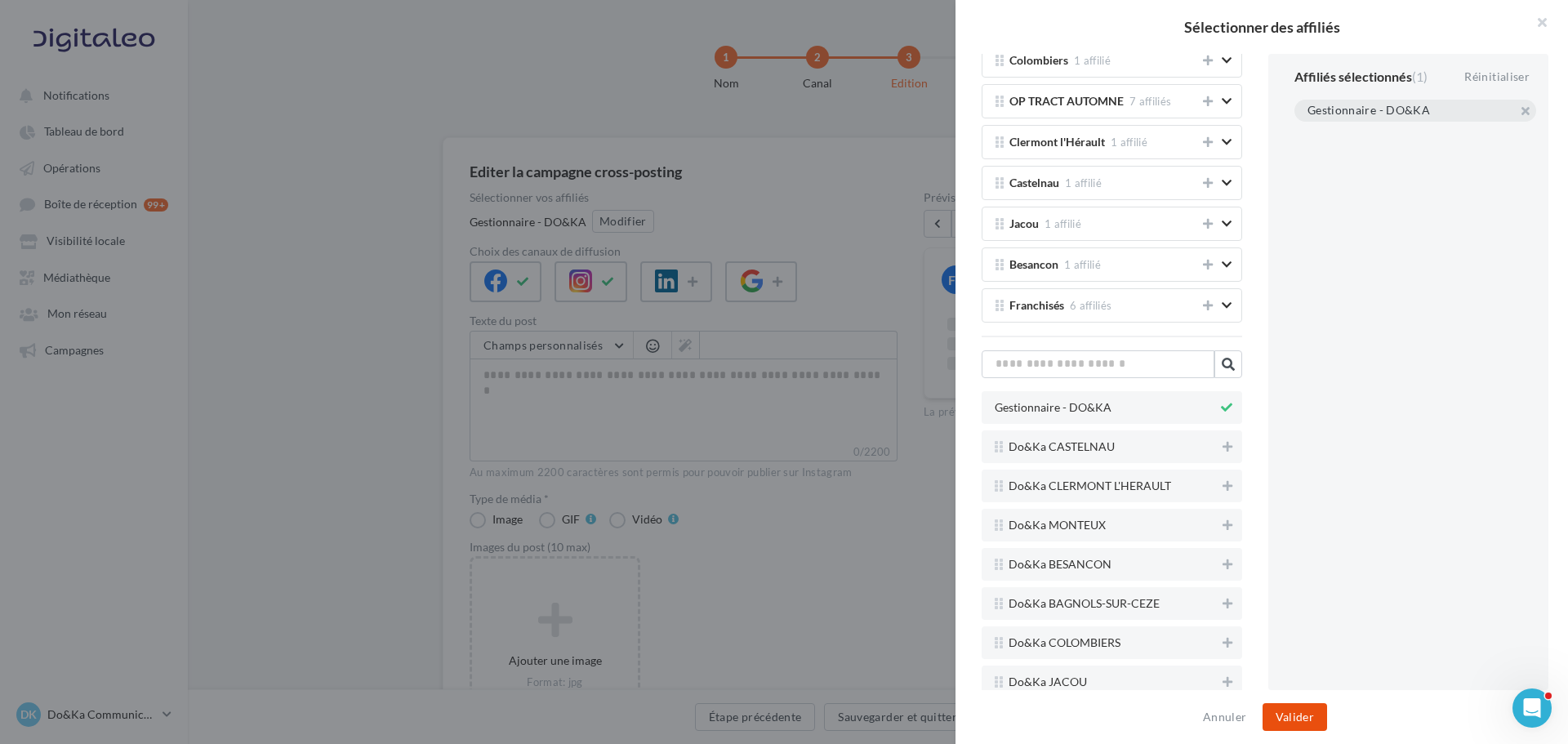
click at [1275, 713] on button "Valider" at bounding box center [1295, 718] width 65 height 28
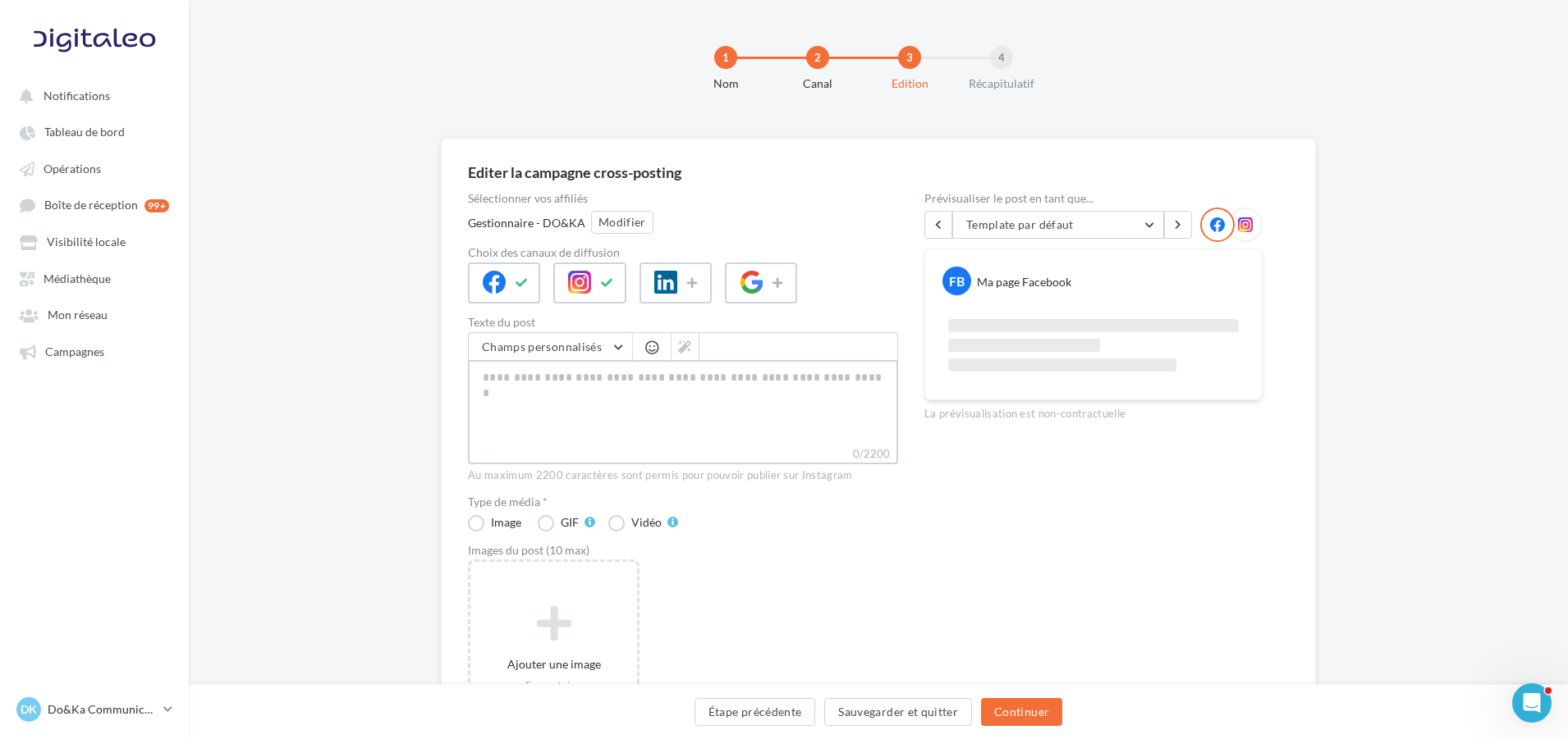
click at [604, 391] on textarea "0/2200" at bounding box center [683, 402] width 430 height 86
paste textarea "**********"
type textarea "**********"
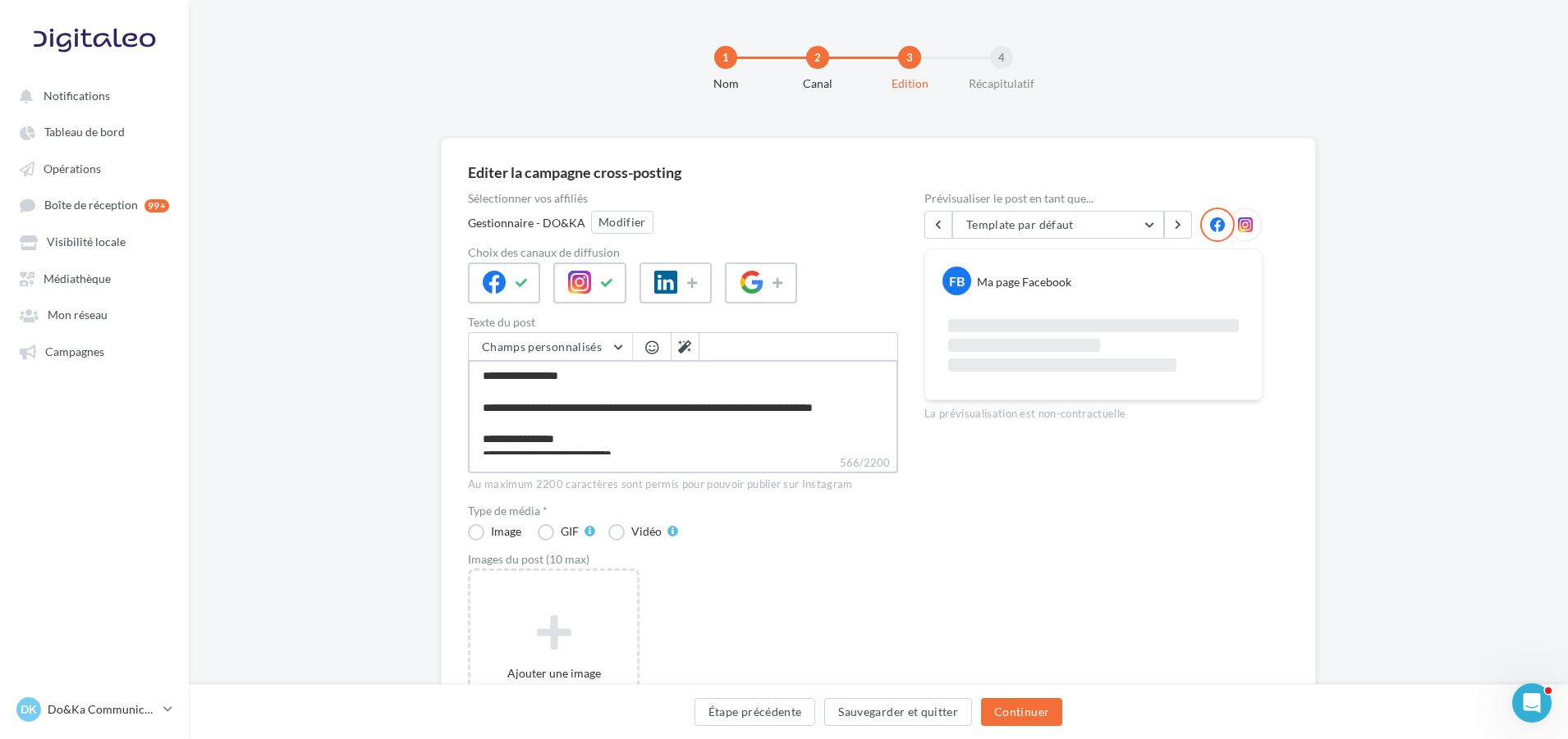
scroll to position [229, 0]
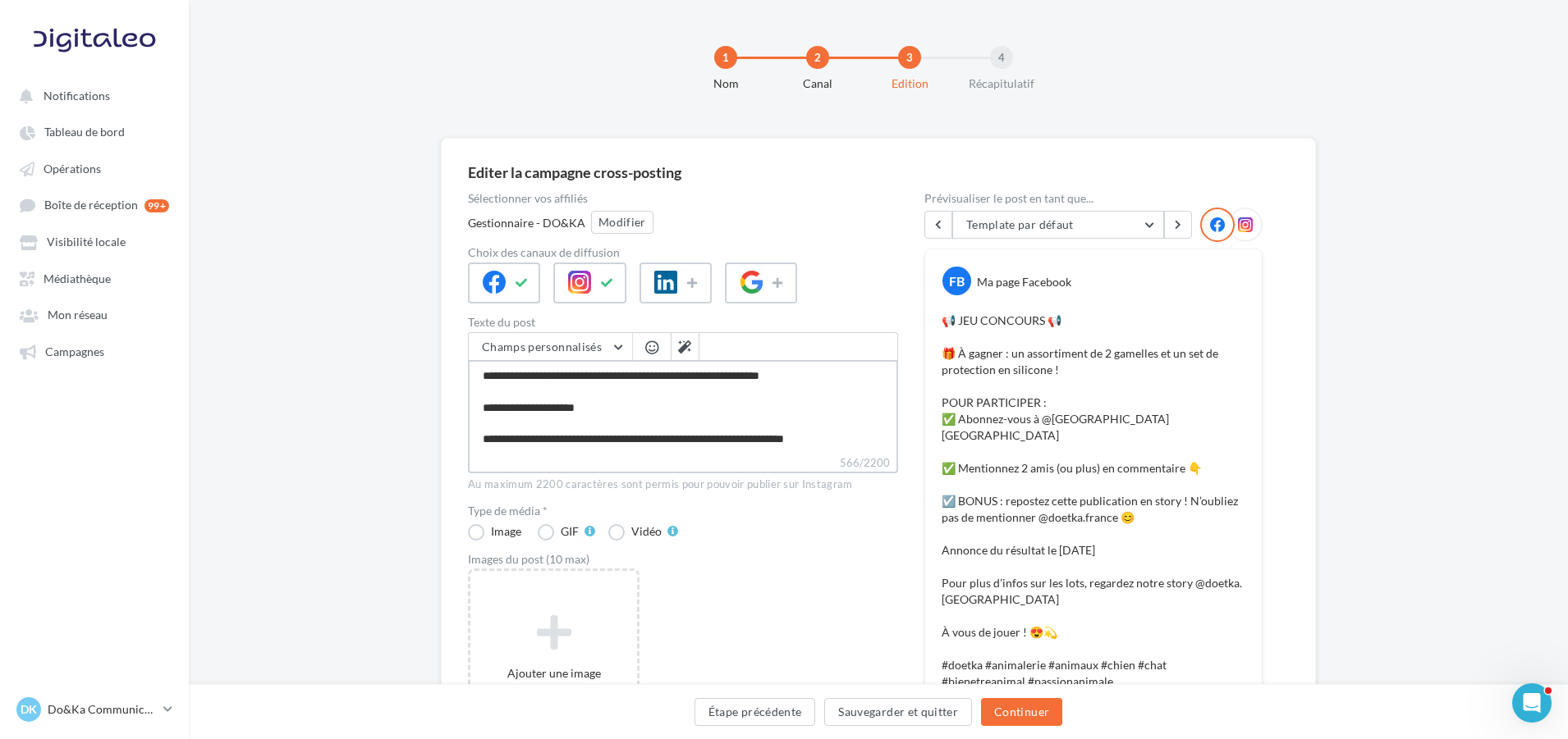
type textarea "**********"
click at [538, 623] on icon at bounding box center [554, 631] width 154 height 39
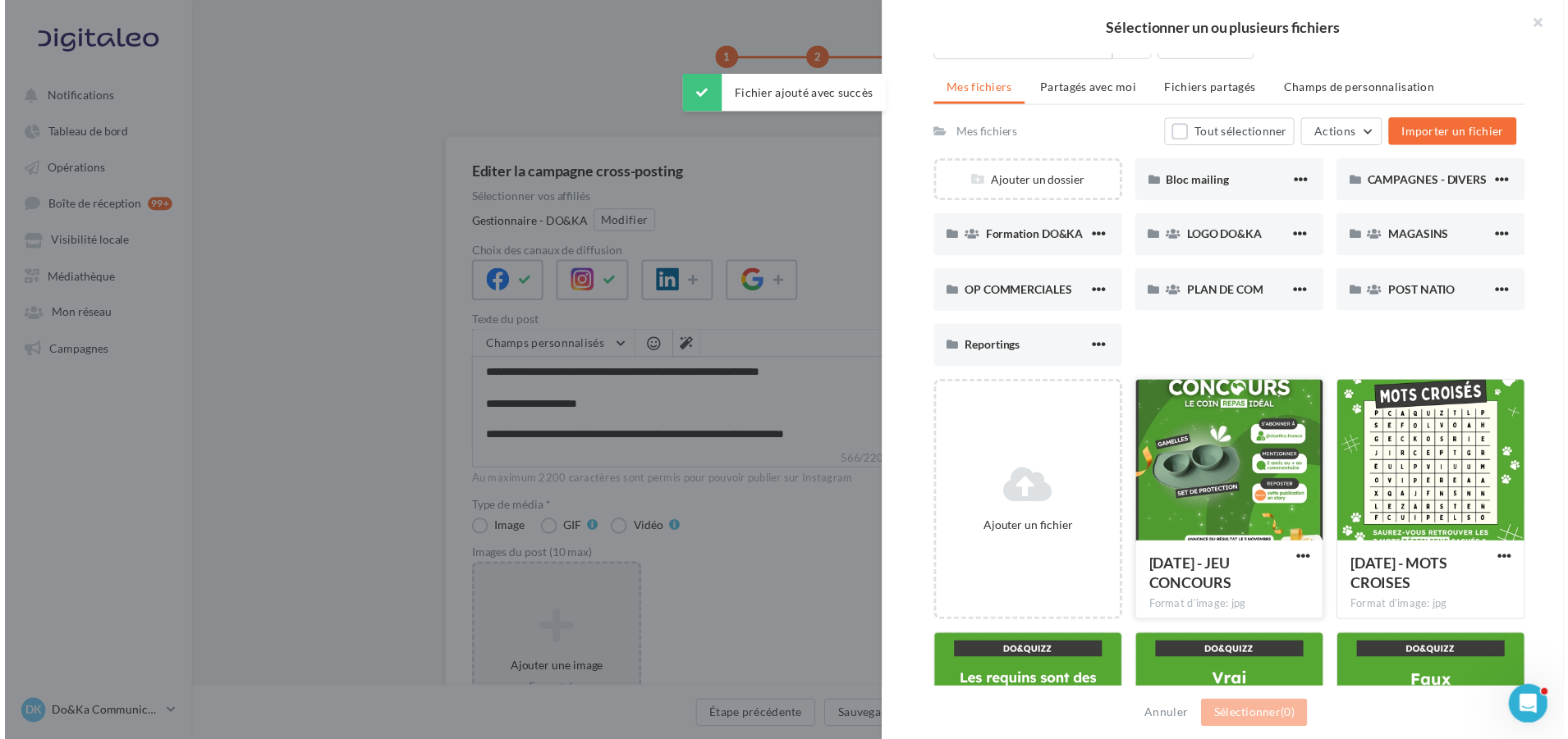
scroll to position [82, 0]
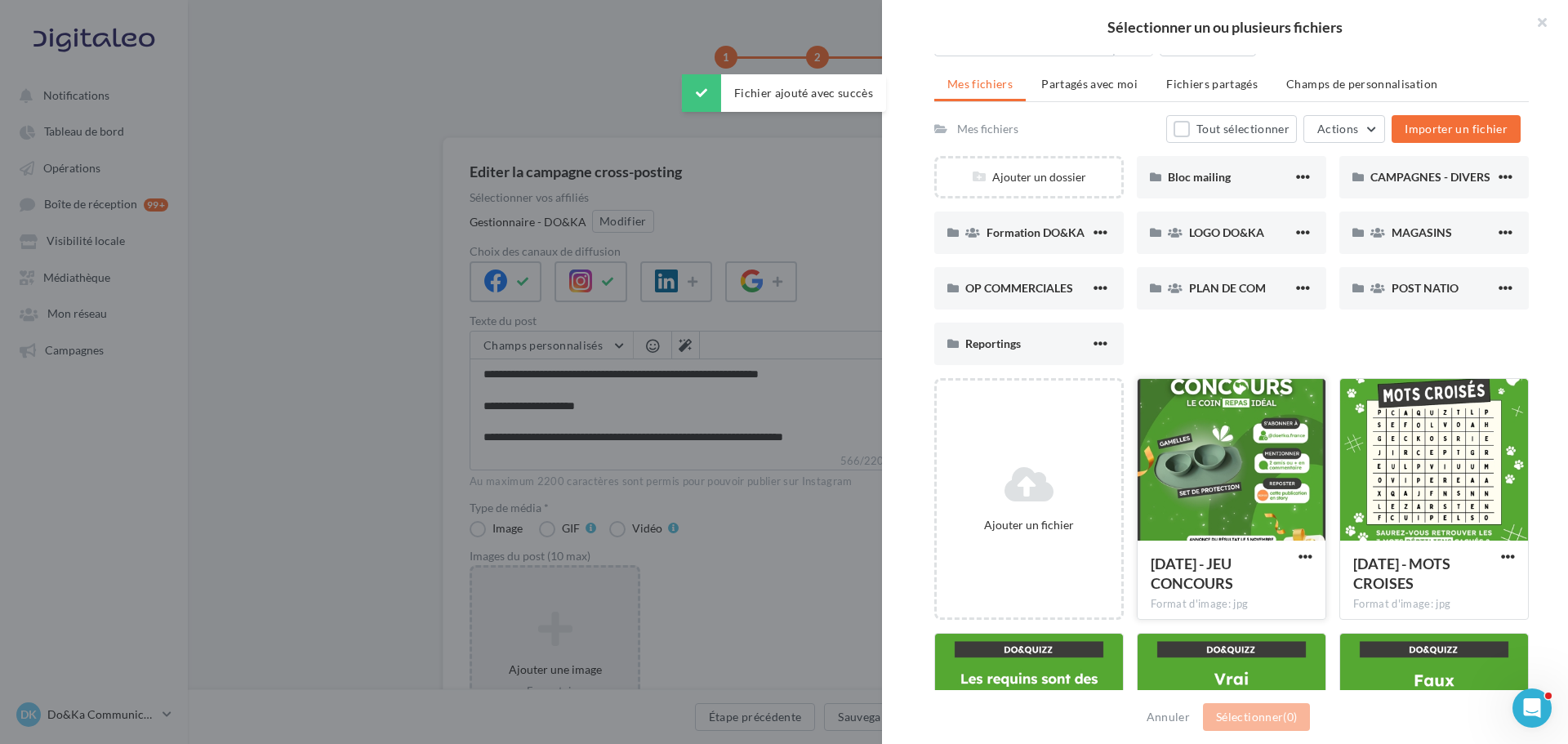
click at [1226, 427] on div at bounding box center [1231, 460] width 188 height 163
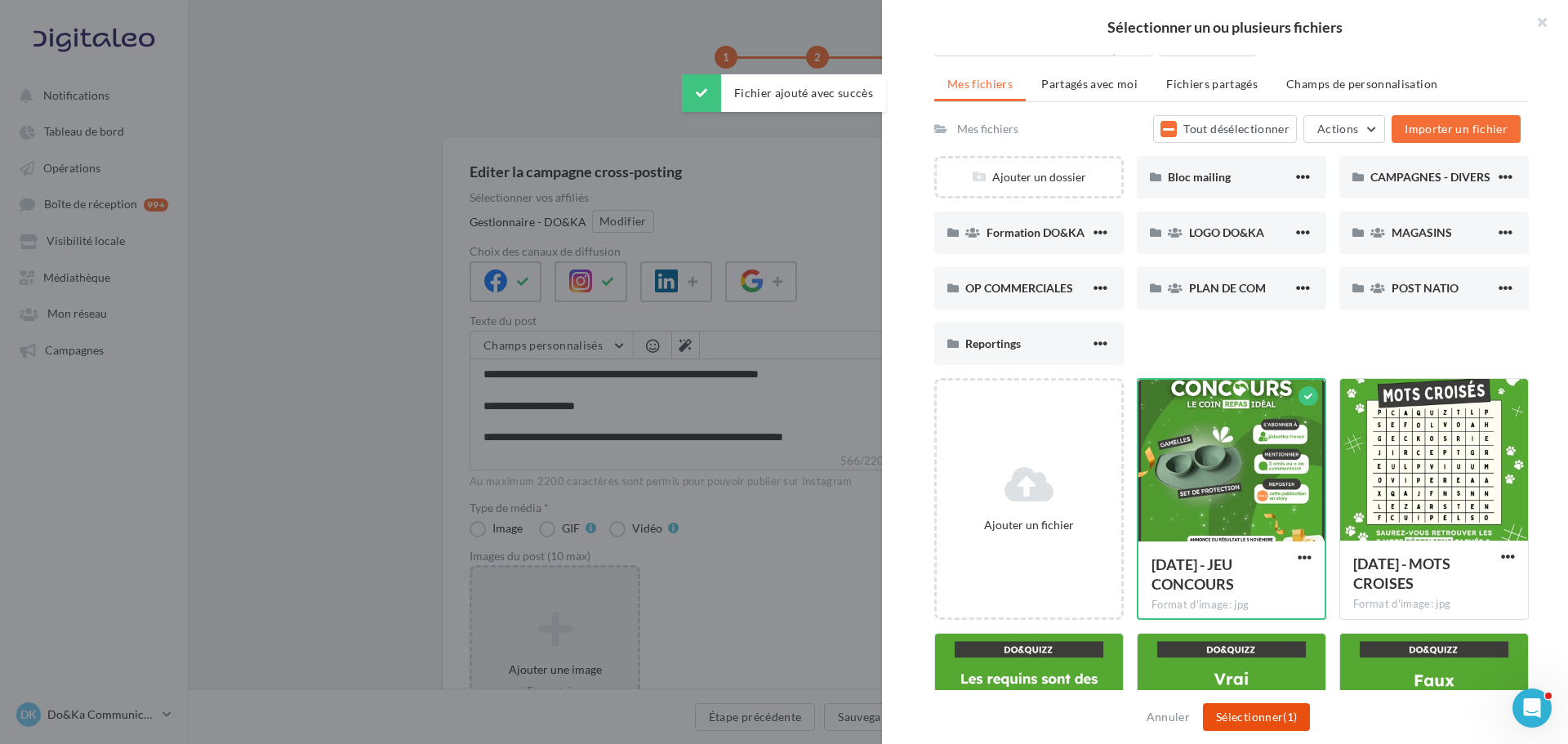
click at [1242, 718] on button "Sélectionner (1)" at bounding box center [1256, 718] width 107 height 28
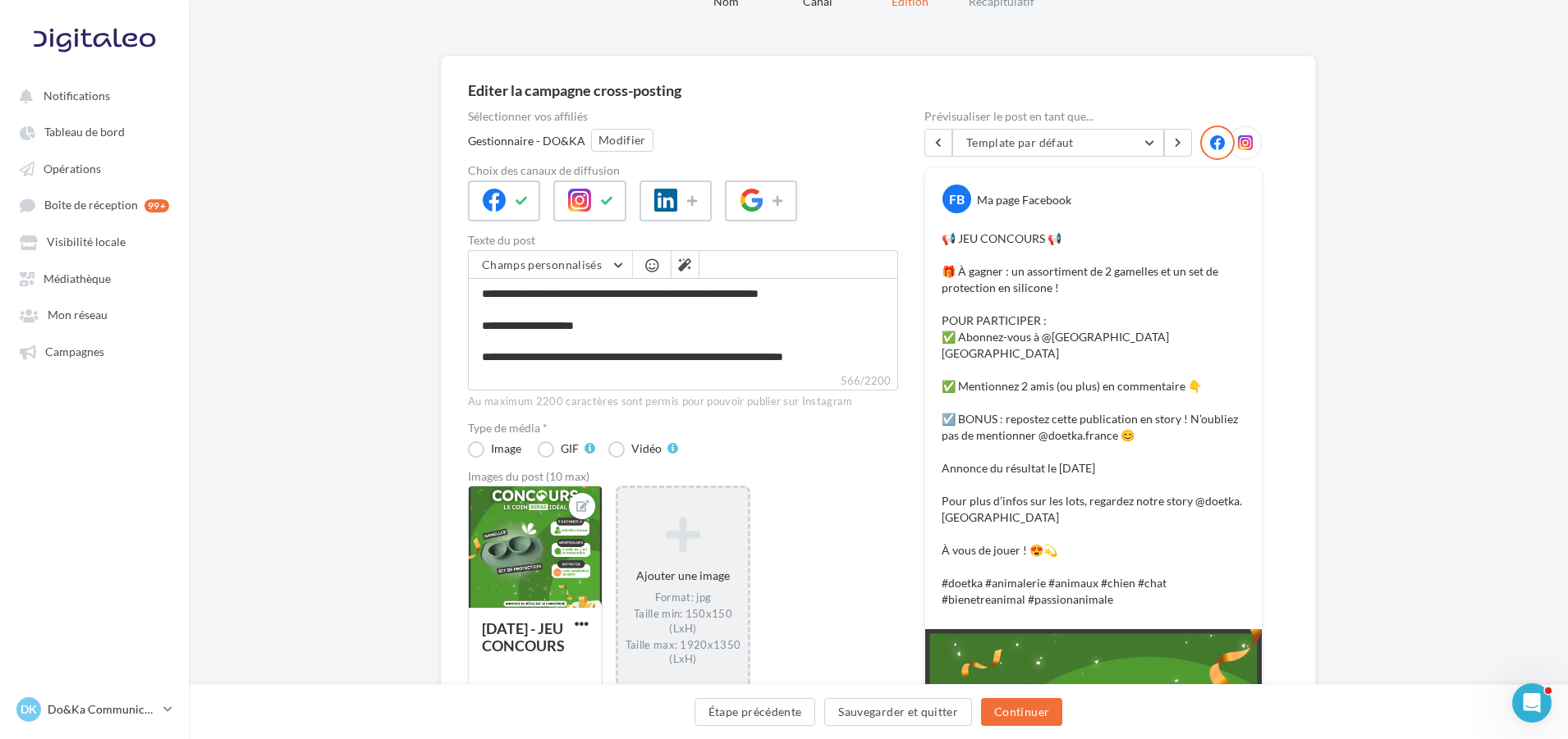
click at [1244, 148] on icon at bounding box center [1246, 143] width 15 height 15
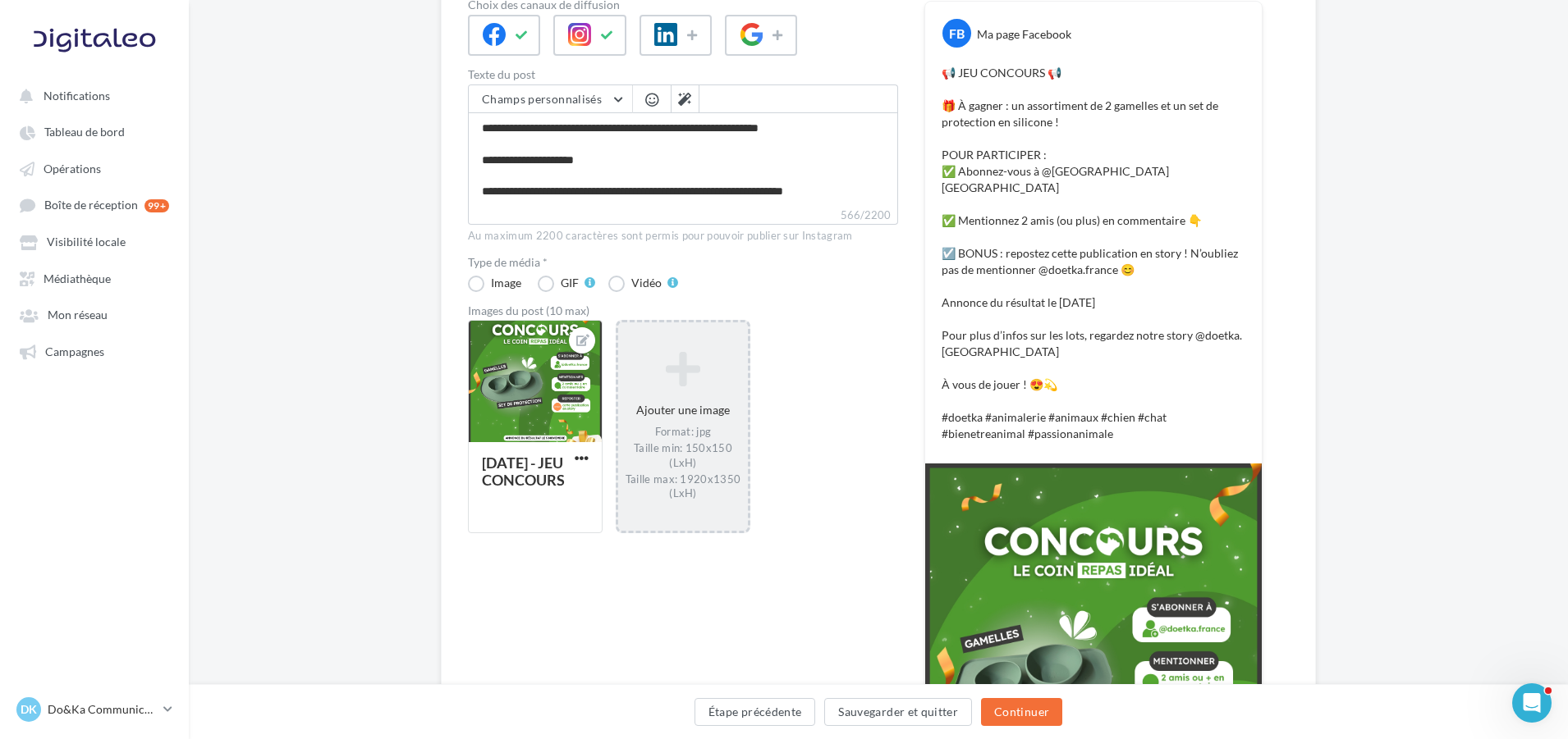
scroll to position [164, 0]
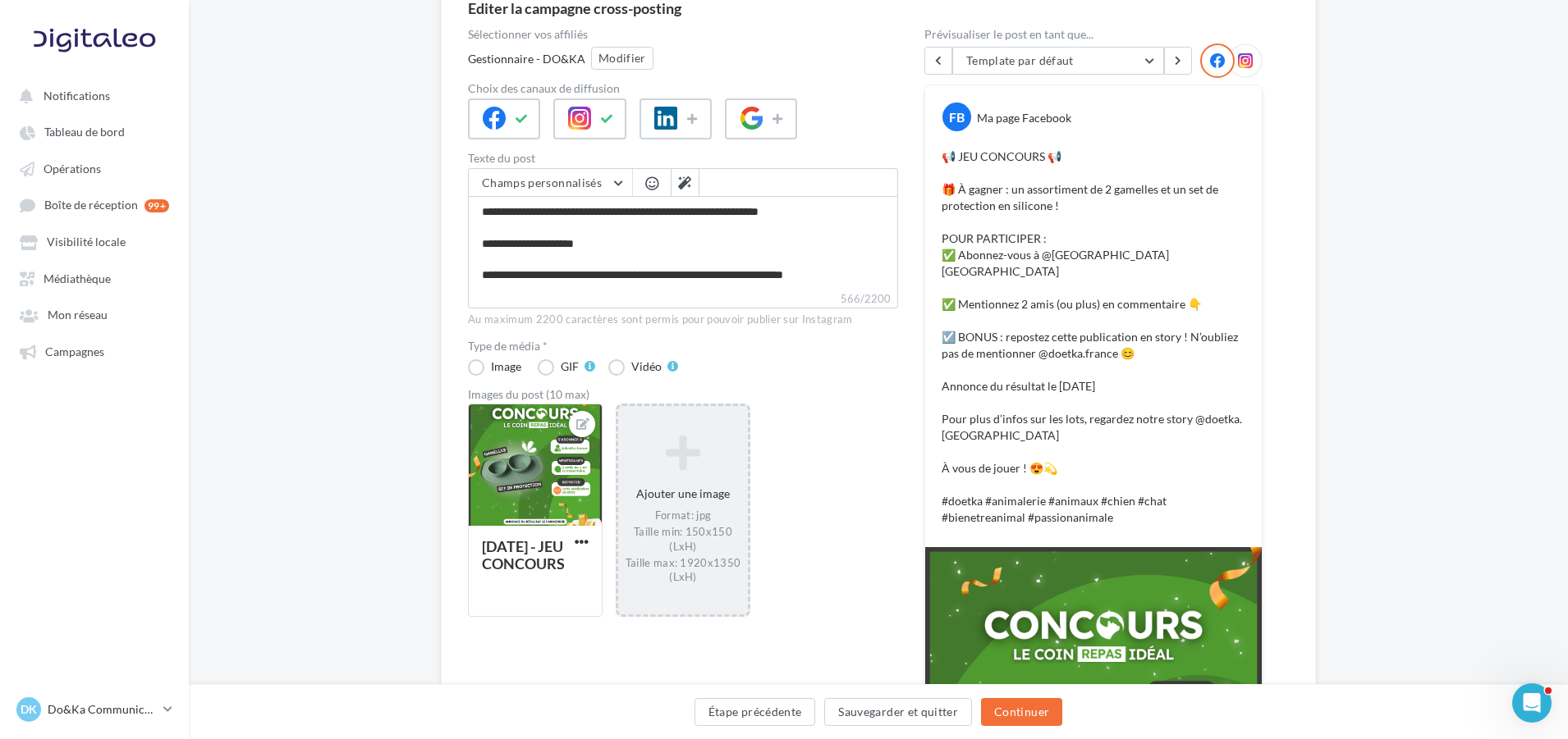
click at [1254, 52] on div at bounding box center [1245, 60] width 34 height 34
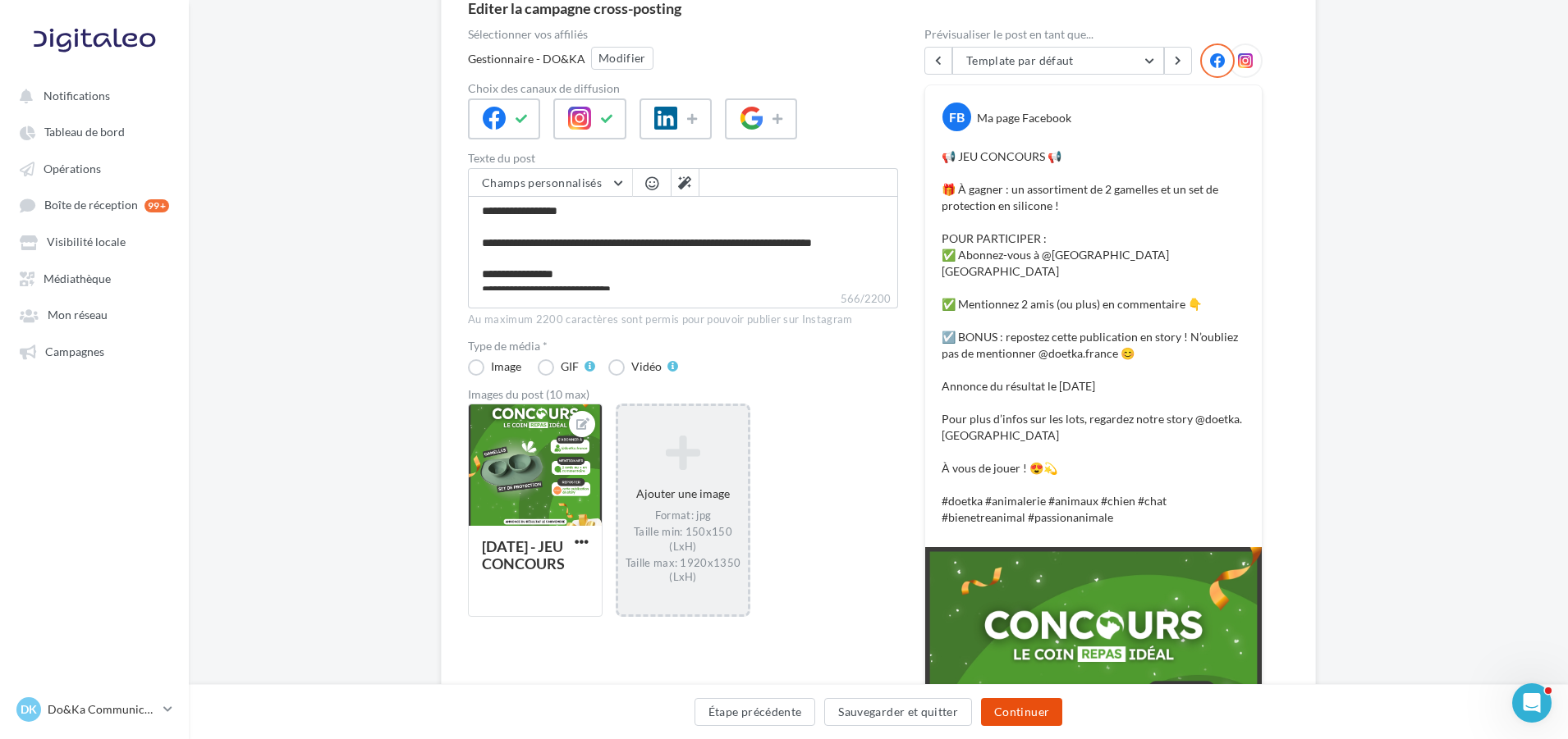
click at [1012, 722] on button "Continuer" at bounding box center [1022, 712] width 82 height 28
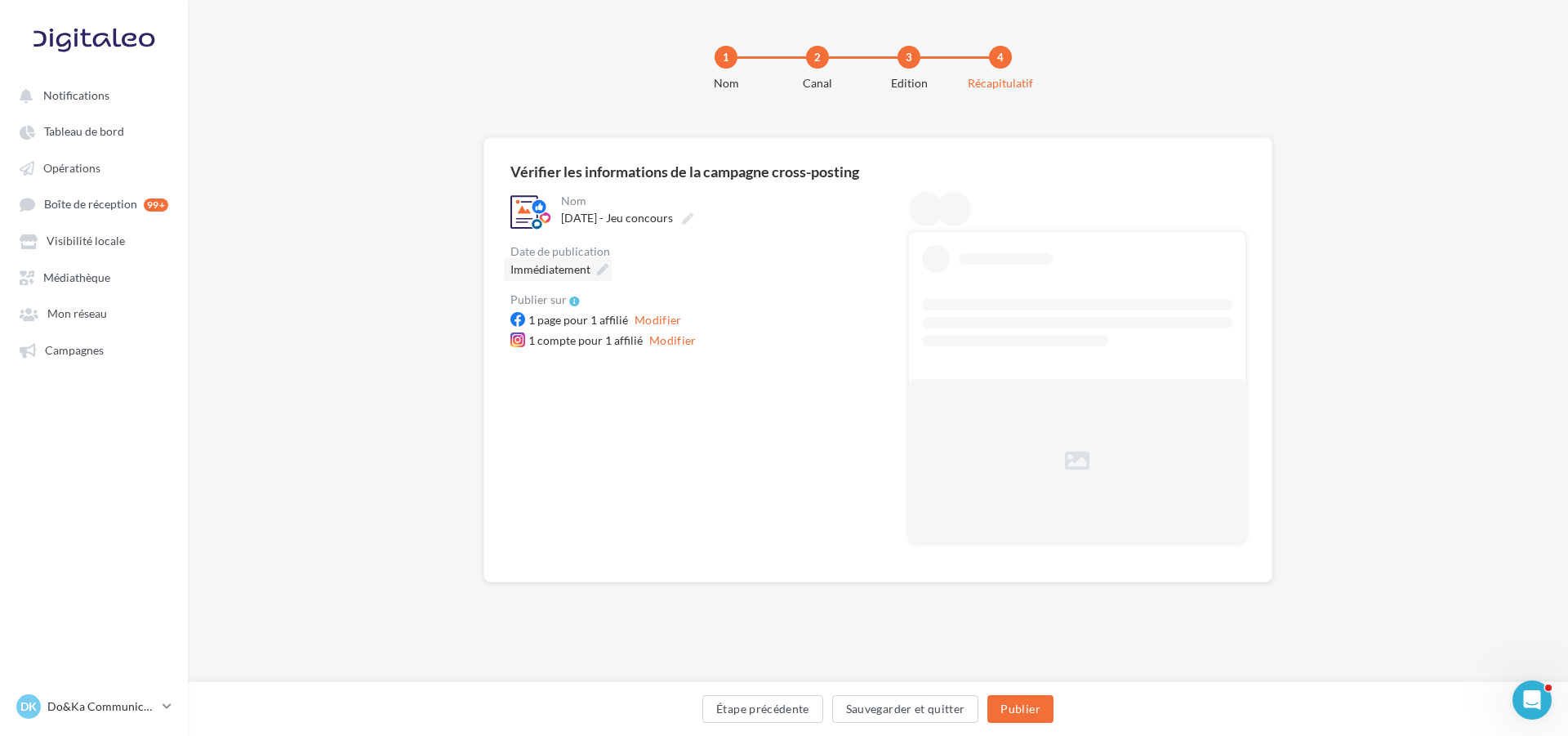
click at [601, 271] on icon at bounding box center [603, 270] width 12 height 12
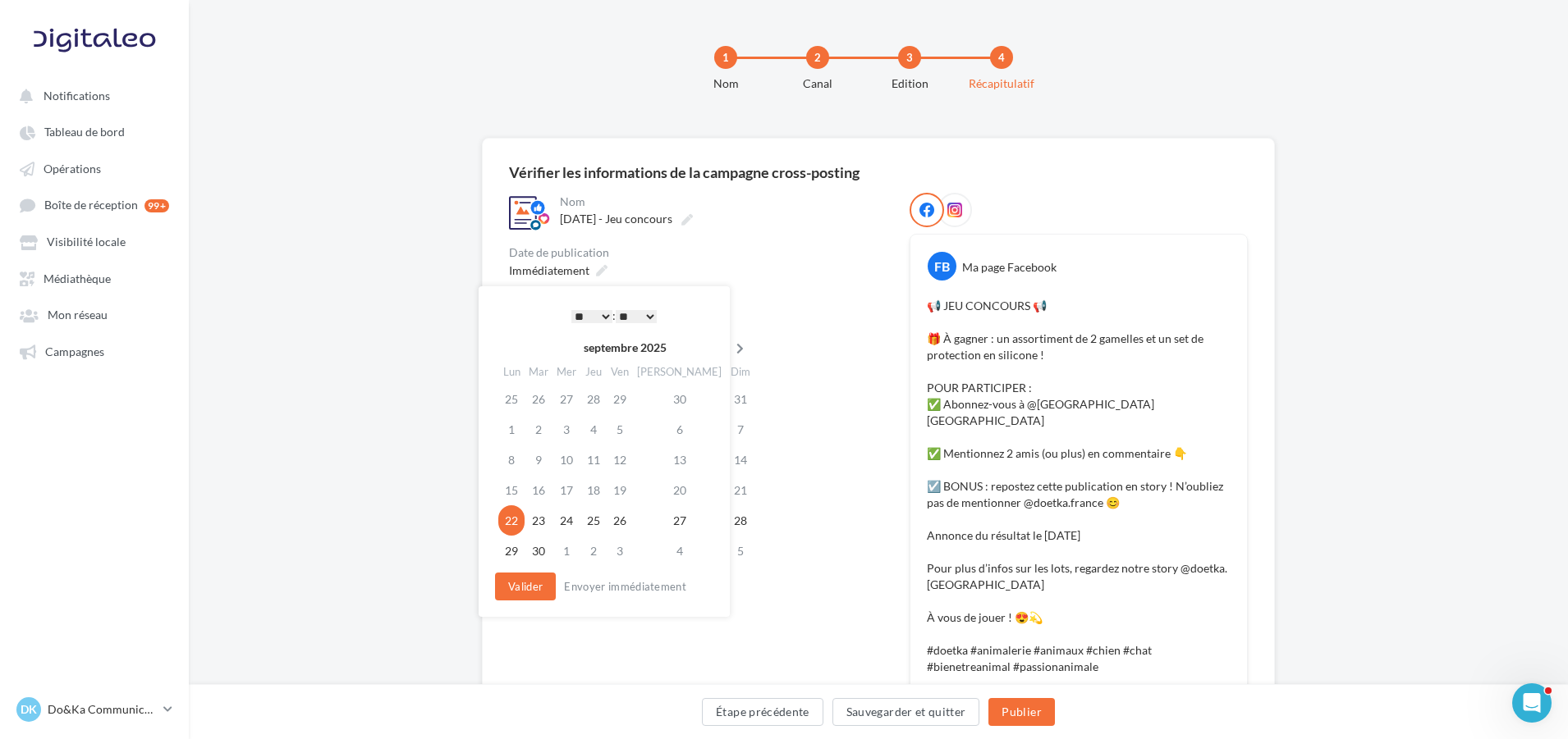
click at [730, 351] on icon at bounding box center [740, 349] width 21 height 12
click at [544, 525] on td "28" at bounding box center [537, 520] width 28 height 31
click at [586, 318] on select "* * * * * * * * * * ** ** ** ** ** ** ** ** ** ** ** ** ** **" at bounding box center [587, 317] width 41 height 13
click at [637, 322] on select "** ** ** ** ** **" at bounding box center [631, 317] width 41 height 13
click at [541, 582] on button "Valider" at bounding box center [521, 587] width 61 height 28
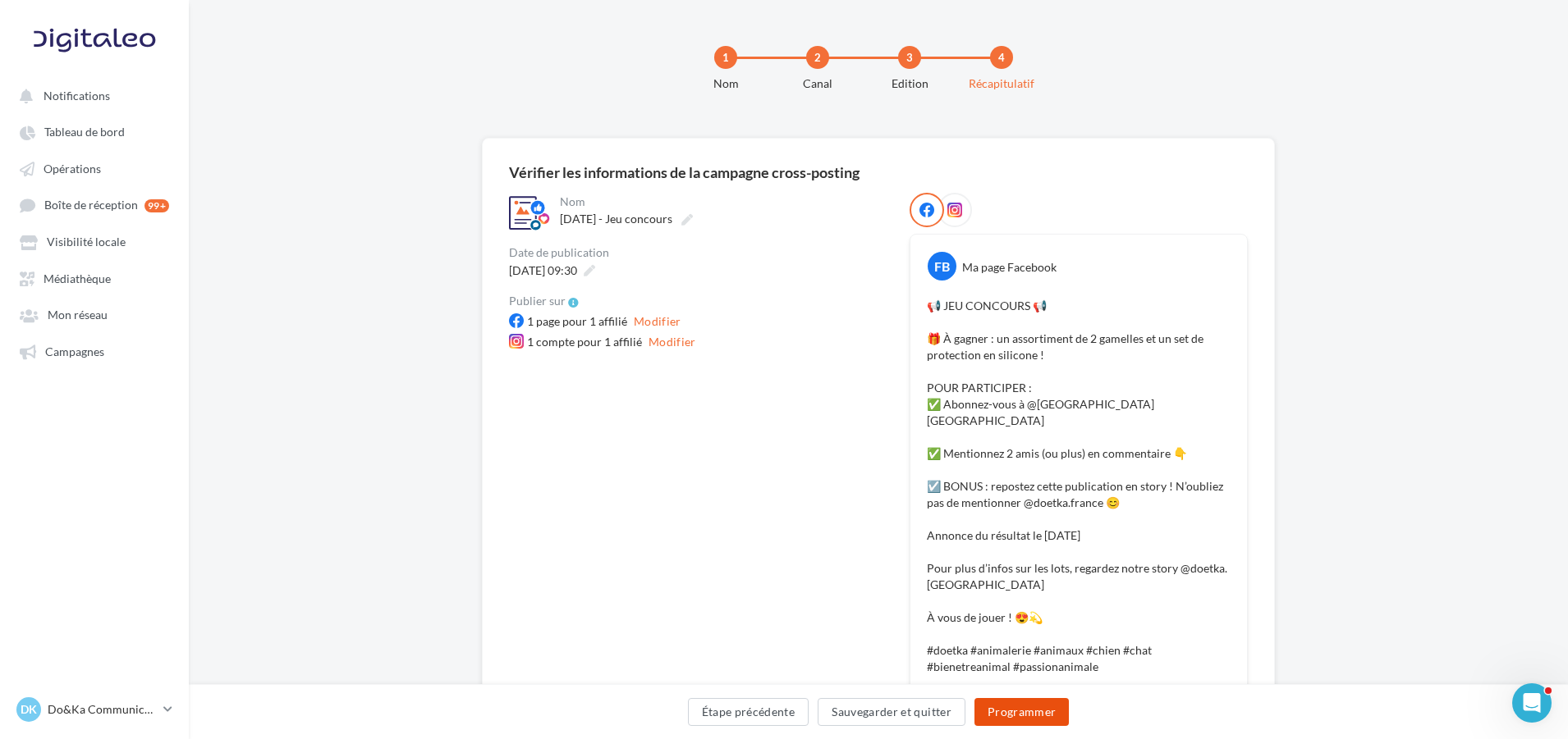
click at [1015, 712] on button "Programmer" at bounding box center [1022, 712] width 96 height 28
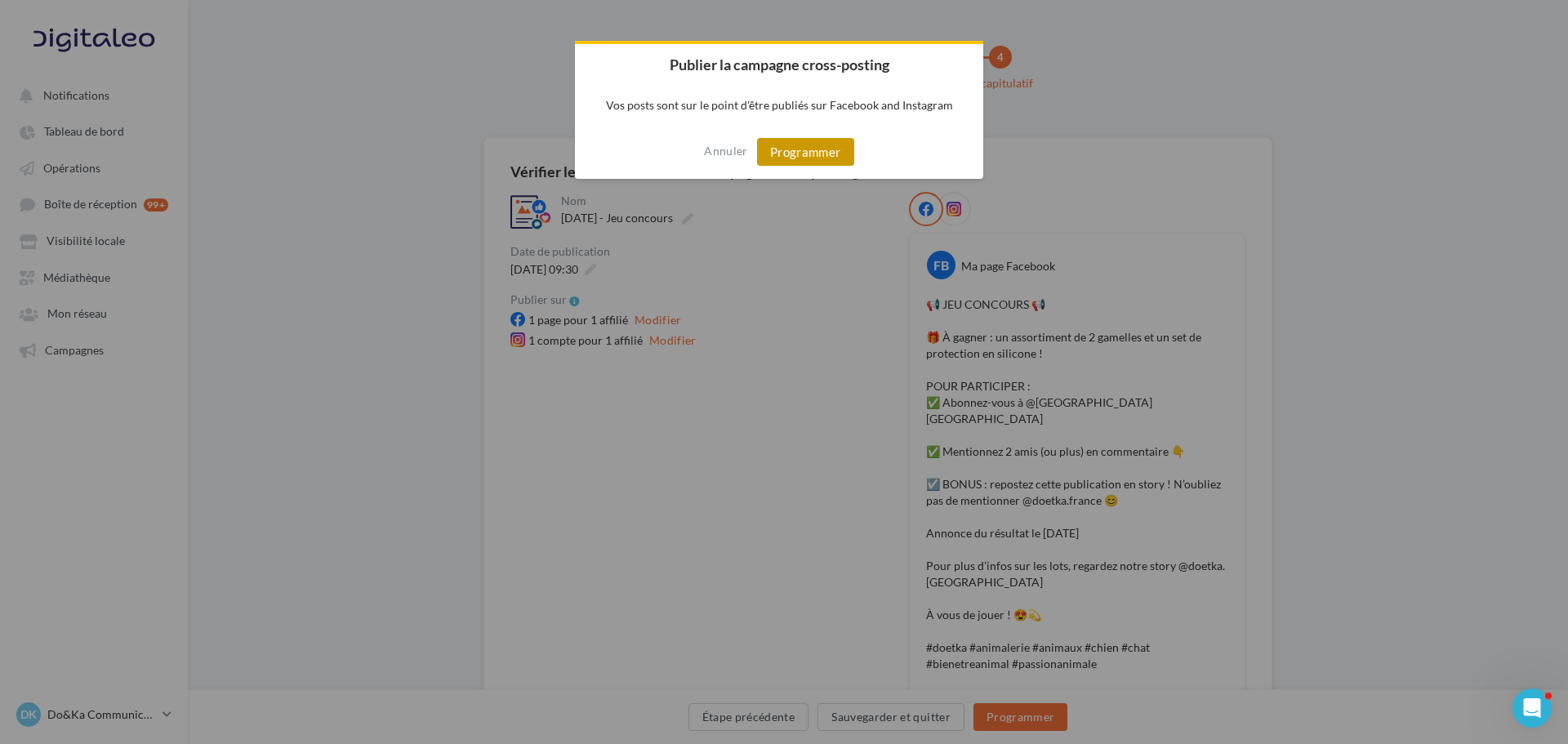
click at [795, 155] on button "Programmer" at bounding box center [805, 152] width 97 height 28
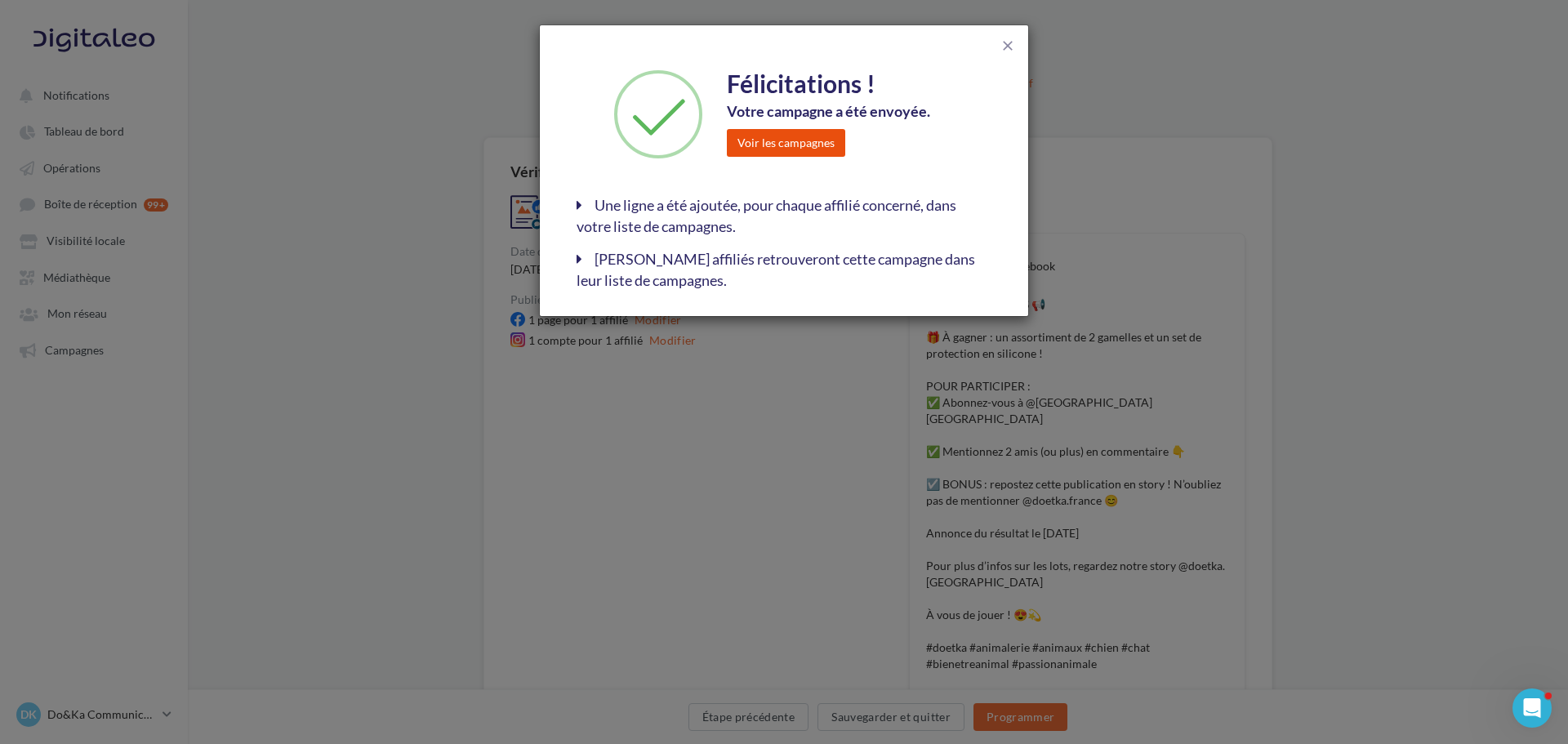
click at [800, 146] on button "Voir les campagnes" at bounding box center [786, 143] width 118 height 28
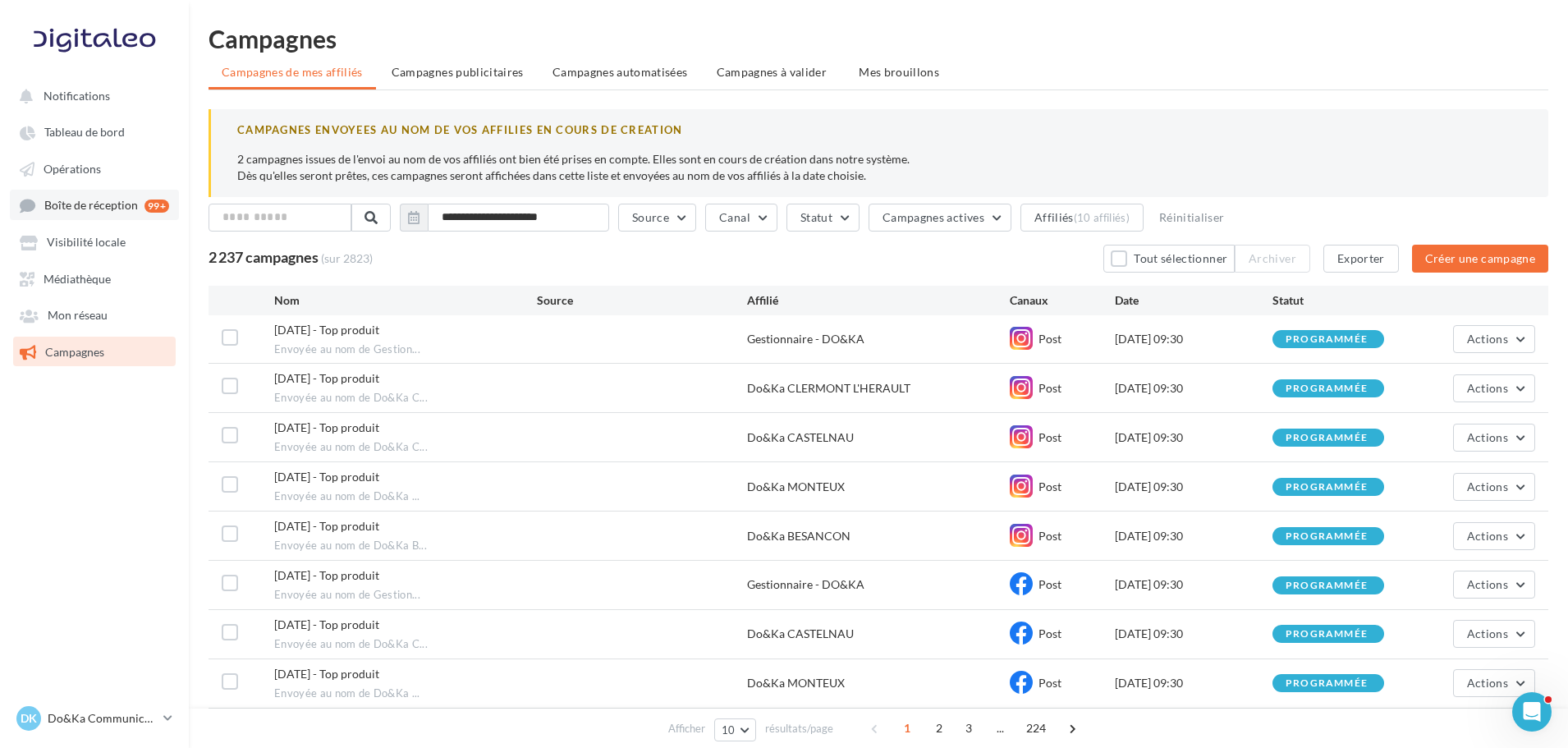
click at [80, 215] on link "Boîte de réception 99+" at bounding box center [94, 205] width 169 height 31
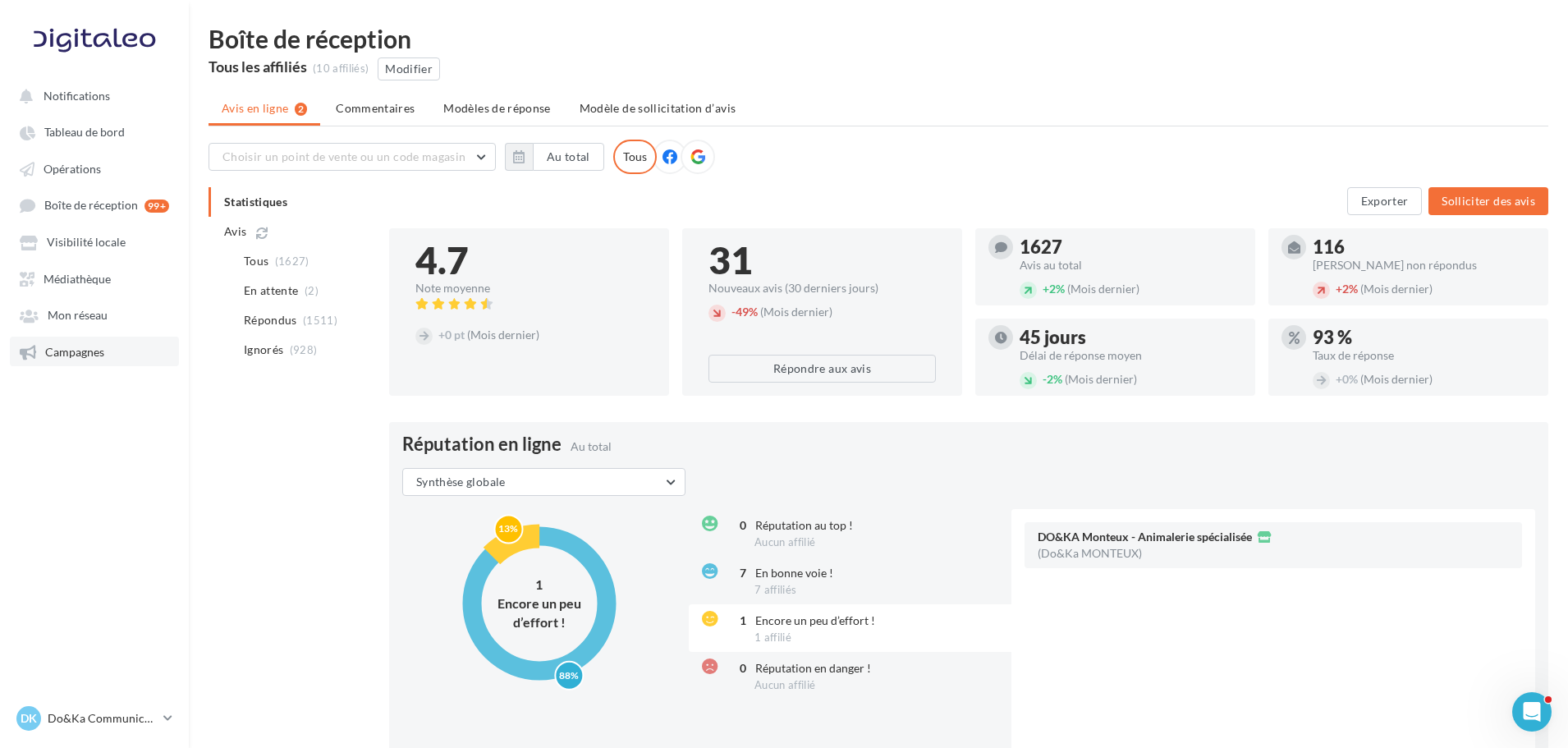
click at [91, 351] on span "Campagnes" at bounding box center [74, 352] width 59 height 14
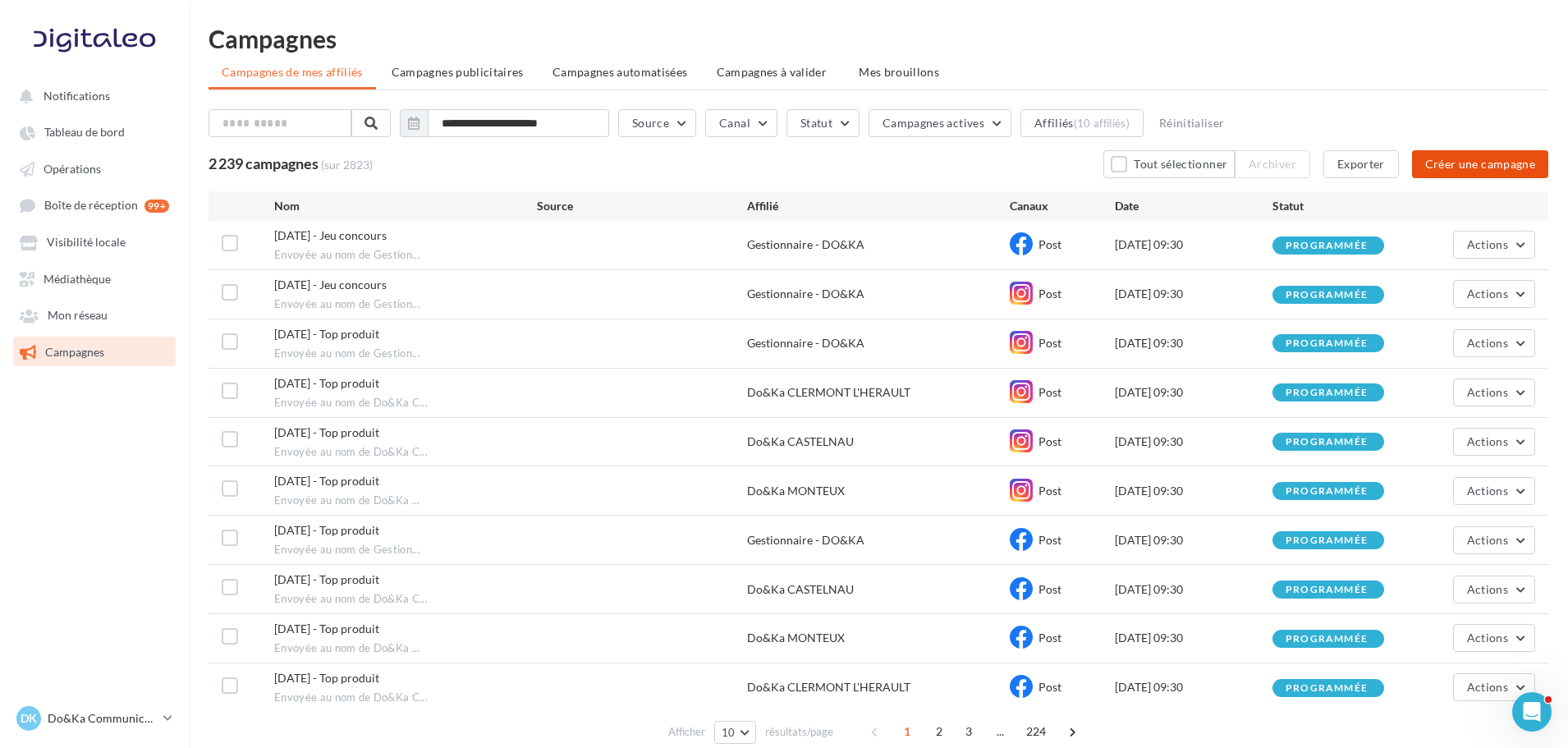
click at [1540, 173] on button "Créer une campagne" at bounding box center [1481, 165] width 136 height 28
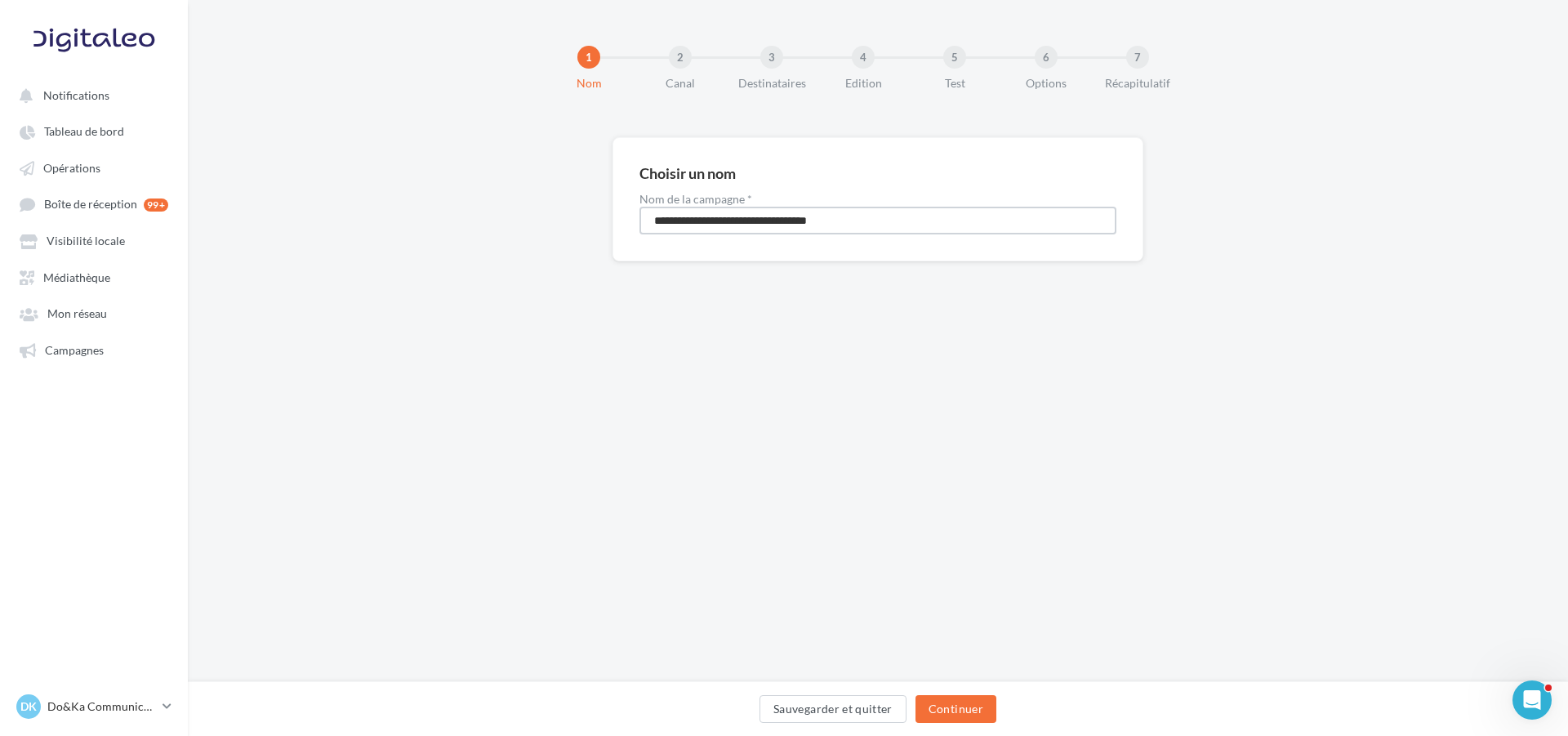
click at [774, 223] on input "**********" at bounding box center [878, 221] width 477 height 28
type input "**********"
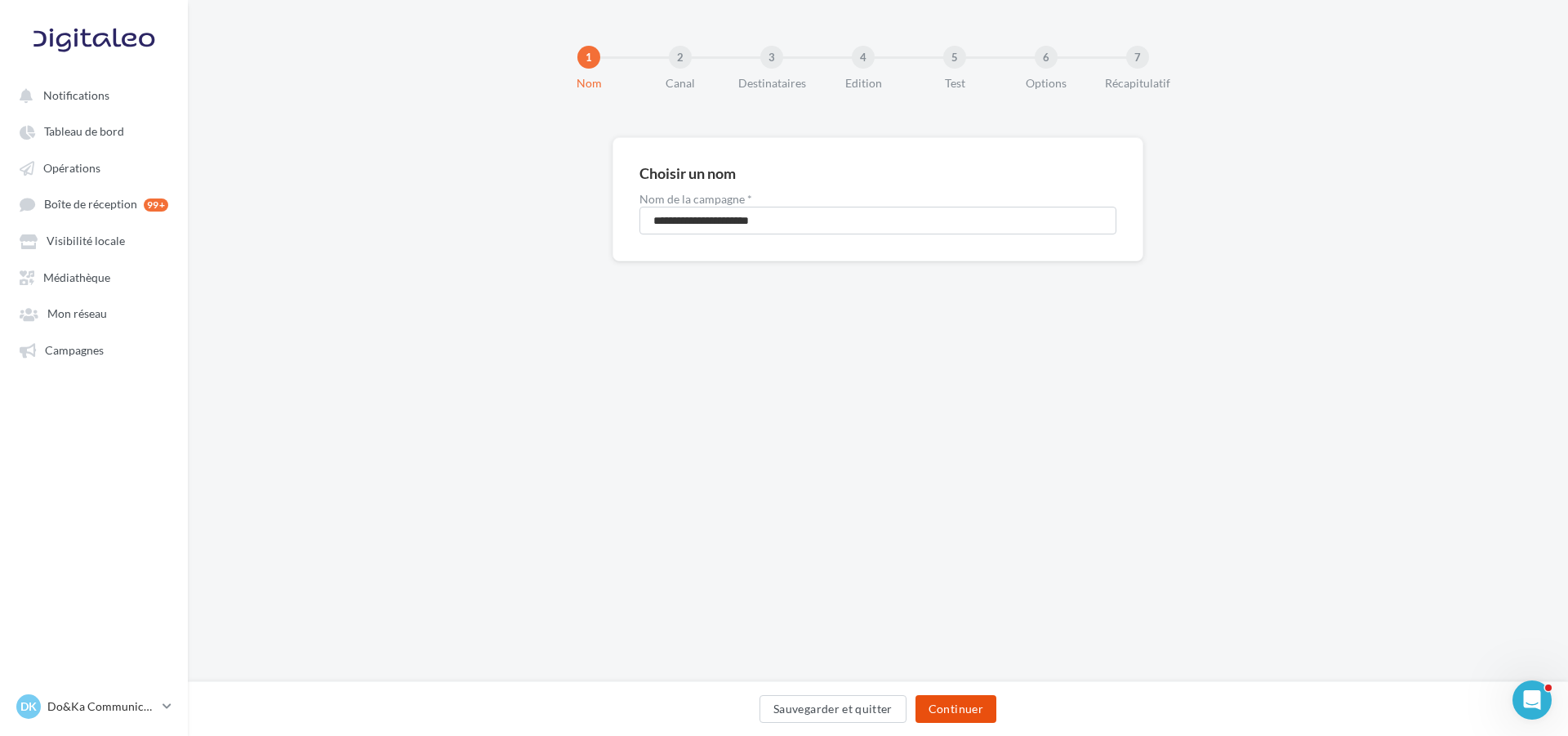
click at [961, 704] on button "Continuer" at bounding box center [957, 710] width 81 height 28
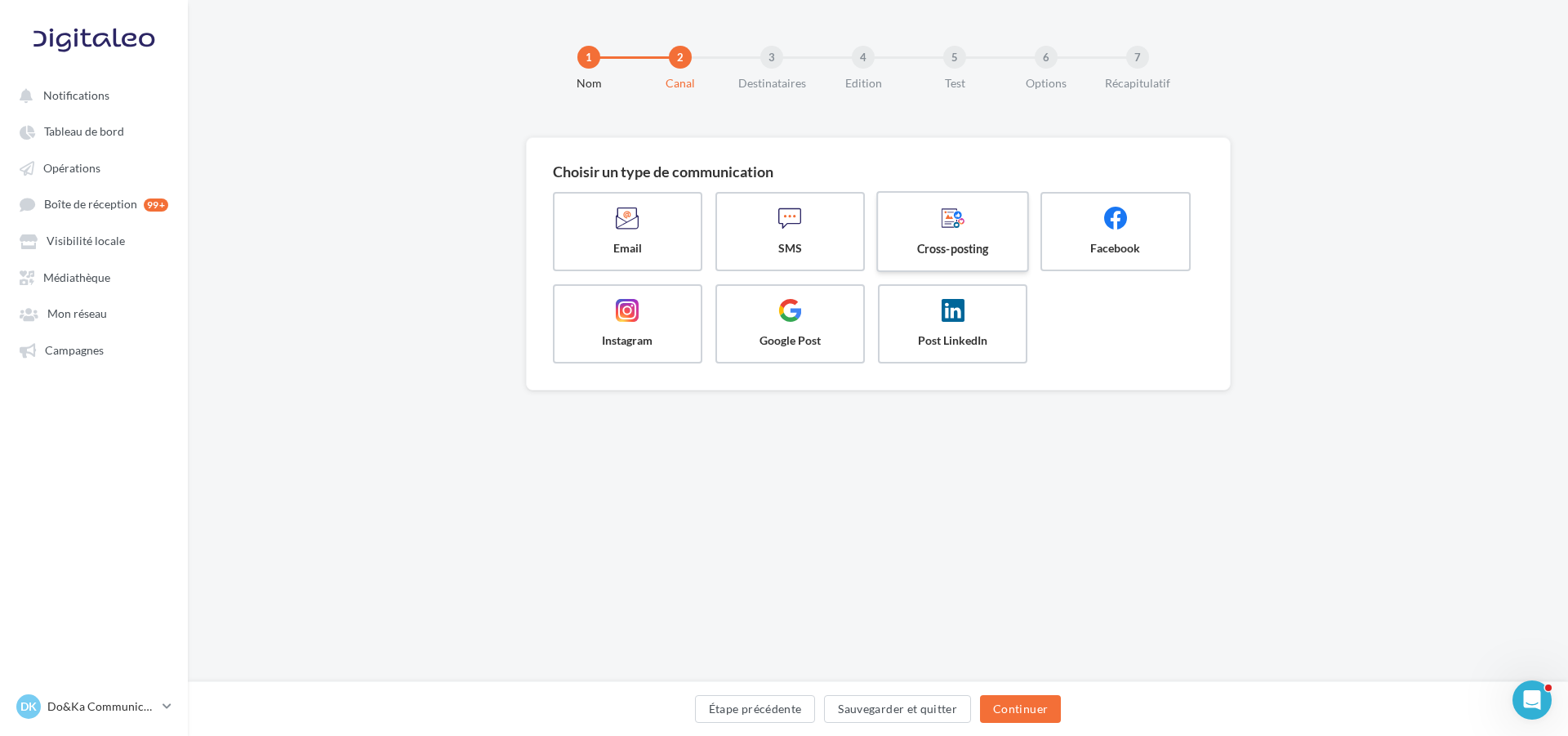
click at [904, 232] on span at bounding box center [953, 220] width 122 height 28
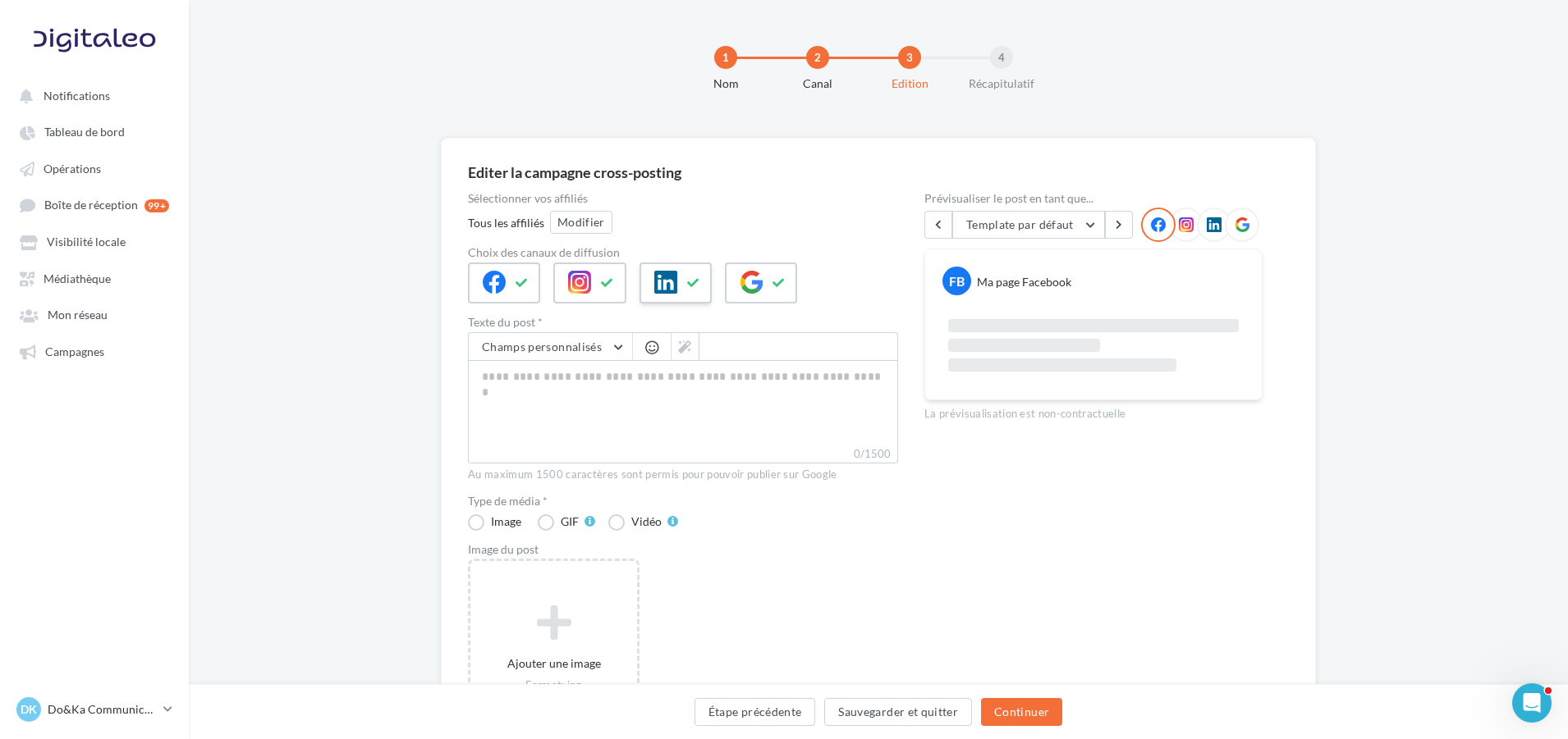
click at [700, 291] on button at bounding box center [694, 283] width 20 height 25
click at [779, 283] on icon at bounding box center [779, 283] width 13 height 12
click at [700, 382] on textarea "0/2200" at bounding box center [683, 402] width 430 height 86
paste textarea "**********"
type textarea "**********"
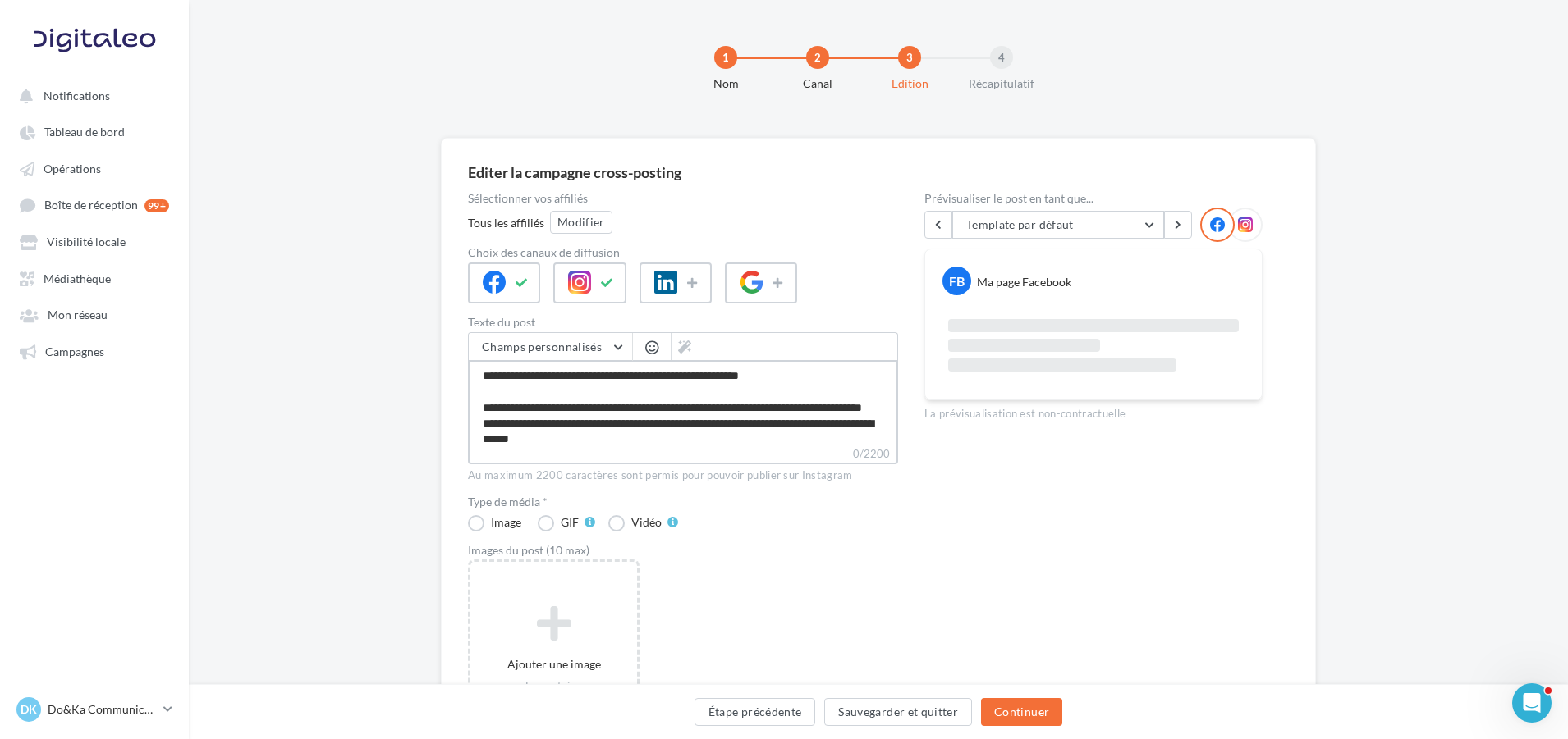
type textarea "**********"
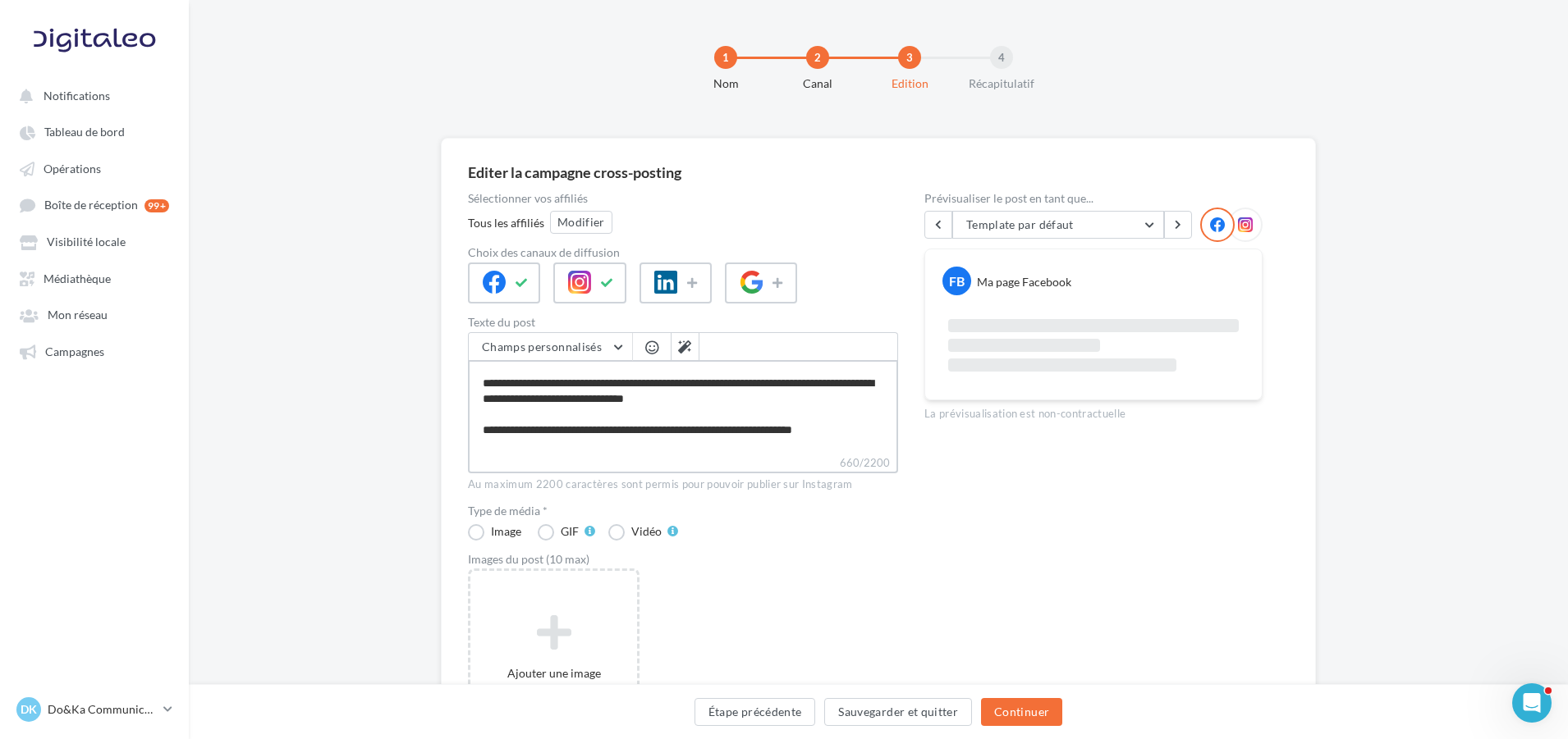
scroll to position [84, 0]
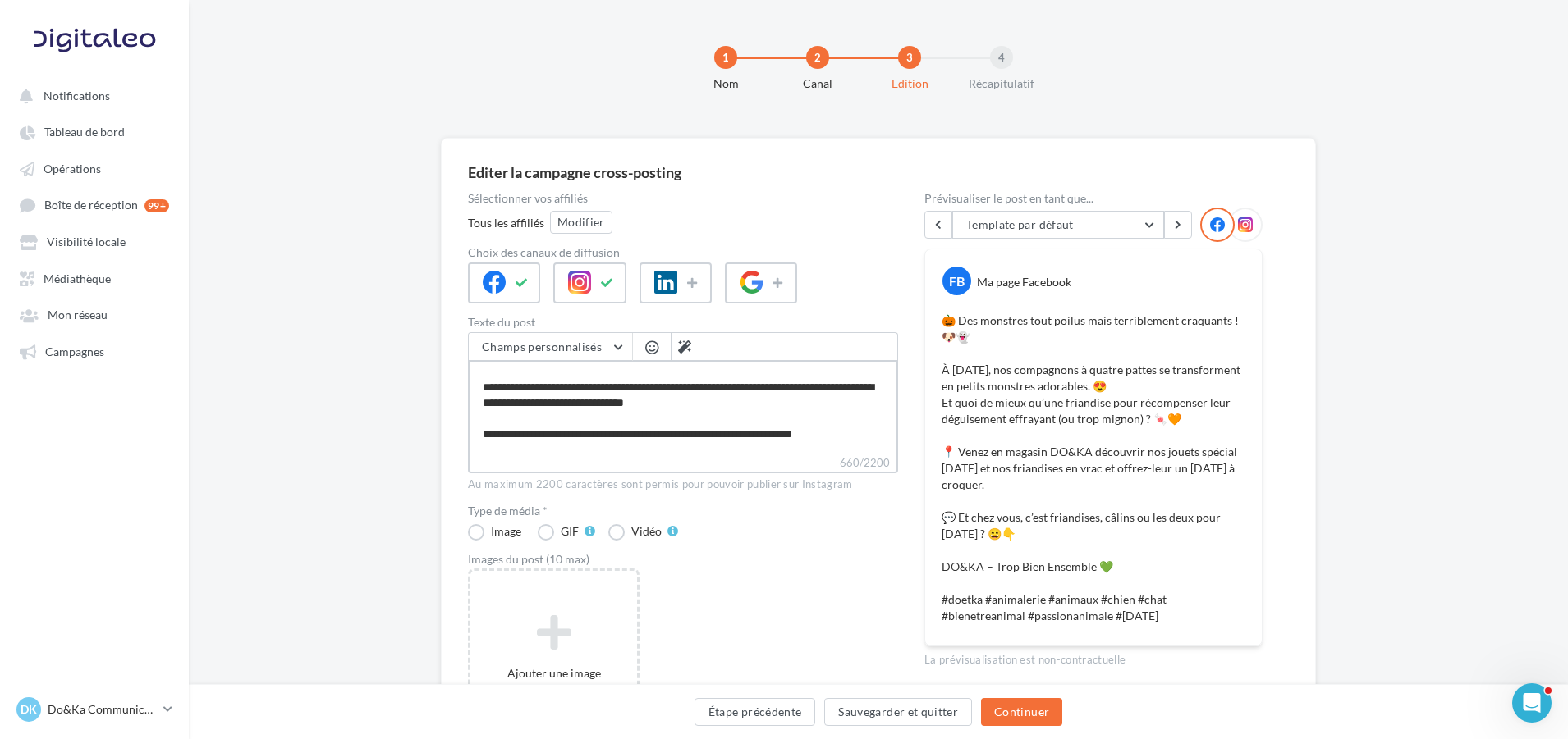
type textarea "**********"
click at [620, 541] on div "Sélectionner vos affiliés Tous les affiliés Modifier Choix des canaux de diffus…" at bounding box center [683, 492] width 430 height 599
click at [631, 535] on label "Vidéo" at bounding box center [643, 532] width 70 height 17
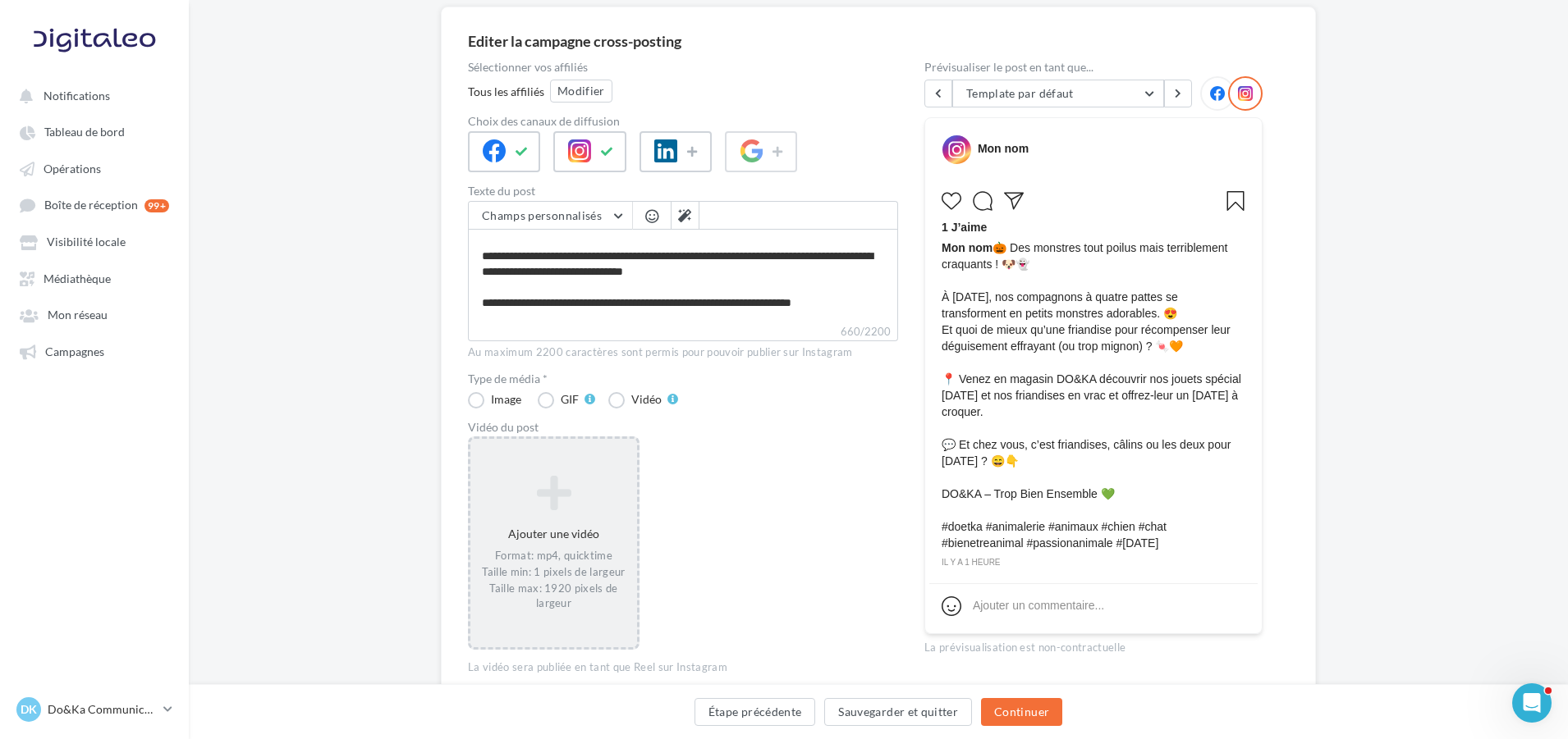
scroll to position [164, 0]
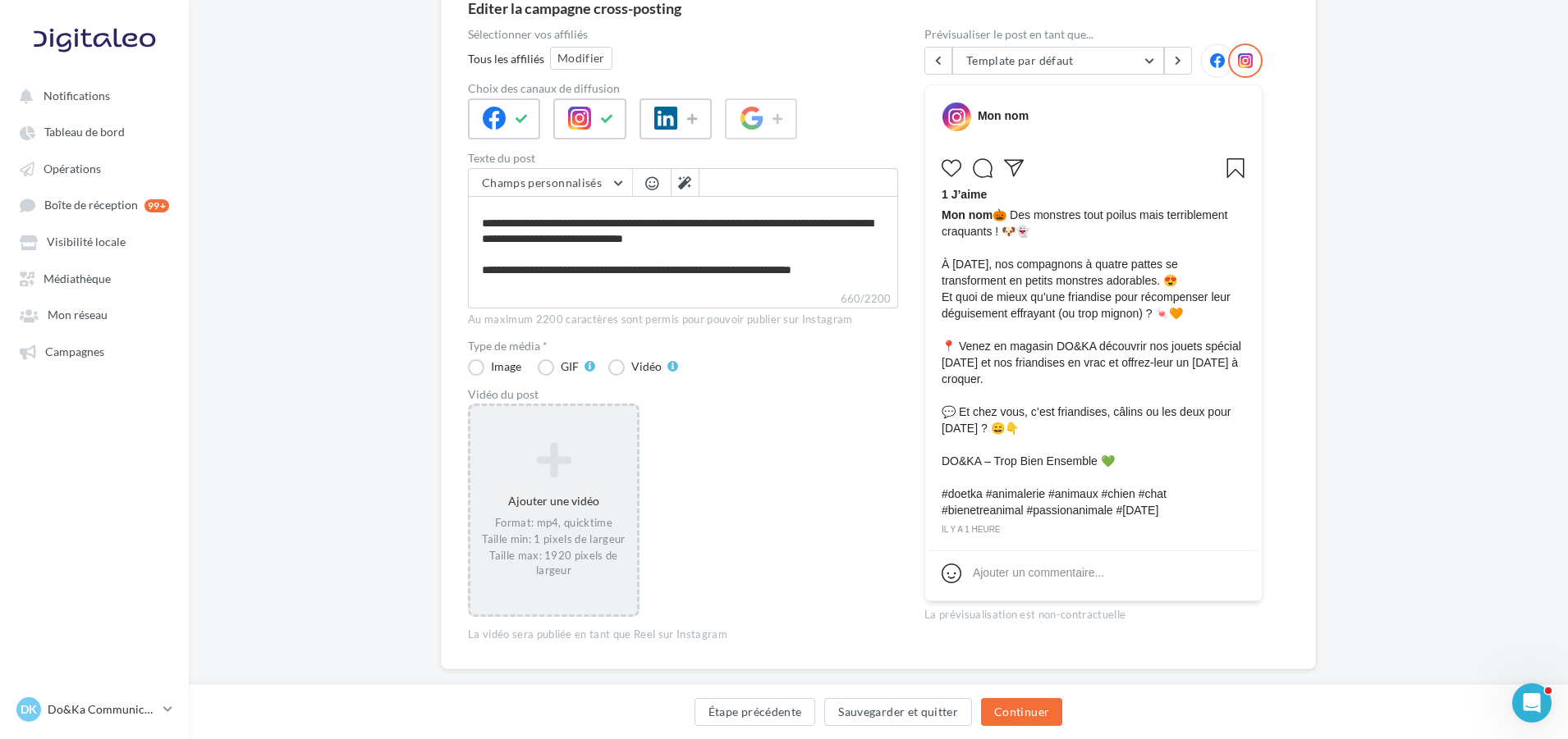
click at [543, 466] on icon at bounding box center [554, 460] width 154 height 39
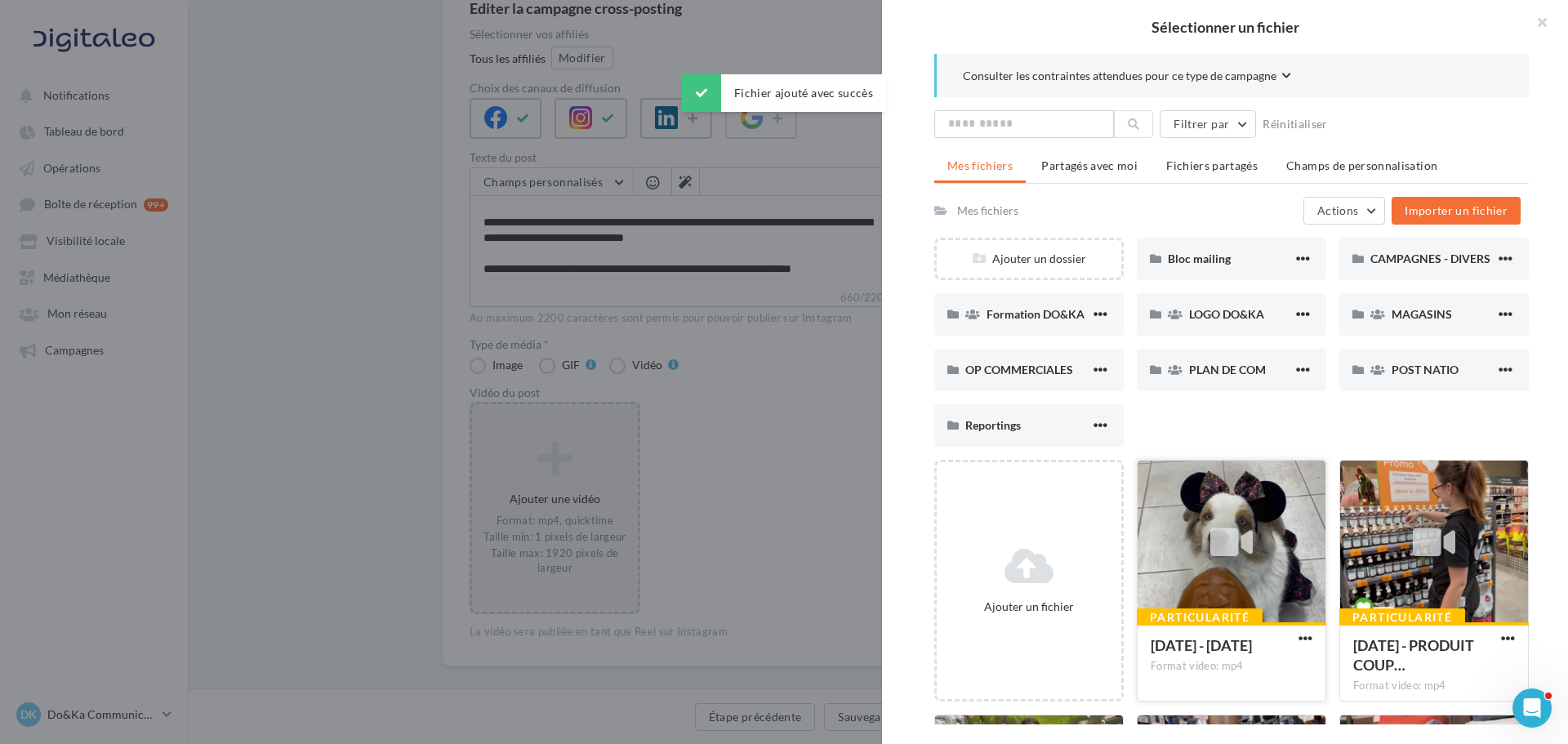
click at [1260, 510] on div at bounding box center [1231, 542] width 188 height 163
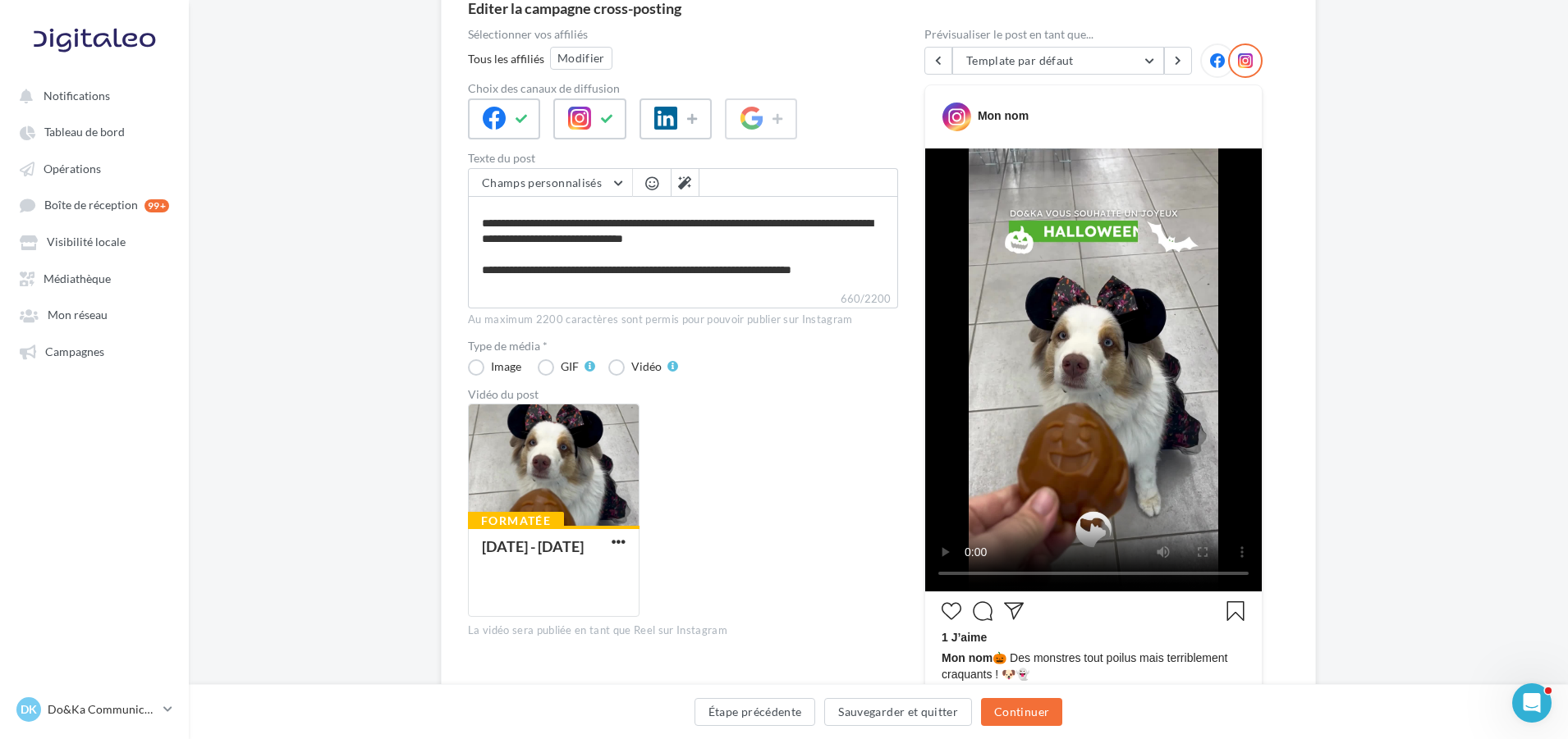
click at [906, 530] on div "Formatée [DATE] - [DATE]" at bounding box center [690, 517] width 443 height 226
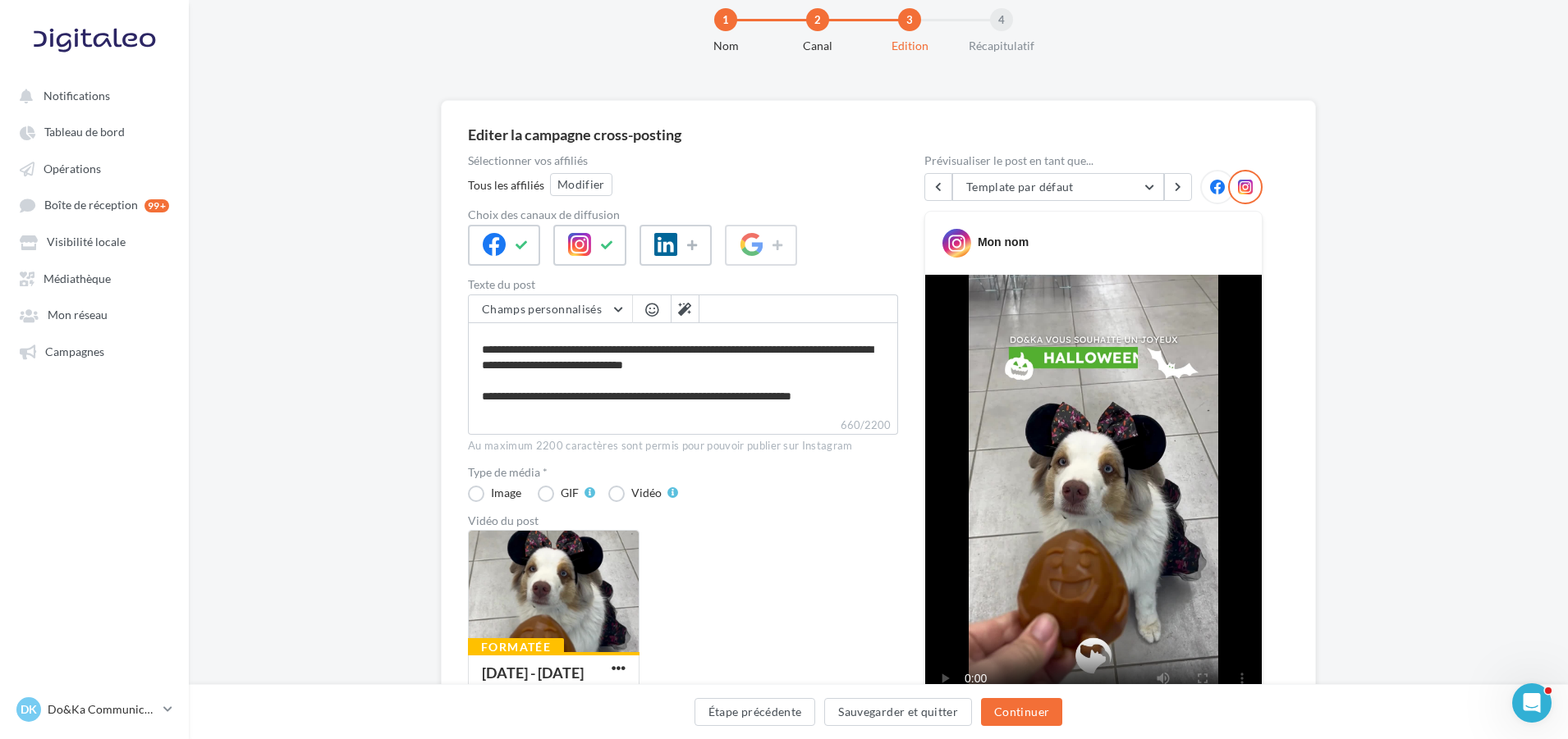
scroll to position [328, 0]
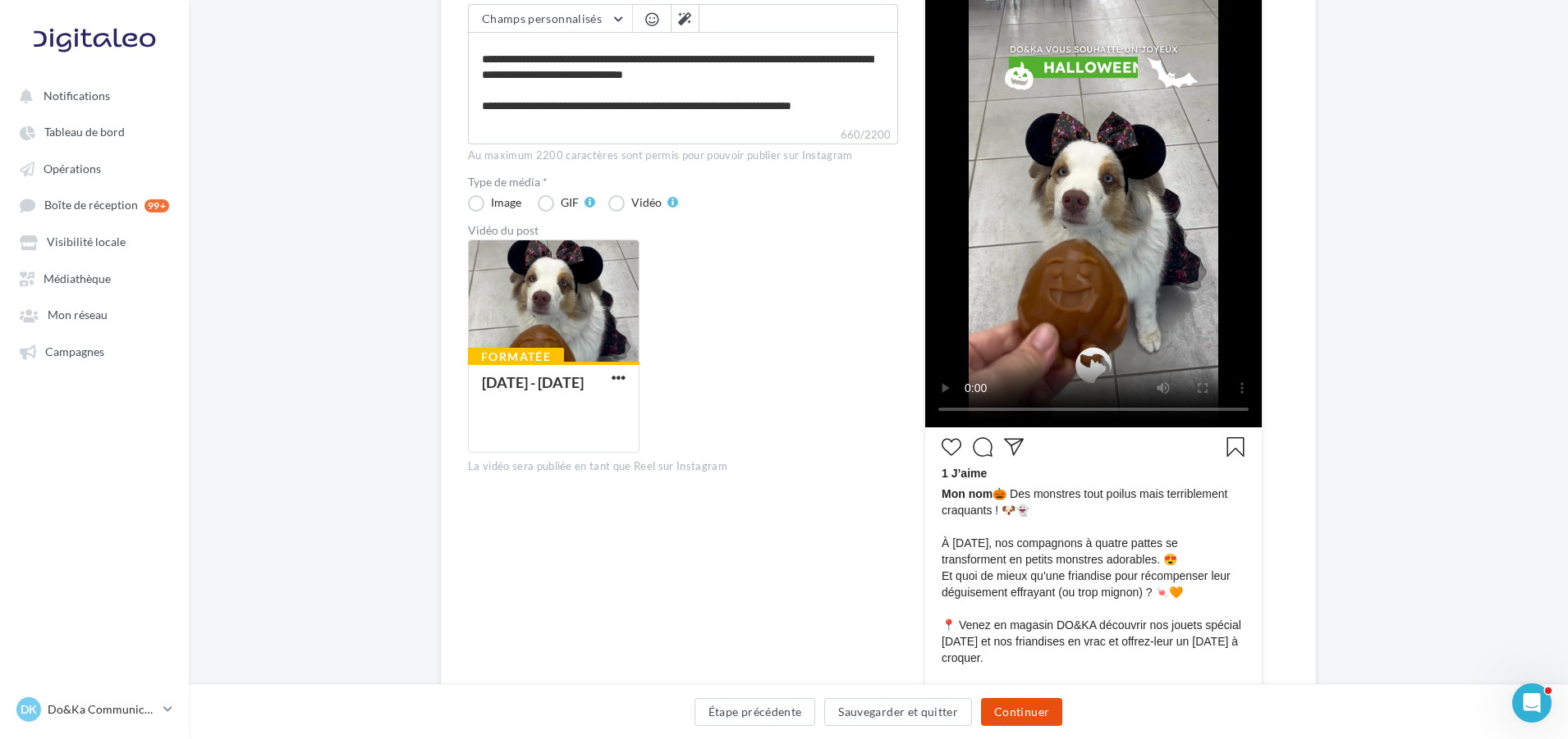
click at [1026, 722] on button "Continuer" at bounding box center [1022, 712] width 82 height 28
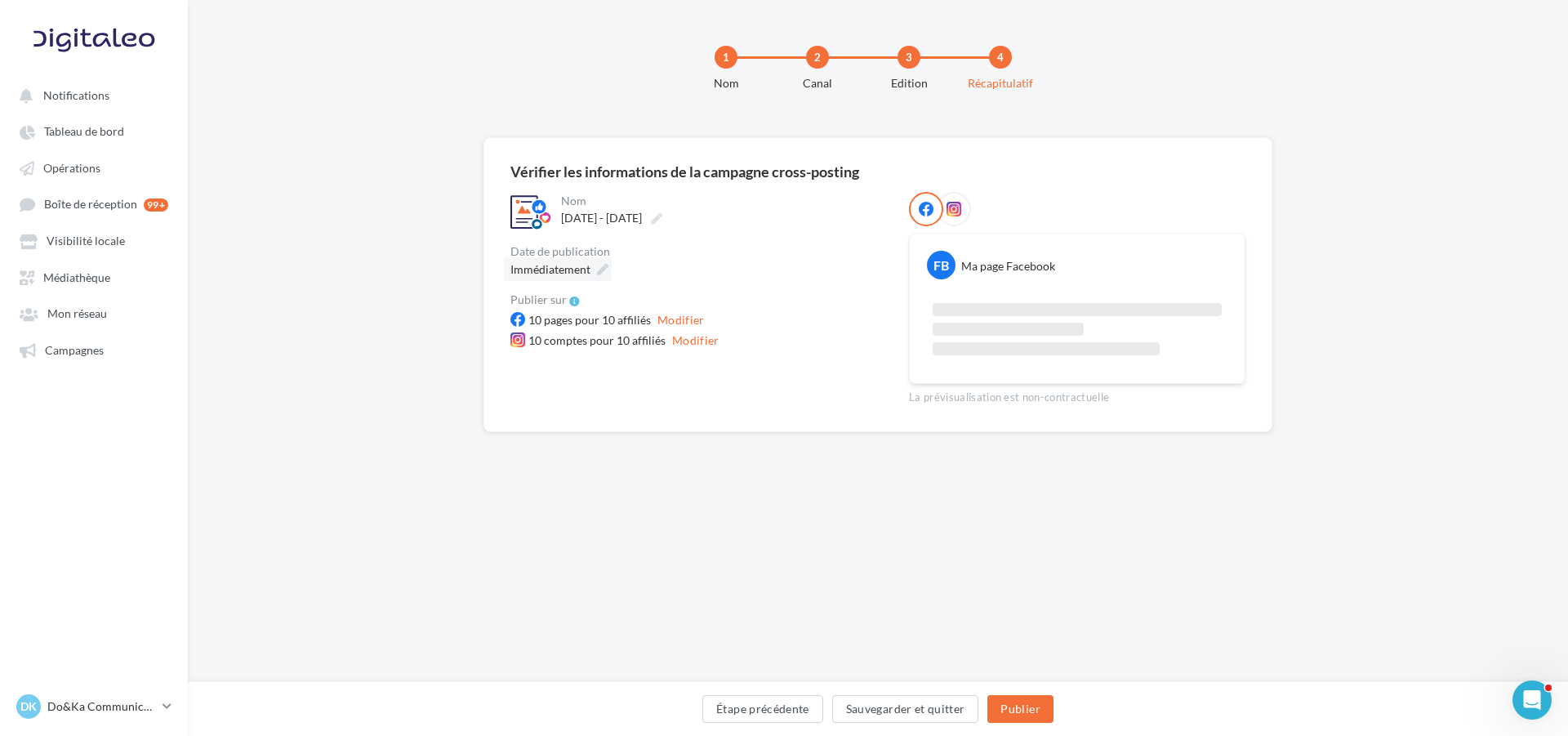
click at [600, 262] on div "Immédiatement" at bounding box center [558, 269] width 108 height 24
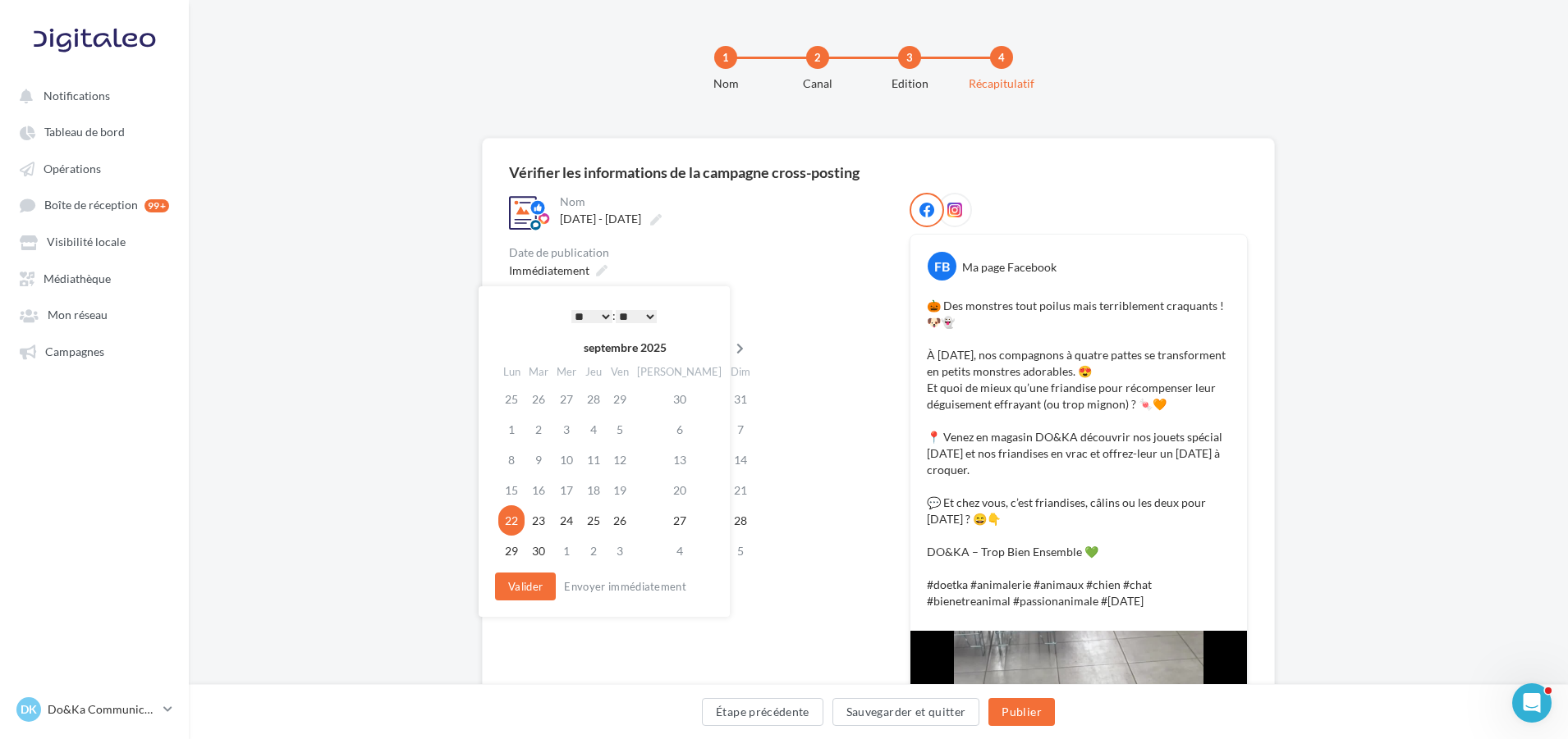
click at [730, 353] on icon at bounding box center [740, 349] width 21 height 12
click at [623, 521] on td "31" at bounding box center [619, 520] width 27 height 31
click at [586, 316] on select "* * * * * * * * * * ** ** ** ** ** ** ** ** ** ** ** ** ** **" at bounding box center [587, 317] width 41 height 13
click at [592, 303] on div "* * * * * * * * * * ** ** ** ** ** ** ** ** ** ** ** ** ** ** : ** ** ** ** ** …" at bounding box center [610, 316] width 166 height 25
click at [578, 310] on select "* * * * * * * * * * ** ** ** ** ** ** ** ** ** ** ** ** ** **" at bounding box center [587, 317] width 41 height 13
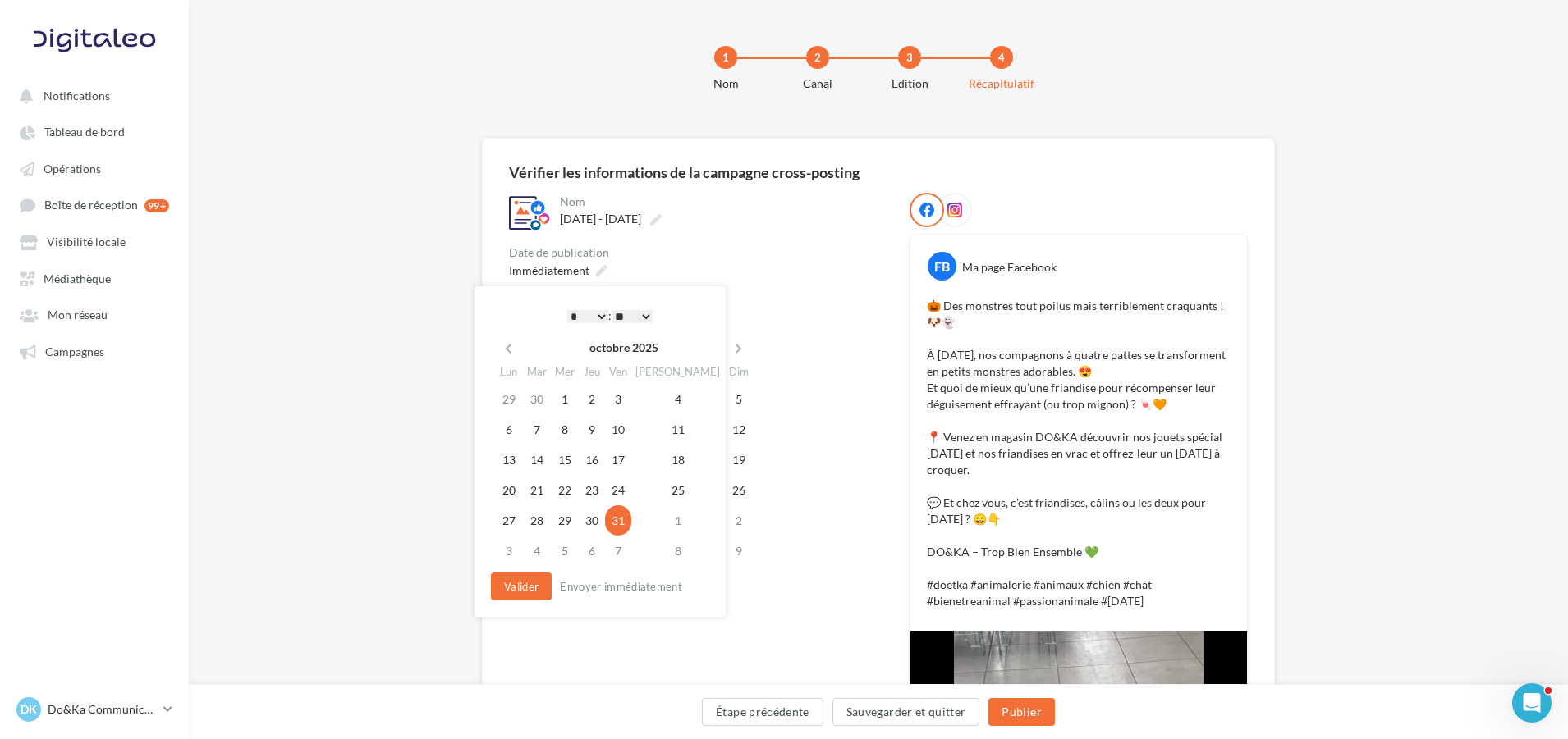
click at [628, 318] on select "** ** ** ** ** **" at bounding box center [631, 317] width 41 height 13
click at [536, 580] on button "Valider" at bounding box center [521, 587] width 61 height 28
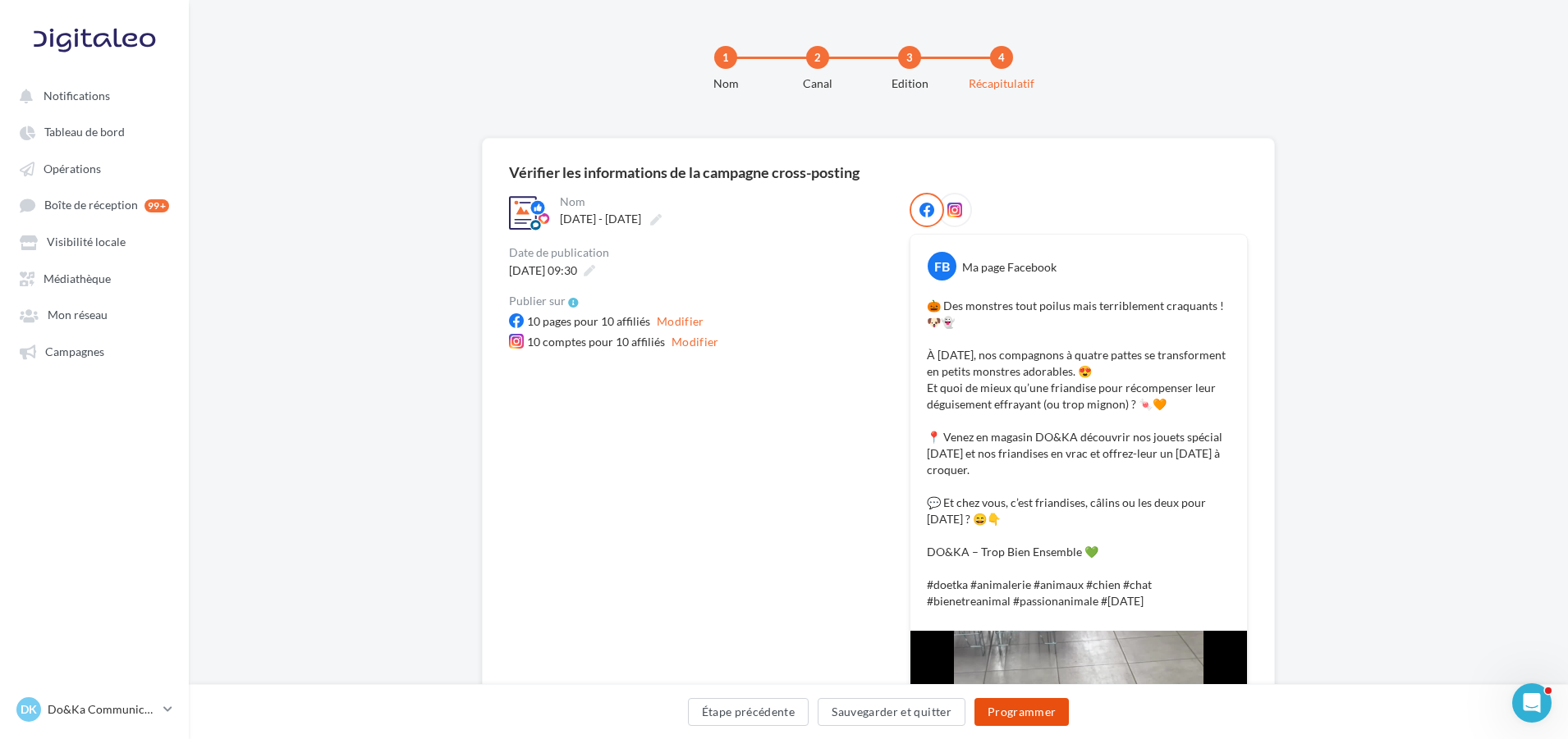
click at [1014, 721] on button "Programmer" at bounding box center [1022, 712] width 96 height 28
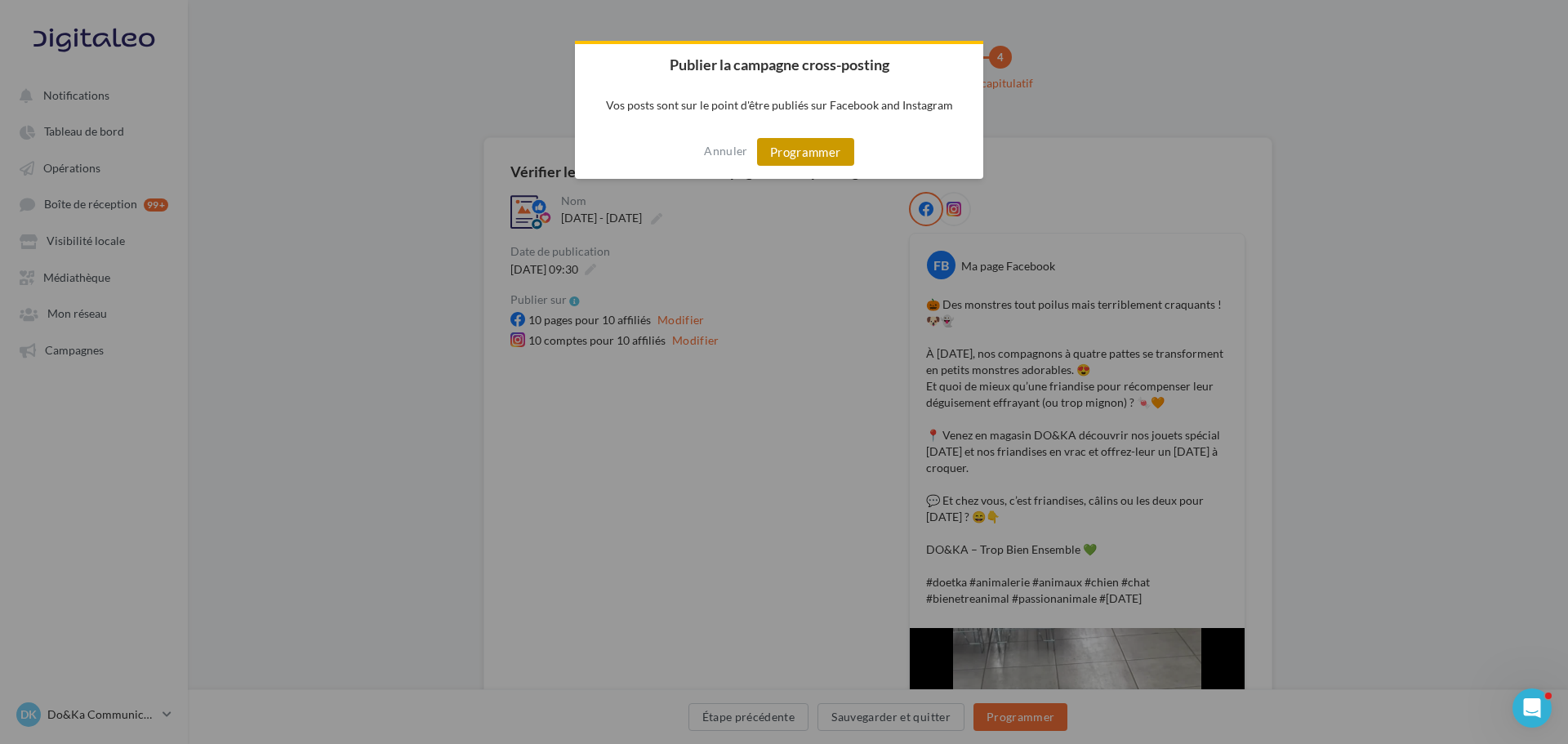
click at [816, 152] on button "Programmer" at bounding box center [805, 152] width 97 height 28
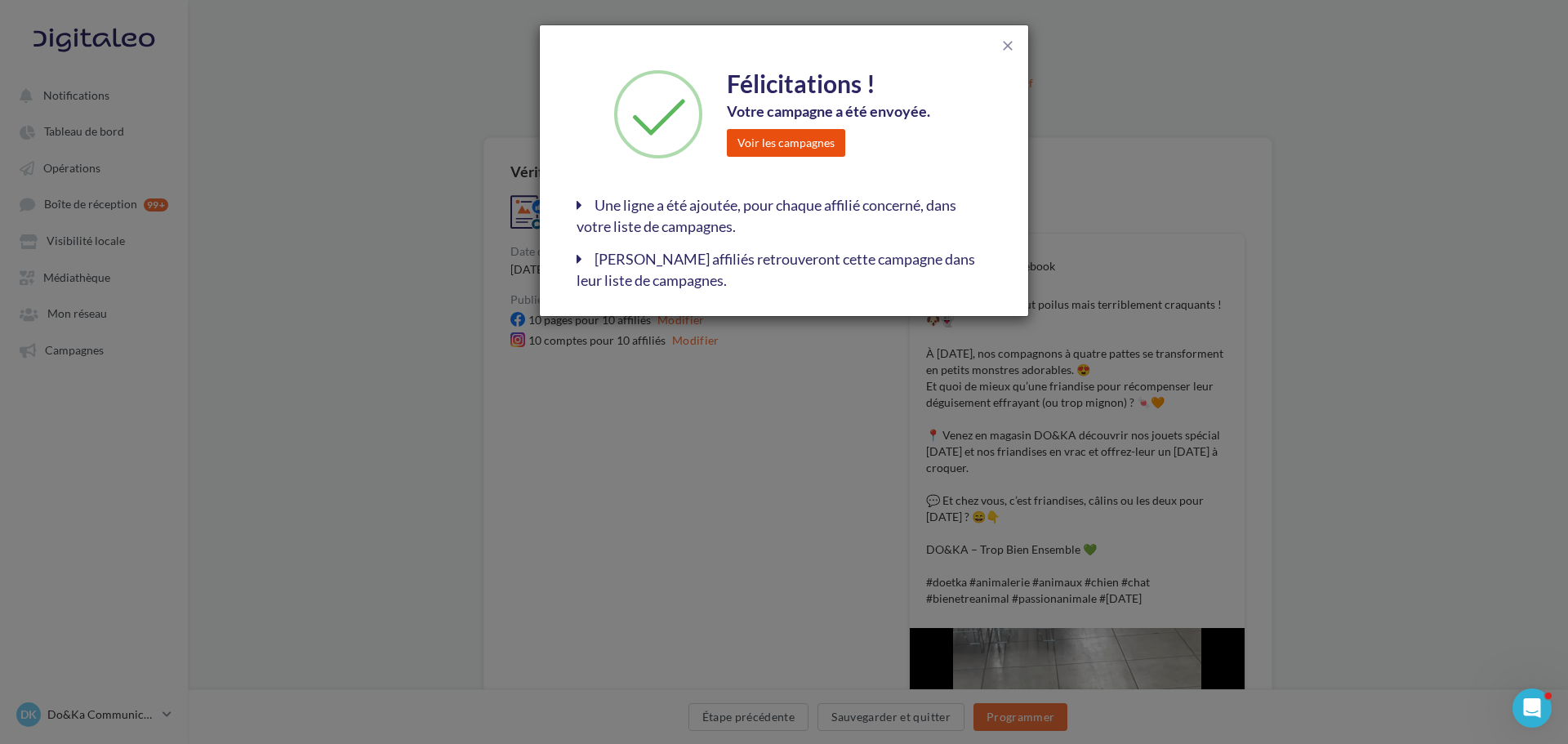
click at [797, 146] on button "Voir les campagnes" at bounding box center [786, 143] width 118 height 28
